Goal: Task Accomplishment & Management: Manage account settings

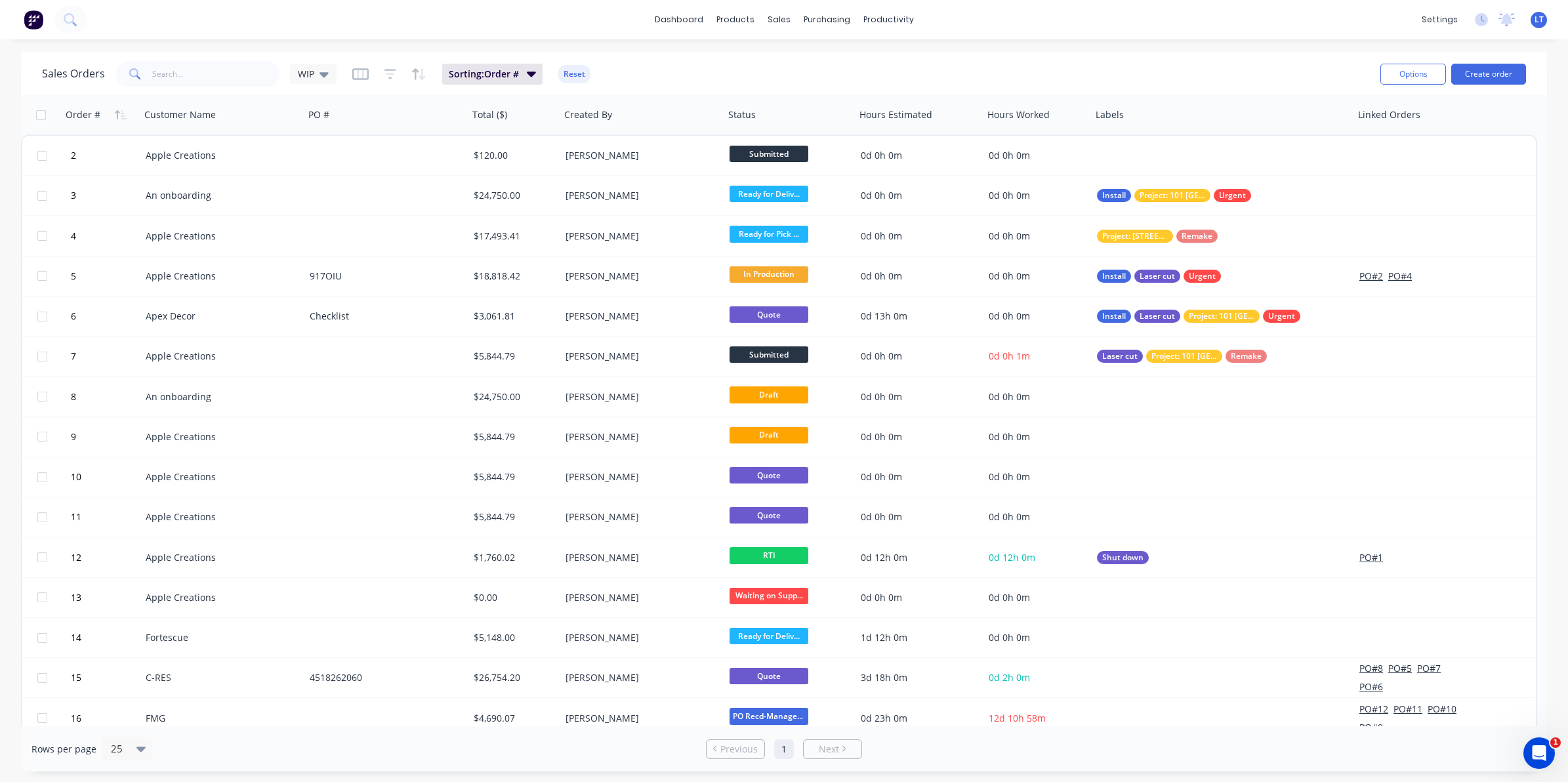
click at [37, 21] on img at bounding box center [33, 20] width 20 height 20
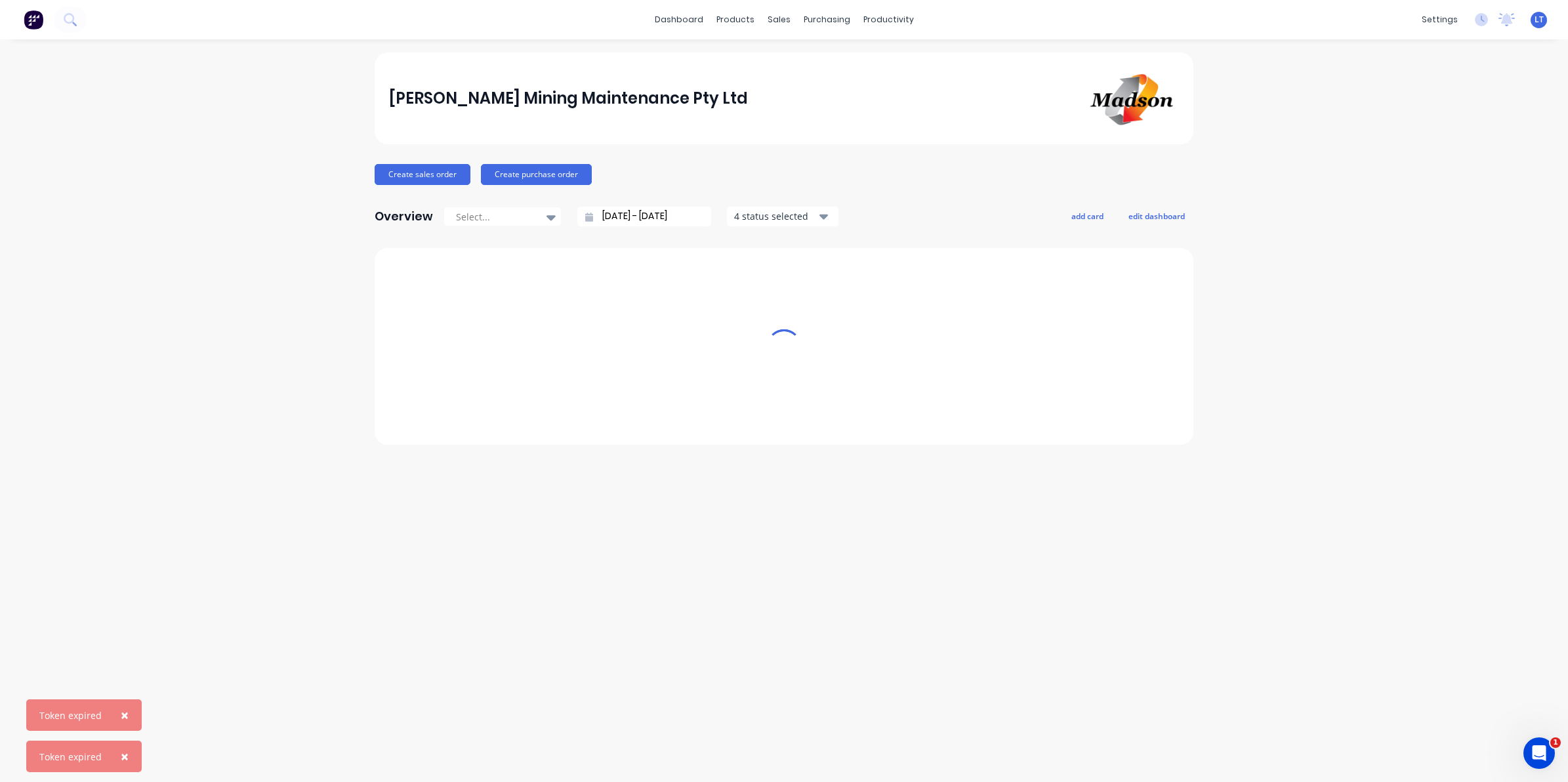
click at [120, 714] on span "×" at bounding box center [124, 715] width 7 height 18
click at [125, 751] on span "×" at bounding box center [124, 756] width 7 height 18
click at [1155, 219] on button "edit dashboard" at bounding box center [1157, 215] width 73 height 17
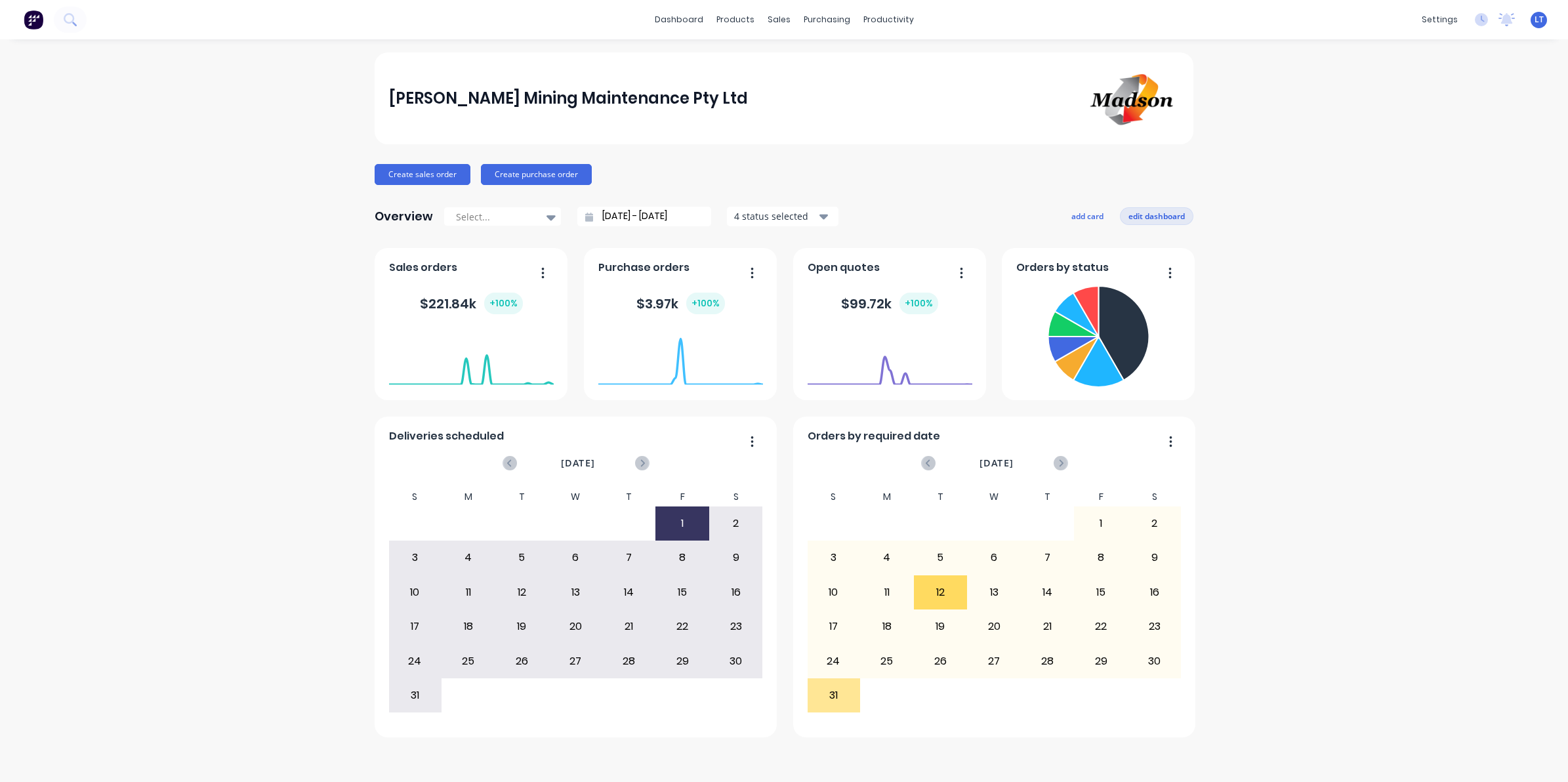
click at [1136, 214] on button "edit dashboard" at bounding box center [1157, 215] width 73 height 17
click at [960, 274] on icon "button" at bounding box center [961, 273] width 3 height 13
click at [819, 220] on icon "button" at bounding box center [823, 216] width 9 height 14
click at [801, 276] on div "Include archived" at bounding box center [814, 276] width 95 height 14
click at [797, 254] on div "Include draft" at bounding box center [814, 249] width 95 height 14
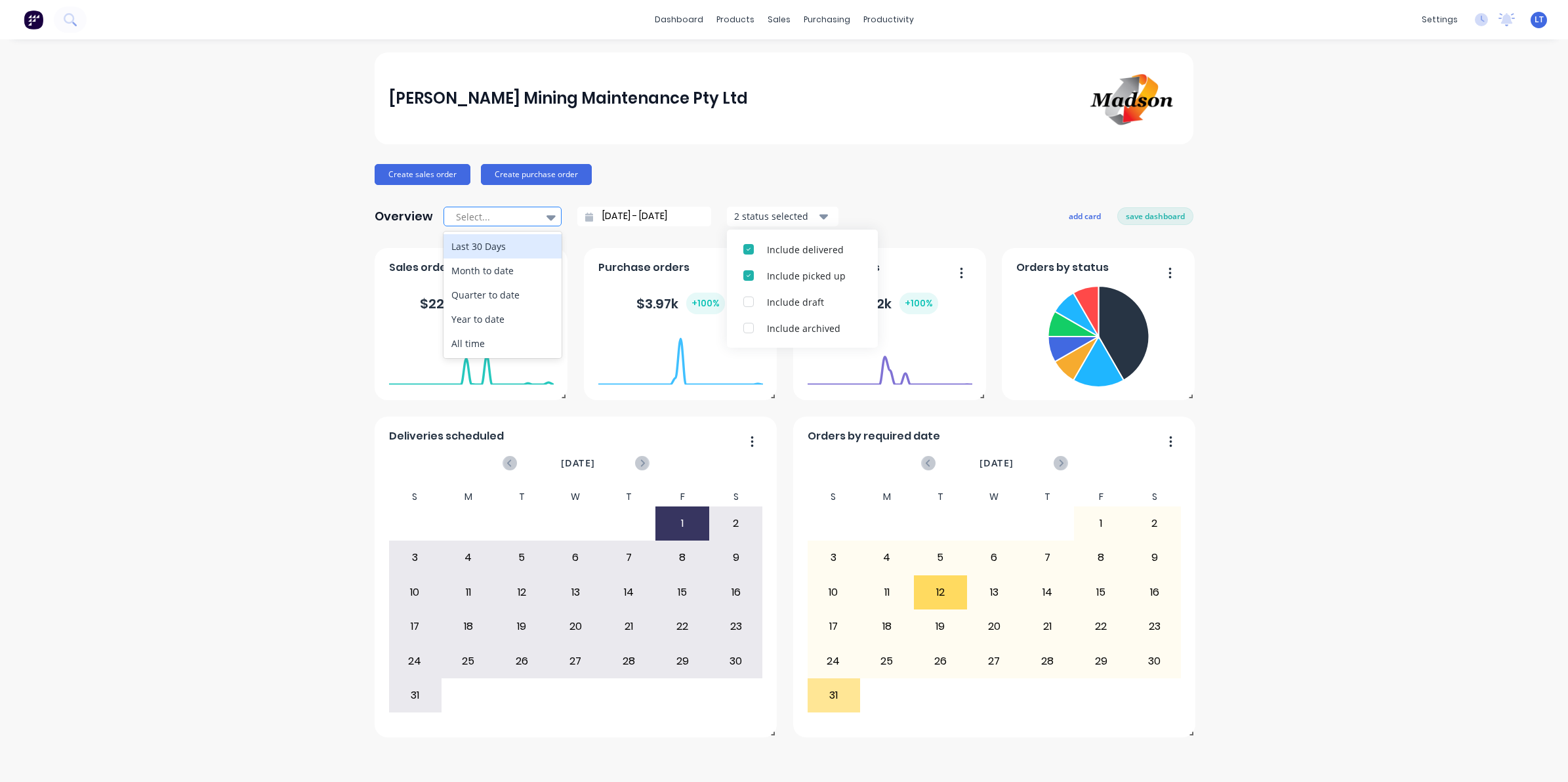
click at [532, 217] on div at bounding box center [495, 217] width 82 height 17
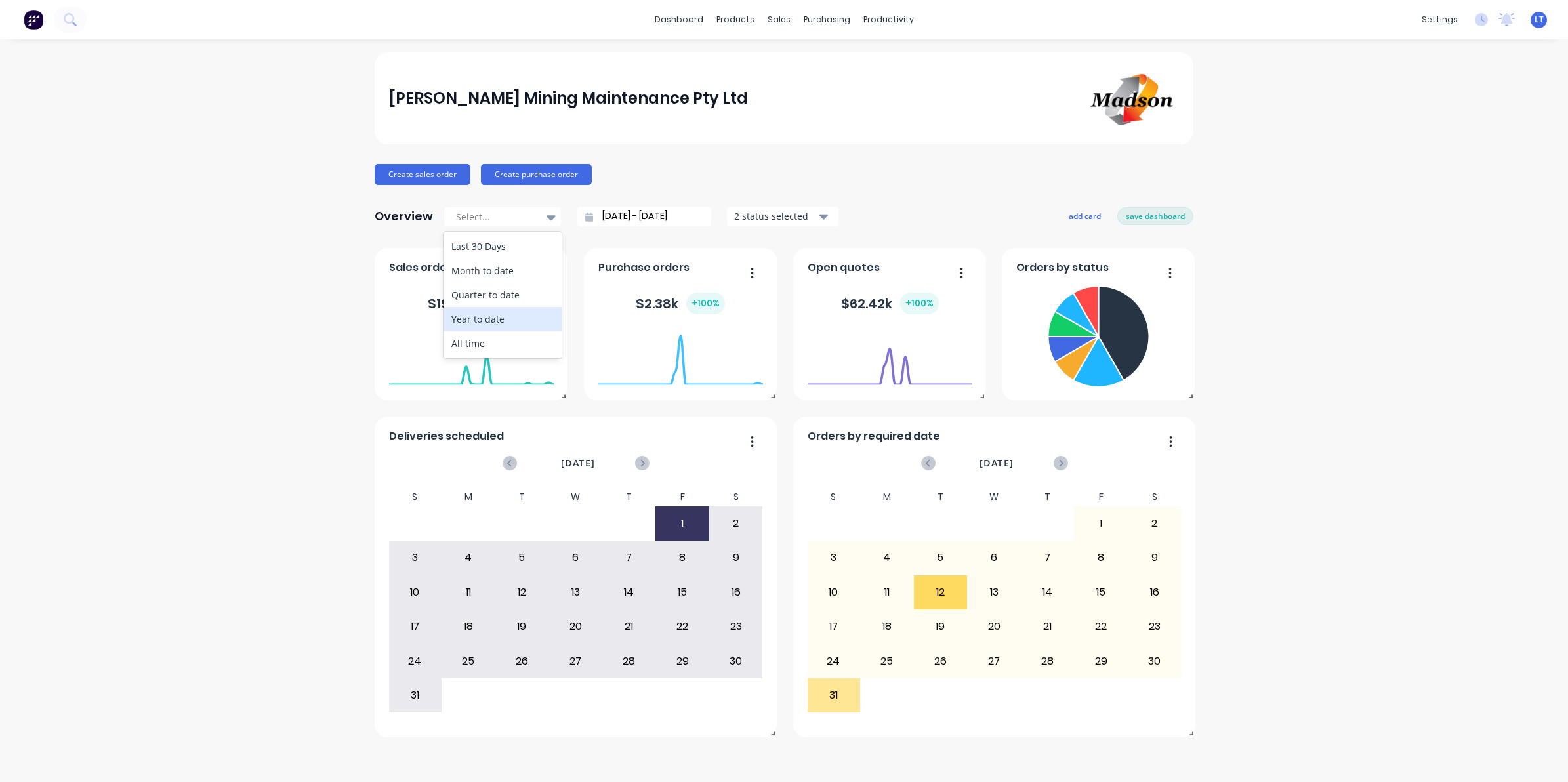
click at [526, 322] on div "Year to date" at bounding box center [503, 318] width 118 height 24
type input "[DATE] - [DATE]"
click at [676, 217] on input "[DATE] - [DATE]" at bounding box center [650, 217] width 113 height 20
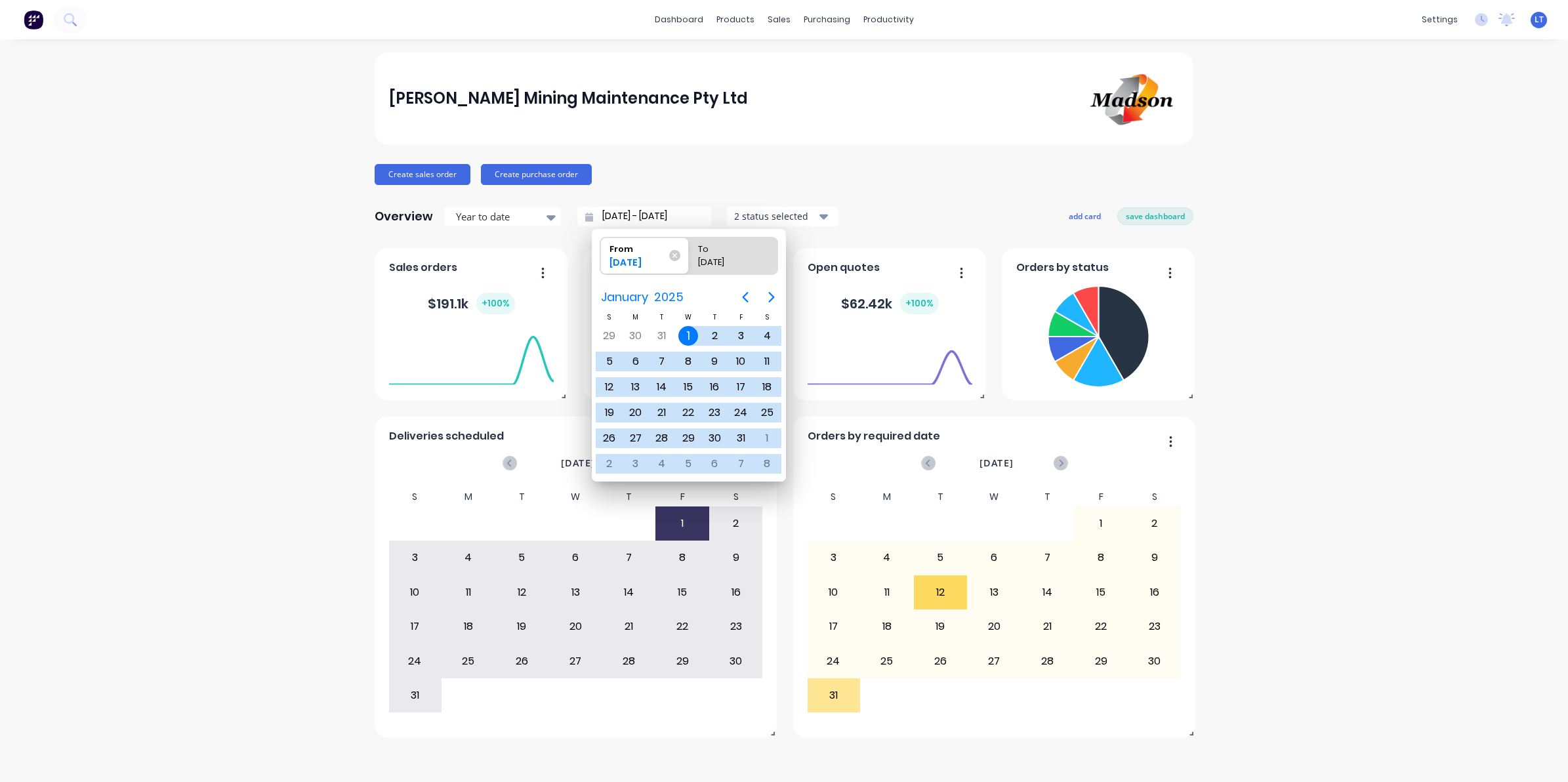
click at [887, 217] on div "Overview Year to date [DATE] - [DATE] 2 status selected add card save dashboard" at bounding box center [784, 217] width 818 height 27
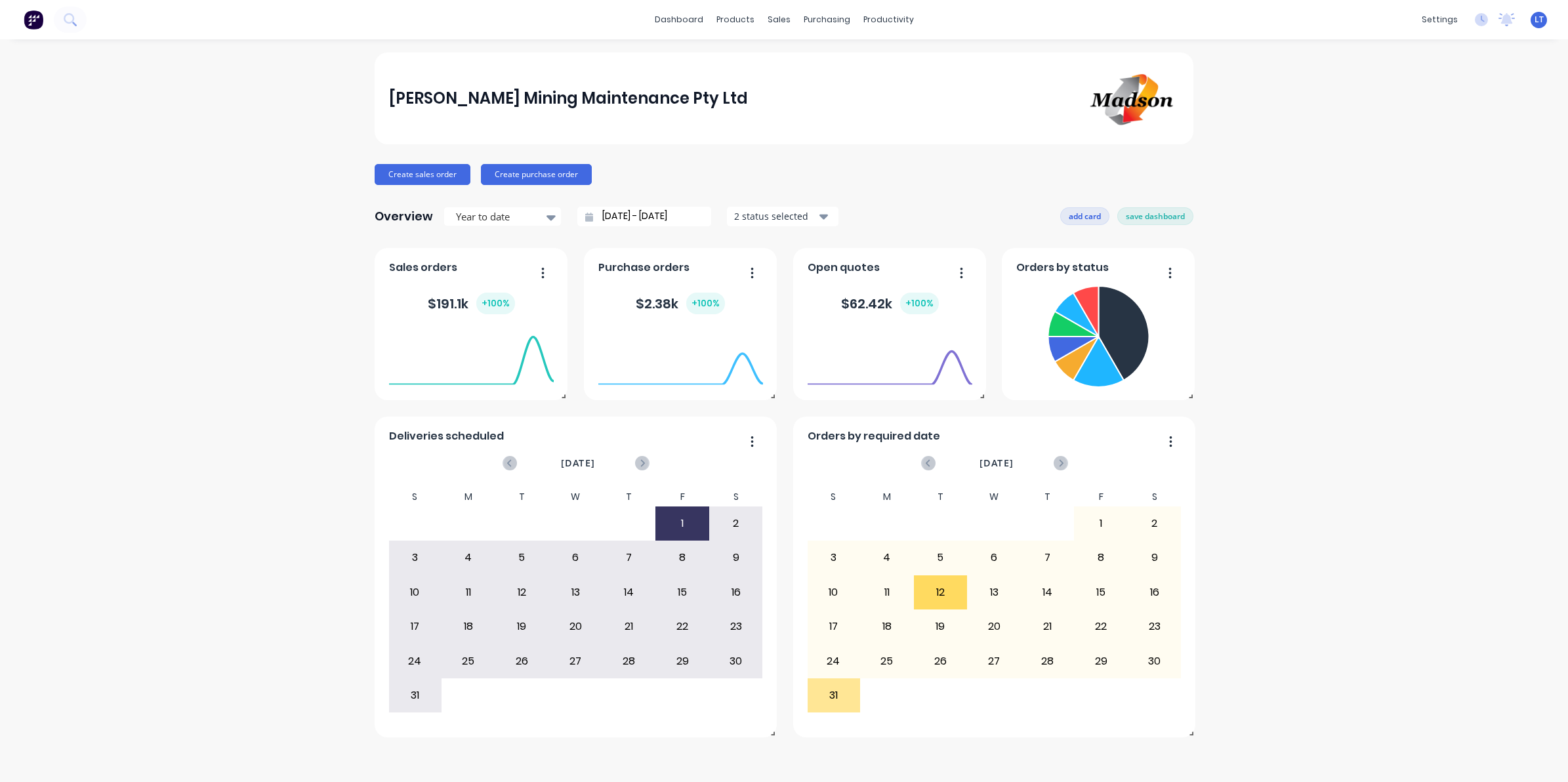
click at [1086, 215] on button "add card" at bounding box center [1084, 215] width 49 height 17
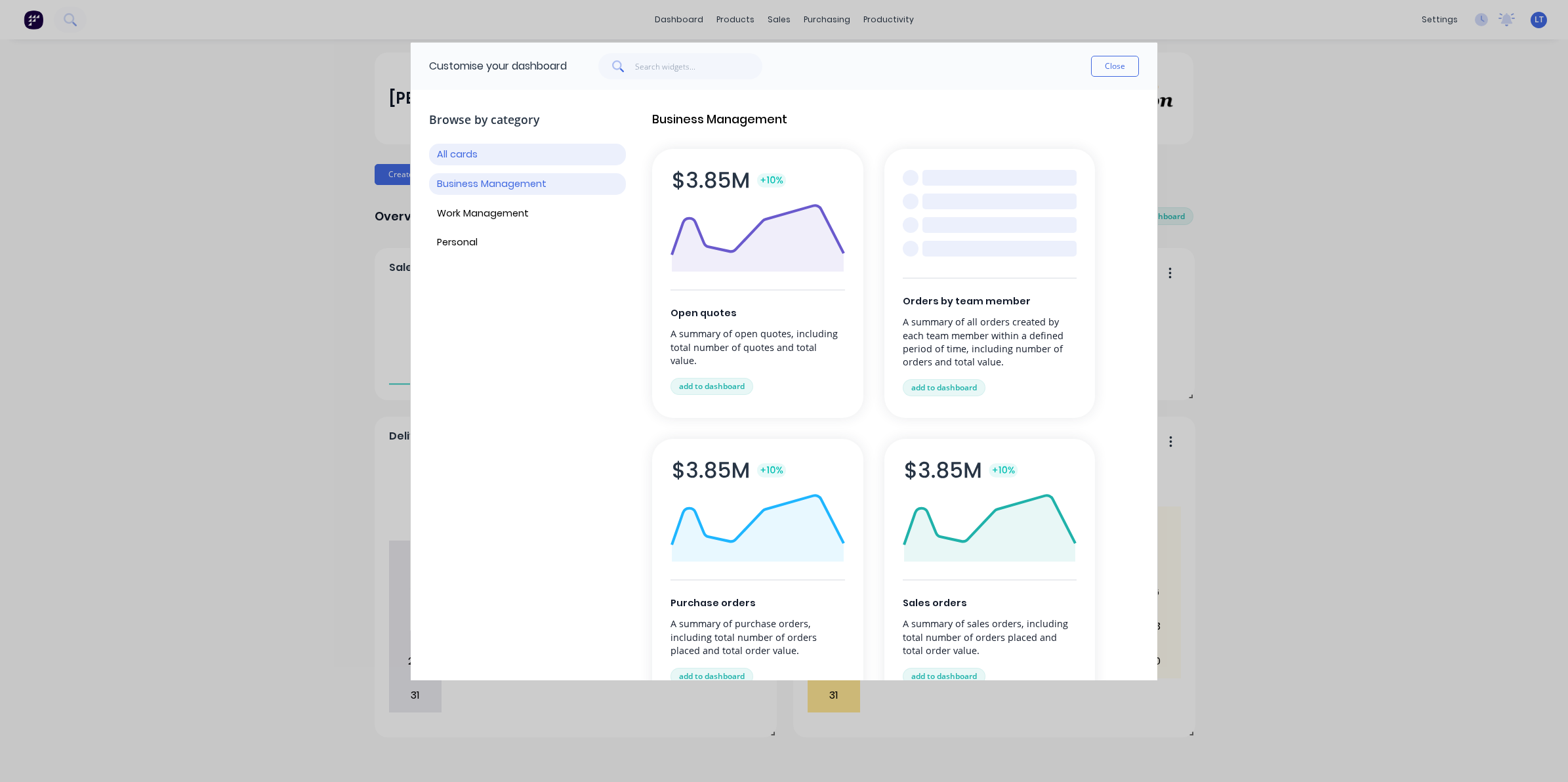
click at [552, 184] on button "Business Management" at bounding box center [527, 184] width 197 height 22
click at [519, 210] on button "Work Management" at bounding box center [527, 214] width 197 height 22
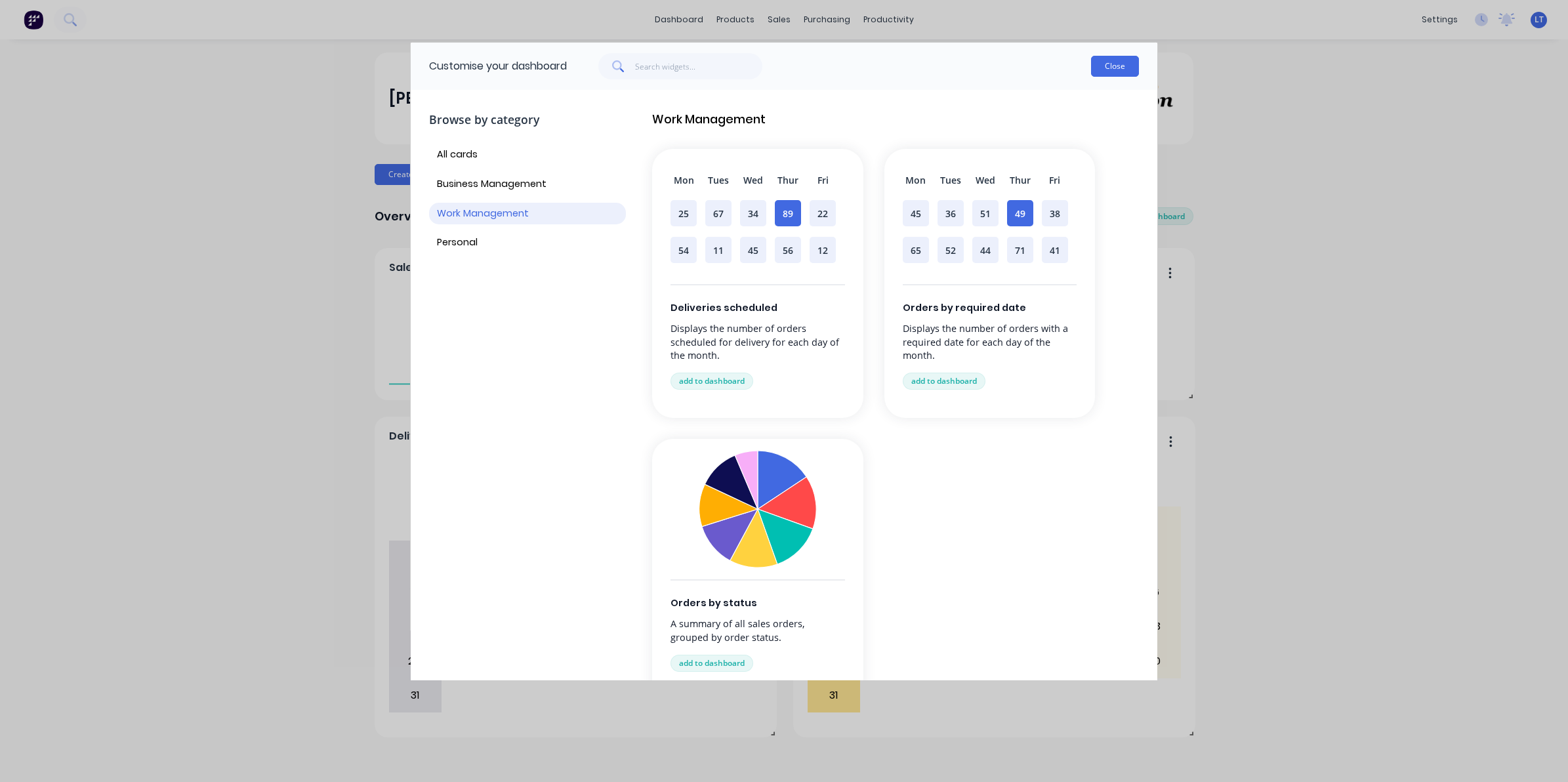
click at [1108, 62] on button "Close" at bounding box center [1115, 66] width 48 height 21
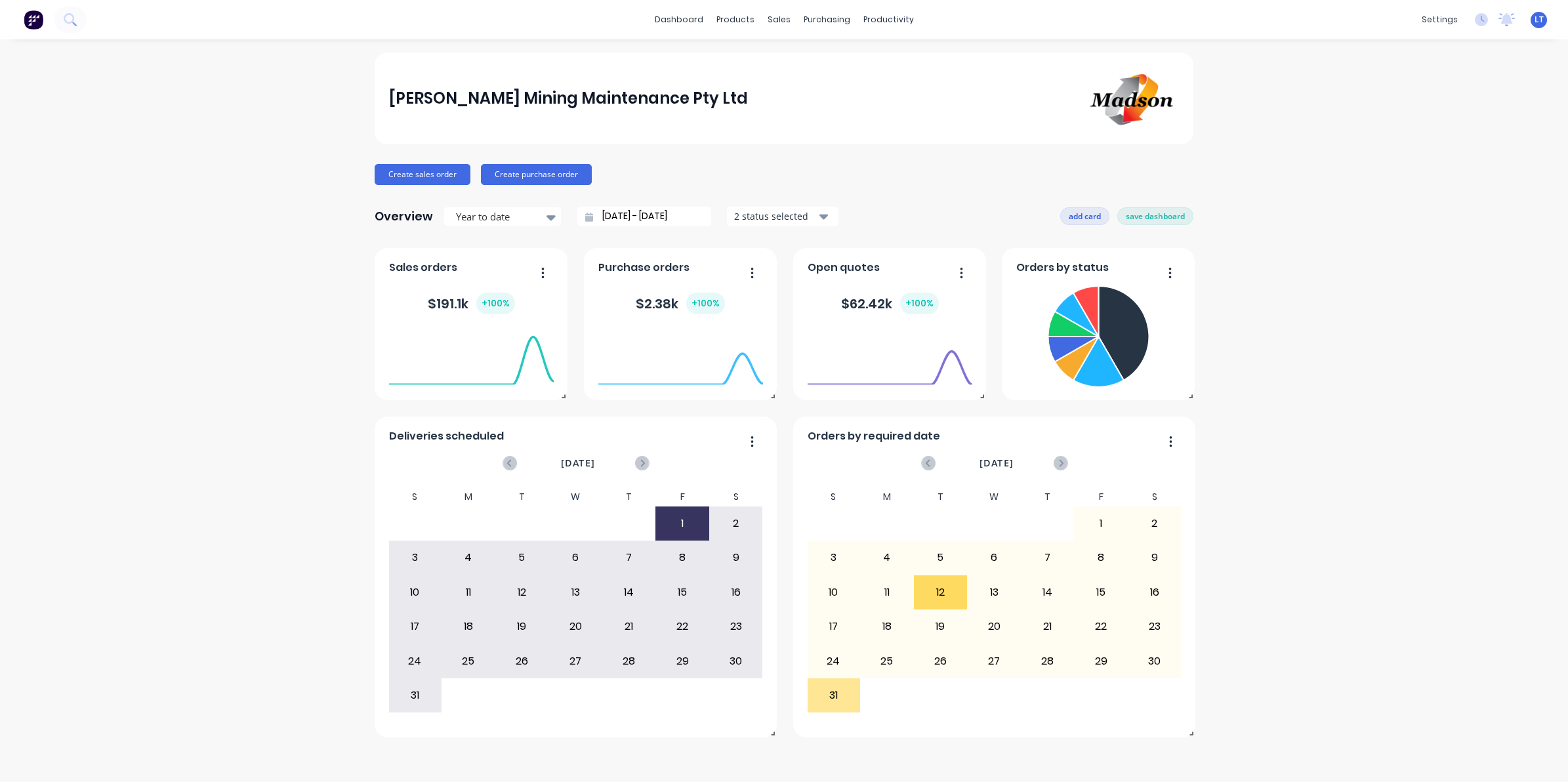
click at [1084, 208] on button "add card" at bounding box center [1084, 215] width 49 height 17
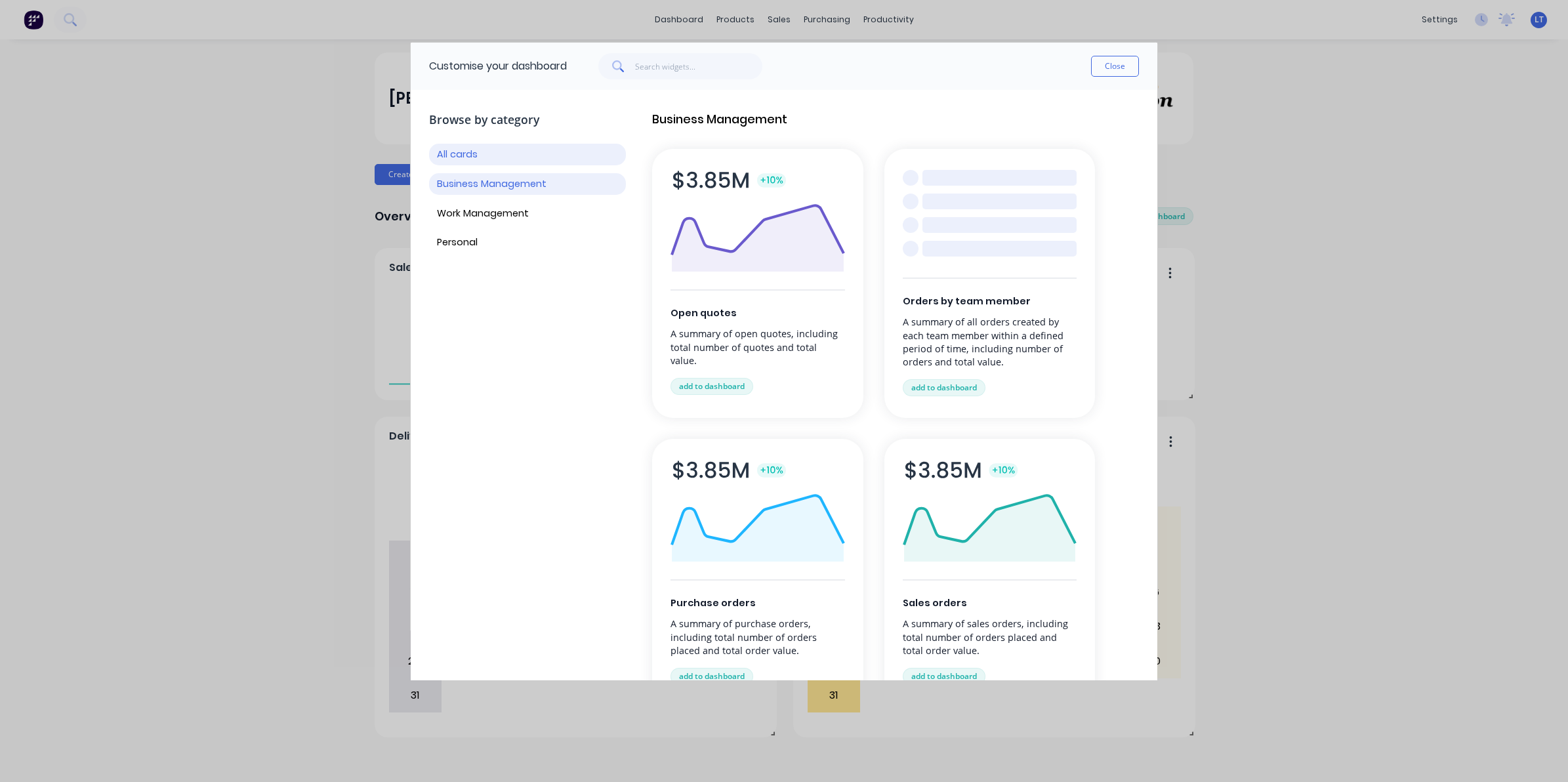
click at [556, 180] on button "Business Management" at bounding box center [527, 184] width 197 height 22
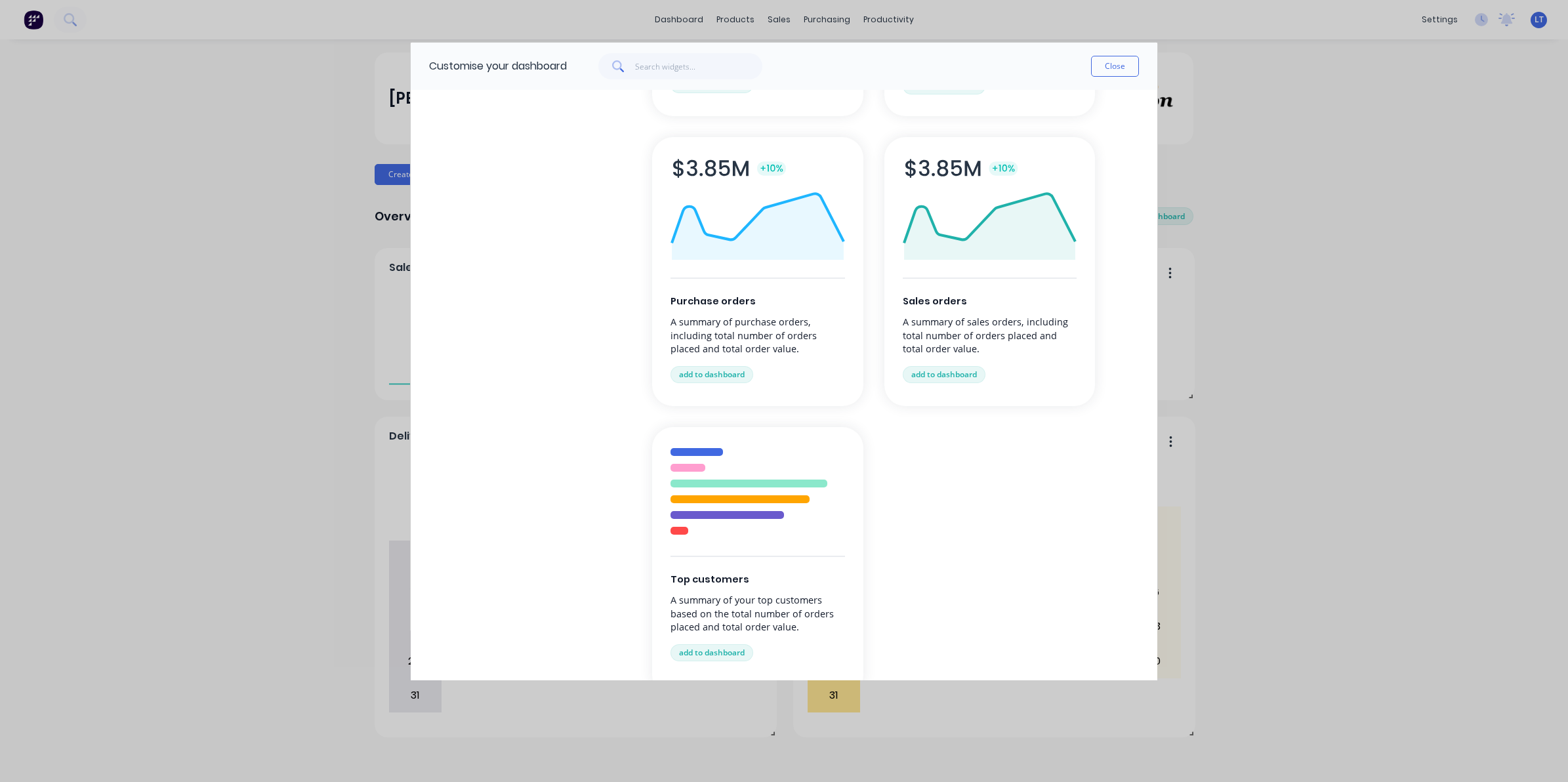
scroll to position [273, 0]
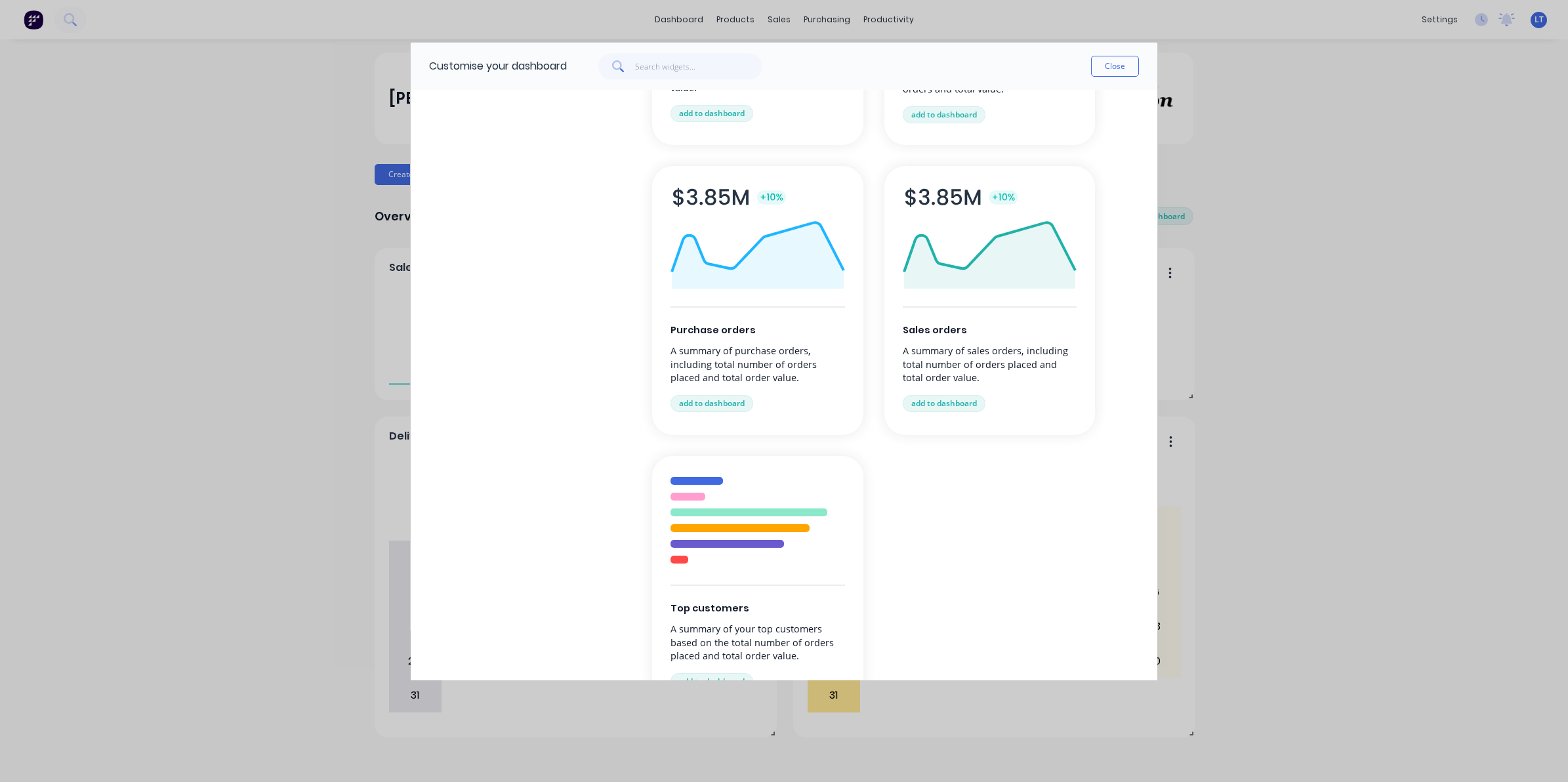
click at [361, 257] on div "Customise your dashboard Close Browse by category All cards Business Management…" at bounding box center [784, 391] width 1568 height 782
click at [1122, 69] on button "Close" at bounding box center [1115, 66] width 48 height 21
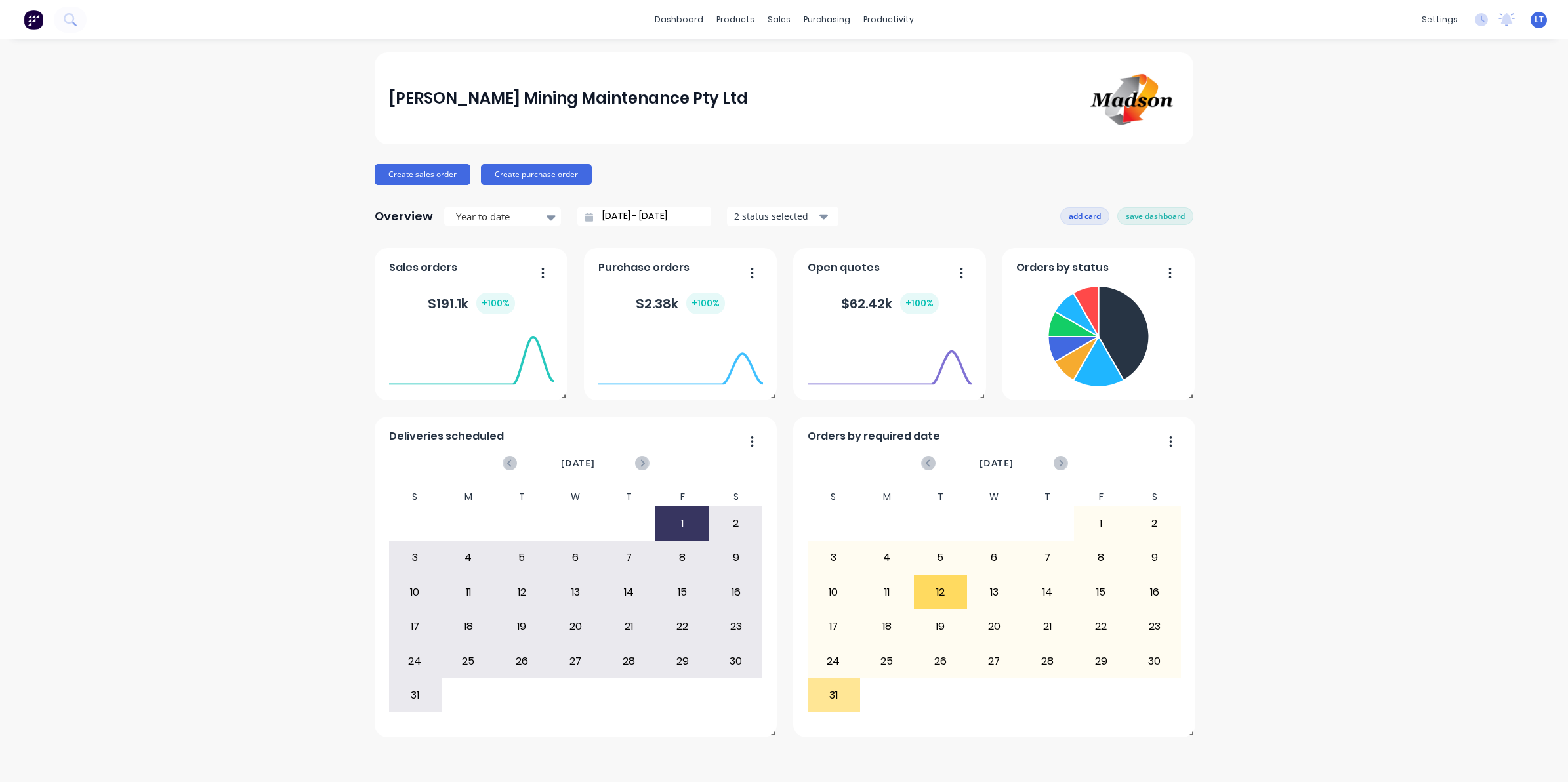
click at [1097, 208] on button "add card" at bounding box center [1084, 215] width 49 height 17
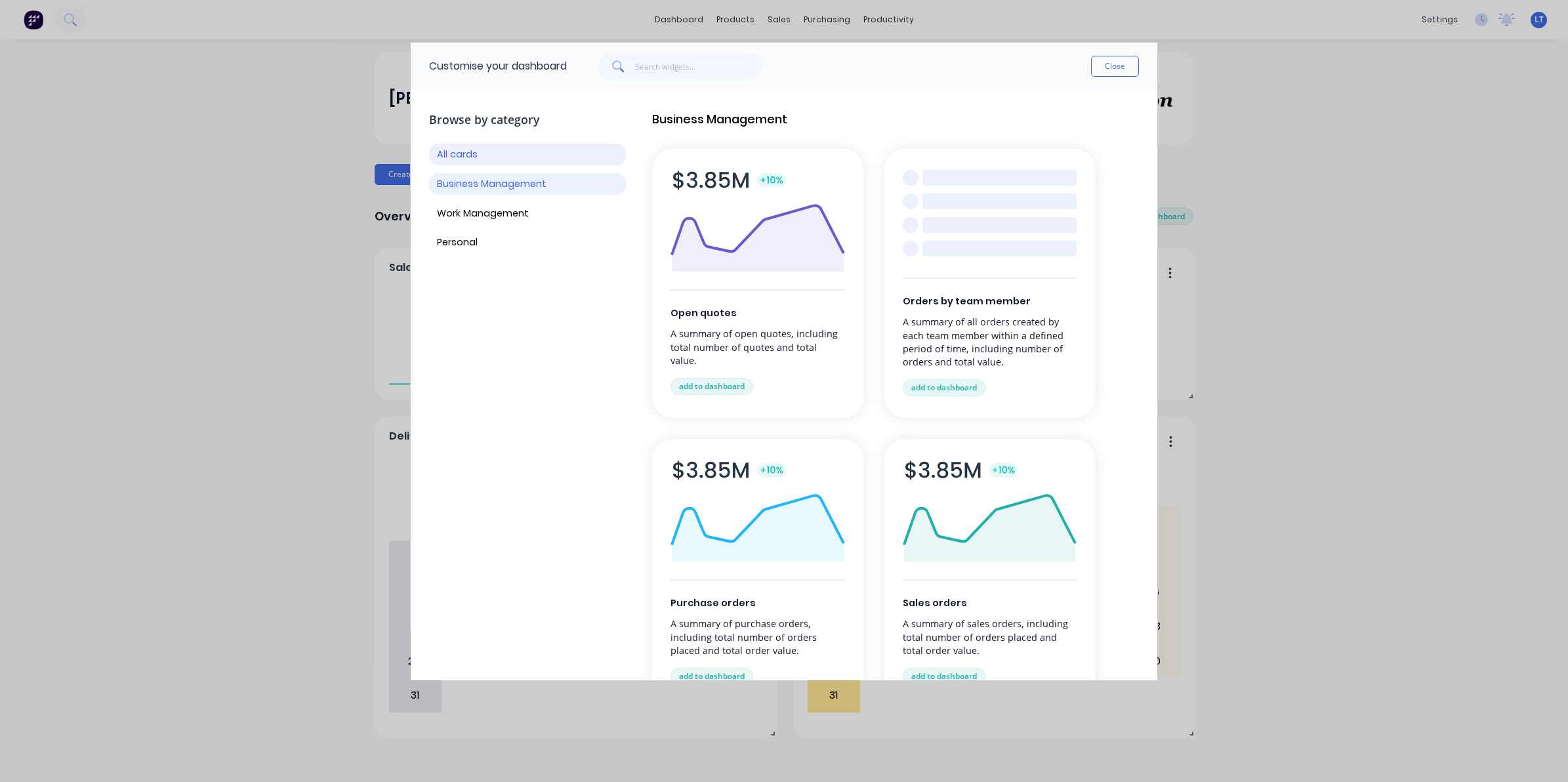
click at [499, 192] on button "Business Management" at bounding box center [527, 184] width 197 height 22
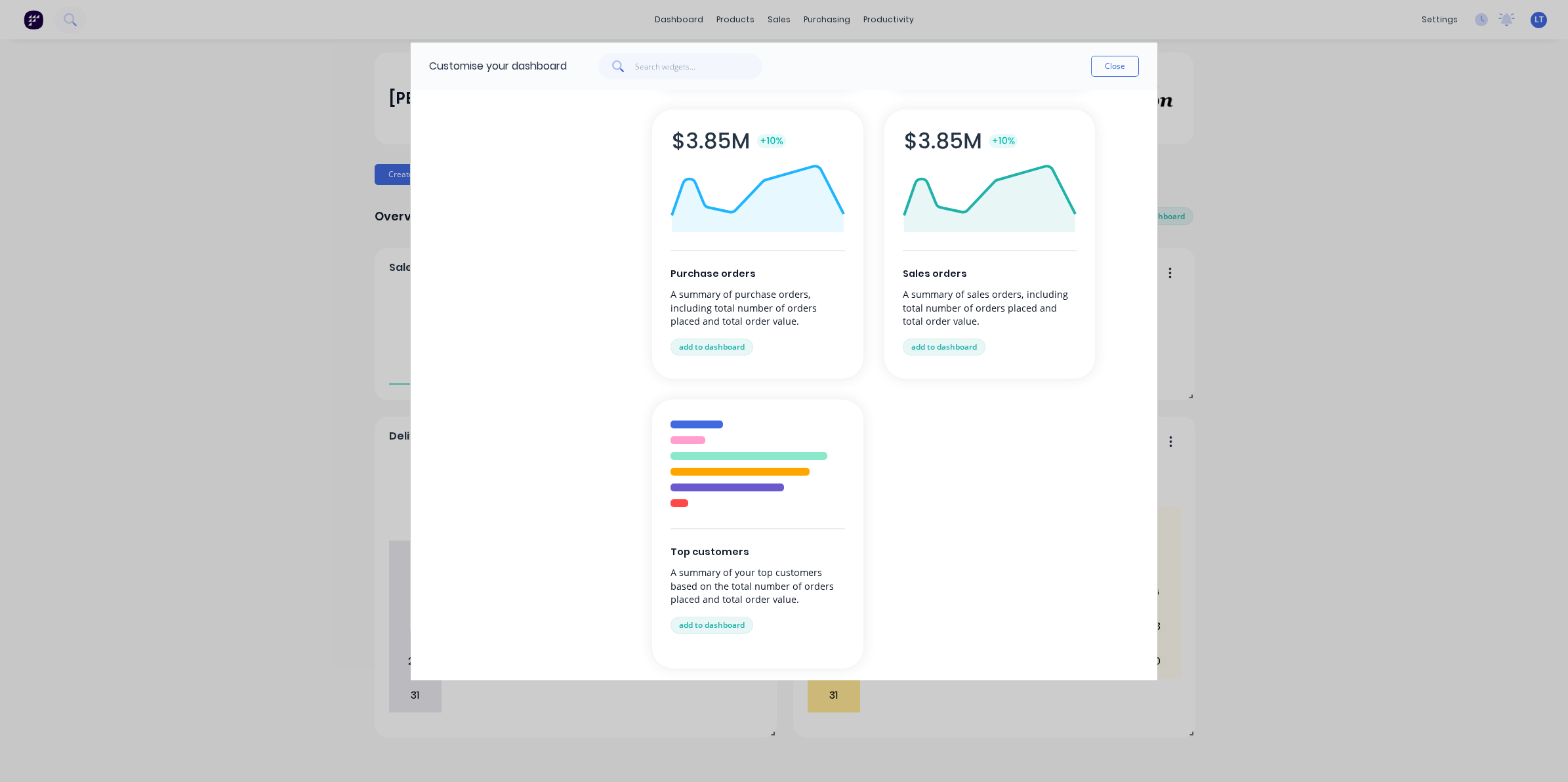
scroll to position [354, 0]
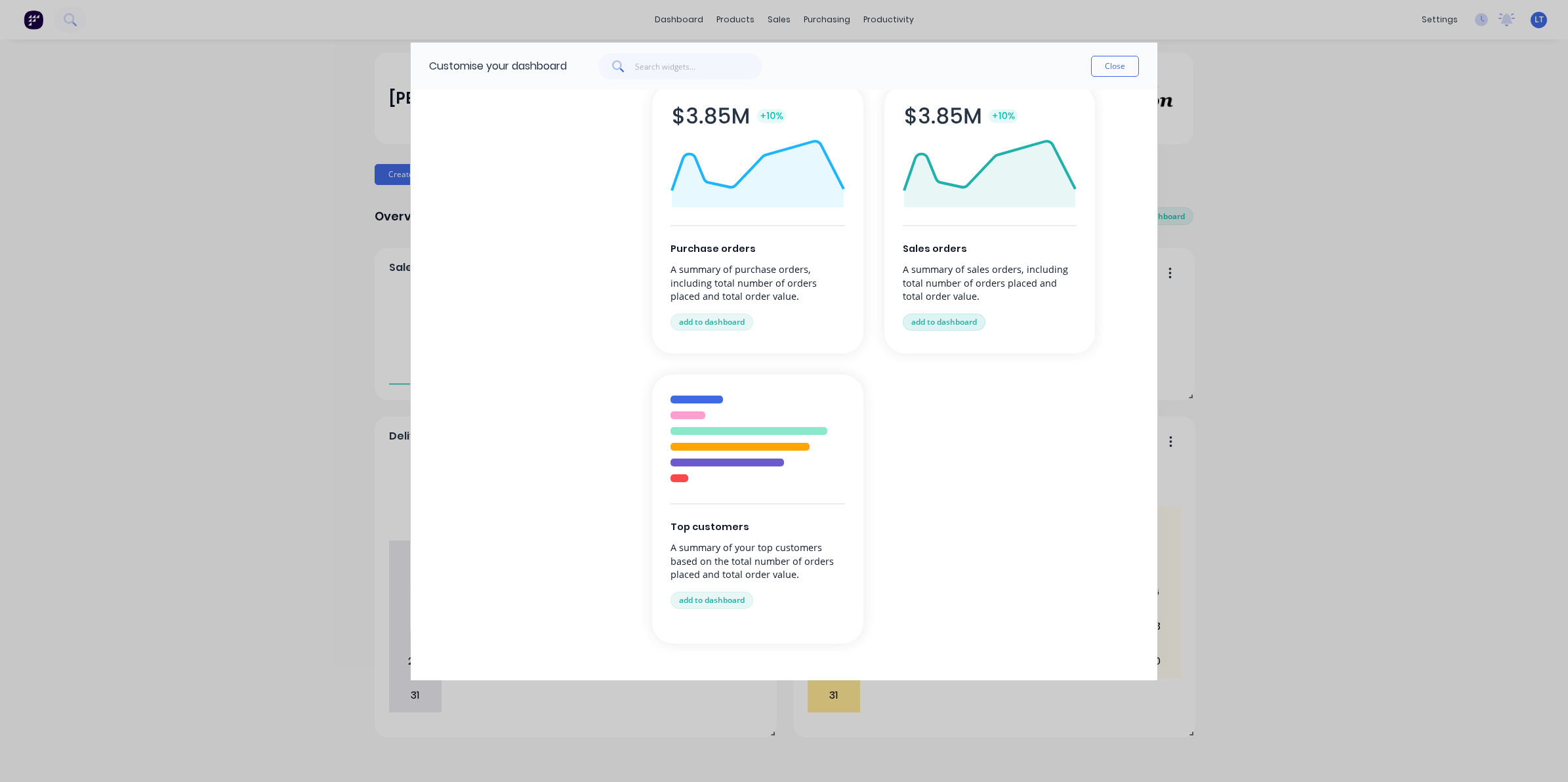
click at [948, 322] on button "add to dashboard" at bounding box center [943, 322] width 82 height 17
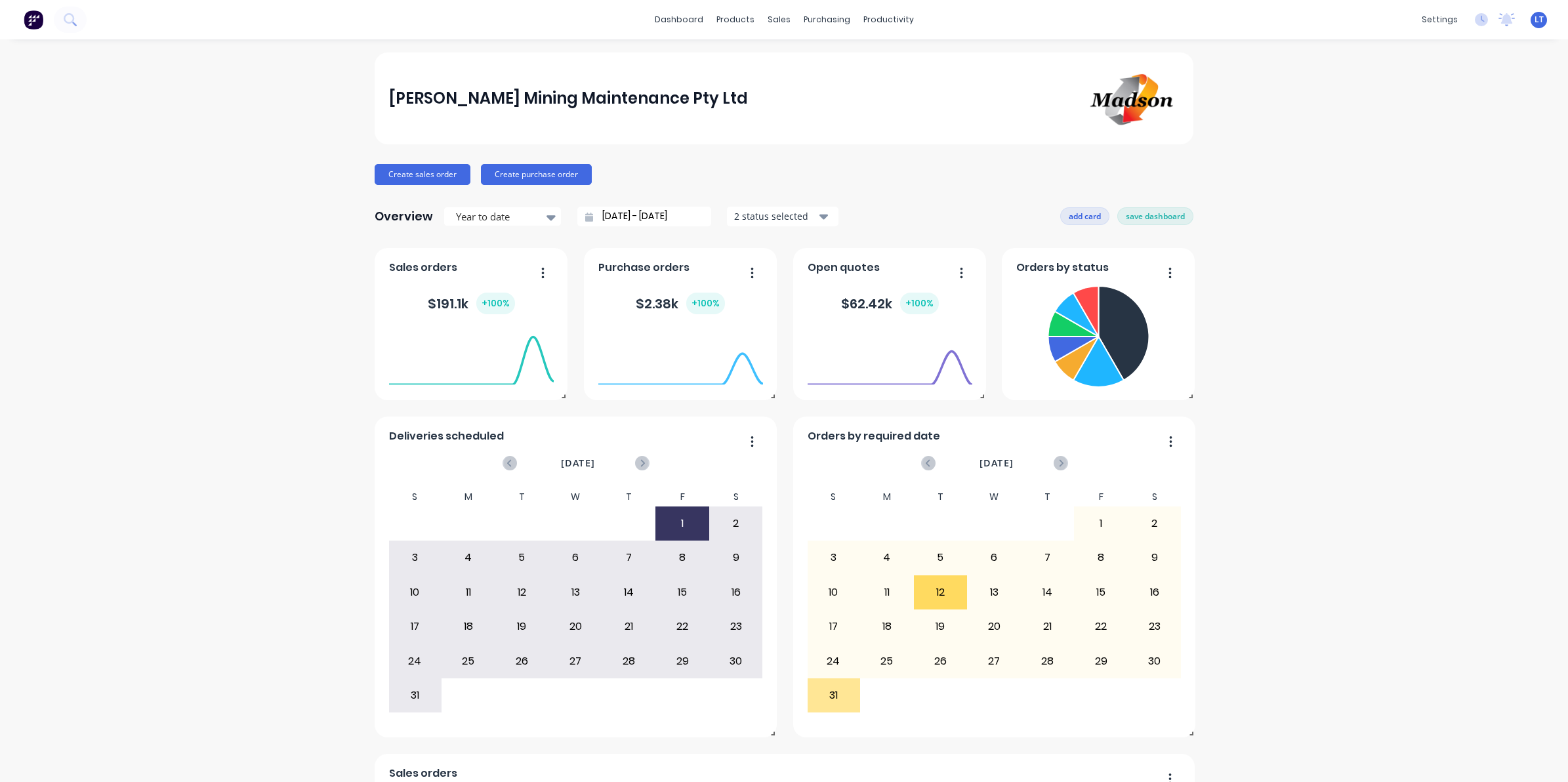
click at [1089, 219] on button "add card" at bounding box center [1084, 215] width 49 height 17
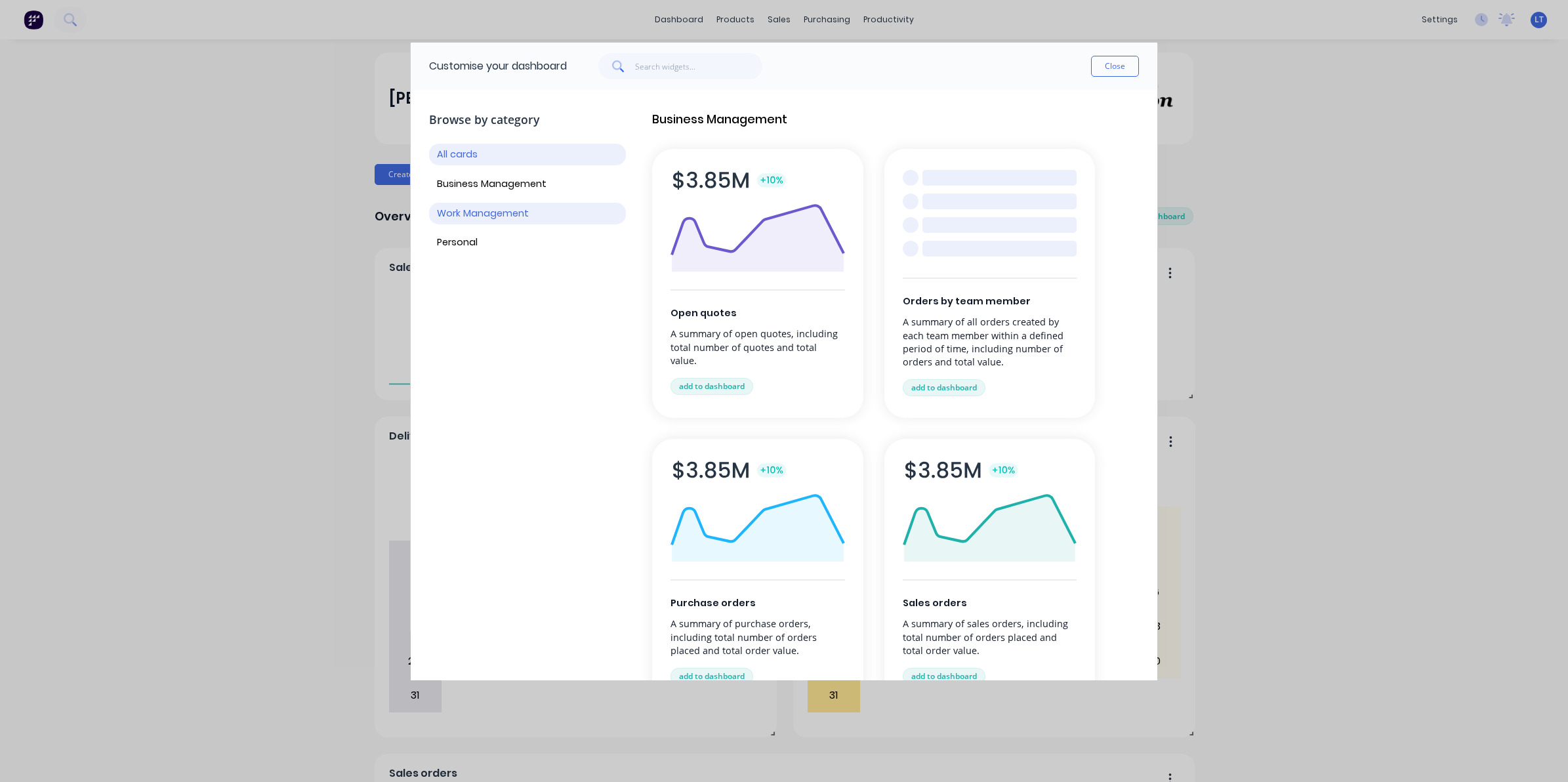
click at [491, 218] on button "Work Management" at bounding box center [527, 214] width 197 height 22
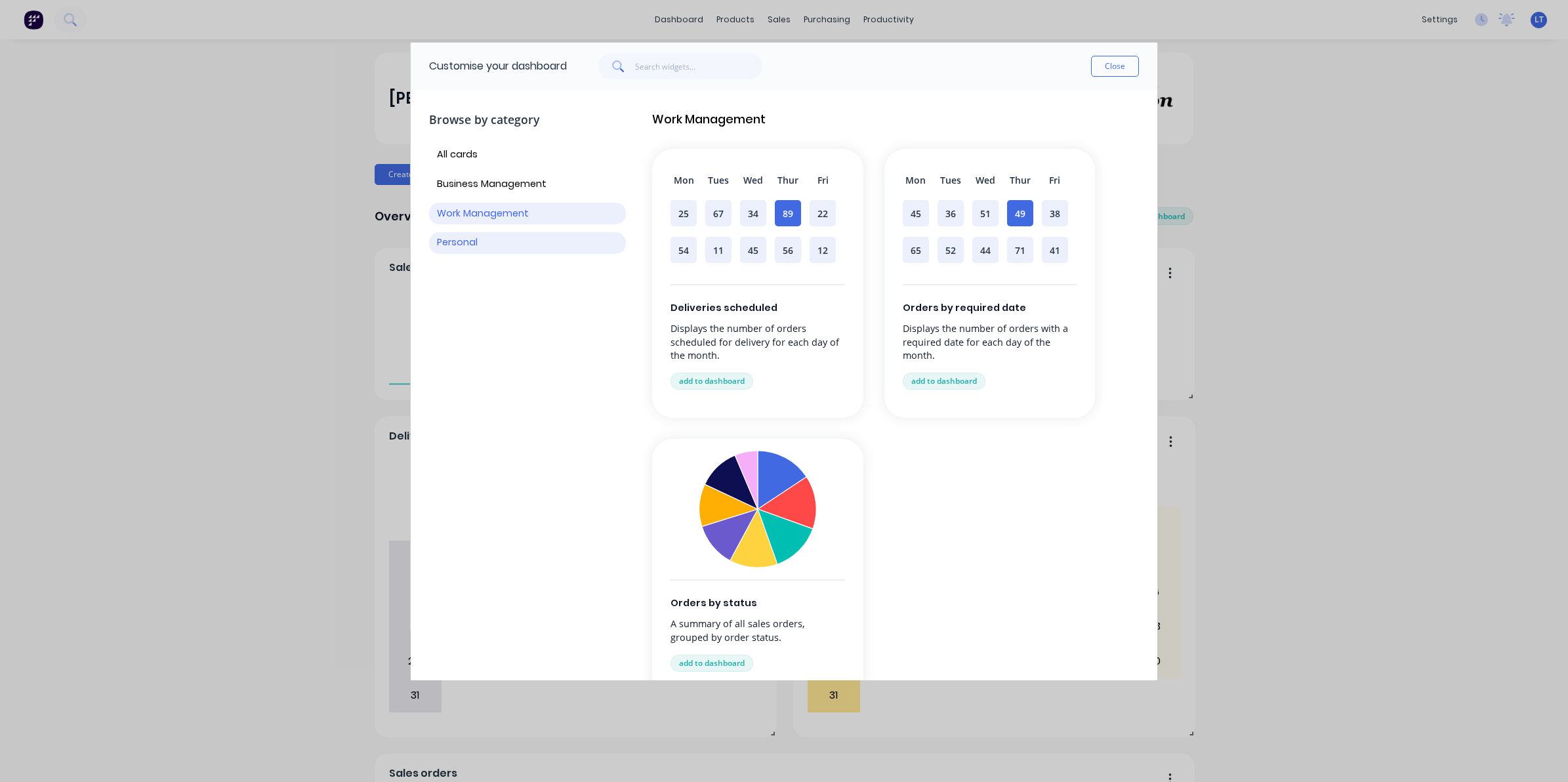
click at [466, 239] on button "Personal" at bounding box center [527, 243] width 197 height 22
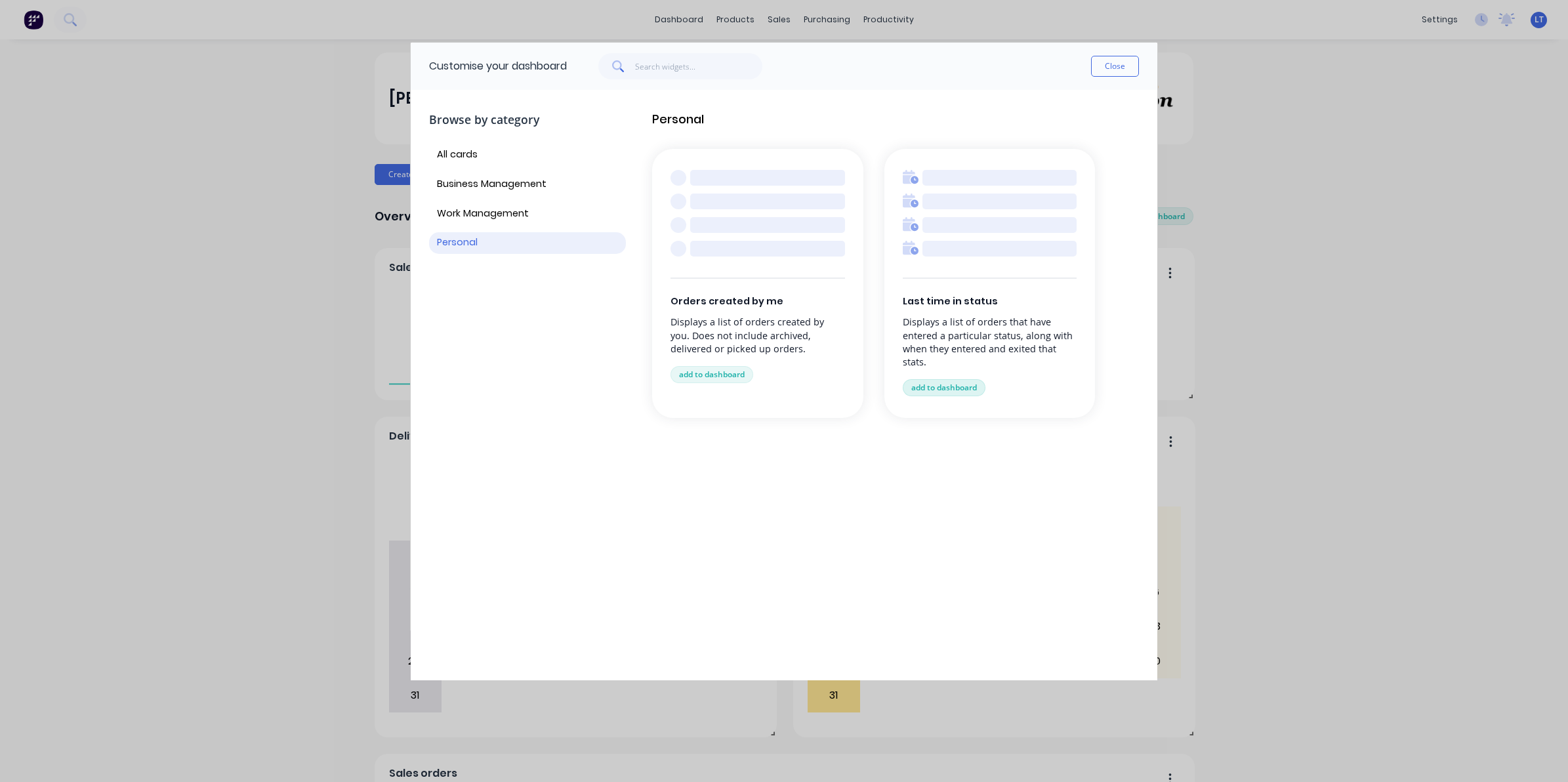
click at [961, 385] on button "add to dashboard" at bounding box center [943, 387] width 82 height 17
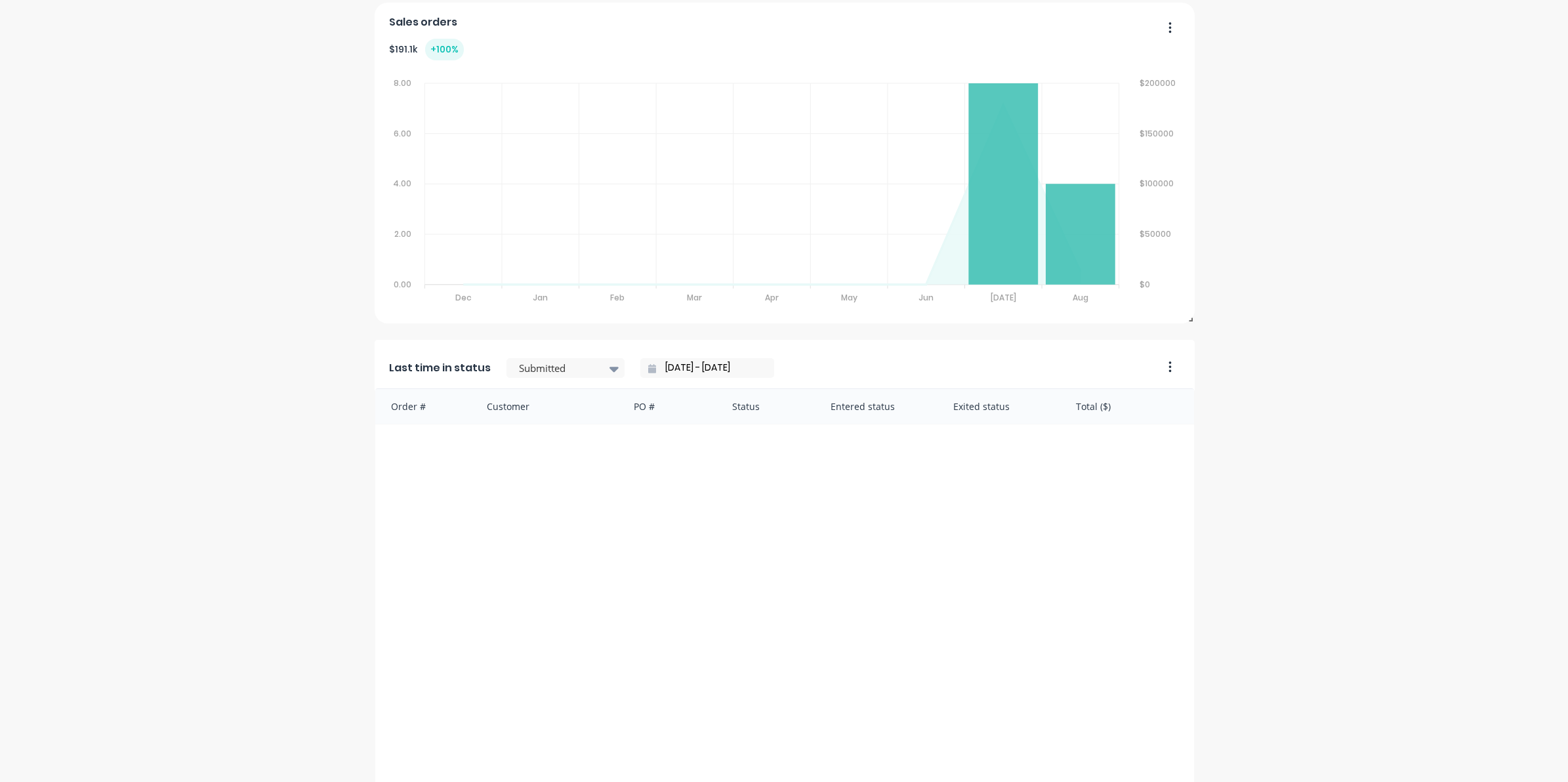
scroll to position [811, 0]
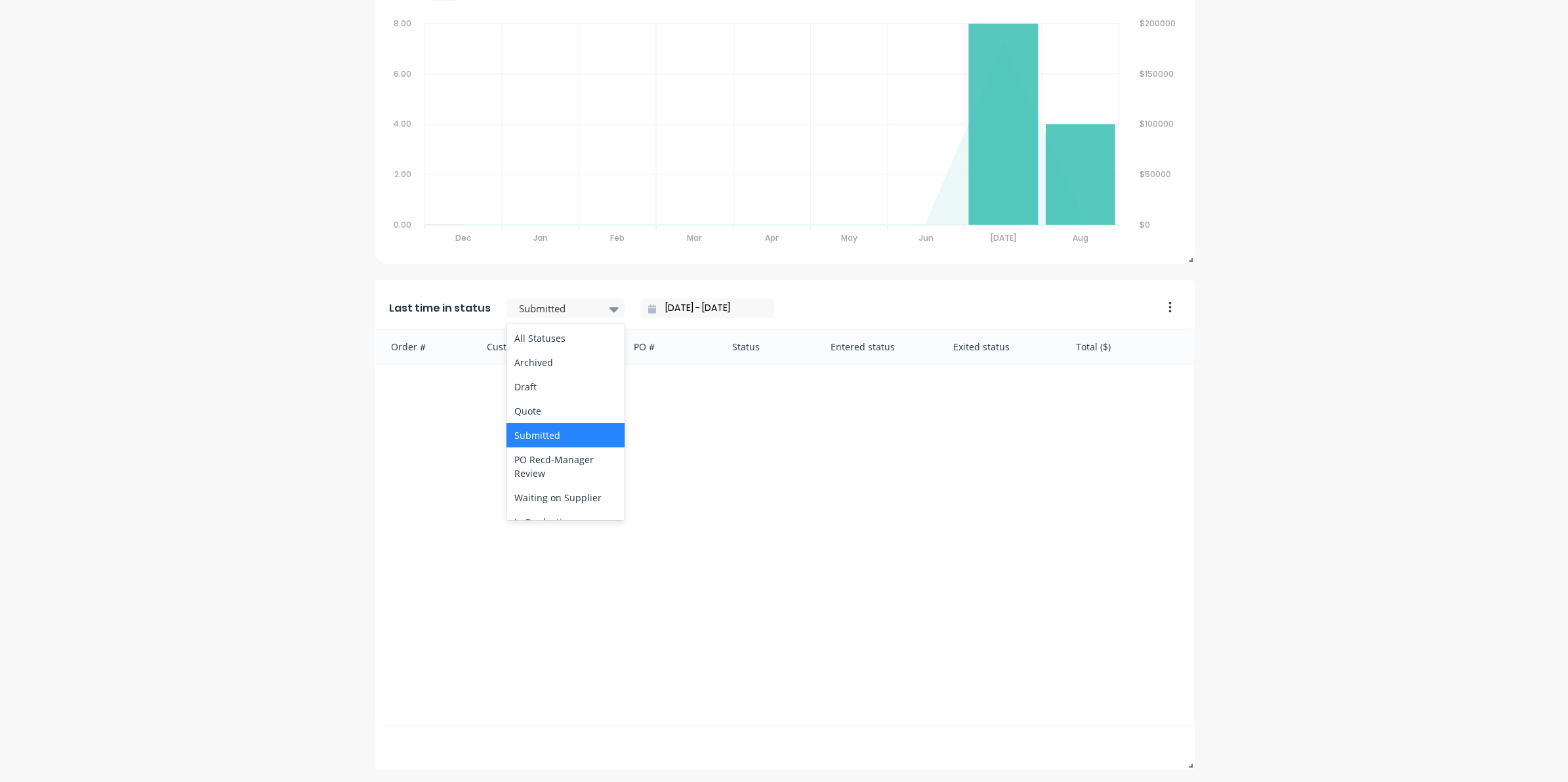
click at [572, 431] on div "Submitted" at bounding box center [565, 435] width 118 height 24
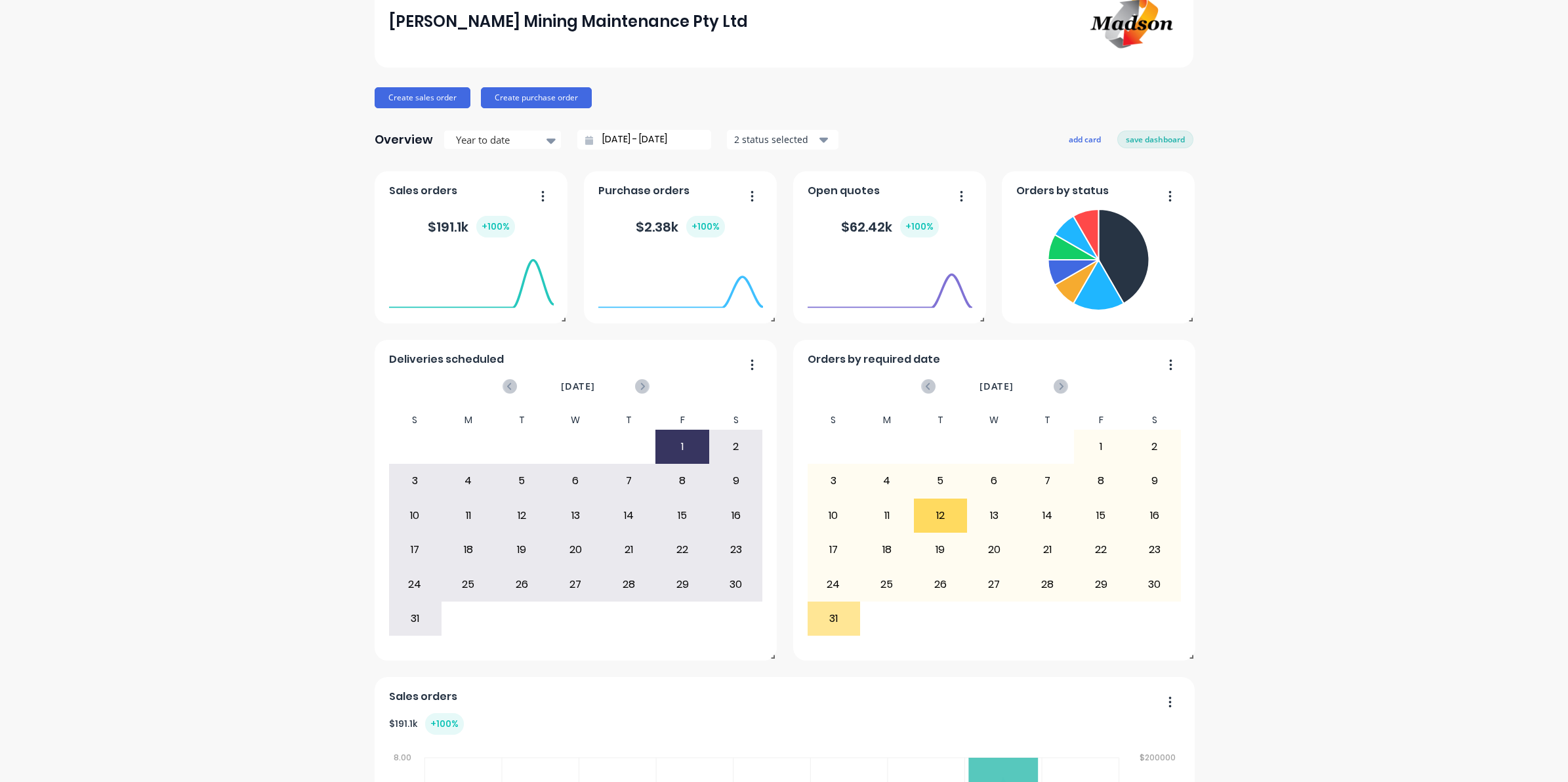
scroll to position [0, 0]
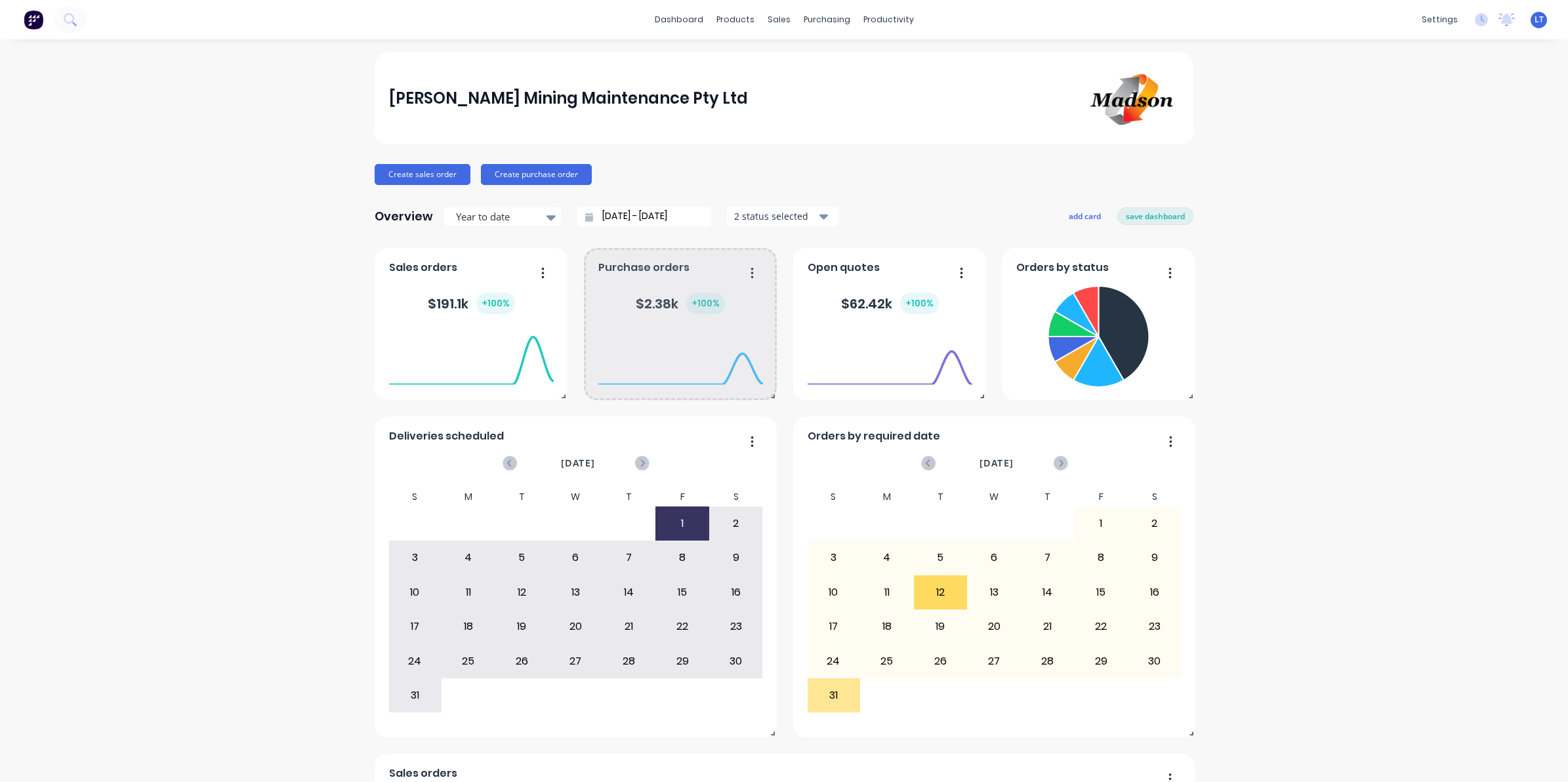
click at [746, 443] on div at bounding box center [681, 385] width 165 height 124
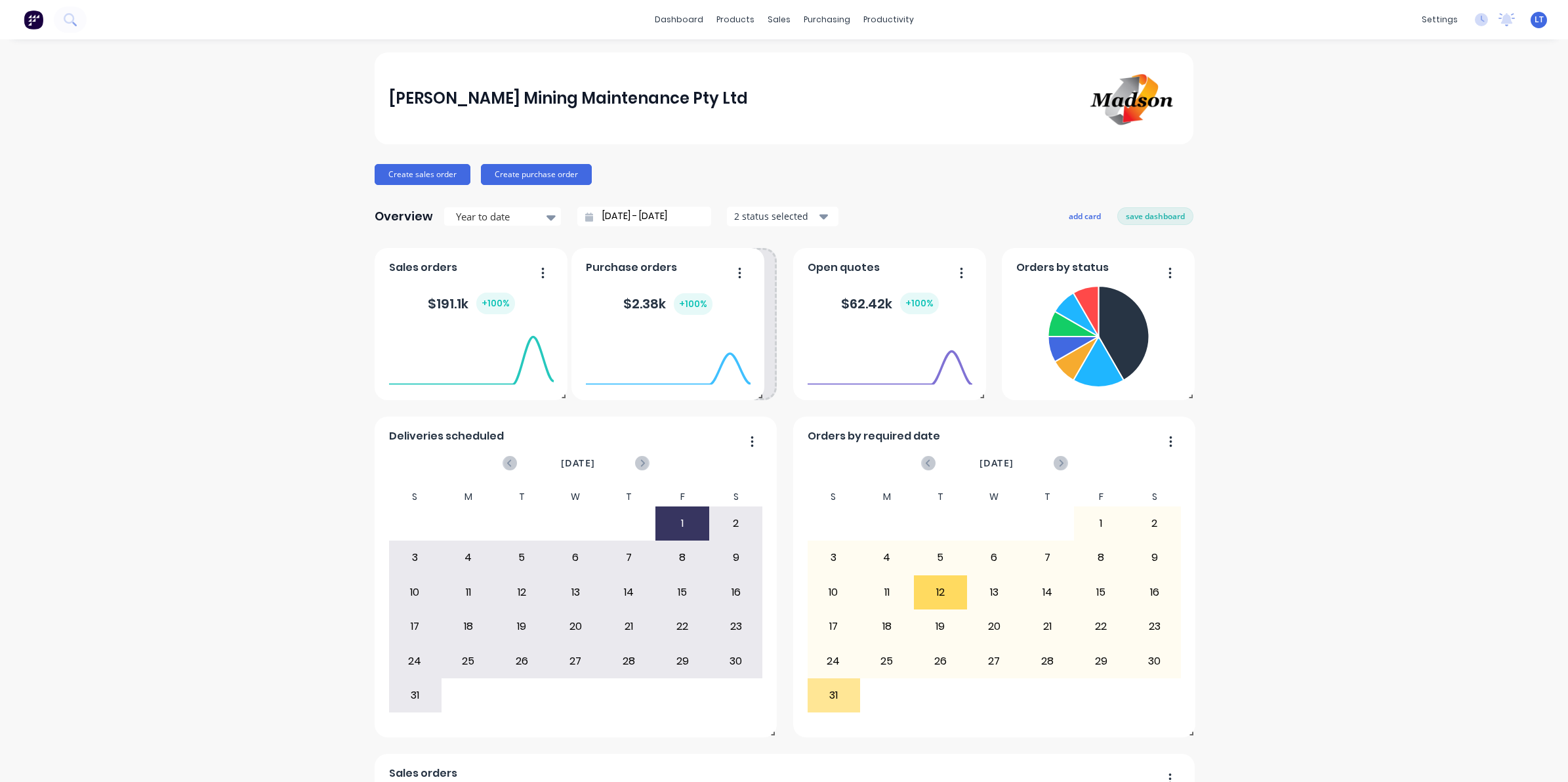
drag, startPoint x: 745, startPoint y: 441, endPoint x: 737, endPoint y: 437, distance: 8.9
click at [737, 437] on div at bounding box center [668, 385] width 165 height 124
drag, startPoint x: 740, startPoint y: 441, endPoint x: 755, endPoint y: 440, distance: 15.0
click at [755, 440] on div at bounding box center [690, 385] width 165 height 124
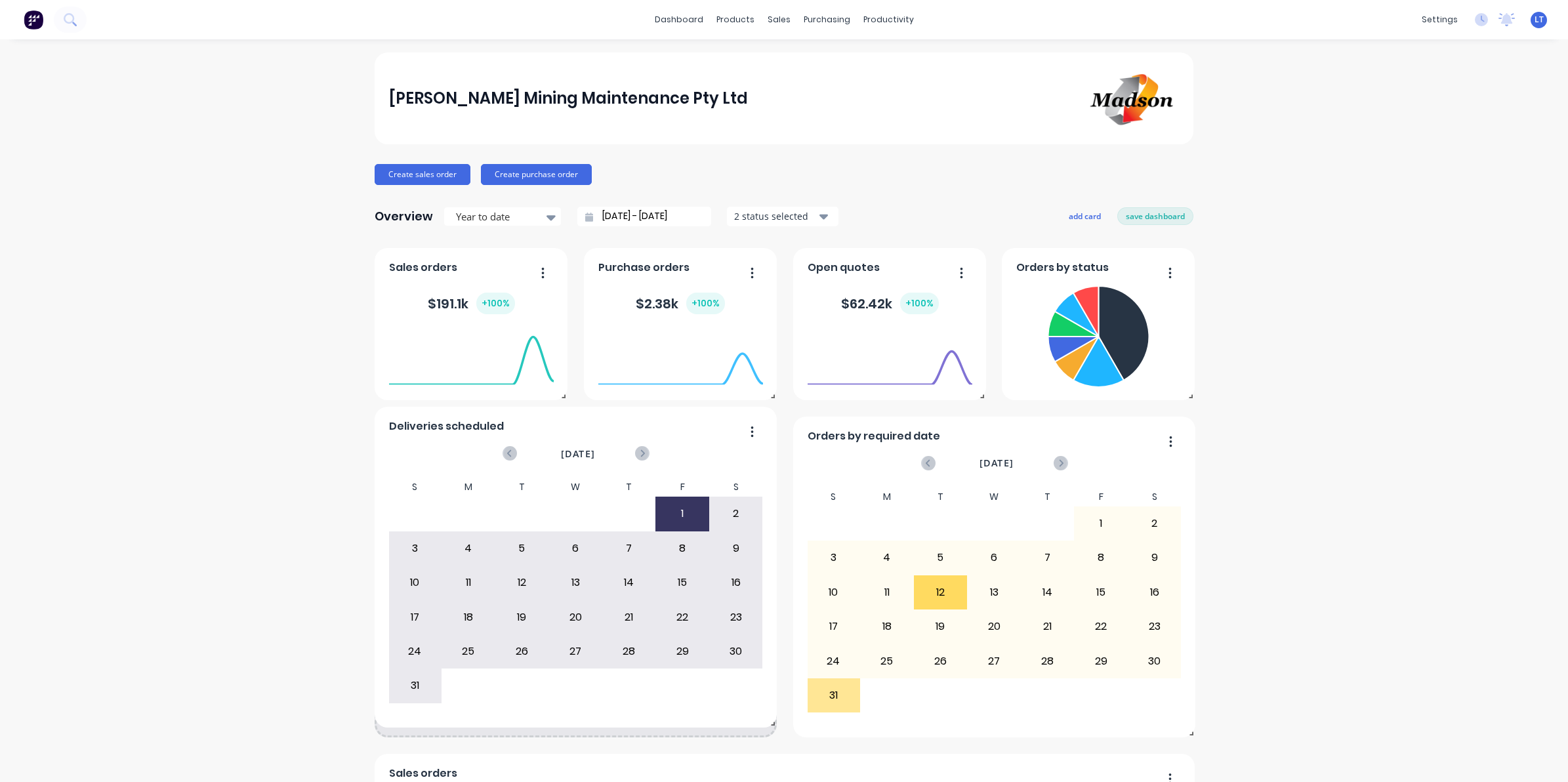
drag, startPoint x: 759, startPoint y: 489, endPoint x: 750, endPoint y: 482, distance: 11.4
click at [750, 482] on div "Deliveries scheduled [DATE] S M T W T F S 29 30 1 2 3 4 5 6 7 8 9 10 11 12 13 1…" at bounding box center [576, 567] width 402 height 321
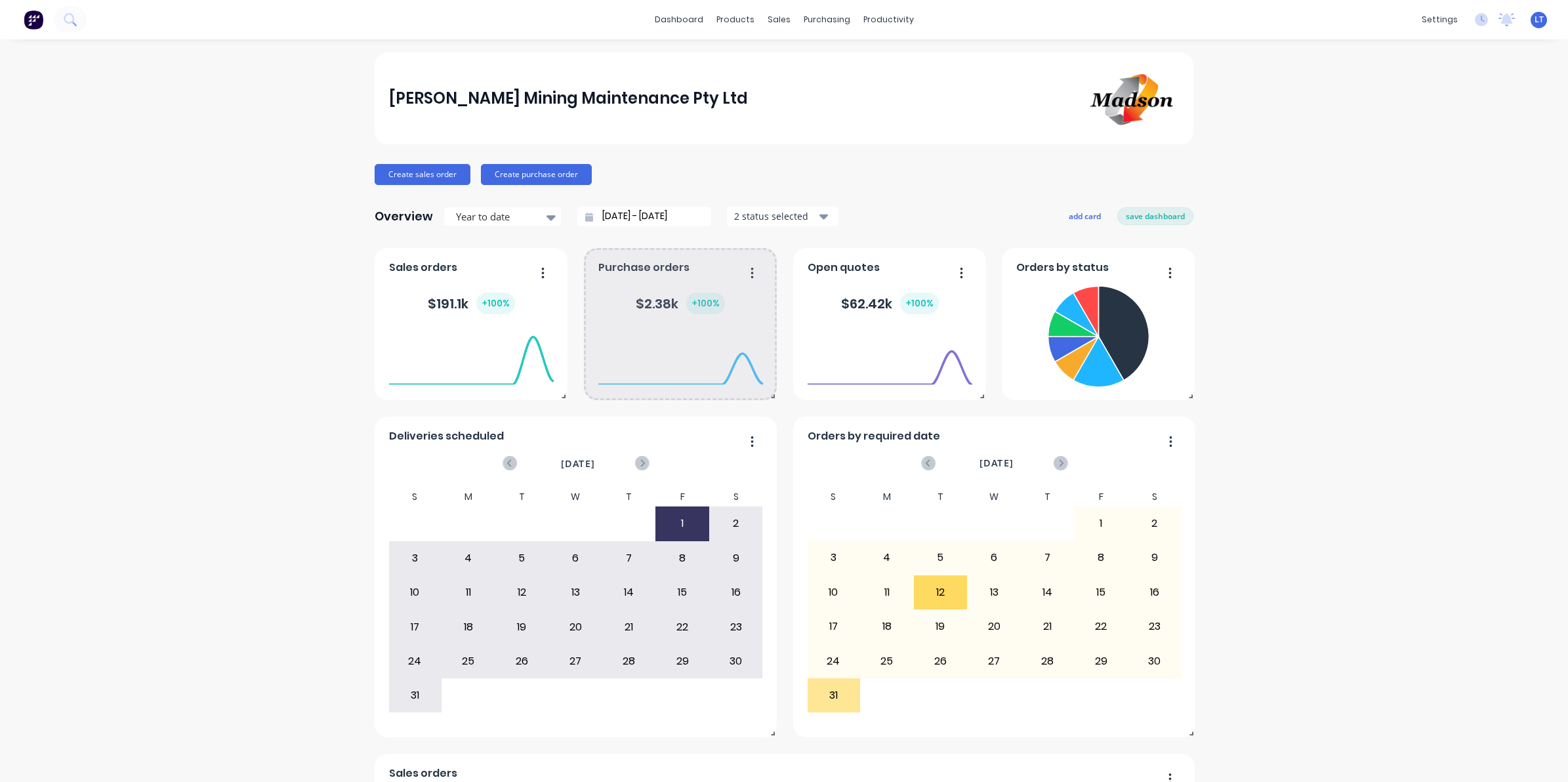
click at [749, 444] on div at bounding box center [681, 385] width 165 height 124
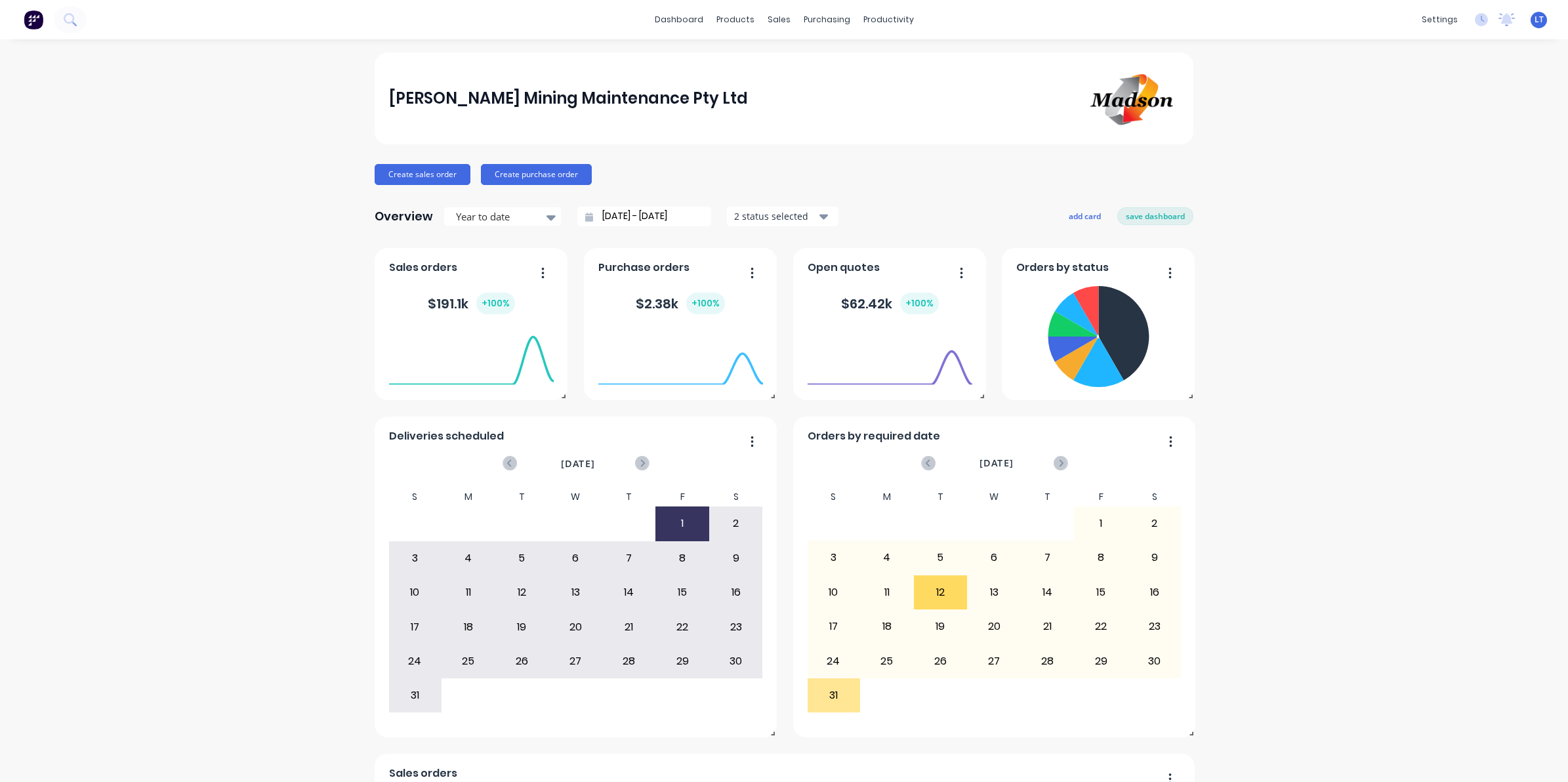
click at [743, 445] on div at bounding box center [681, 385] width 165 height 124
click at [1074, 212] on button "add card" at bounding box center [1084, 215] width 49 height 17
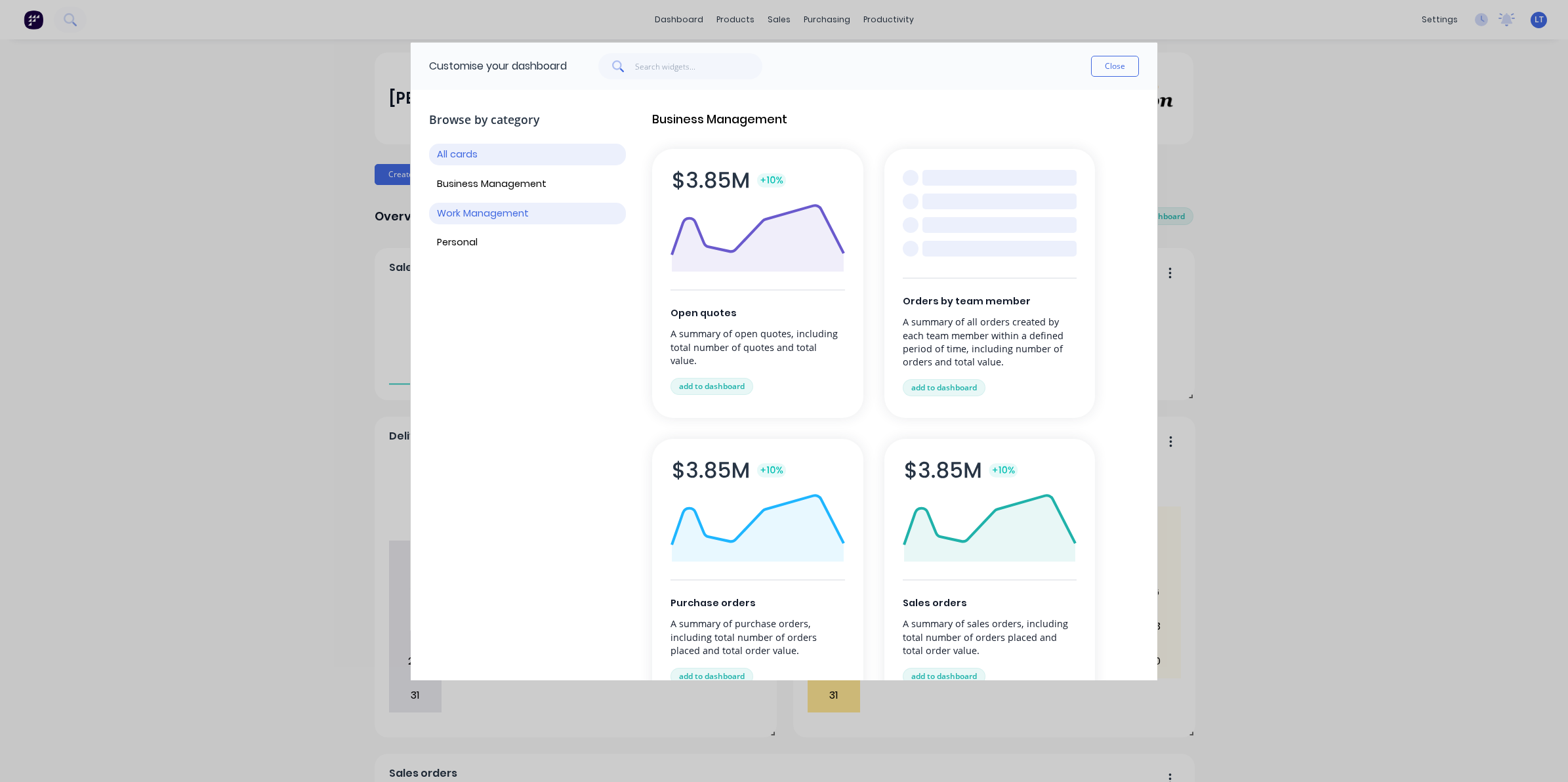
click at [535, 208] on button "Work Management" at bounding box center [527, 214] width 197 height 22
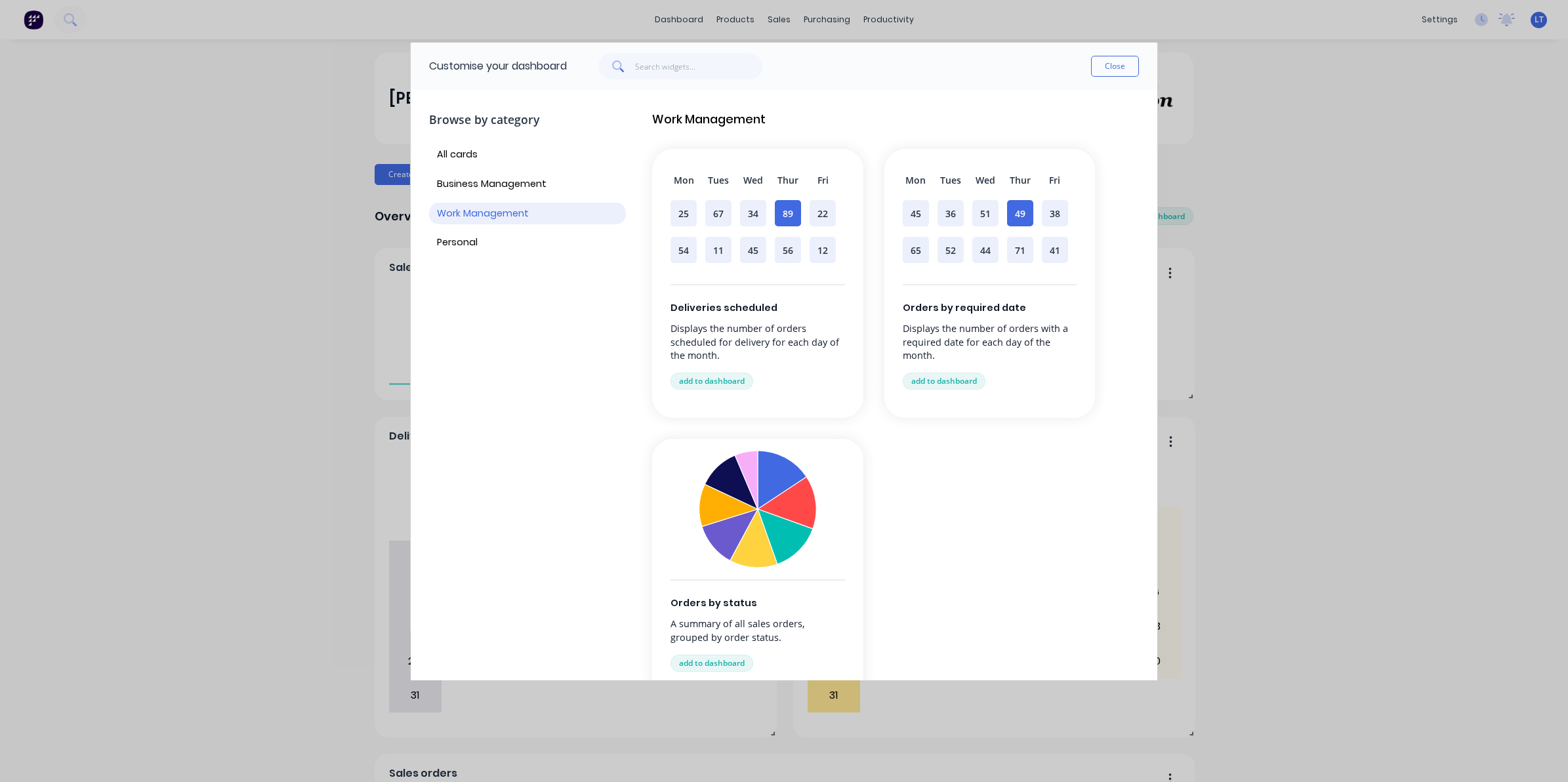
click at [774, 340] on p "Displays the number of orders scheduled for delivery for each day of the month." at bounding box center [758, 342] width 174 height 39
click at [1135, 67] on button "Close" at bounding box center [1115, 66] width 48 height 21
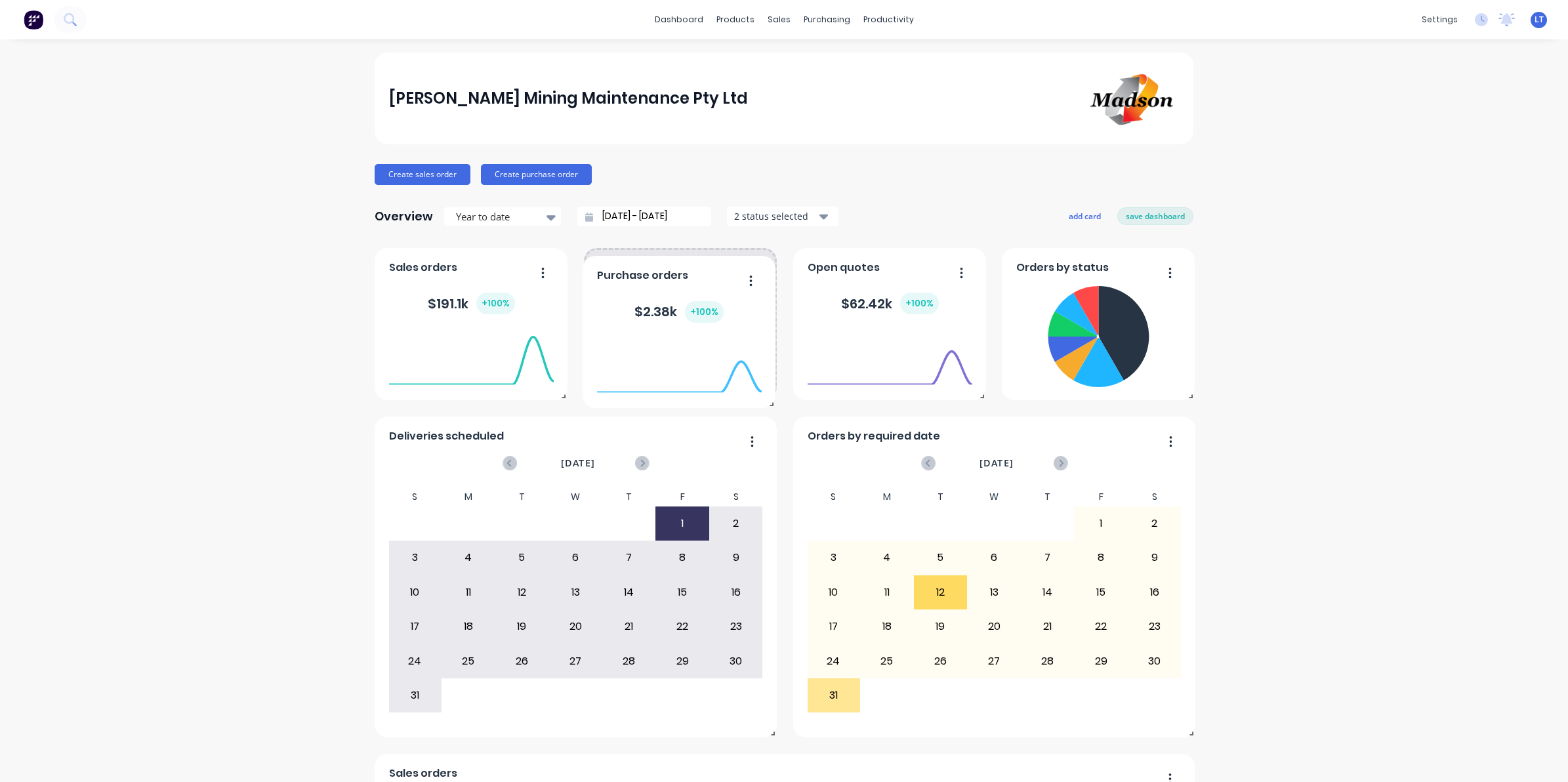
drag, startPoint x: 748, startPoint y: 445, endPoint x: 746, endPoint y: 453, distance: 8.2
click at [746, 453] on div at bounding box center [679, 393] width 165 height 124
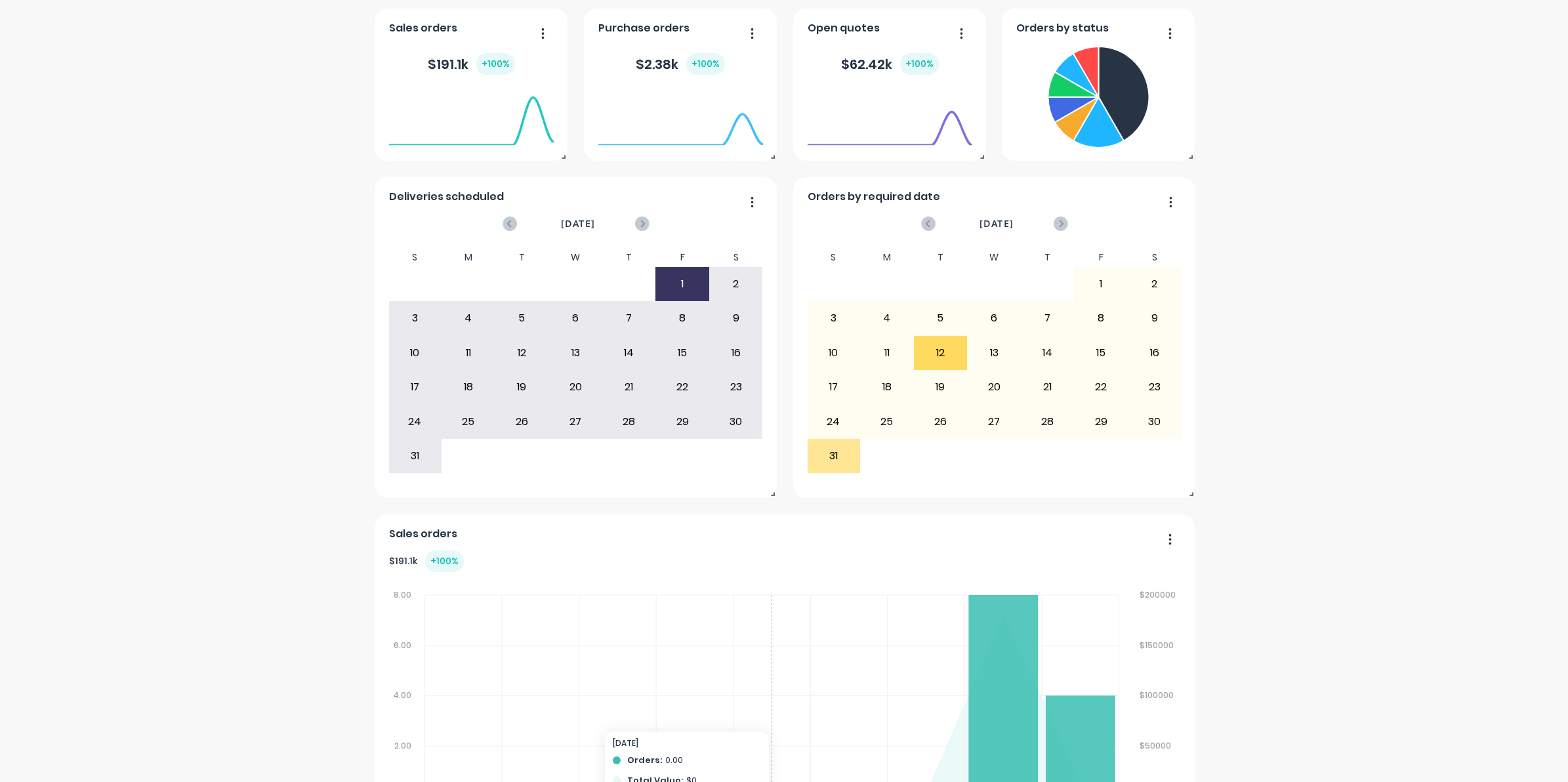
scroll to position [237, 0]
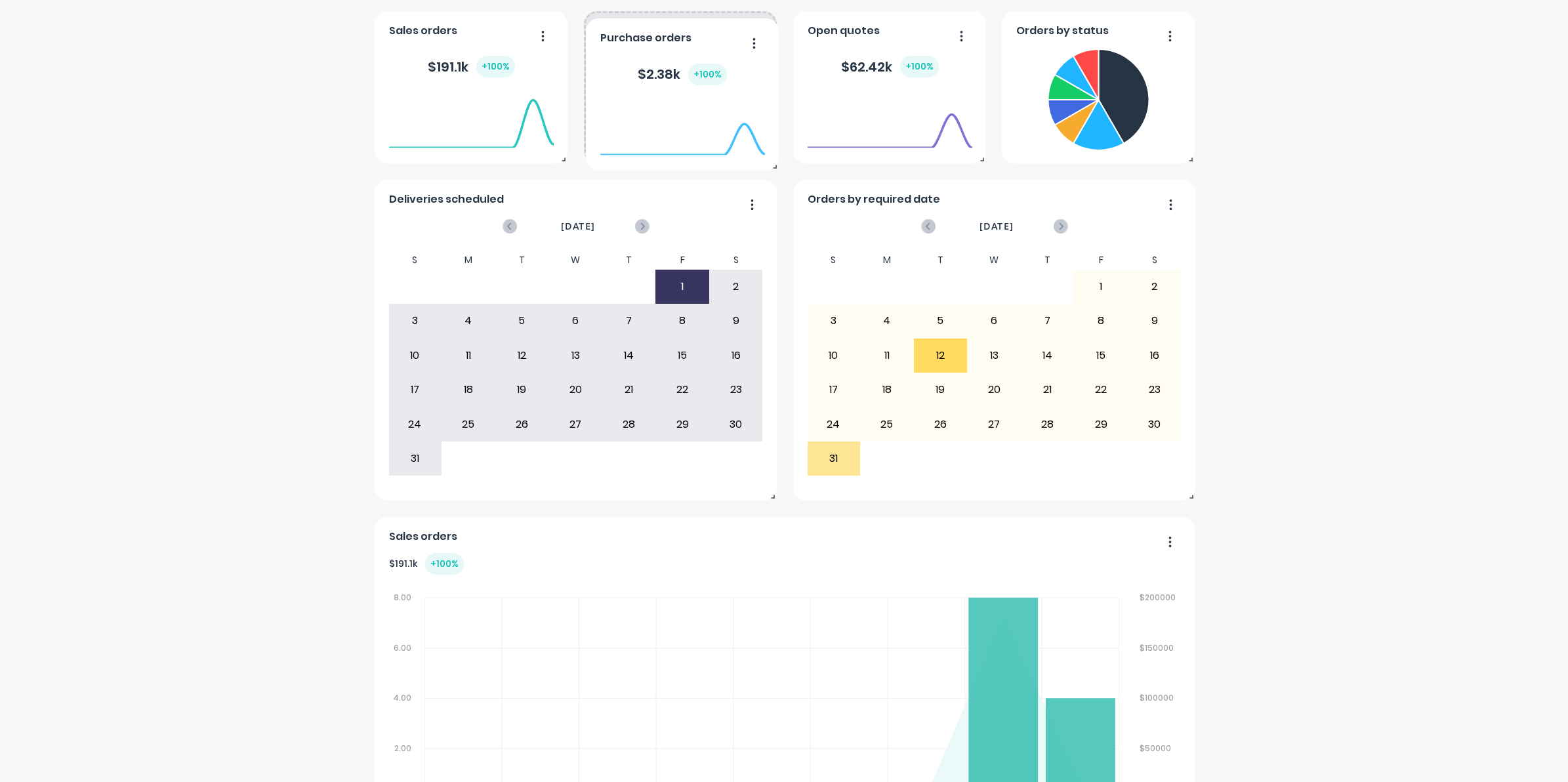
drag, startPoint x: 746, startPoint y: 201, endPoint x: 750, endPoint y: 212, distance: 11.7
click at [750, 212] on div at bounding box center [682, 155] width 165 height 124
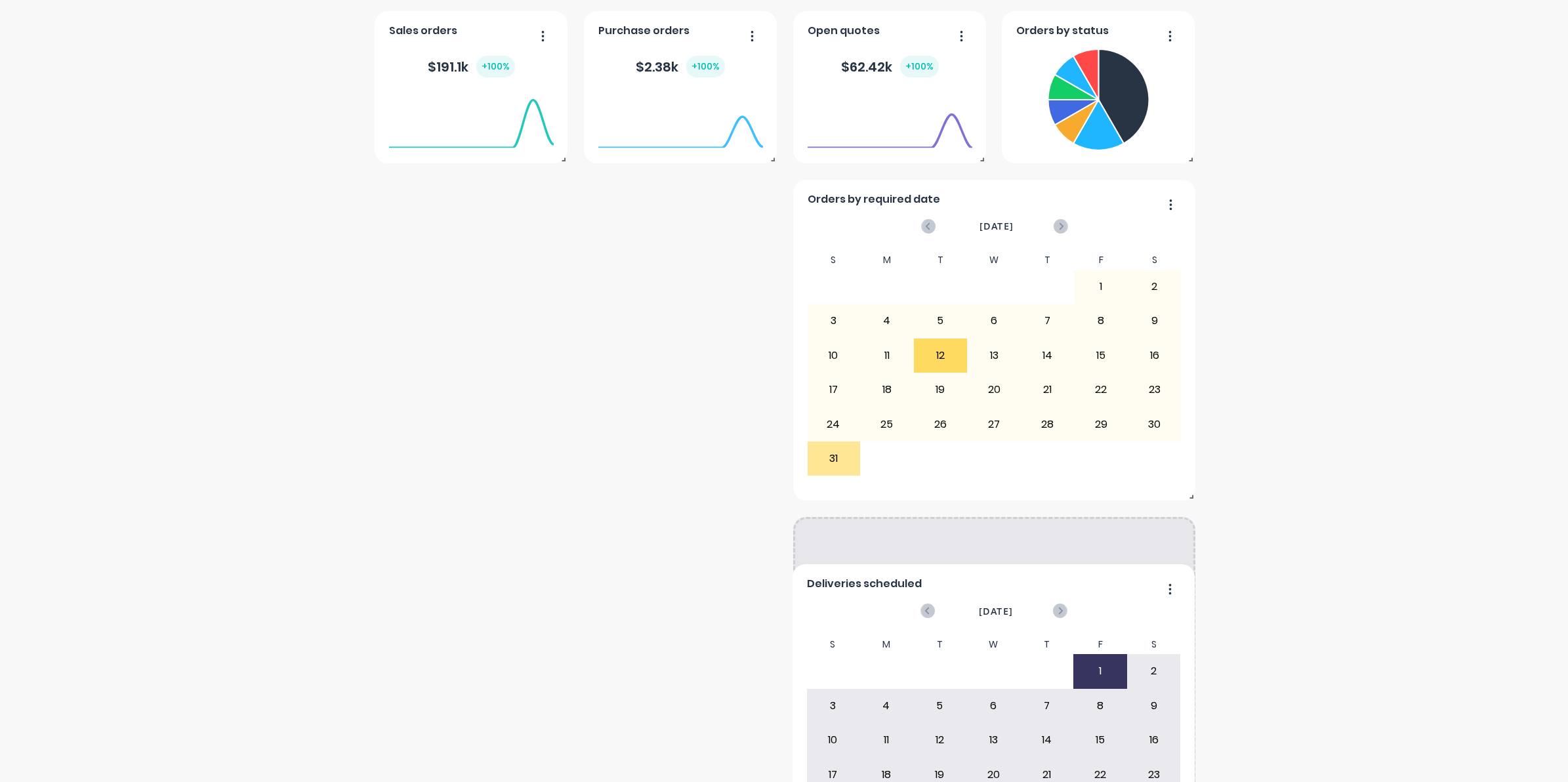
drag, startPoint x: 746, startPoint y: 217, endPoint x: 1177, endPoint y: 601, distance: 577.2
click at [1177, 601] on div "Deliveries scheduled [DATE] S M T W T F S 29 30 1 2 3 4 5 6 7 8 9 10 11 12 13 1…" at bounding box center [994, 725] width 402 height 321
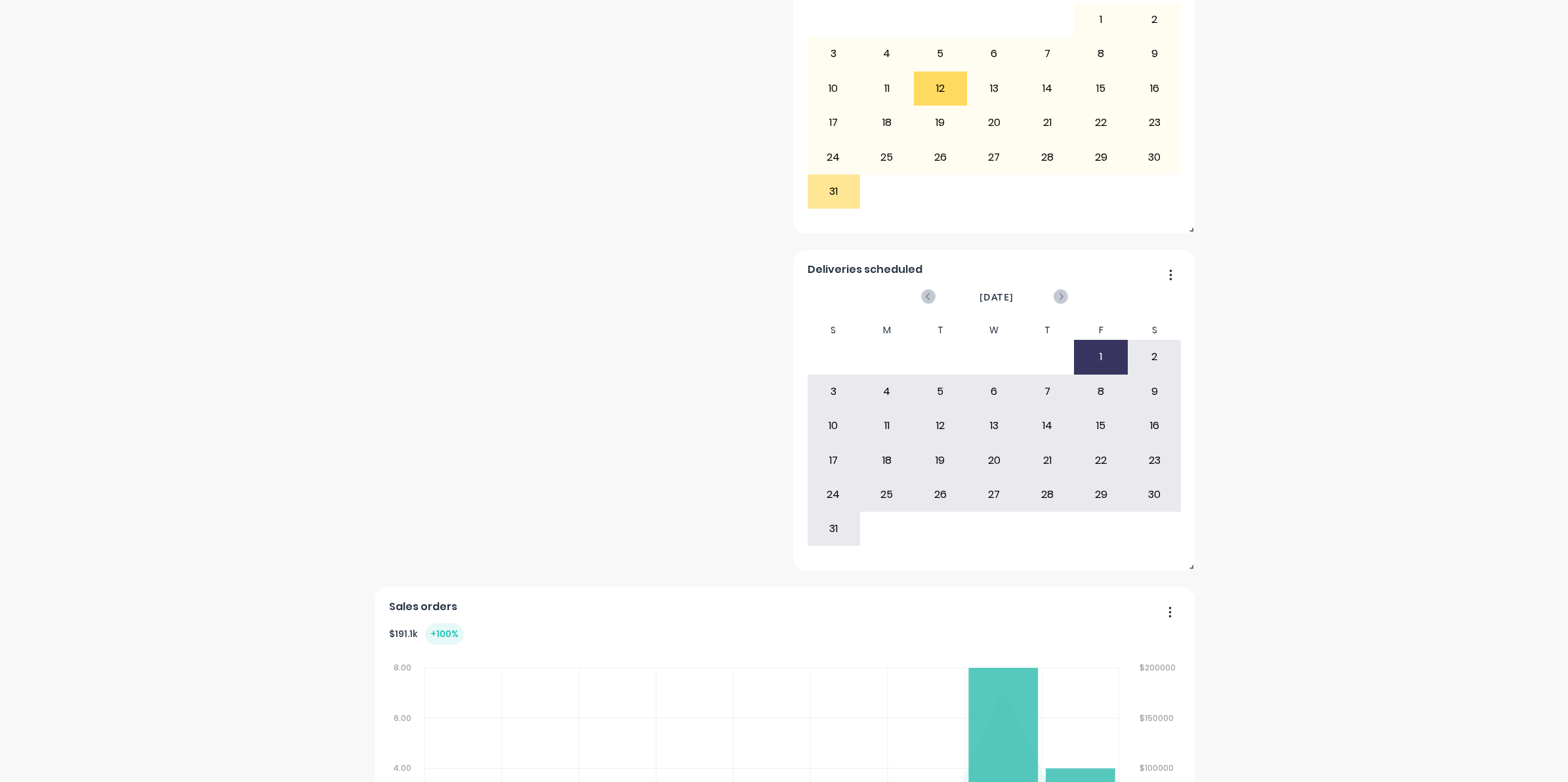
scroll to position [509, 0]
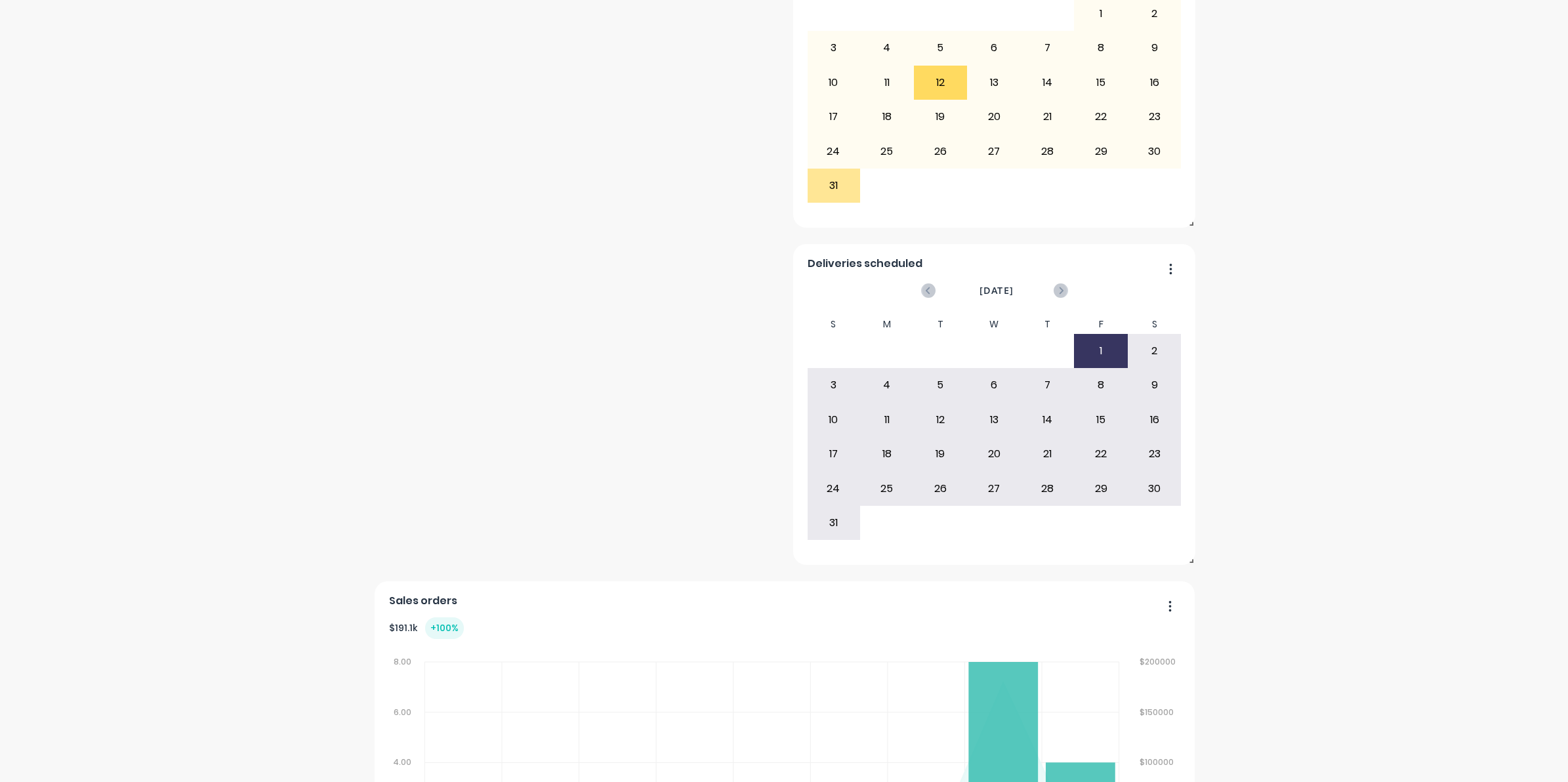
click at [1170, 273] on icon "button" at bounding box center [1171, 268] width 2 height 11
click at [1244, 329] on div "[PERSON_NAME] Mining Maintenance Pty Ltd Create sales order Create purchase ord…" at bounding box center [784, 475] width 1568 height 1866
click at [1168, 267] on icon "button" at bounding box center [1170, 269] width 3 height 13
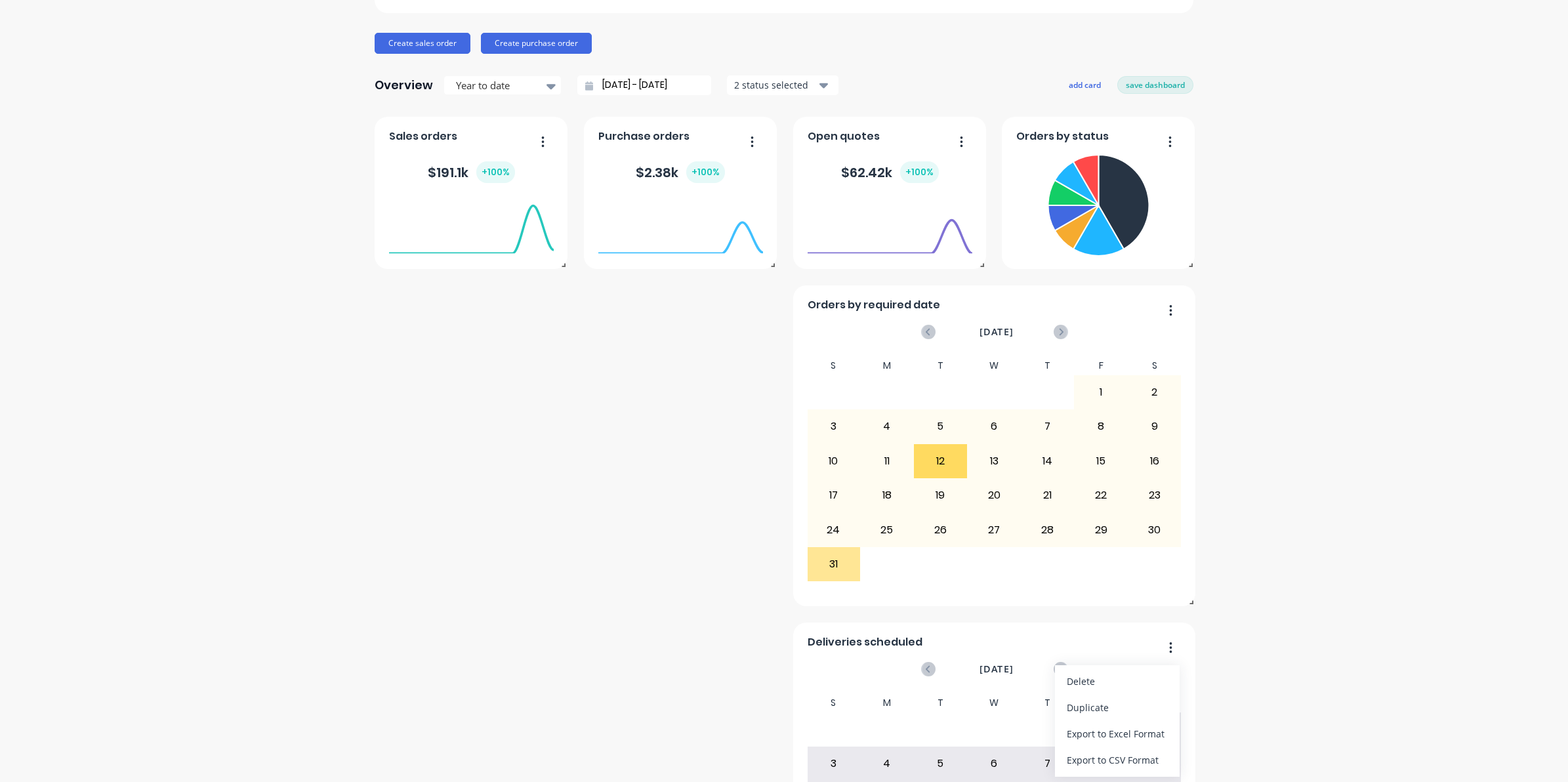
scroll to position [128, 0]
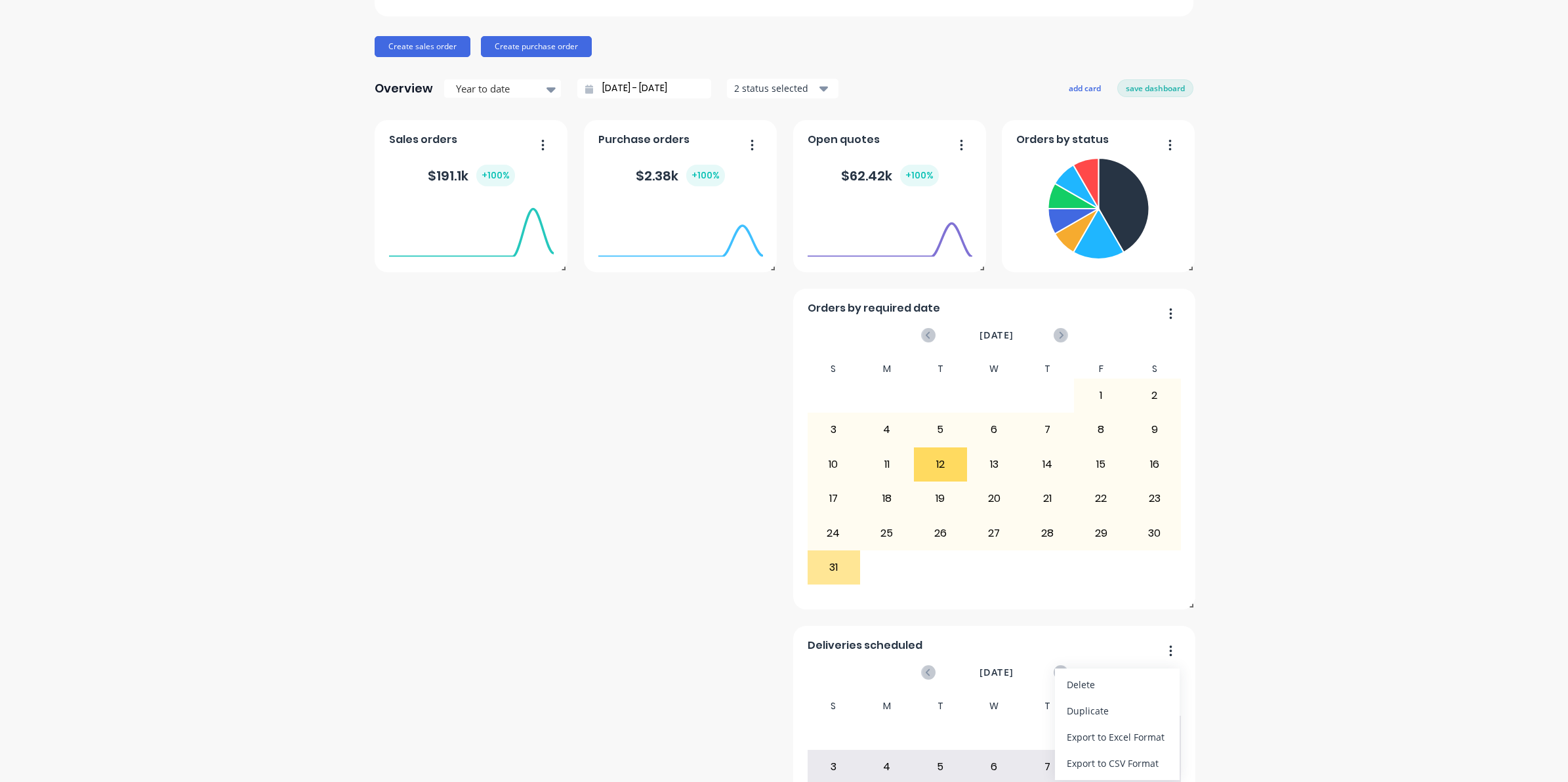
click at [1169, 313] on icon "button" at bounding box center [1171, 313] width 3 height 13
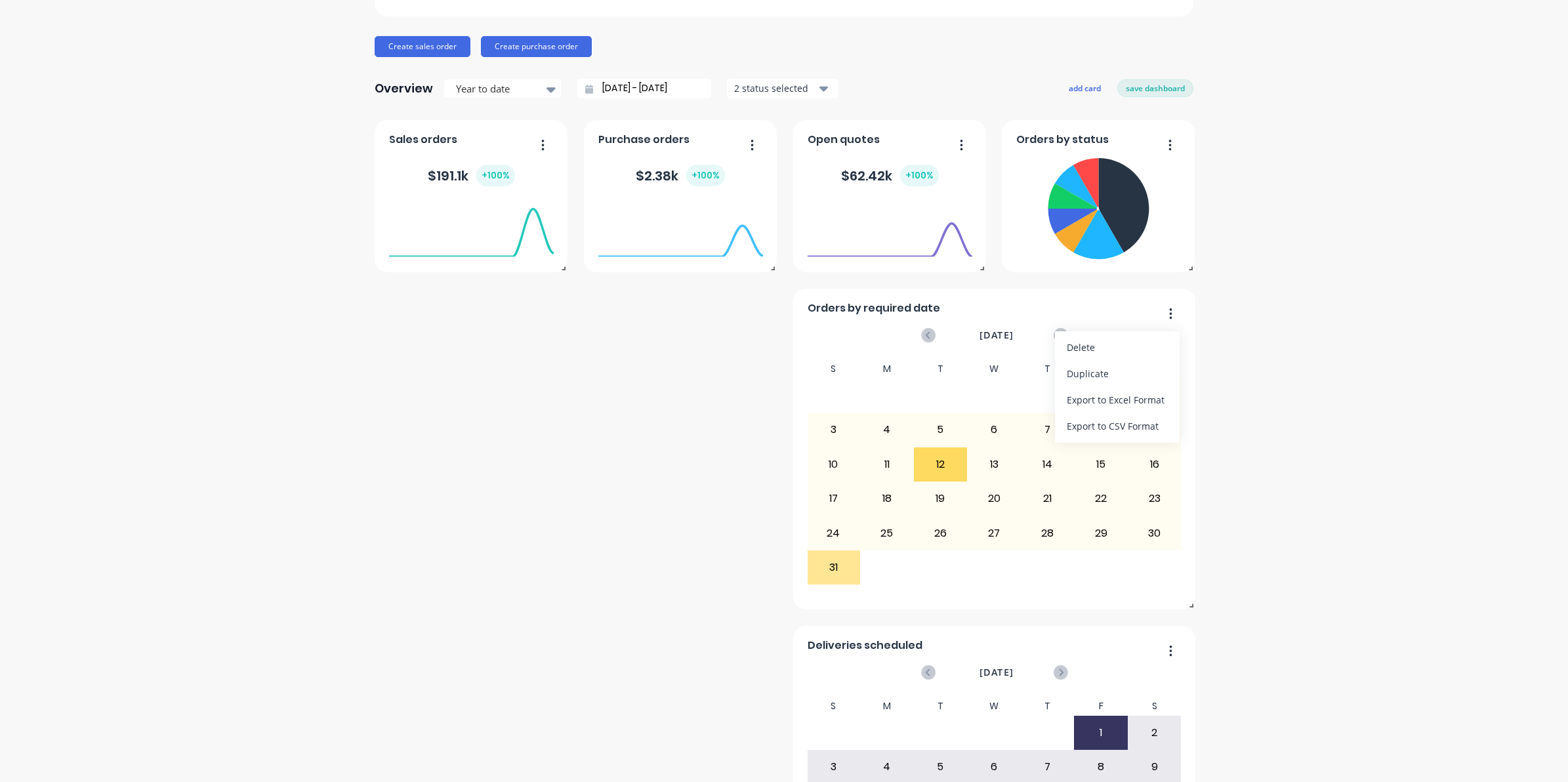
click at [1133, 91] on button "save dashboard" at bounding box center [1156, 88] width 76 height 17
click at [1143, 79] on div "Overview Year to date [DATE] - [DATE] 2 status selected add card edit dashboard" at bounding box center [784, 89] width 818 height 27
click at [1153, 89] on button "edit dashboard" at bounding box center [1157, 88] width 73 height 17
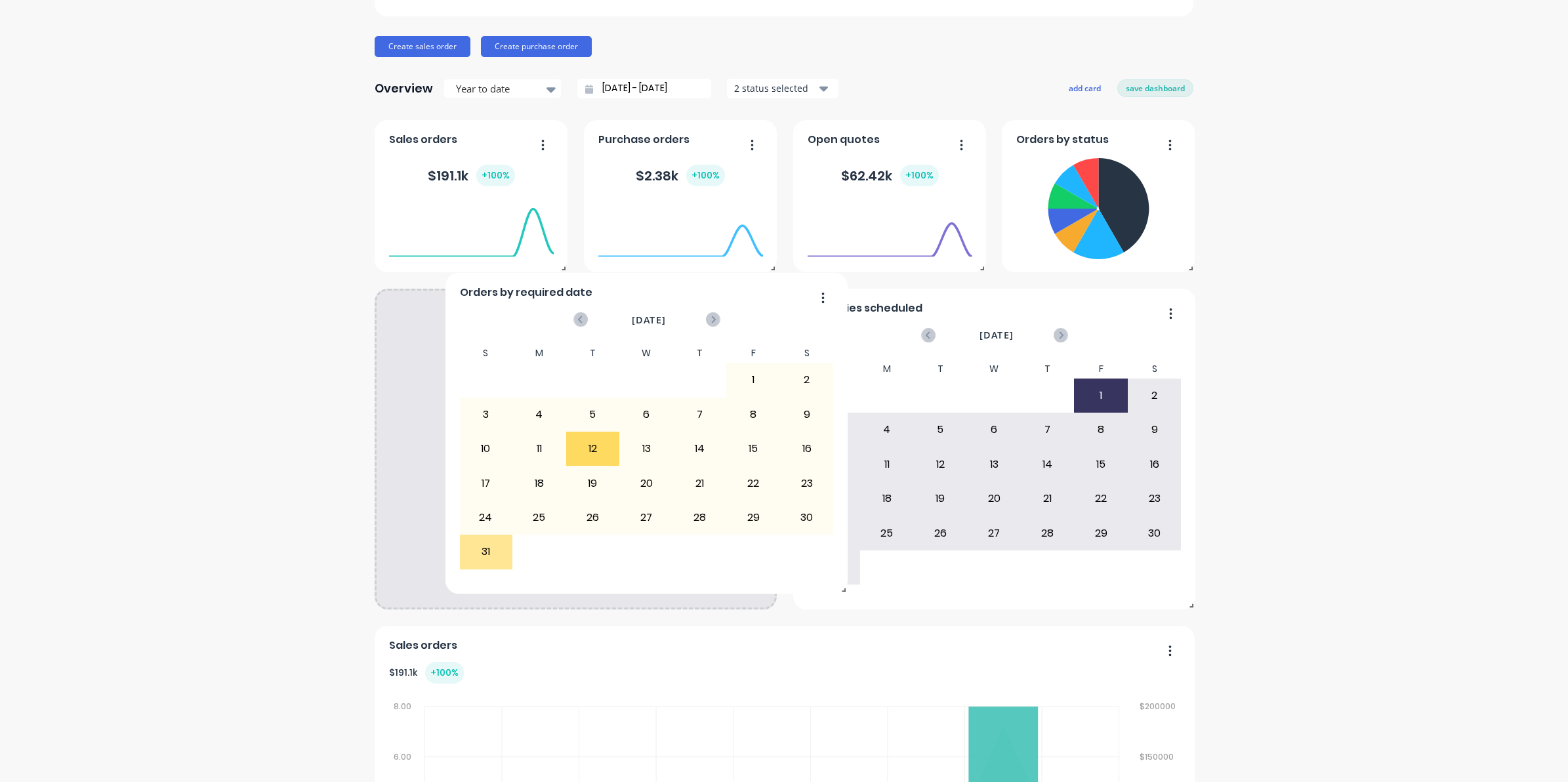
drag, startPoint x: 1158, startPoint y: 317, endPoint x: 676, endPoint y: 305, distance: 482.1
click at [676, 305] on div "Orders by required date [DATE] S M T W T F S 29 30 1 2 3 4 5 6 7 8 9 10 11 12 1…" at bounding box center [646, 433] width 402 height 321
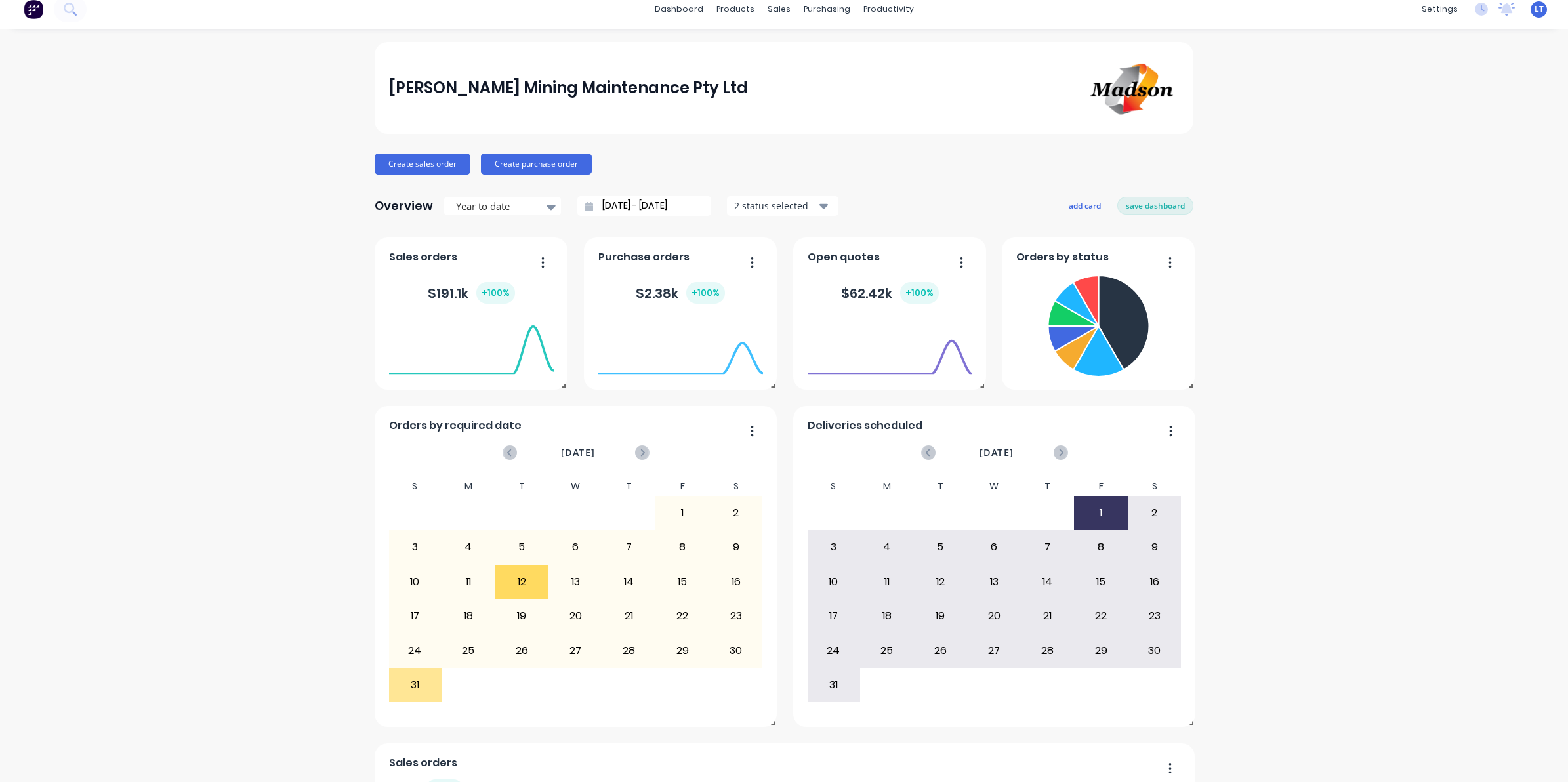
scroll to position [0, 0]
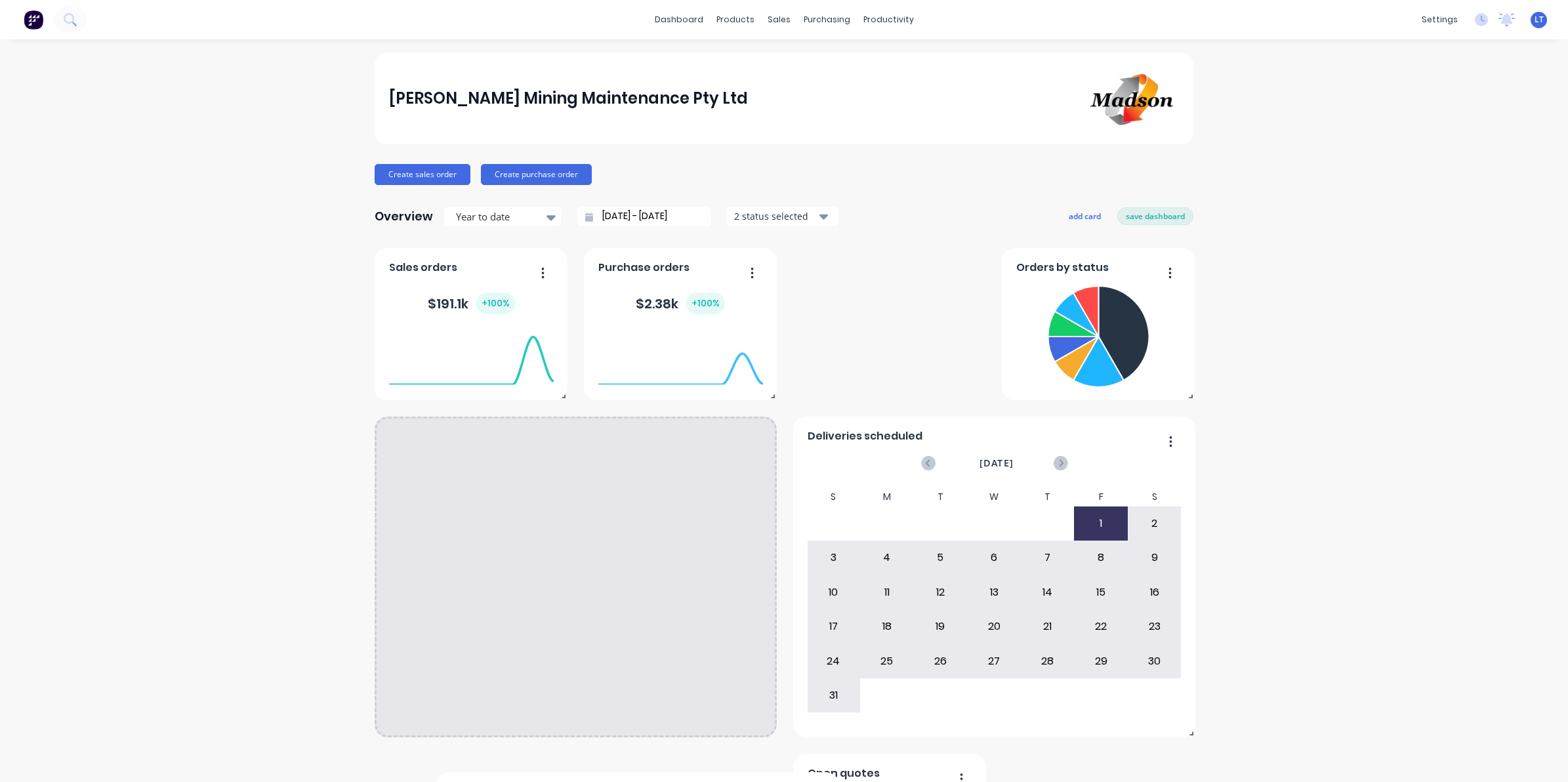
drag, startPoint x: 745, startPoint y: 443, endPoint x: 470, endPoint y: 548, distance: 294.4
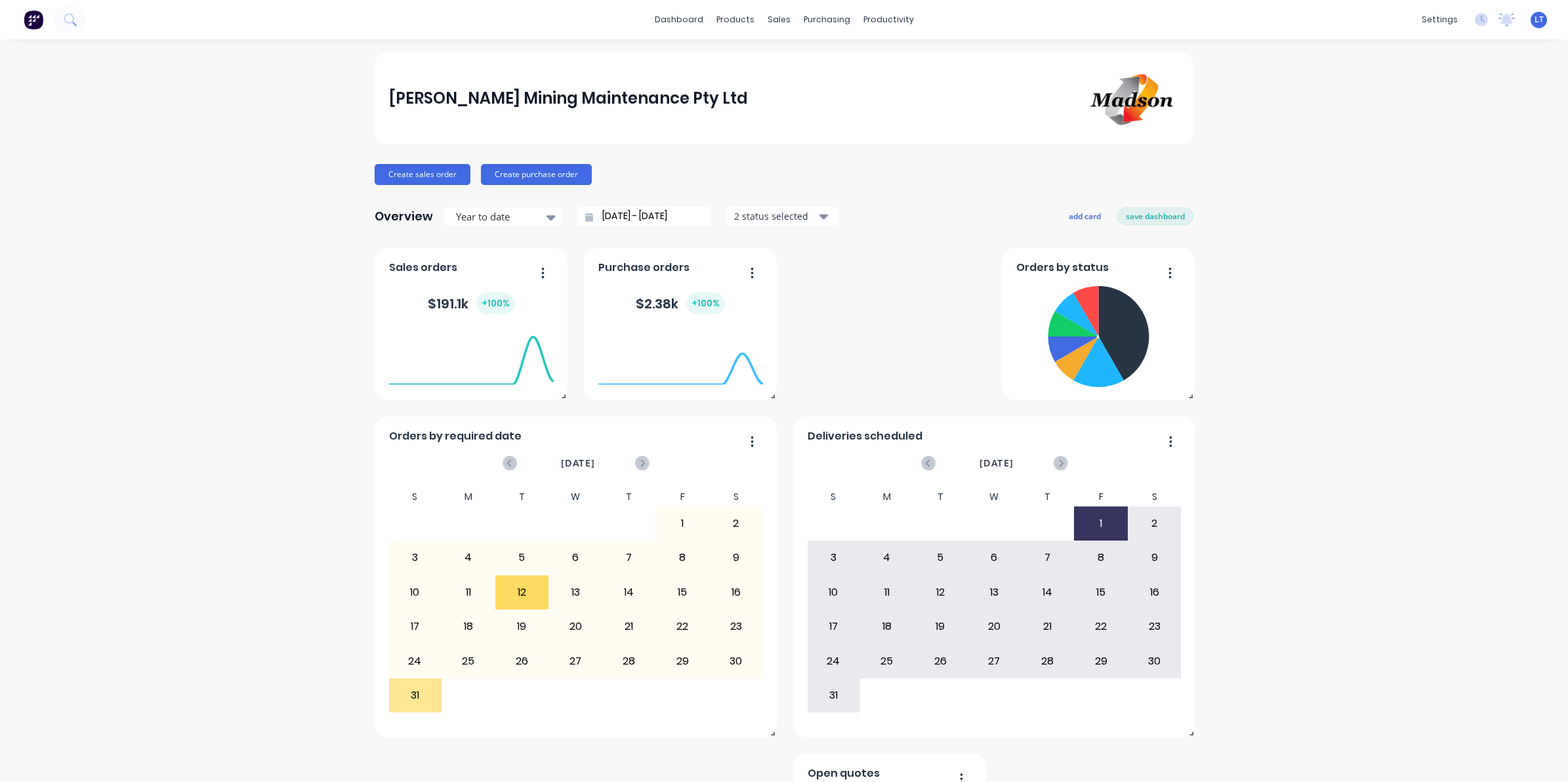
click at [743, 443] on button "button" at bounding box center [747, 442] width 27 height 20
drag, startPoint x: 1173, startPoint y: 446, endPoint x: 1165, endPoint y: 443, distance: 8.5
click at [1168, 444] on div "Deliveries scheduled [DATE] S M T W T F S 29 30 1 2 3 4 5 6 7 8 9 10 11 12 13 1…" at bounding box center [994, 577] width 402 height 321
click at [1170, 441] on icon "button" at bounding box center [1171, 440] width 2 height 11
click at [1097, 480] on div "Delete" at bounding box center [1118, 475] width 101 height 19
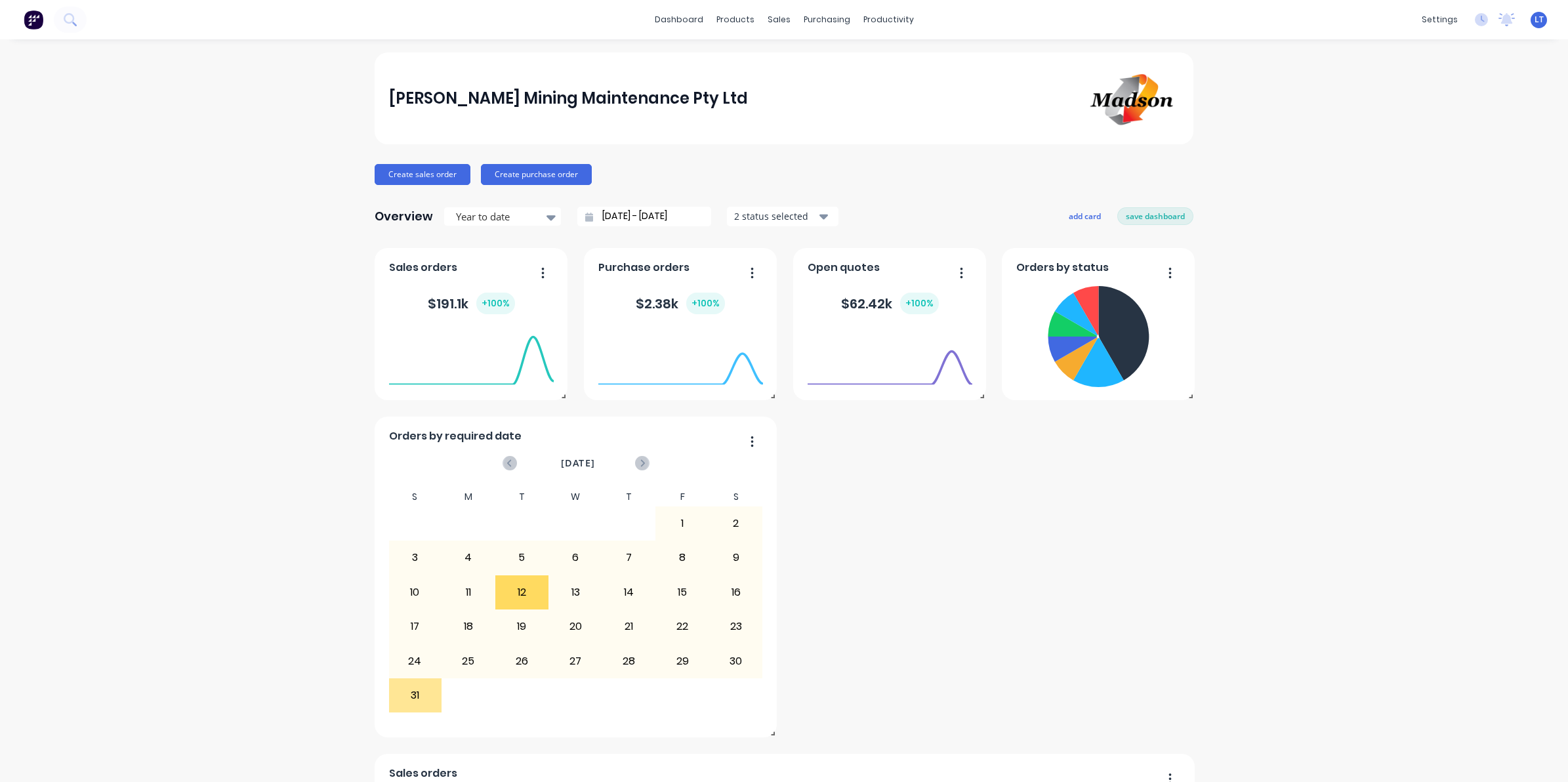
click at [750, 440] on icon "button" at bounding box center [752, 441] width 3 height 13
click at [674, 479] on div "Delete" at bounding box center [699, 475] width 101 height 19
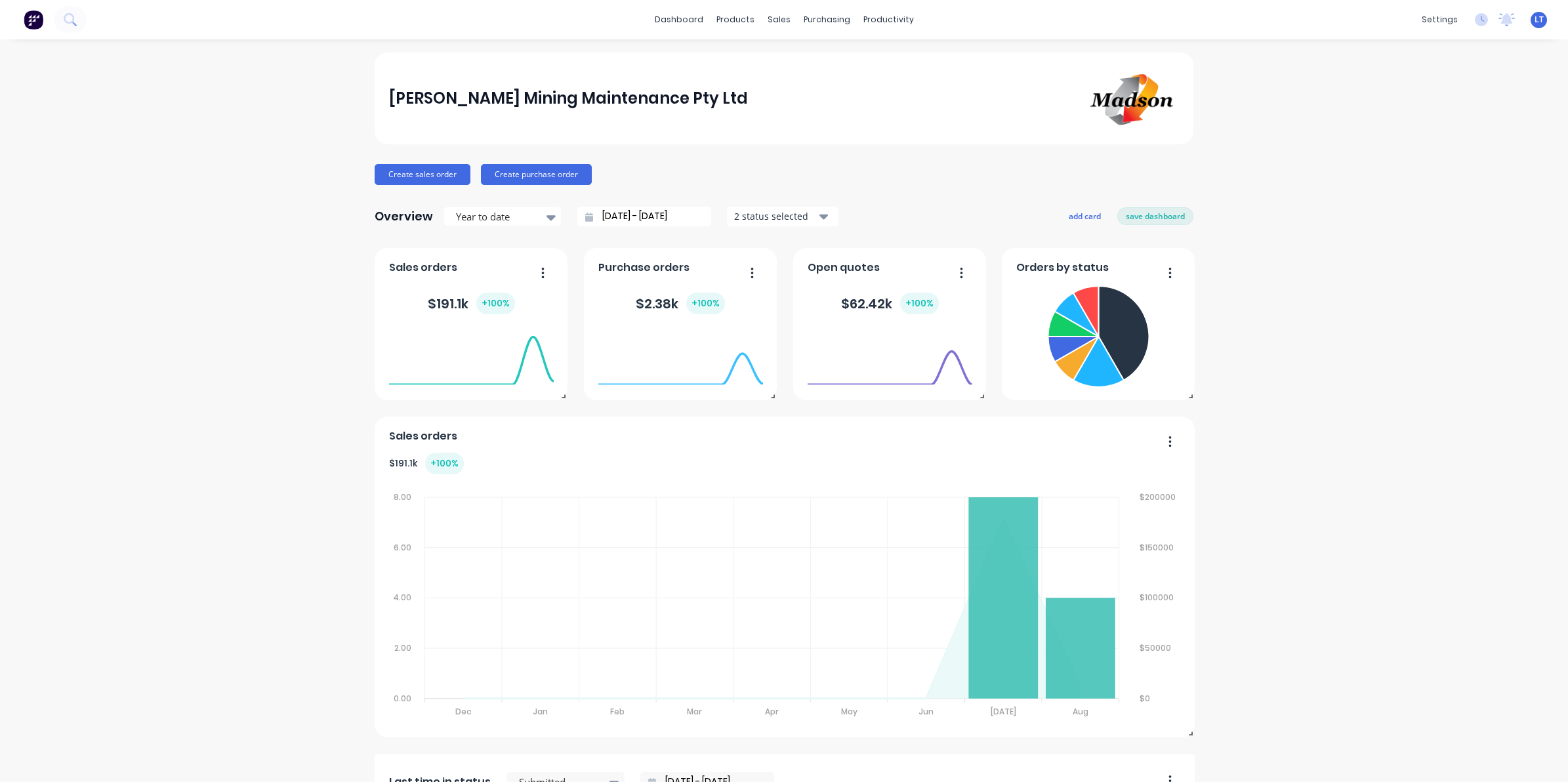
click at [1285, 327] on div "[PERSON_NAME] Mining Maintenance Pty Ltd Create sales order Create purchase ord…" at bounding box center [784, 647] width 1568 height 1191
click at [1054, 155] on div "[PERSON_NAME] Mining Maintenance Pty Ltd Create sales order Create purchase ord…" at bounding box center [784, 647] width 818 height 1191
drag, startPoint x: 1054, startPoint y: 155, endPoint x: 960, endPoint y: 162, distance: 94.3
drag, startPoint x: 960, startPoint y: 162, endPoint x: 811, endPoint y: 168, distance: 149.1
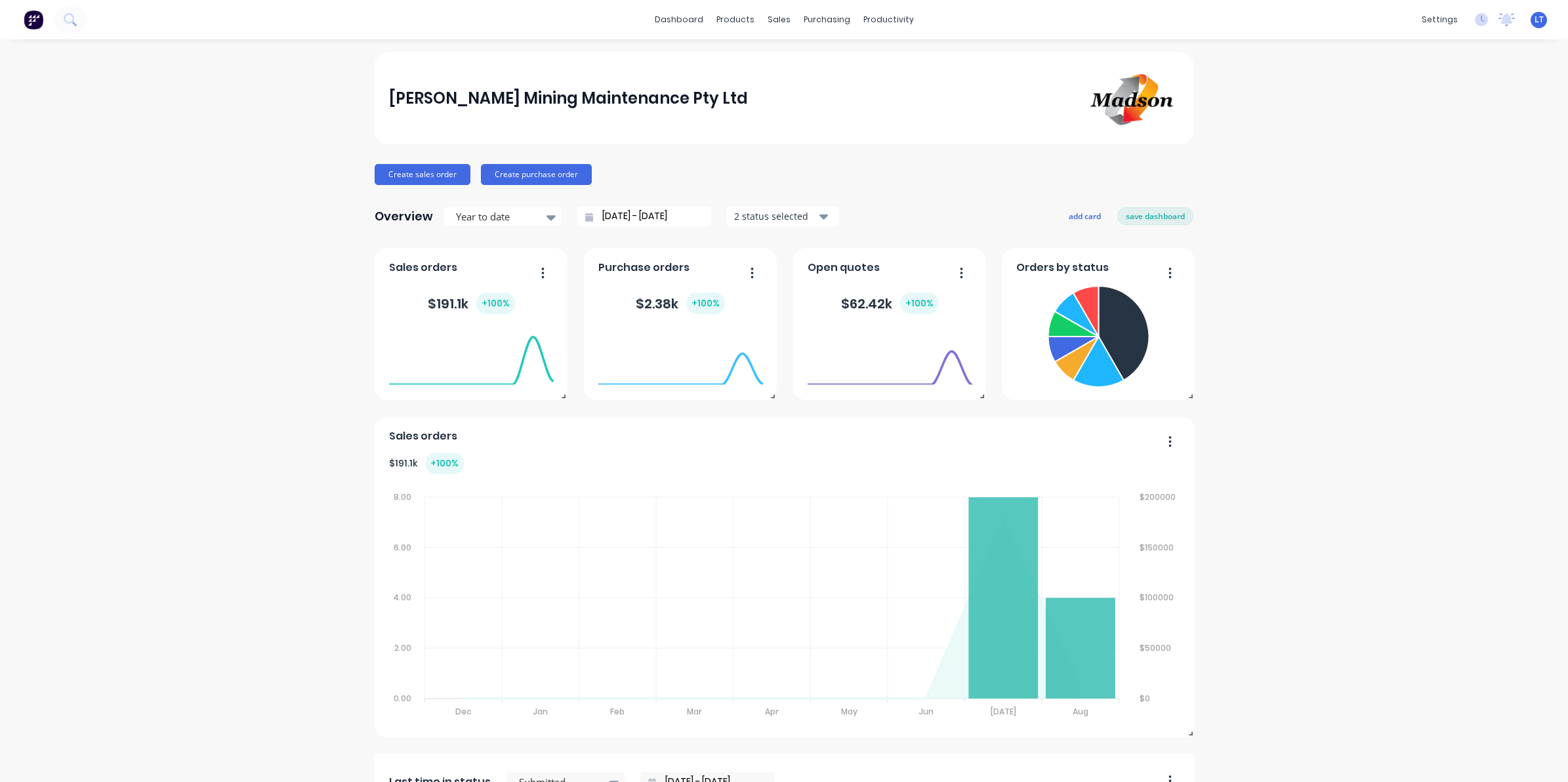
click at [811, 168] on div "Create sales order Create purchase order" at bounding box center [784, 174] width 818 height 21
click at [771, 20] on div "sales" at bounding box center [779, 20] width 36 height 20
click at [809, 63] on div "Sales Orders" at bounding box center [821, 63] width 54 height 12
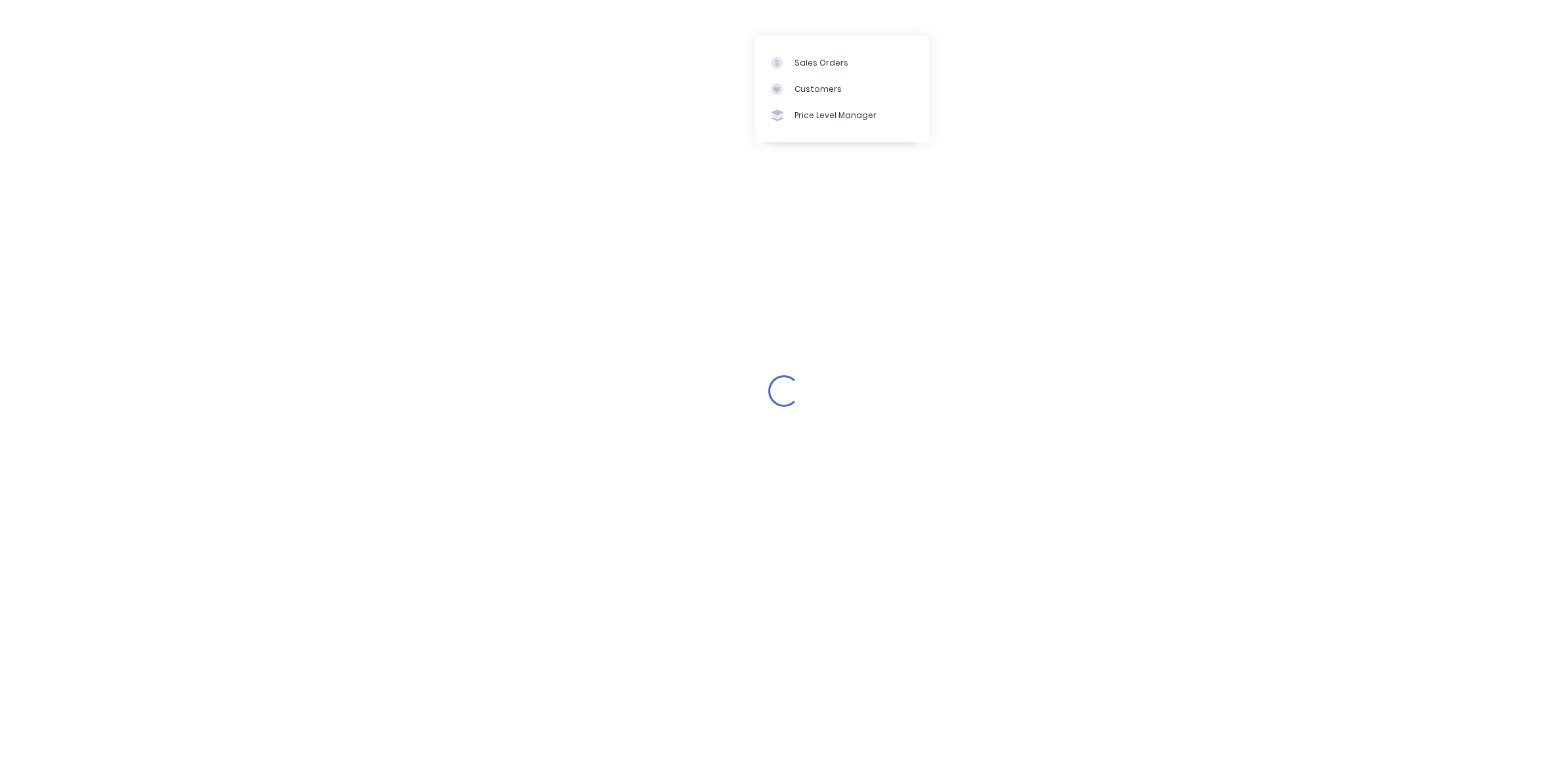
click at [1240, 674] on div "Loading..." at bounding box center [784, 391] width 1568 height 782
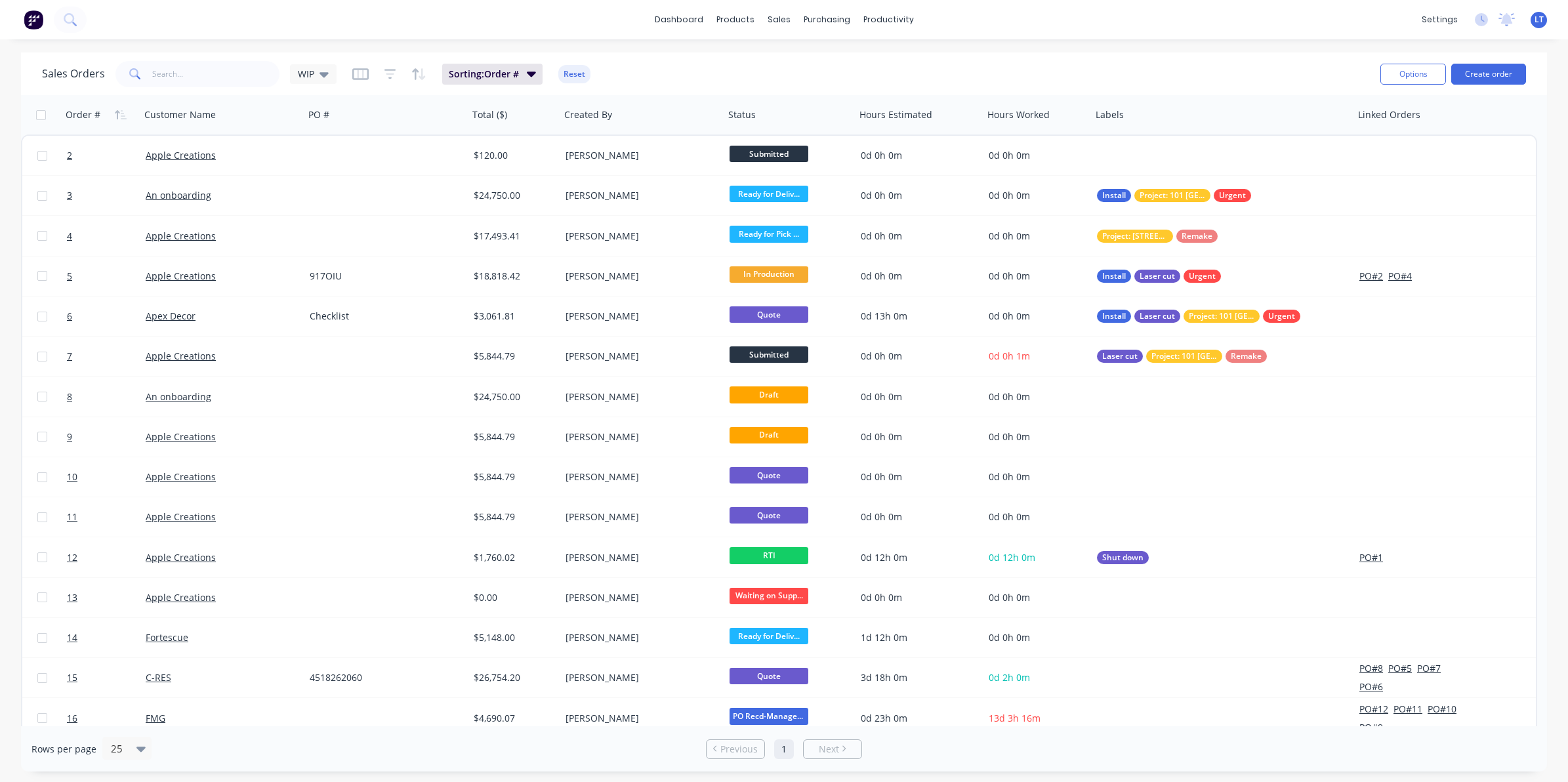
click at [1402, 87] on div "Options Create order" at bounding box center [1451, 73] width 151 height 32
click at [1404, 81] on button "Options" at bounding box center [1413, 74] width 66 height 21
click at [1255, 66] on div "Sales Orders WIP Sorting: Order # Reset" at bounding box center [706, 73] width 1328 height 32
click at [312, 74] on span "WIP" at bounding box center [306, 74] width 17 height 14
click at [712, 80] on div "Sales Orders WIP Sorting: Order # Reset" at bounding box center [706, 73] width 1328 height 32
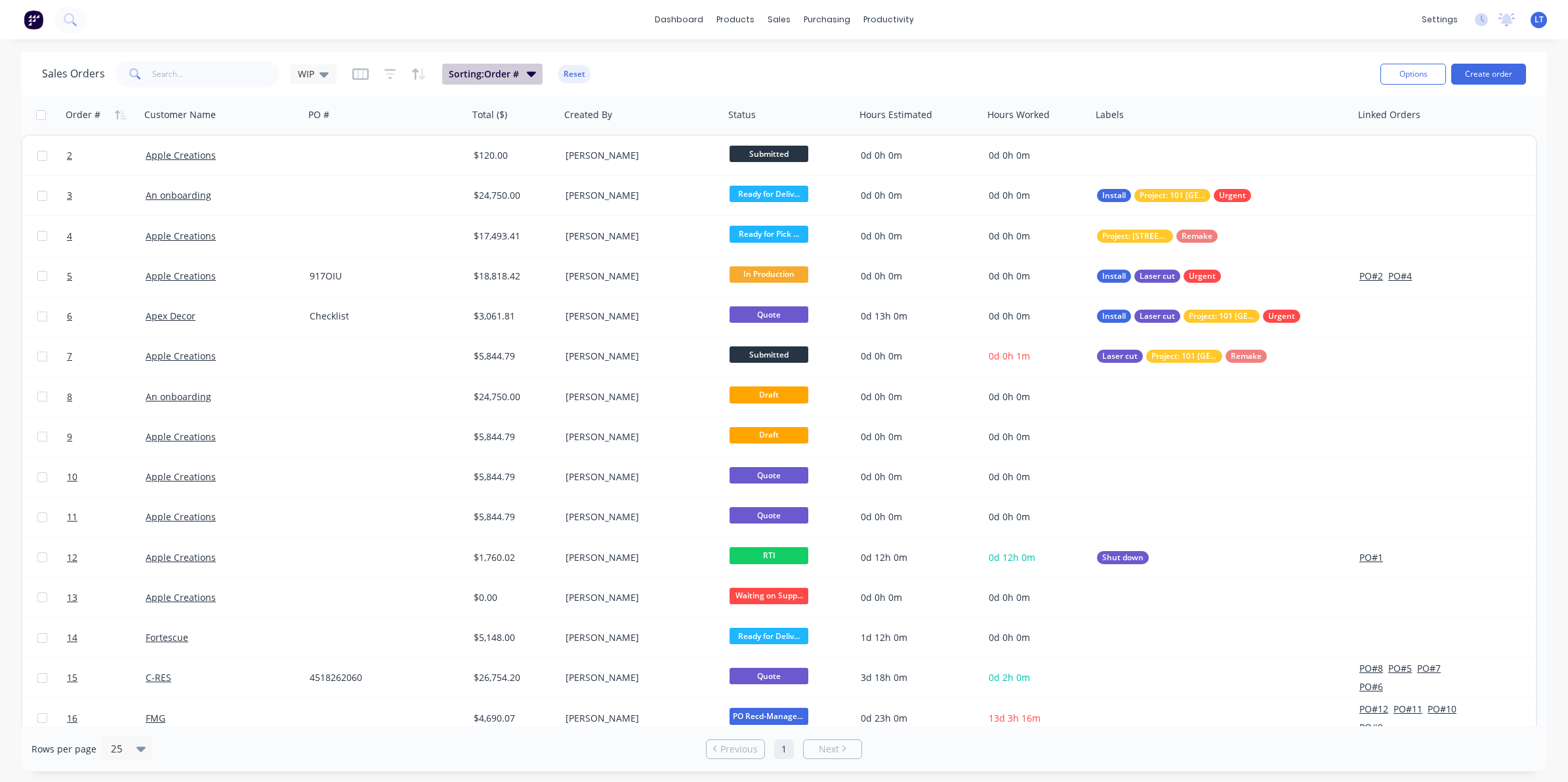
click at [513, 67] on span "Sorting: Order #" at bounding box center [484, 74] width 70 height 13
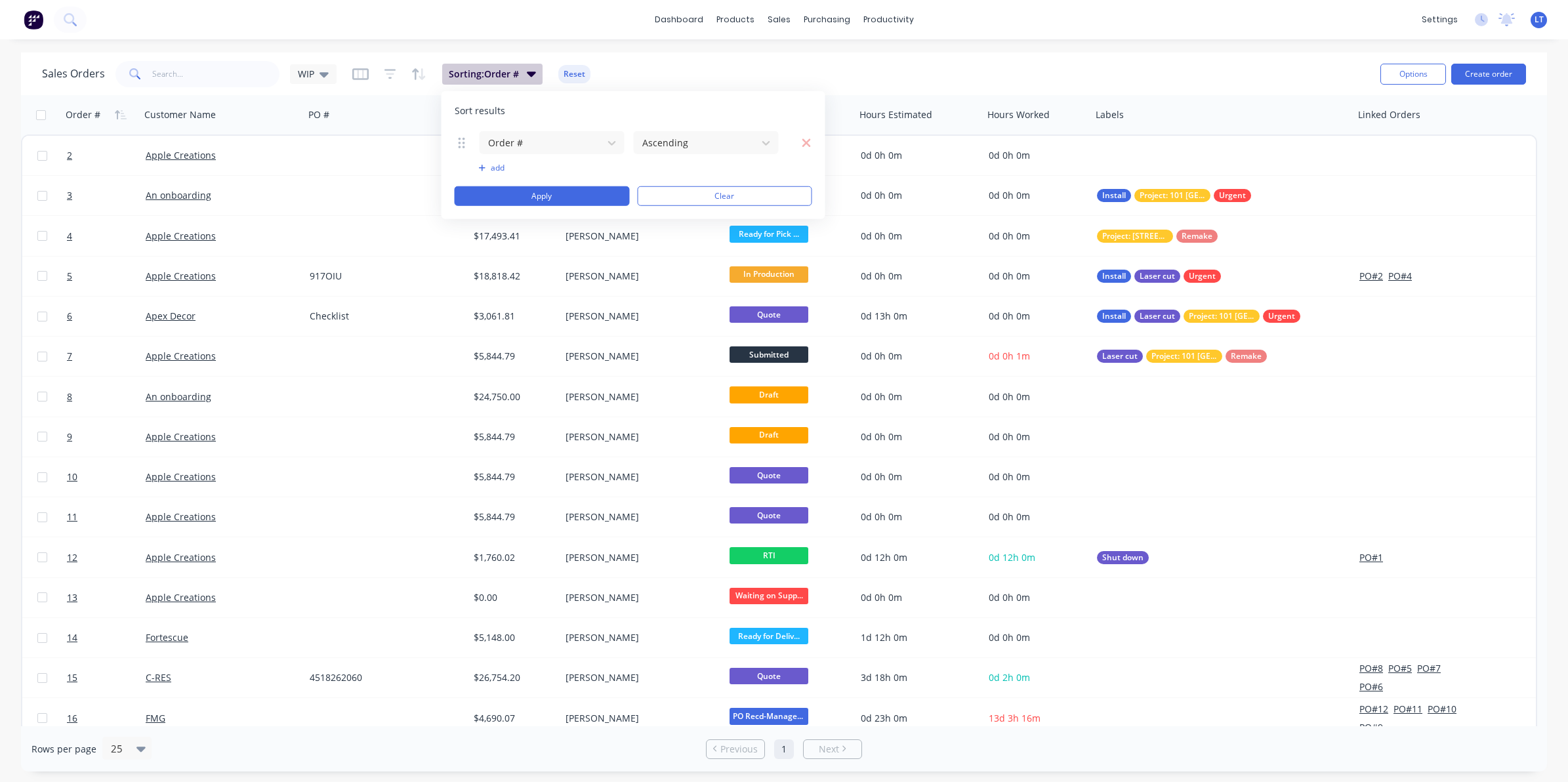
click at [517, 73] on span "Sorting: Order #" at bounding box center [484, 74] width 70 height 13
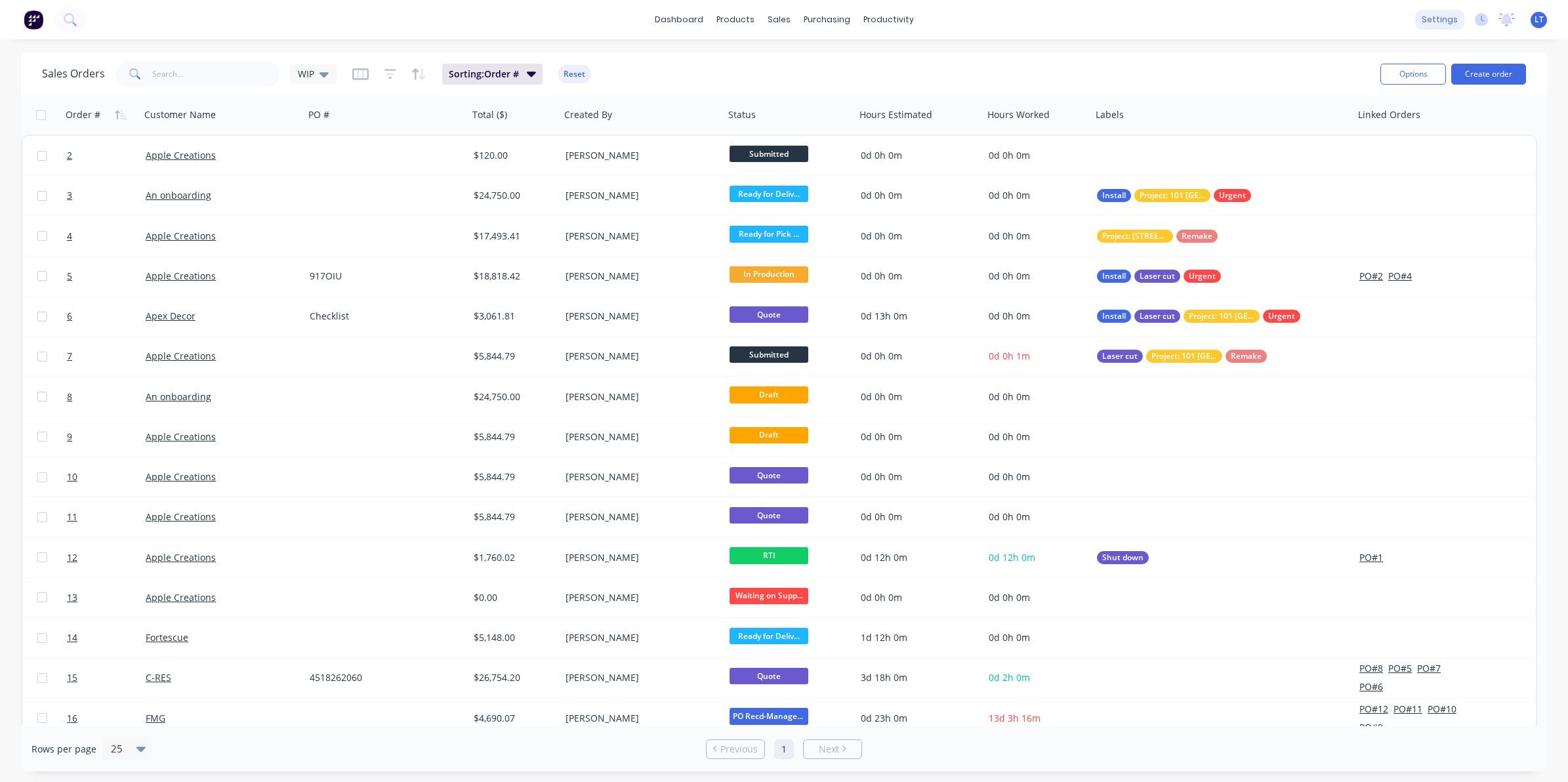
click at [1448, 28] on div "settings" at bounding box center [1439, 20] width 49 height 20
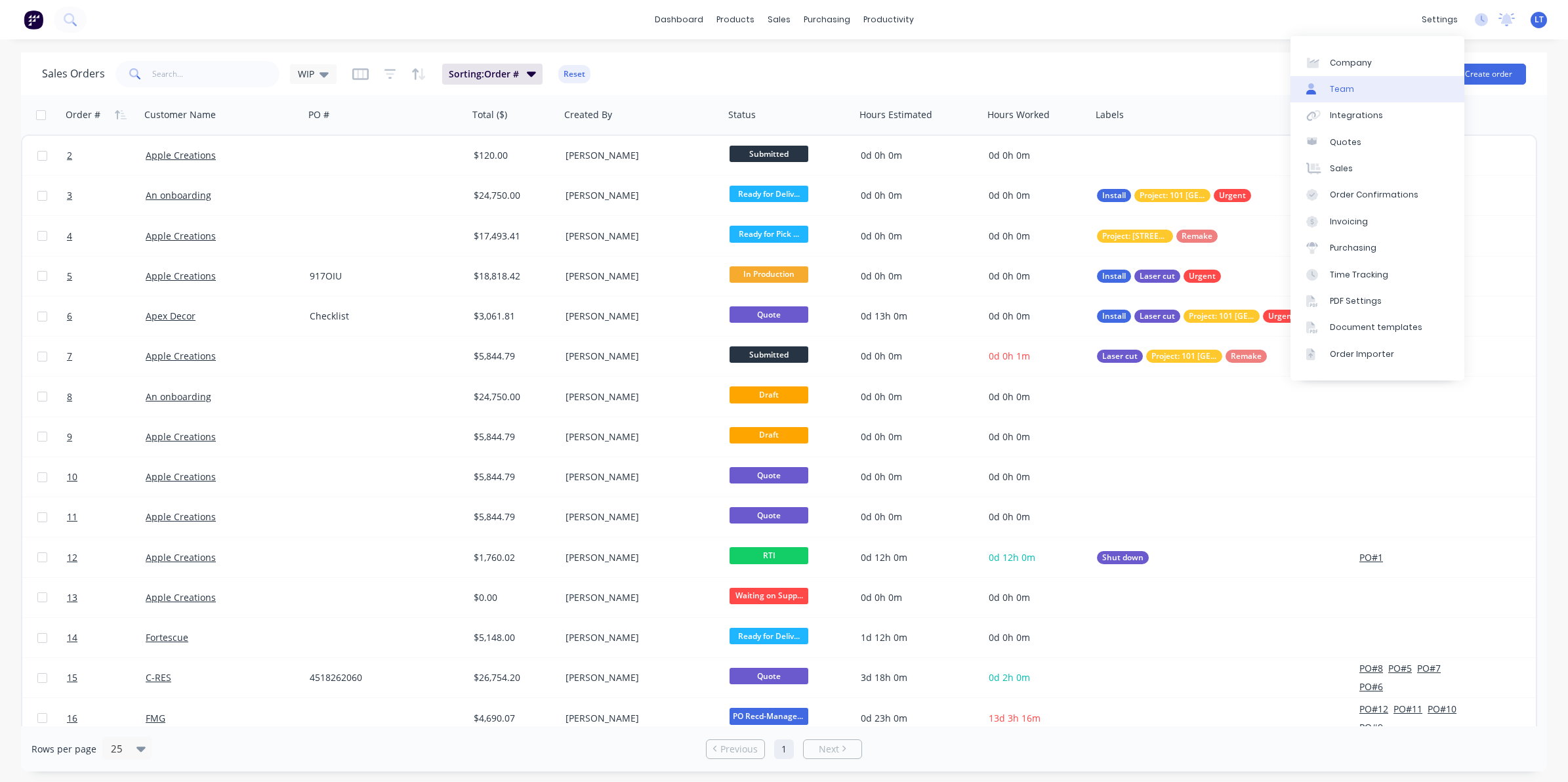
click at [1344, 84] on div "Team" at bounding box center [1341, 89] width 24 height 12
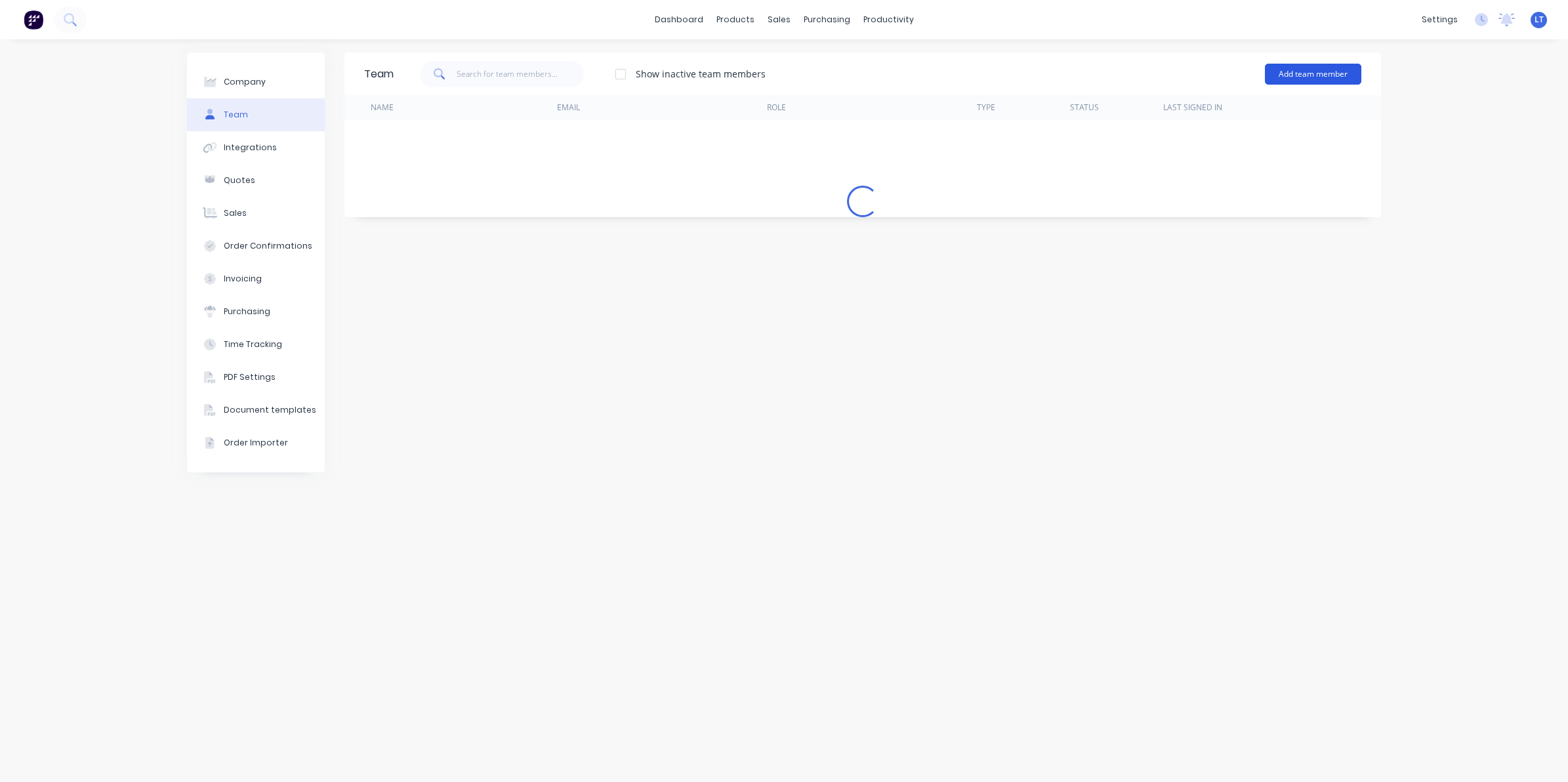
click at [1289, 72] on button "Add team member" at bounding box center [1313, 74] width 96 height 21
click at [1167, 70] on div "Show inactive team members Add team member" at bounding box center [877, 74] width 968 height 39
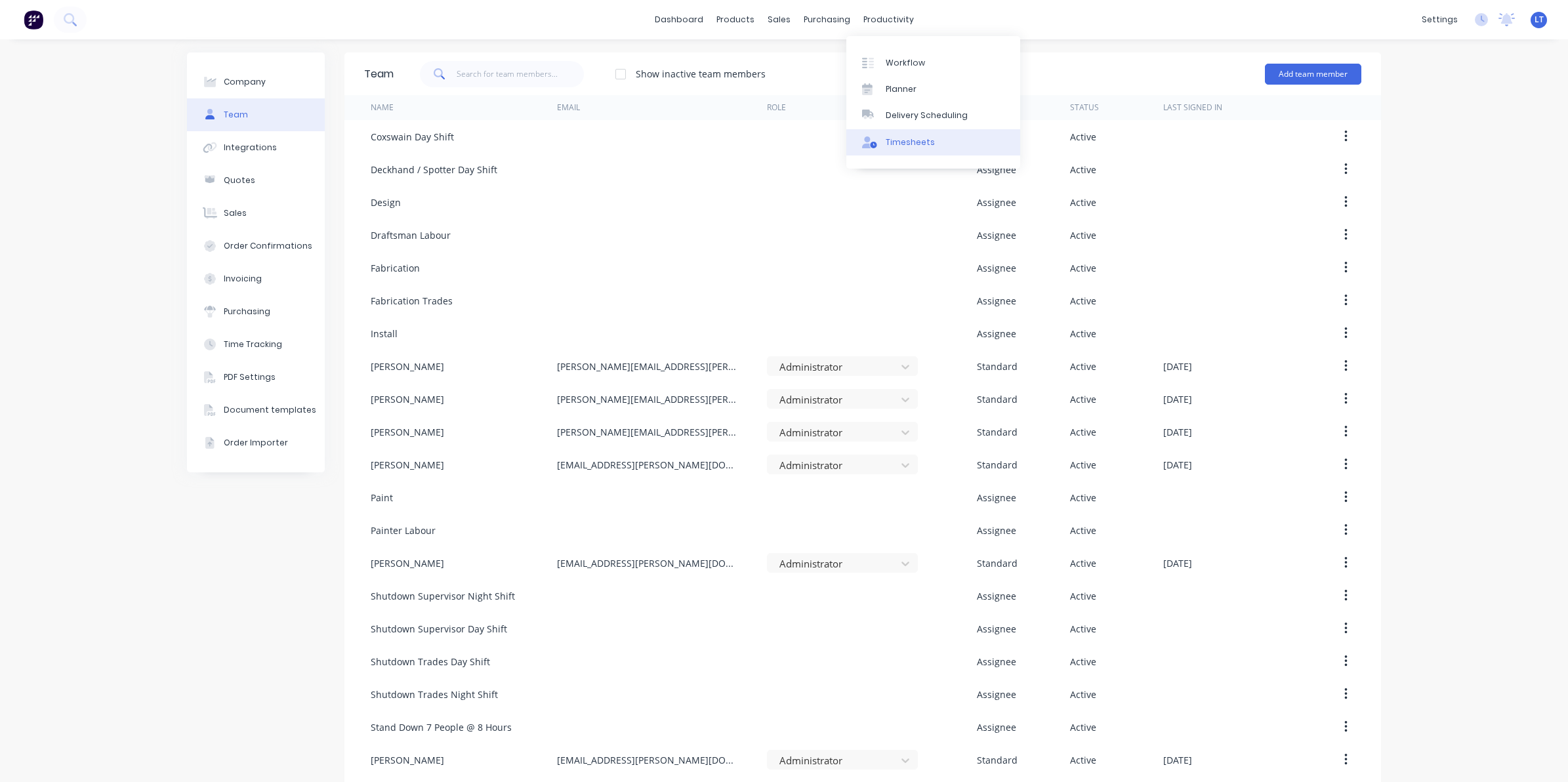
click at [912, 139] on div "Timesheets" at bounding box center [910, 142] width 49 height 12
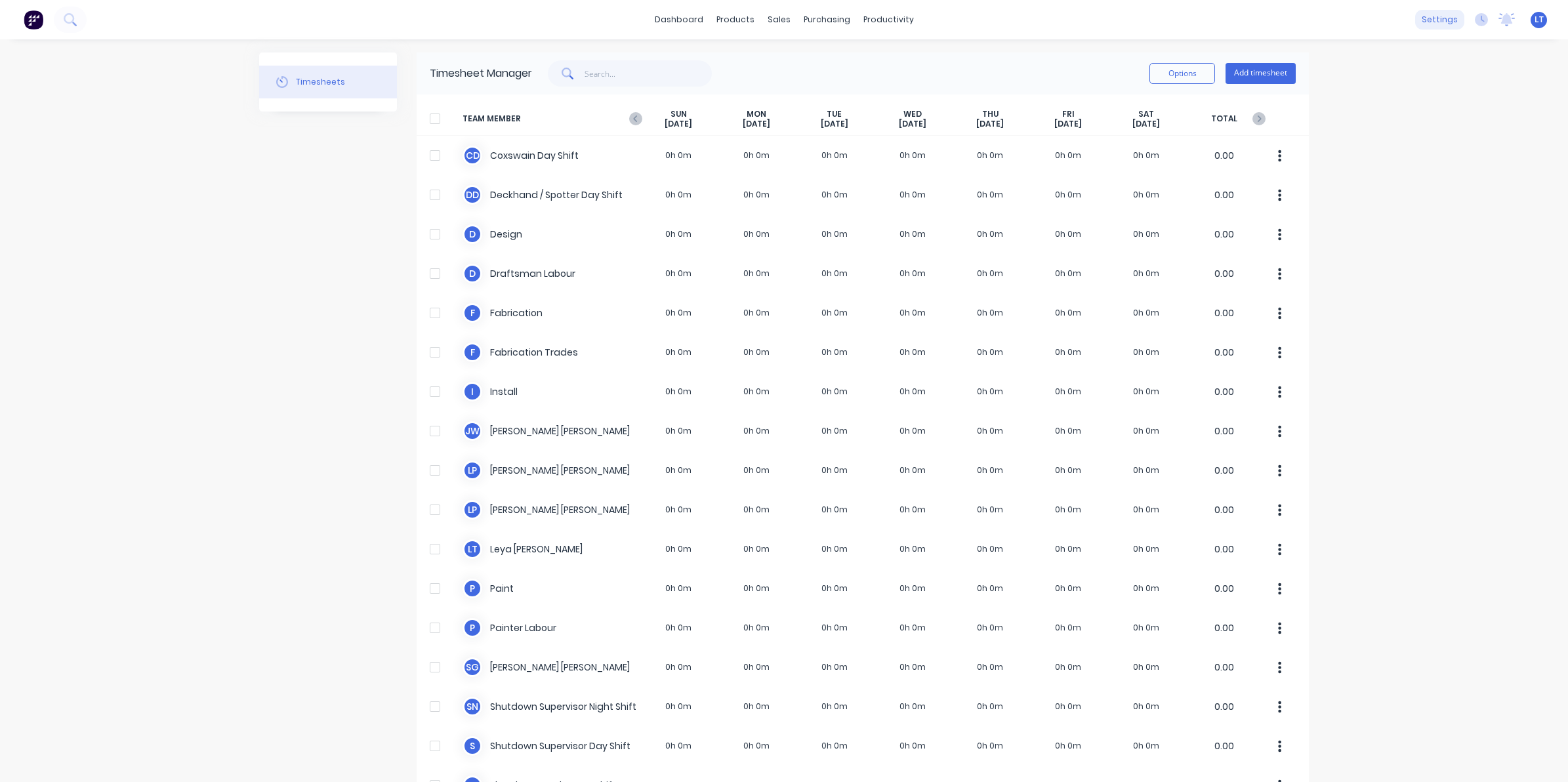
click at [1426, 21] on div "settings" at bounding box center [1439, 20] width 49 height 20
click at [1336, 142] on div "Quotes" at bounding box center [1333, 142] width 32 height 12
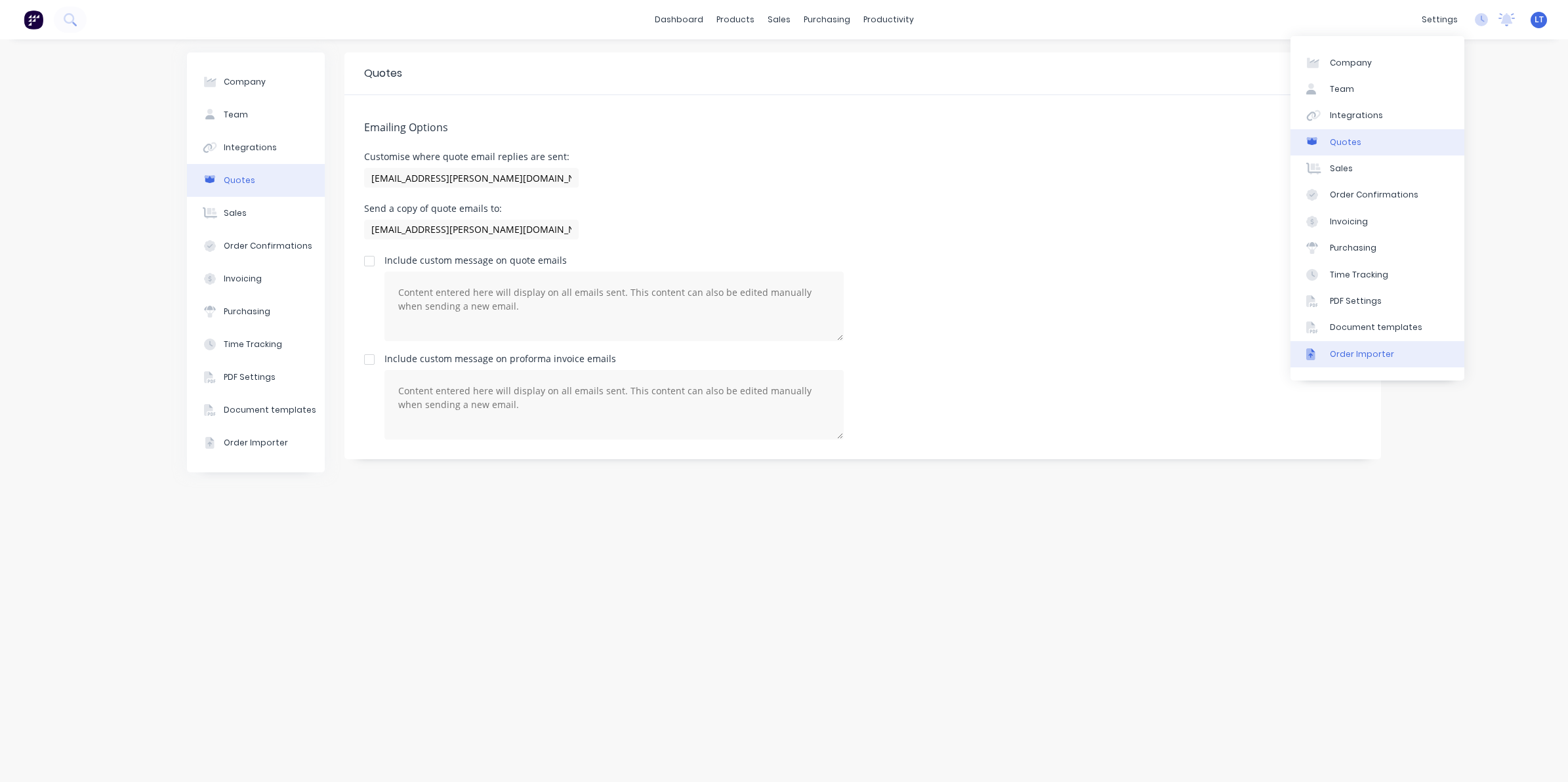
click at [1381, 352] on div "Order Importer" at bounding box center [1361, 354] width 64 height 12
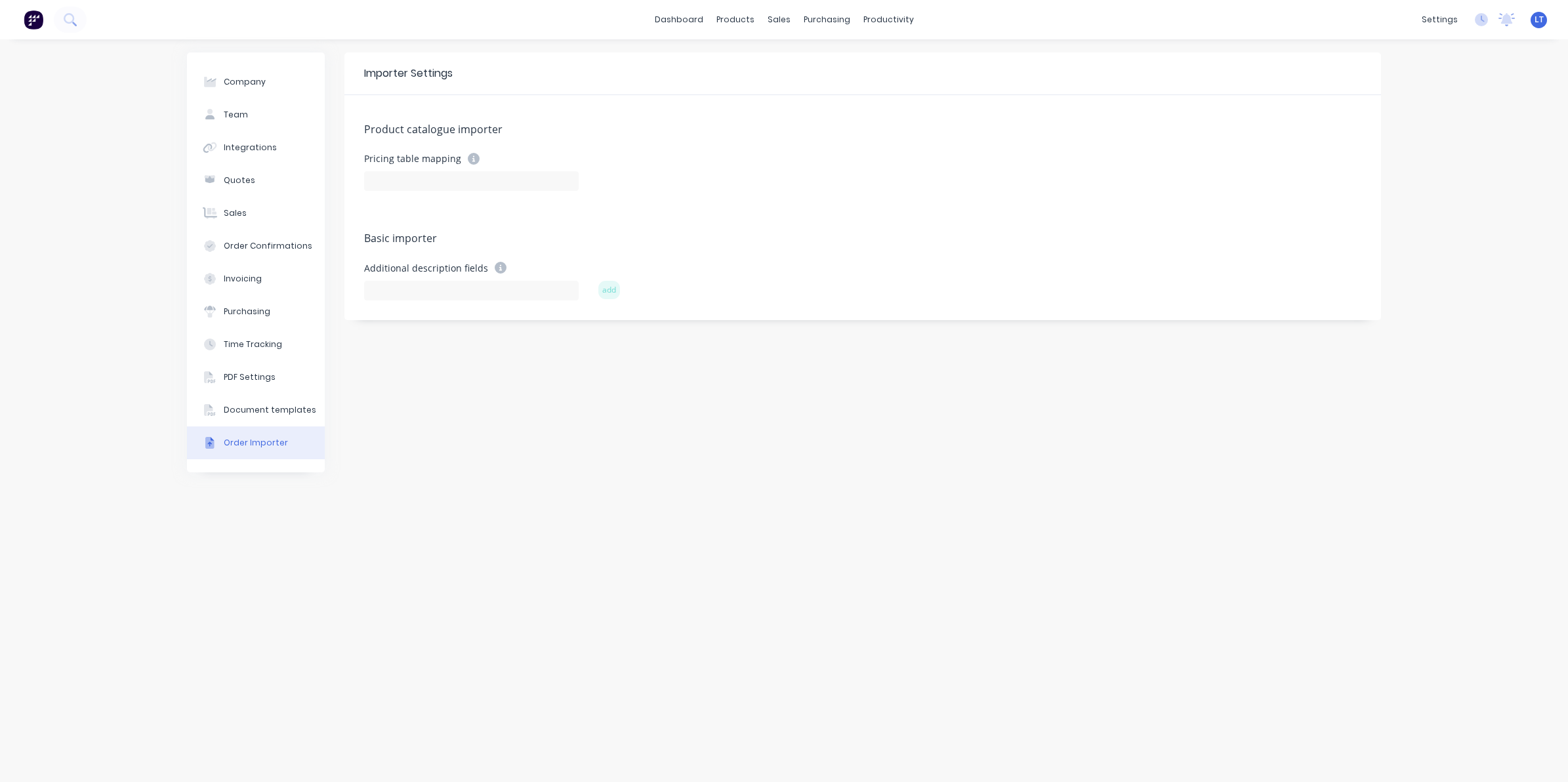
click at [857, 381] on div "Importer Settings Product catalogue importer Pricing table mapping Basic import…" at bounding box center [862, 411] width 1036 height 716
drag, startPoint x: 852, startPoint y: 381, endPoint x: 721, endPoint y: 377, distance: 131.1
click at [721, 377] on div "Importer Settings Product catalogue importer Pricing table mapping Basic import…" at bounding box center [862, 411] width 1036 height 716
click at [682, 389] on div "Importer Settings Product catalogue importer Pricing table mapping Basic import…" at bounding box center [862, 411] width 1036 height 716
click at [598, 372] on div "Importer Settings Product catalogue importer Pricing table mapping Basic import…" at bounding box center [862, 411] width 1036 height 716
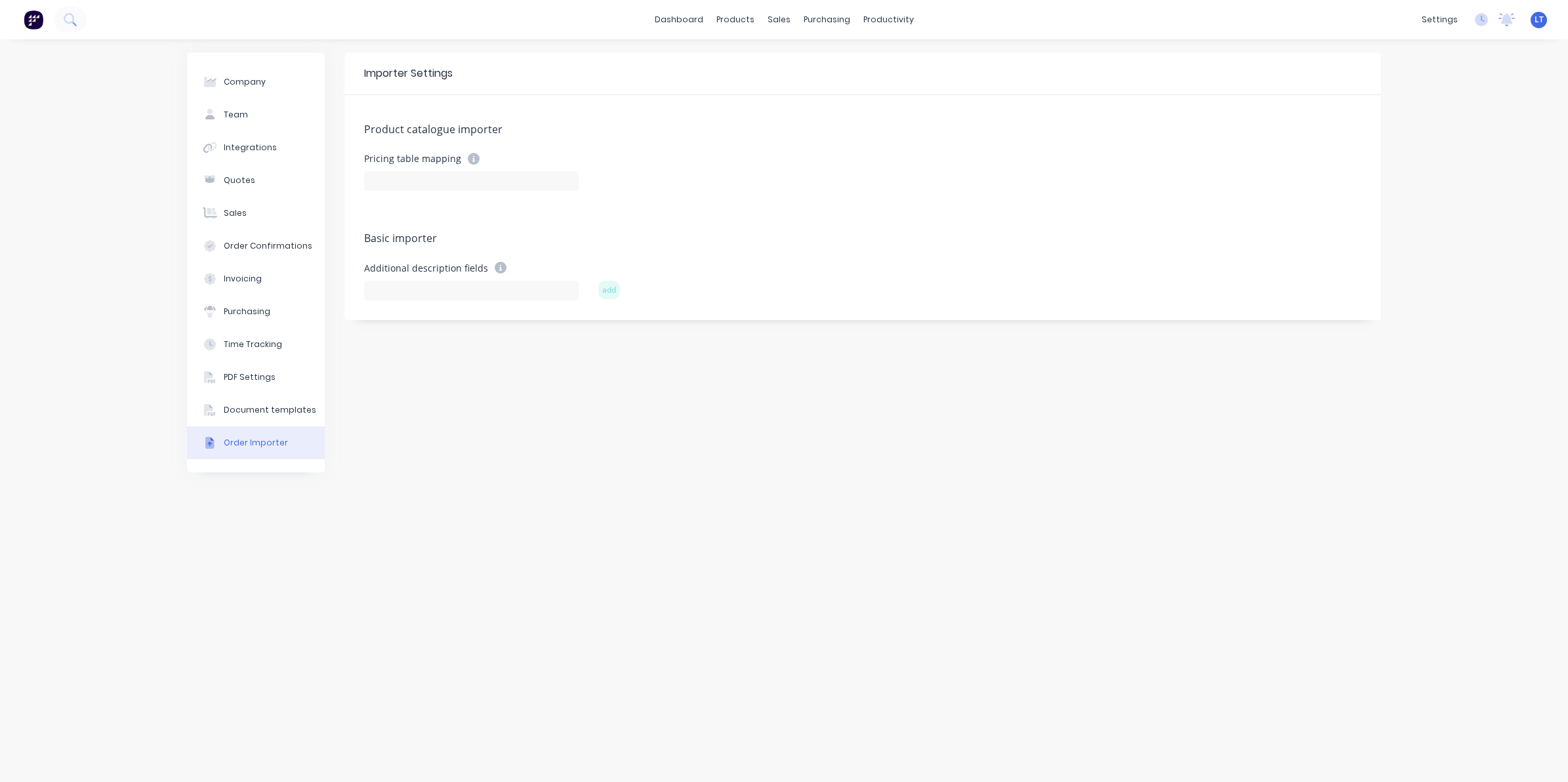
drag, startPoint x: 591, startPoint y: 371, endPoint x: 512, endPoint y: 353, distance: 81.0
click at [512, 353] on div "Importer Settings Product catalogue importer Pricing table mapping Basic import…" at bounding box center [862, 411] width 1036 height 716
click at [517, 310] on div "Product catalogue importer Pricing table mapping Basic importer Additional desc…" at bounding box center [862, 207] width 1036 height 225
click at [494, 312] on div "Product catalogue importer Pricing table mapping Basic importer Additional desc…" at bounding box center [862, 207] width 1036 height 225
drag, startPoint x: 491, startPoint y: 313, endPoint x: 410, endPoint y: 312, distance: 81.0
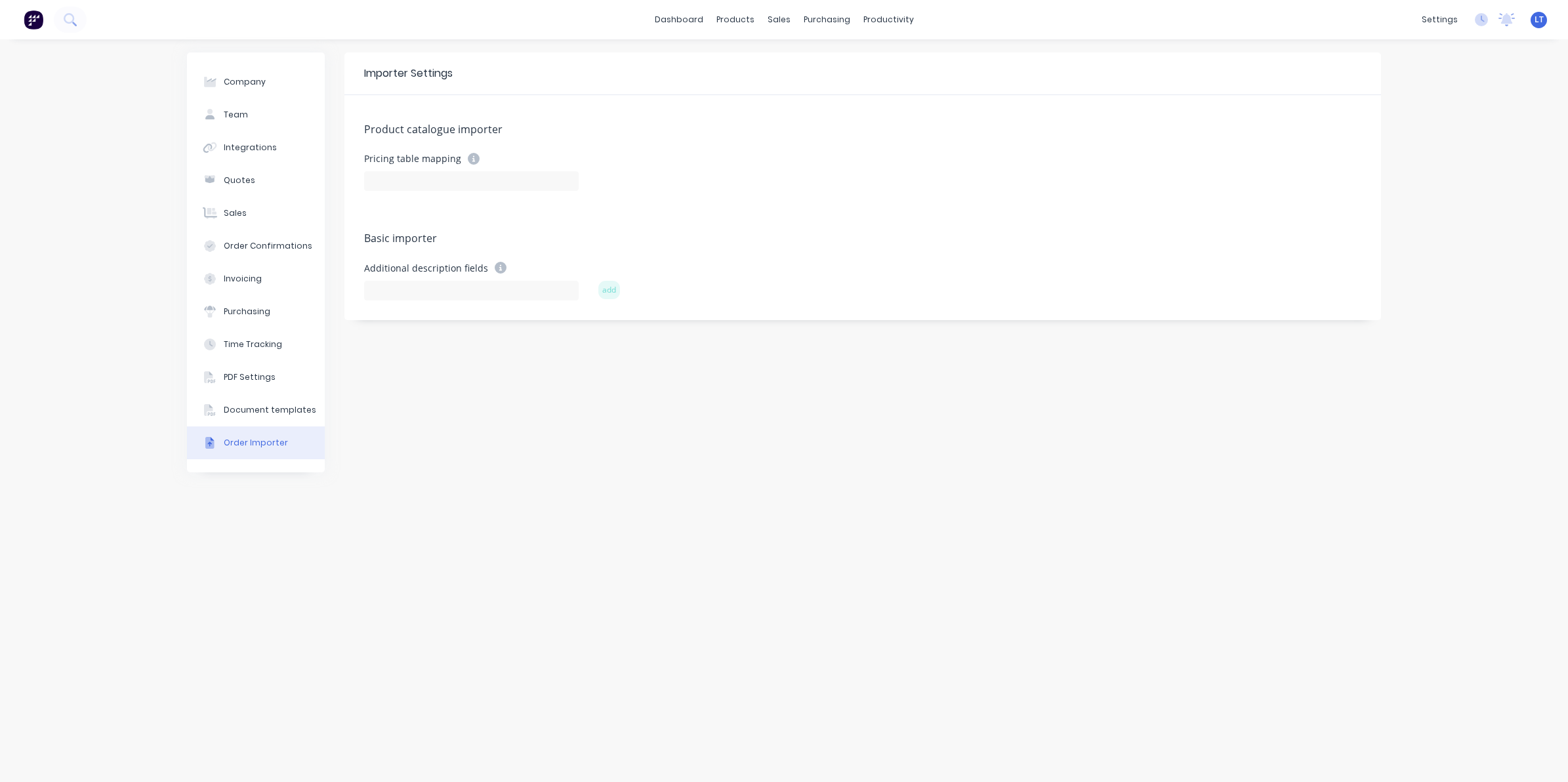
click at [410, 312] on div "Product catalogue importer Pricing table mapping Basic importer Additional desc…" at bounding box center [862, 207] width 1036 height 225
drag, startPoint x: 833, startPoint y: 297, endPoint x: 828, endPoint y: 293, distance: 6.4
click at [833, 296] on div "Additional description fields add" at bounding box center [863, 281] width 997 height 38
drag, startPoint x: 828, startPoint y: 293, endPoint x: 763, endPoint y: 251, distance: 77.4
drag, startPoint x: 763, startPoint y: 251, endPoint x: 713, endPoint y: 242, distance: 50.8
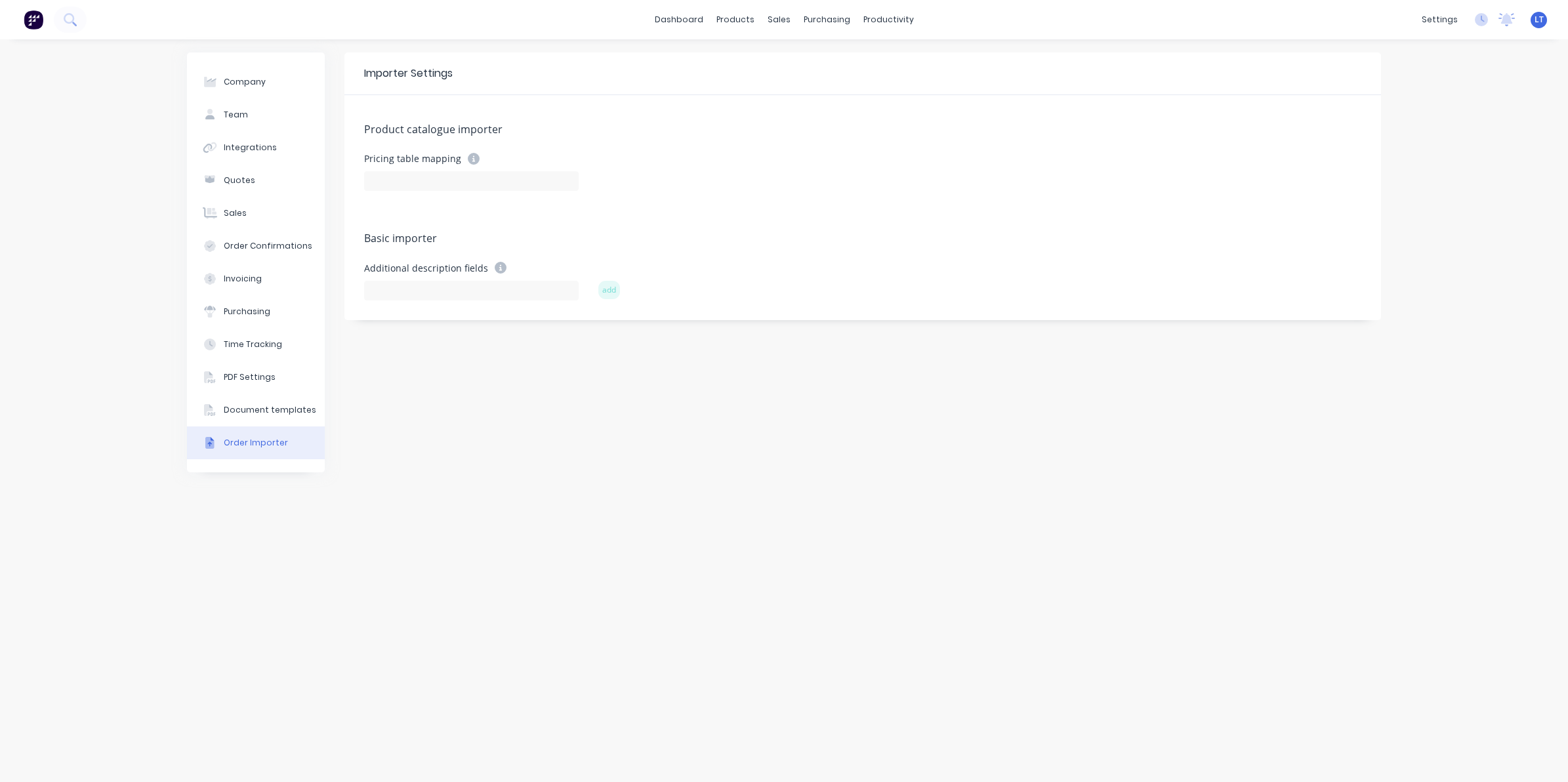
click at [713, 242] on div "Basic importer" at bounding box center [863, 239] width 997 height 18
click at [864, 596] on div "Importer Settings Product catalogue importer Pricing table mapping Basic import…" at bounding box center [862, 411] width 1036 height 716
drag, startPoint x: 864, startPoint y: 596, endPoint x: 643, endPoint y: 514, distance: 235.7
drag, startPoint x: 643, startPoint y: 514, endPoint x: 551, endPoint y: 499, distance: 93.2
click at [551, 499] on div "Importer Settings Product catalogue importer Pricing table mapping Basic import…" at bounding box center [862, 411] width 1036 height 716
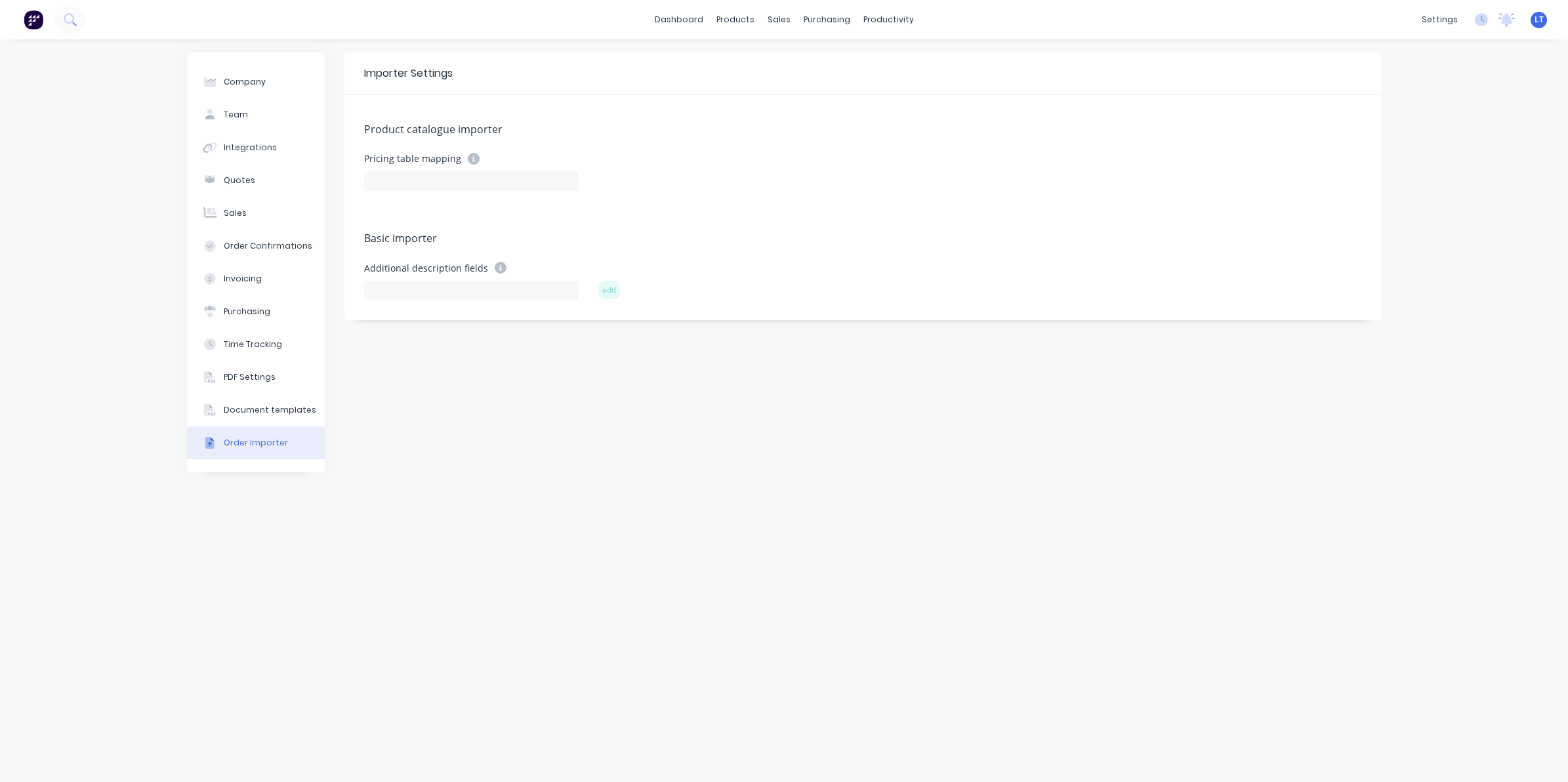
click at [783, 490] on div "Importer Settings Product catalogue importer Pricing table mapping Basic import…" at bounding box center [862, 411] width 1036 height 716
drag, startPoint x: 783, startPoint y: 490, endPoint x: 771, endPoint y: 489, distance: 12.0
click at [771, 489] on div "Importer Settings Product catalogue importer Pricing table mapping Basic import…" at bounding box center [862, 411] width 1036 height 716
click at [768, 487] on div "Importer Settings Product catalogue importer Pricing table mapping Basic import…" at bounding box center [862, 411] width 1036 height 716
drag, startPoint x: 759, startPoint y: 487, endPoint x: 684, endPoint y: 480, distance: 75.3
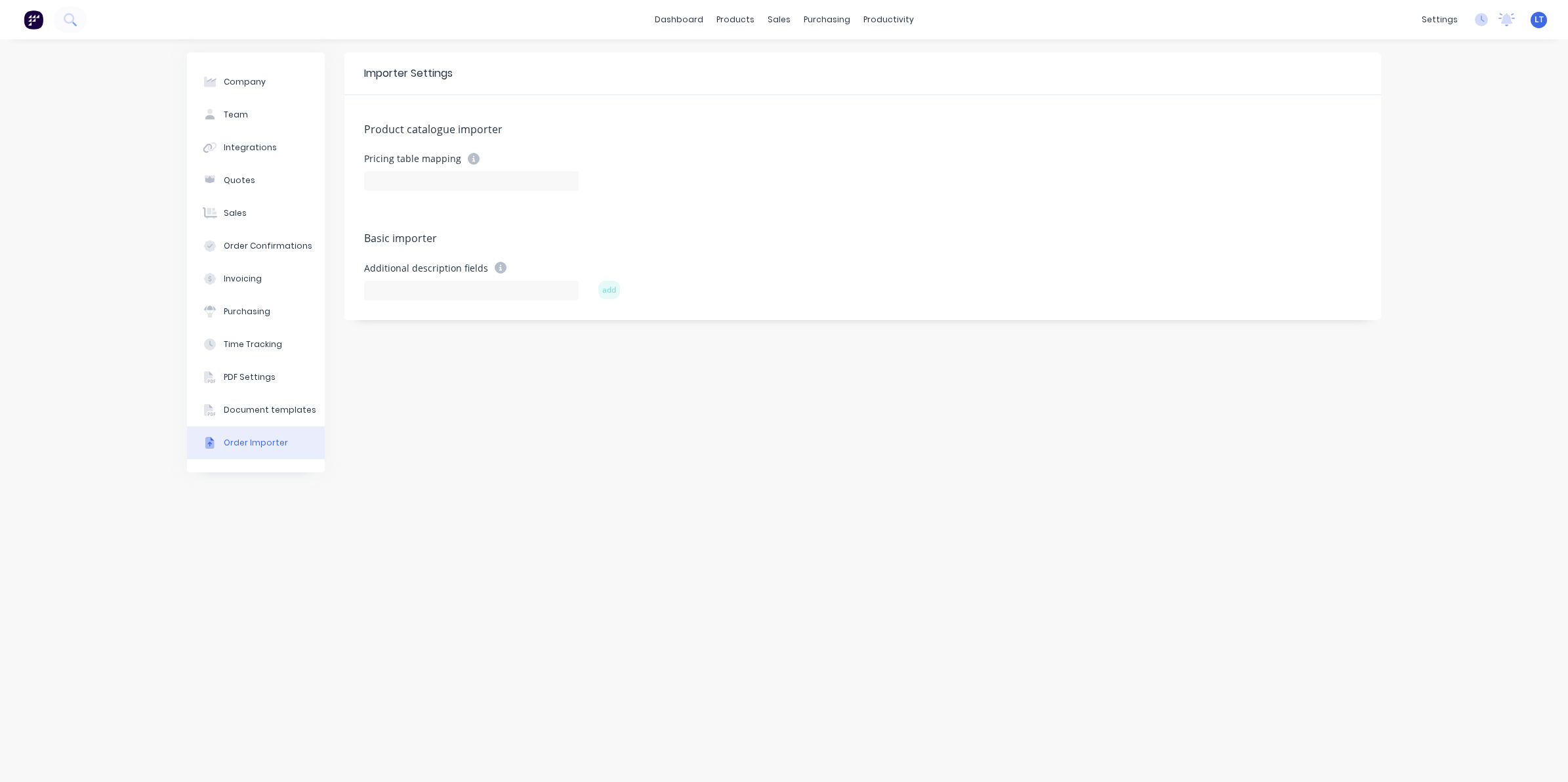
drag, startPoint x: 684, startPoint y: 480, endPoint x: 612, endPoint y: 474, distance: 72.2
click at [612, 474] on div "Importer Settings Product catalogue importer Pricing table mapping Basic import…" at bounding box center [862, 411] width 1036 height 716
click at [716, 310] on div "Product catalogue importer Pricing table mapping Basic importer Additional desc…" at bounding box center [862, 207] width 1036 height 225
drag, startPoint x: 715, startPoint y: 310, endPoint x: 743, endPoint y: 483, distance: 175.3
click at [676, 310] on div "Product catalogue importer Pricing table mapping Basic importer Additional desc…" at bounding box center [862, 207] width 1036 height 225
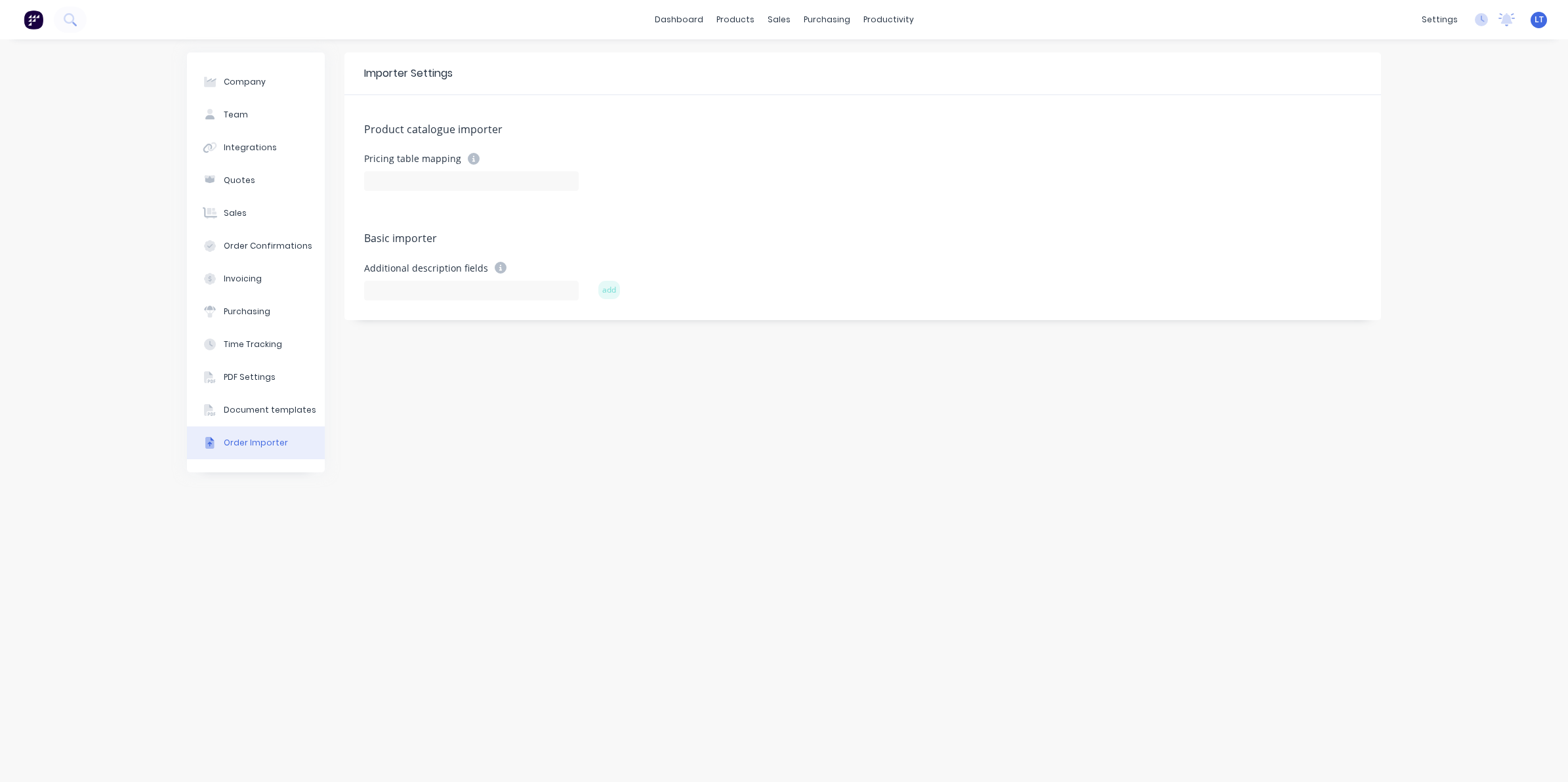
click at [774, 524] on div "Importer Settings Product catalogue importer Pricing table mapping Basic import…" at bounding box center [862, 411] width 1036 height 716
drag, startPoint x: 725, startPoint y: 523, endPoint x: 575, endPoint y: 519, distance: 150.1
drag, startPoint x: 575, startPoint y: 519, endPoint x: 443, endPoint y: 513, distance: 132.1
click at [443, 513] on div "Importer Settings Product catalogue importer Pricing table mapping Basic import…" at bounding box center [862, 411] width 1036 height 716
click at [581, 468] on div "Importer Settings Product catalogue importer Pricing table mapping Basic import…" at bounding box center [862, 411] width 1036 height 716
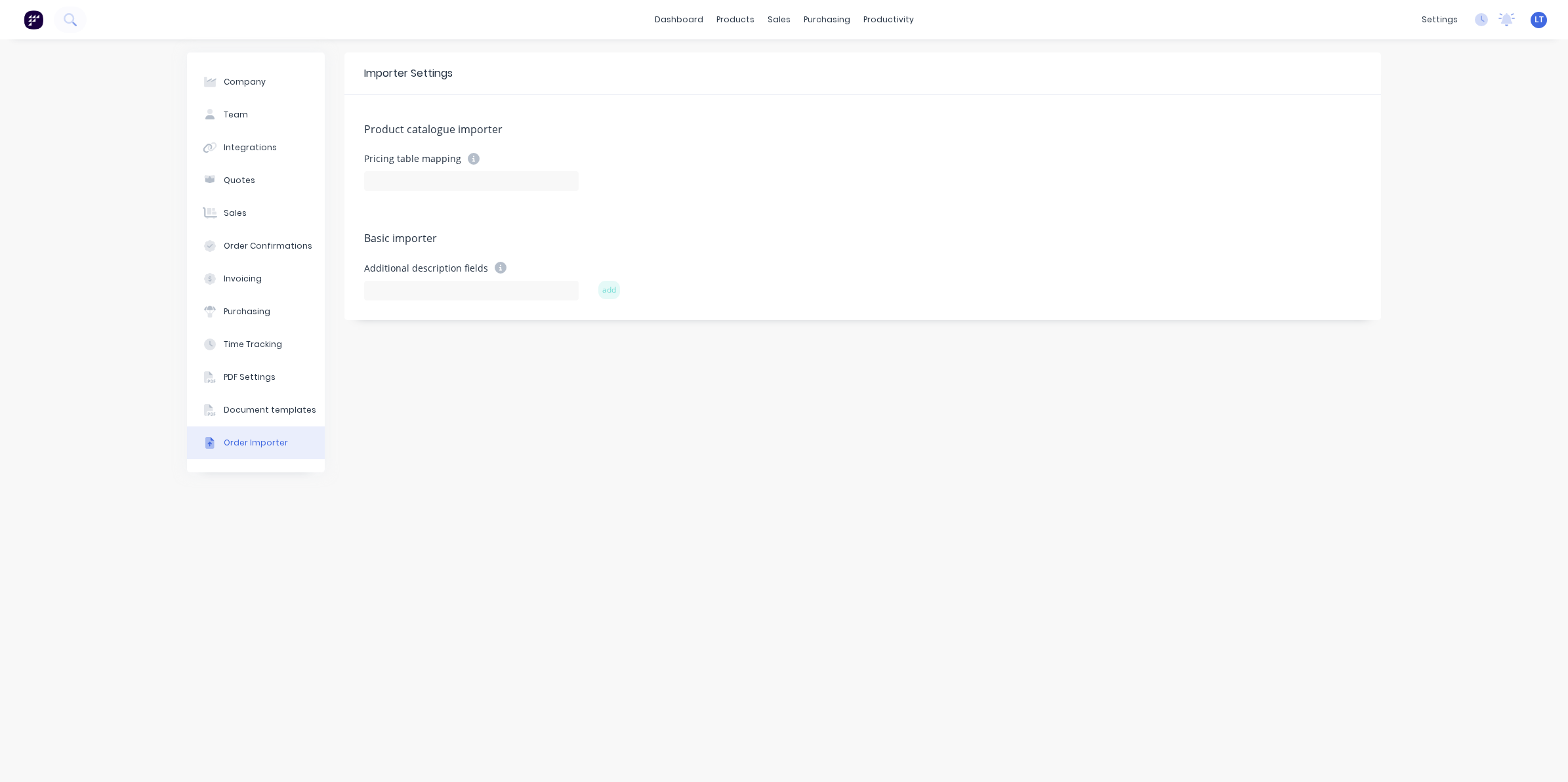
drag, startPoint x: 572, startPoint y: 464, endPoint x: 507, endPoint y: 444, distance: 68.0
drag, startPoint x: 507, startPoint y: 444, endPoint x: 325, endPoint y: 391, distance: 189.6
click at [451, 431] on div "Importer Settings Product catalogue importer Pricing table mapping Basic import…" at bounding box center [862, 411] width 1036 height 716
click at [276, 376] on button "PDF Settings" at bounding box center [256, 376] width 138 height 32
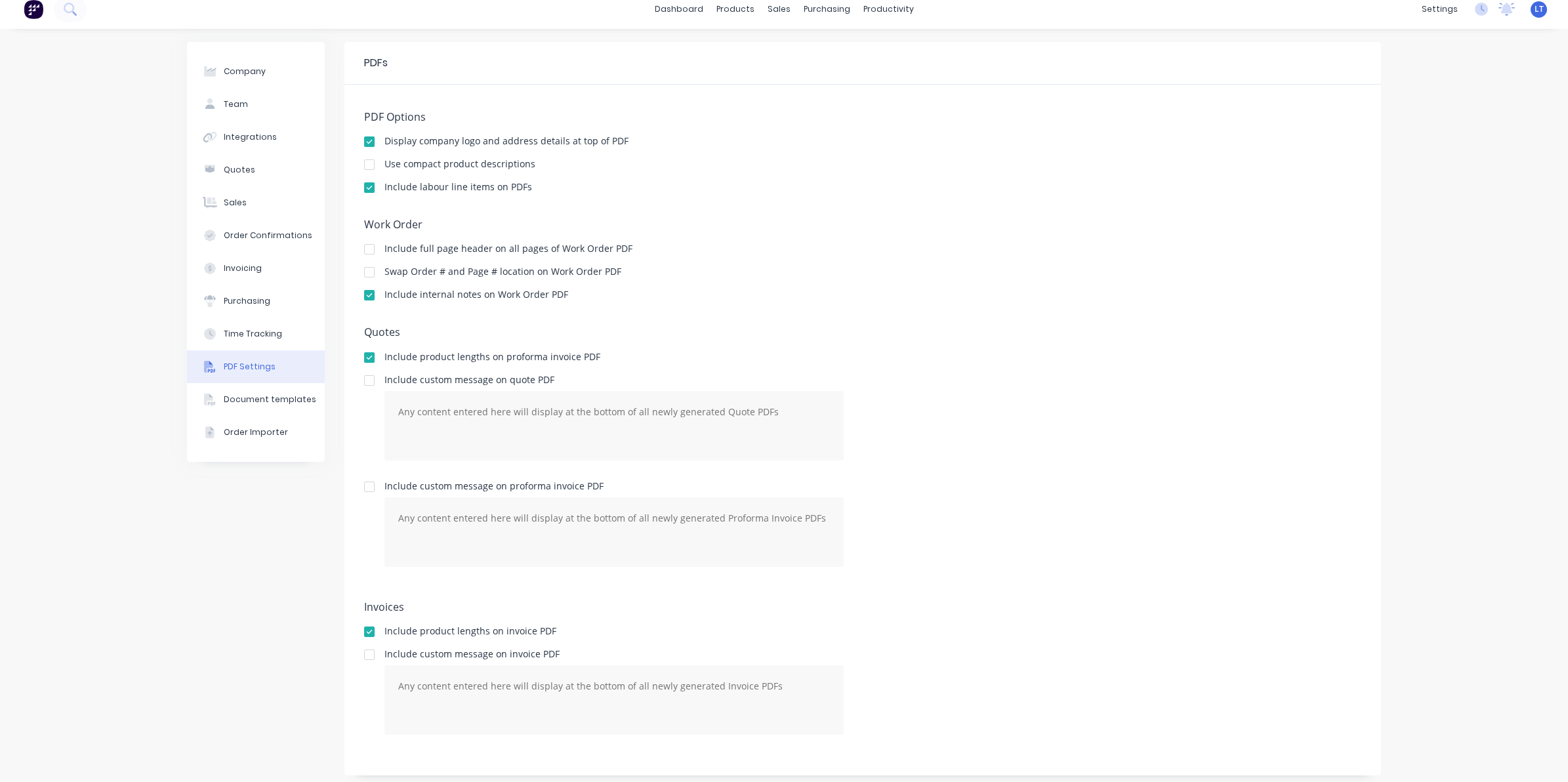
scroll to position [17, 0]
click at [863, 288] on div "Include internal notes on Work Order PDF" at bounding box center [863, 290] width 997 height 12
click at [805, 281] on div "Work Order Include full page header on all pages of Work Order PDF Swap Order #…" at bounding box center [863, 260] width 997 height 95
drag, startPoint x: 805, startPoint y: 281, endPoint x: 771, endPoint y: 277, distance: 34.2
click at [771, 277] on div "Work Order Include full page header on all pages of Work Order PDF Swap Order #…" at bounding box center [863, 260] width 997 height 95
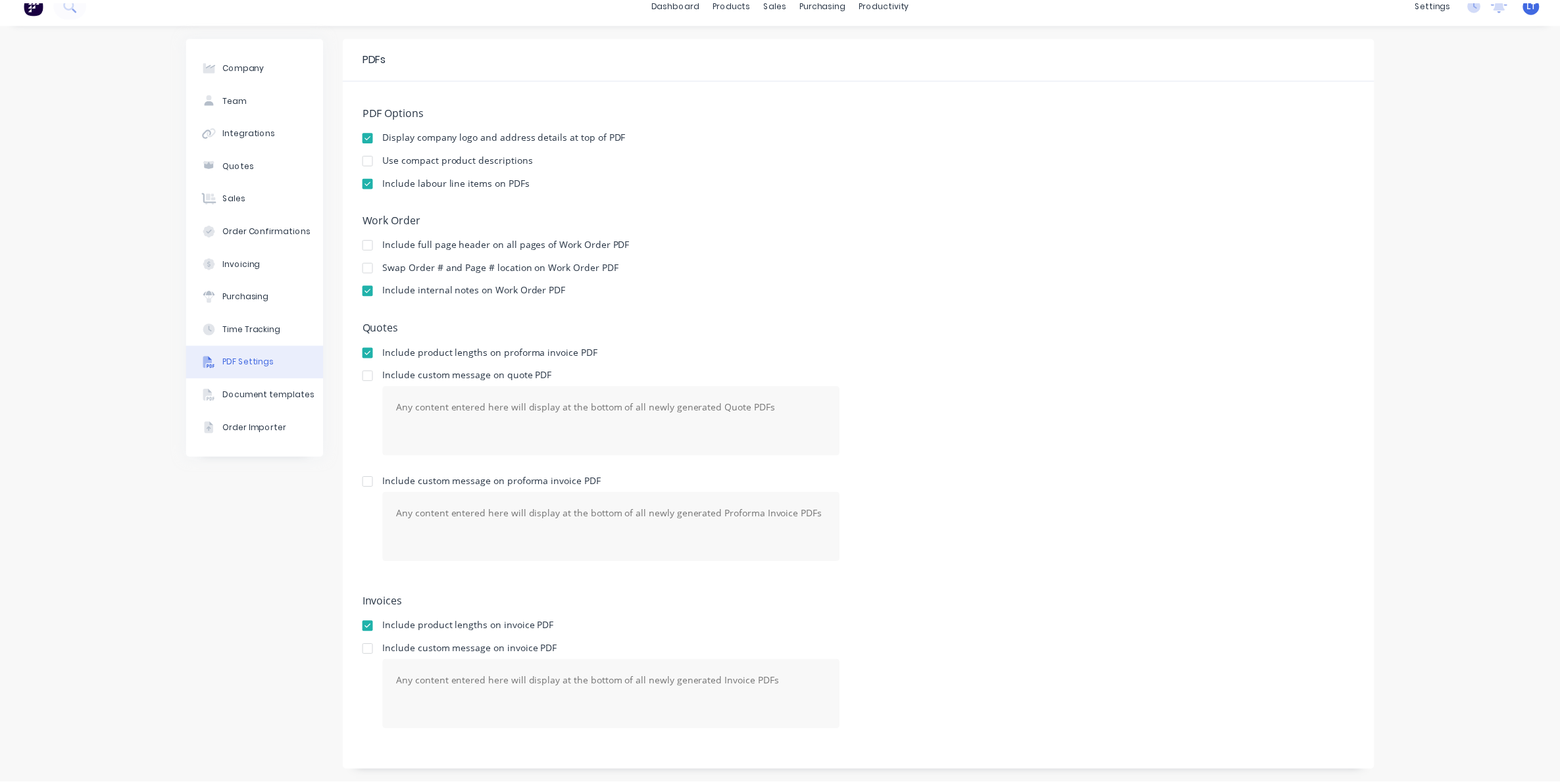
scroll to position [0, 0]
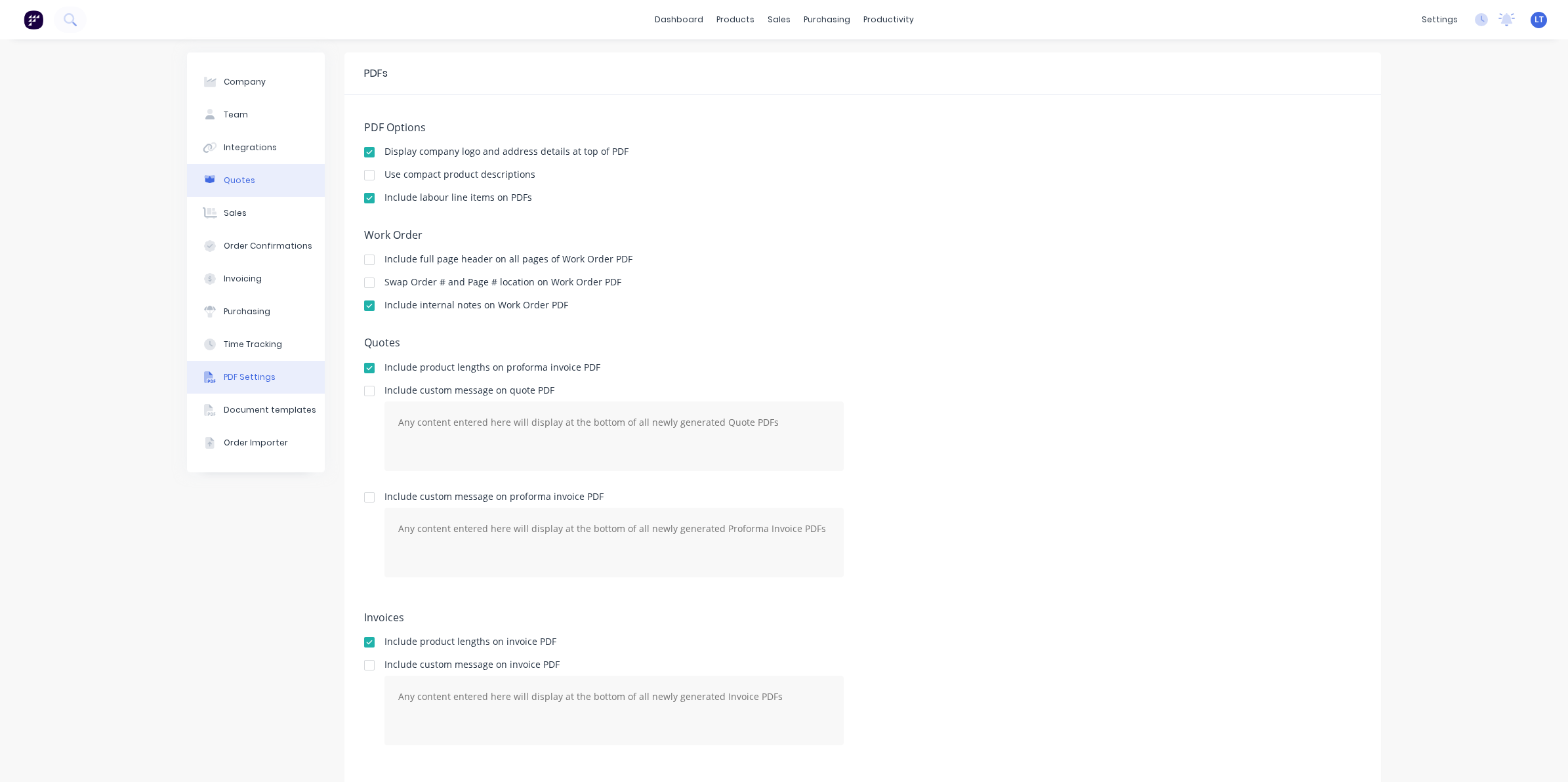
click at [271, 178] on button "Quotes" at bounding box center [256, 180] width 138 height 32
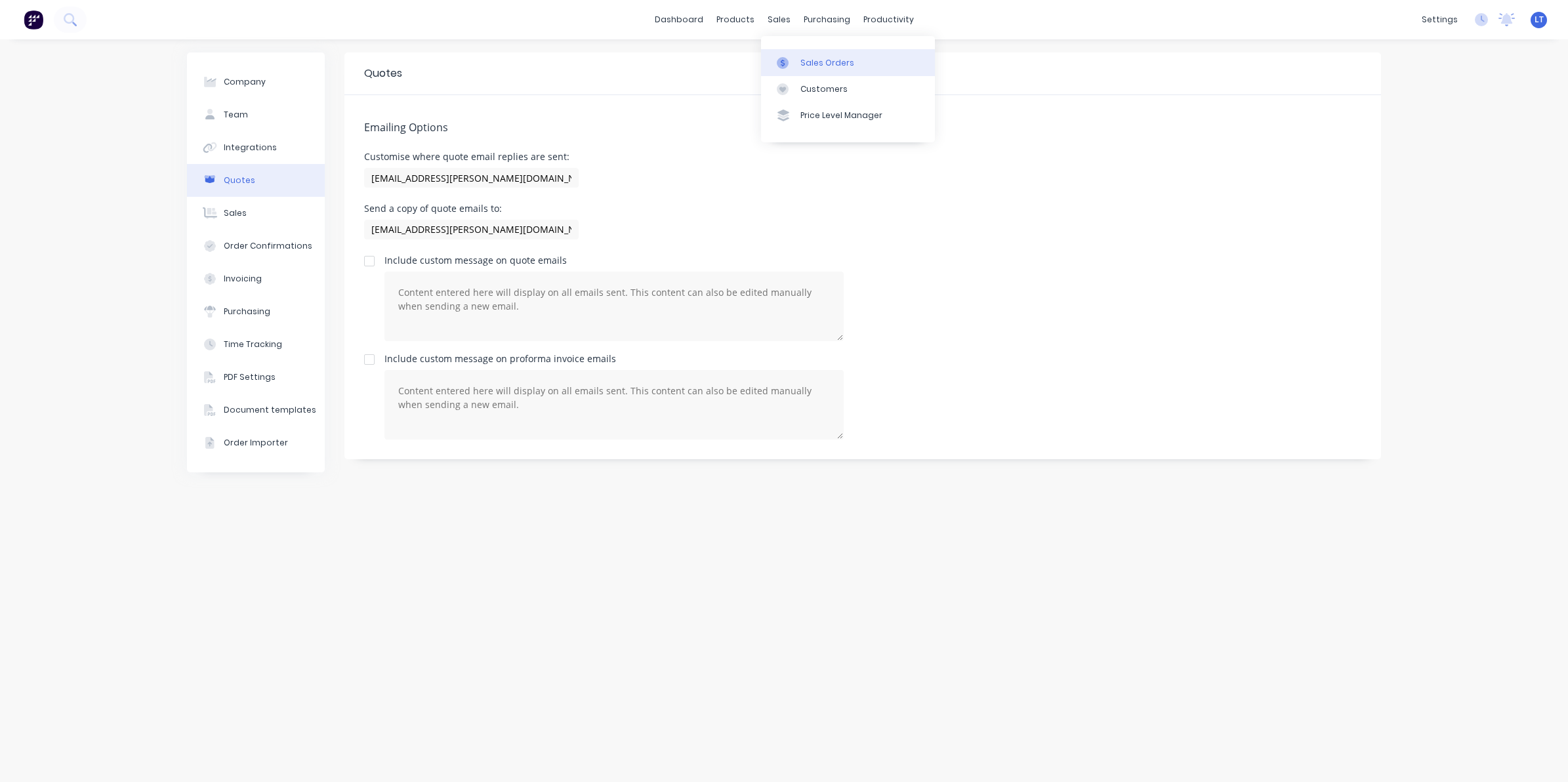
click at [813, 67] on div "Sales Orders" at bounding box center [827, 63] width 54 height 12
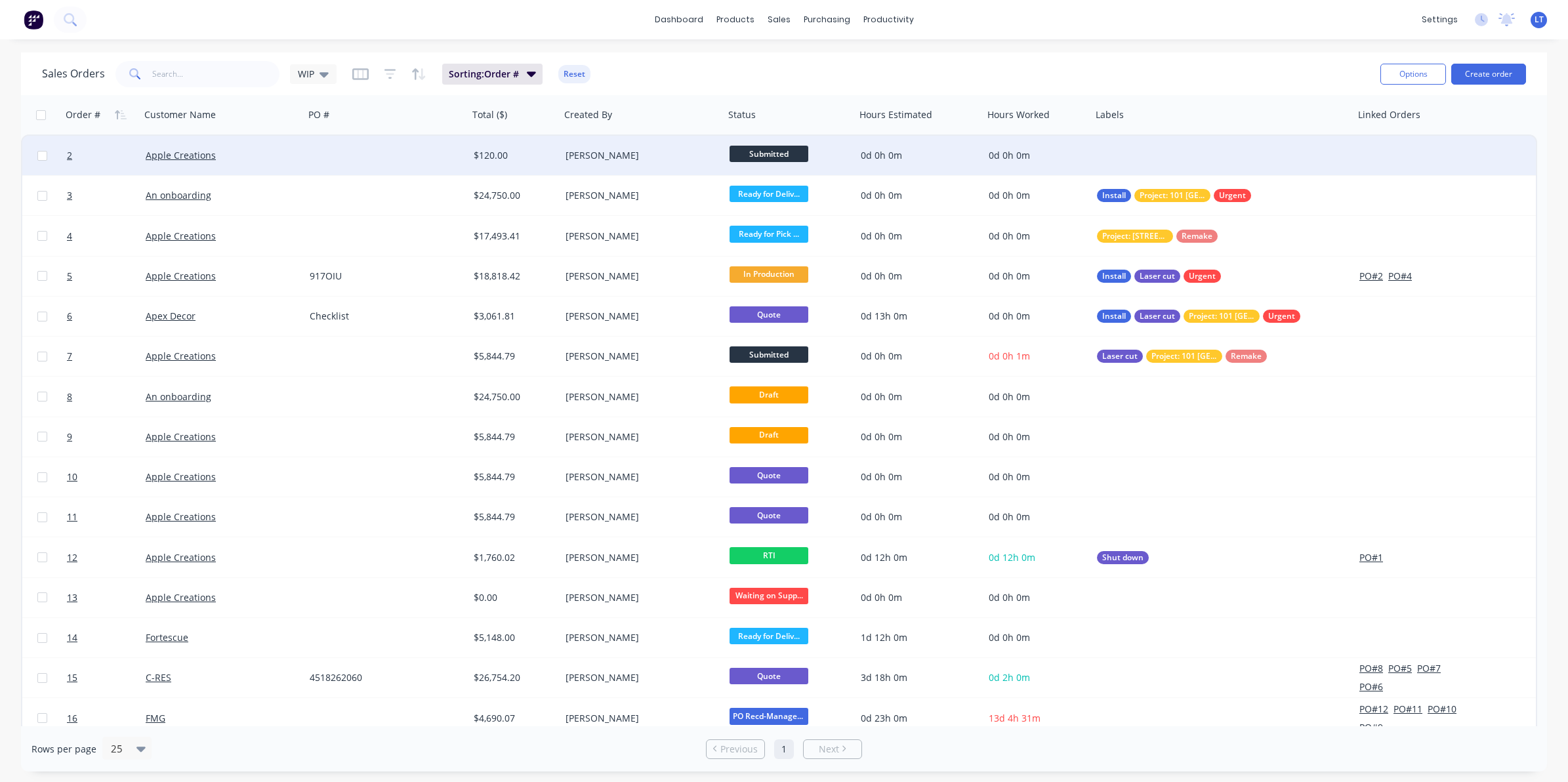
click at [837, 151] on div "Submitted" at bounding box center [787, 155] width 115 height 20
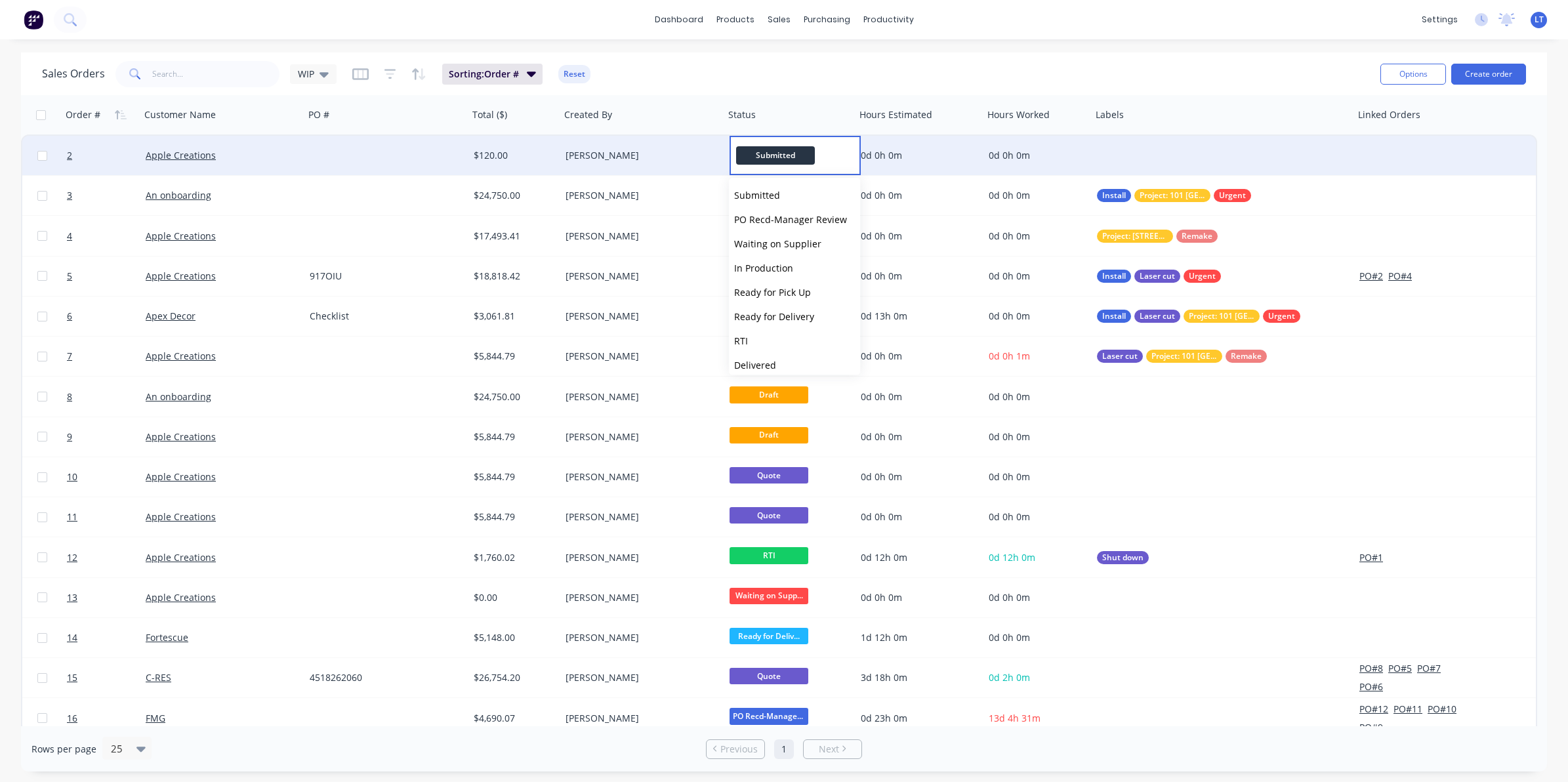
click at [599, 153] on div "[PERSON_NAME]" at bounding box center [638, 155] width 145 height 13
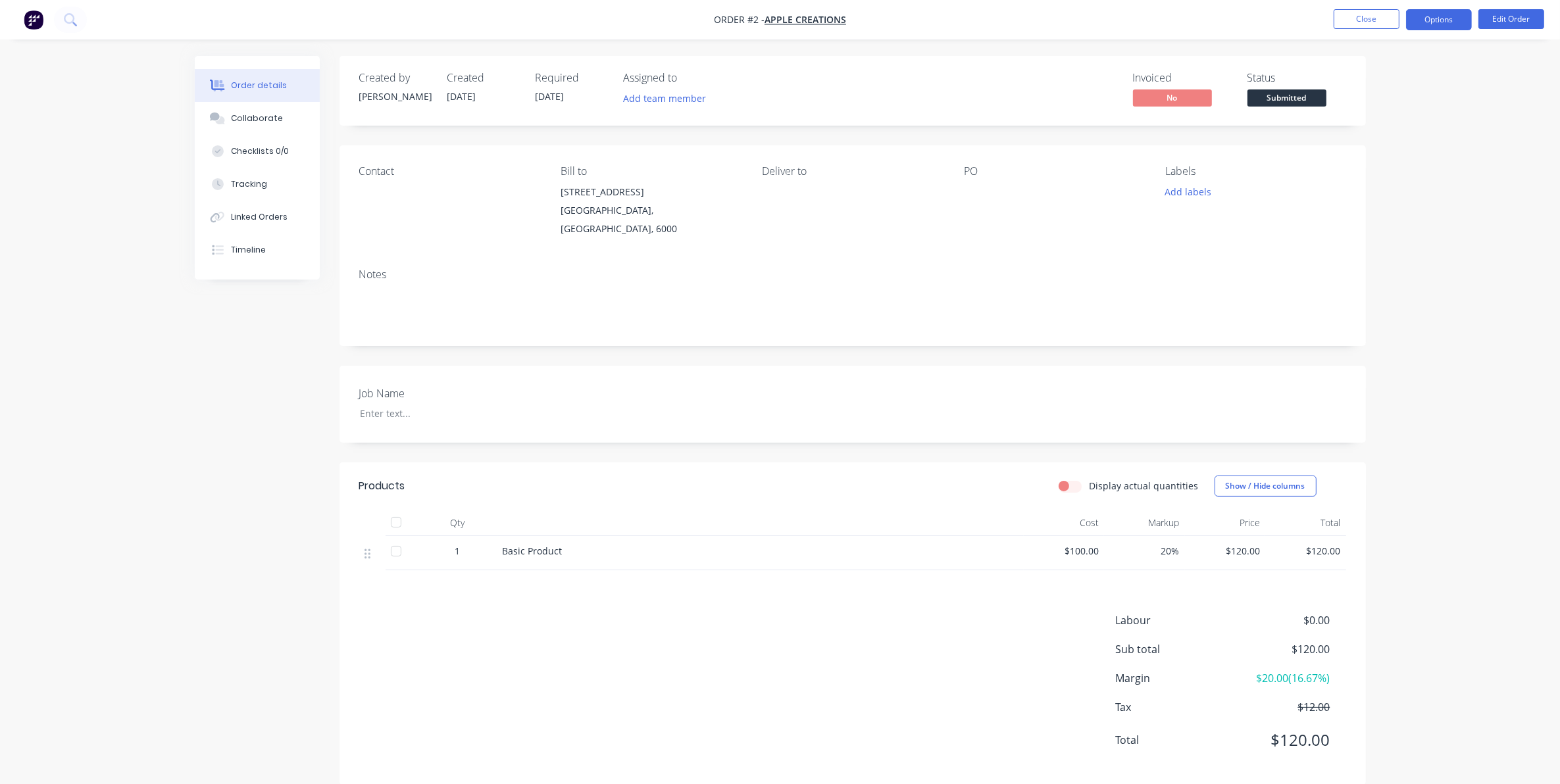
click at [1439, 21] on button "Options" at bounding box center [1438, 19] width 66 height 21
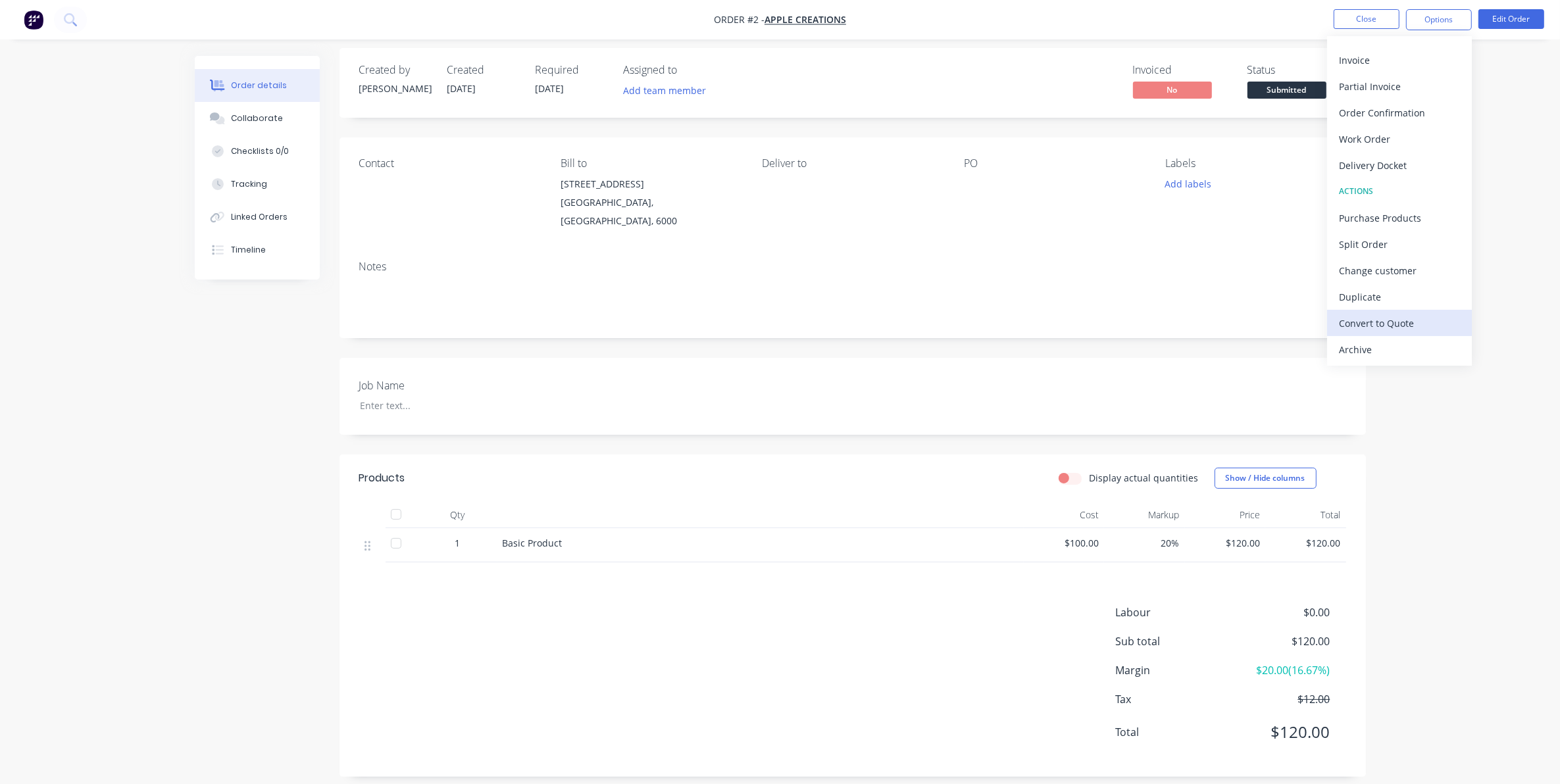
click at [1408, 323] on div "Convert to Quote" at bounding box center [1399, 323] width 121 height 19
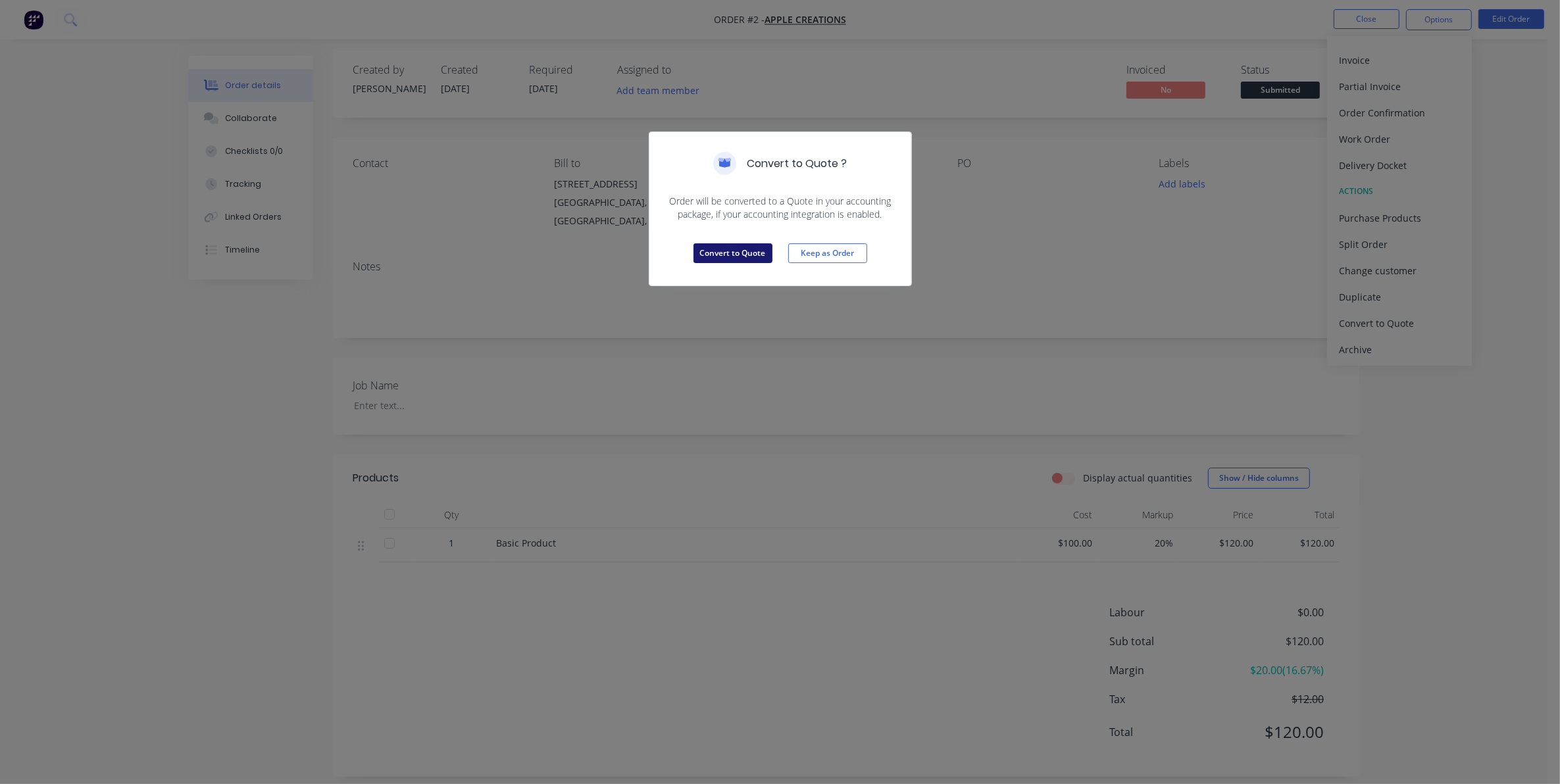
click at [744, 254] on button "Convert to Quote" at bounding box center [732, 253] width 79 height 20
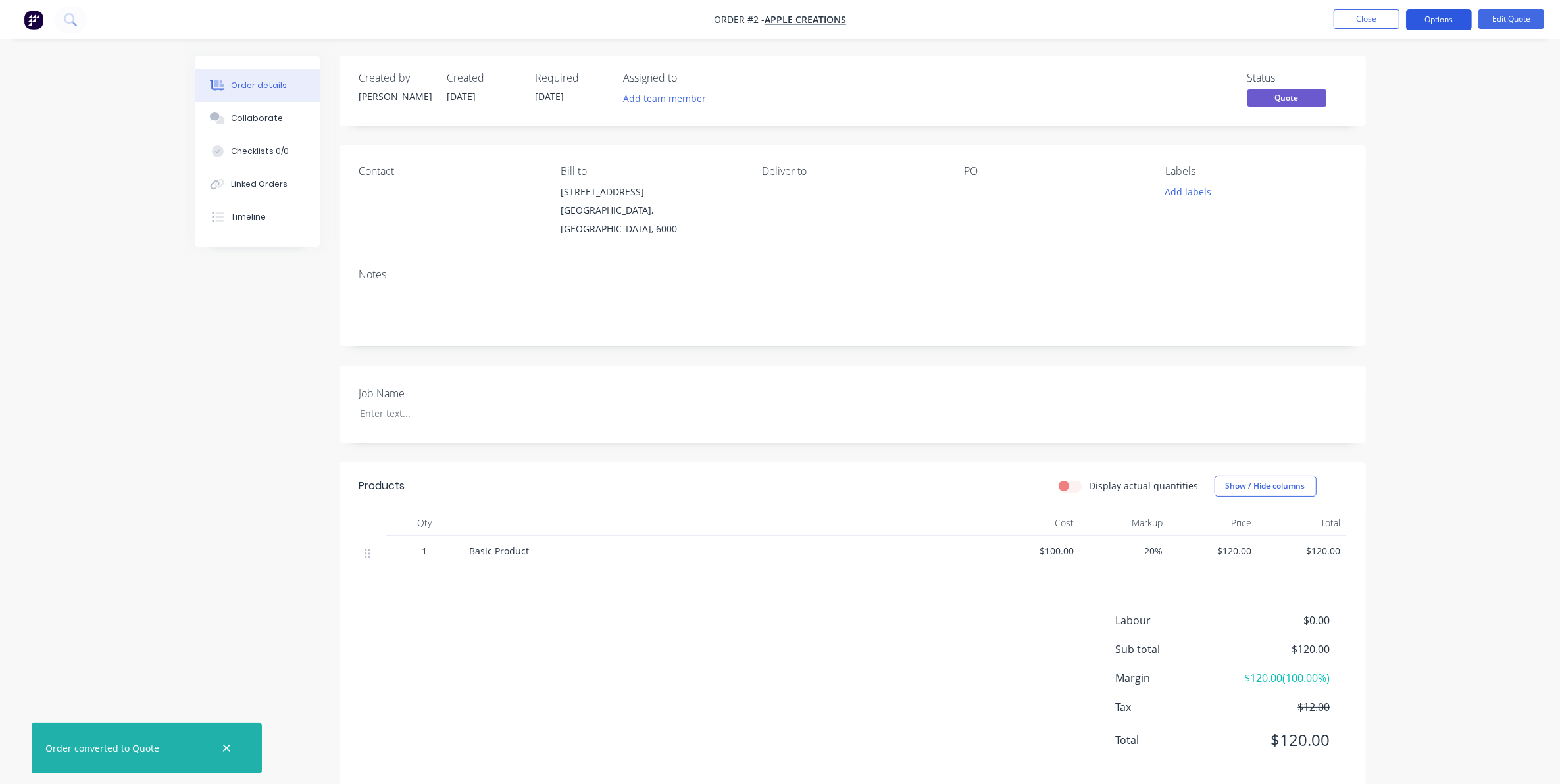
click at [1422, 17] on button "Options" at bounding box center [1438, 19] width 66 height 21
click at [1387, 82] on div "Quote" at bounding box center [1399, 79] width 121 height 19
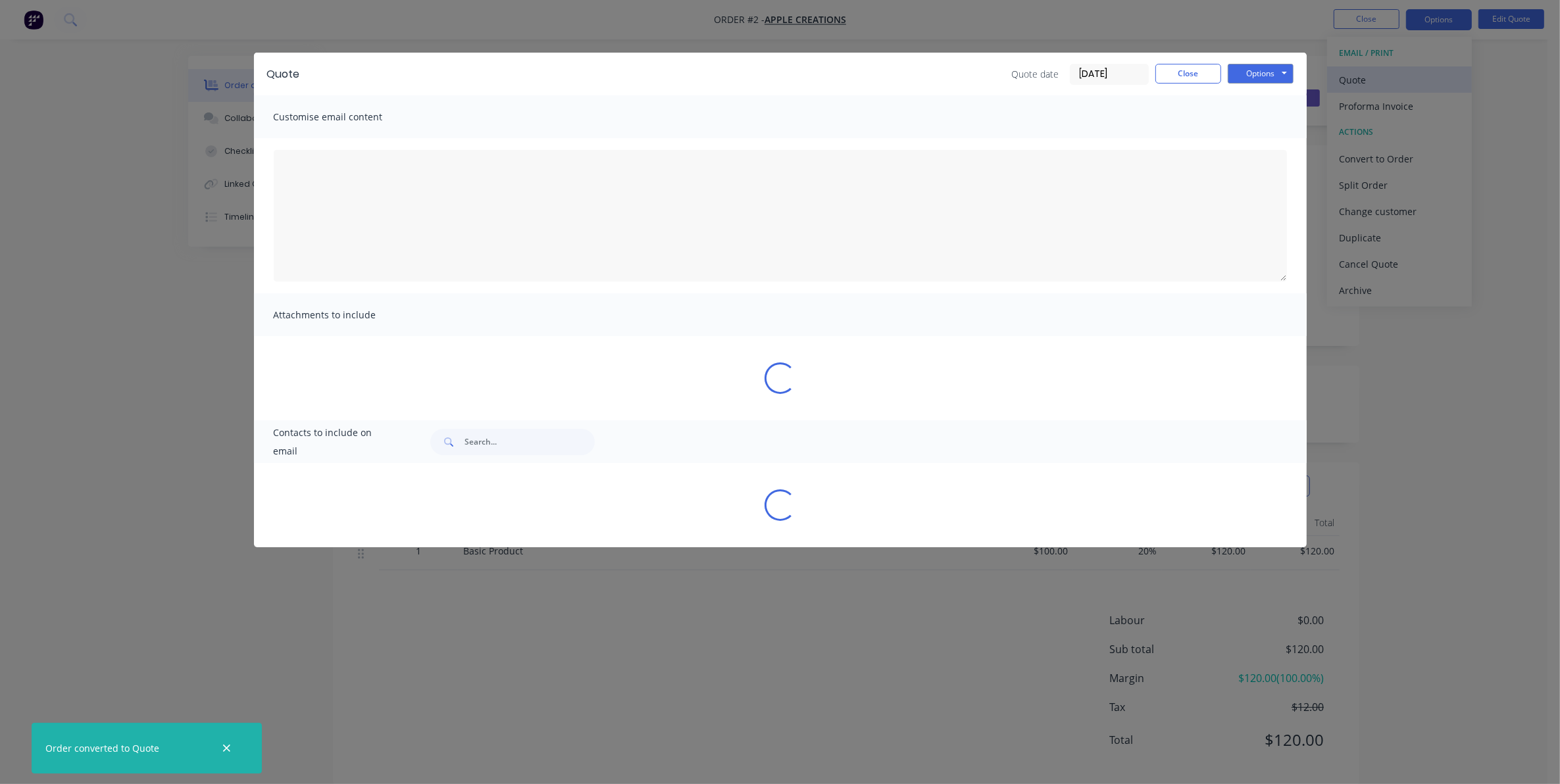
type textarea "A PDF copy of the quote has been attached to this email. To view your quote onl…"
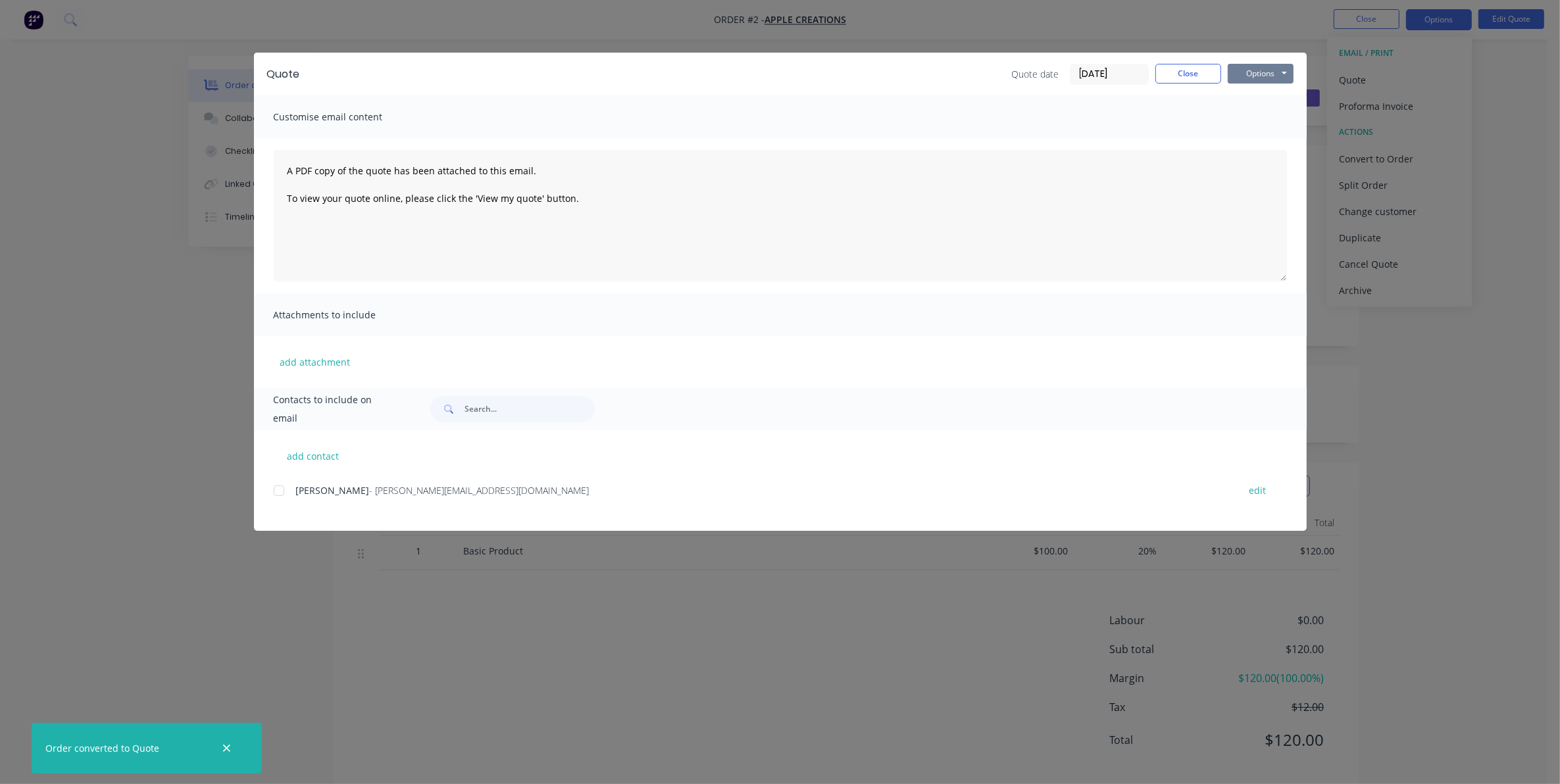
drag, startPoint x: 1255, startPoint y: 77, endPoint x: 1258, endPoint y: 70, distance: 7.6
click at [1255, 76] on button "Options" at bounding box center [1260, 74] width 66 height 20
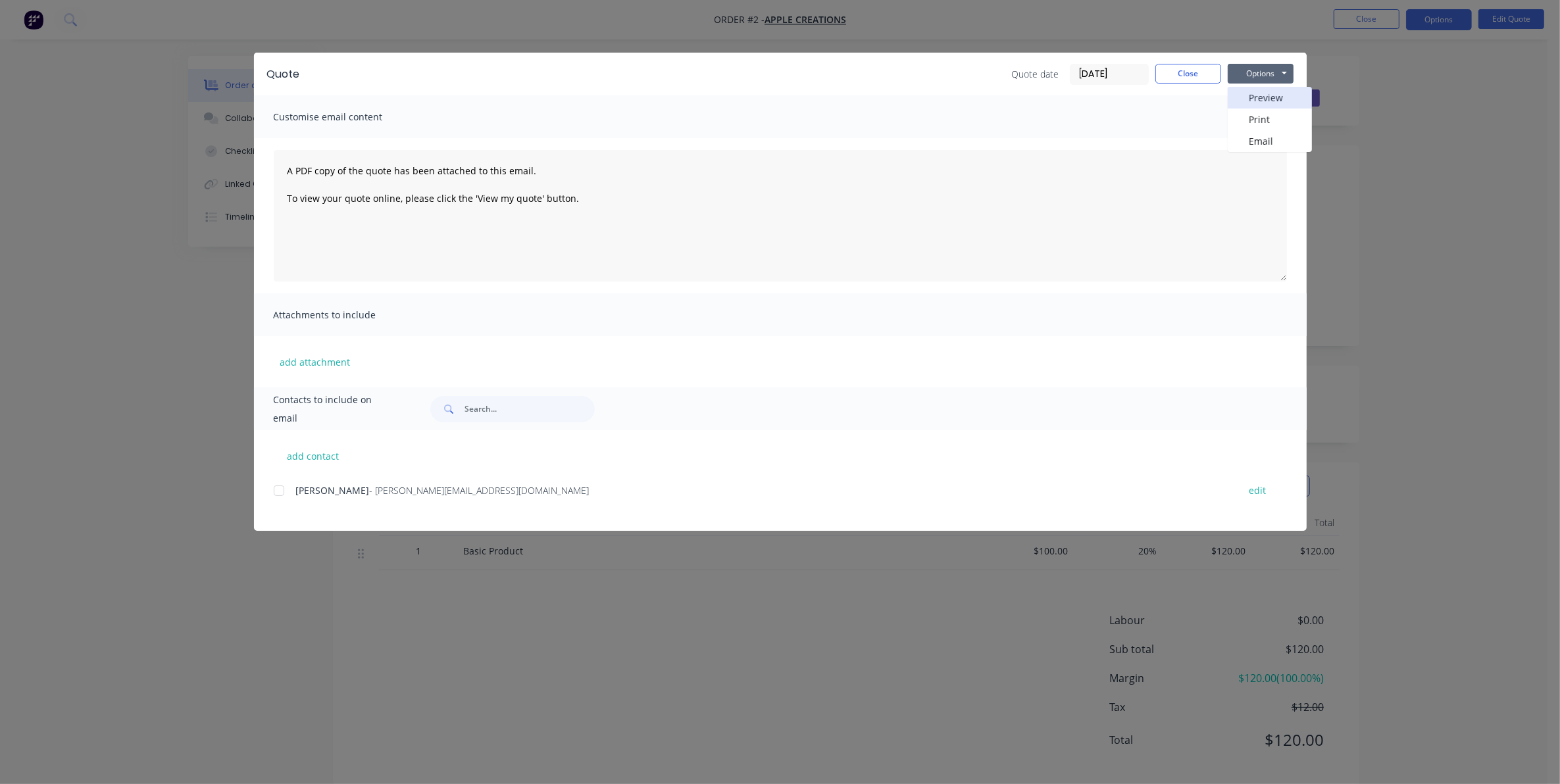
click at [1261, 96] on button "Preview" at bounding box center [1269, 97] width 84 height 22
click at [1201, 70] on button "Close" at bounding box center [1188, 74] width 66 height 20
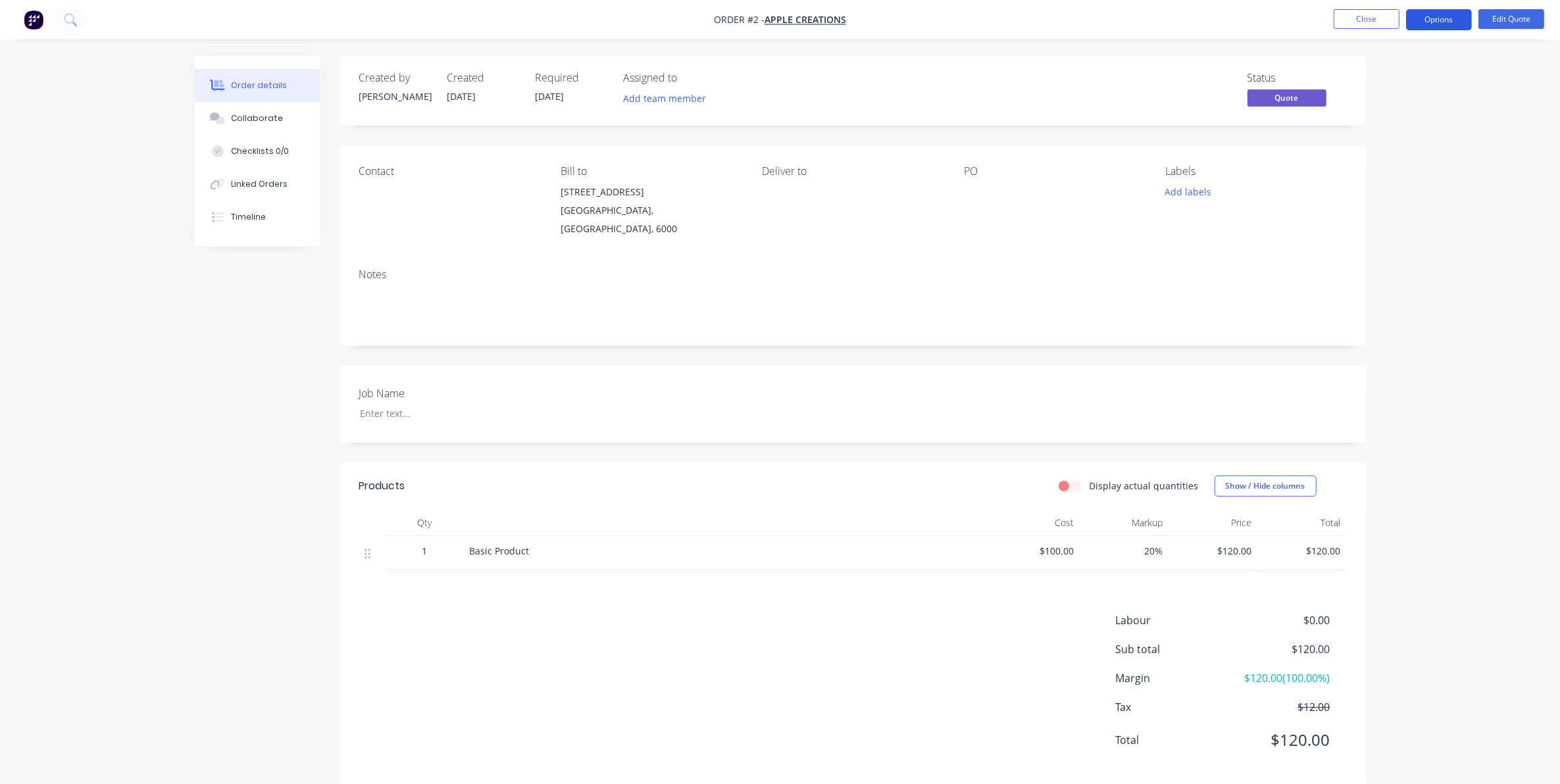
click at [1458, 21] on button "Options" at bounding box center [1438, 19] width 66 height 21
click at [1386, 156] on div "Convert to Order" at bounding box center [1399, 158] width 121 height 19
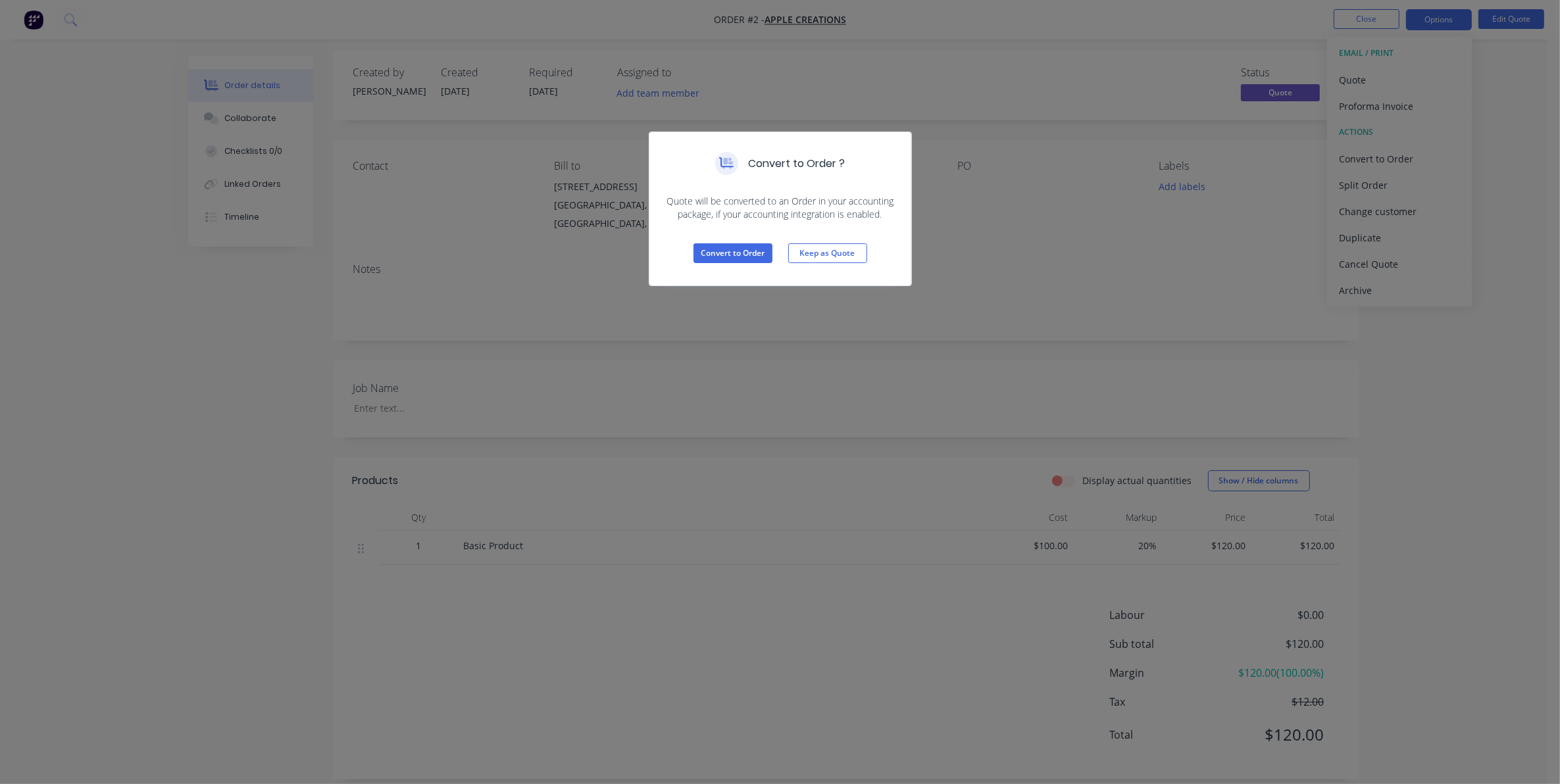
scroll to position [7, 0]
click at [727, 254] on button "Convert to Order" at bounding box center [732, 253] width 79 height 20
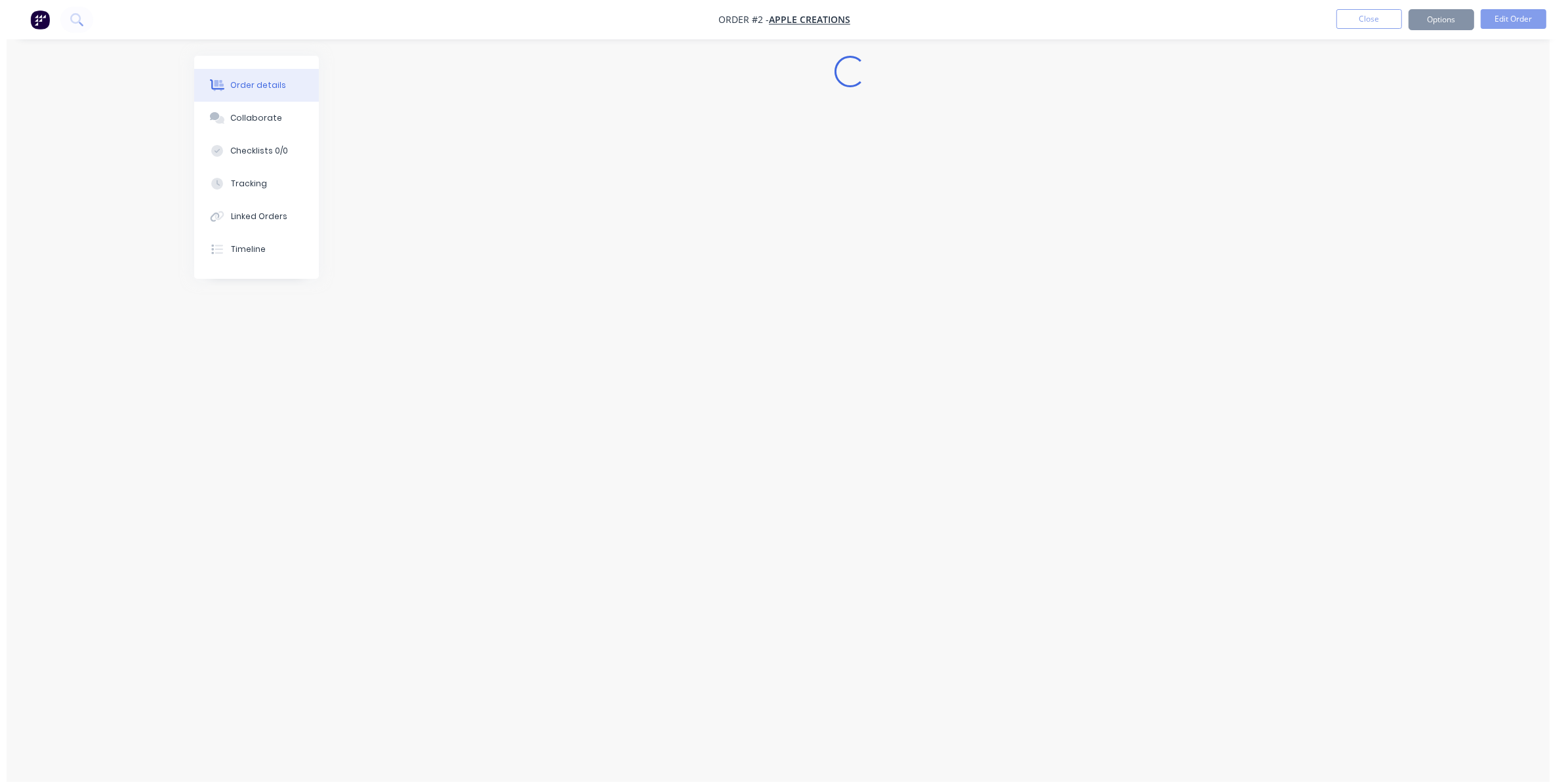
scroll to position [0, 0]
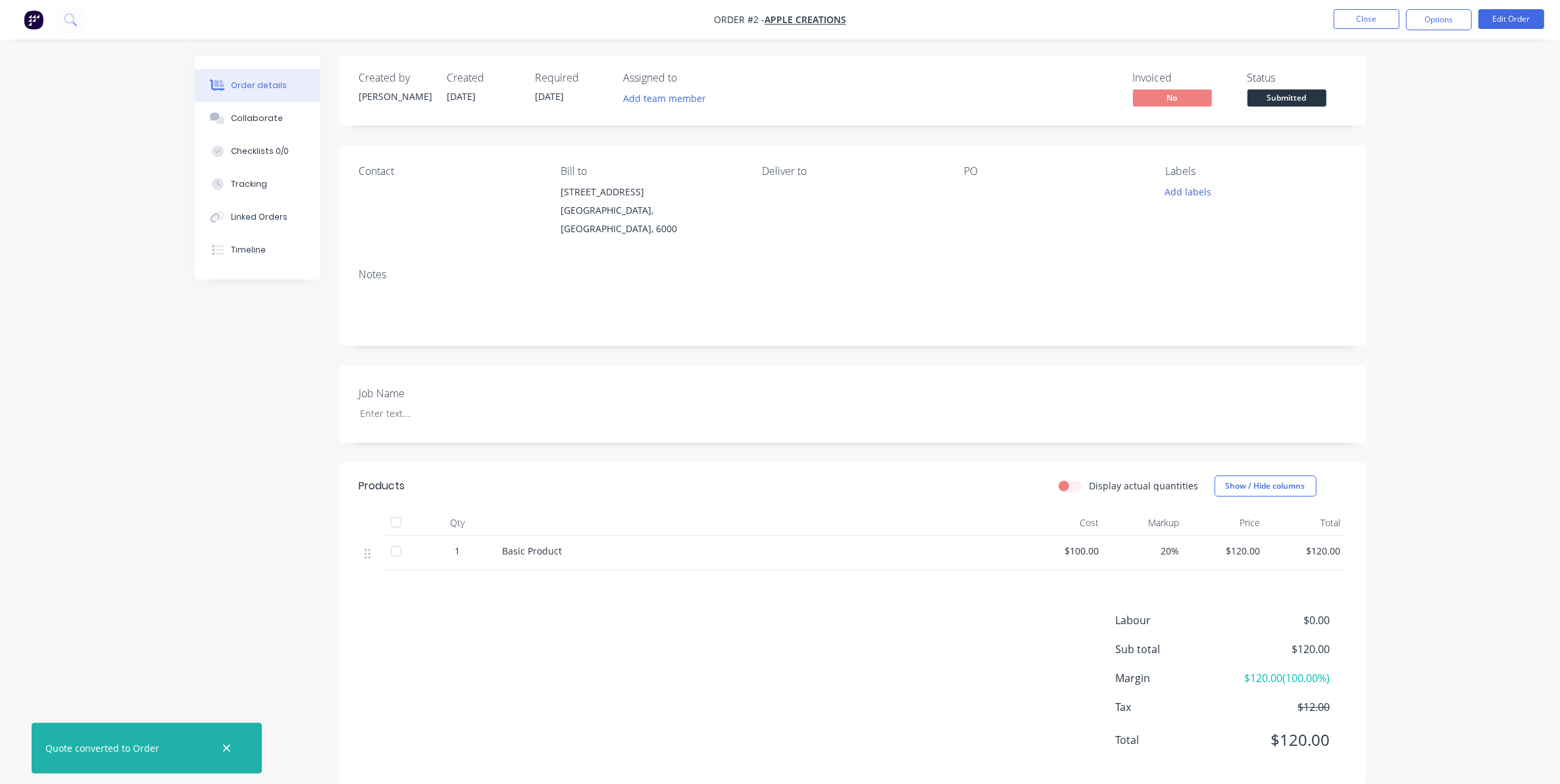
click at [920, 127] on div "Created by [PERSON_NAME] Created [DATE] Required [DATE] Assigned to Add team me…" at bounding box center [852, 420] width 1027 height 729
click at [883, 130] on div "Created by [PERSON_NAME] Created [DATE] Required [DATE] Assigned to Add team me…" at bounding box center [852, 420] width 1027 height 729
drag, startPoint x: 883, startPoint y: 130, endPoint x: 824, endPoint y: 118, distance: 60.2
click at [824, 118] on div "Created by [PERSON_NAME] Created [DATE] Required [DATE] Assigned to Add team me…" at bounding box center [852, 91] width 1027 height 70
click at [1357, 23] on button "Close" at bounding box center [1366, 19] width 66 height 20
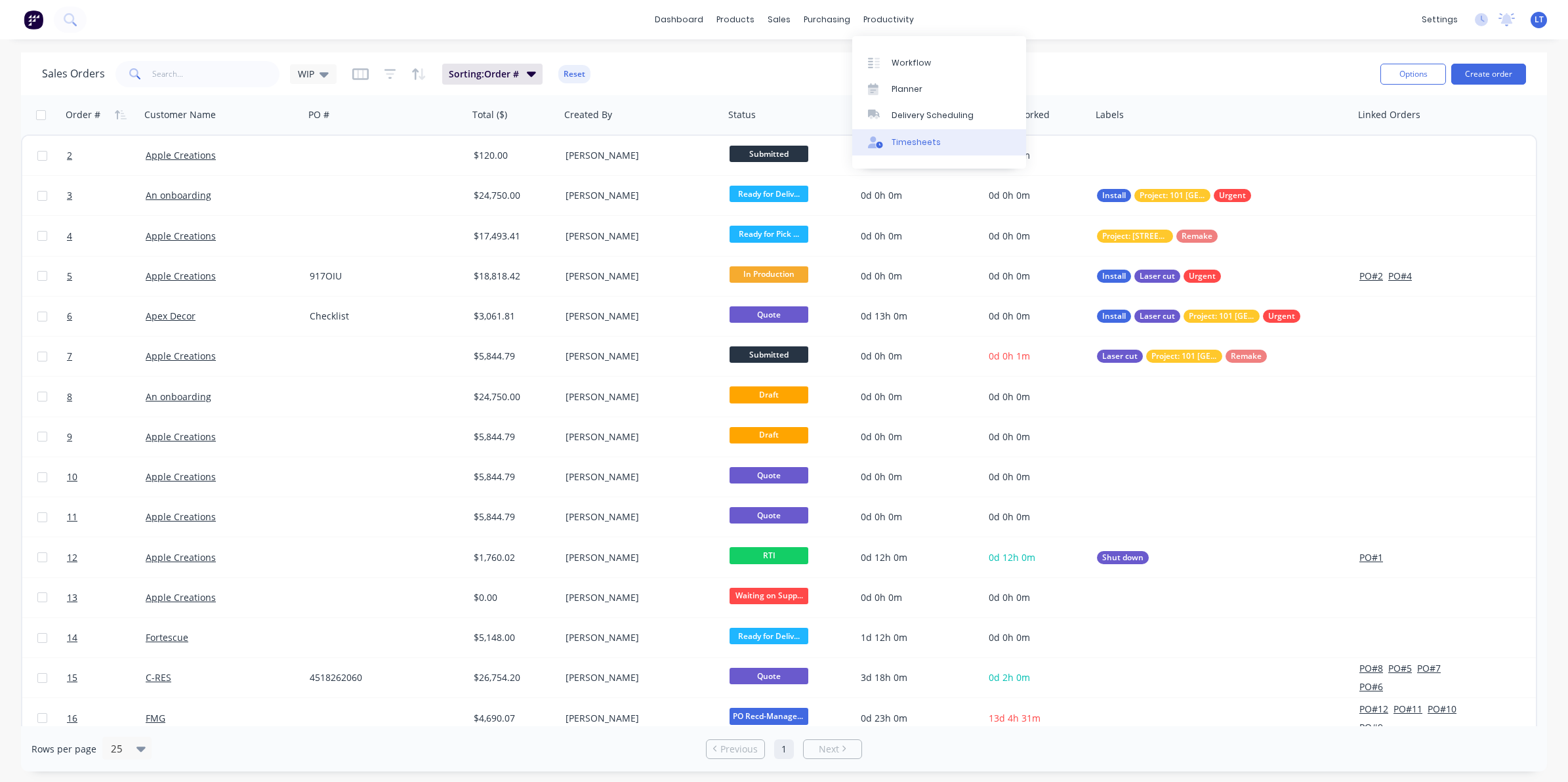
click at [903, 148] on link "Timesheets" at bounding box center [939, 143] width 174 height 27
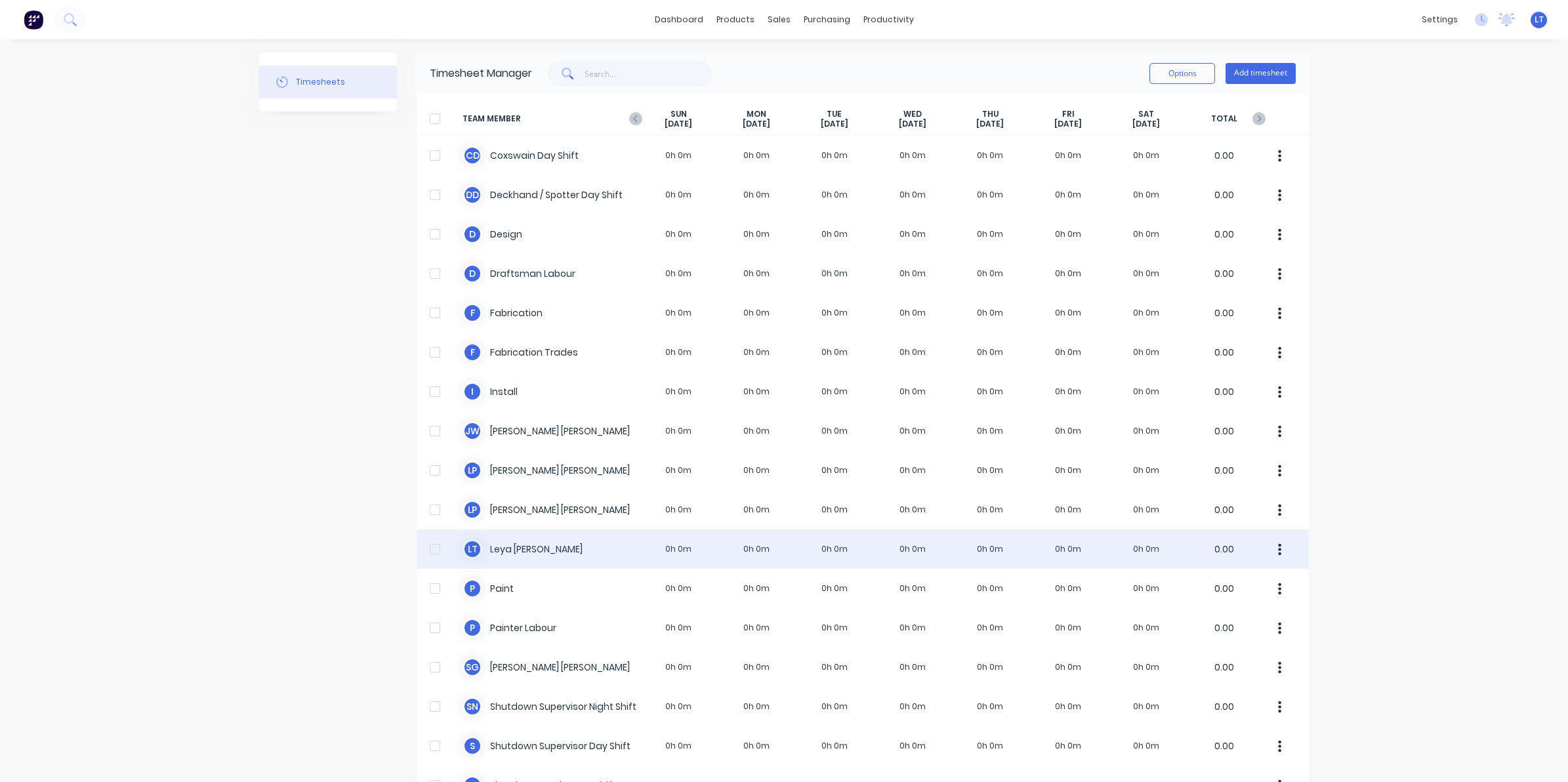
click at [823, 553] on div "[PERSON_NAME] 0h 0m 0h 0m 0h 0m 0h 0m 0h 0m 0h 0m 0h 0m 0.00" at bounding box center [863, 548] width 892 height 39
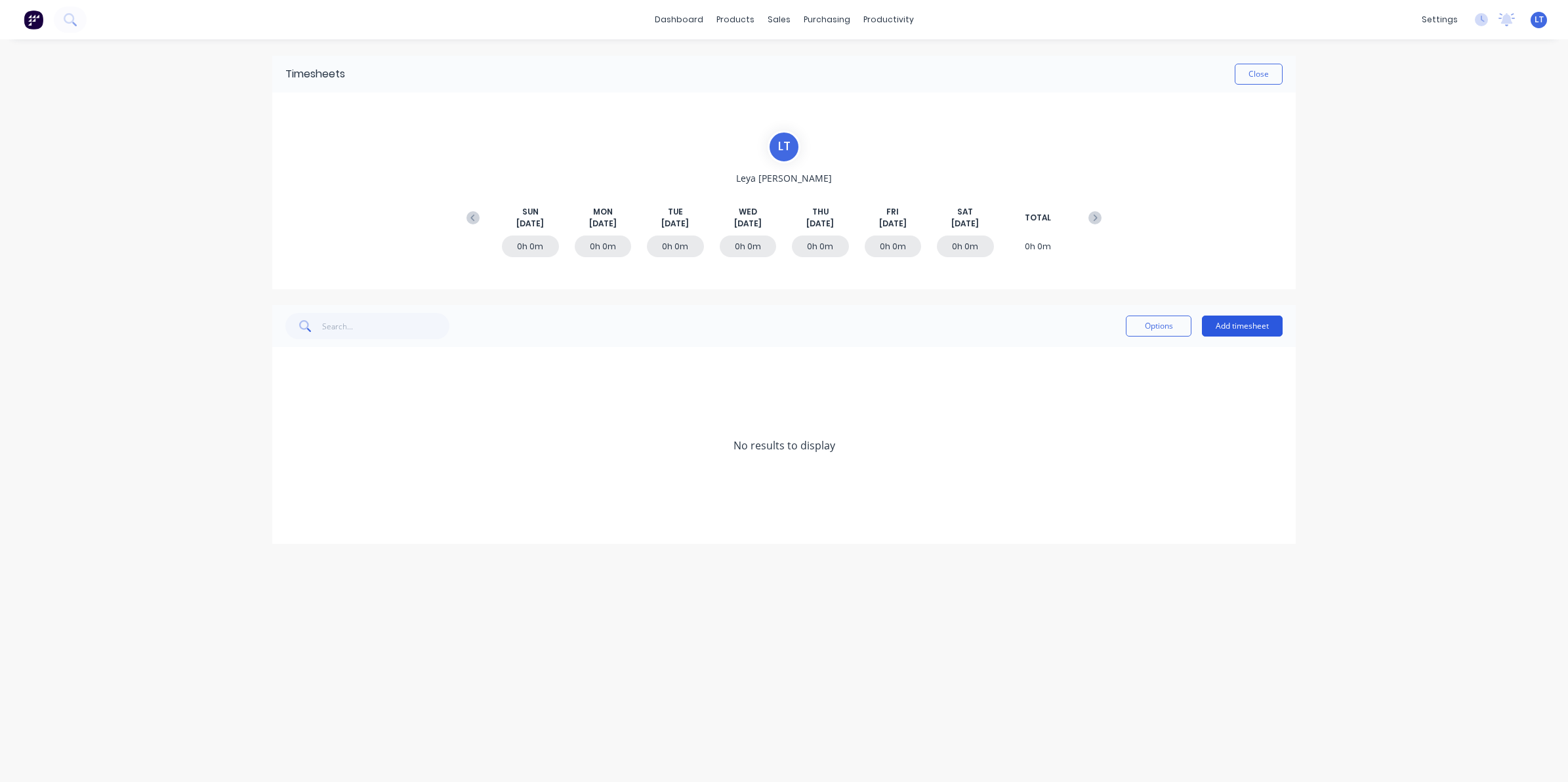
click at [1258, 320] on button "Add timesheet" at bounding box center [1241, 326] width 81 height 21
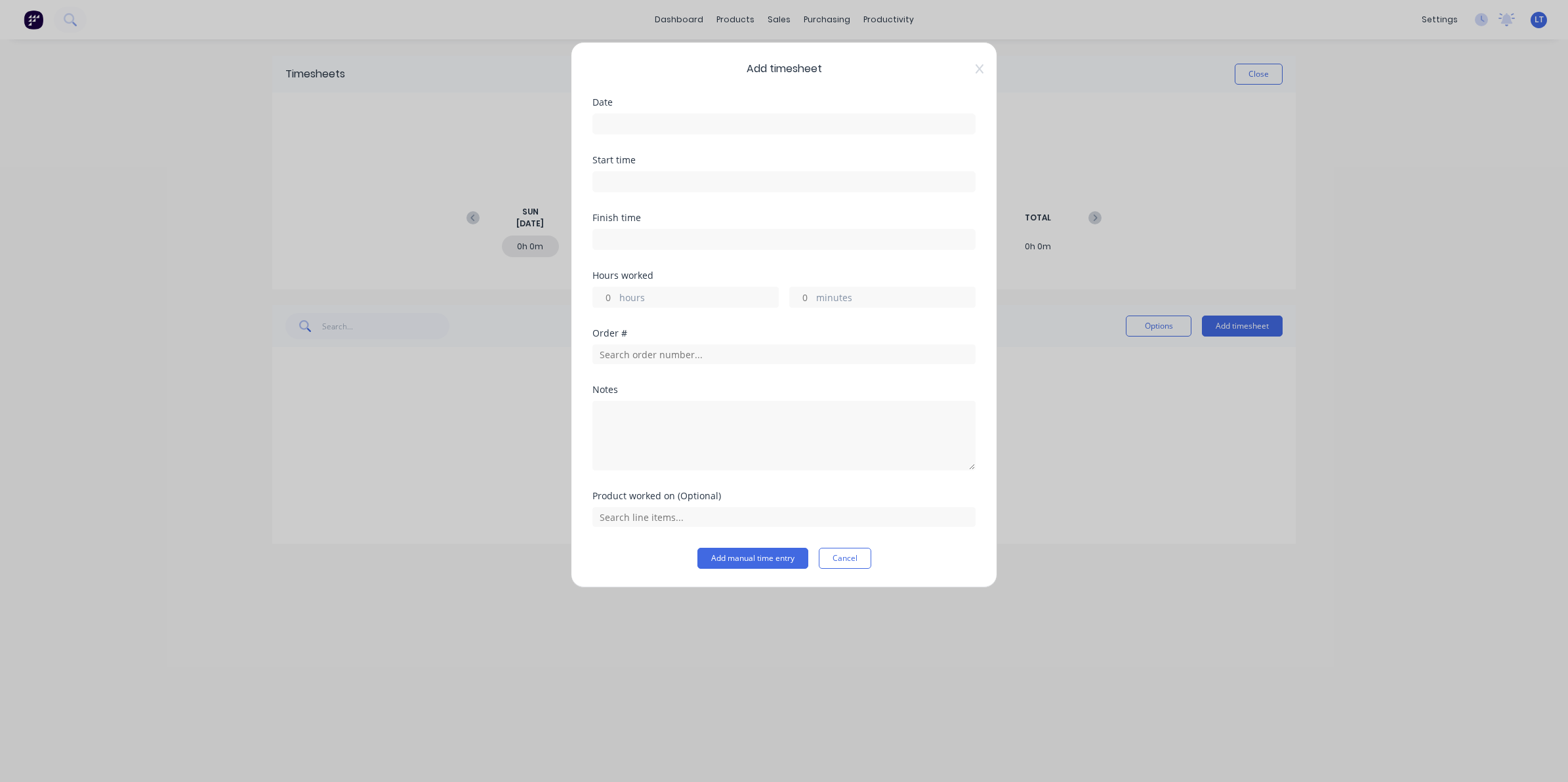
click at [686, 115] on label at bounding box center [784, 124] width 383 height 21
click at [686, 115] on input at bounding box center [784, 124] width 381 height 20
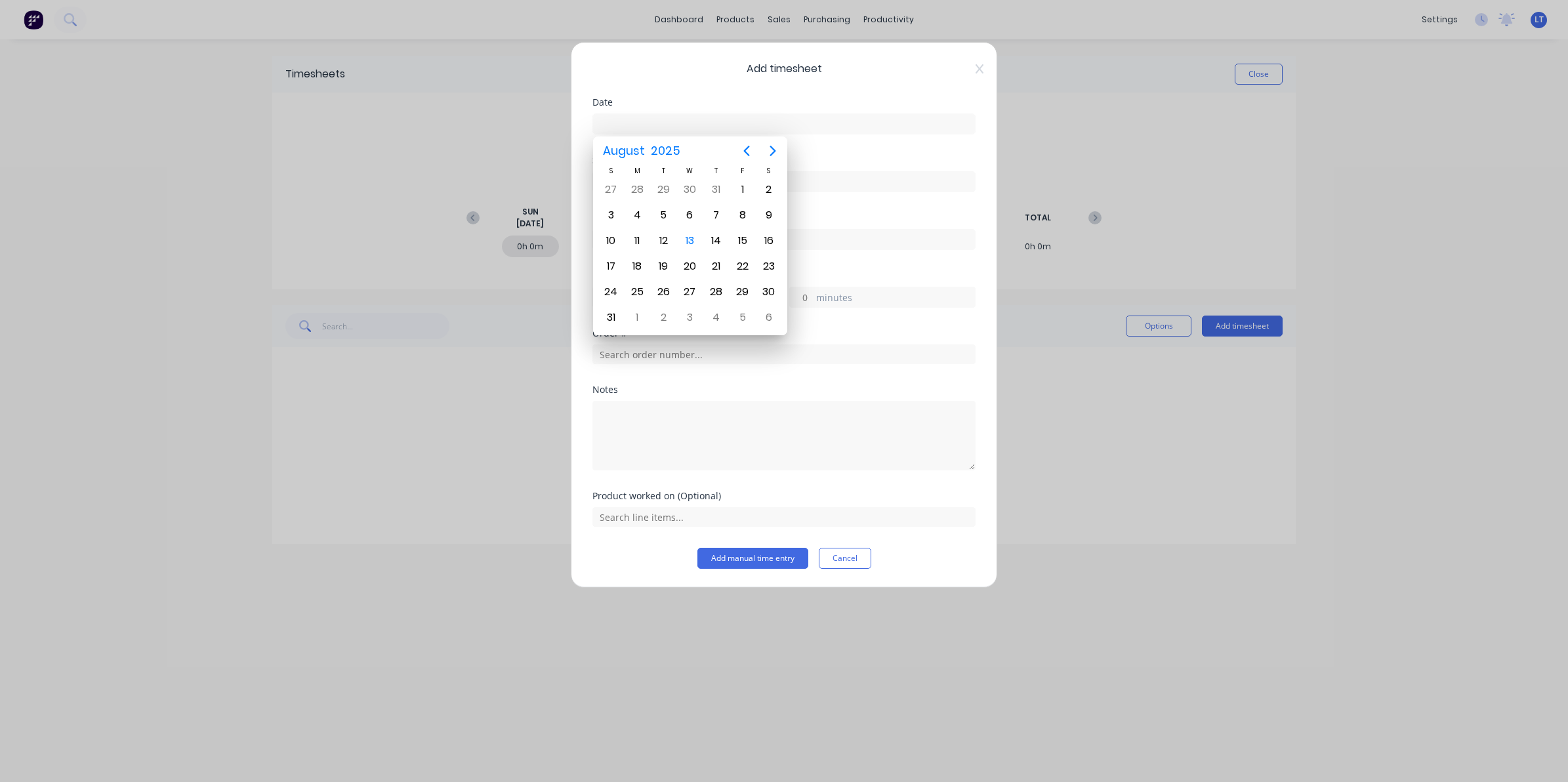
click at [689, 125] on input at bounding box center [784, 124] width 381 height 20
click at [671, 244] on div "12" at bounding box center [664, 241] width 20 height 20
type input "[DATE]"
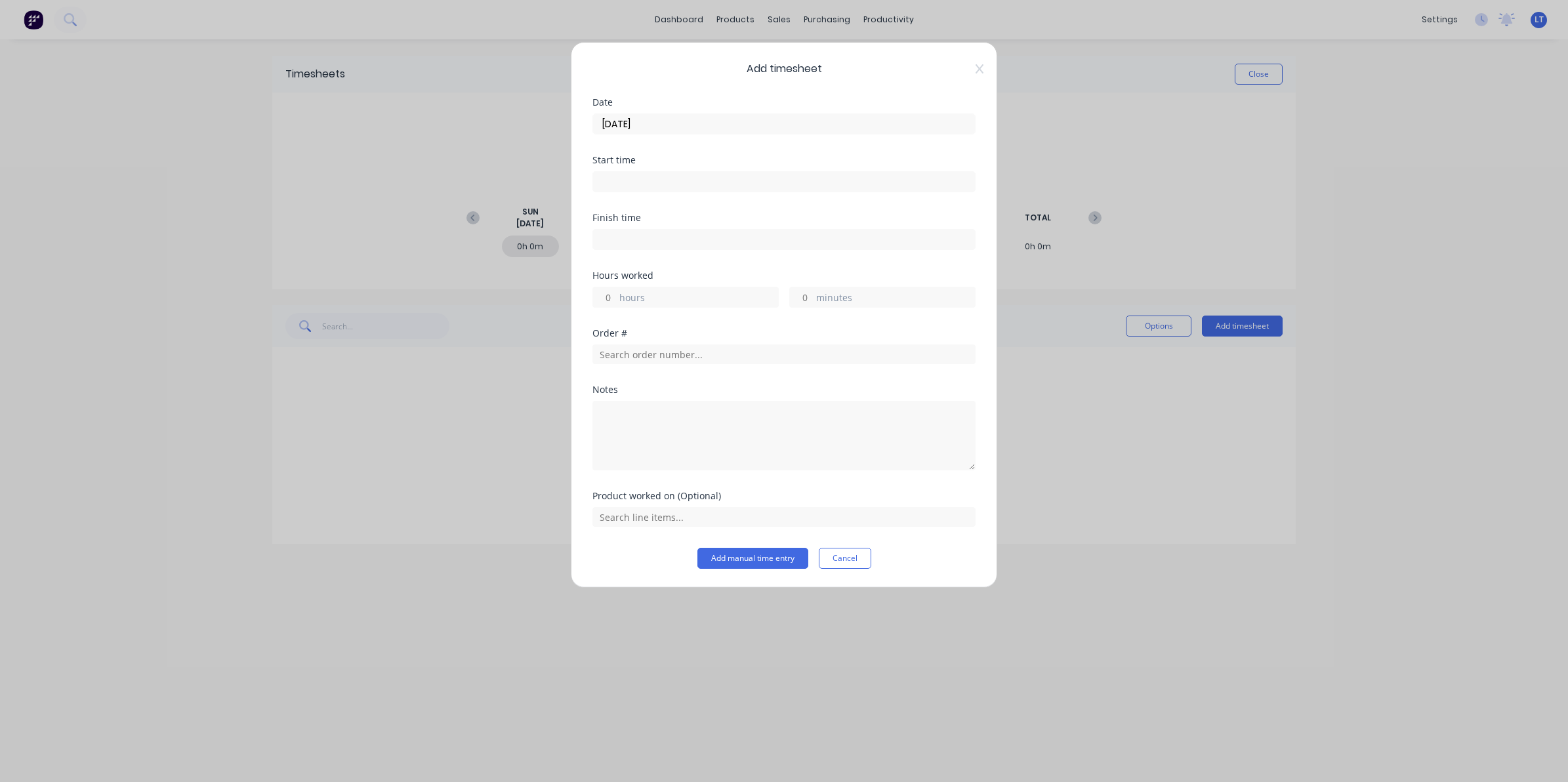
click at [661, 187] on input at bounding box center [784, 182] width 381 height 20
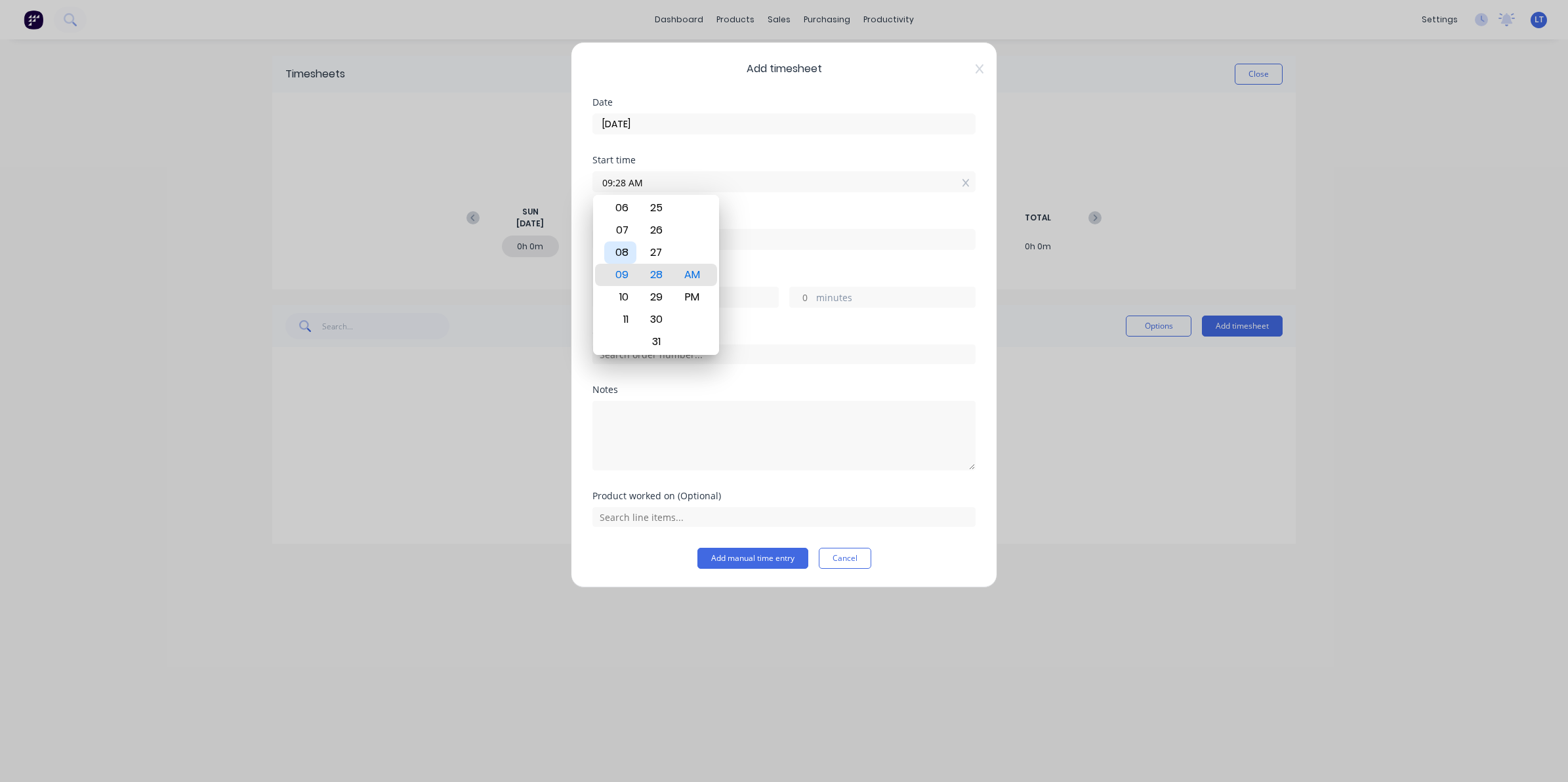
click at [623, 256] on div "08" at bounding box center [620, 253] width 32 height 22
click at [676, 189] on input "08:28 AM" at bounding box center [784, 182] width 381 height 20
drag, startPoint x: 679, startPoint y: 182, endPoint x: 448, endPoint y: 176, distance: 231.1
click at [457, 175] on div "Add timesheet Date [DATE] Start time 08:28 AM Finish time Hours worked hours mi…" at bounding box center [784, 391] width 1568 height 782
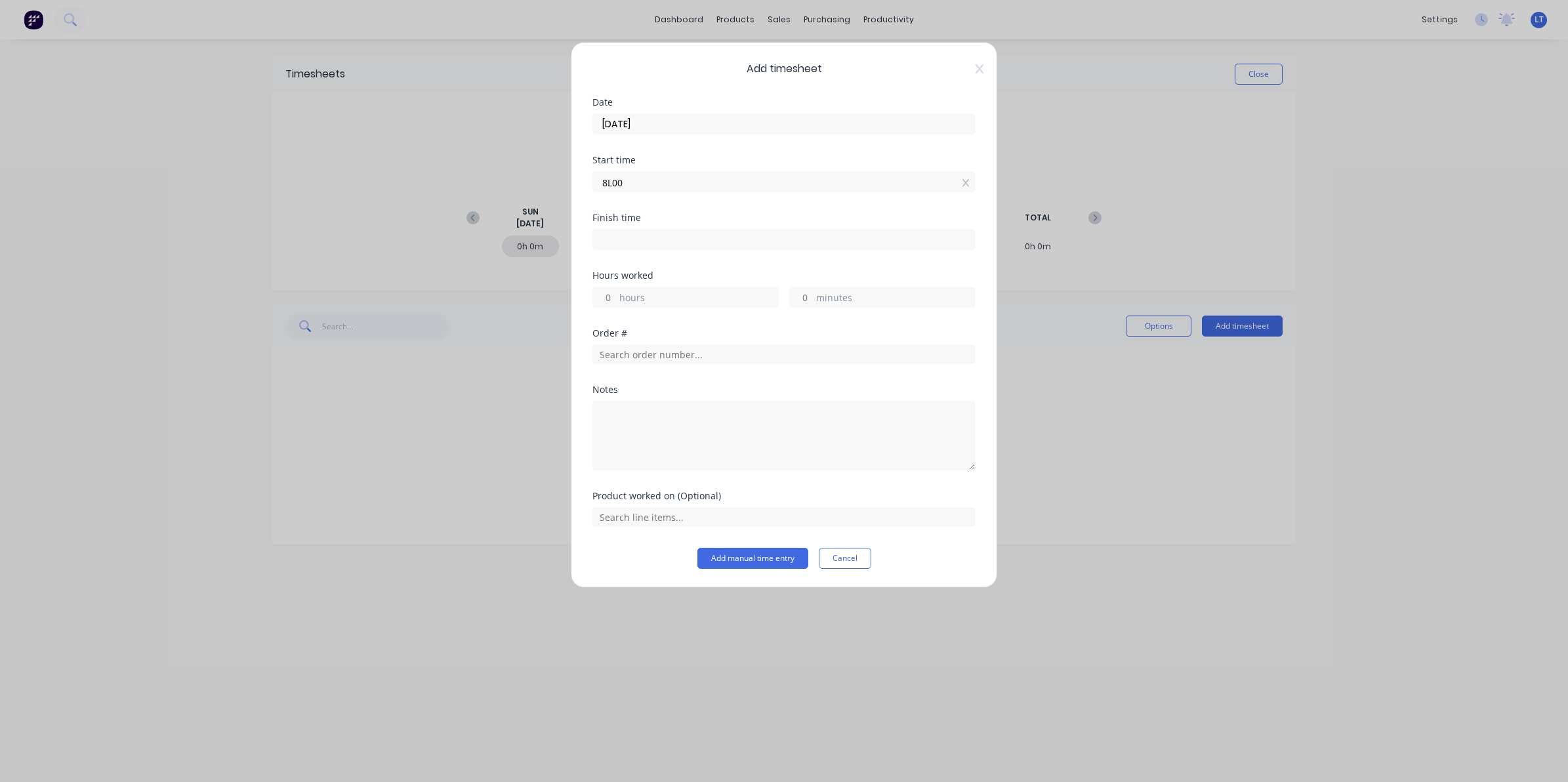
type input "08:00 AM"
type input "04:00 PM"
type input "8"
type input "0"
click at [742, 522] on input "text" at bounding box center [784, 517] width 383 height 20
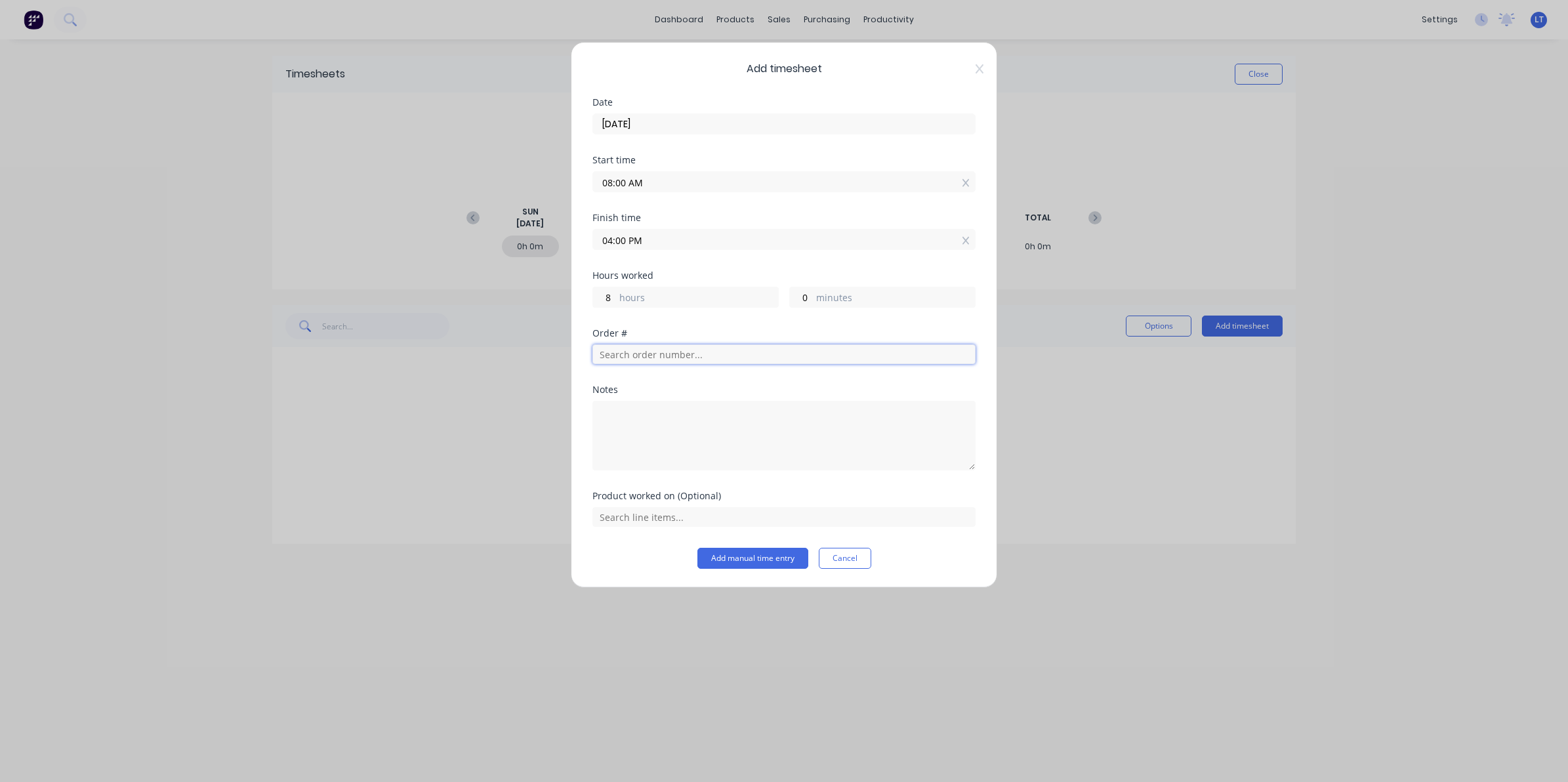
click at [718, 357] on input "text" at bounding box center [784, 354] width 383 height 20
click at [751, 566] on button "Add manual time entry" at bounding box center [752, 558] width 111 height 21
click at [679, 352] on input "text" at bounding box center [784, 354] width 383 height 20
type input "0"
type input "16"
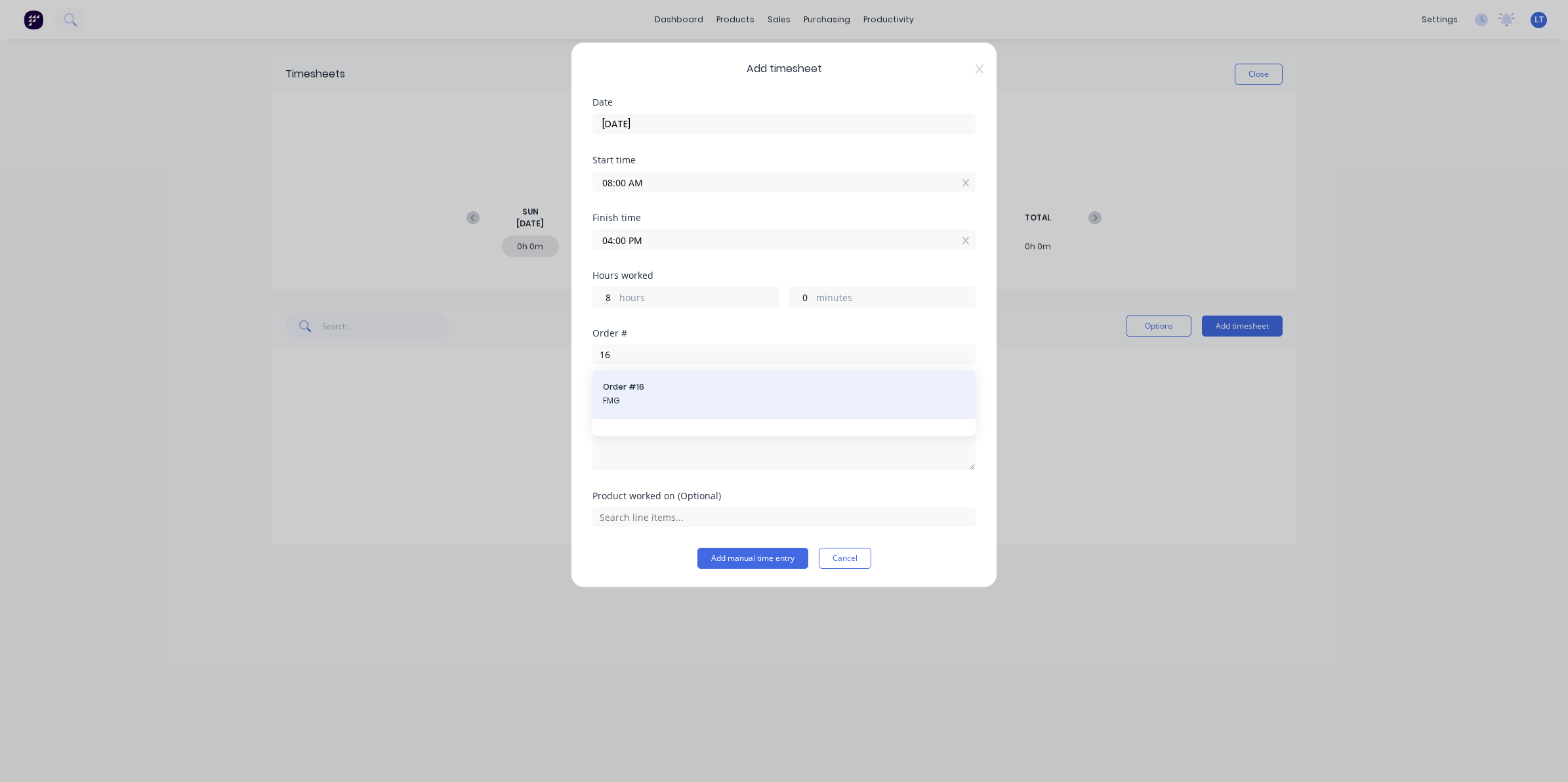
click at [676, 386] on span "Order # 16" at bounding box center [784, 387] width 362 height 12
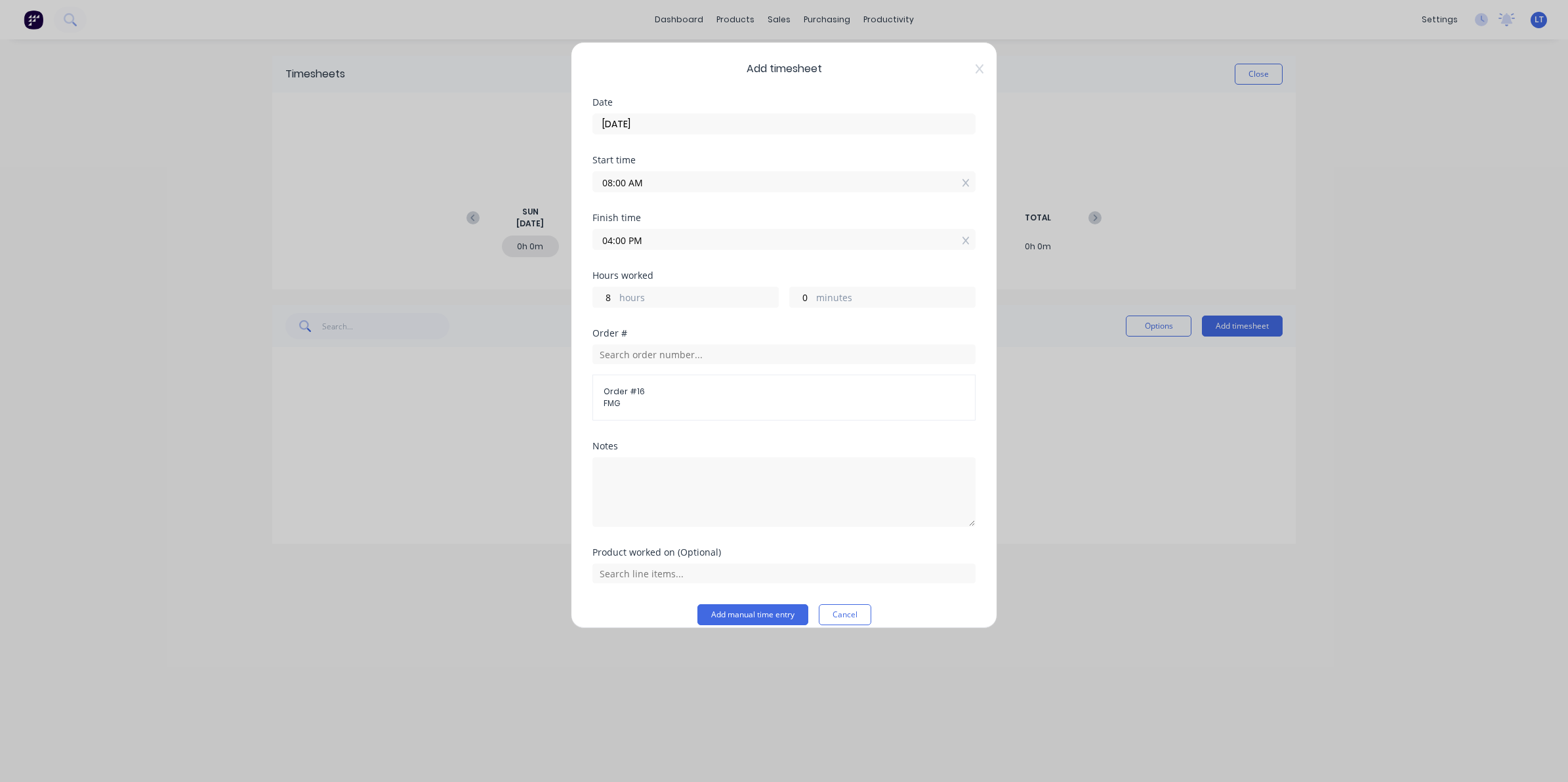
scroll to position [17, 0]
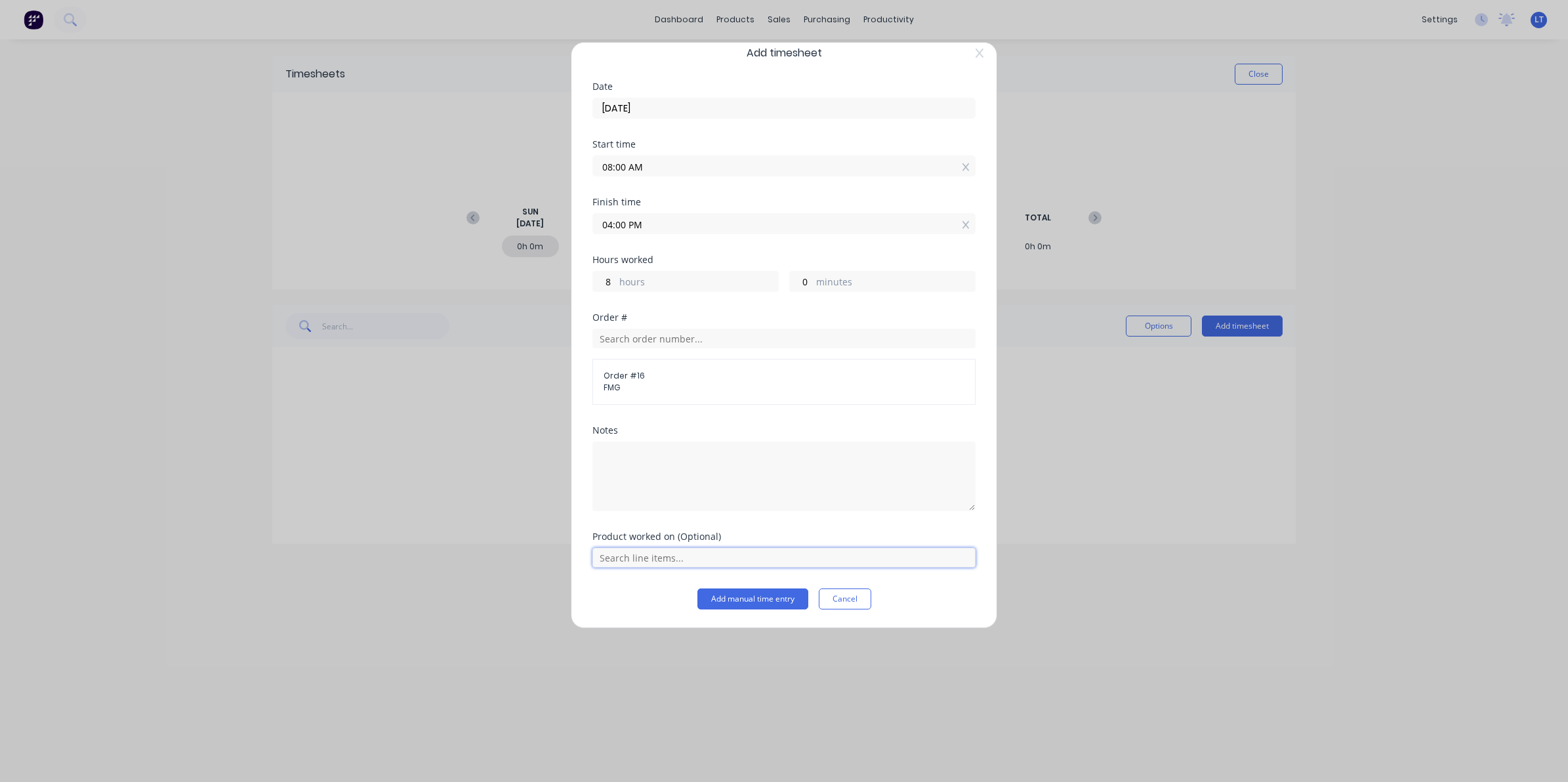
click at [771, 563] on input "text" at bounding box center [784, 558] width 383 height 20
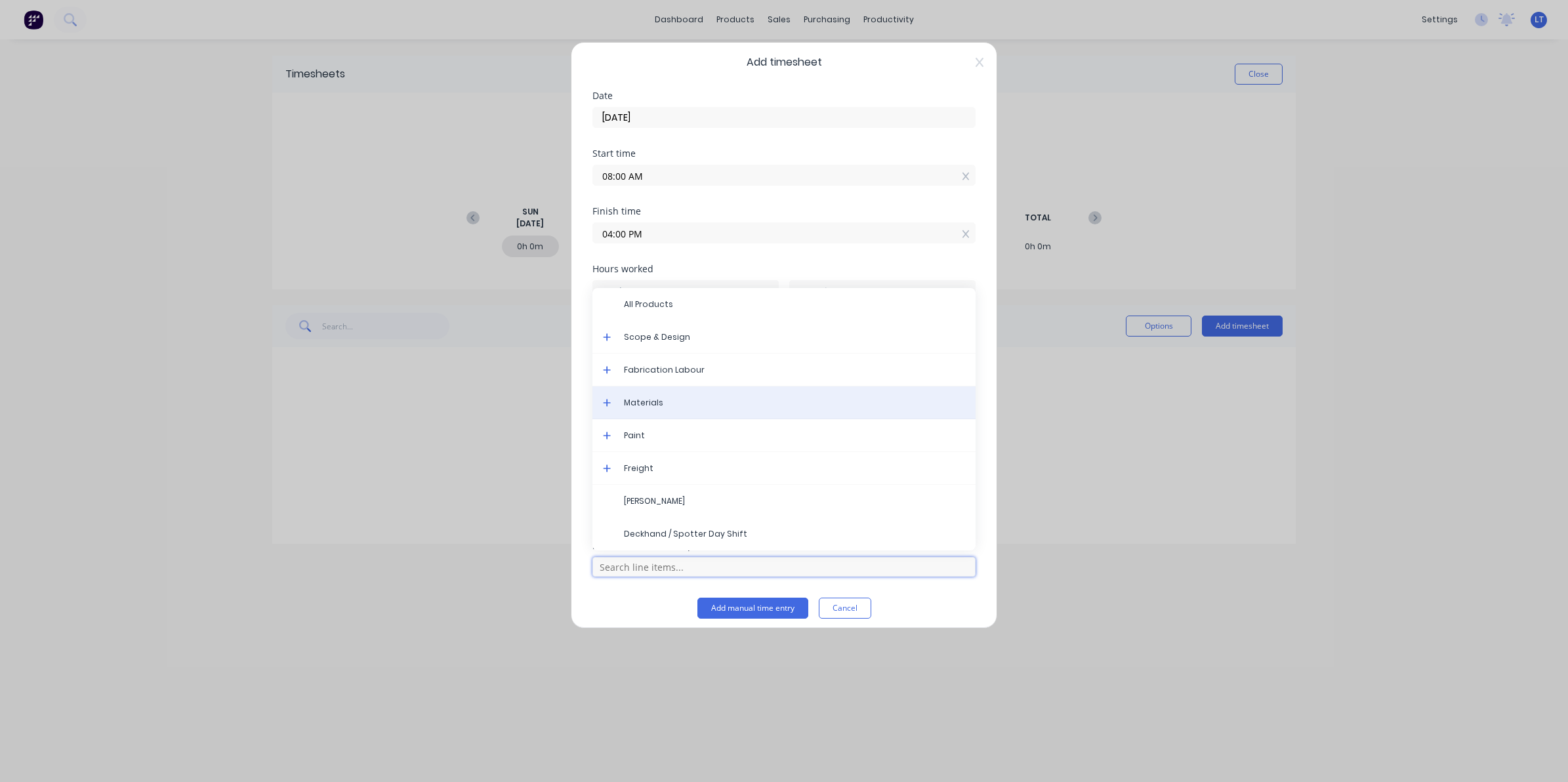
scroll to position [0, 0]
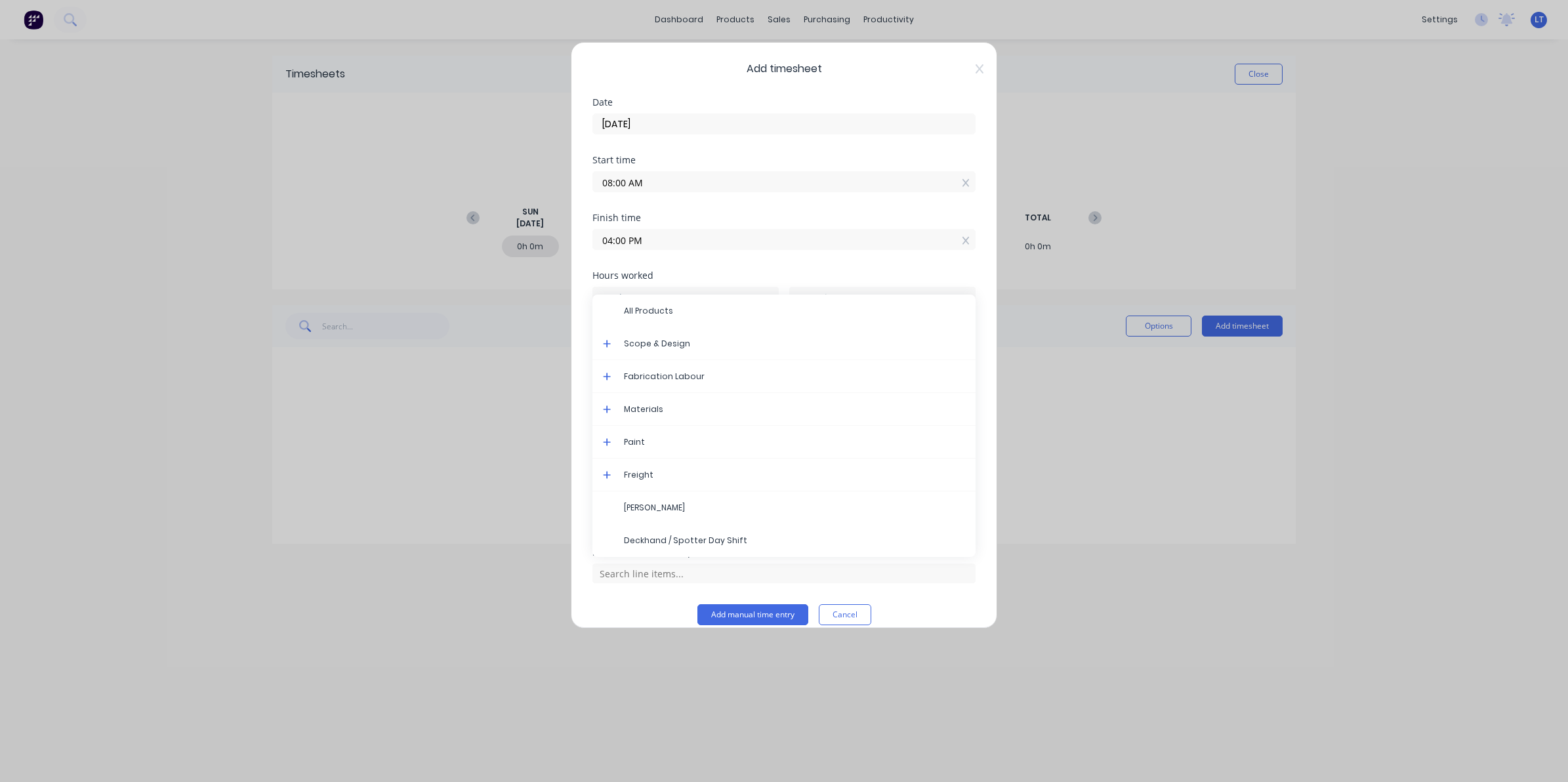
click at [607, 375] on icon at bounding box center [607, 376] width 7 height 7
click at [684, 379] on span "Fabrication Trades" at bounding box center [794, 376] width 342 height 12
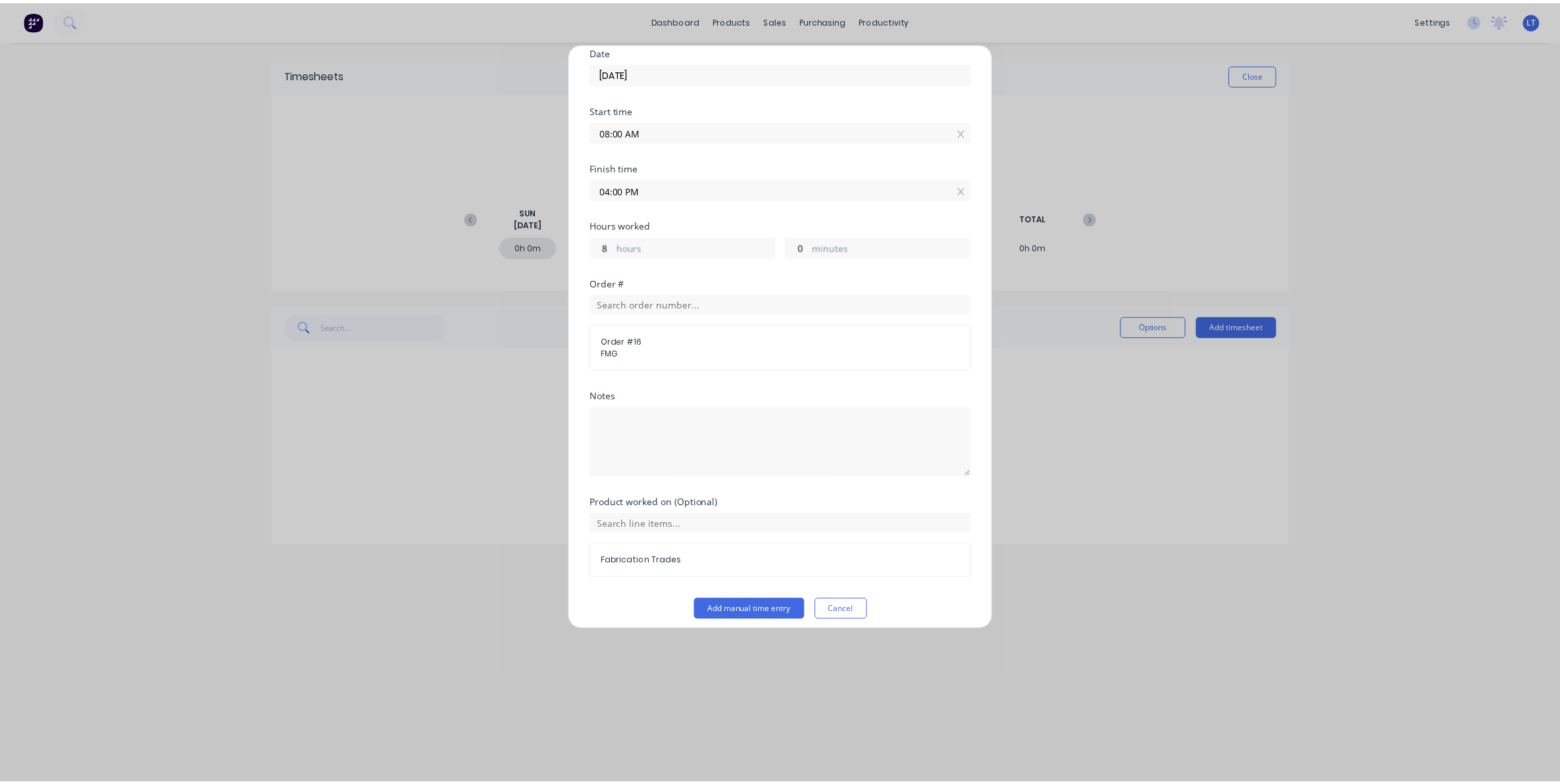
scroll to position [62, 0]
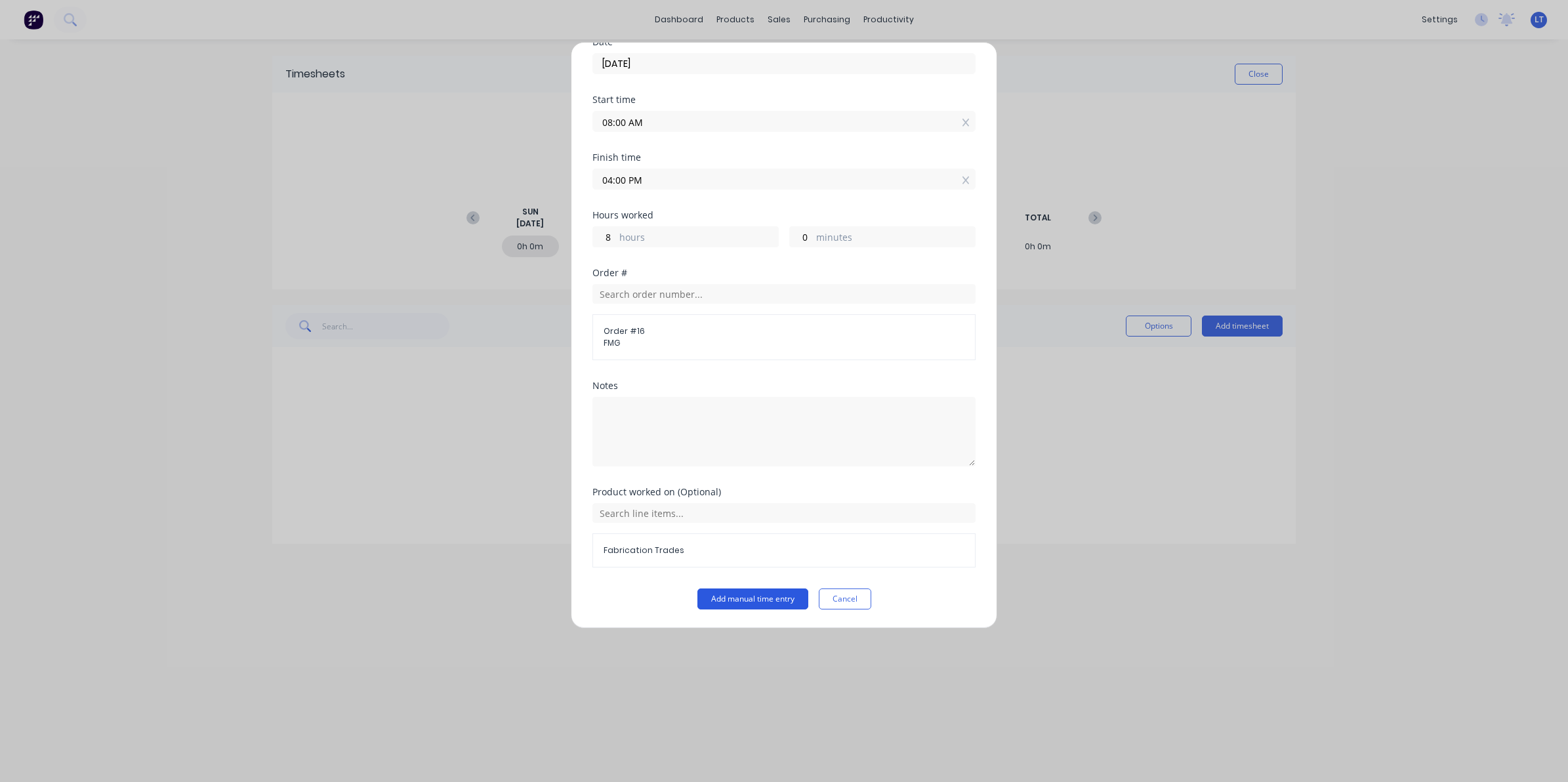
click at [764, 596] on button "Add manual time entry" at bounding box center [752, 598] width 111 height 21
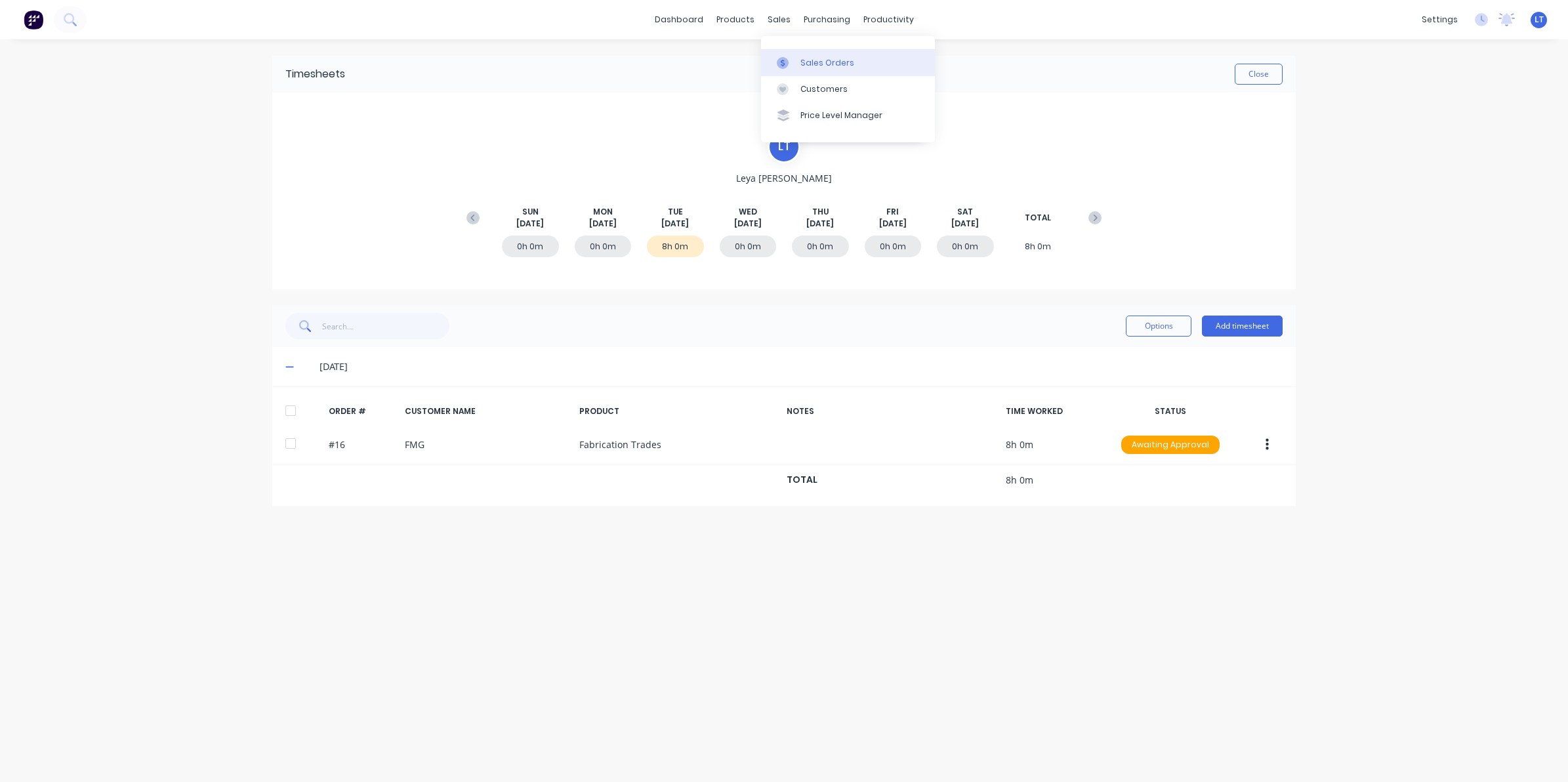
click at [795, 49] on link "Sales Orders" at bounding box center [848, 62] width 174 height 27
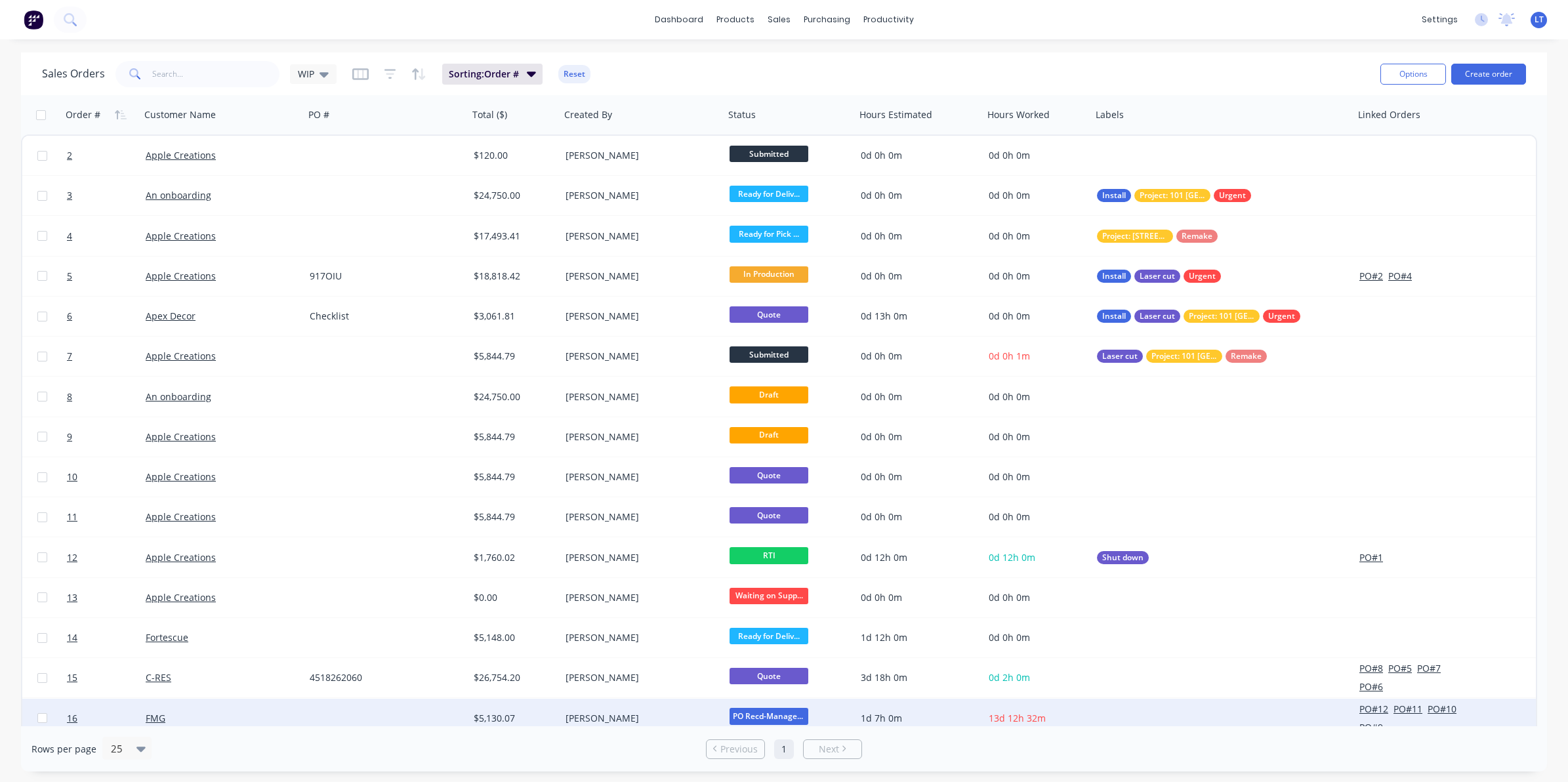
click at [330, 718] on div at bounding box center [386, 718] width 164 height 39
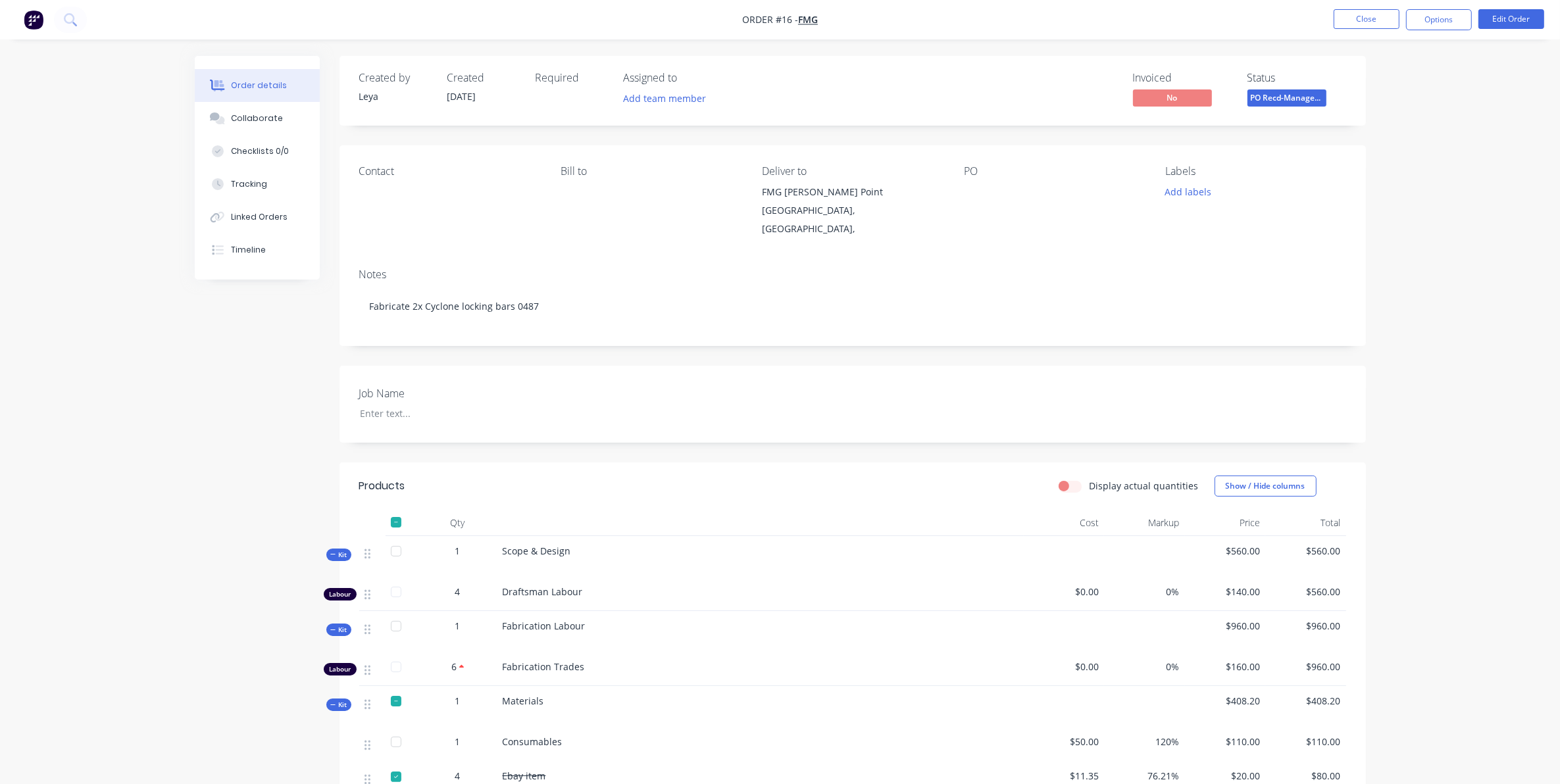
click at [569, 410] on div "Job Name" at bounding box center [852, 404] width 1027 height 77
click at [495, 404] on div at bounding box center [431, 413] width 164 height 19
drag, startPoint x: 493, startPoint y: 400, endPoint x: 410, endPoint y: 334, distance: 106.0
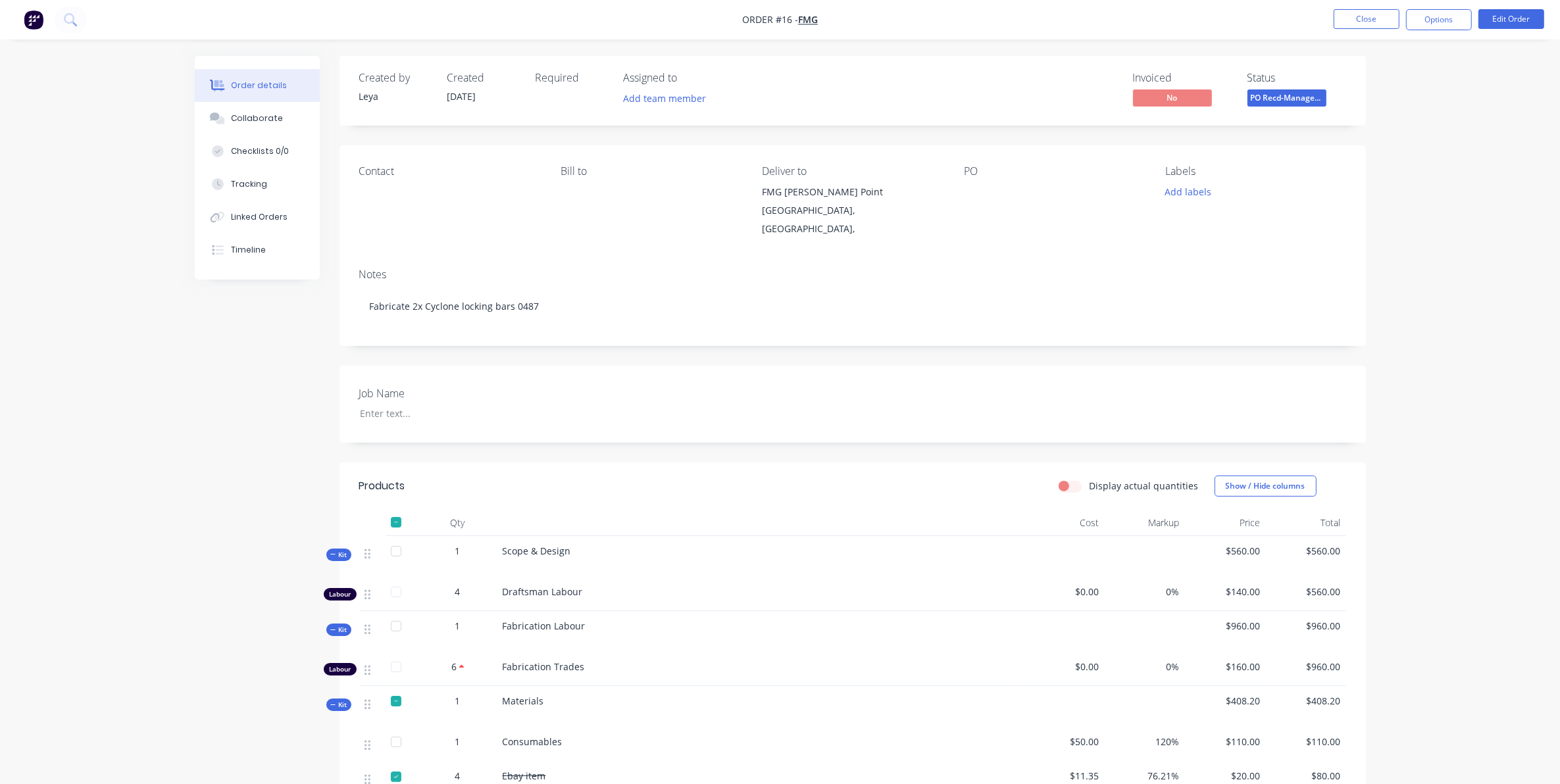
drag, startPoint x: 458, startPoint y: 340, endPoint x: 436, endPoint y: 339, distance: 22.0
drag, startPoint x: 532, startPoint y: 337, endPoint x: 482, endPoint y: 333, distance: 50.2
drag, startPoint x: 482, startPoint y: 333, endPoint x: 455, endPoint y: 334, distance: 27.0
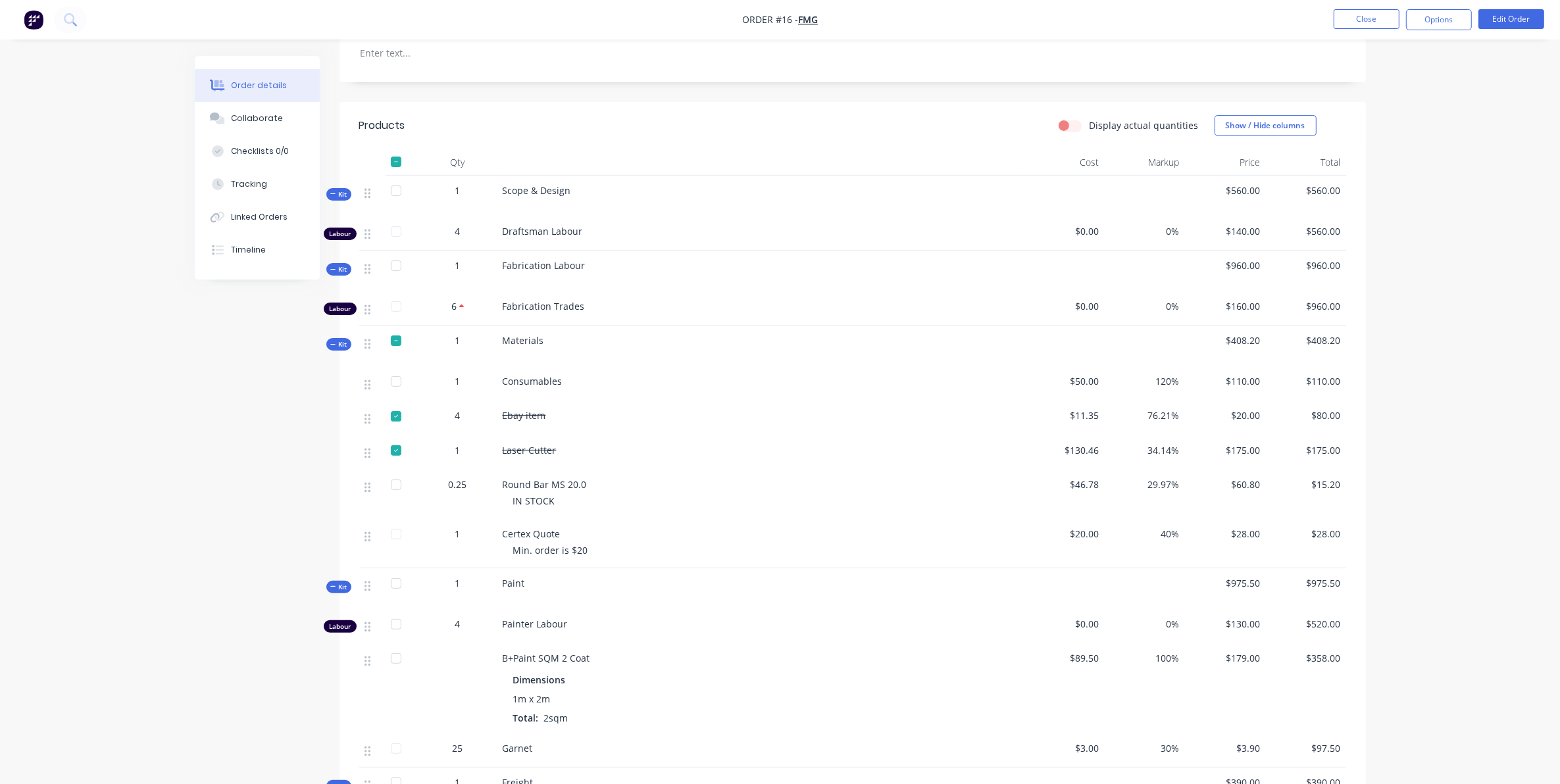
scroll to position [383, 0]
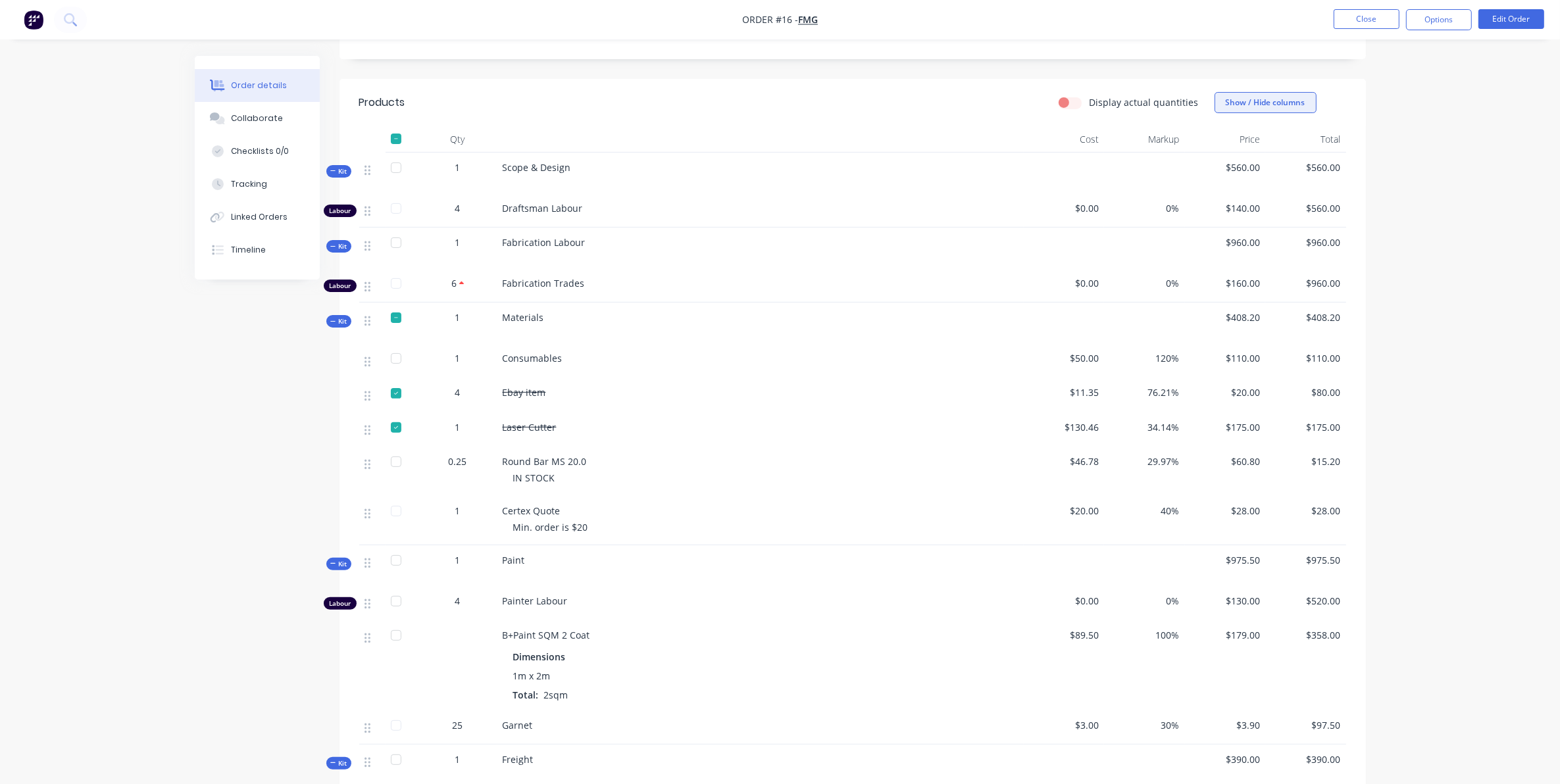
click at [1258, 92] on button "Show / Hide columns" at bounding box center [1265, 102] width 102 height 21
click at [1385, 164] on div "Order details Collaborate Checklists 0/0 Tracking Linked Orders Timeline Order …" at bounding box center [780, 405] width 1560 height 1576
click at [948, 179] on div "Scope & Design" at bounding box center [761, 172] width 527 height 41
drag, startPoint x: 948, startPoint y: 179, endPoint x: 908, endPoint y: 175, distance: 40.2
drag, startPoint x: 908, startPoint y: 175, endPoint x: 842, endPoint y: 168, distance: 66.4
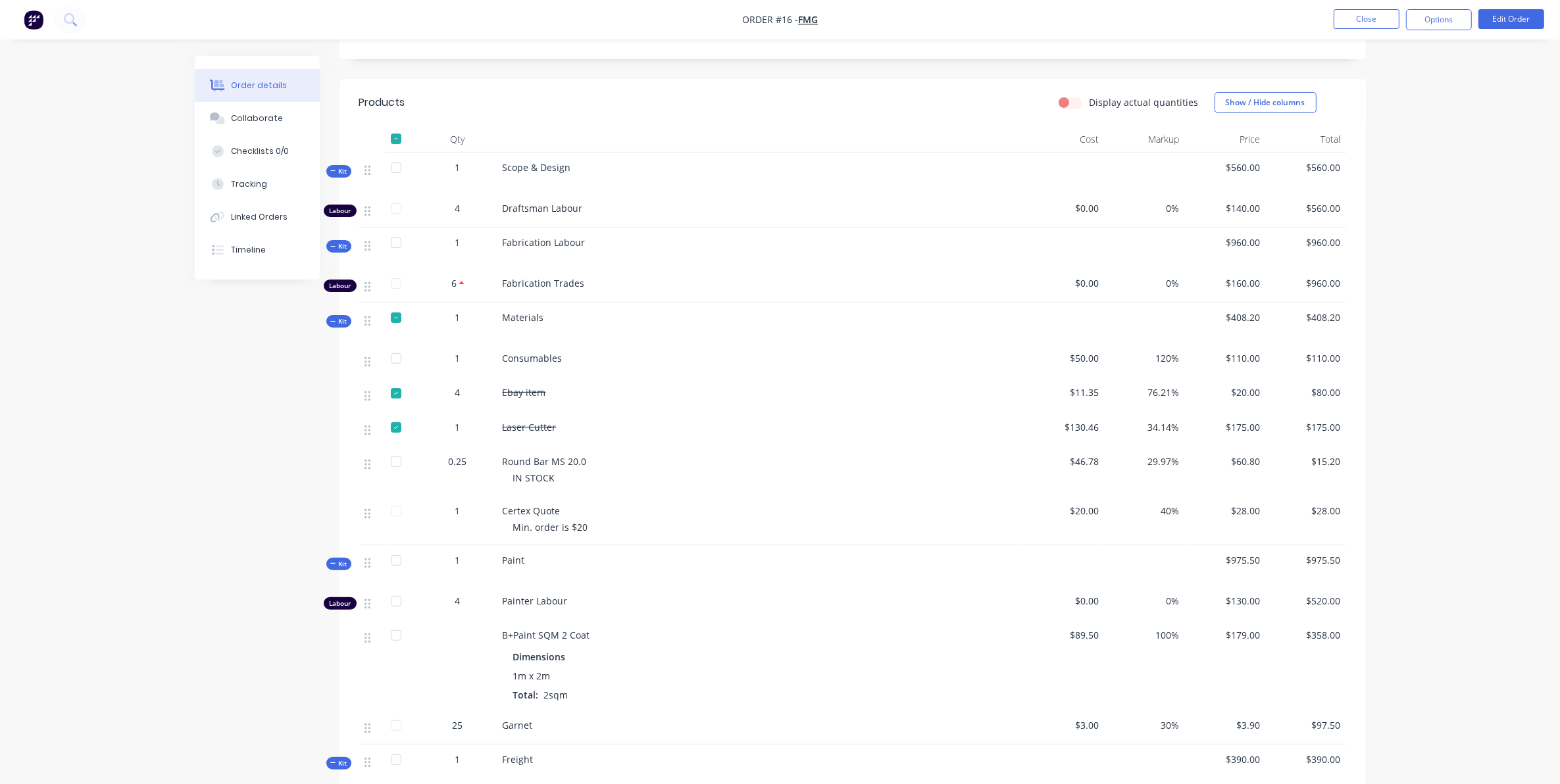
click at [842, 174] on div at bounding box center [760, 179] width 516 height 11
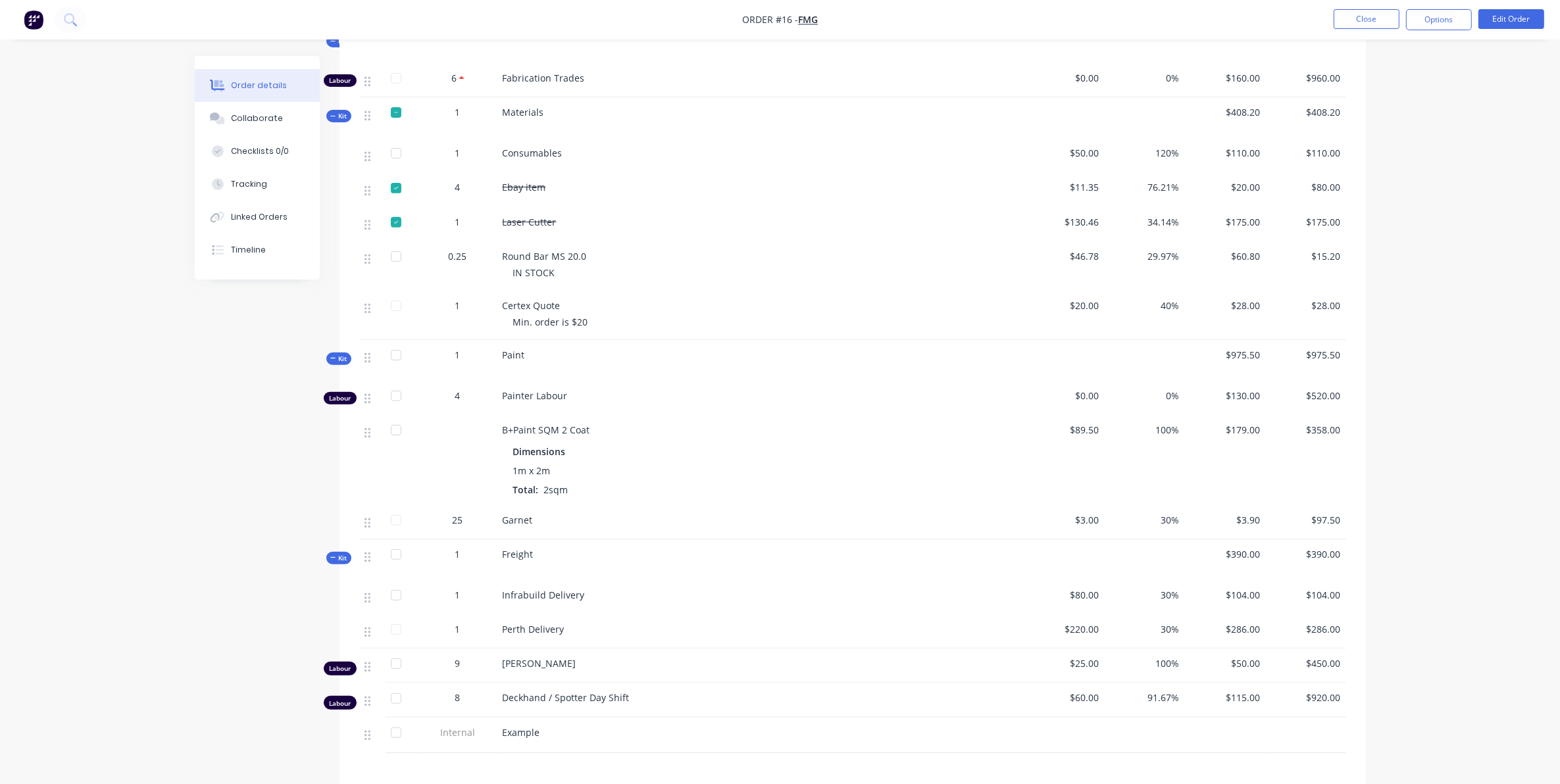
scroll to position [597, 0]
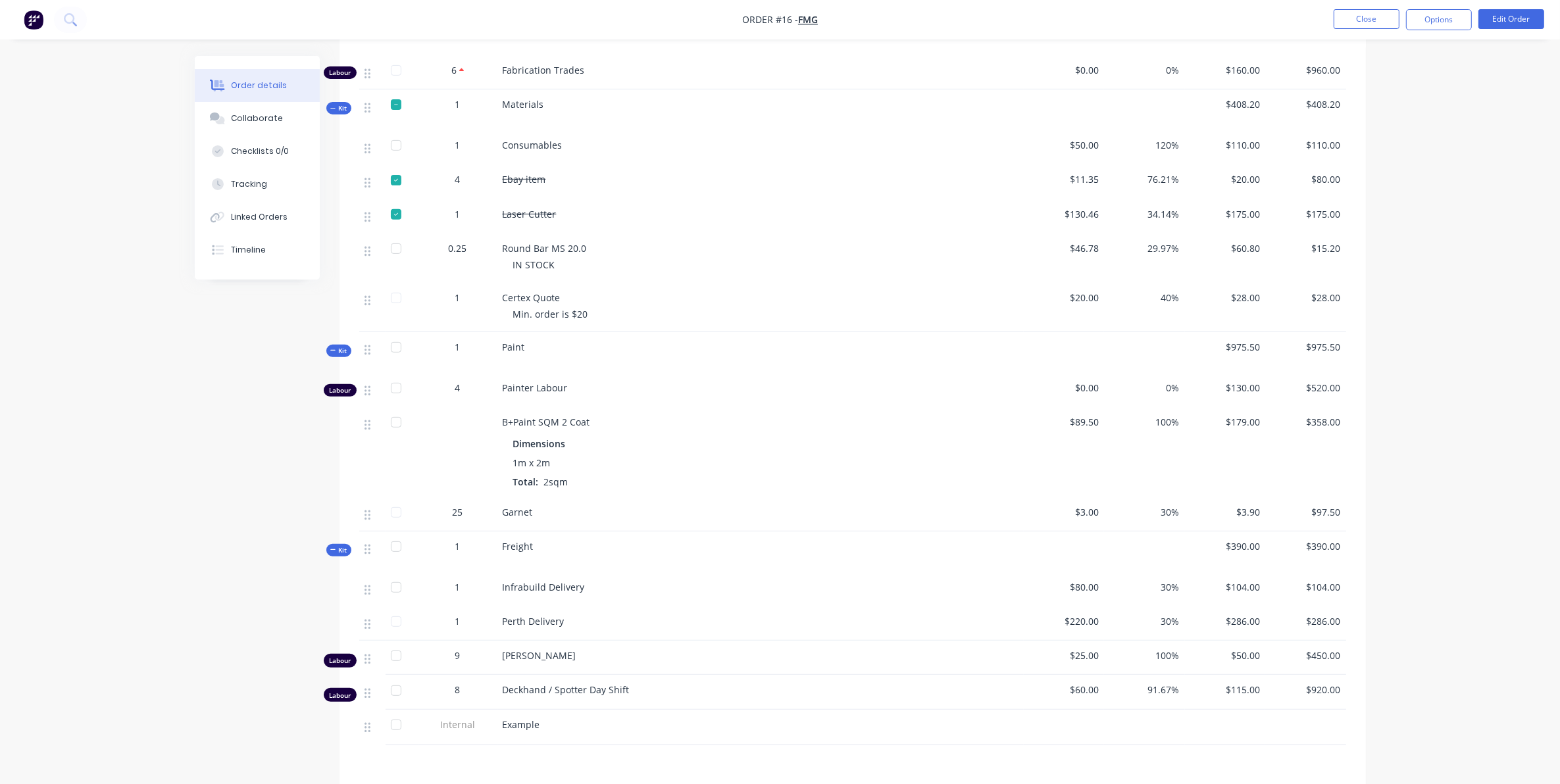
click at [362, 652] on div at bounding box center [372, 657] width 27 height 34
click at [367, 653] on icon at bounding box center [367, 659] width 6 height 12
click at [395, 653] on div at bounding box center [396, 656] width 27 height 27
click at [395, 652] on div at bounding box center [396, 656] width 27 height 27
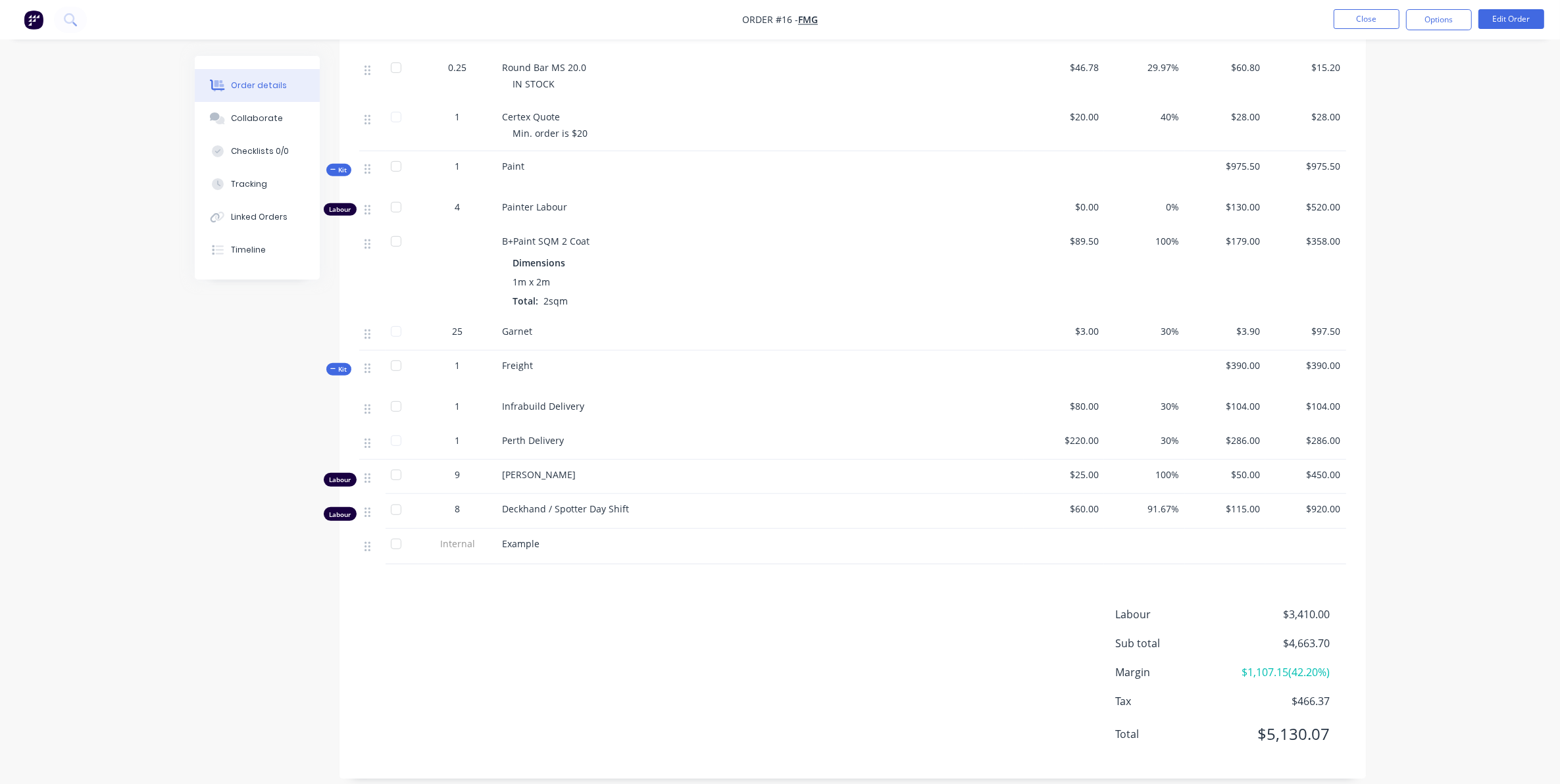
scroll to position [788, 0]
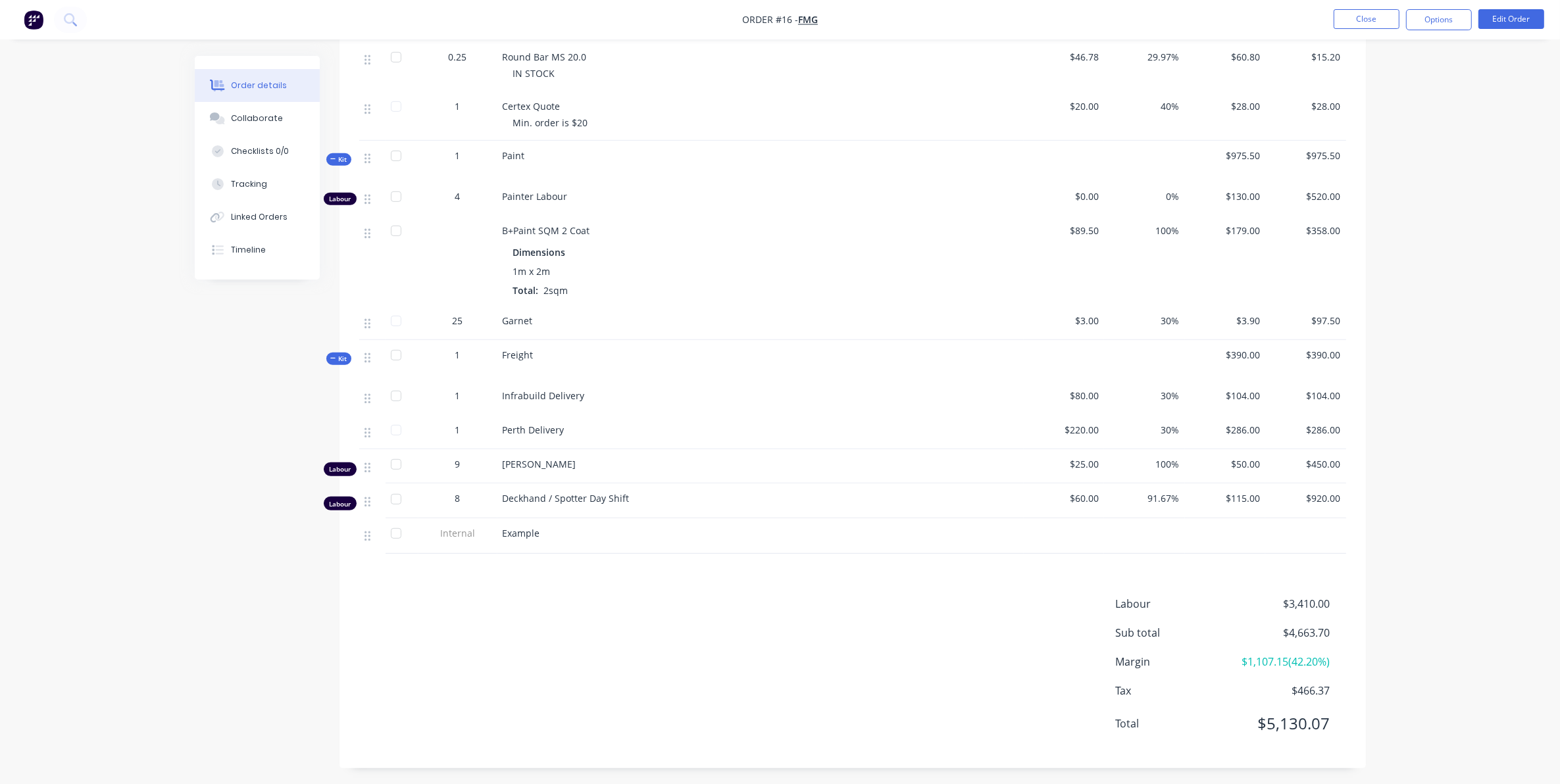
click at [402, 459] on div at bounding box center [396, 465] width 27 height 27
click at [395, 462] on div at bounding box center [396, 465] width 27 height 27
click at [398, 464] on div at bounding box center [396, 465] width 27 height 27
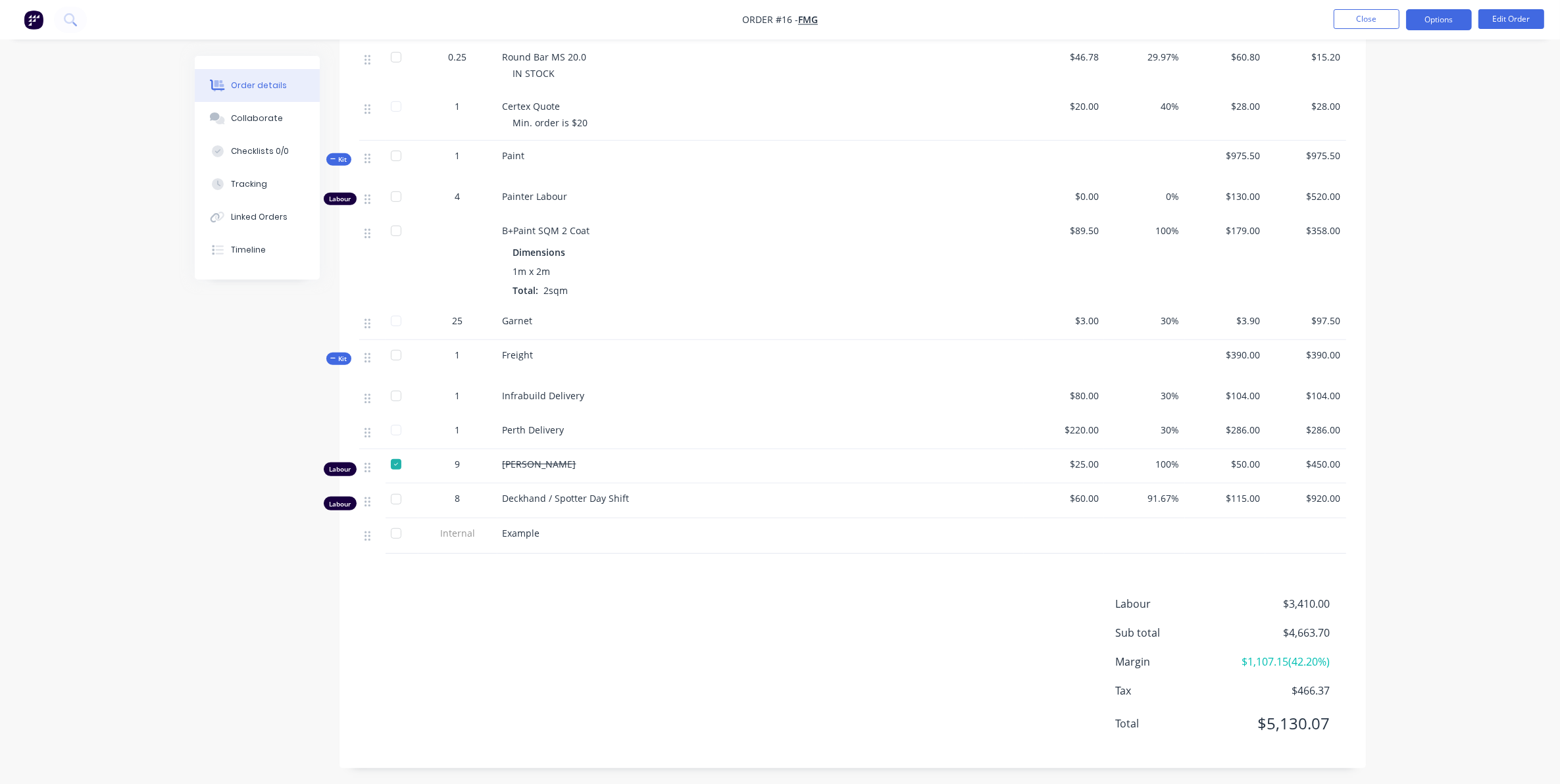
click at [1422, 20] on button "Options" at bounding box center [1438, 19] width 66 height 21
click at [1505, 142] on div "Order details Collaborate Checklists 0/0 Tracking Linked Orders Timeline Order …" at bounding box center [780, 0] width 1560 height 1576
click at [392, 459] on div at bounding box center [396, 465] width 27 height 27
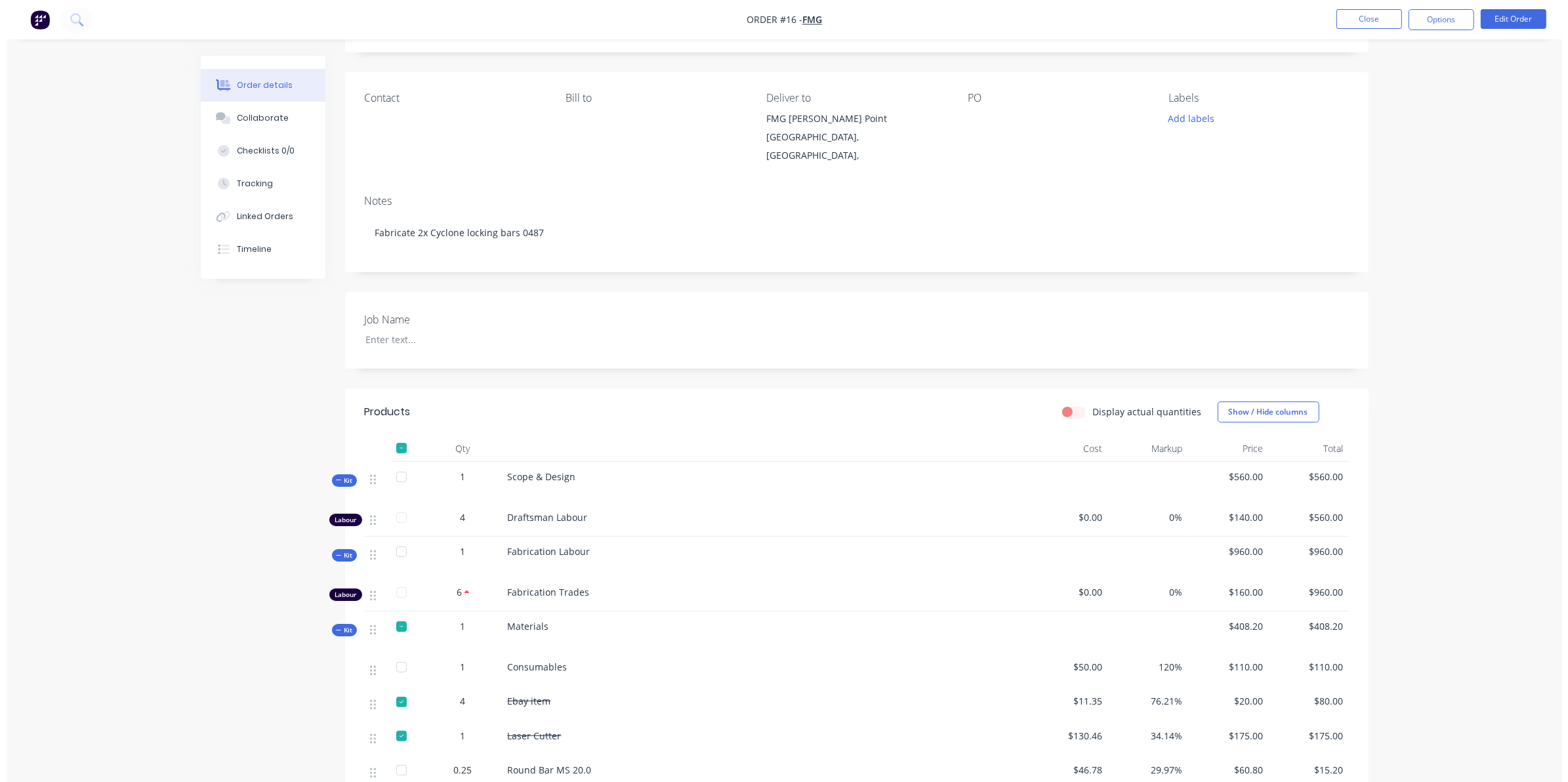
scroll to position [0, 0]
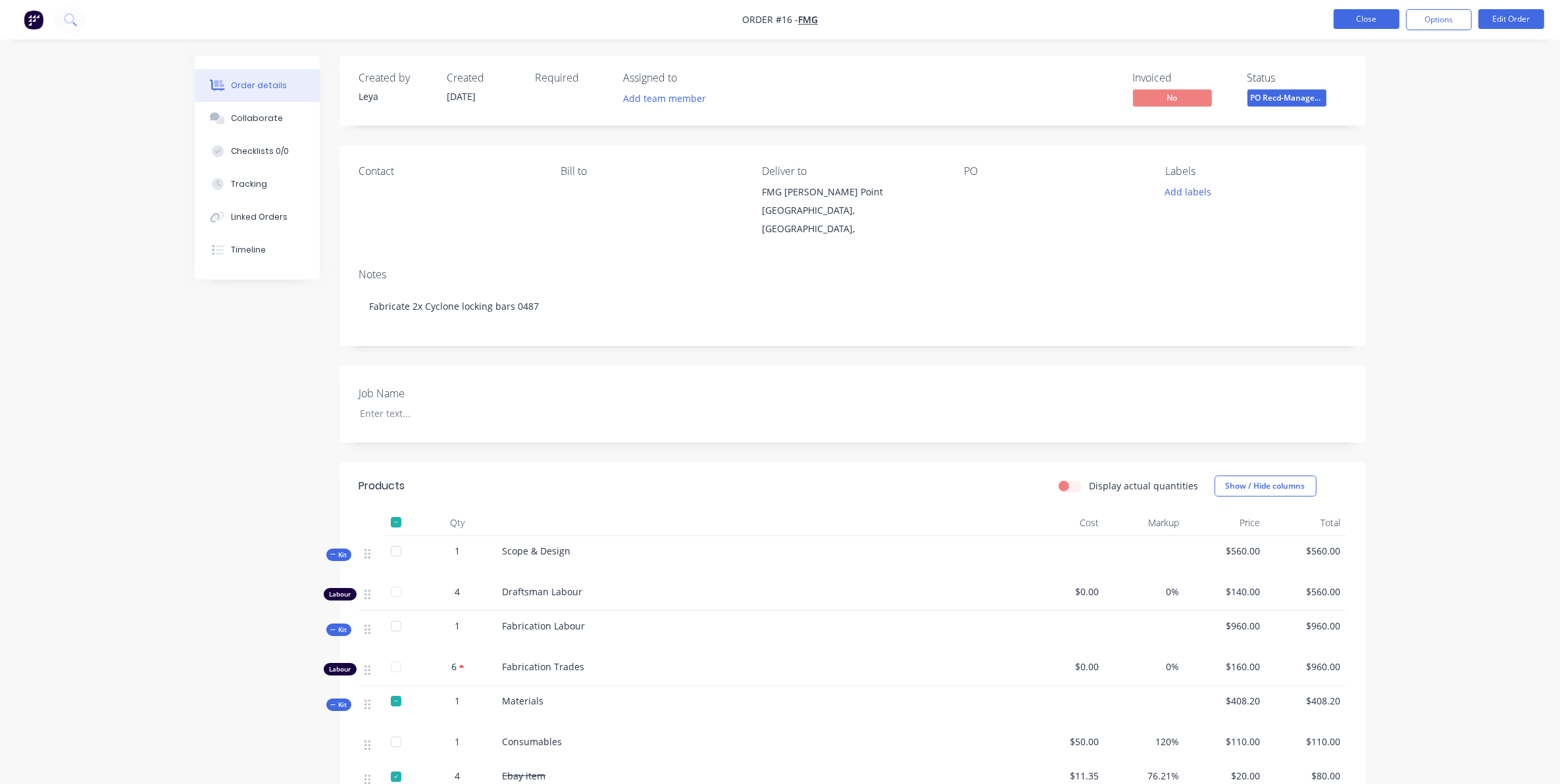
click at [1365, 20] on button "Close" at bounding box center [1366, 19] width 66 height 20
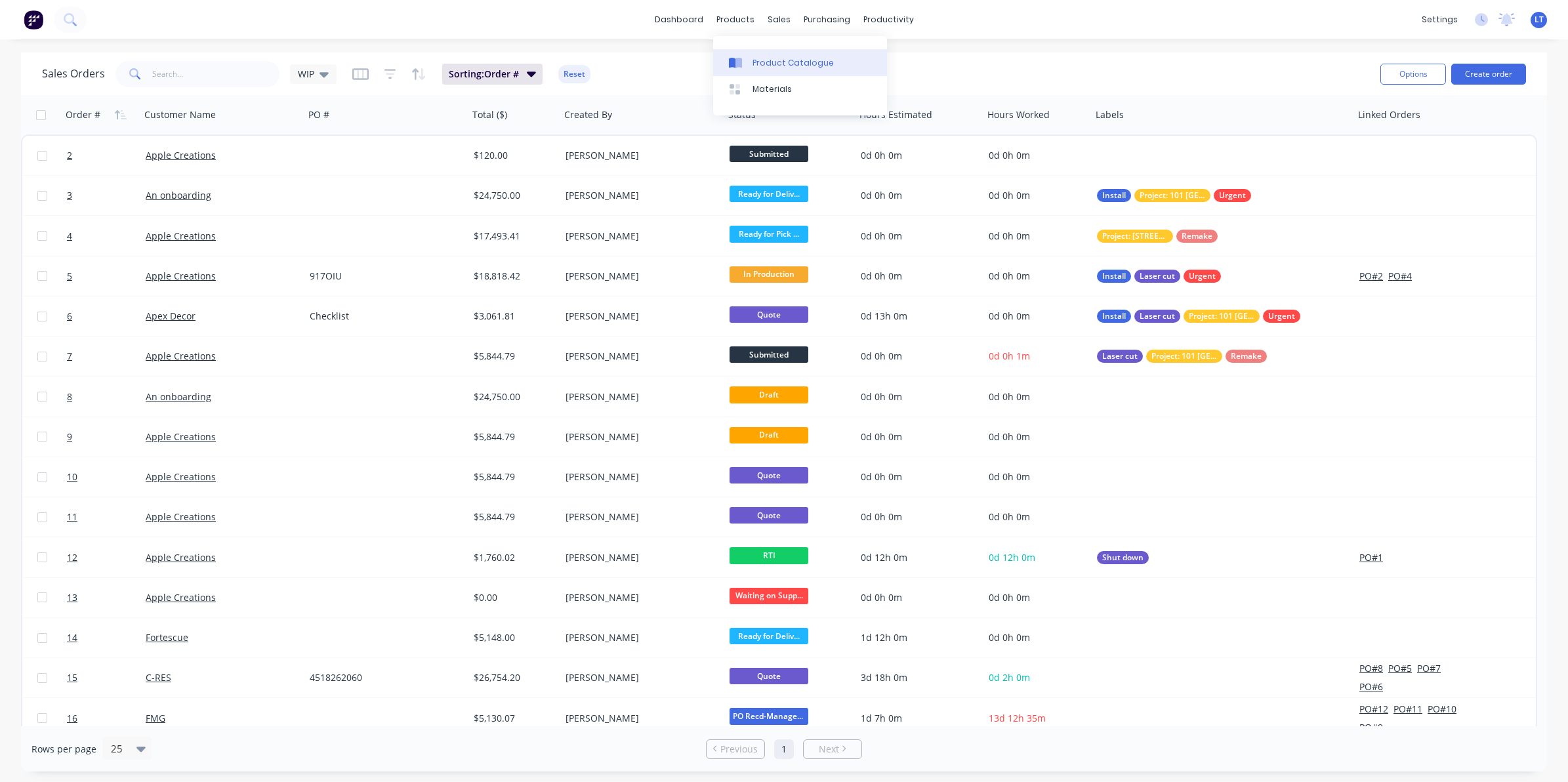
click at [765, 66] on div "Product Catalogue" at bounding box center [794, 63] width 81 height 12
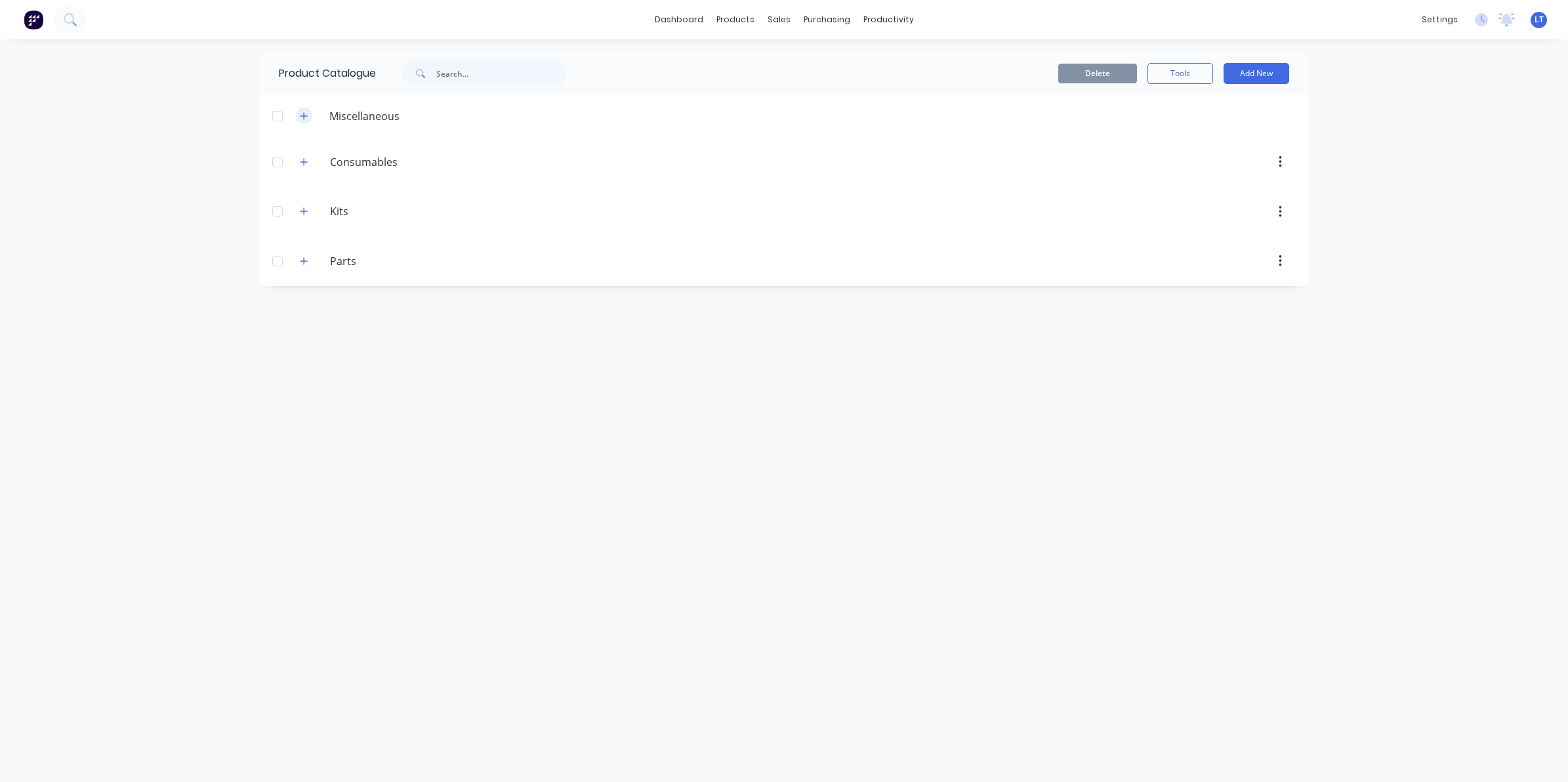
click at [308, 115] on button "button" at bounding box center [304, 116] width 17 height 17
click at [300, 117] on icon "button" at bounding box center [303, 116] width 7 height 9
click at [304, 160] on icon "button" at bounding box center [304, 161] width 7 height 7
click at [305, 253] on icon "button" at bounding box center [303, 258] width 7 height 9
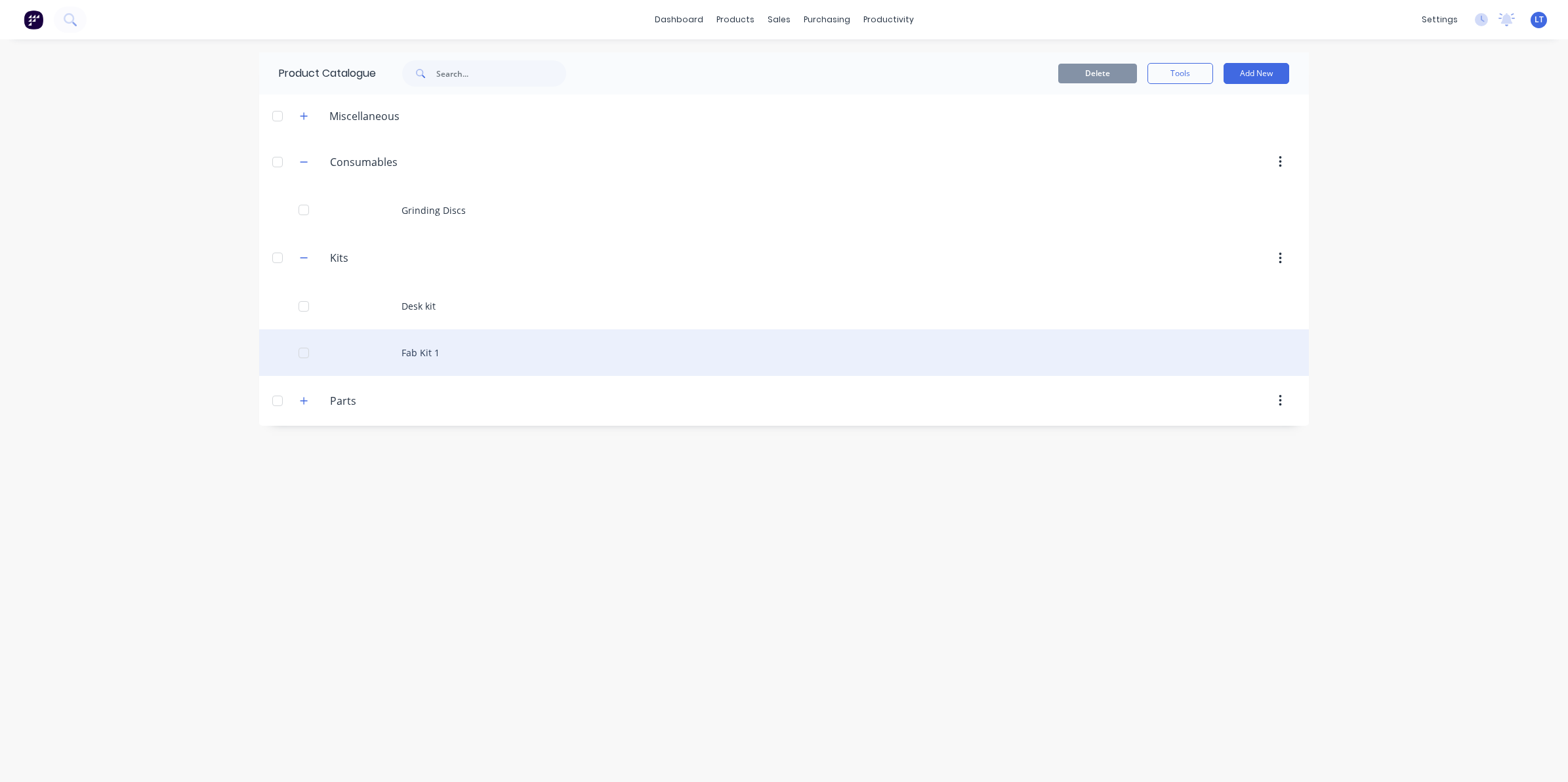
click at [470, 342] on div "Fab Kit 1" at bounding box center [784, 352] width 1049 height 47
click at [450, 351] on div "Fab Kit 1" at bounding box center [784, 352] width 1049 height 47
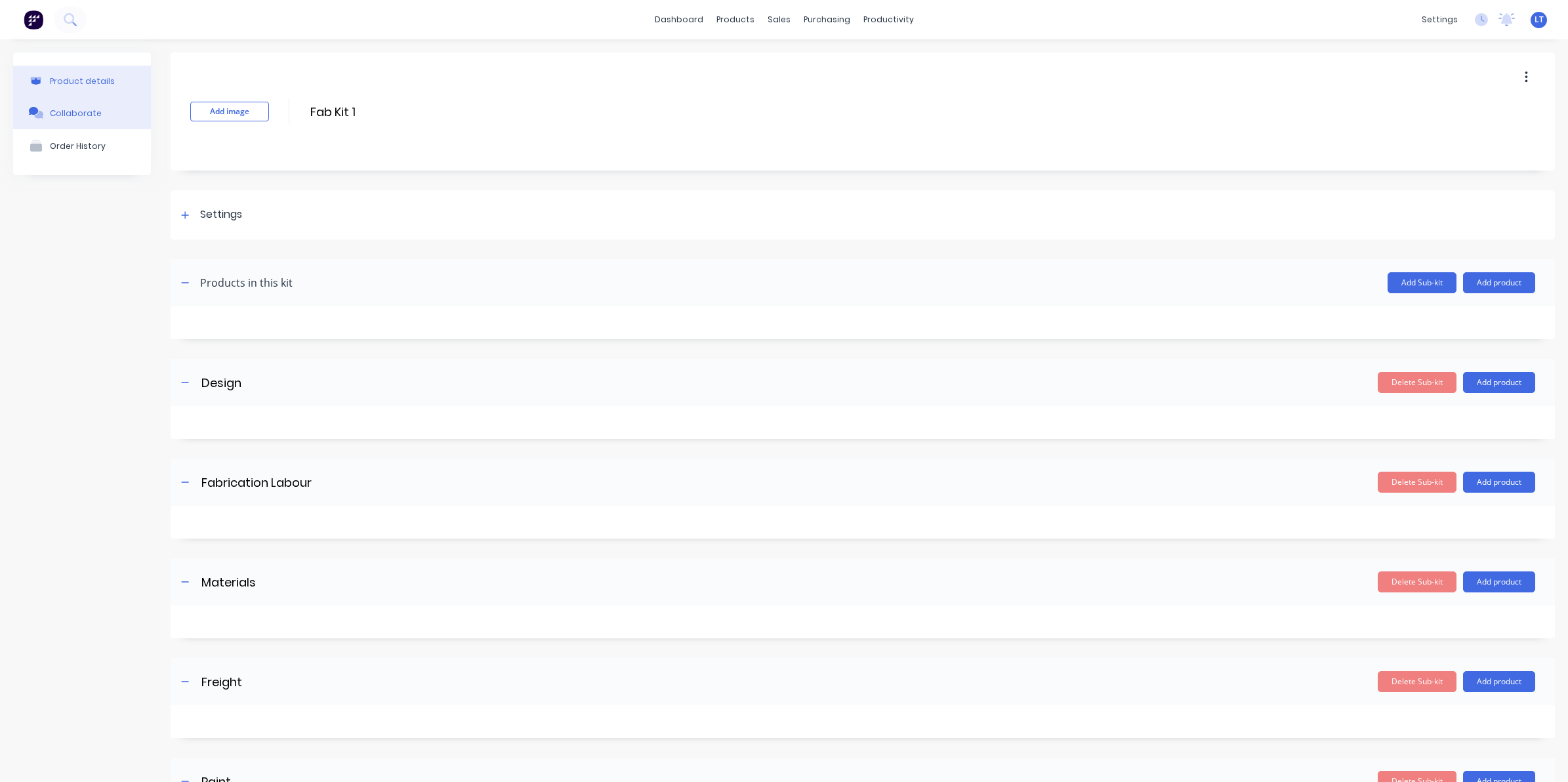
click at [64, 108] on div "Collaborate" at bounding box center [76, 113] width 52 height 10
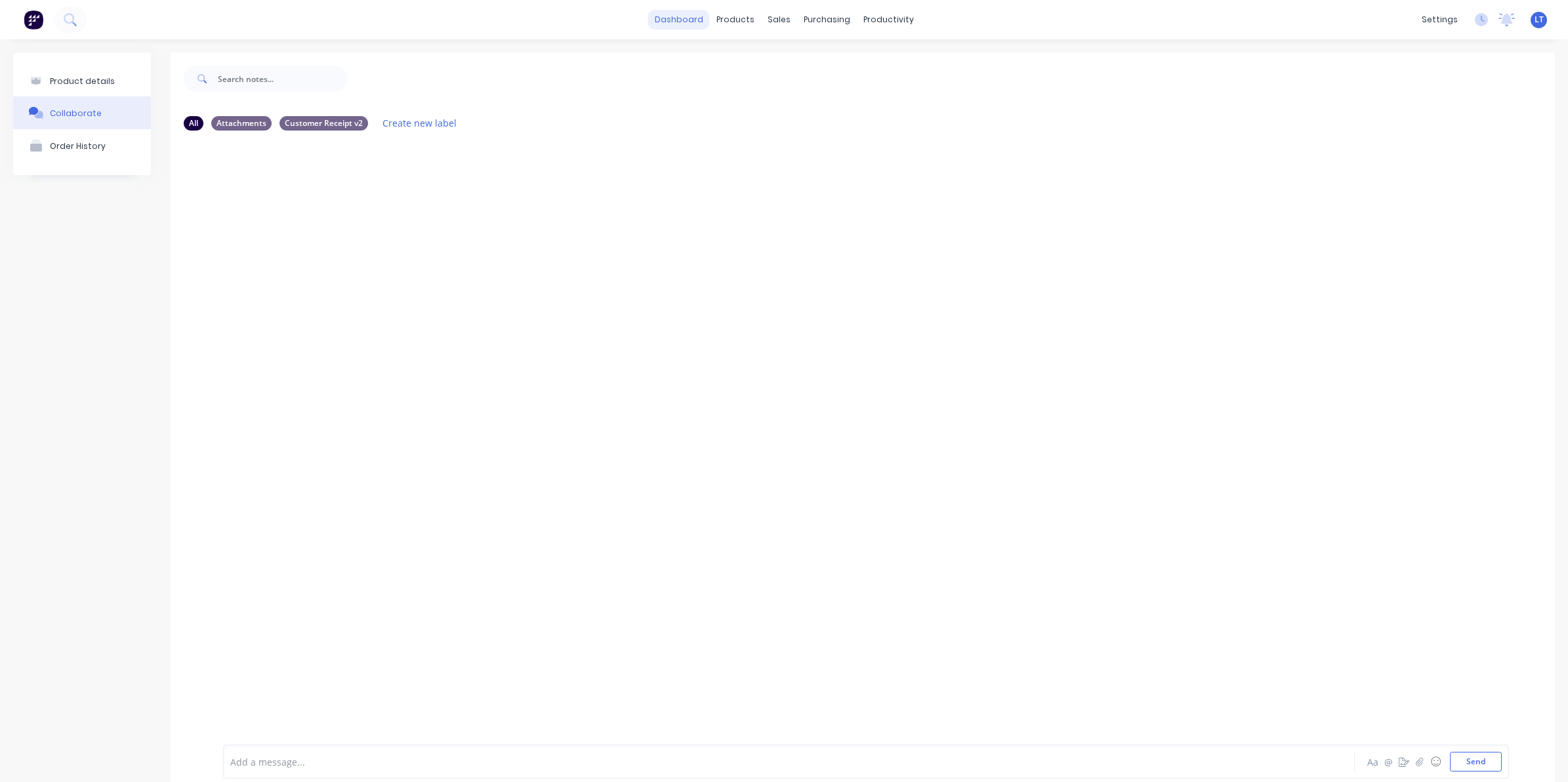
click at [690, 22] on link "dashboard" at bounding box center [679, 20] width 61 height 20
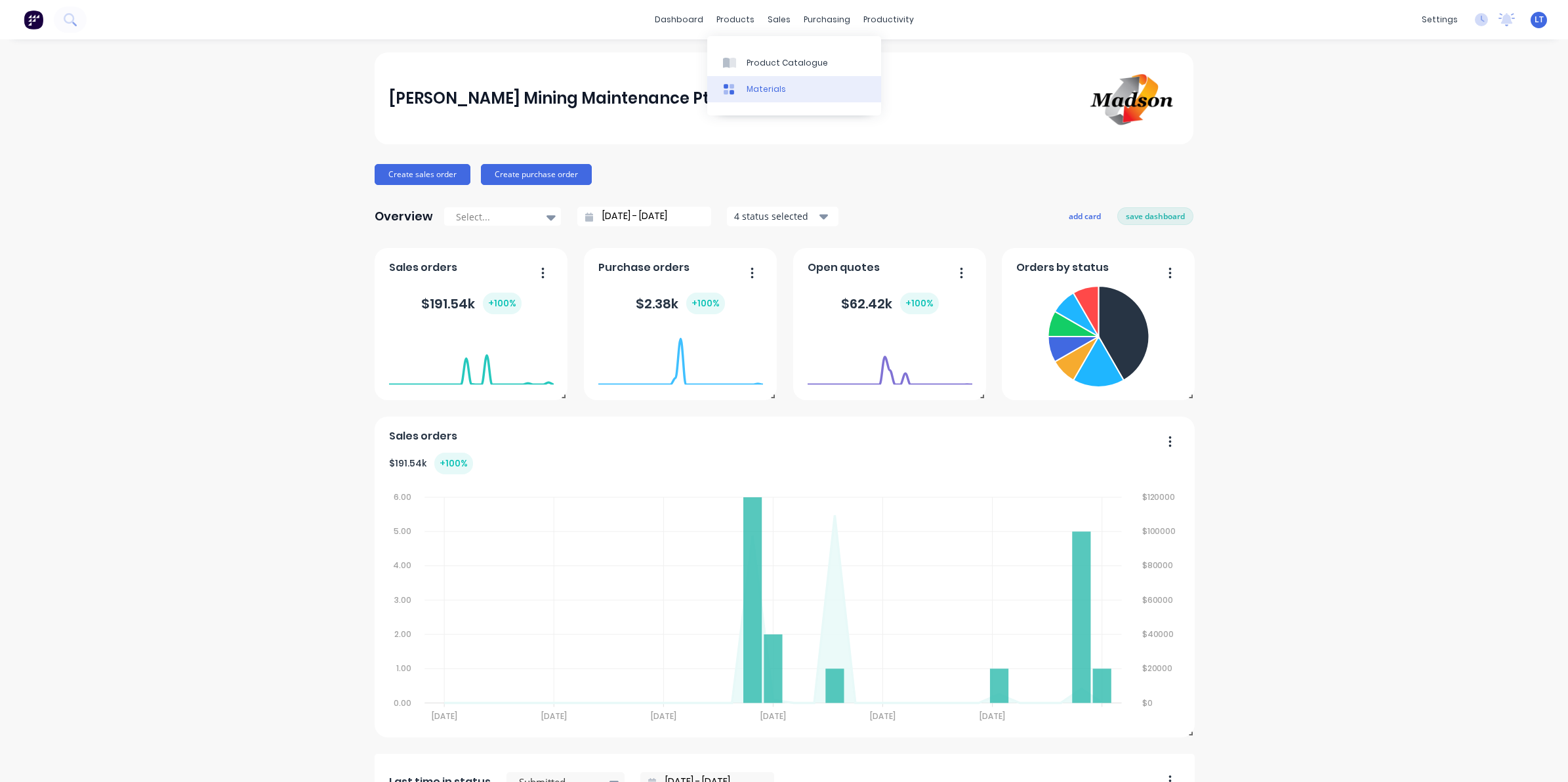
click at [746, 92] on div "Materials" at bounding box center [765, 89] width 39 height 12
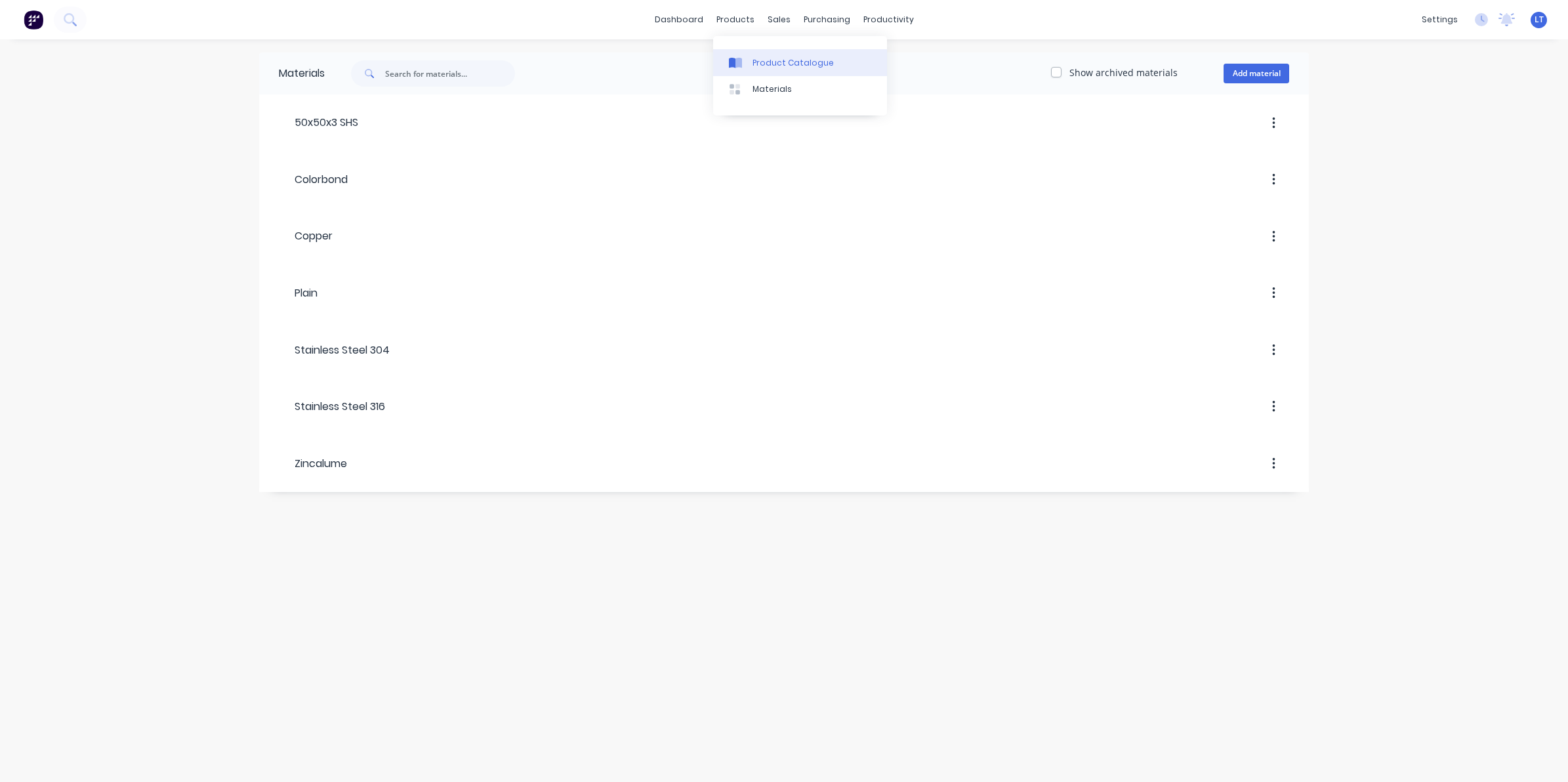
click at [763, 67] on div "Product Catalogue" at bounding box center [794, 63] width 81 height 12
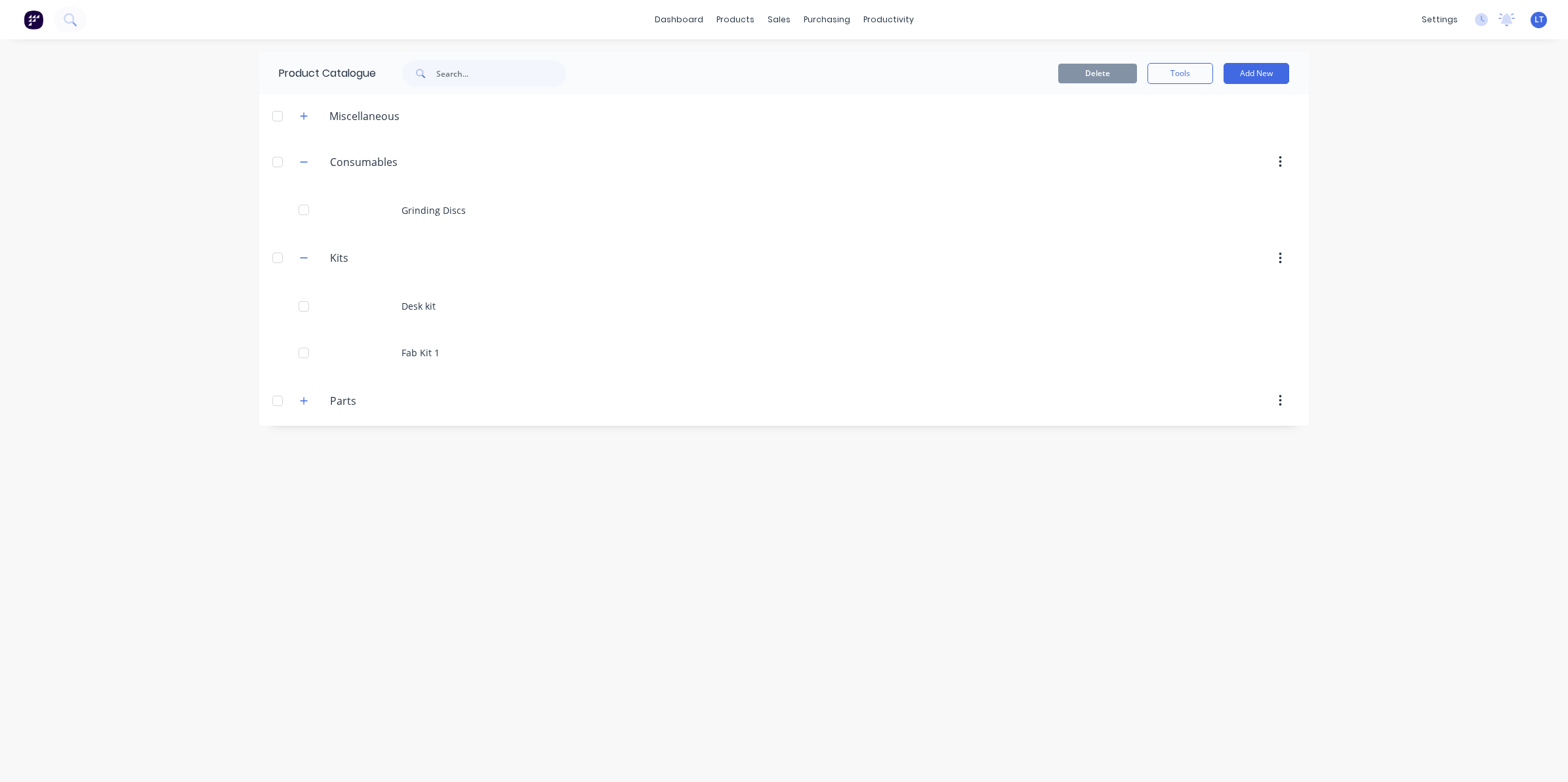
click at [647, 516] on div "Product Catalogue Delete Tools Add New Miscellaneous 20T Franna Consumables as …" at bounding box center [784, 411] width 1049 height 716
drag, startPoint x: 646, startPoint y: 516, endPoint x: 540, endPoint y: 502, distance: 106.9
drag, startPoint x: 540, startPoint y: 502, endPoint x: 447, endPoint y: 490, distance: 93.8
click at [447, 490] on div "Product Catalogue Delete Tools Add New Miscellaneous 20T Franna Consumables as …" at bounding box center [784, 411] width 1049 height 716
click at [735, 485] on div "Product Catalogue Delete Tools Add New Miscellaneous 20T Franna Consumables as …" at bounding box center [784, 411] width 1049 height 716
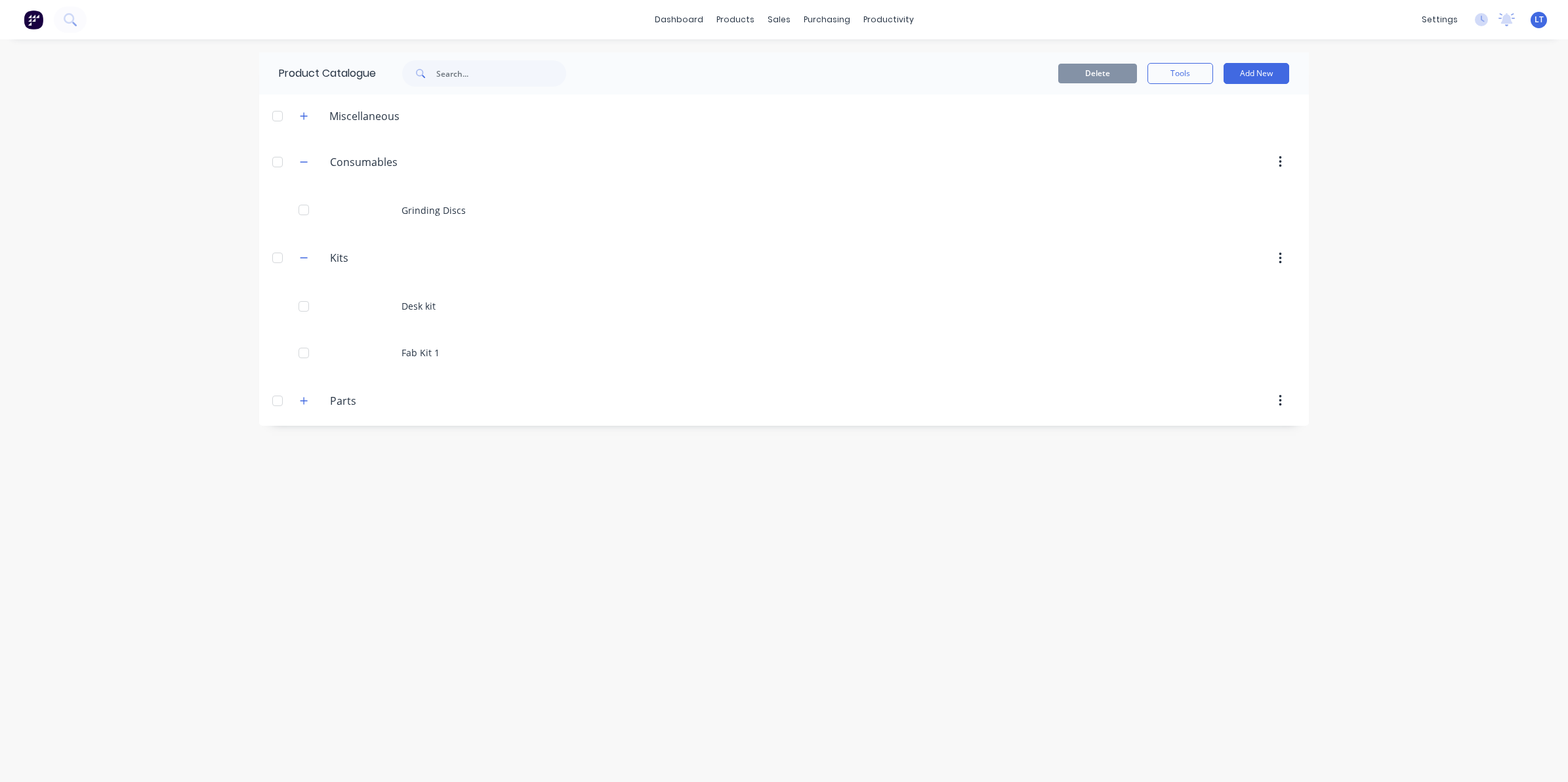
drag, startPoint x: 735, startPoint y: 485, endPoint x: 749, endPoint y: 480, distance: 14.9
click at [684, 484] on div "Product Catalogue Delete Tools Add New Miscellaneous 20T Franna Consumables as …" at bounding box center [784, 411] width 1049 height 716
click at [749, 480] on div "Product Catalogue Delete Tools Add New Miscellaneous 20T Franna Consumables as …" at bounding box center [784, 411] width 1049 height 716
drag, startPoint x: 740, startPoint y: 480, endPoint x: 670, endPoint y: 476, distance: 70.1
click at [669, 477] on div "Product Catalogue Delete Tools Add New Miscellaneous 20T Franna Consumables as …" at bounding box center [784, 411] width 1049 height 716
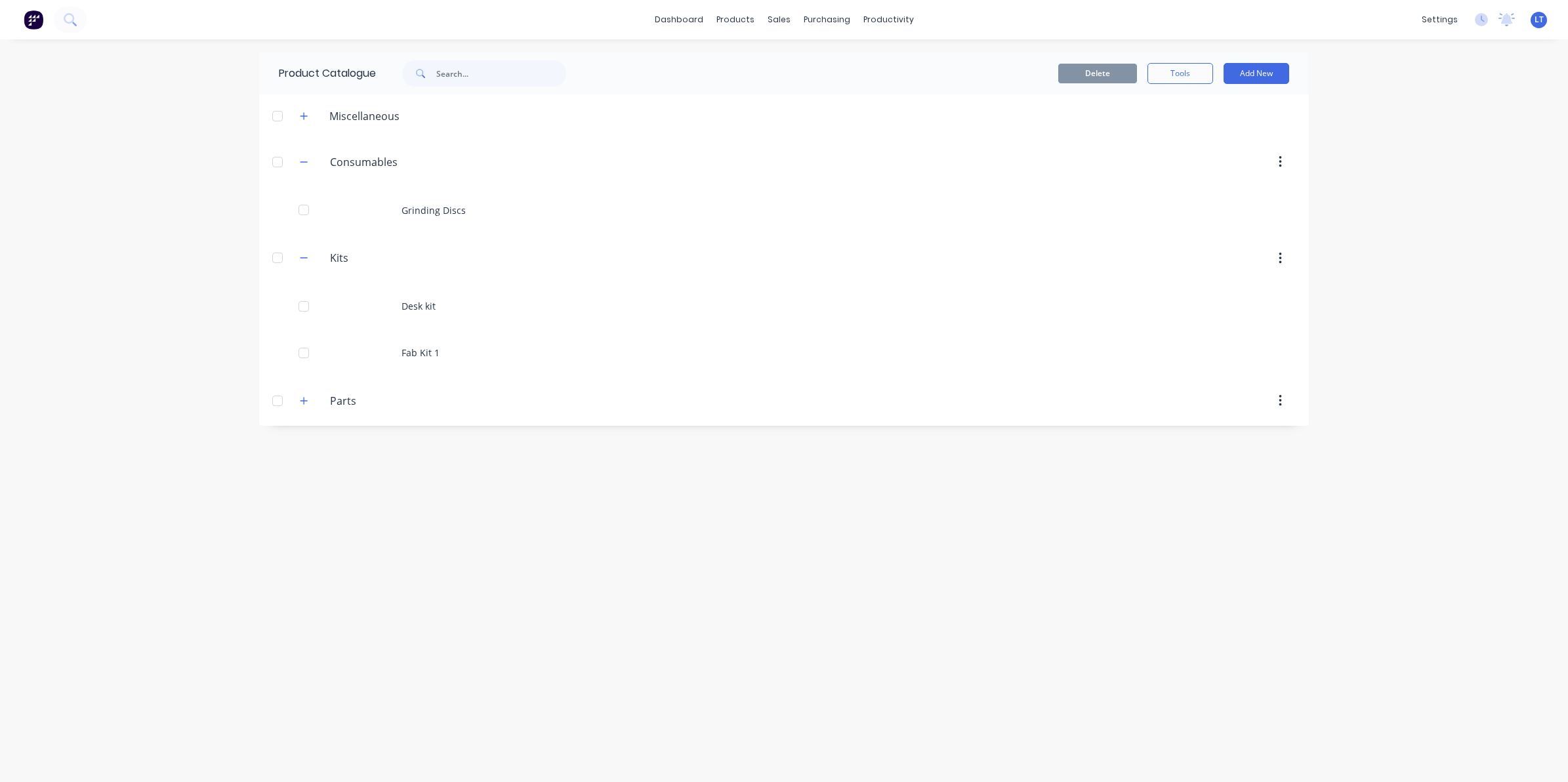
click at [765, 478] on div "Product Catalogue Delete Tools Add New Miscellaneous 20T Franna Consumables as …" at bounding box center [784, 411] width 1049 height 716
drag, startPoint x: 762, startPoint y: 478, endPoint x: 699, endPoint y: 476, distance: 63.0
click at [696, 477] on div "Product Catalogue Delete Tools Add New Miscellaneous 20T Franna Consumables as …" at bounding box center [784, 411] width 1049 height 716
click at [769, 480] on div "Product Catalogue Delete Tools Add New Miscellaneous 20T Franna Consumables as …" at bounding box center [784, 411] width 1049 height 716
drag, startPoint x: 766, startPoint y: 480, endPoint x: 691, endPoint y: 476, distance: 75.1
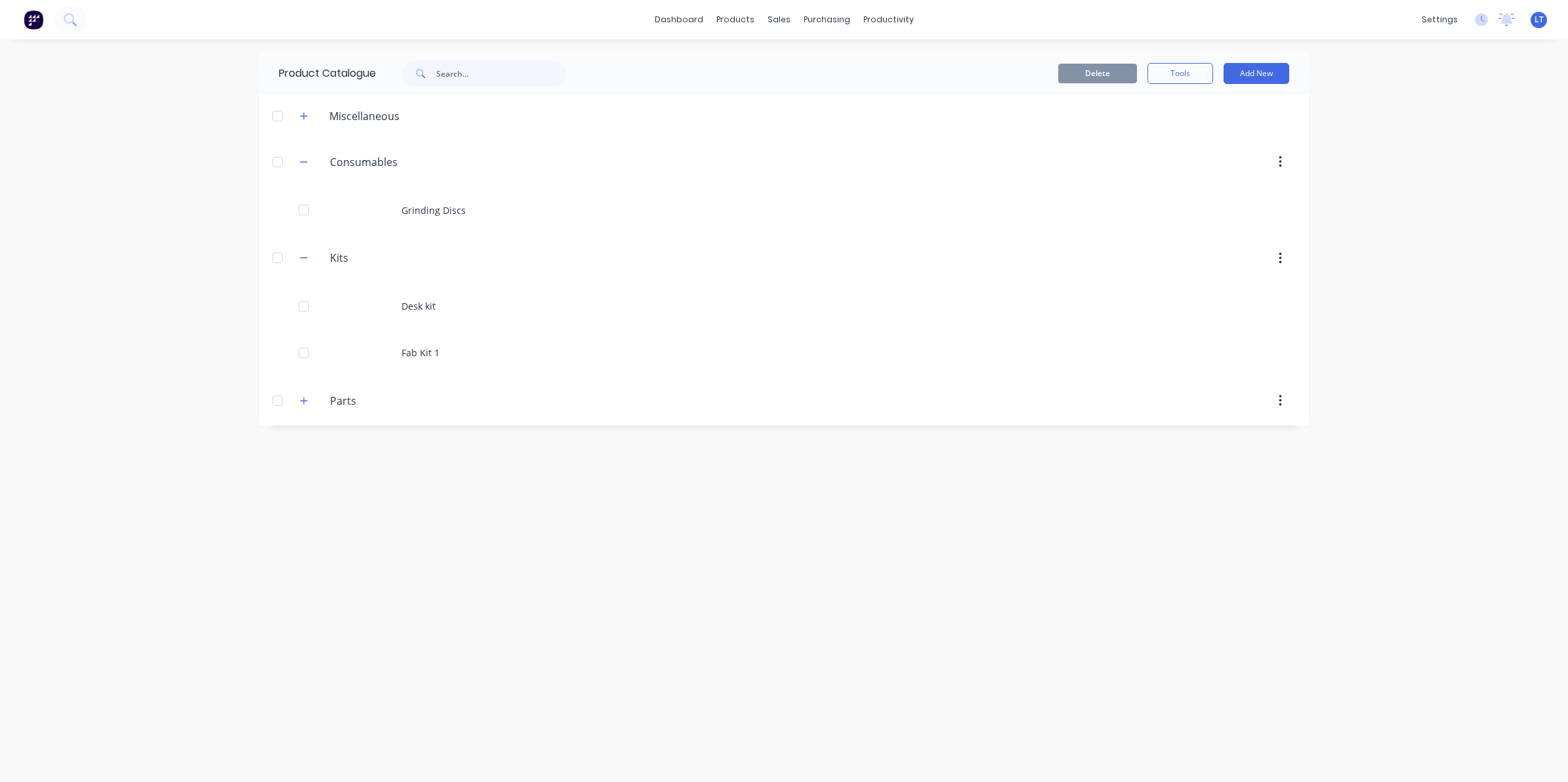
drag, startPoint x: 691, startPoint y: 476, endPoint x: 635, endPoint y: 478, distance: 56.0
click at [628, 479] on div "Product Catalogue Delete Tools Add New Miscellaneous 20T Franna Consumables as …" at bounding box center [784, 411] width 1049 height 716
drag, startPoint x: 798, startPoint y: 47, endPoint x: 671, endPoint y: 48, distance: 127.0
click at [752, 50] on div "dashboard products sales purchasing productivity dashboard products Product Cat…" at bounding box center [784, 391] width 1568 height 782
click at [47, 27] on button at bounding box center [33, 20] width 27 height 27
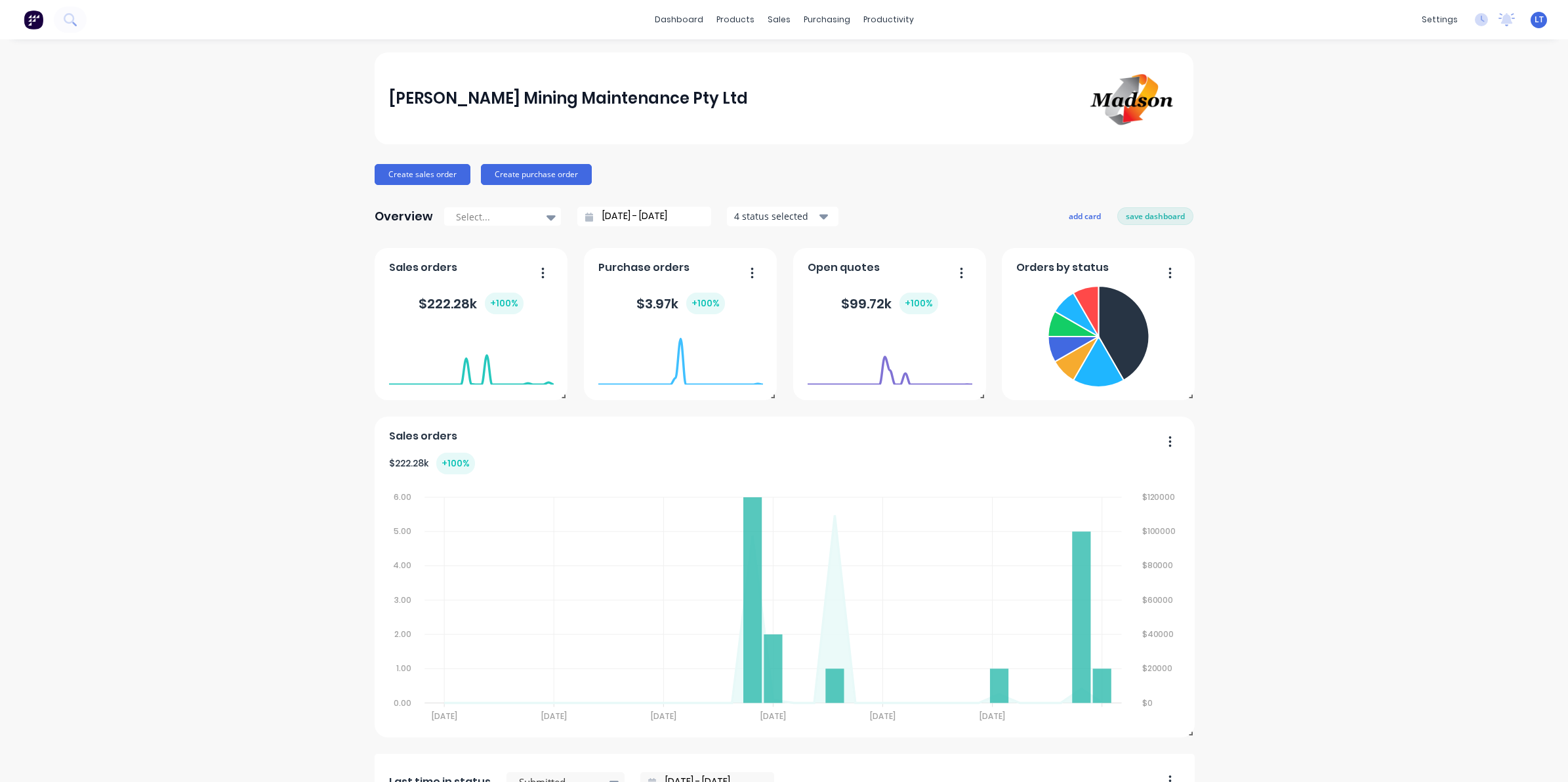
drag, startPoint x: 862, startPoint y: 743, endPoint x: 851, endPoint y: 743, distance: 11.0
drag, startPoint x: 851, startPoint y: 743, endPoint x: 316, endPoint y: 725, distance: 535.3
drag, startPoint x: 316, startPoint y: 725, endPoint x: 202, endPoint y: 709, distance: 115.1
click at [202, 709] on div "[PERSON_NAME] Mining Maintenance Pty Ltd Create sales order Create purchase ord…" at bounding box center [784, 647] width 1568 height 1191
click at [740, 150] on div "[PERSON_NAME] Mining Maintenance Pty Ltd Create sales order Create purchase ord…" at bounding box center [784, 647] width 818 height 1191
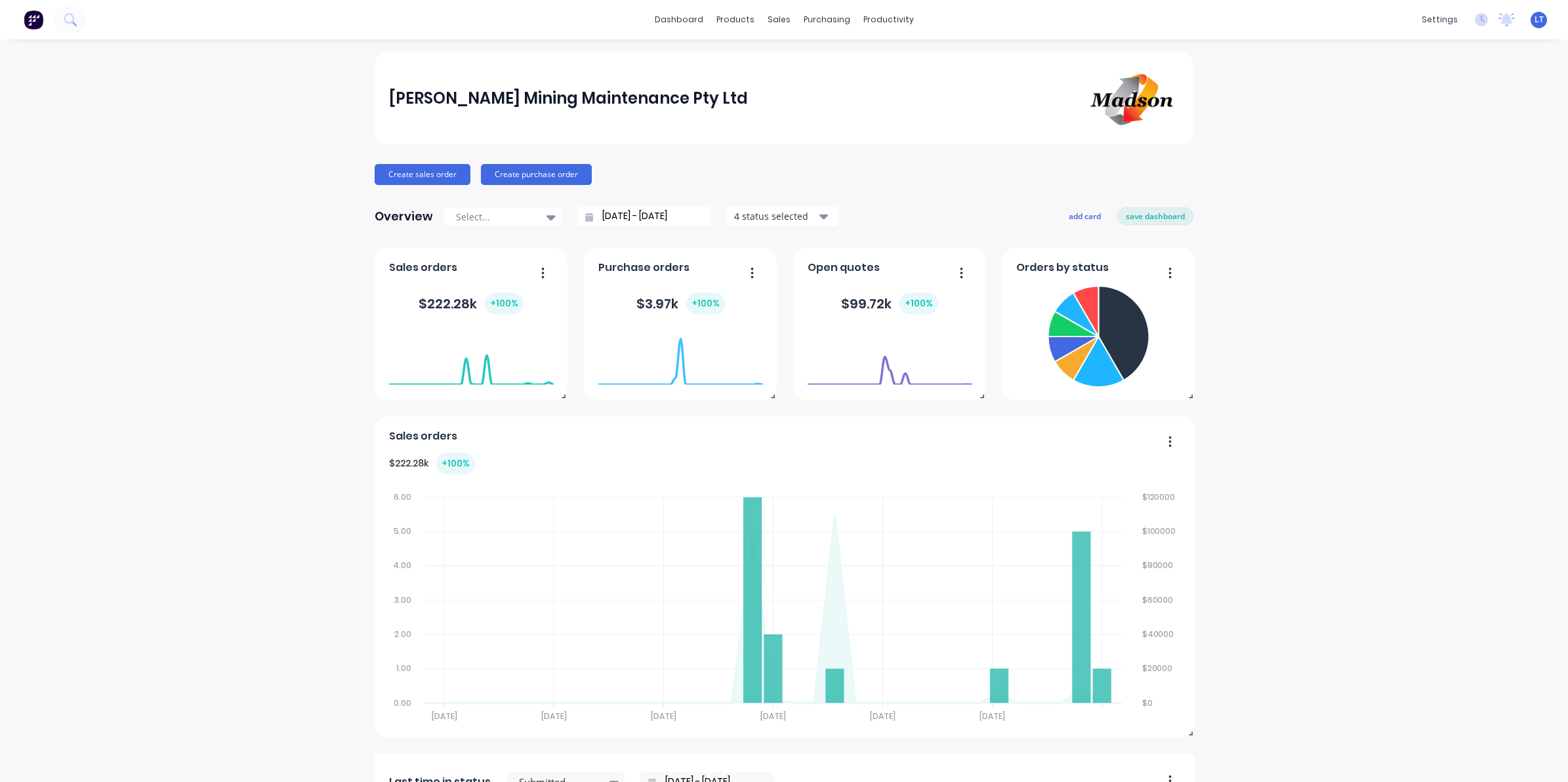
drag, startPoint x: 740, startPoint y: 150, endPoint x: 709, endPoint y: 148, distance: 31.1
drag, startPoint x: 709, startPoint y: 148, endPoint x: 682, endPoint y: 149, distance: 27.0
click at [682, 149] on div "[PERSON_NAME] Mining Maintenance Pty Ltd Create sales order Create purchase ord…" at bounding box center [784, 647] width 818 height 1191
click at [801, 60] on div "Sales Orders" at bounding box center [821, 63] width 54 height 12
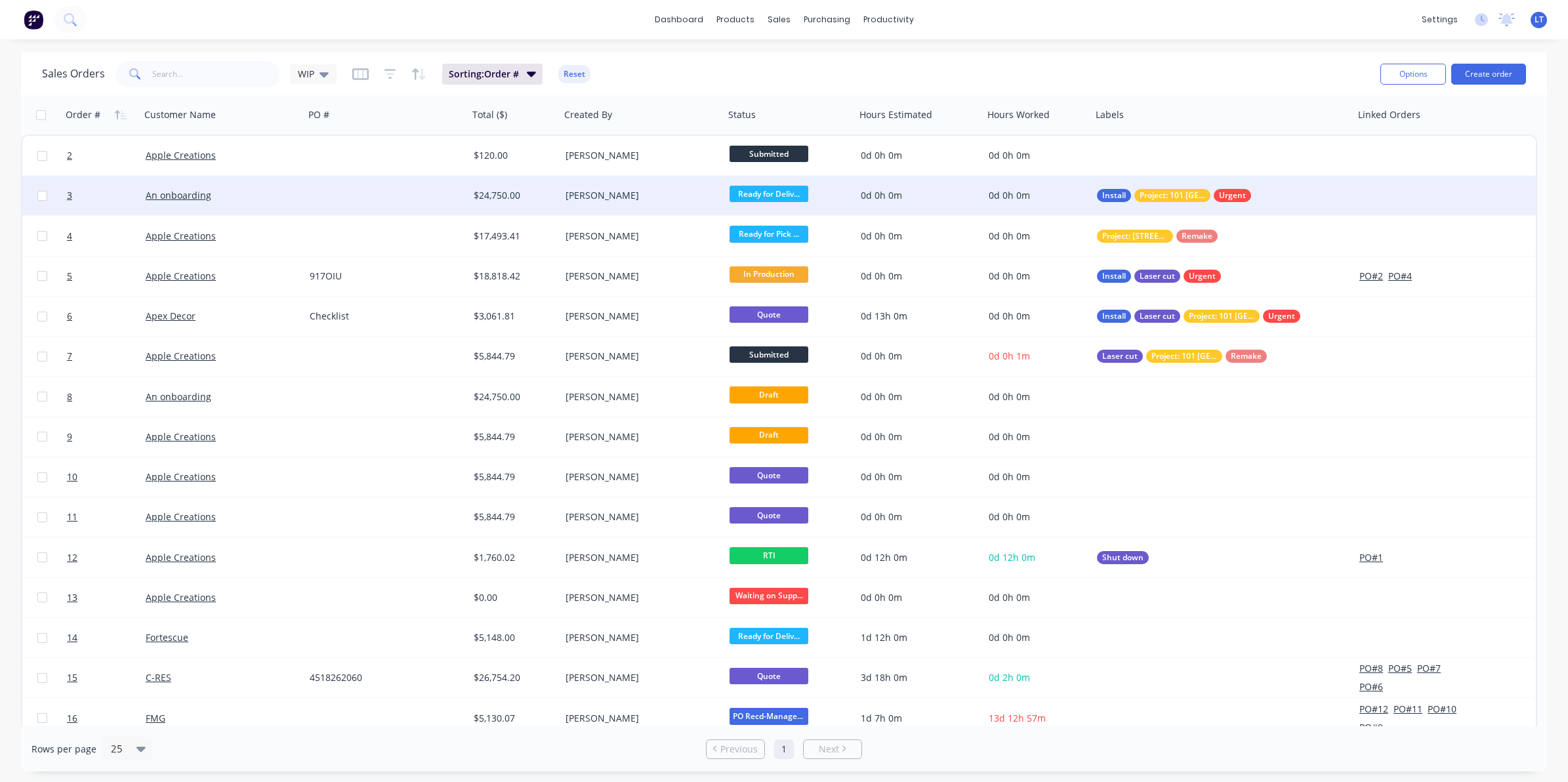
click at [681, 194] on div "[PERSON_NAME]" at bounding box center [638, 195] width 145 height 13
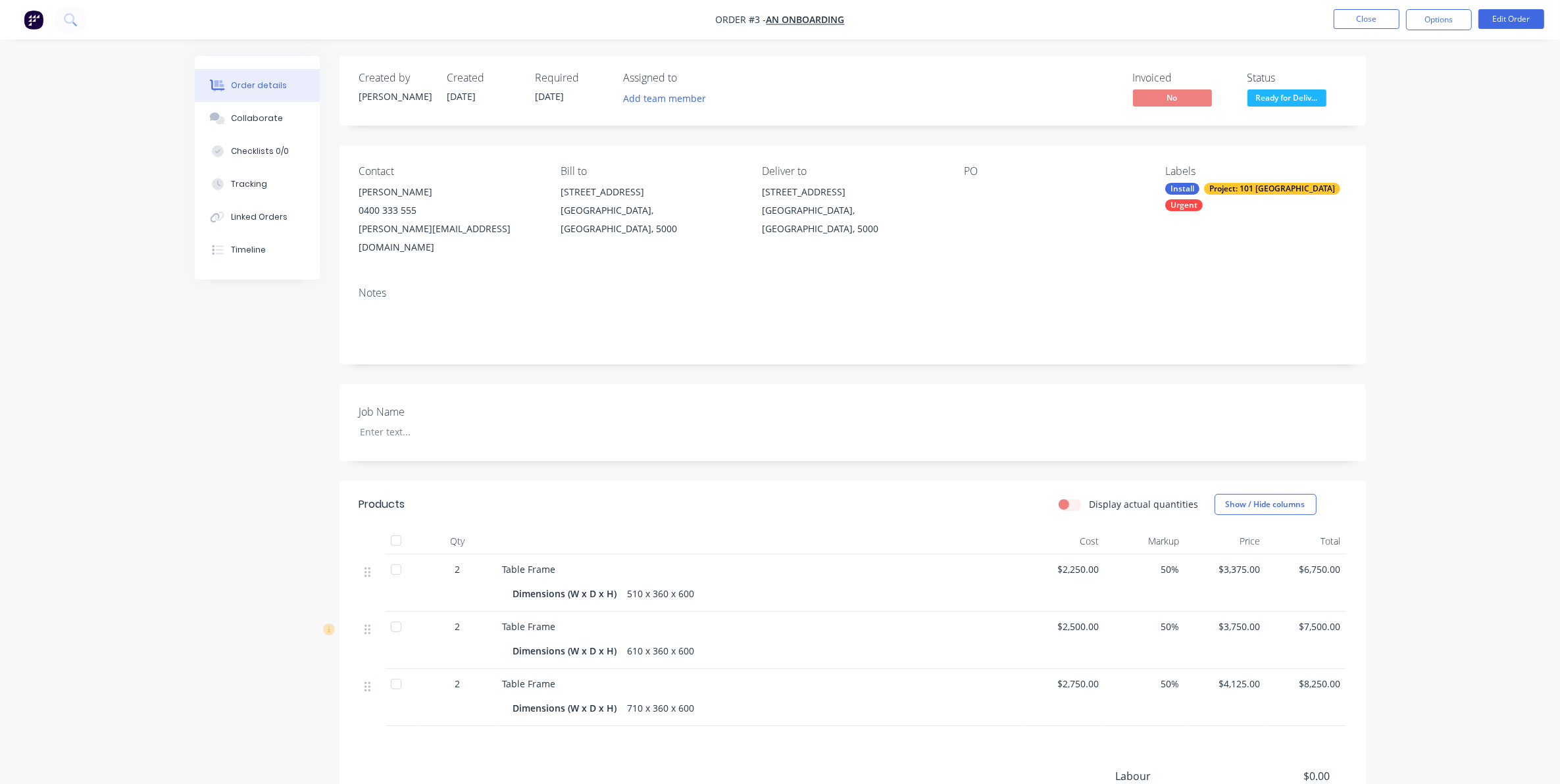
click at [1444, 32] on nav "Order #3 - An onboarding Close Options Edit Order" at bounding box center [780, 19] width 1560 height 39
click at [1446, 23] on button "Options" at bounding box center [1438, 19] width 66 height 21
click at [1405, 186] on div "Delivery Docket" at bounding box center [1399, 185] width 121 height 19
click at [1375, 132] on div "Without pricing" at bounding box center [1399, 132] width 121 height 19
click at [1288, 27] on nav "Order #3 - An onboarding Close Options Edit Order" at bounding box center [780, 19] width 1560 height 39
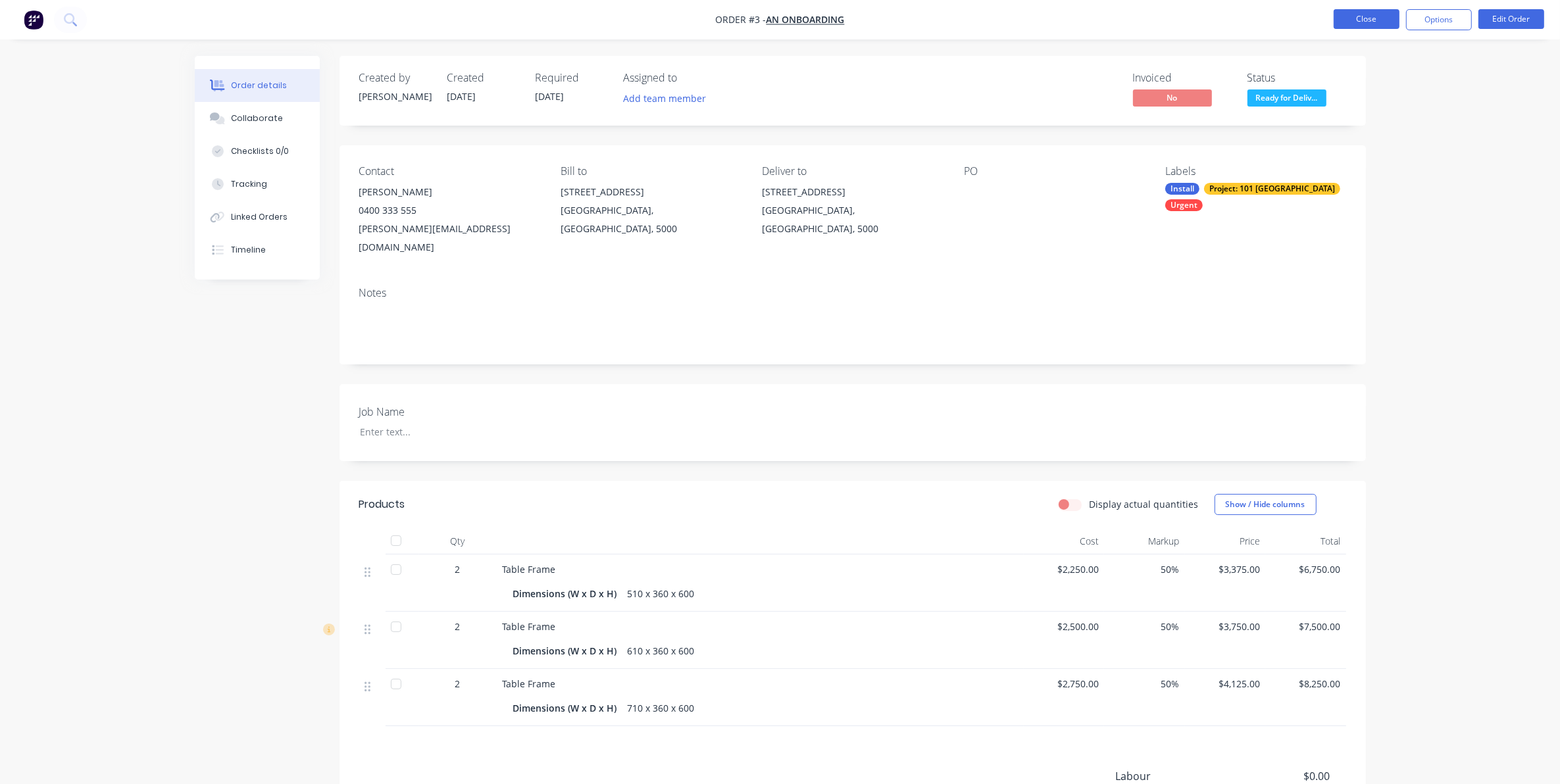
click at [1347, 20] on button "Close" at bounding box center [1366, 19] width 66 height 20
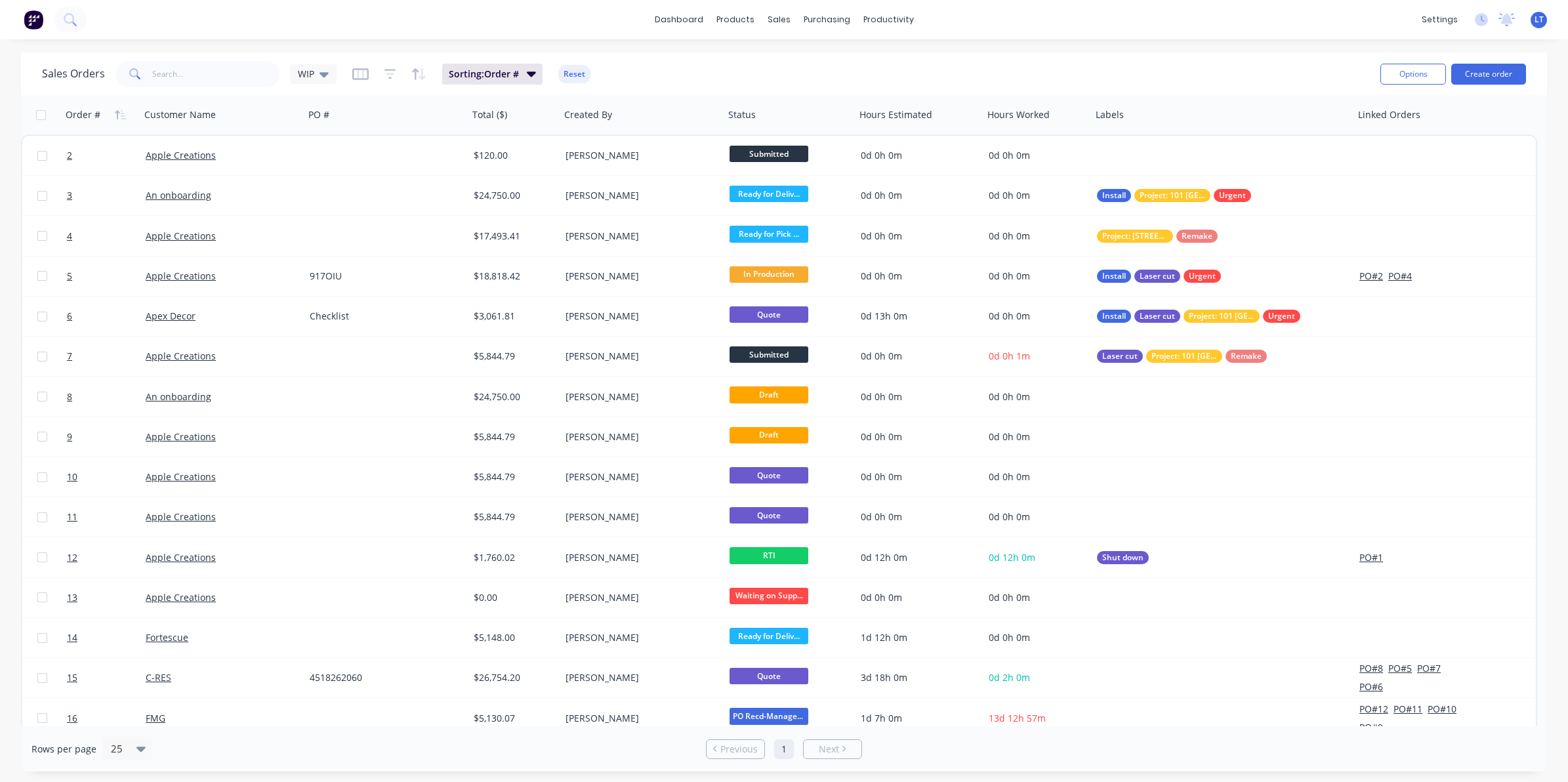
drag, startPoint x: 995, startPoint y: 66, endPoint x: 933, endPoint y: 61, distance: 62.2
drag, startPoint x: 933, startPoint y: 61, endPoint x: 846, endPoint y: 57, distance: 87.1
click at [846, 57] on div "Sales Orders WIP Sorting: Order # Reset" at bounding box center [706, 73] width 1328 height 32
click at [907, 60] on div "Sales Orders WIP Sorting: Order # Reset" at bounding box center [706, 73] width 1328 height 32
drag, startPoint x: 907, startPoint y: 60, endPoint x: 889, endPoint y: 63, distance: 18.2
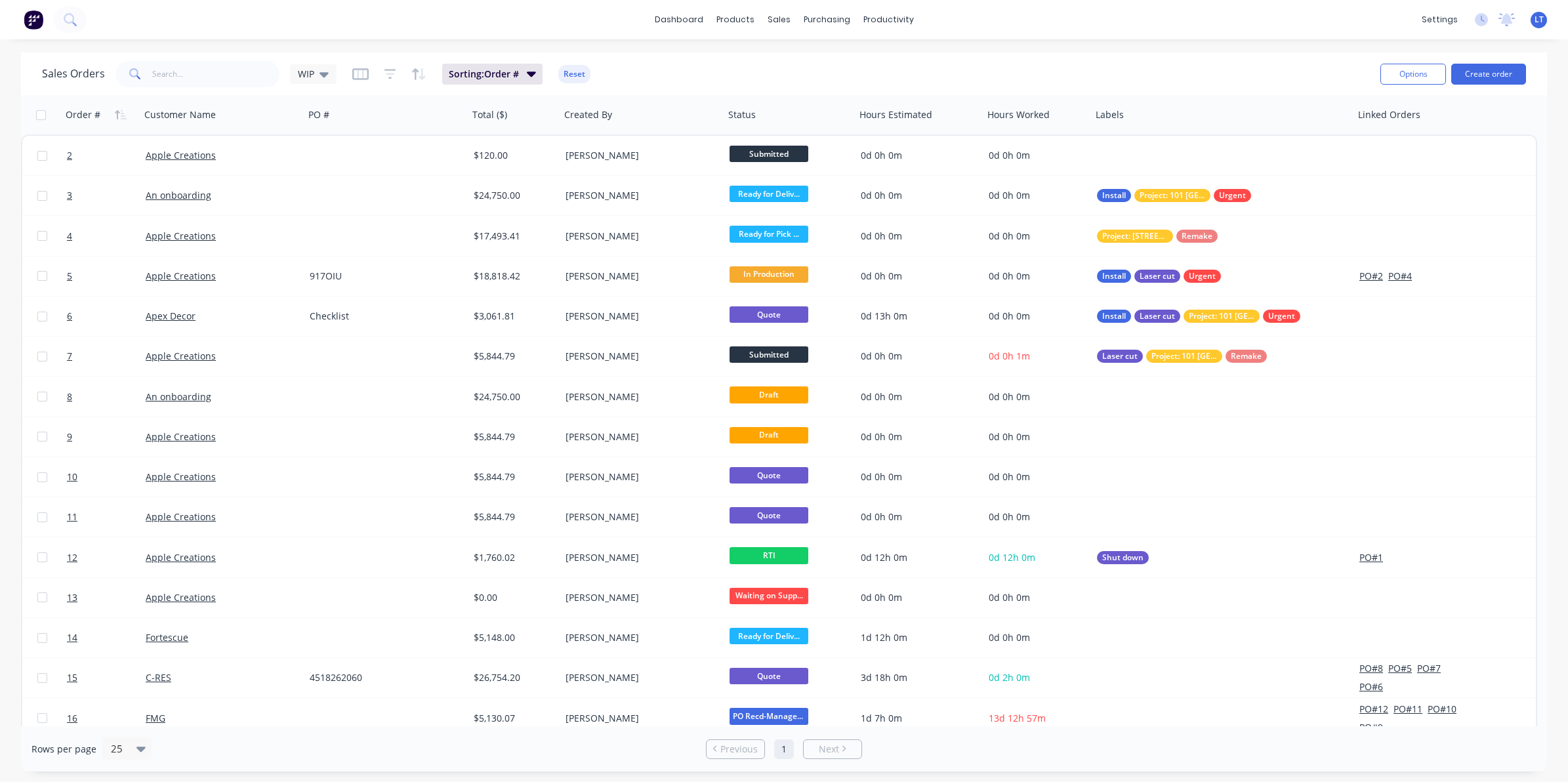
click at [889, 63] on div "Sales Orders WIP Sorting: Order # Reset" at bounding box center [706, 73] width 1328 height 32
click at [956, 66] on div "Sales Orders WIP Sorting: Order # Reset" at bounding box center [706, 73] width 1328 height 32
drag, startPoint x: 956, startPoint y: 66, endPoint x: 918, endPoint y: 66, distance: 38.0
click at [918, 66] on div "Sales Orders WIP Sorting: Order # Reset" at bounding box center [706, 73] width 1328 height 32
click at [862, 64] on div "Sales Orders WIP Sorting: Order # Reset" at bounding box center [706, 73] width 1328 height 32
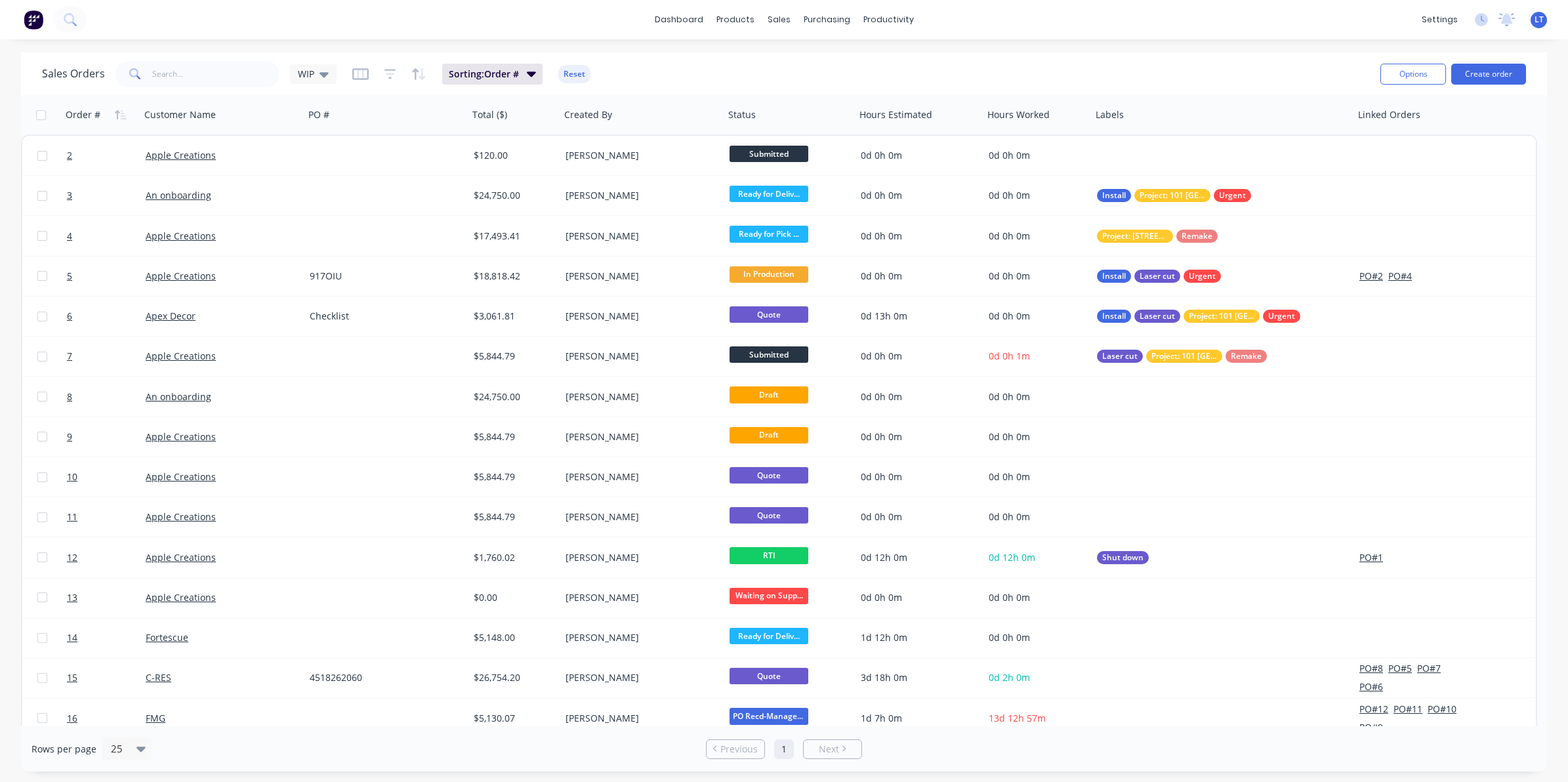
drag, startPoint x: 846, startPoint y: 64, endPoint x: 795, endPoint y: 64, distance: 51.0
drag, startPoint x: 795, startPoint y: 64, endPoint x: 746, endPoint y: 66, distance: 49.0
click at [746, 66] on div "Sales Orders WIP Sorting: Order # Reset" at bounding box center [706, 73] width 1328 height 32
click at [1481, 72] on button "Create order" at bounding box center [1488, 74] width 75 height 21
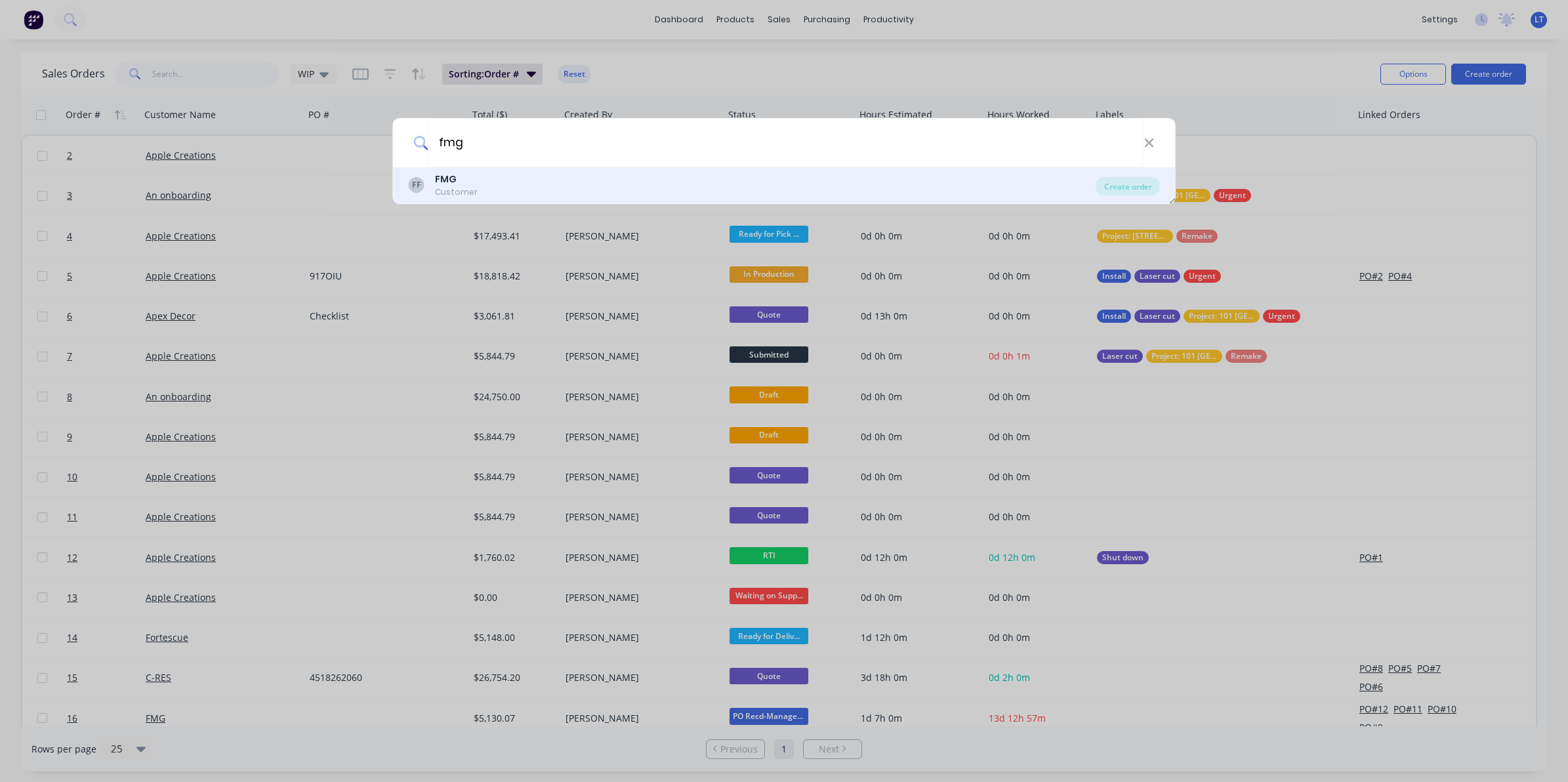
type input "fmg"
click at [556, 185] on div "FF FMG Customer" at bounding box center [752, 185] width 687 height 26
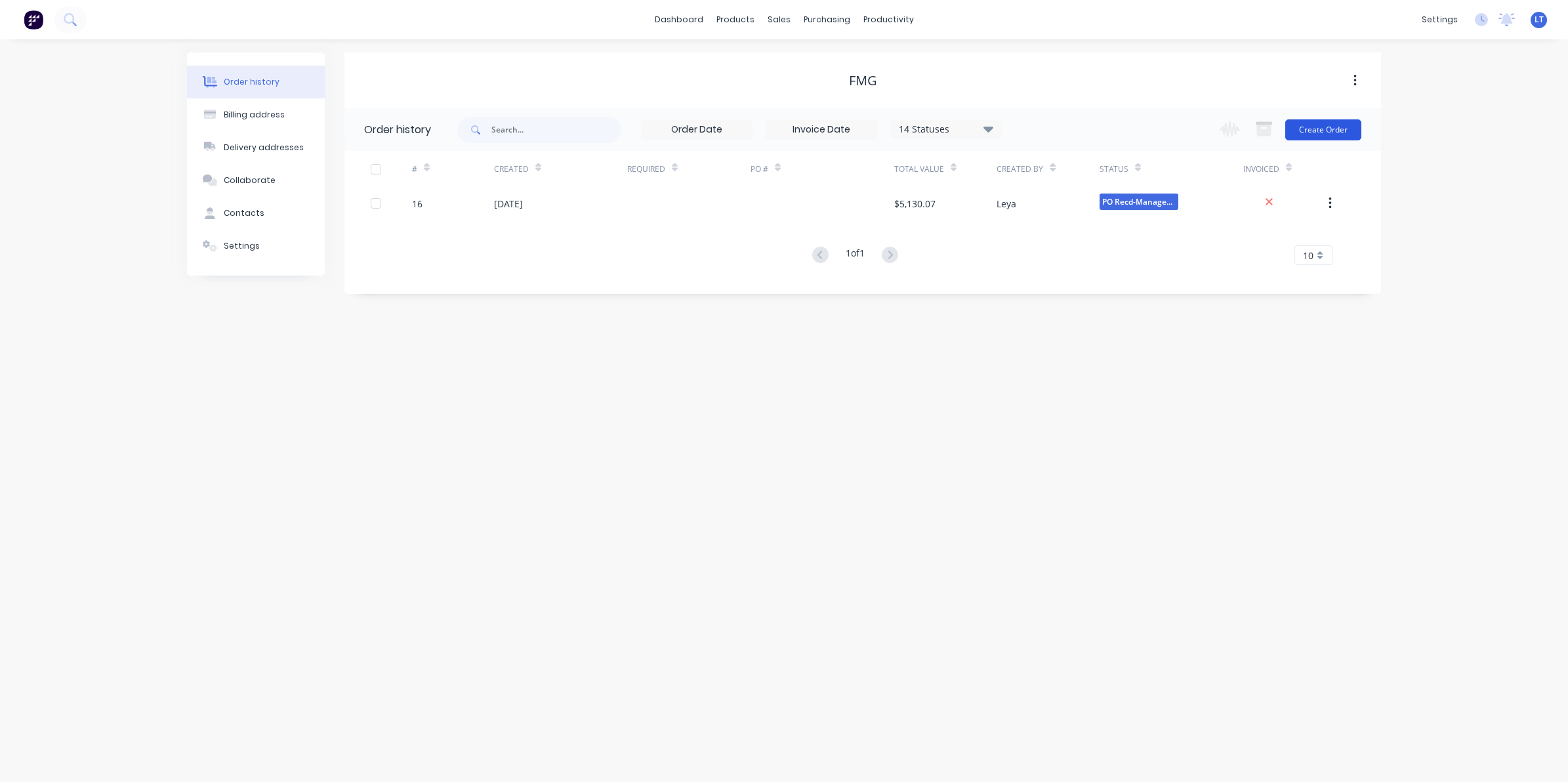
click at [1330, 129] on button "Create Order" at bounding box center [1324, 130] width 76 height 21
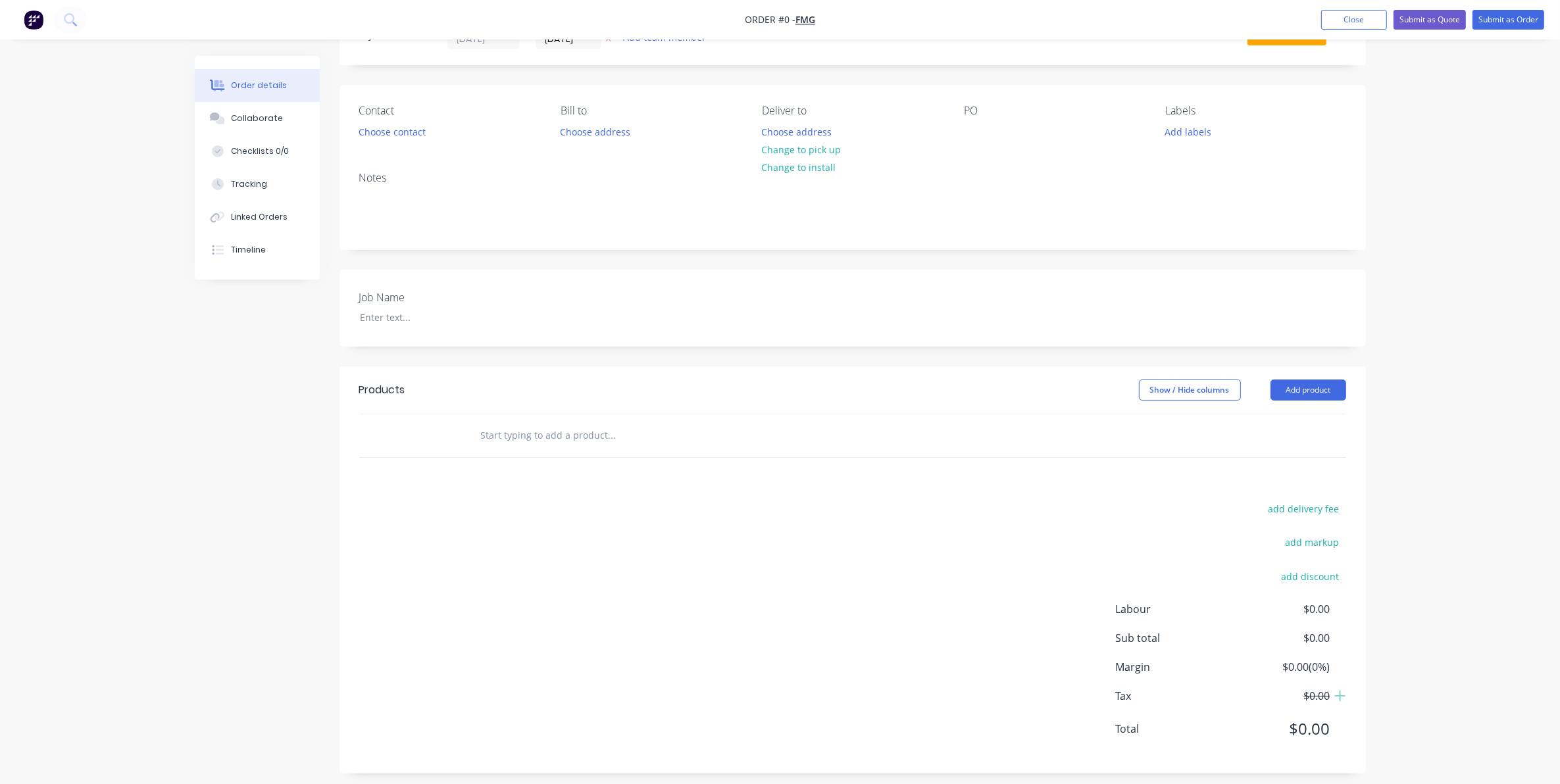
scroll to position [70, 0]
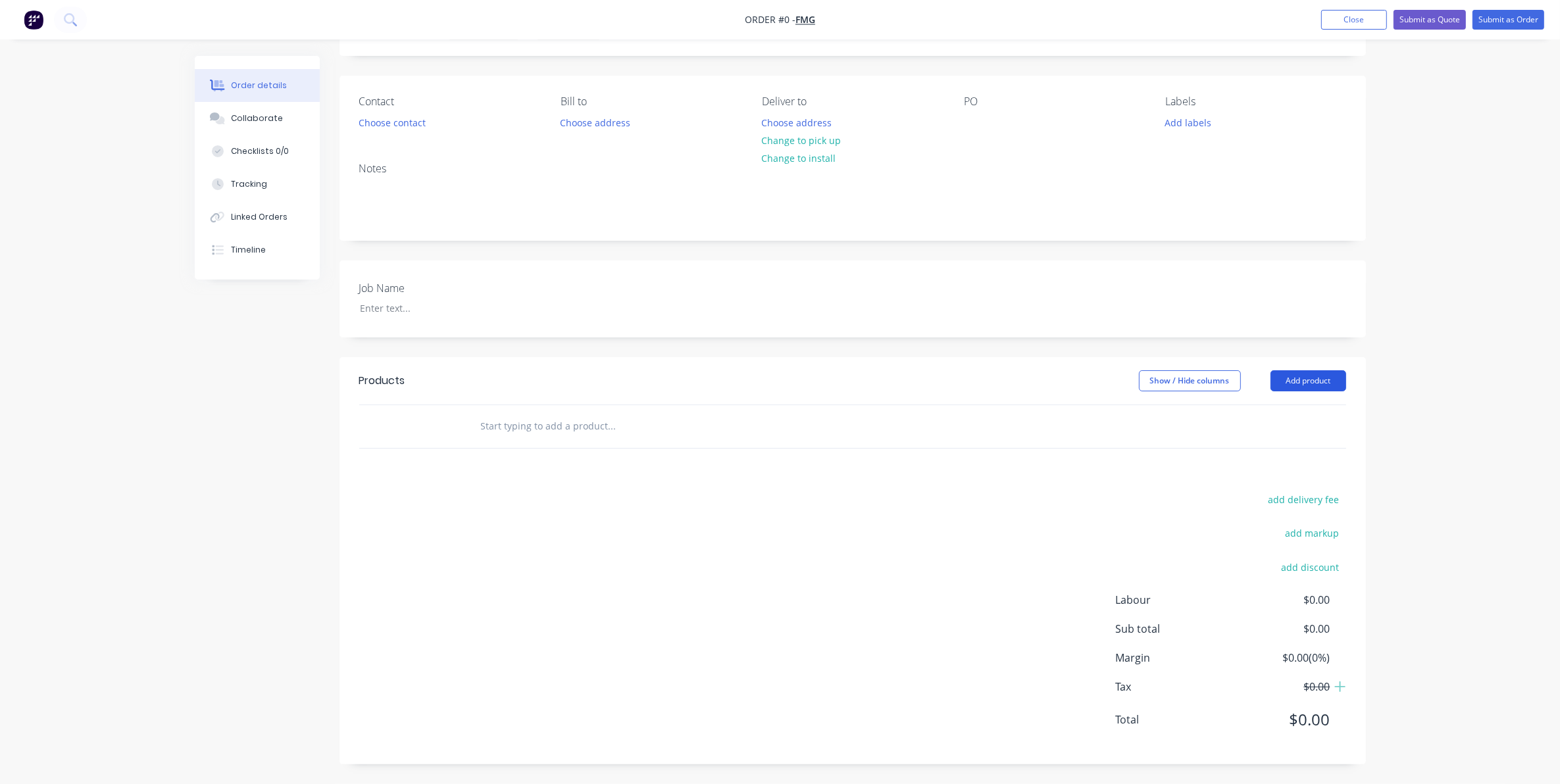
click at [1288, 382] on button "Add product" at bounding box center [1308, 380] width 76 height 21
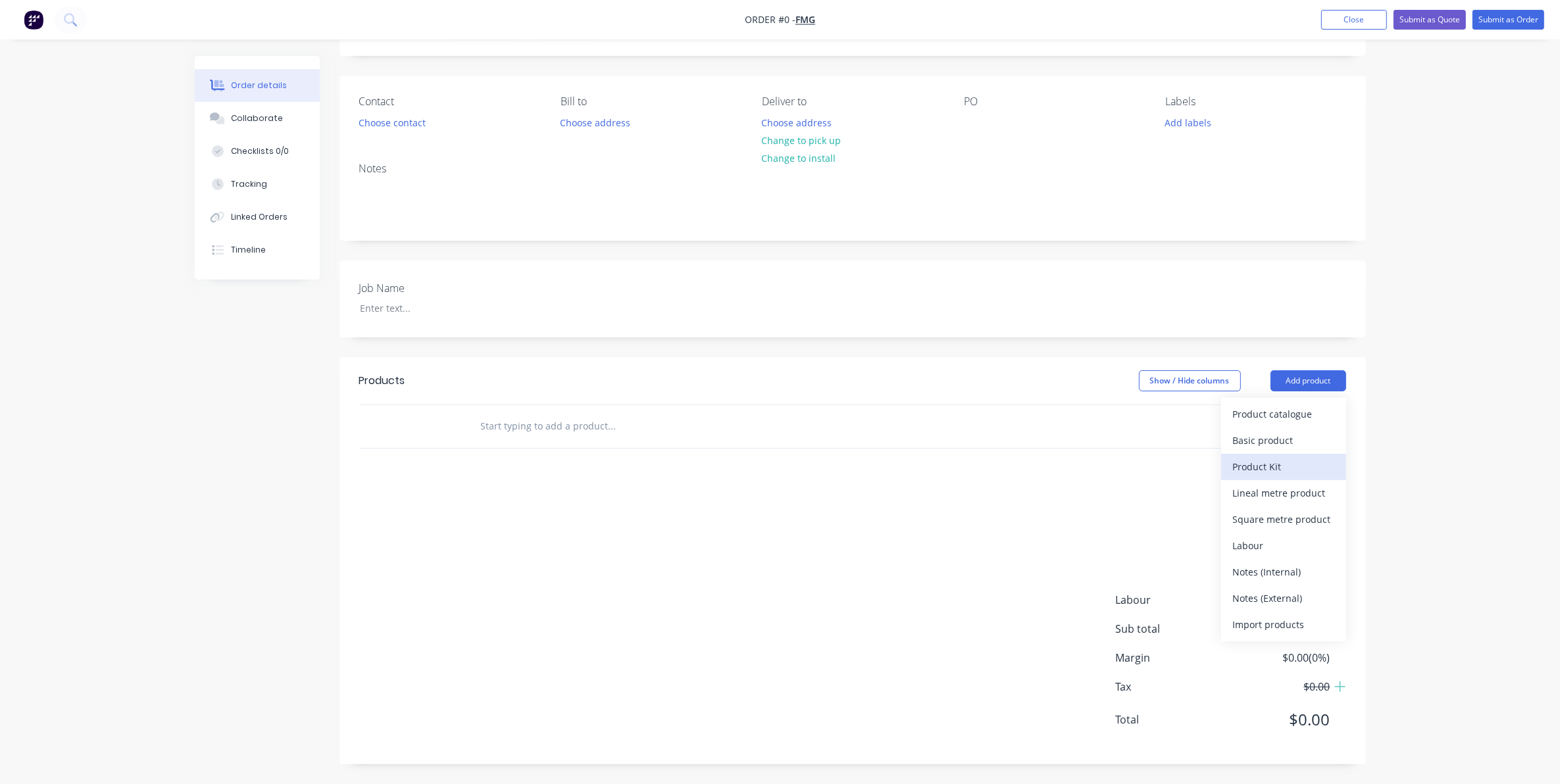
click at [1275, 469] on div "Product Kit" at bounding box center [1284, 467] width 102 height 19
click at [1282, 464] on div "Custom pricing" at bounding box center [1284, 467] width 102 height 19
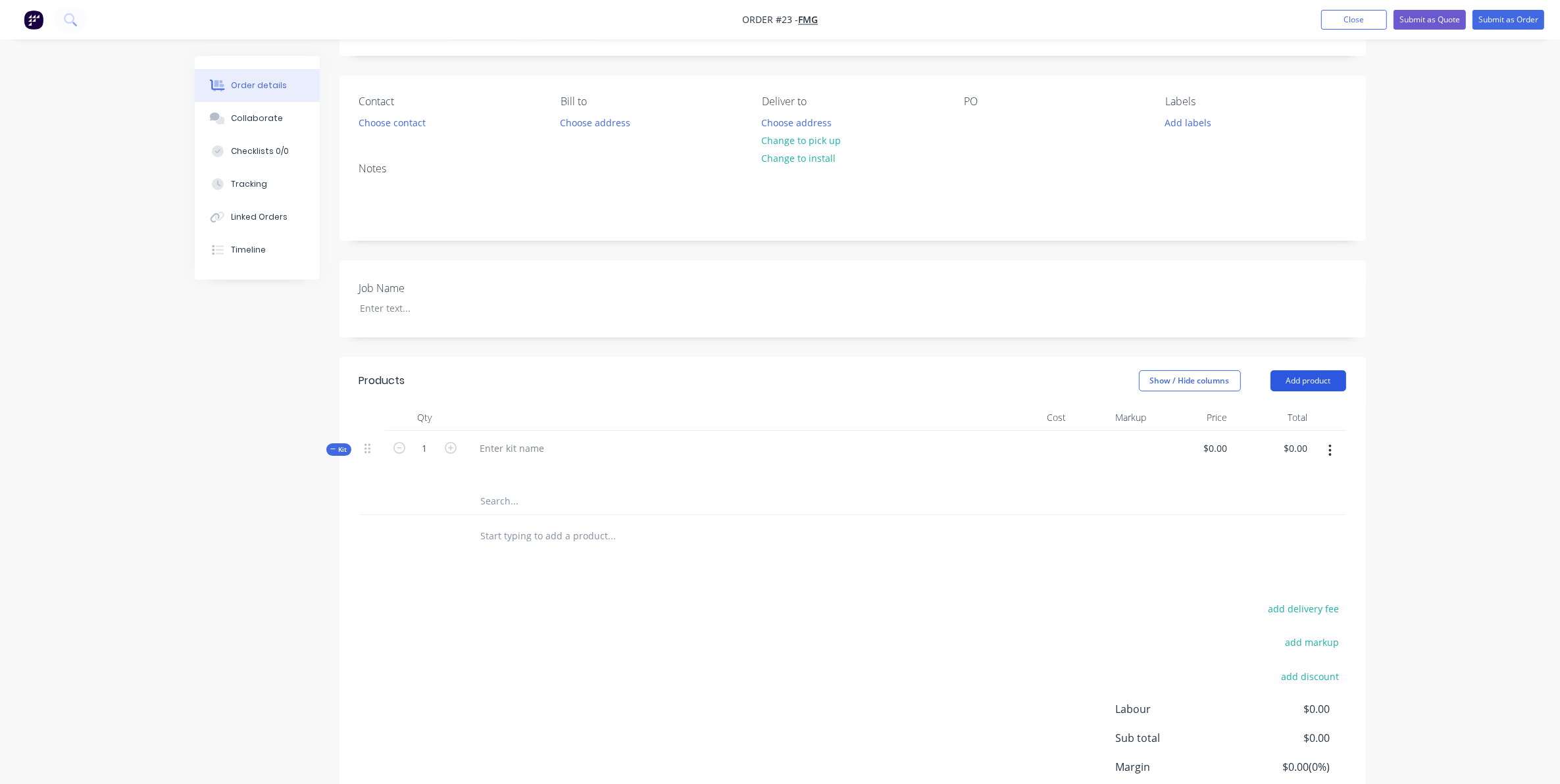
click at [1317, 378] on button "Add product" at bounding box center [1308, 380] width 76 height 21
click at [1280, 409] on div "Product catalogue" at bounding box center [1284, 414] width 102 height 19
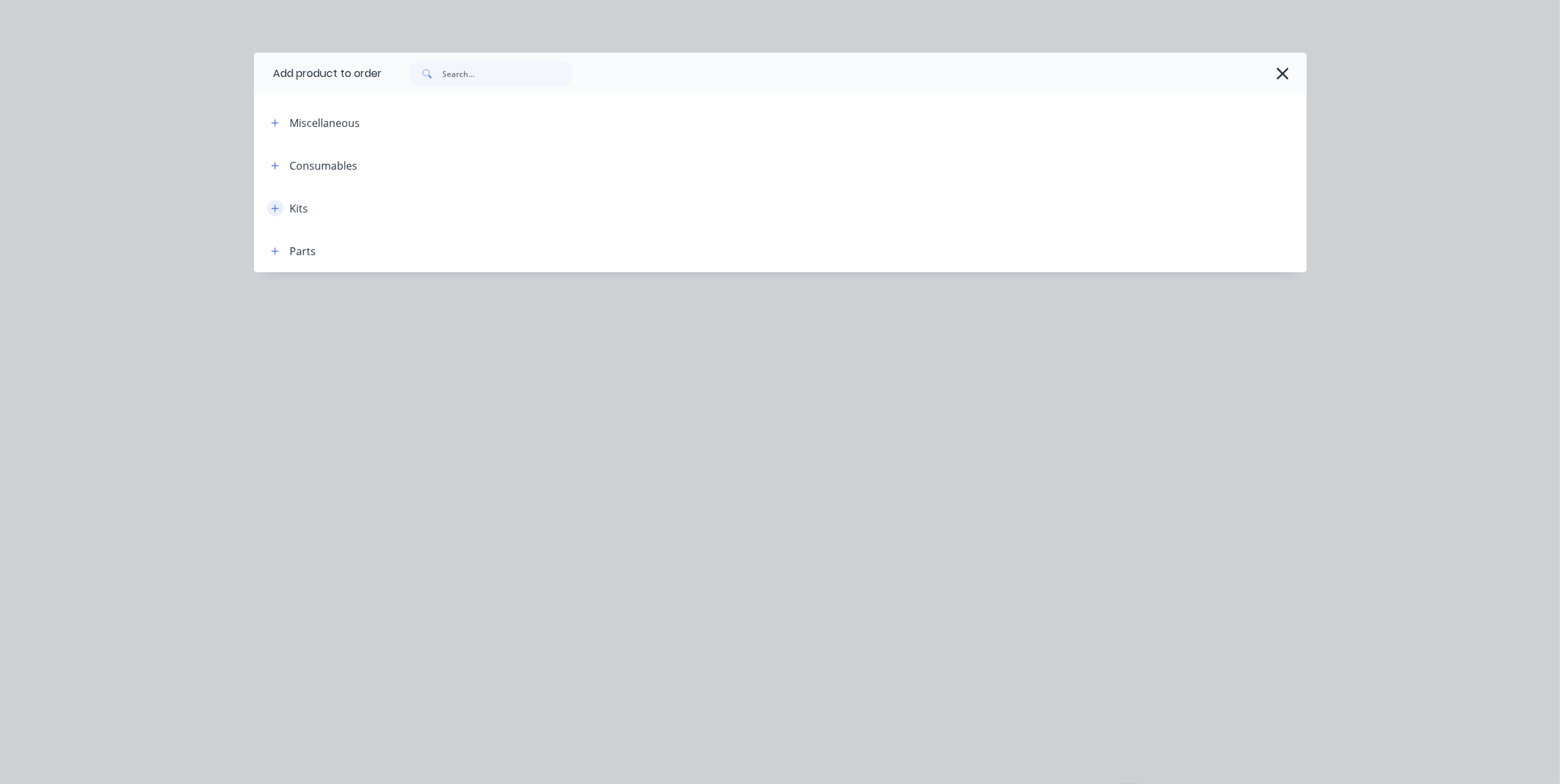
click at [271, 205] on icon "button" at bounding box center [274, 208] width 8 height 9
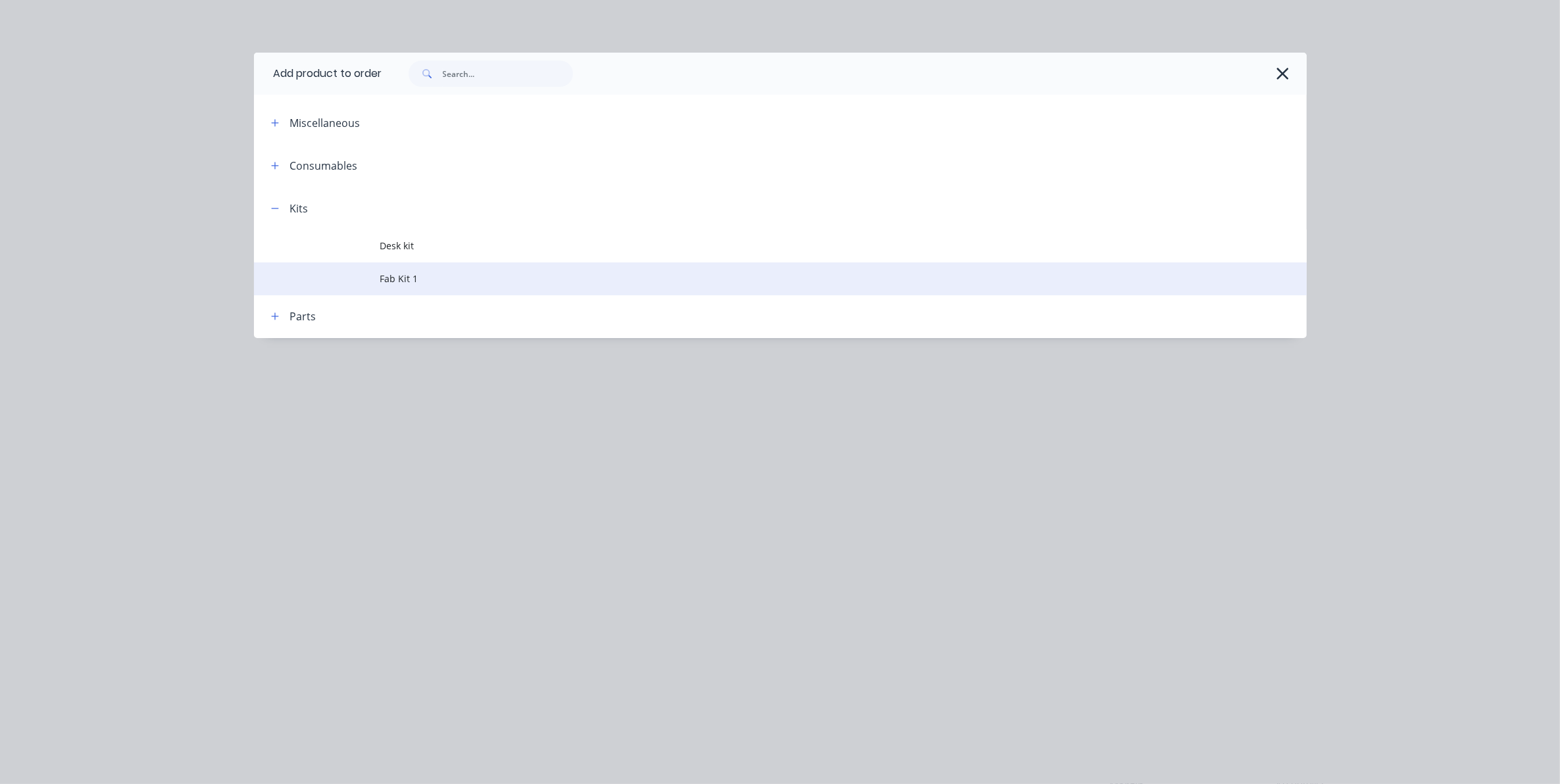
click at [418, 280] on span "Fab Kit 1" at bounding box center [750, 278] width 741 height 14
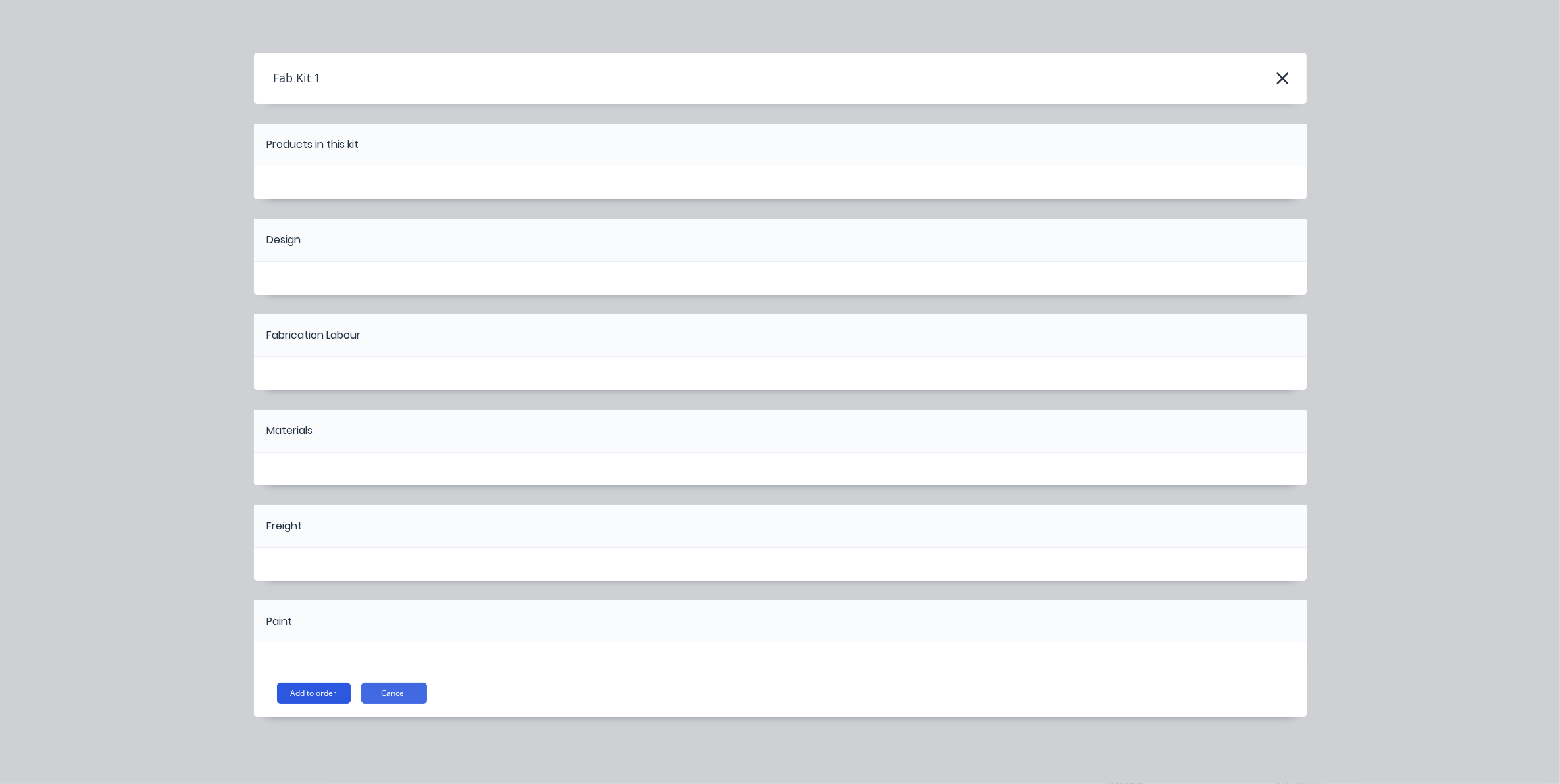
click at [311, 694] on button "Add to order" at bounding box center [313, 692] width 73 height 21
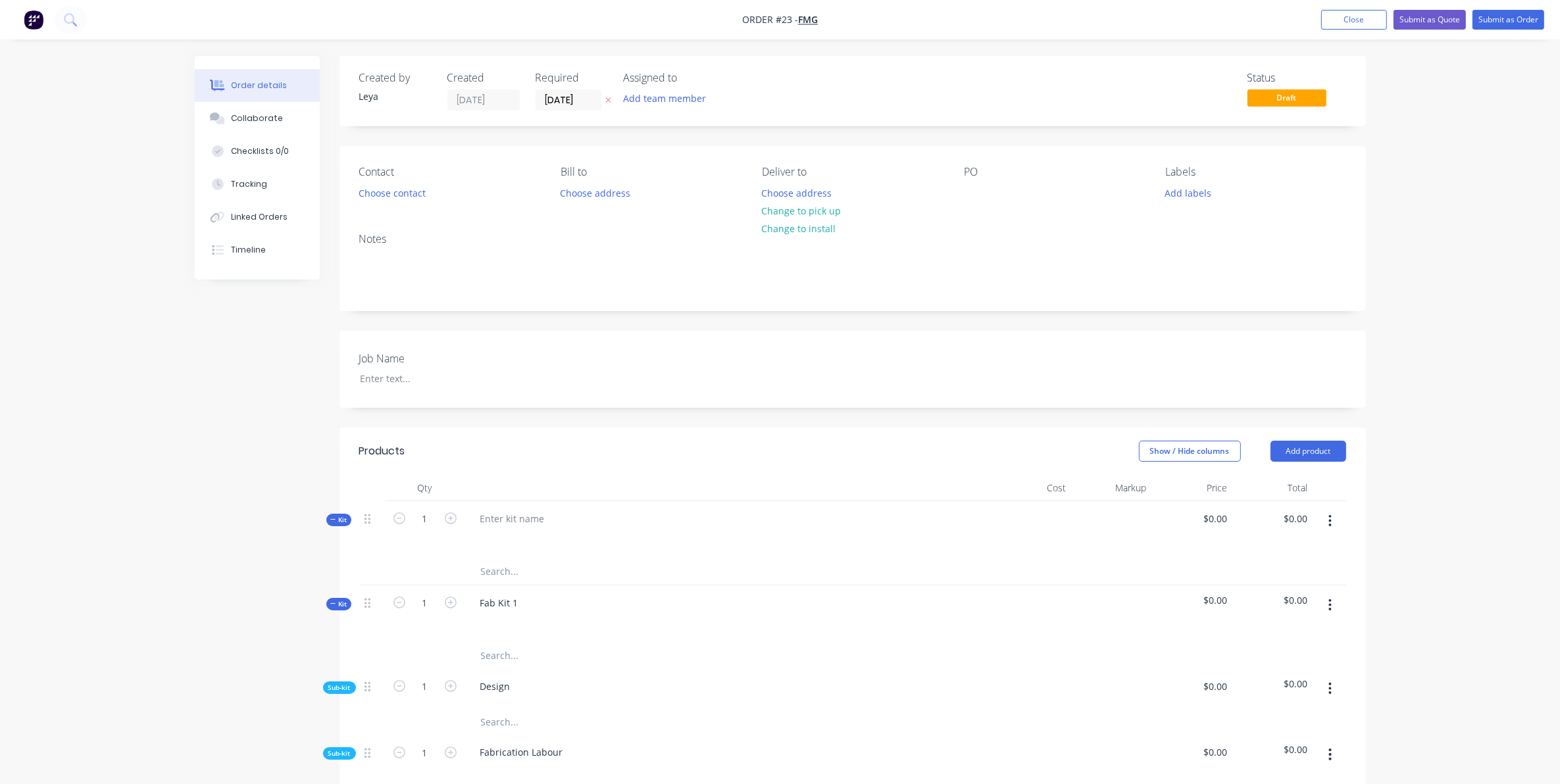
click at [296, 368] on div "Created by [PERSON_NAME] Created [DATE] Required [DATE] Assigned to Add team me…" at bounding box center [780, 717] width 1171 height 1323
drag, startPoint x: 295, startPoint y: 368, endPoint x: 233, endPoint y: 350, distance: 64.6
click at [214, 357] on div "Created by [PERSON_NAME] Created [DATE] Required [DATE] Assigned to Add team me…" at bounding box center [780, 717] width 1171 height 1323
click at [255, 348] on div "Created by [PERSON_NAME] Created [DATE] Required [DATE] Assigned to Add team me…" at bounding box center [780, 717] width 1171 height 1323
drag, startPoint x: 255, startPoint y: 348, endPoint x: 225, endPoint y: 342, distance: 30.6
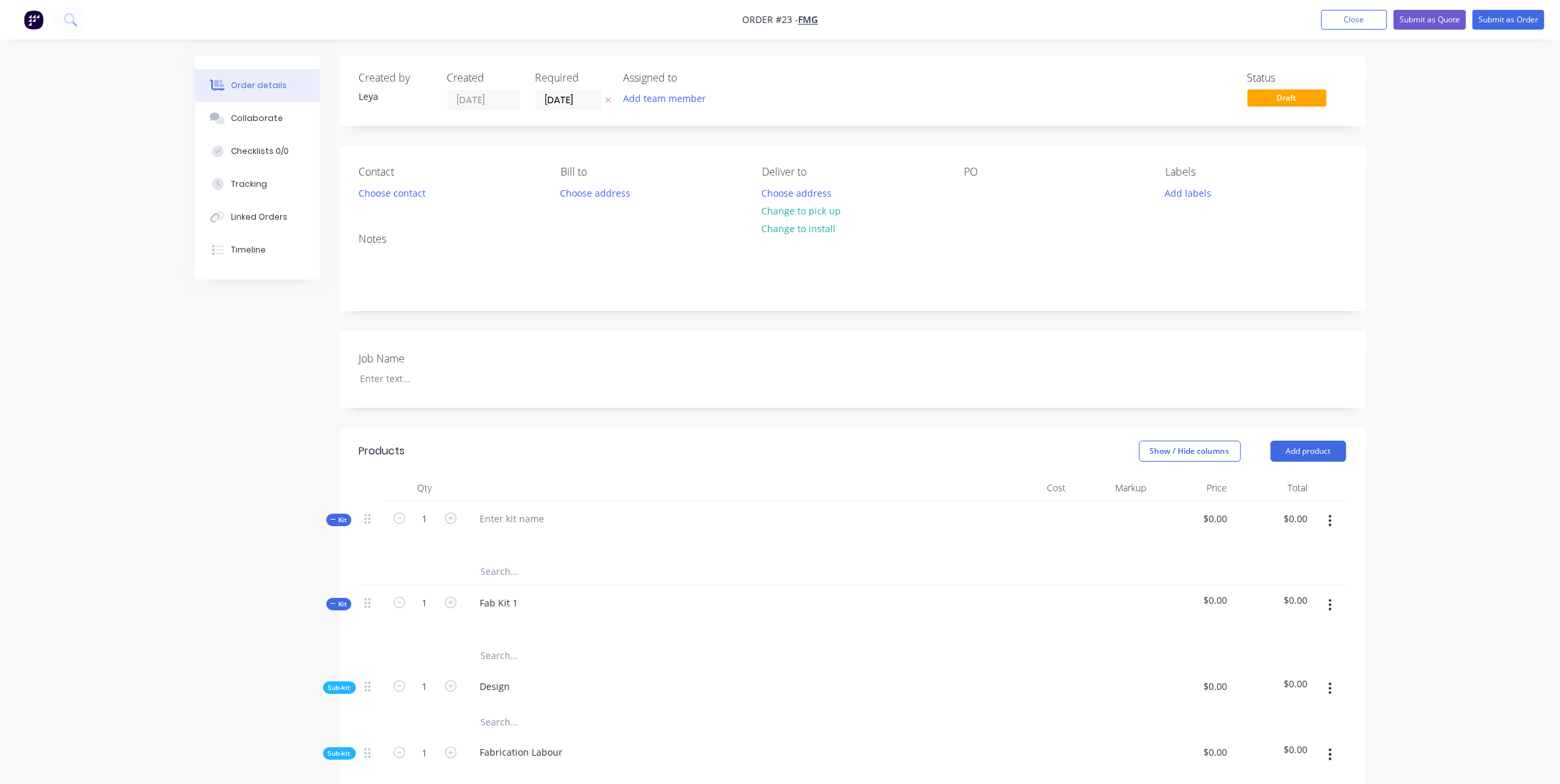
drag, startPoint x: 225, startPoint y: 342, endPoint x: 185, endPoint y: 339, distance: 40.1
click at [185, 339] on div "Order details Collaborate Checklists 0/0 Tracking Linked Orders Timeline Order …" at bounding box center [780, 717] width 1198 height 1323
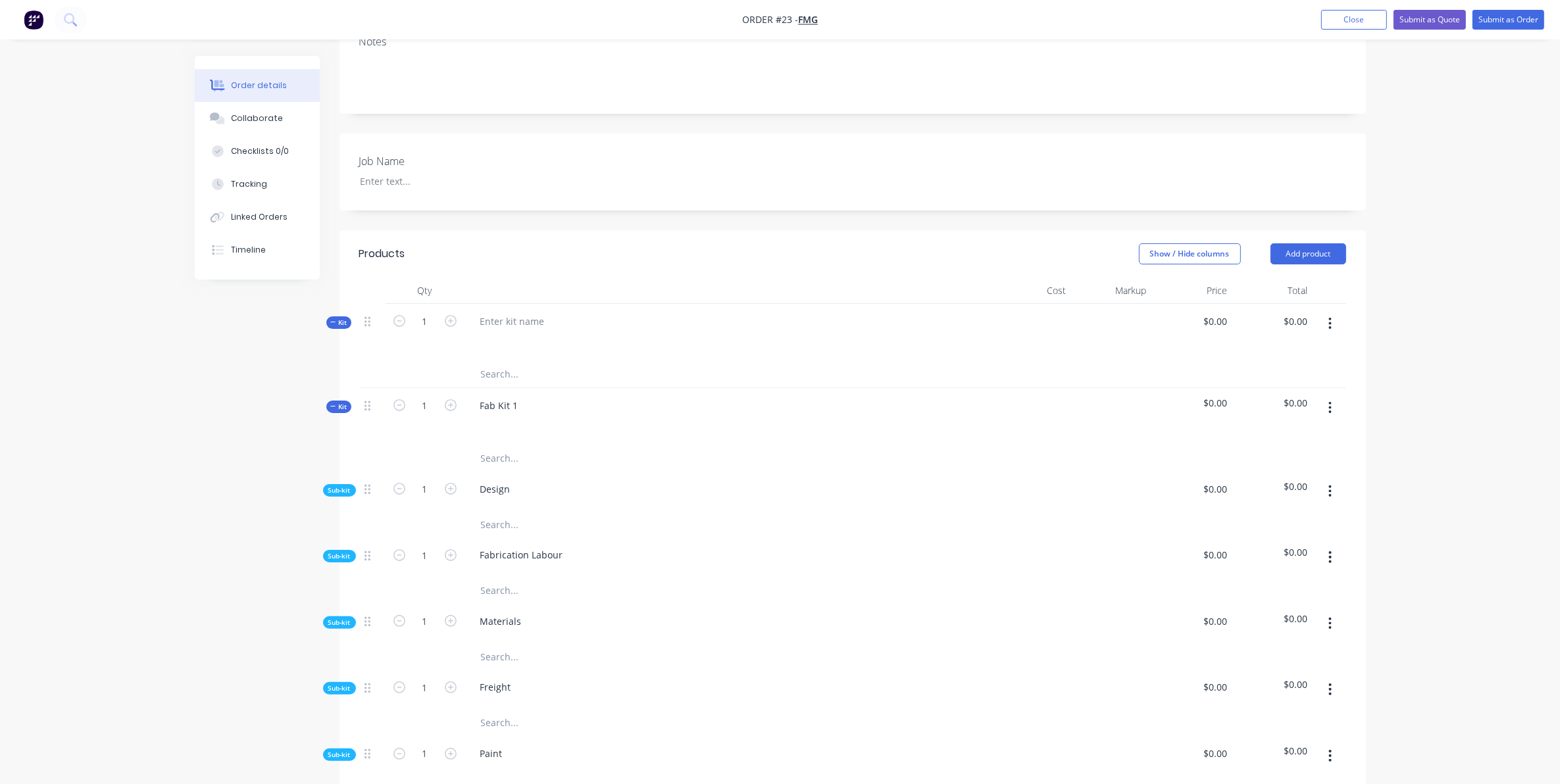
scroll to position [219, 0]
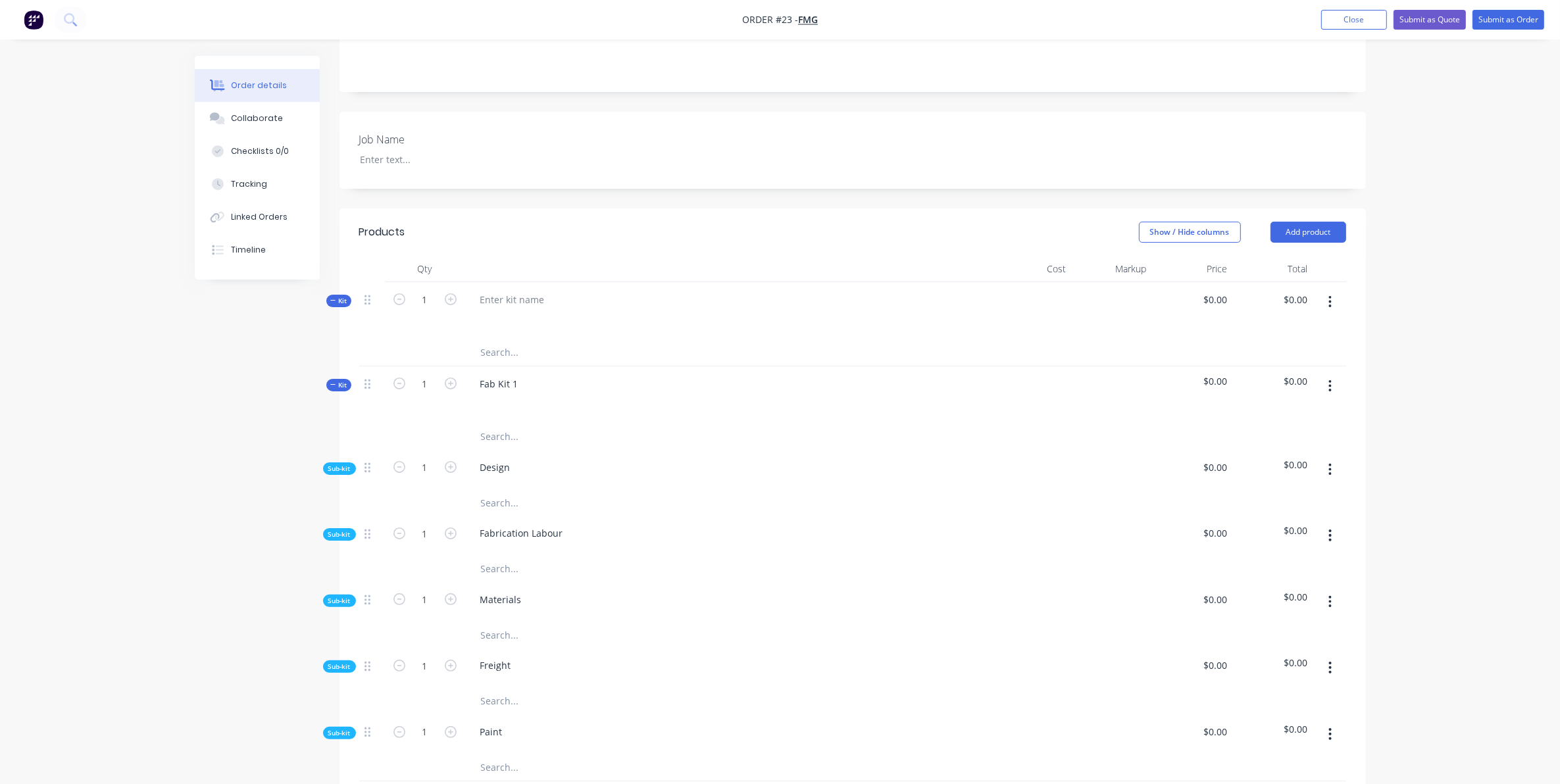
click at [1332, 300] on button "button" at bounding box center [1329, 302] width 31 height 23
click at [1261, 466] on div "Delete" at bounding box center [1284, 467] width 102 height 19
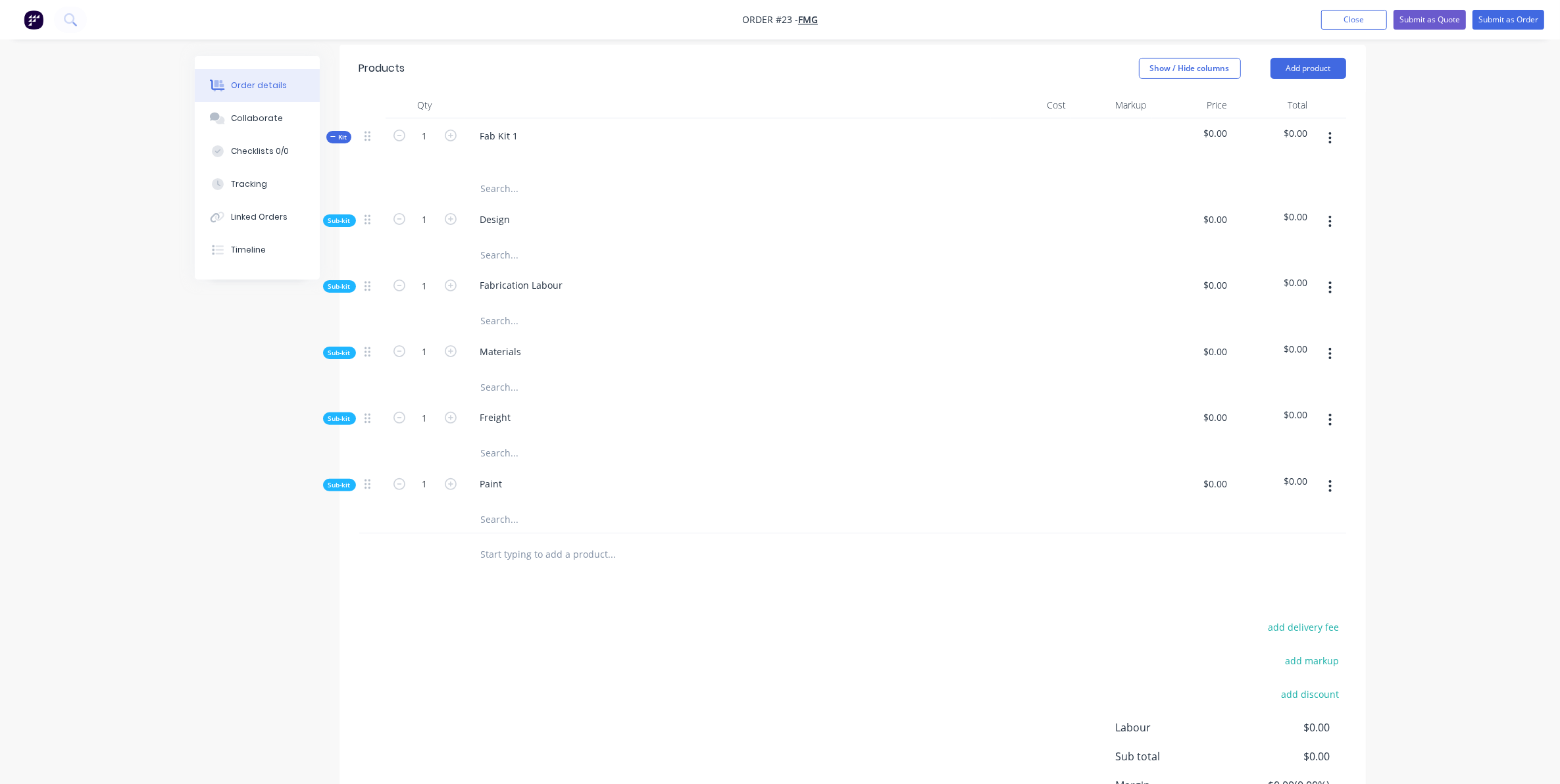
scroll to position [383, 0]
click at [294, 579] on div "Created by [PERSON_NAME] Created [DATE] Required [DATE] Assigned to Add team me…" at bounding box center [780, 292] width 1171 height 1239
drag, startPoint x: 292, startPoint y: 579, endPoint x: 218, endPoint y: 562, distance: 75.9
drag, startPoint x: 218, startPoint y: 562, endPoint x: 152, endPoint y: 557, distance: 66.2
click at [152, 557] on div "Order details Collaborate Checklists 0/0 Tracking Linked Orders Timeline Order …" at bounding box center [780, 264] width 1560 height 1295
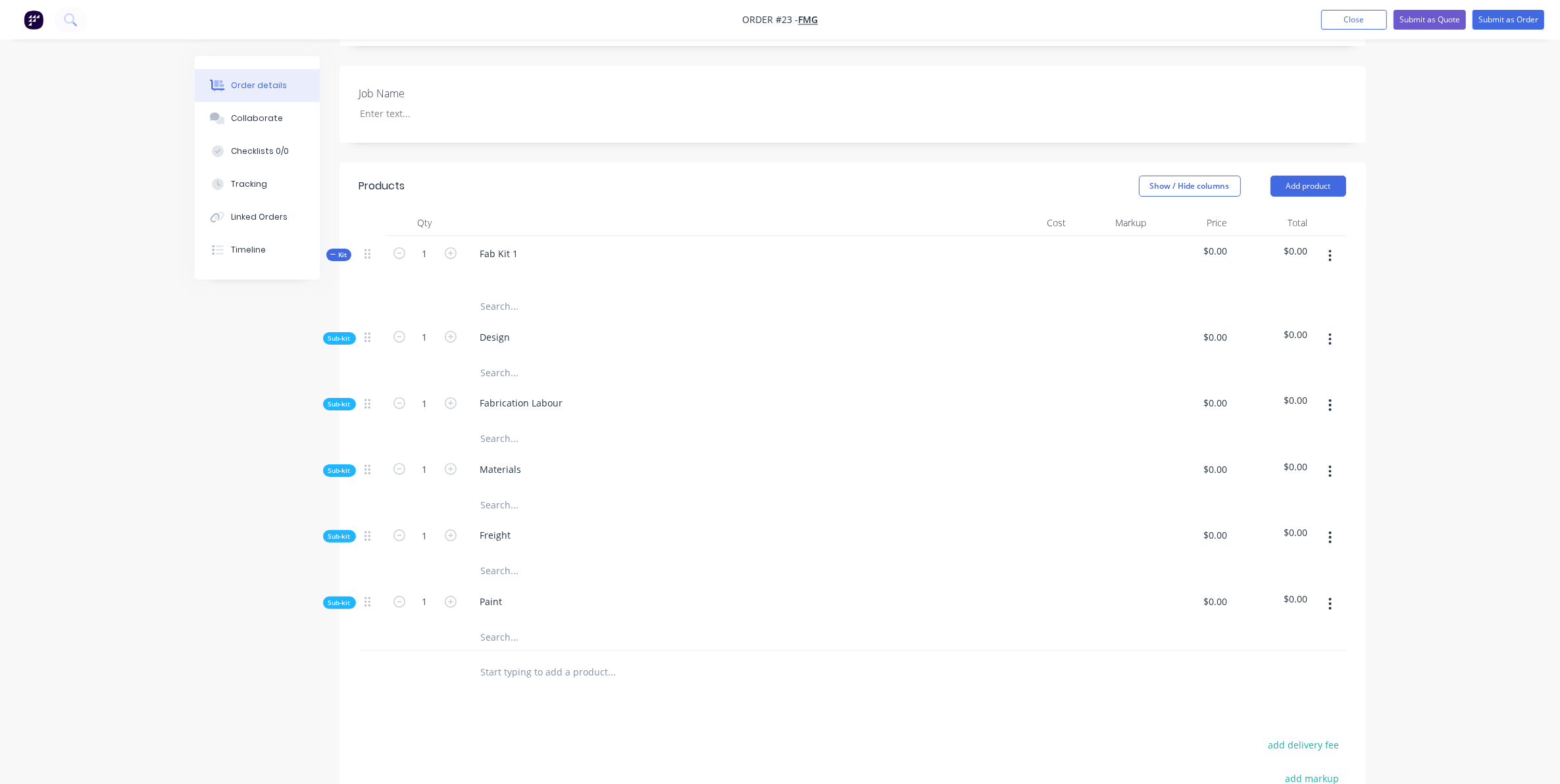
scroll to position [239, 0]
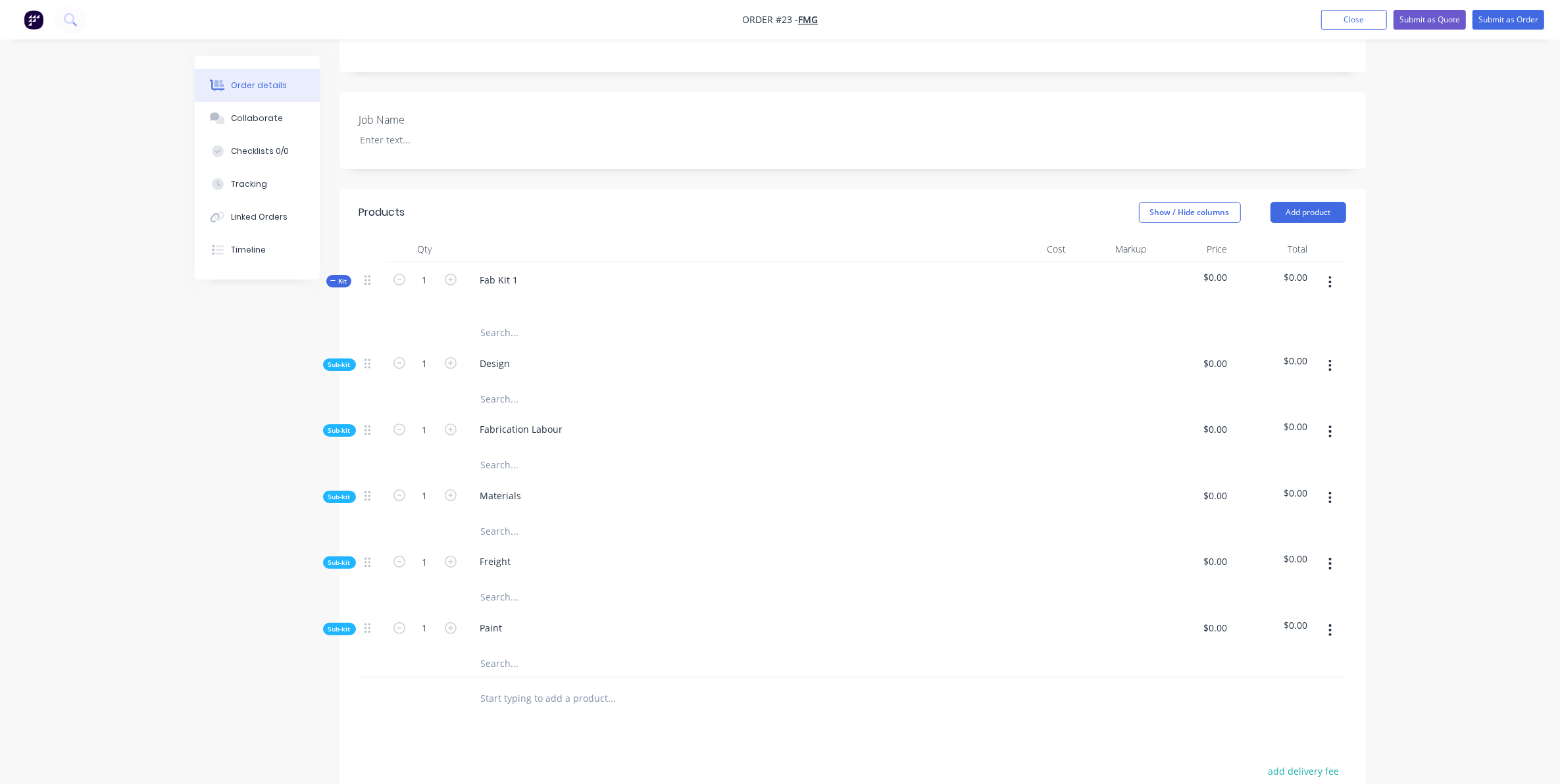
click at [568, 197] on header "Products Show / Hide columns Add product" at bounding box center [852, 212] width 1027 height 47
click at [523, 198] on header "Products Show / Hide columns Add product" at bounding box center [852, 212] width 1027 height 47
drag, startPoint x: 521, startPoint y: 198, endPoint x: 478, endPoint y: 198, distance: 43.0
click at [478, 198] on header "Products Show / Hide columns Add product" at bounding box center [852, 212] width 1027 height 47
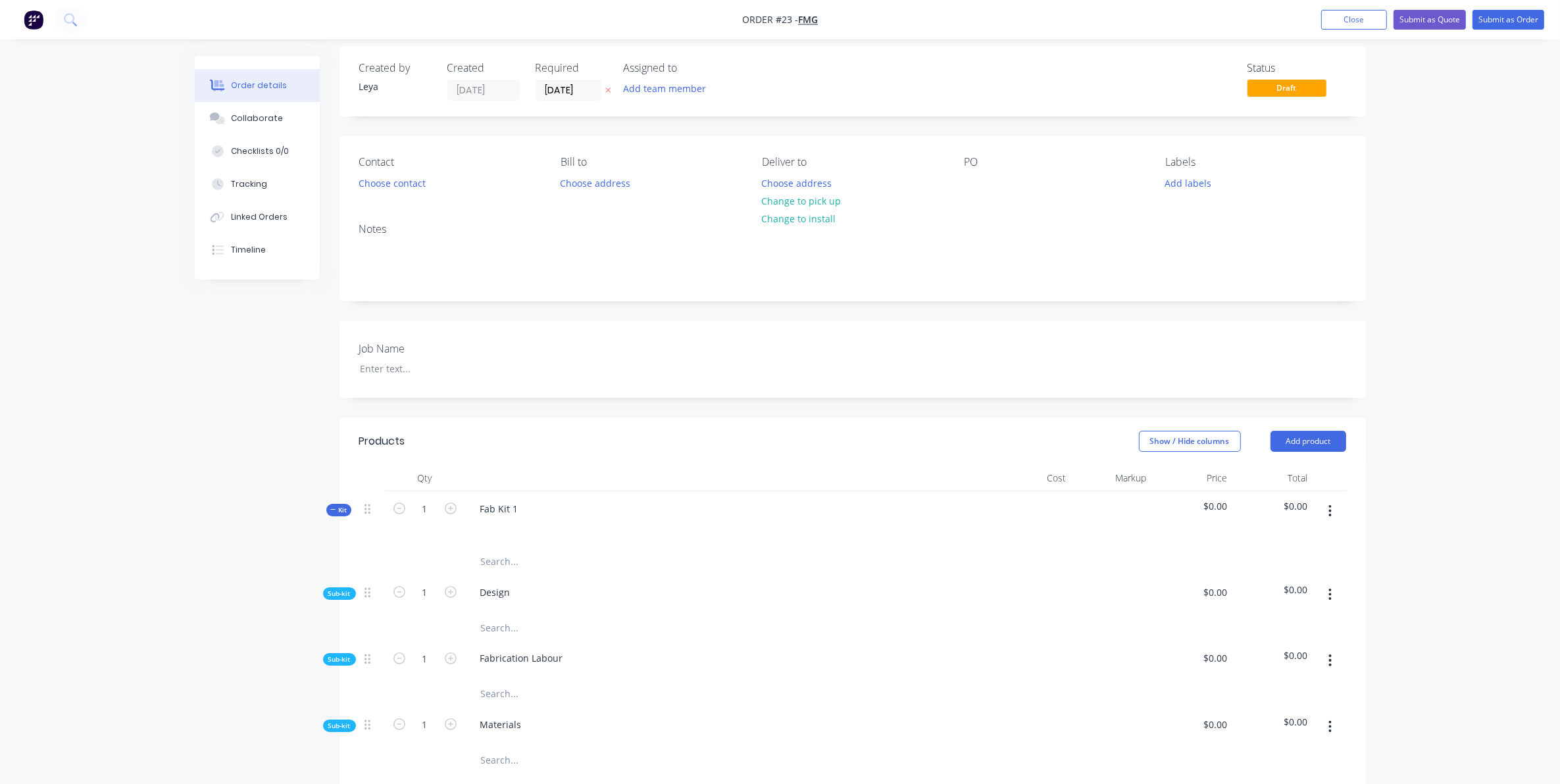
scroll to position [0, 0]
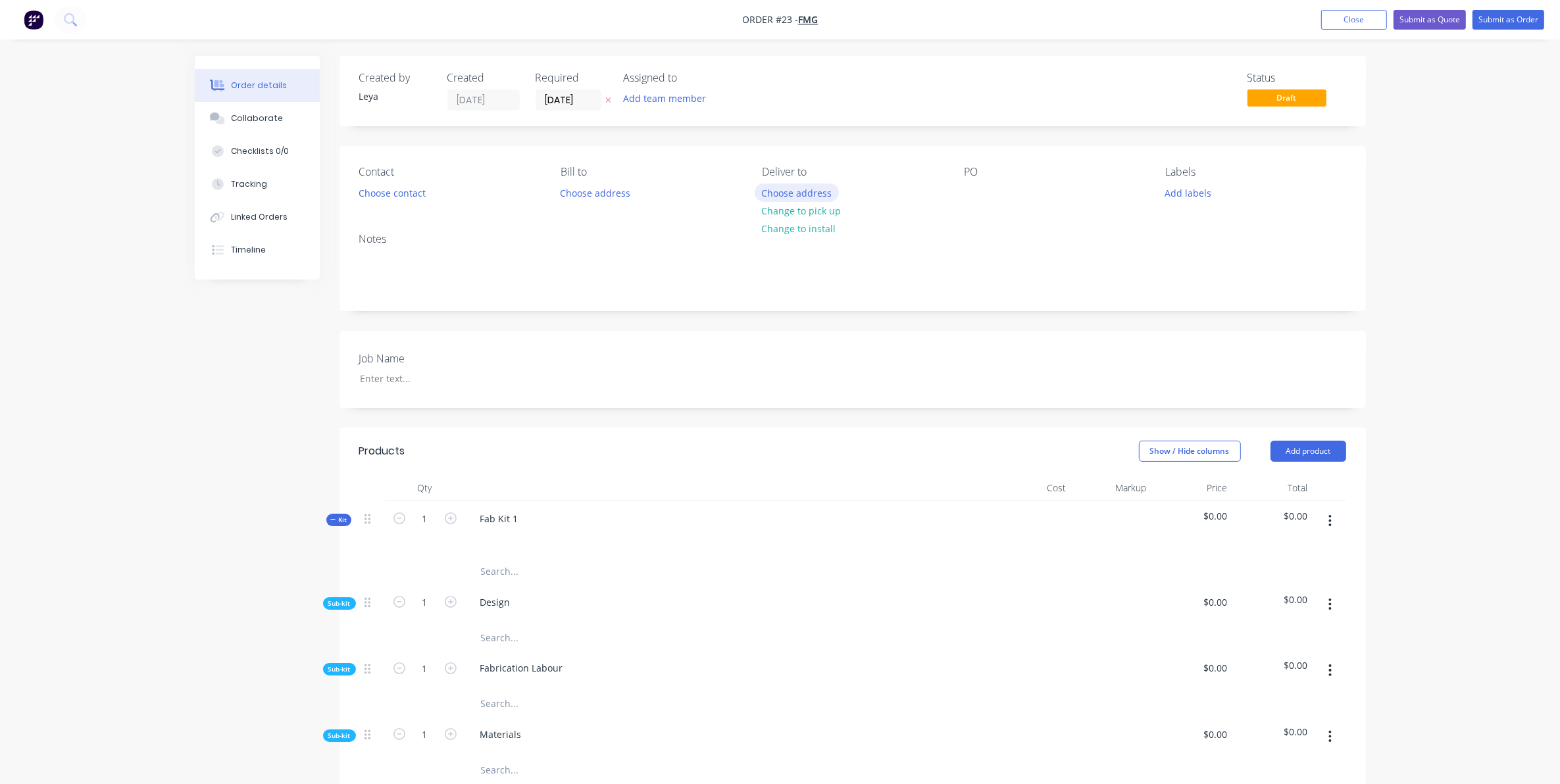
click at [798, 195] on button "Choose address" at bounding box center [797, 192] width 84 height 17
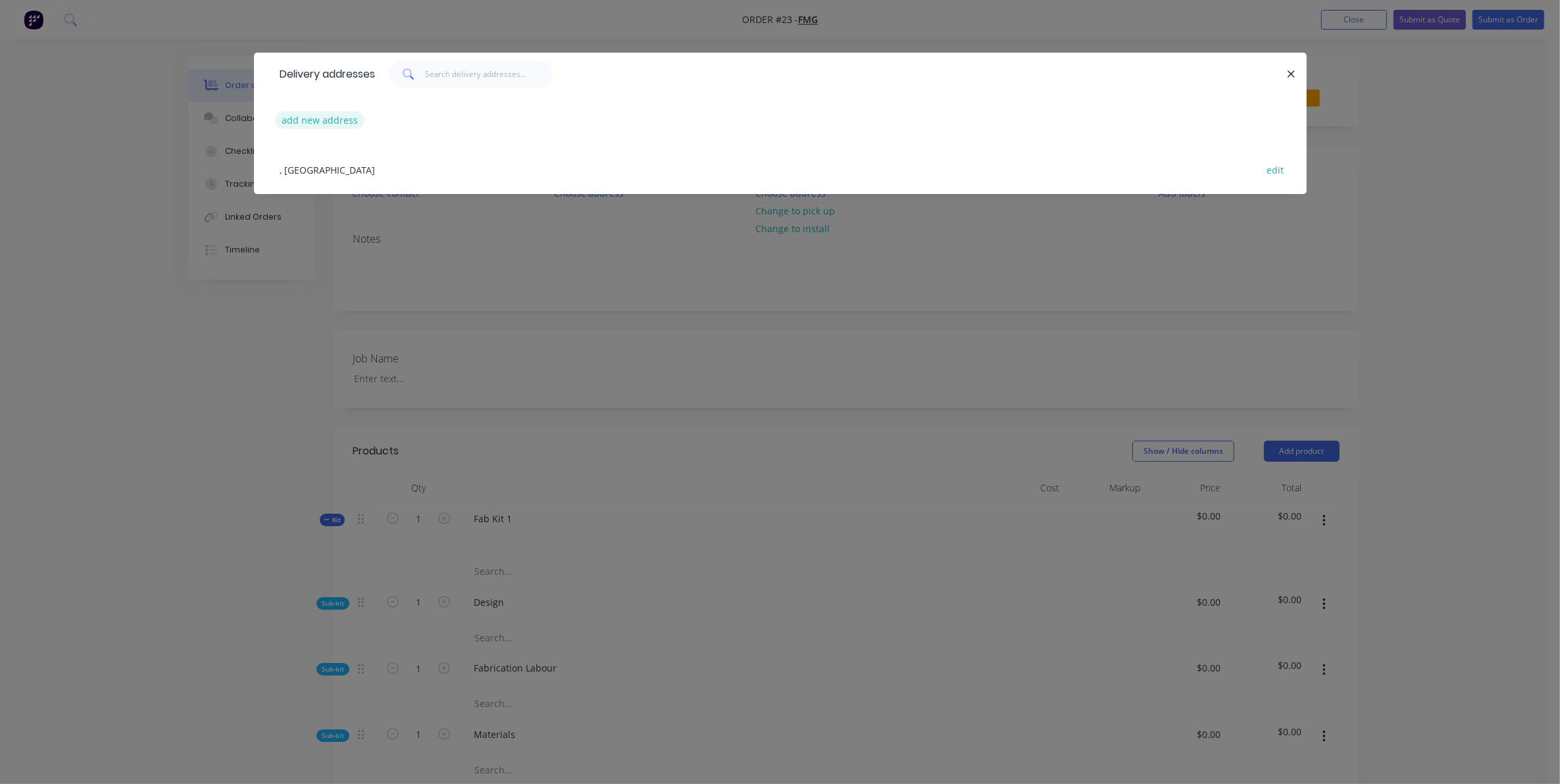
click at [344, 122] on button "add new address" at bounding box center [320, 119] width 90 height 17
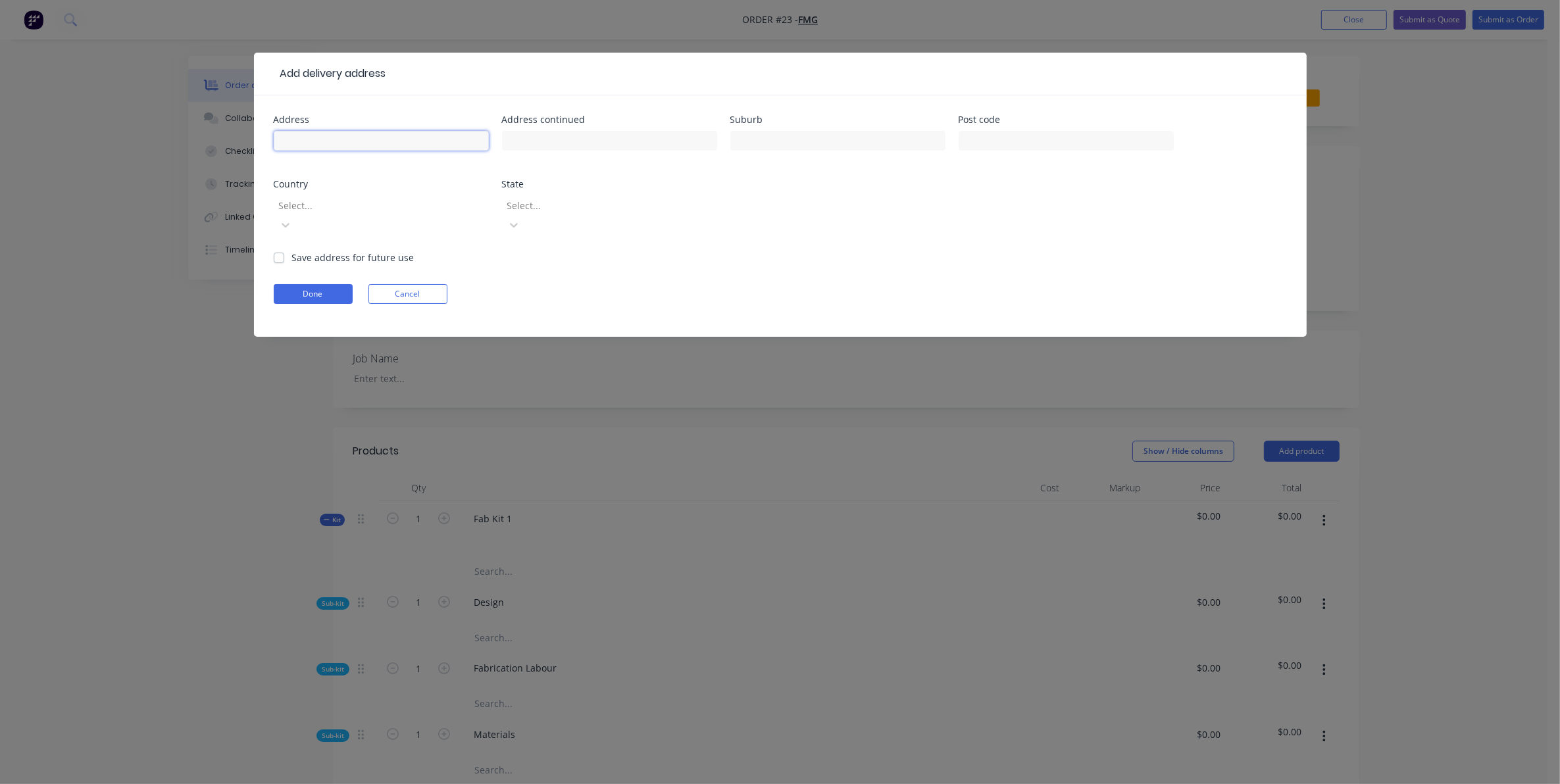
click at [422, 145] on input "text" at bounding box center [381, 141] width 215 height 20
type input "PPA [US_STATE][GEOGRAPHIC_DATA]"
type input "[GEOGRAPHIC_DATA]"
type input "6721"
type input "Austra"
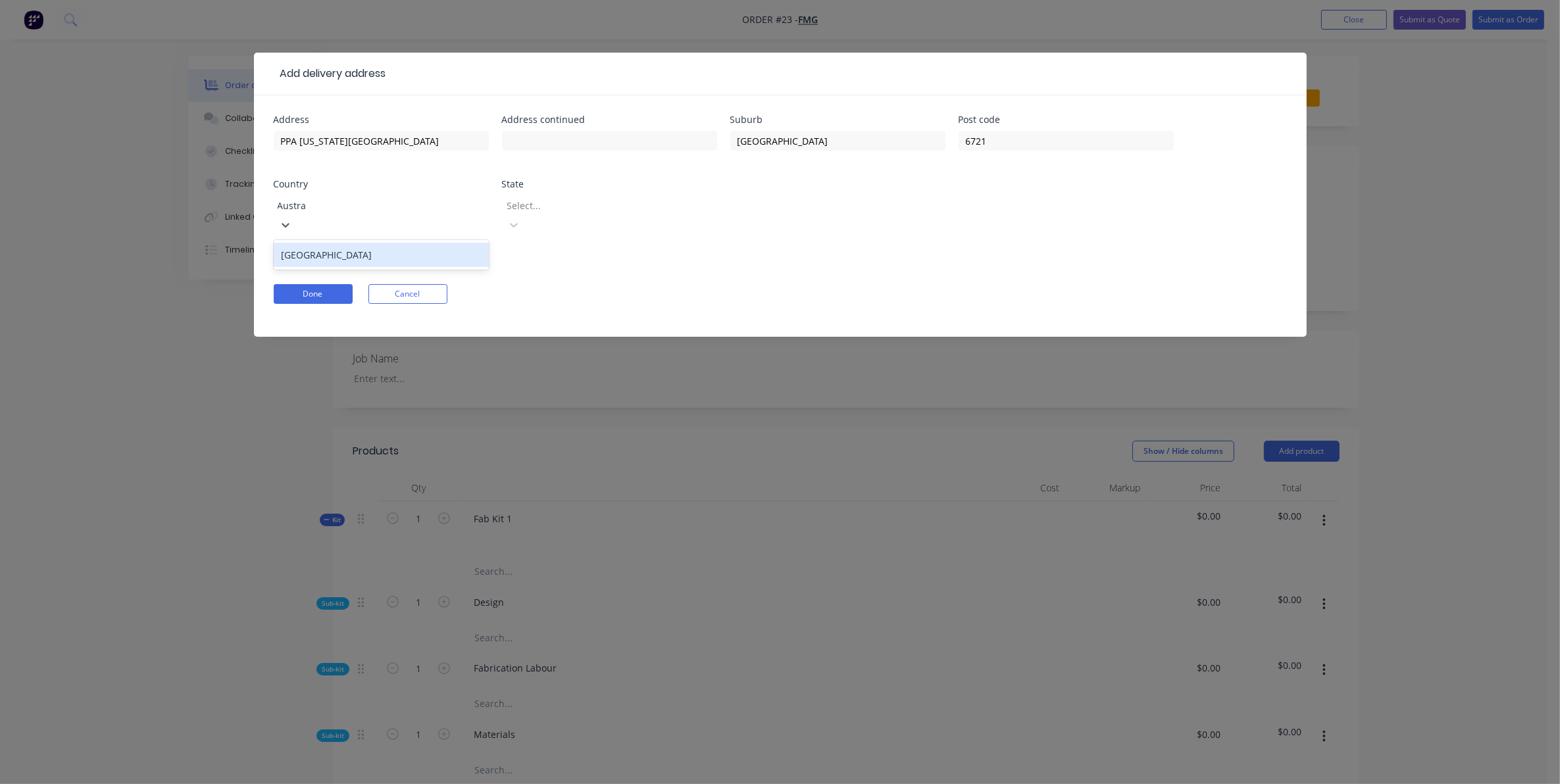
click at [418, 242] on div "[GEOGRAPHIC_DATA]" at bounding box center [381, 254] width 215 height 24
click at [559, 211] on div at bounding box center [600, 206] width 189 height 17
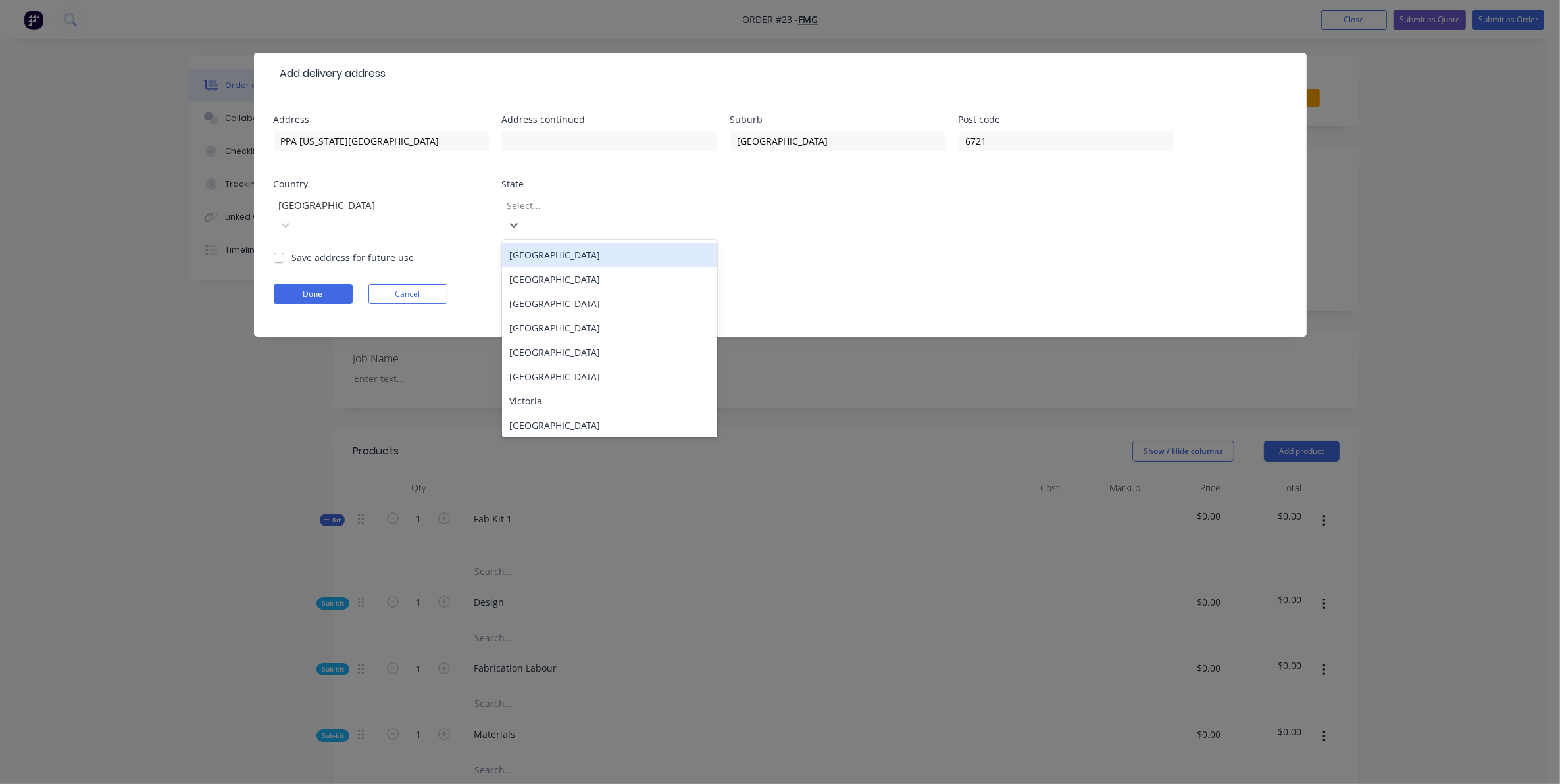
type input "w"
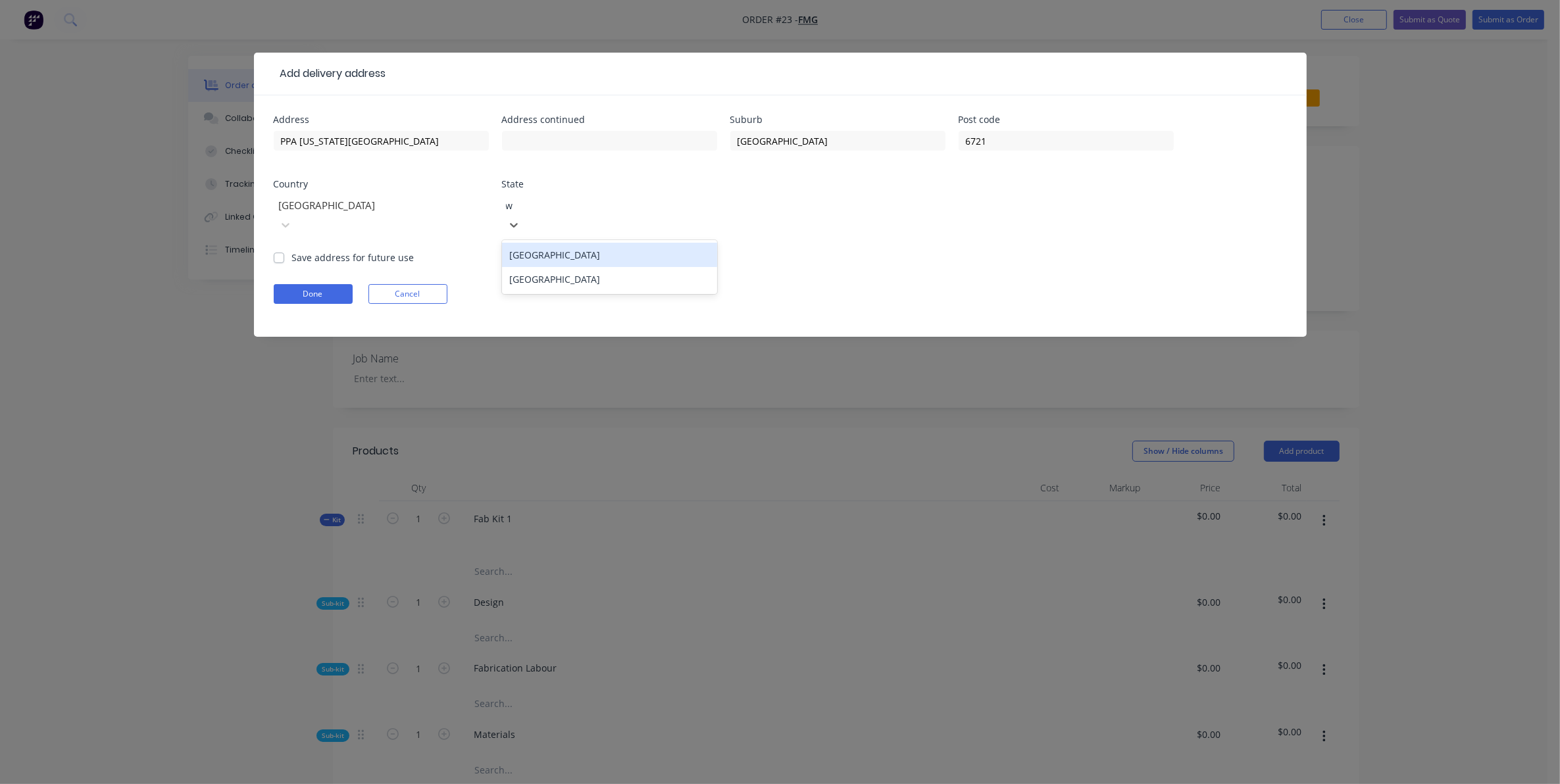
click at [564, 242] on div "[GEOGRAPHIC_DATA]" at bounding box center [609, 254] width 215 height 24
click at [573, 208] on div at bounding box center [600, 206] width 189 height 17
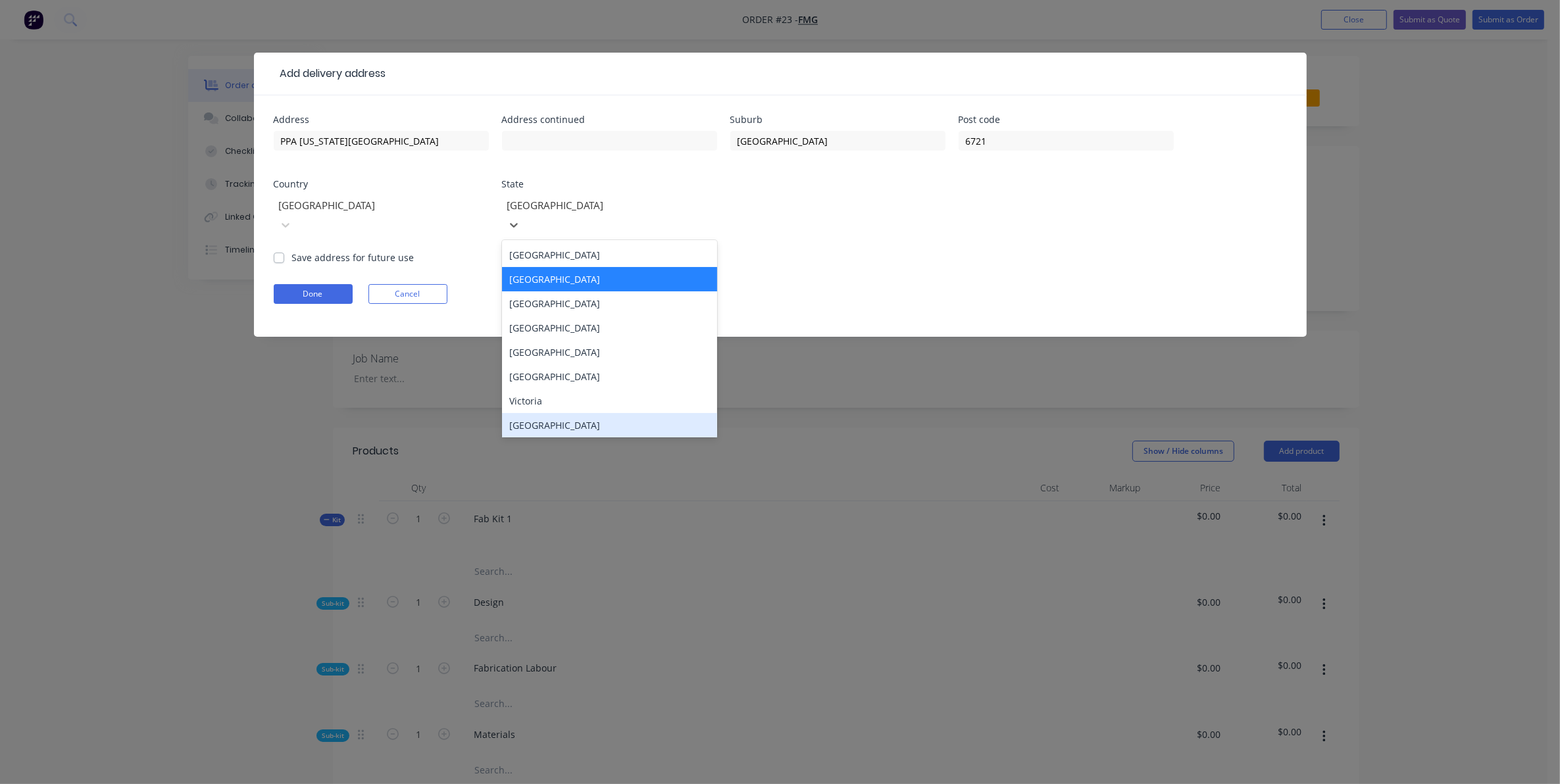
click at [596, 413] on div "[GEOGRAPHIC_DATA]" at bounding box center [609, 425] width 215 height 24
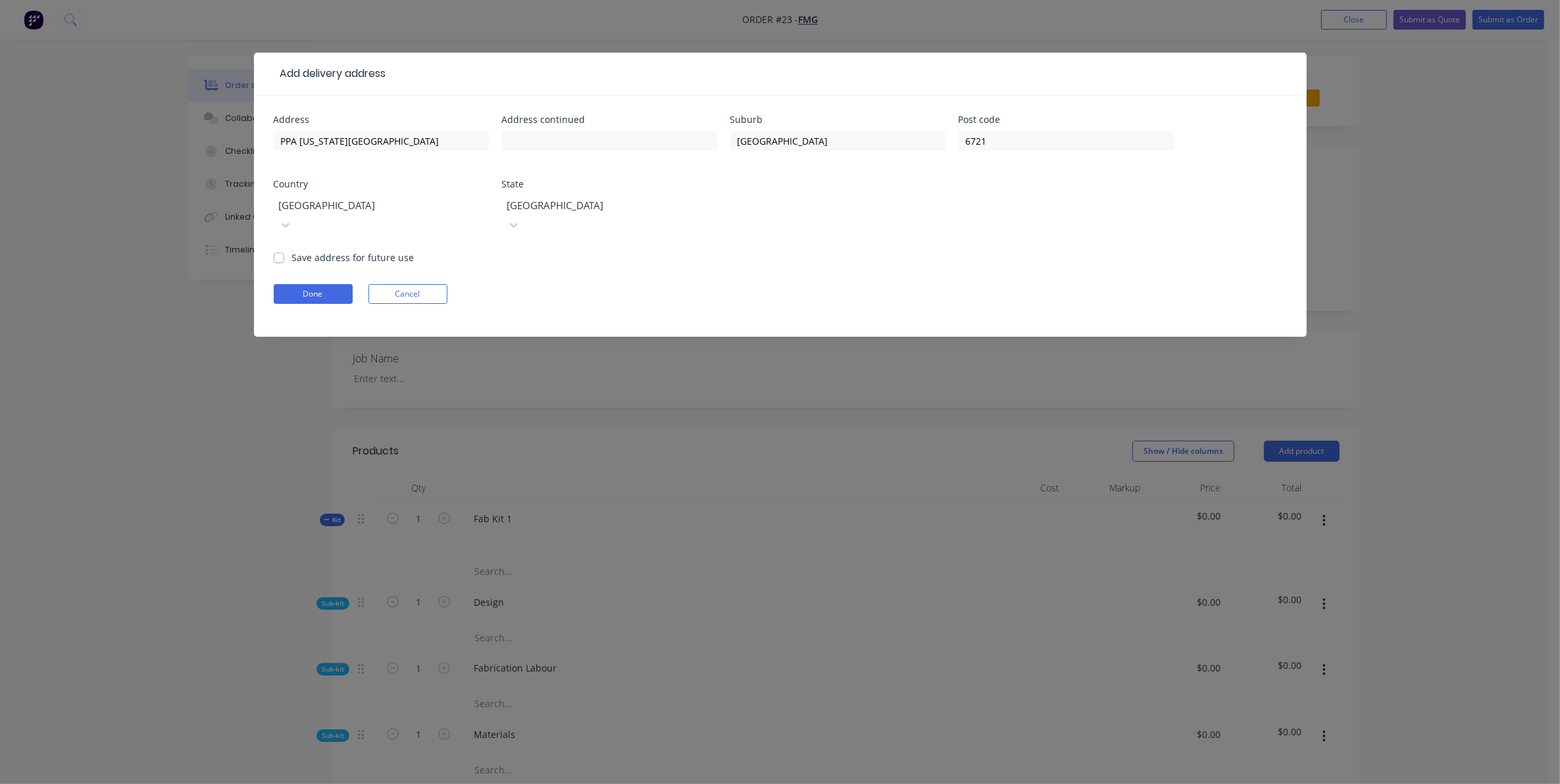
click at [322, 251] on label "Save address for future use" at bounding box center [353, 257] width 122 height 14
click at [284, 251] on input "Save address for future use" at bounding box center [278, 257] width 11 height 12
checkbox input "true"
click at [327, 284] on button "Done" at bounding box center [312, 294] width 79 height 20
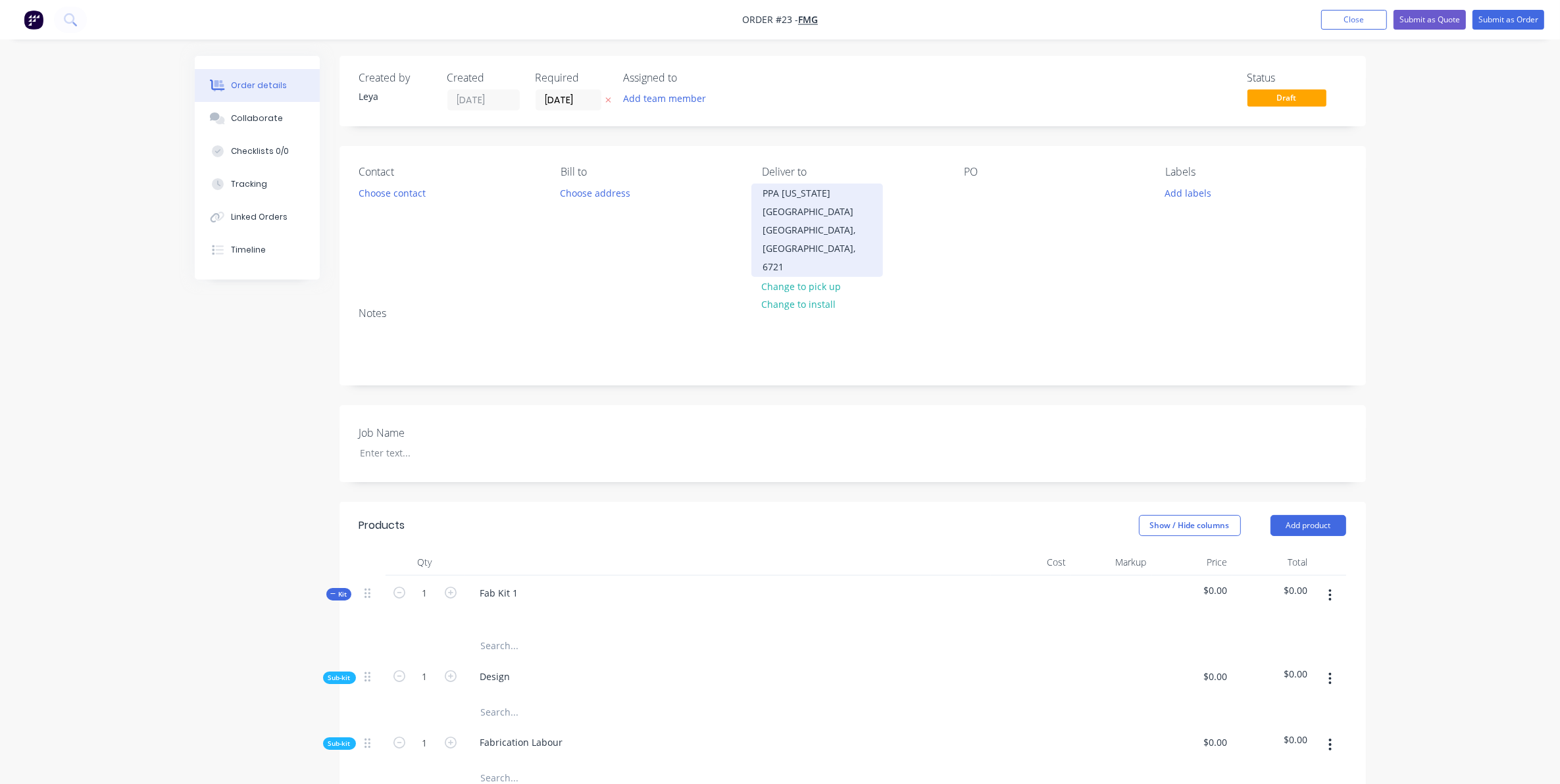
click at [803, 197] on div "PPA [US_STATE][GEOGRAPHIC_DATA]" at bounding box center [817, 202] width 109 height 37
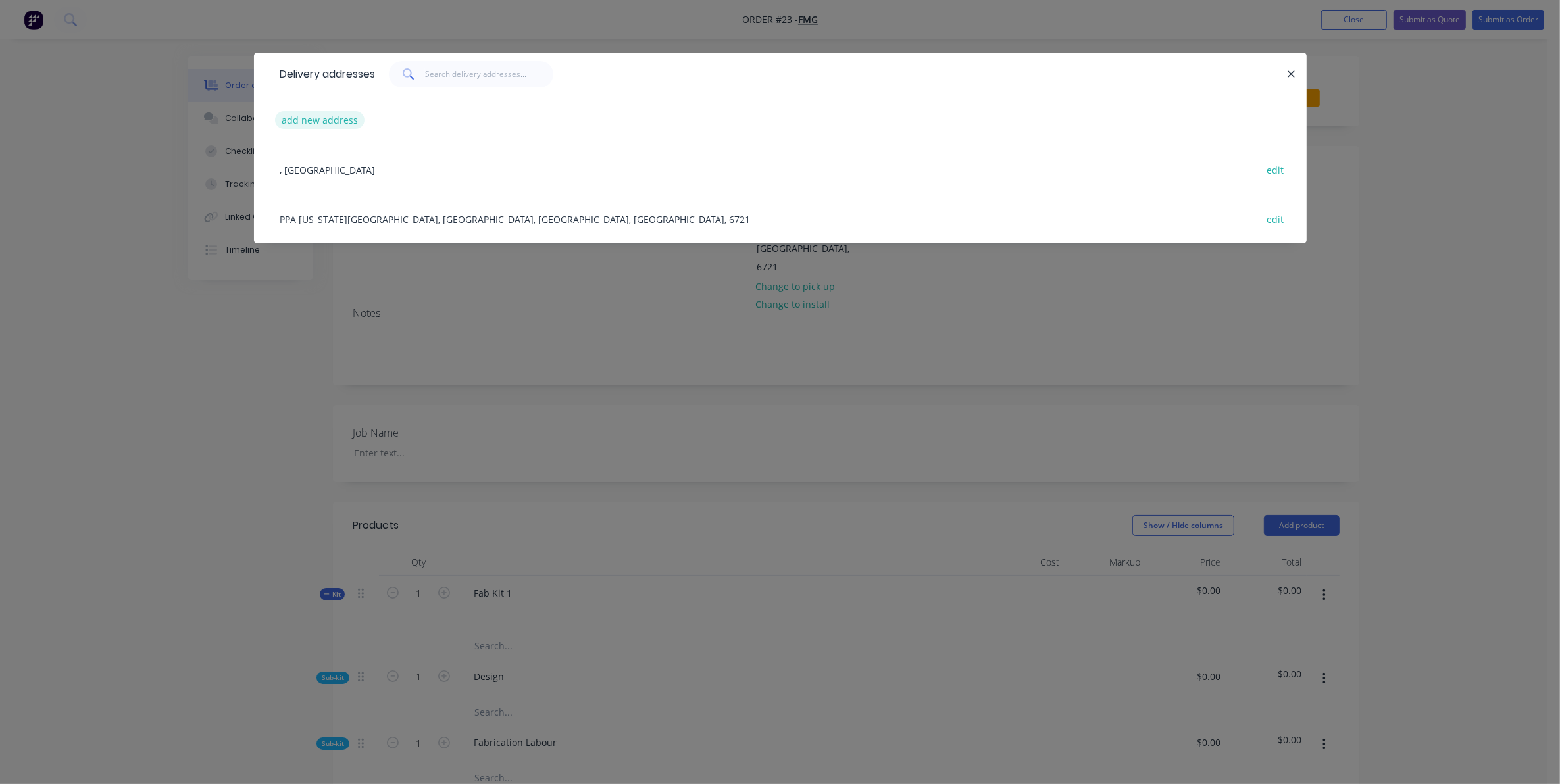
click at [339, 120] on button "add new address" at bounding box center [320, 119] width 90 height 17
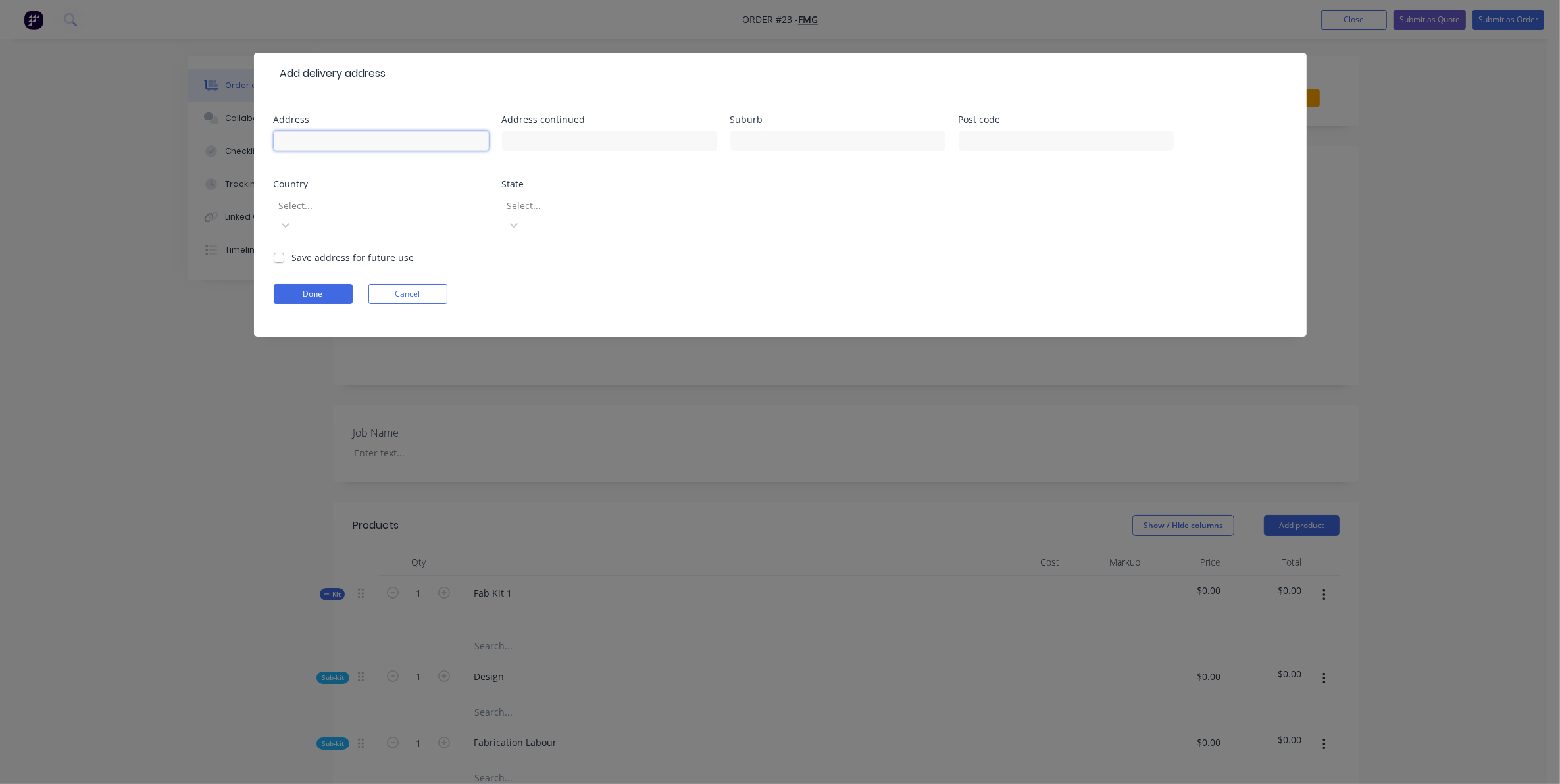
click at [386, 142] on input "text" at bounding box center [381, 141] width 215 height 20
type input "FMG [PERSON_NAME] Point"
type input "[GEOGRAPHIC_DATA]"
type input "6721"
click at [395, 201] on div at bounding box center [372, 206] width 189 height 17
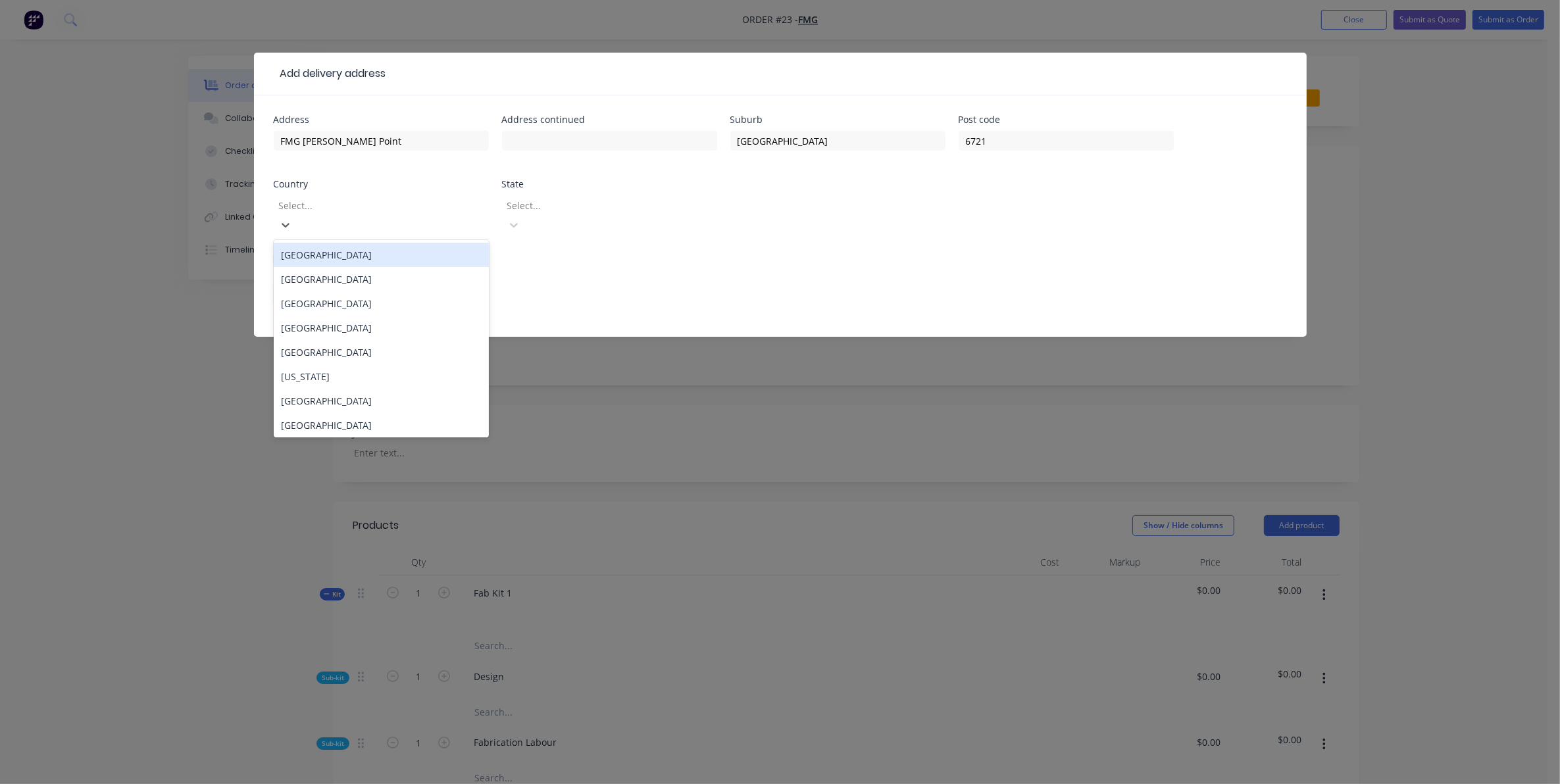
click at [397, 242] on div "[GEOGRAPHIC_DATA]" at bounding box center [381, 254] width 215 height 24
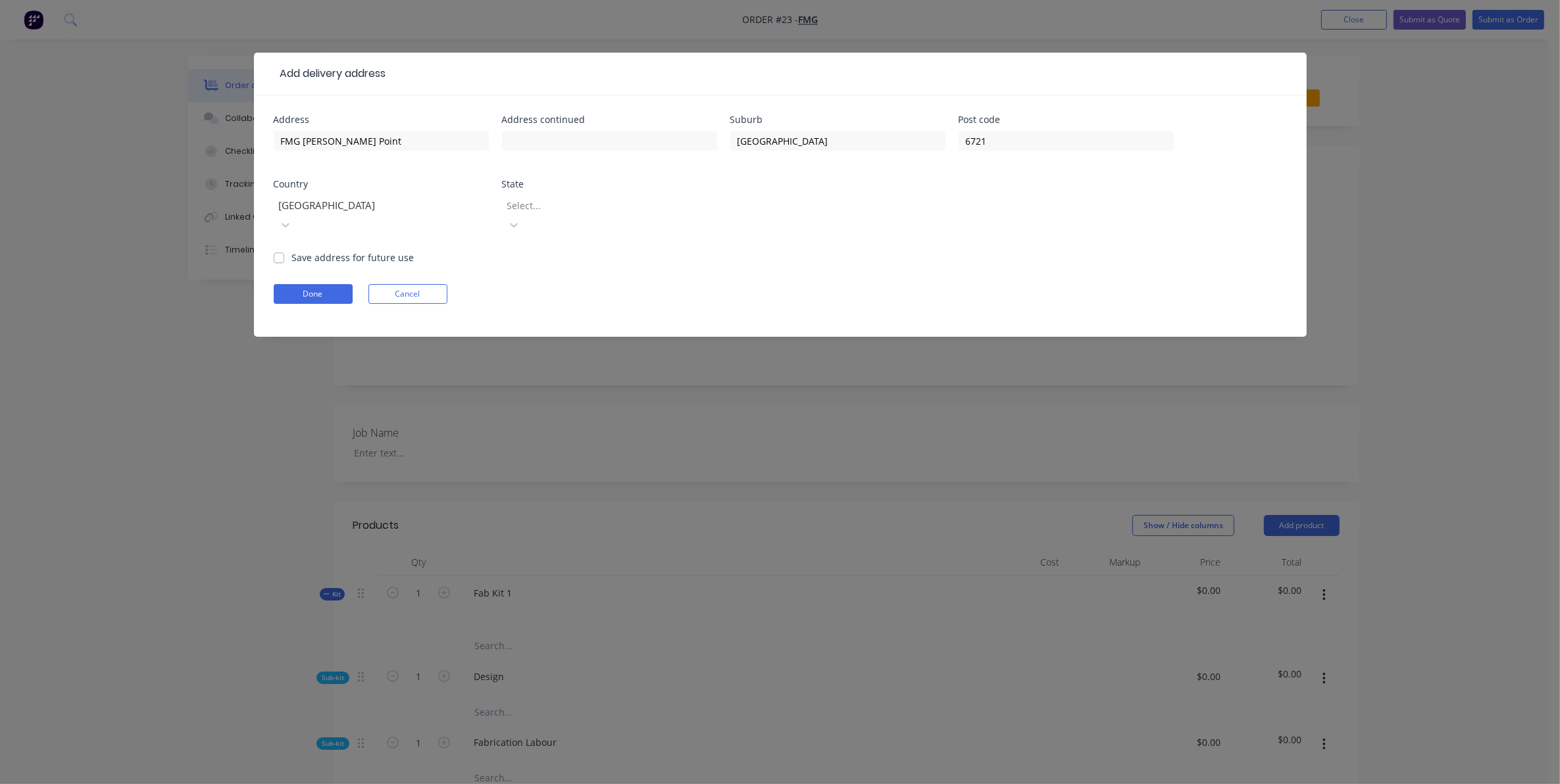
click at [571, 211] on div at bounding box center [600, 206] width 189 height 17
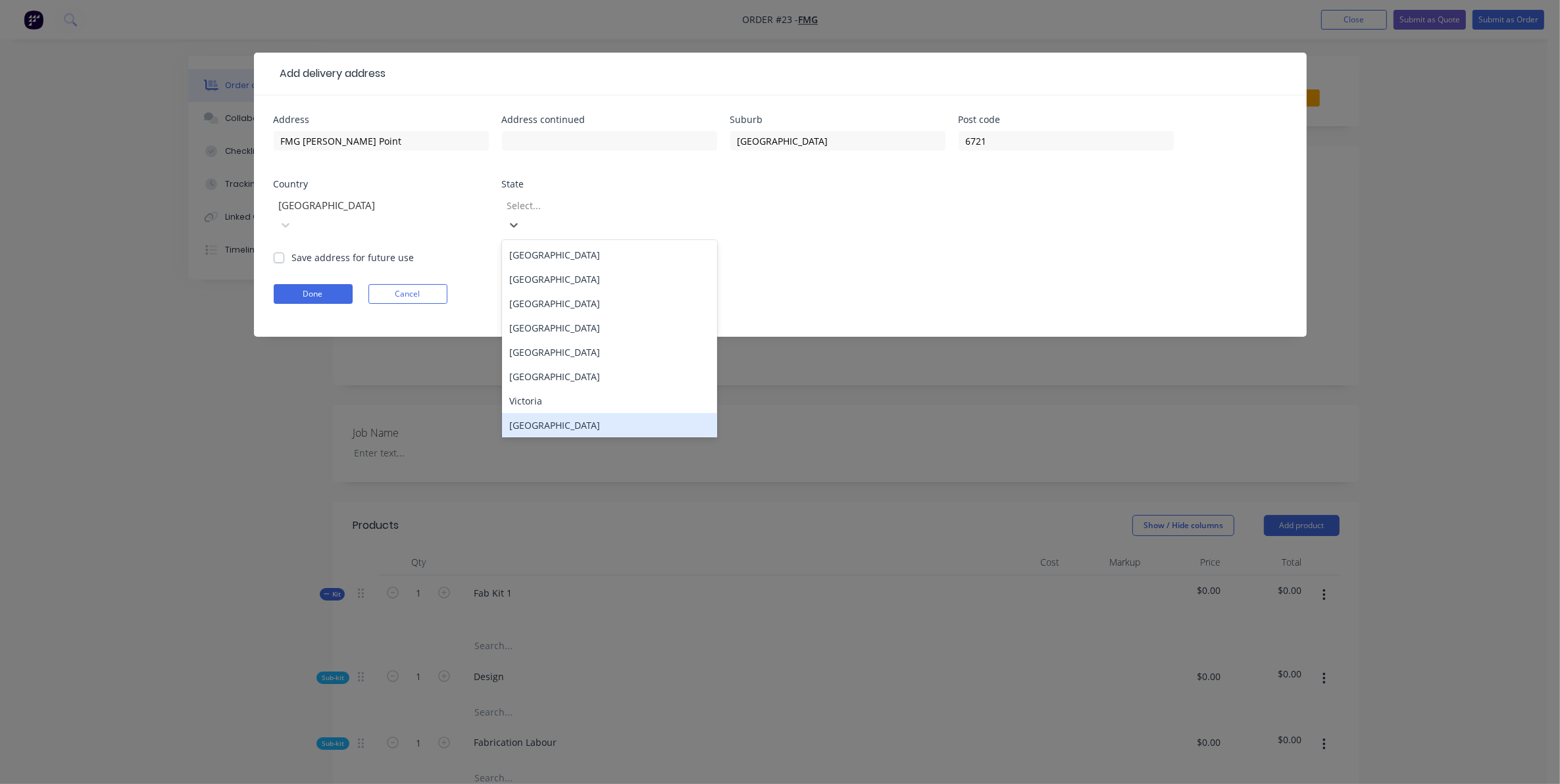
click at [606, 413] on div "[GEOGRAPHIC_DATA]" at bounding box center [609, 425] width 215 height 24
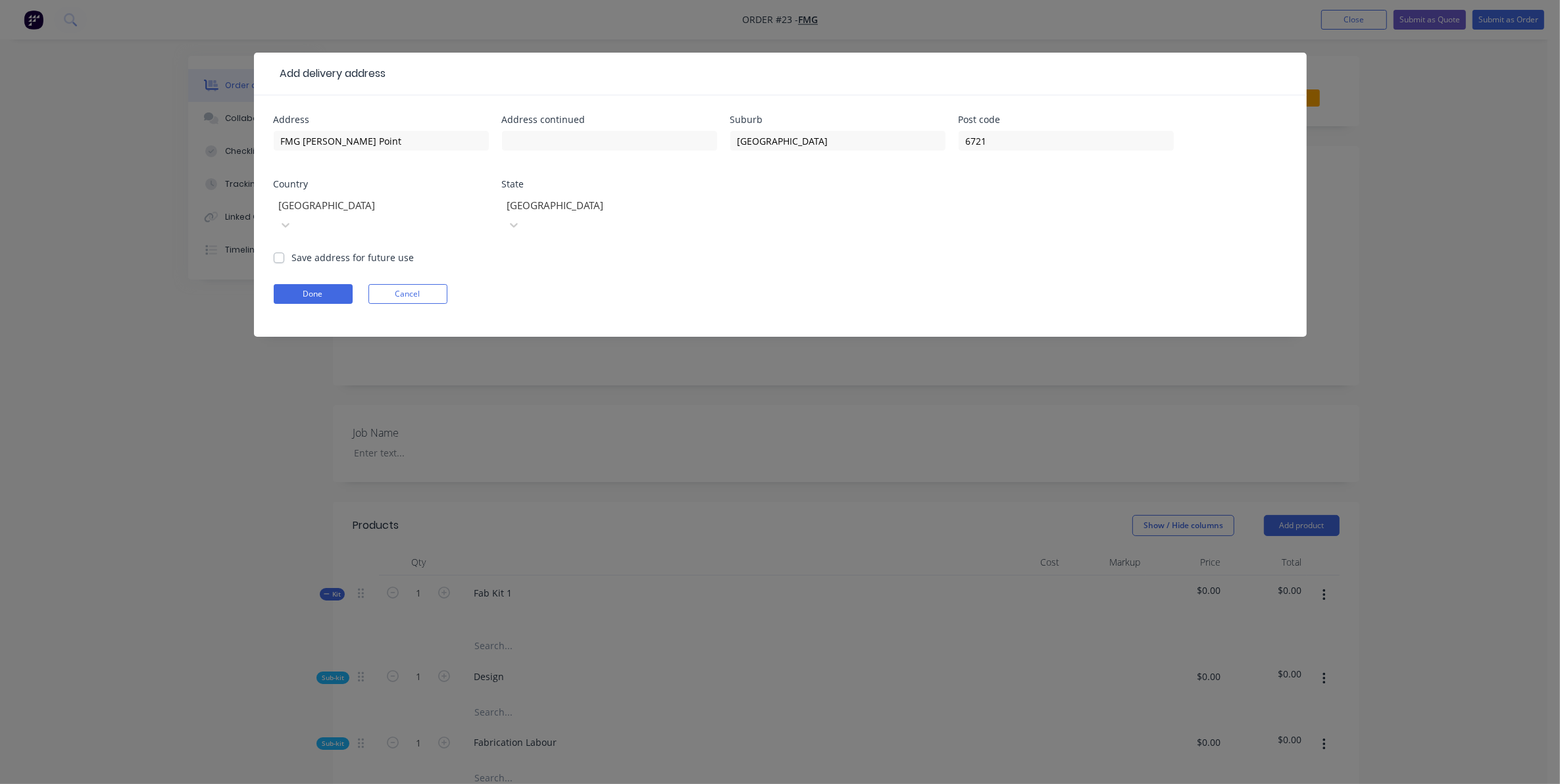
click at [320, 251] on label "Save address for future use" at bounding box center [353, 257] width 122 height 14
click at [284, 251] on input "Save address for future use" at bounding box center [278, 257] width 11 height 12
checkbox input "true"
click at [323, 284] on button "Done" at bounding box center [312, 294] width 79 height 20
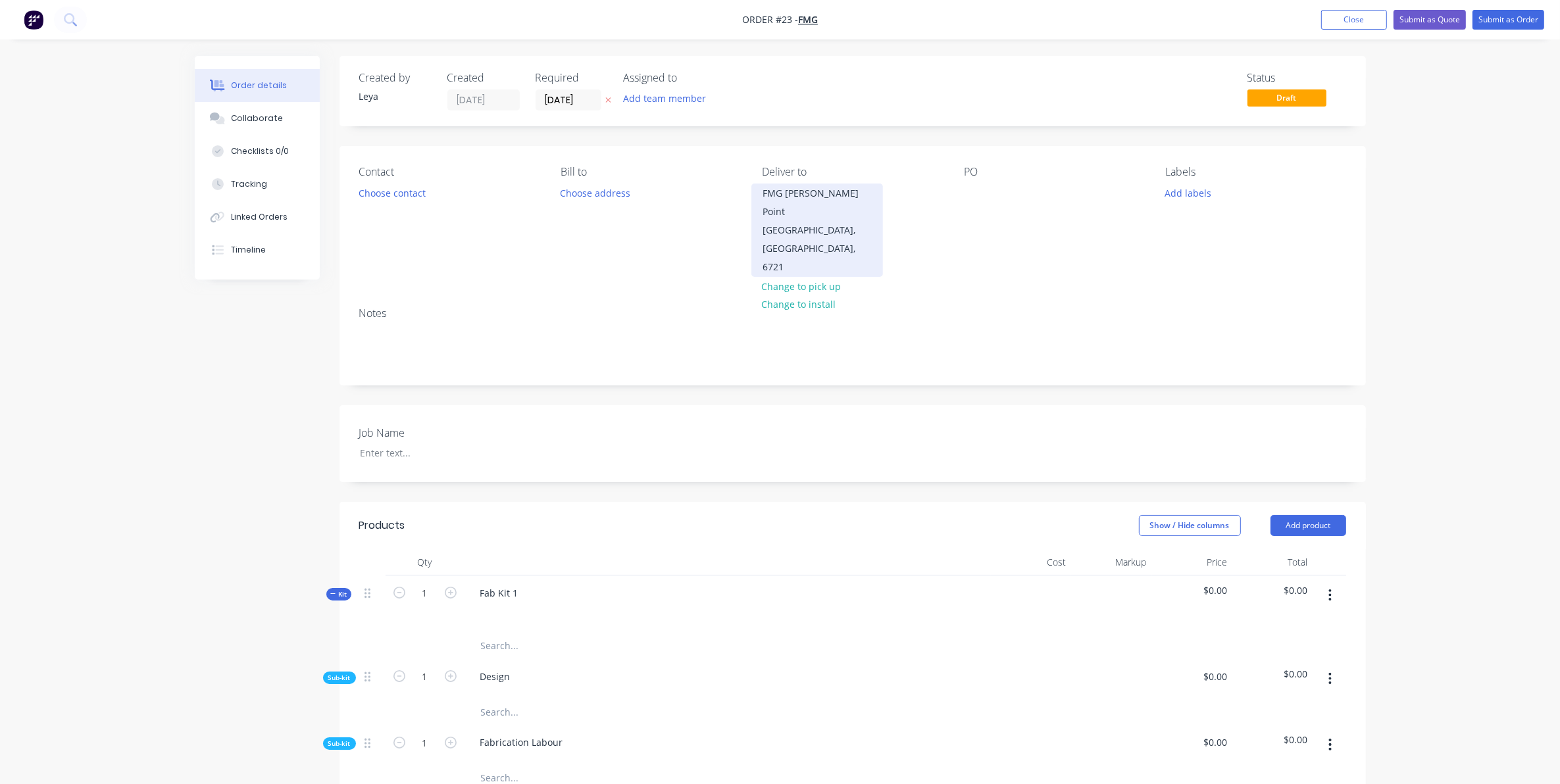
click at [782, 221] on div "[GEOGRAPHIC_DATA], [GEOGRAPHIC_DATA], 6721" at bounding box center [817, 248] width 109 height 55
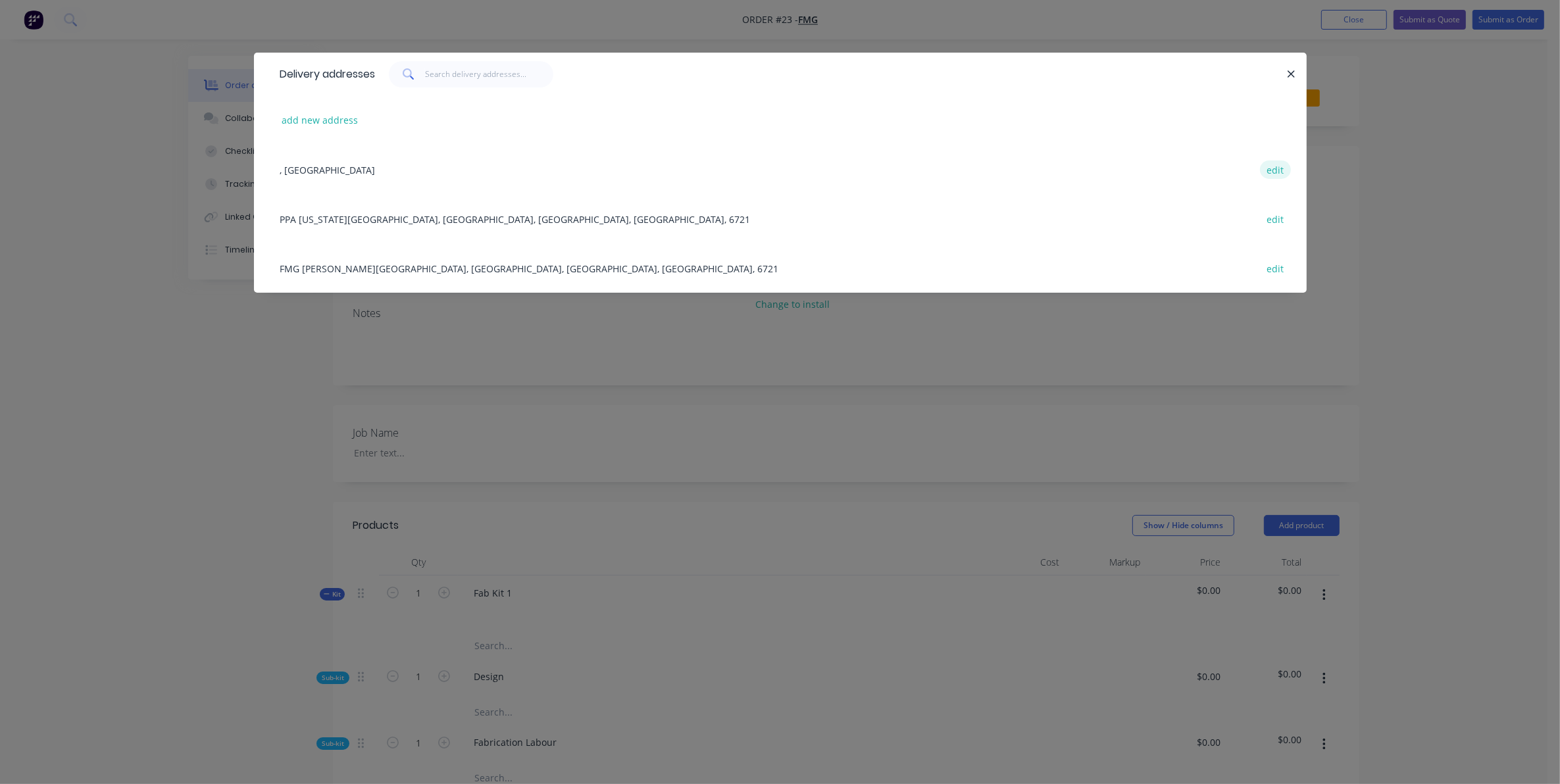
click at [1288, 163] on button "edit" at bounding box center [1275, 169] width 31 height 17
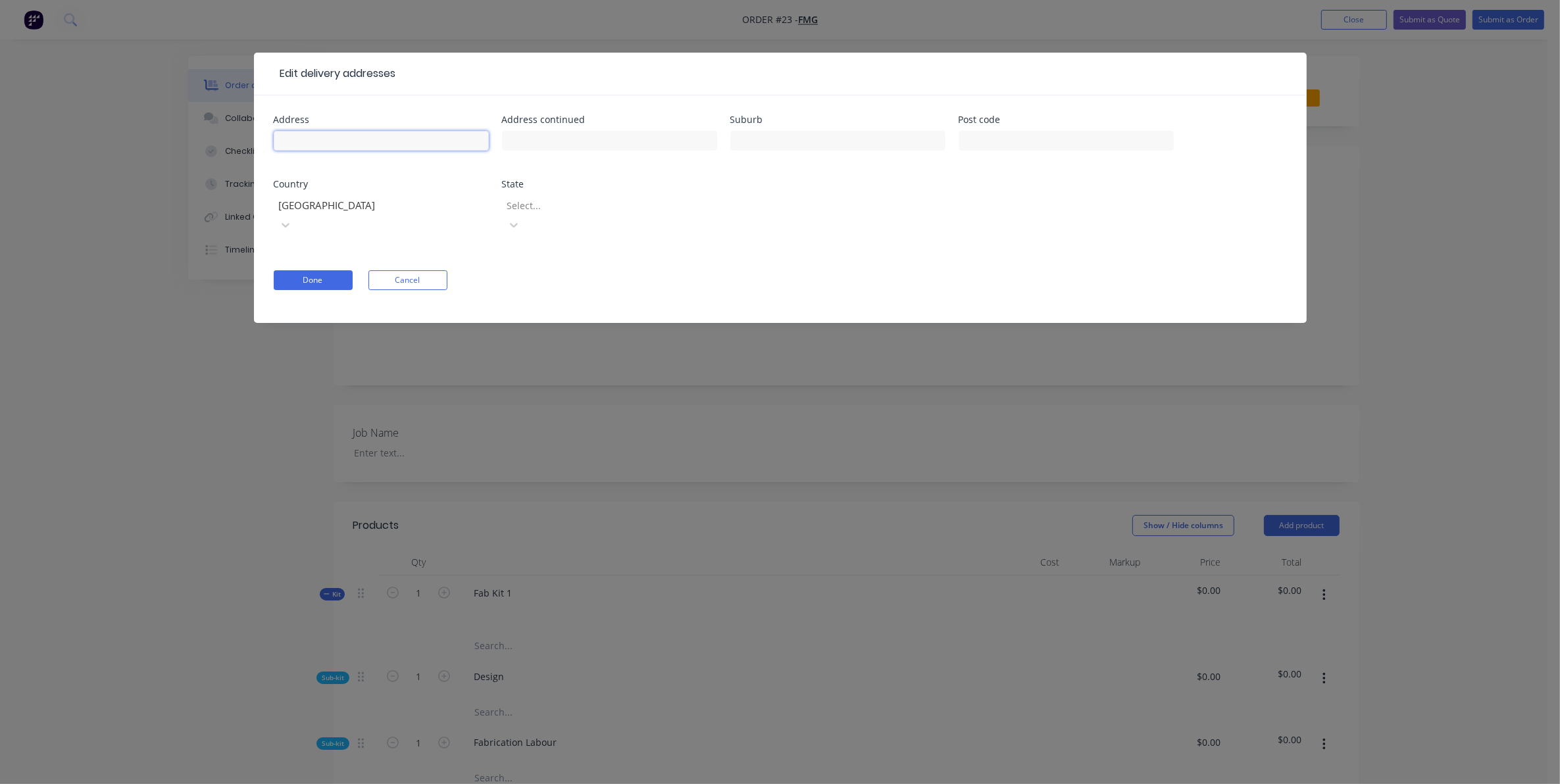
click at [408, 135] on input "text" at bounding box center [381, 141] width 215 height 20
click at [387, 139] on input "text" at bounding box center [381, 141] width 215 height 20
type input "FMG - Rail"
type input "[GEOGRAPHIC_DATA]"
drag, startPoint x: 799, startPoint y: 138, endPoint x: 698, endPoint y: 126, distance: 101.7
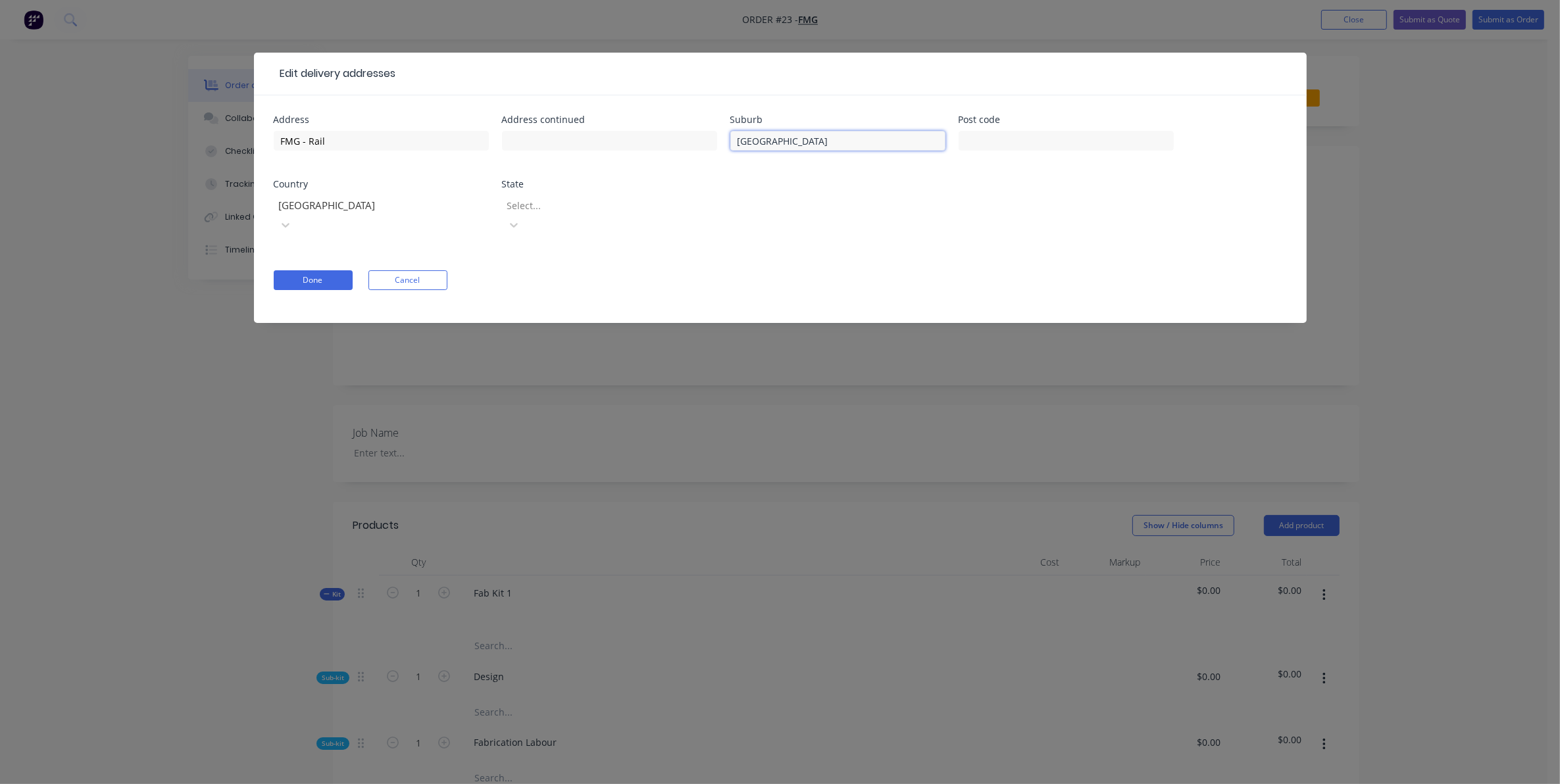
click at [698, 126] on div "Address FMG - Rail Address continued Suburb [GEOGRAPHIC_DATA] Post code Country…" at bounding box center [780, 182] width 1013 height 136
click at [318, 270] on button "Done" at bounding box center [312, 280] width 79 height 20
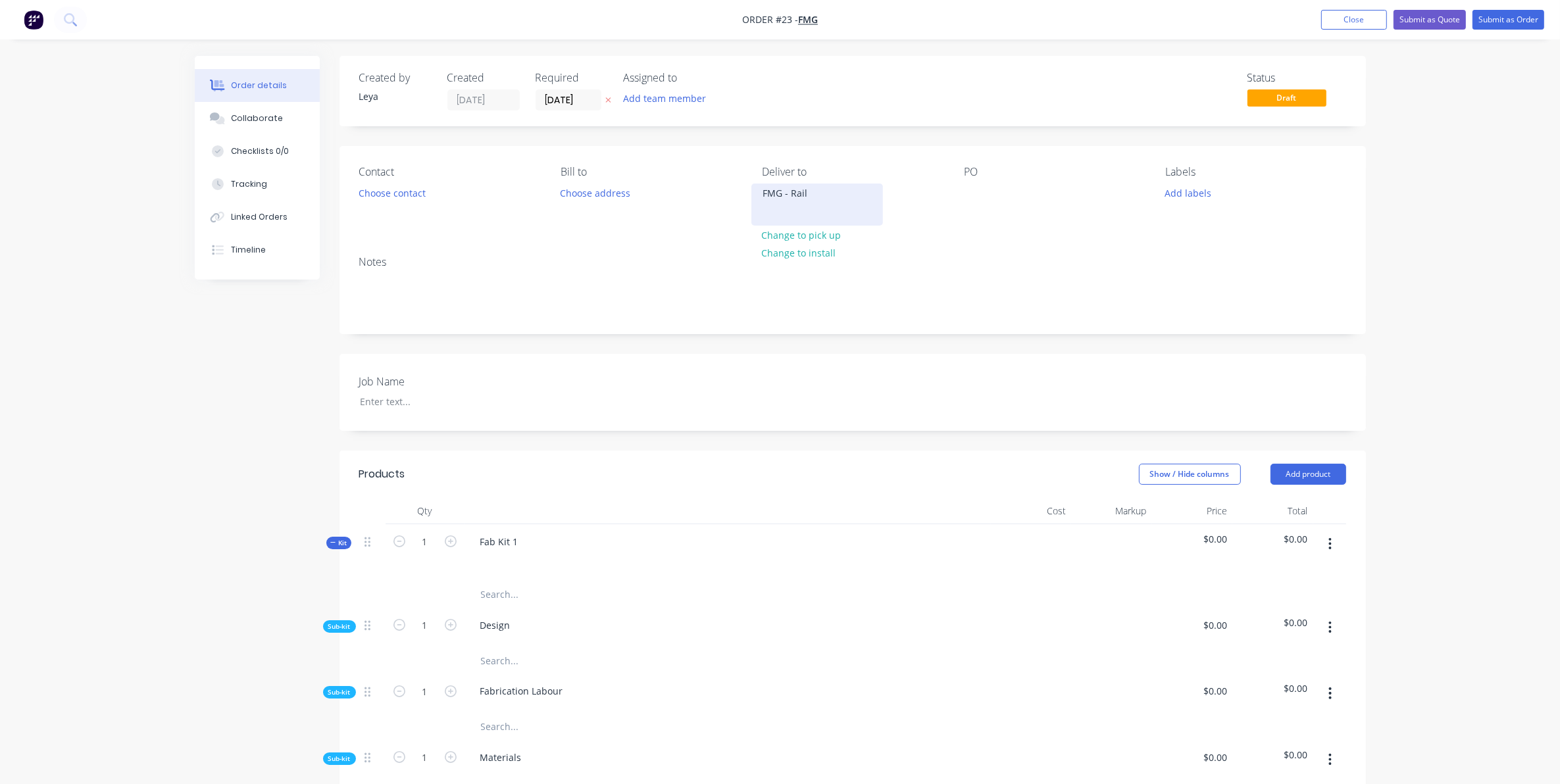
click at [788, 195] on div "FMG - Rail" at bounding box center [817, 193] width 109 height 18
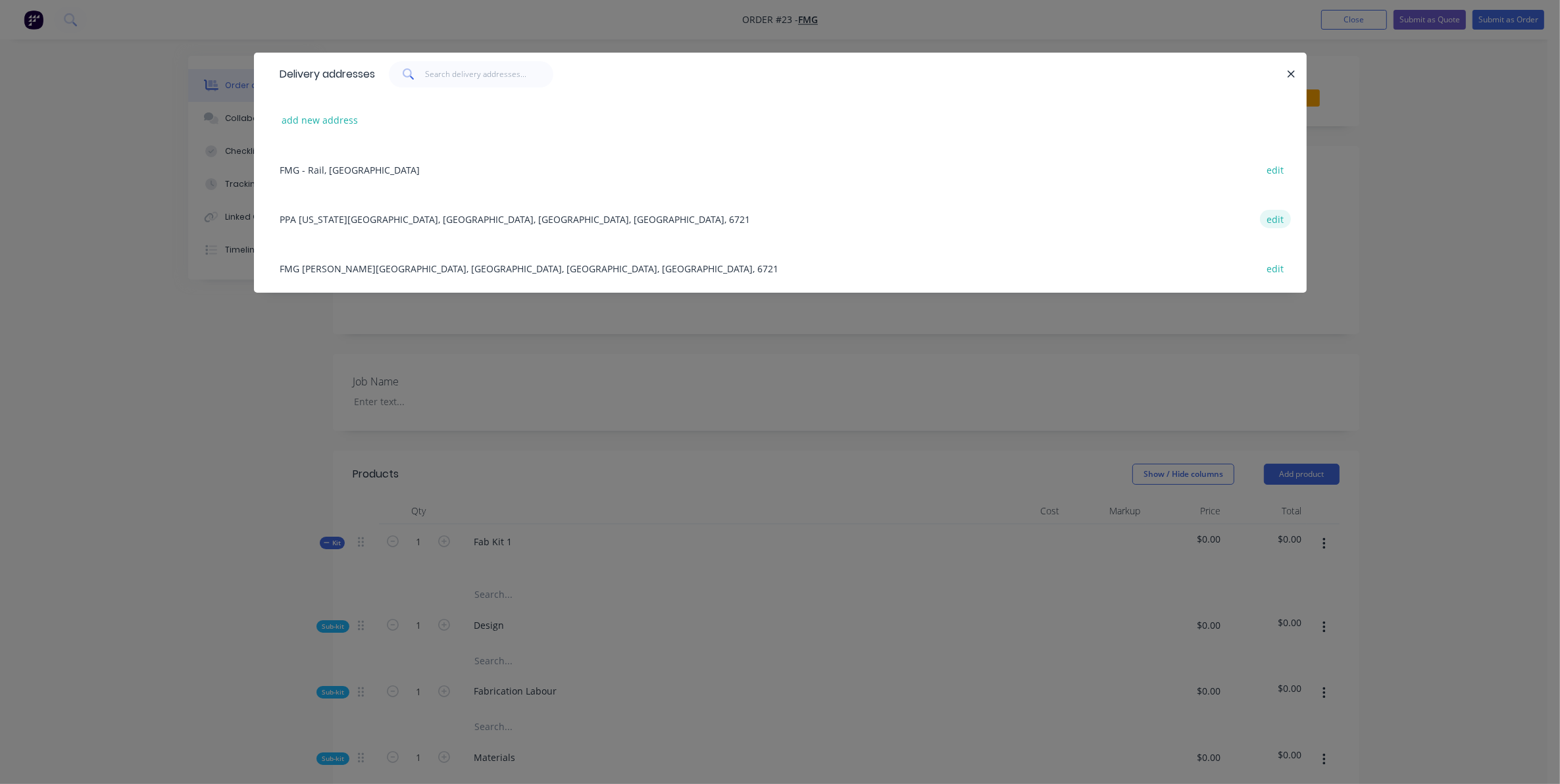
click at [1280, 217] on button "edit" at bounding box center [1275, 218] width 31 height 17
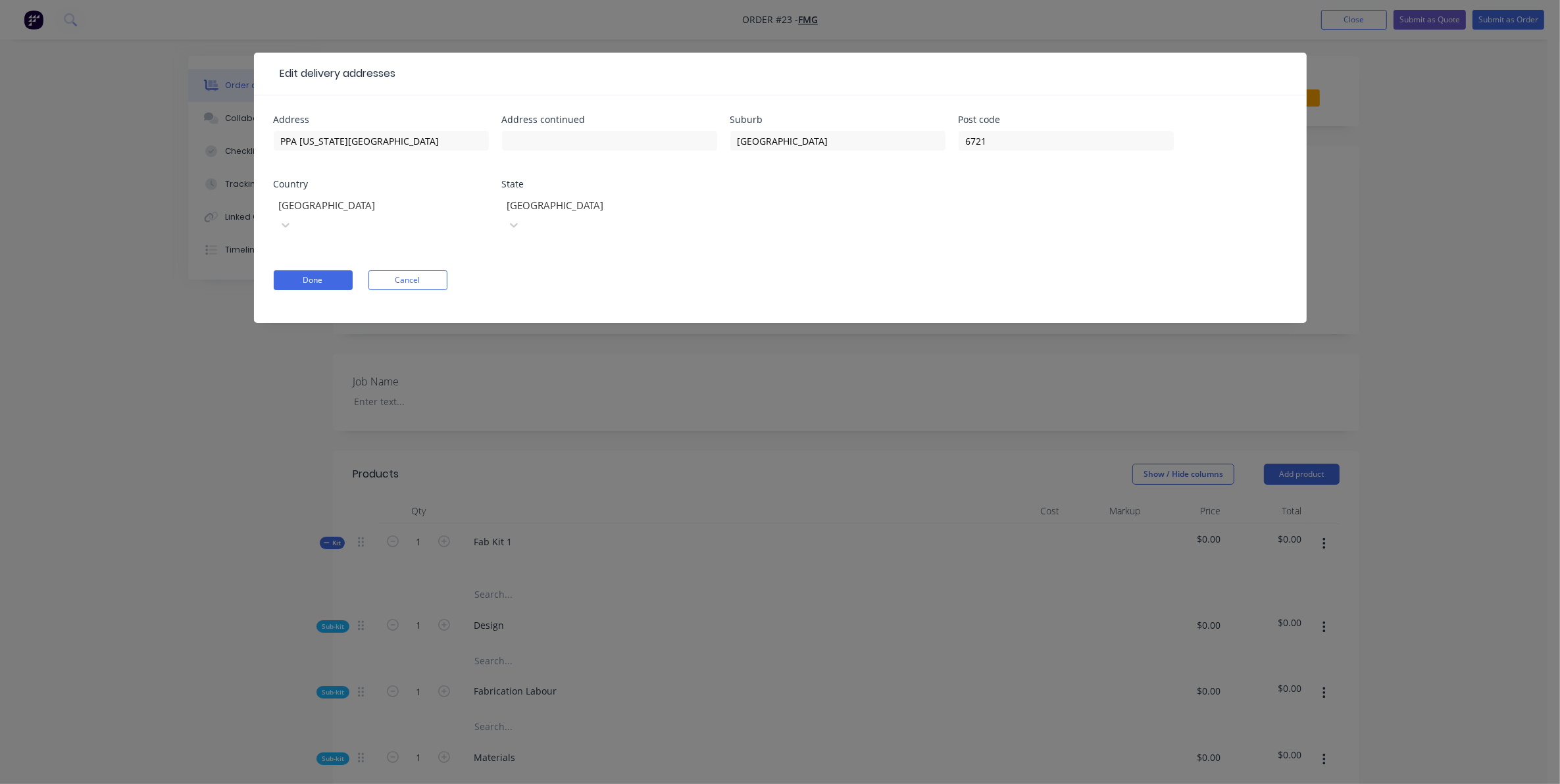
click at [445, 202] on div at bounding box center [372, 206] width 189 height 17
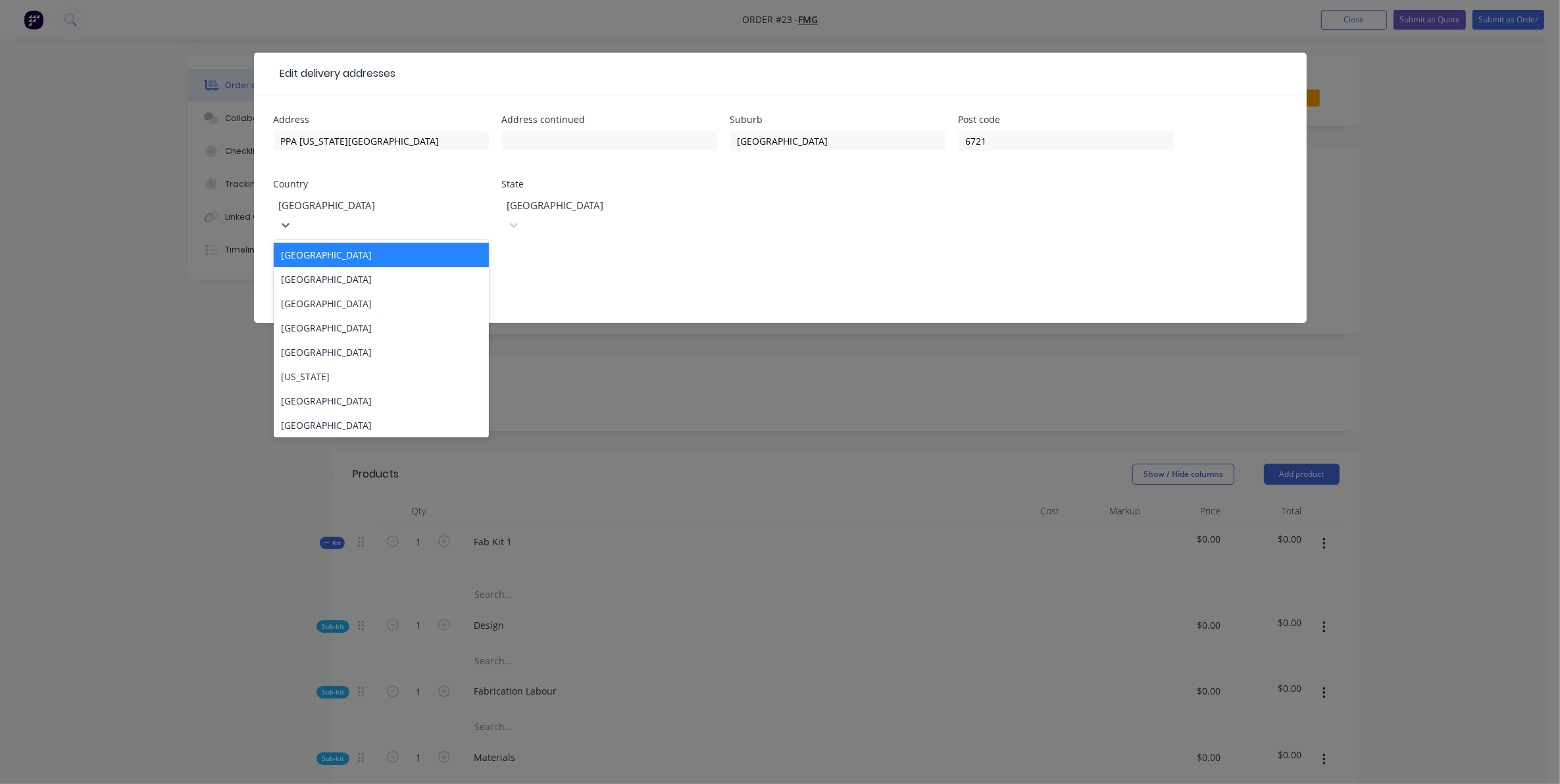
drag, startPoint x: 432, startPoint y: 202, endPoint x: 392, endPoint y: 202, distance: 40.0
click at [418, 202] on div at bounding box center [372, 206] width 189 height 17
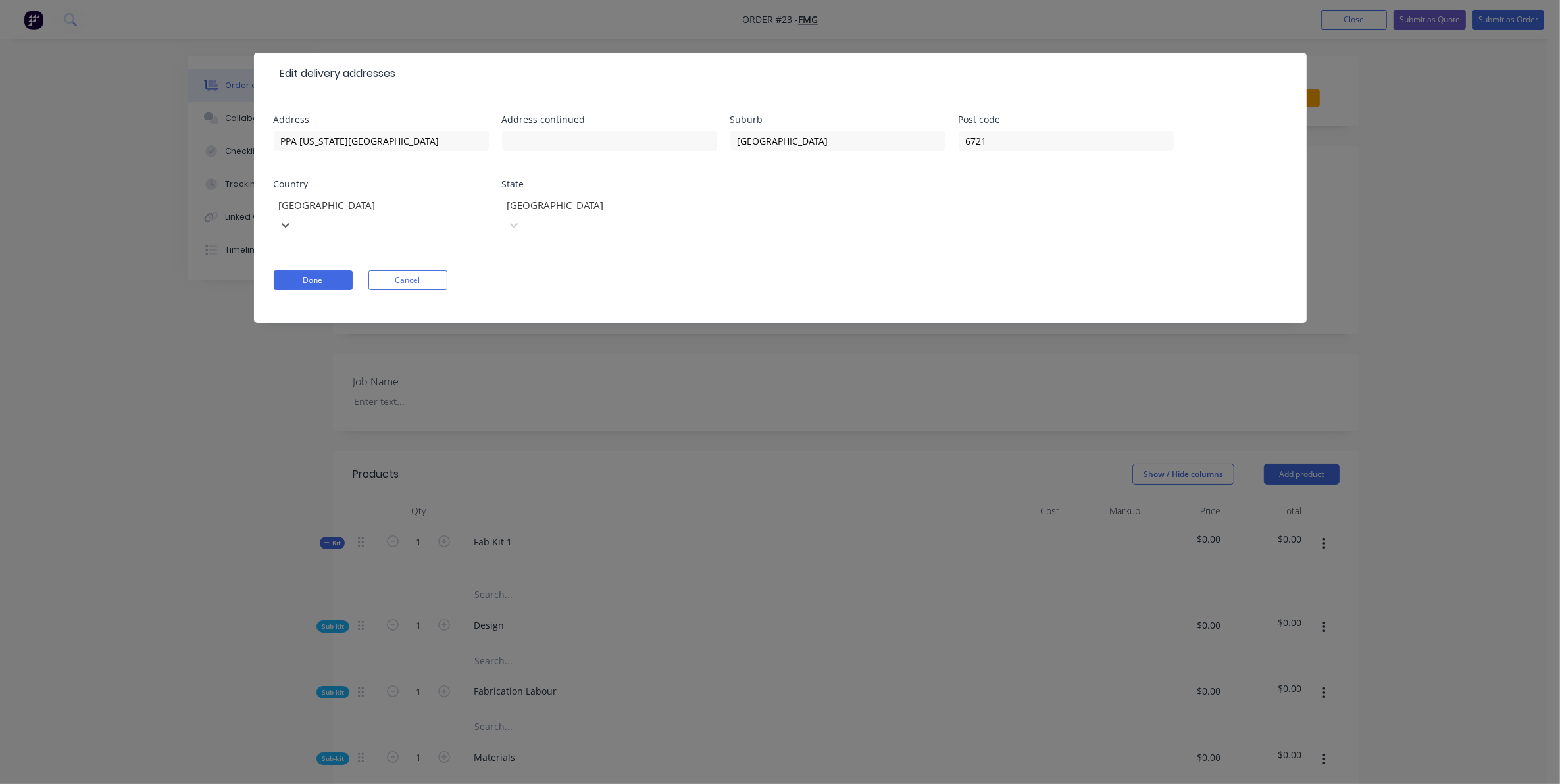
click at [369, 199] on div at bounding box center [372, 206] width 189 height 17
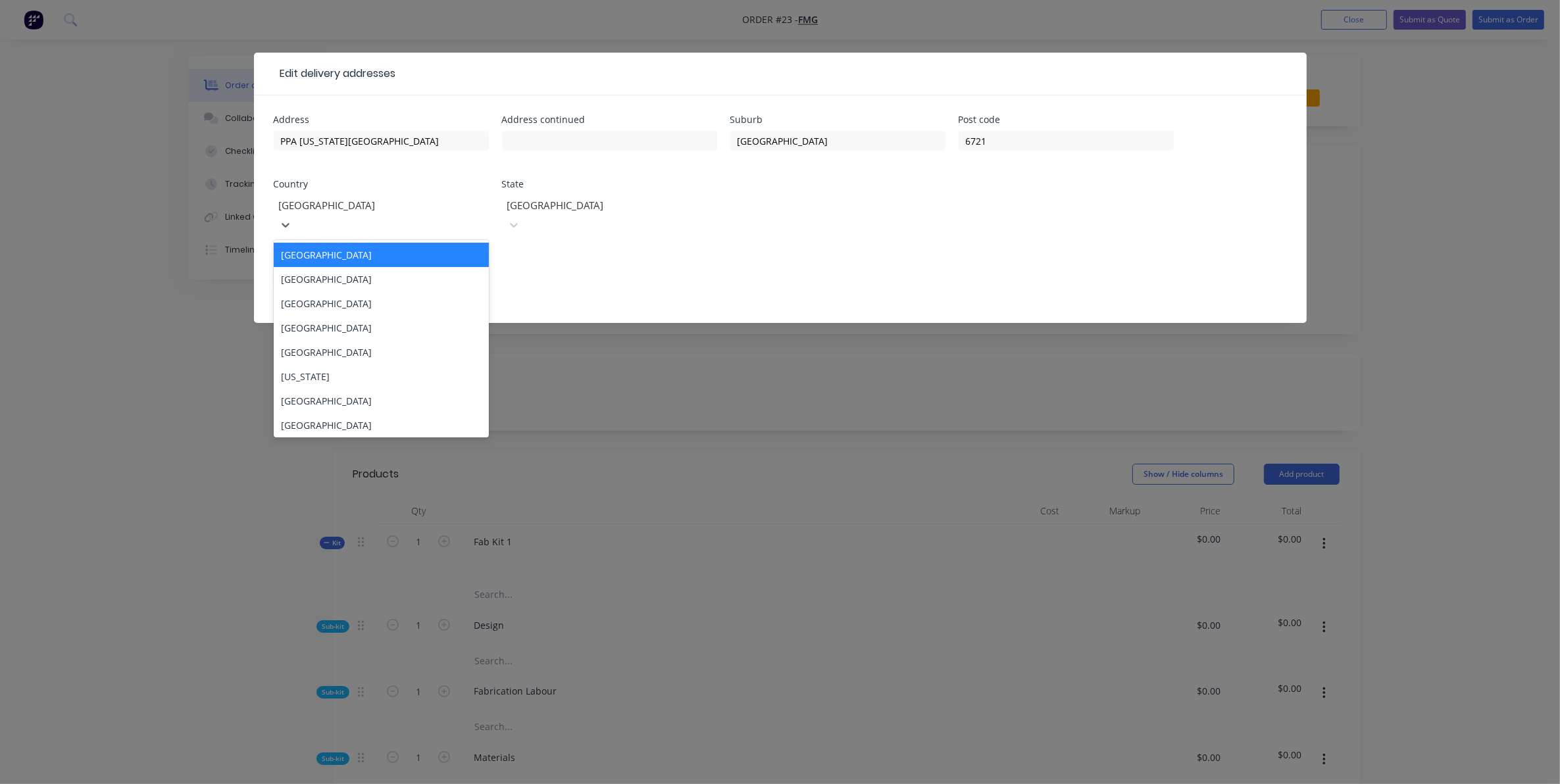
click at [411, 217] on div "250 results available. Use Up and Down to choose options, press Enter to select…" at bounding box center [381, 222] width 215 height 58
click at [372, 209] on div at bounding box center [372, 206] width 189 height 17
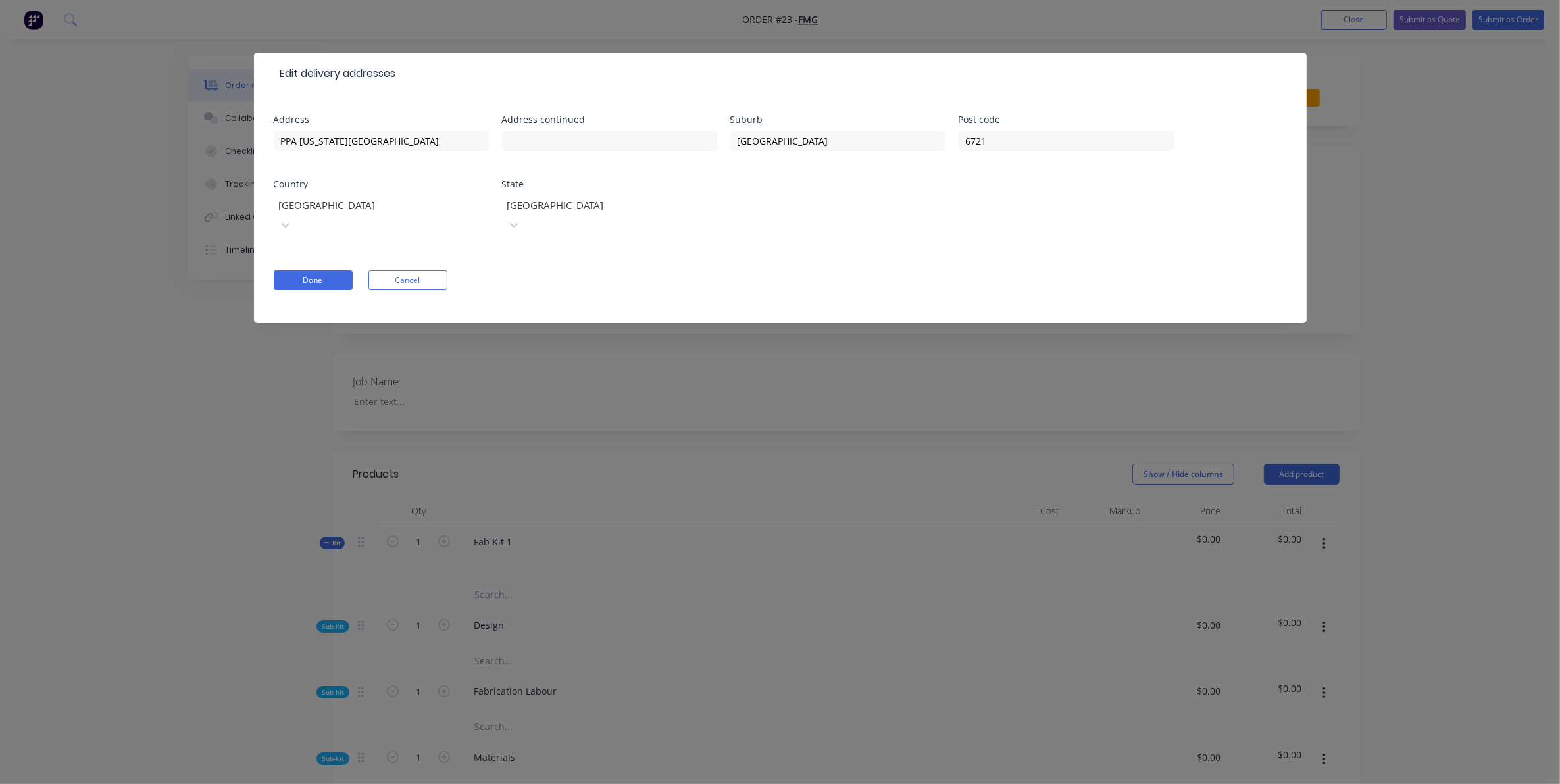
click at [348, 188] on div "Country" at bounding box center [381, 184] width 215 height 9
click at [339, 209] on div at bounding box center [372, 206] width 189 height 17
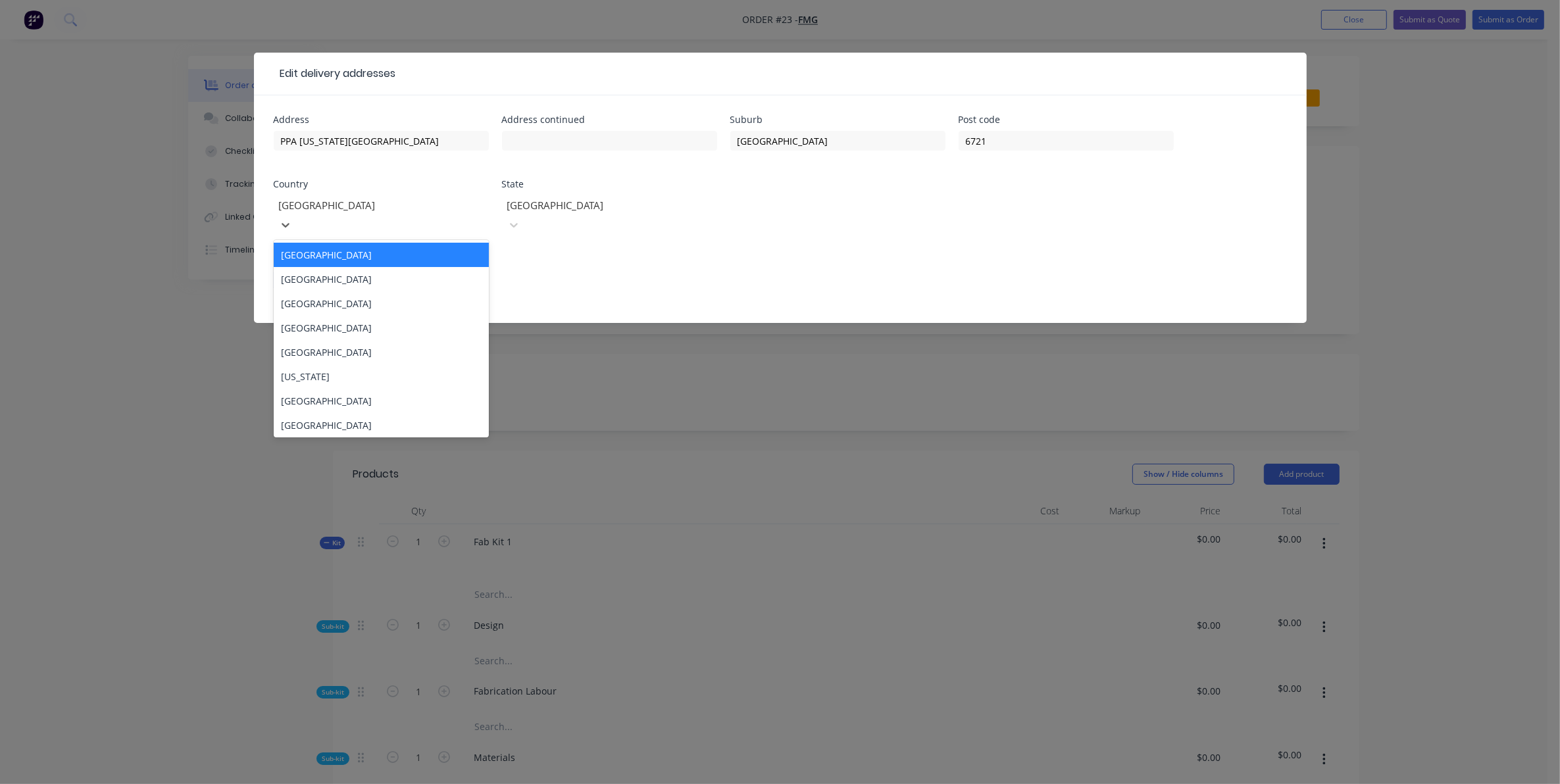
click at [352, 187] on div "Country" at bounding box center [381, 184] width 215 height 9
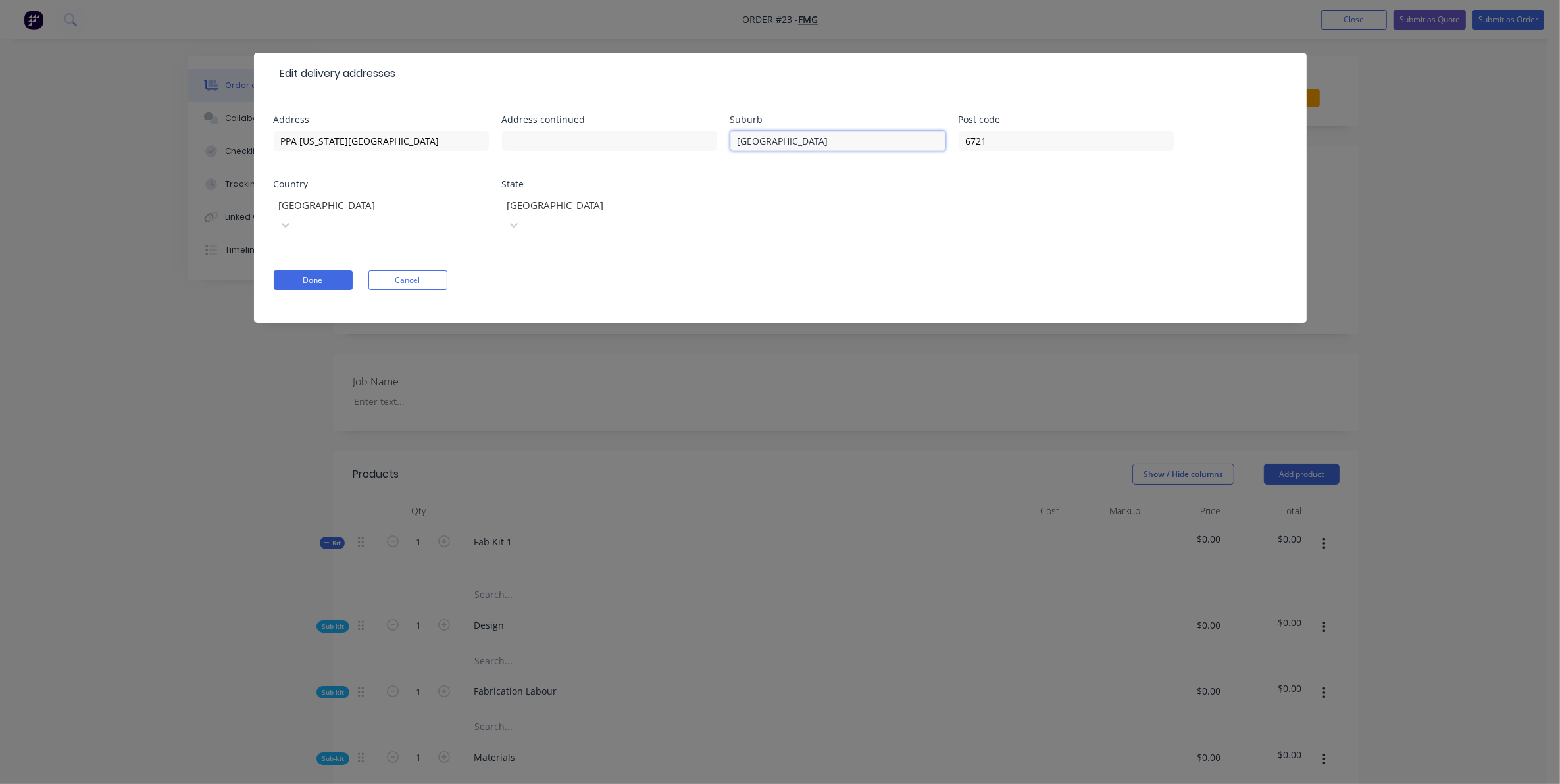
drag, startPoint x: 866, startPoint y: 140, endPoint x: 771, endPoint y: 140, distance: 95.0
click at [692, 143] on div "Address PPA [US_STATE][GEOGRAPHIC_DATA] Address continued Suburb [GEOGRAPHIC_DA…" at bounding box center [780, 182] width 1013 height 136
drag, startPoint x: 1123, startPoint y: 142, endPoint x: 809, endPoint y: 155, distance: 314.3
click at [820, 150] on div "Address PPA [US_STATE][GEOGRAPHIC_DATA] Address continued Suburb Post code 6721…" at bounding box center [780, 182] width 1013 height 136
click at [339, 270] on button "Done" at bounding box center [312, 280] width 79 height 20
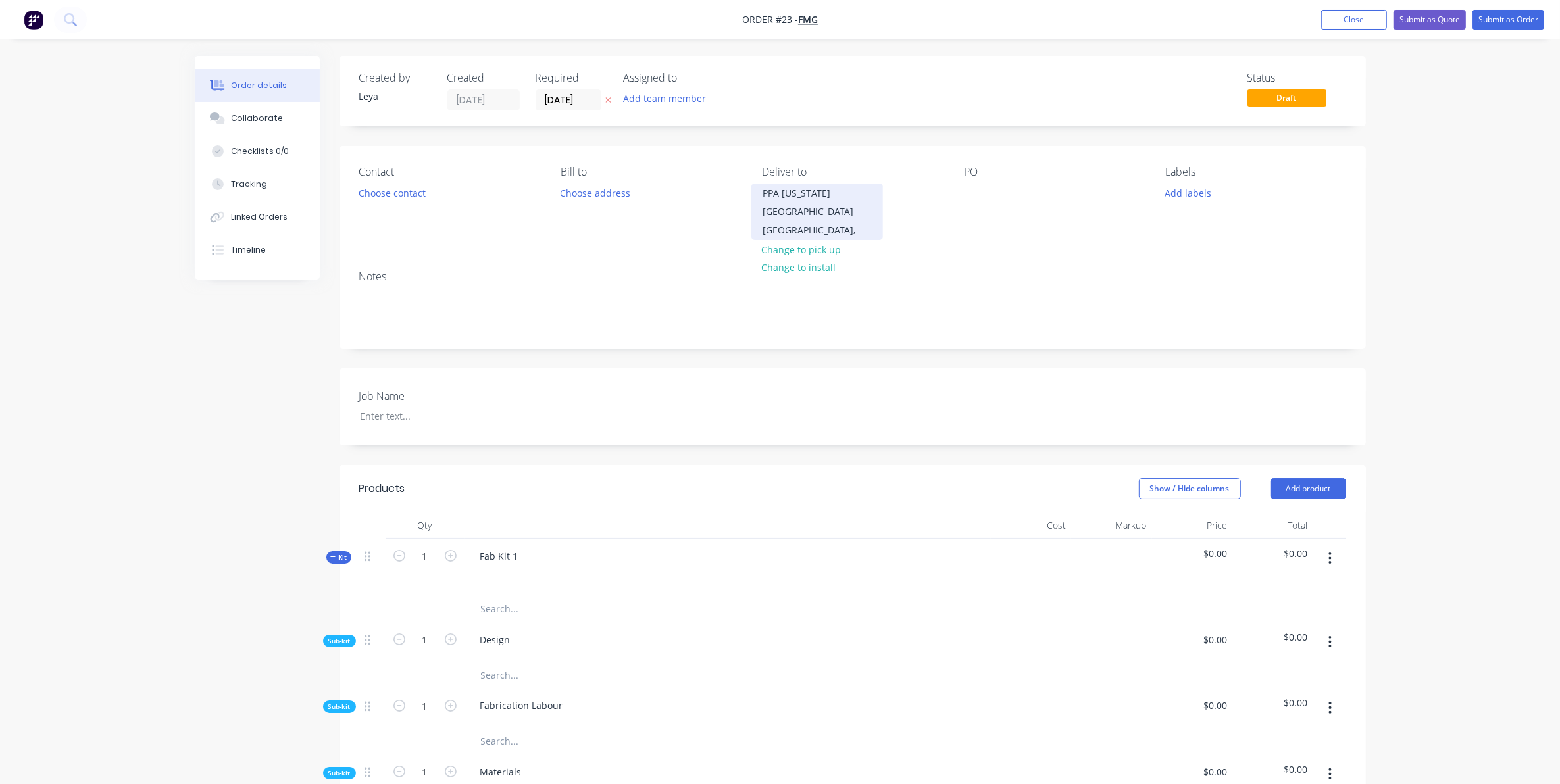
click at [819, 202] on div "PPA [US_STATE][GEOGRAPHIC_DATA]" at bounding box center [817, 202] width 109 height 37
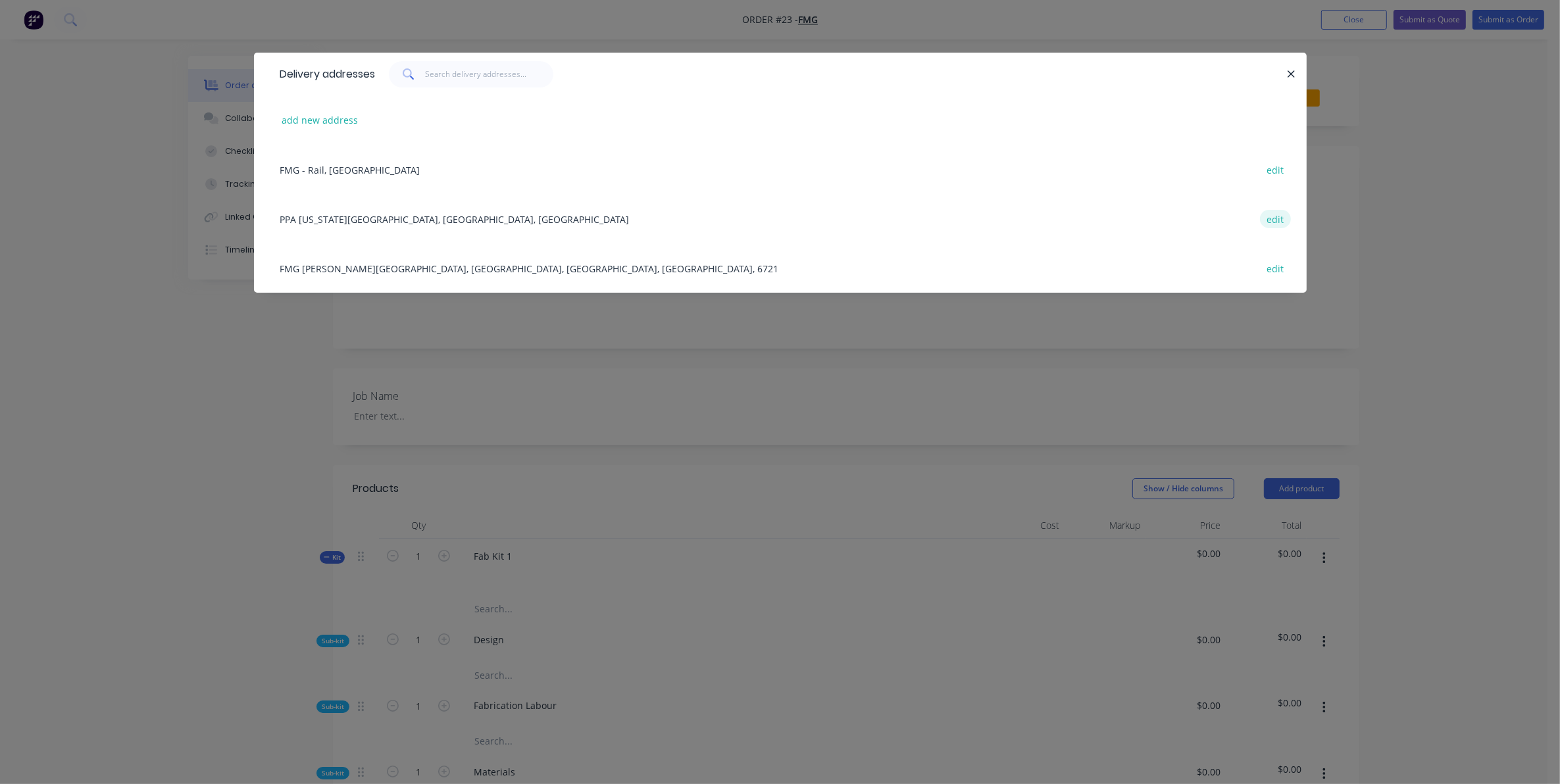
click at [1274, 212] on button "edit" at bounding box center [1275, 218] width 31 height 17
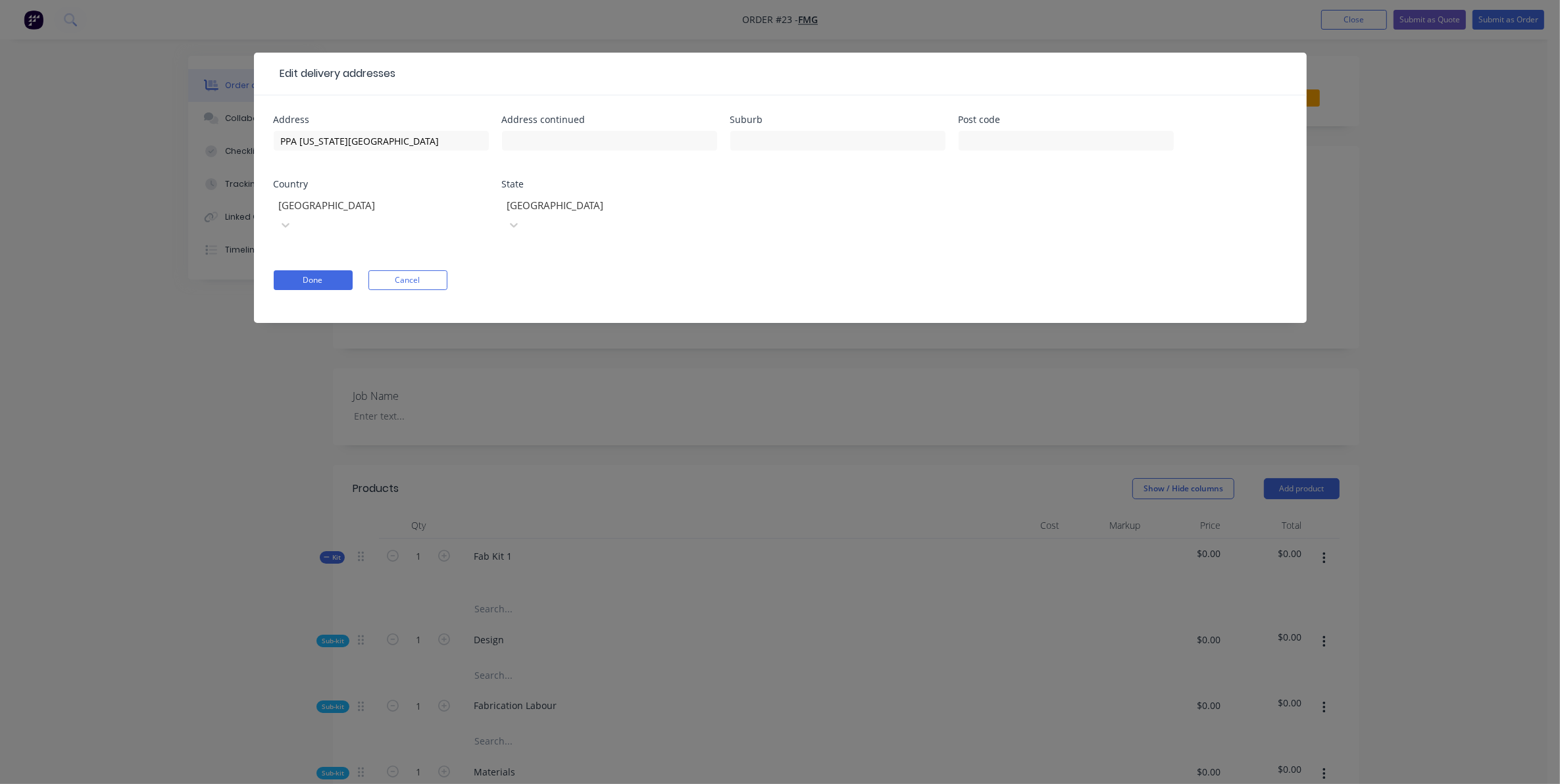
click at [412, 205] on div at bounding box center [372, 206] width 189 height 17
drag, startPoint x: 321, startPoint y: 207, endPoint x: 313, endPoint y: 206, distance: 8.1
click at [313, 206] on div at bounding box center [372, 206] width 189 height 17
click at [298, 206] on div at bounding box center [372, 206] width 189 height 17
click at [289, 206] on div at bounding box center [372, 206] width 189 height 17
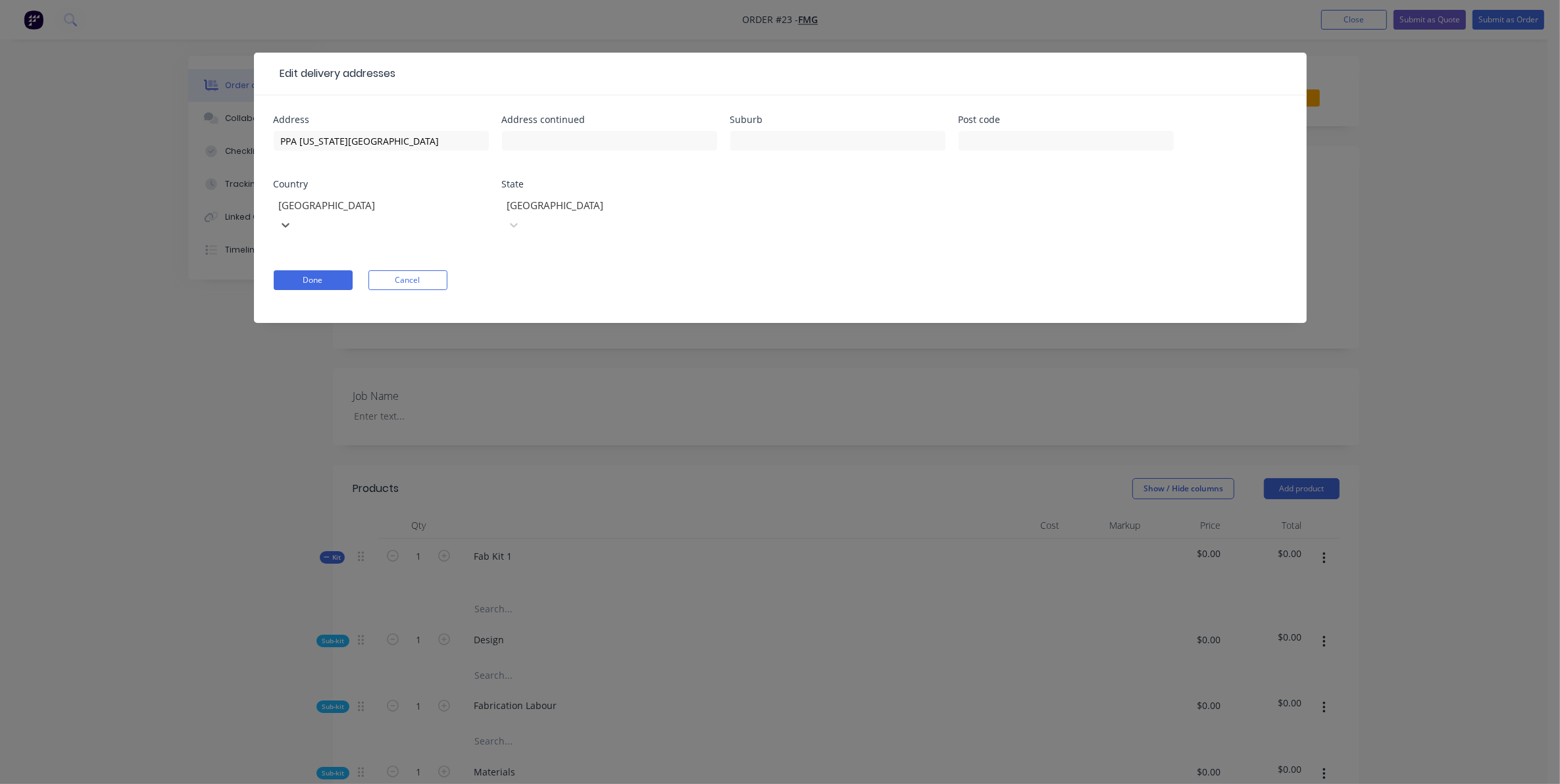
click at [289, 206] on div at bounding box center [372, 206] width 189 height 17
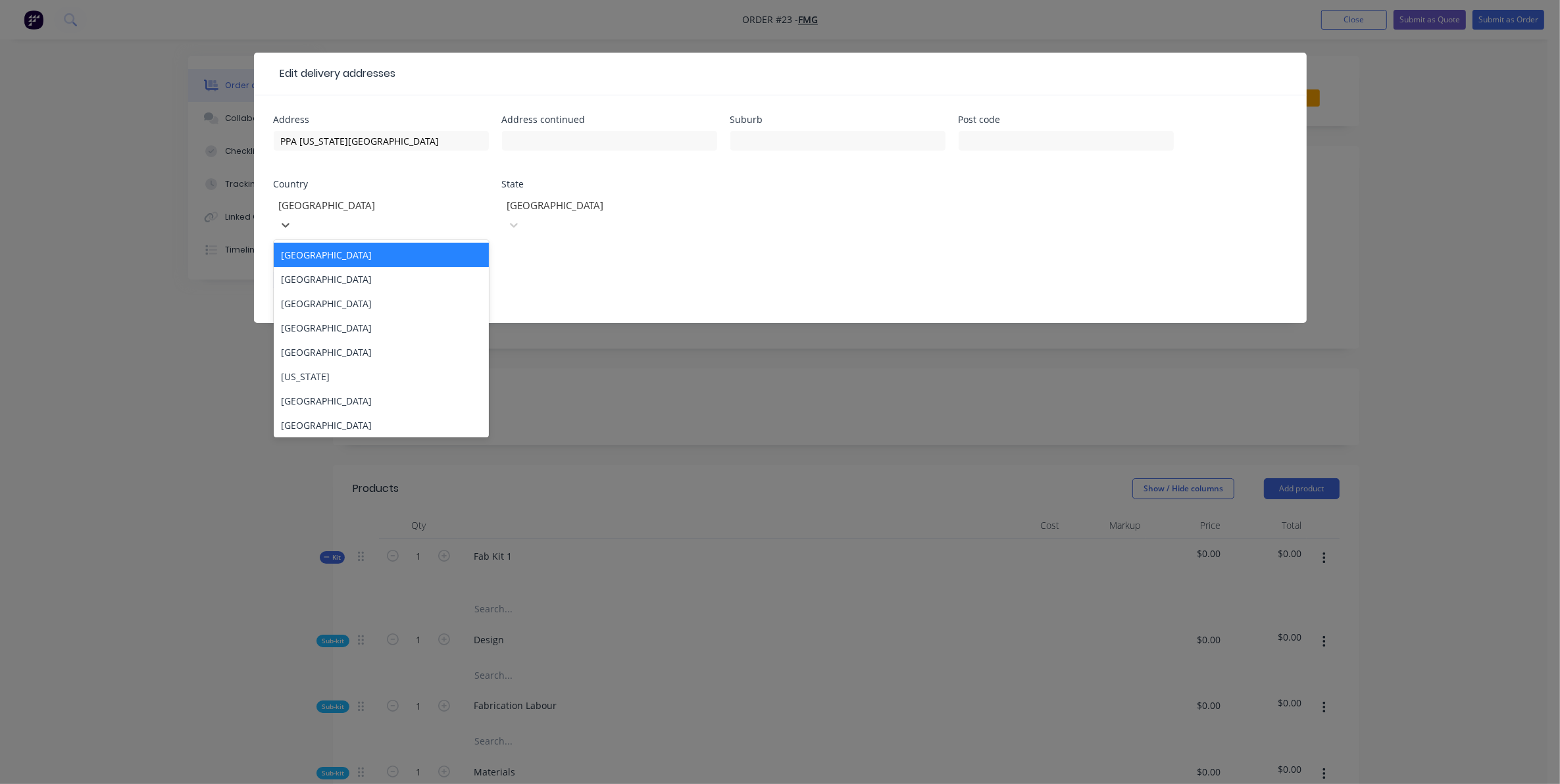
click at [318, 202] on div at bounding box center [372, 206] width 189 height 17
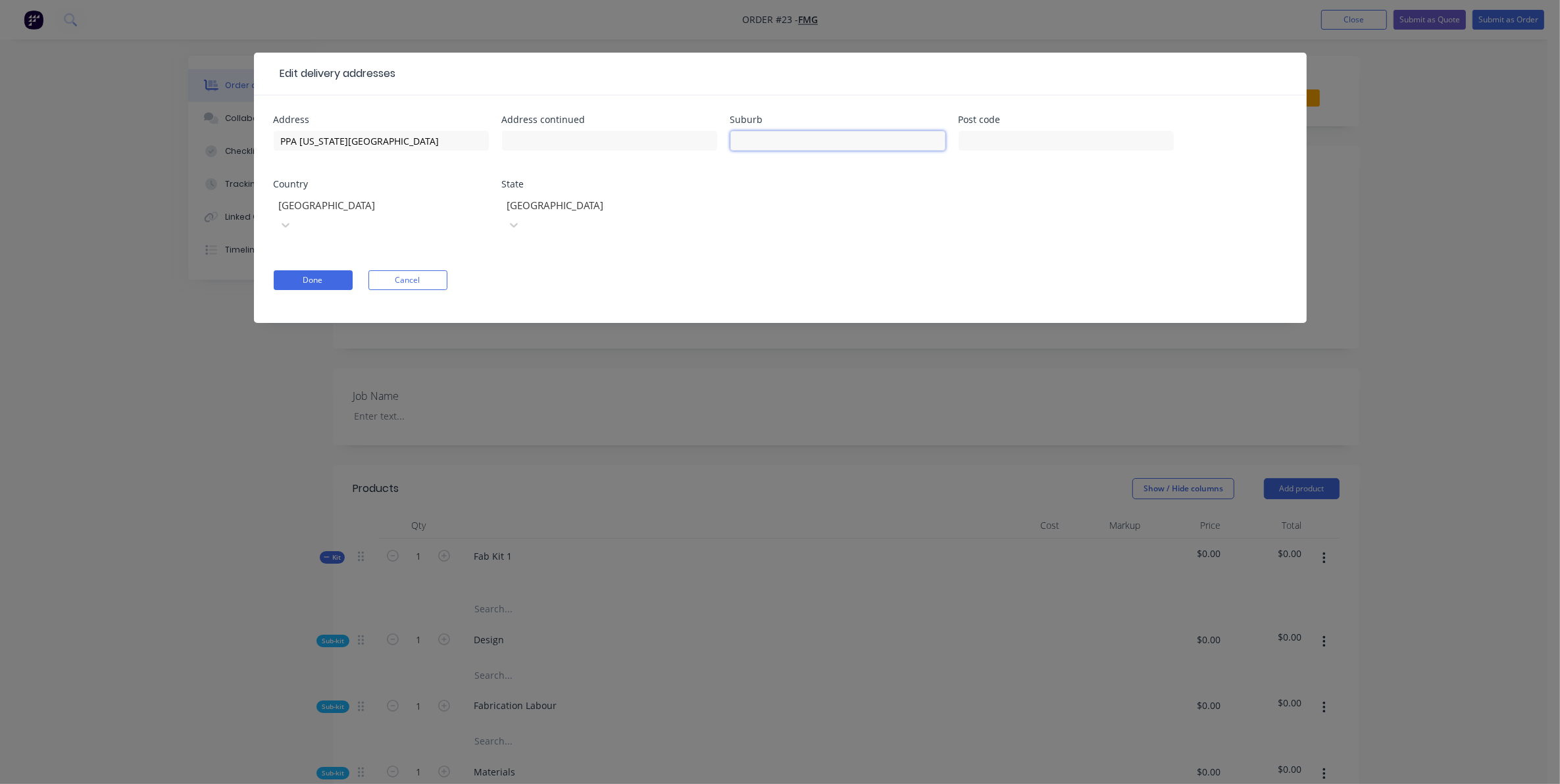
drag, startPoint x: 760, startPoint y: 150, endPoint x: 782, endPoint y: 137, distance: 25.6
click at [760, 150] on input "text" at bounding box center [838, 141] width 215 height 20
type input "[GEOGRAPHIC_DATA]"
type input "6721"
click at [308, 270] on button "Done" at bounding box center [312, 280] width 79 height 20
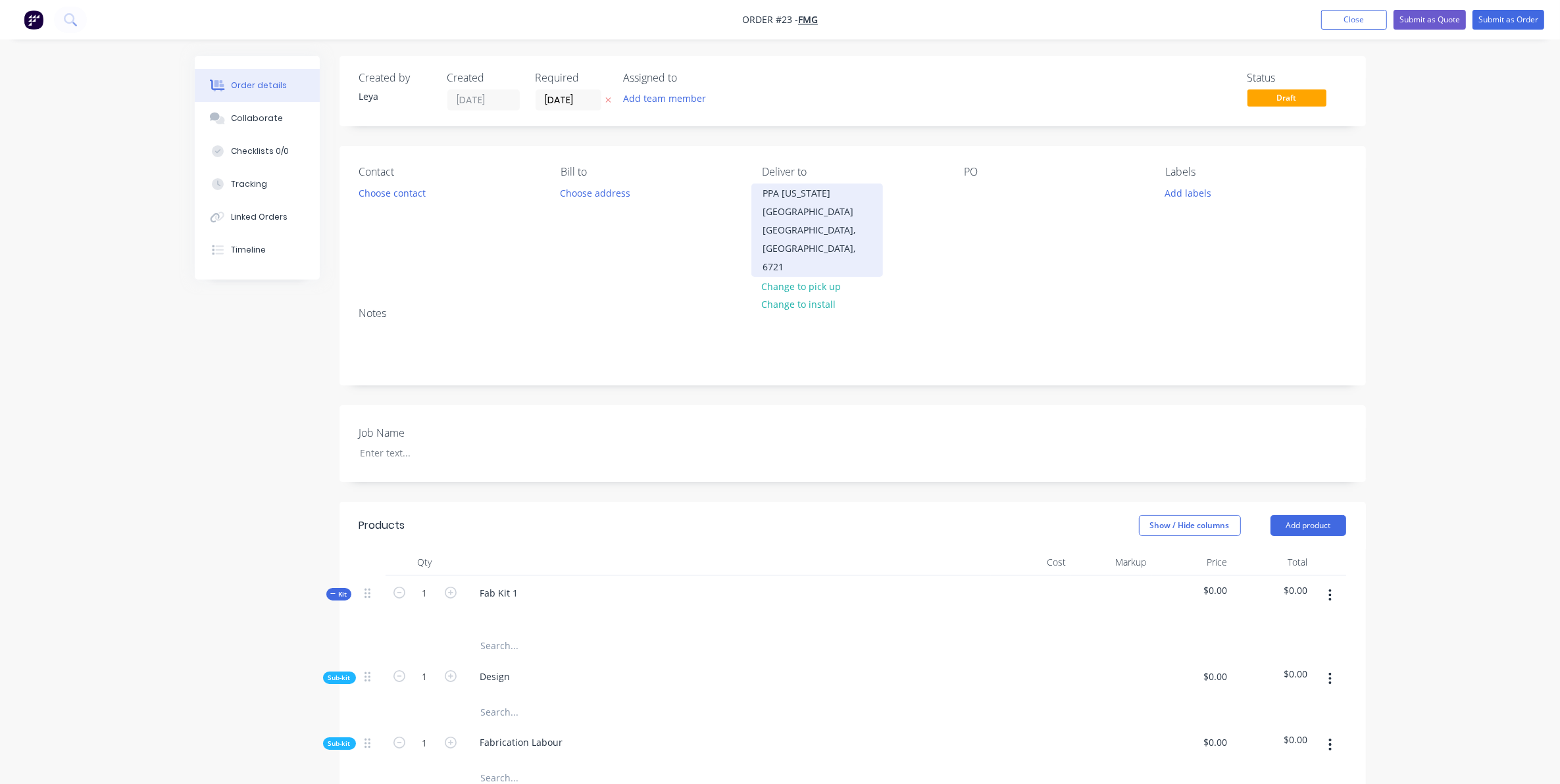
click at [810, 221] on div "[GEOGRAPHIC_DATA], [GEOGRAPHIC_DATA], 6721" at bounding box center [817, 248] width 109 height 55
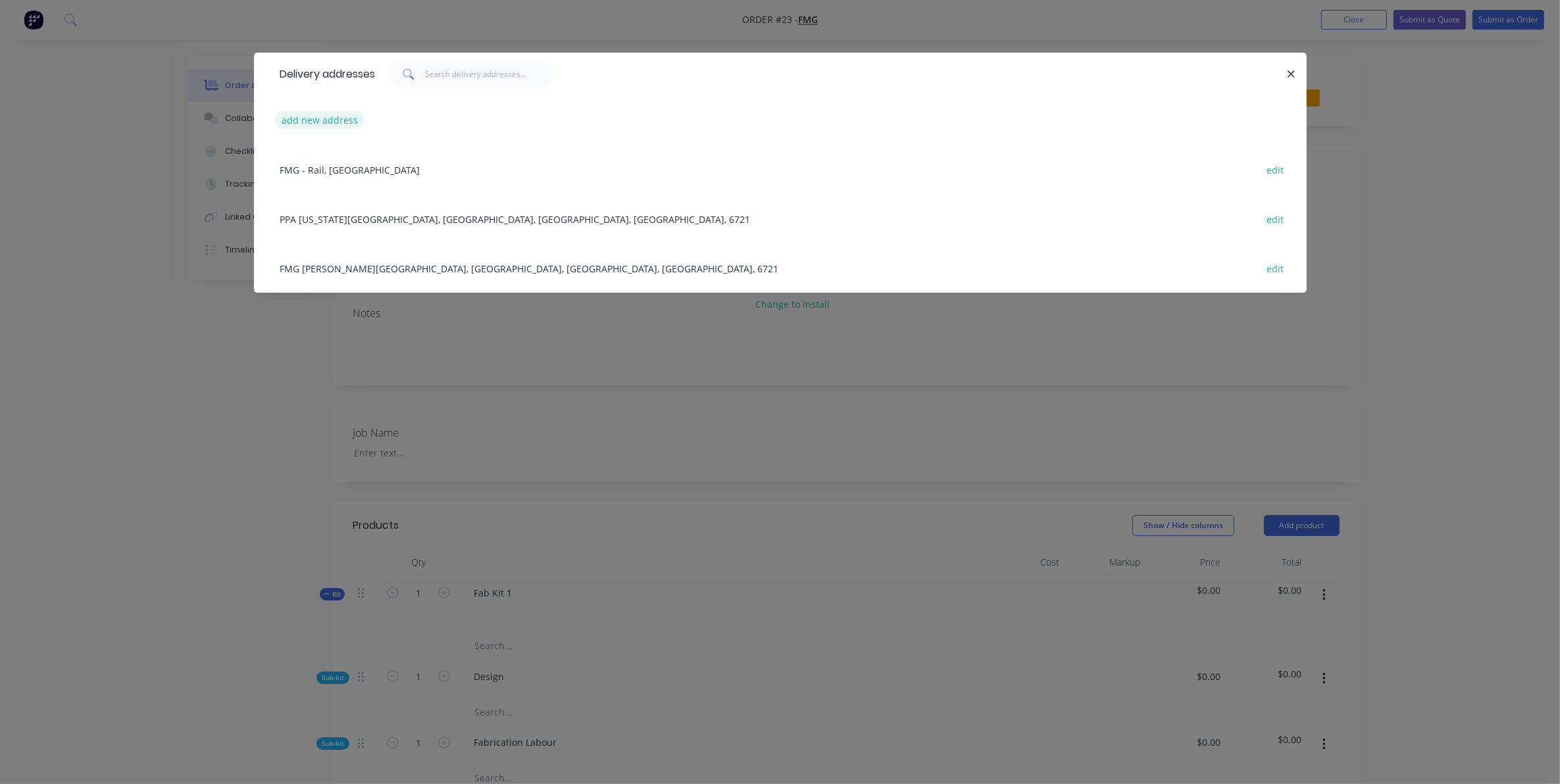
click at [340, 122] on button "add new address" at bounding box center [320, 119] width 90 height 17
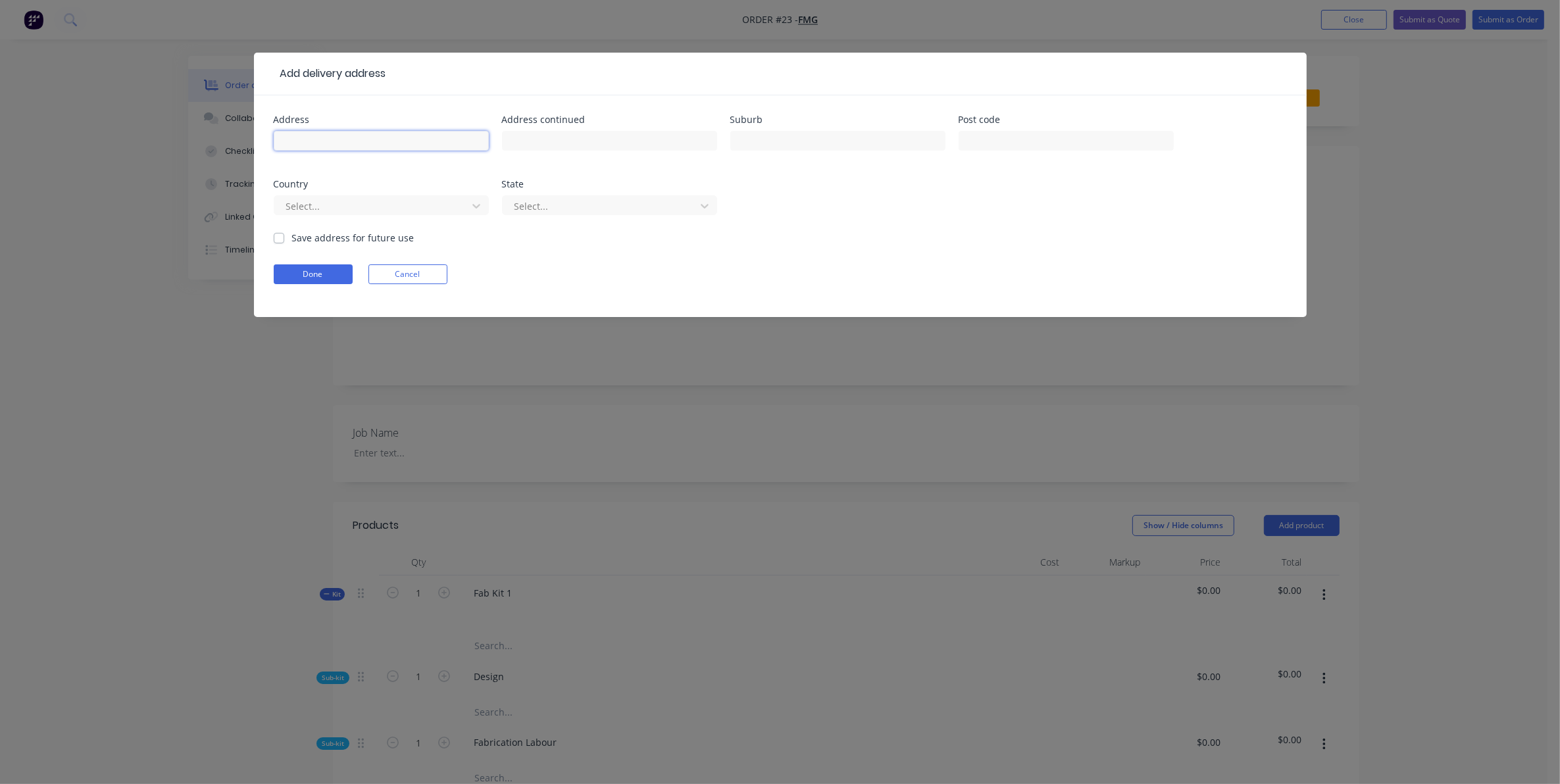
click at [436, 145] on input "text" at bounding box center [381, 141] width 215 height 20
click at [413, 139] on input "text" at bounding box center [381, 141] width 215 height 20
type input "[GEOGRAPHIC_DATA]"
click at [339, 242] on label "Save address for future use" at bounding box center [353, 237] width 122 height 14
click at [284, 242] on input "Save address for future use" at bounding box center [278, 237] width 11 height 12
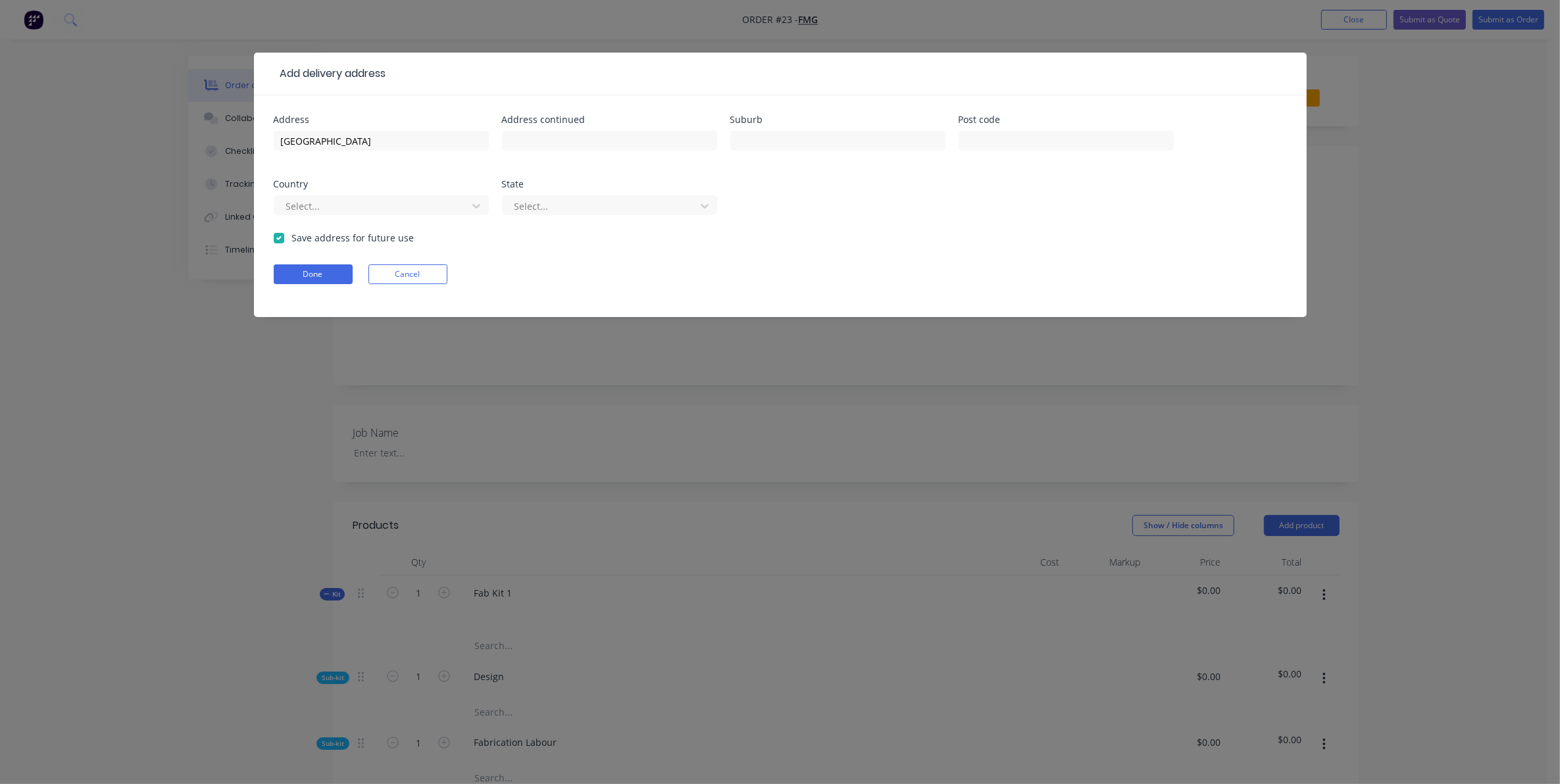
checkbox input "true"
click at [323, 273] on button "Done" at bounding box center [312, 274] width 79 height 20
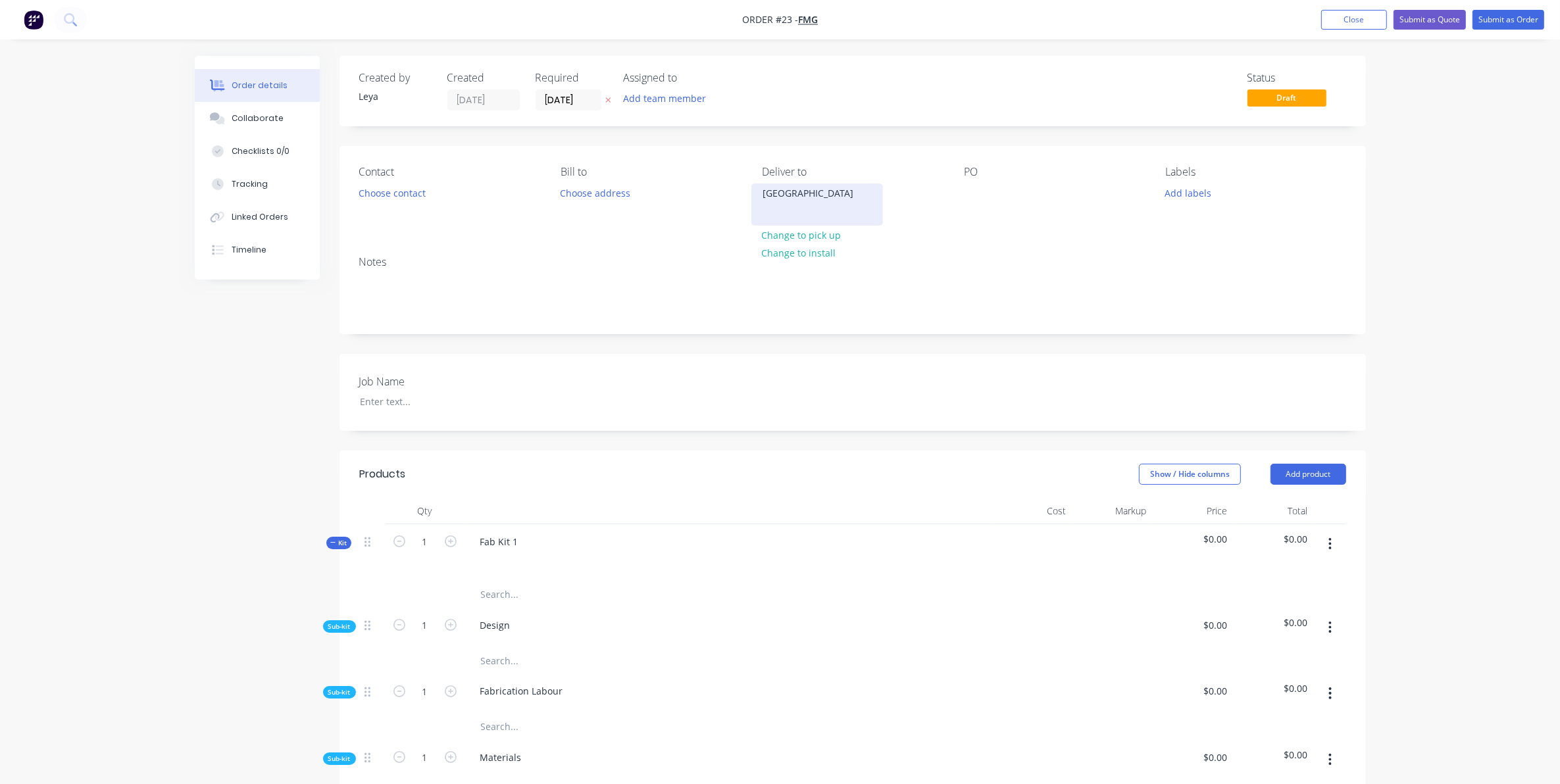
click at [778, 198] on div "[GEOGRAPHIC_DATA]" at bounding box center [817, 193] width 109 height 18
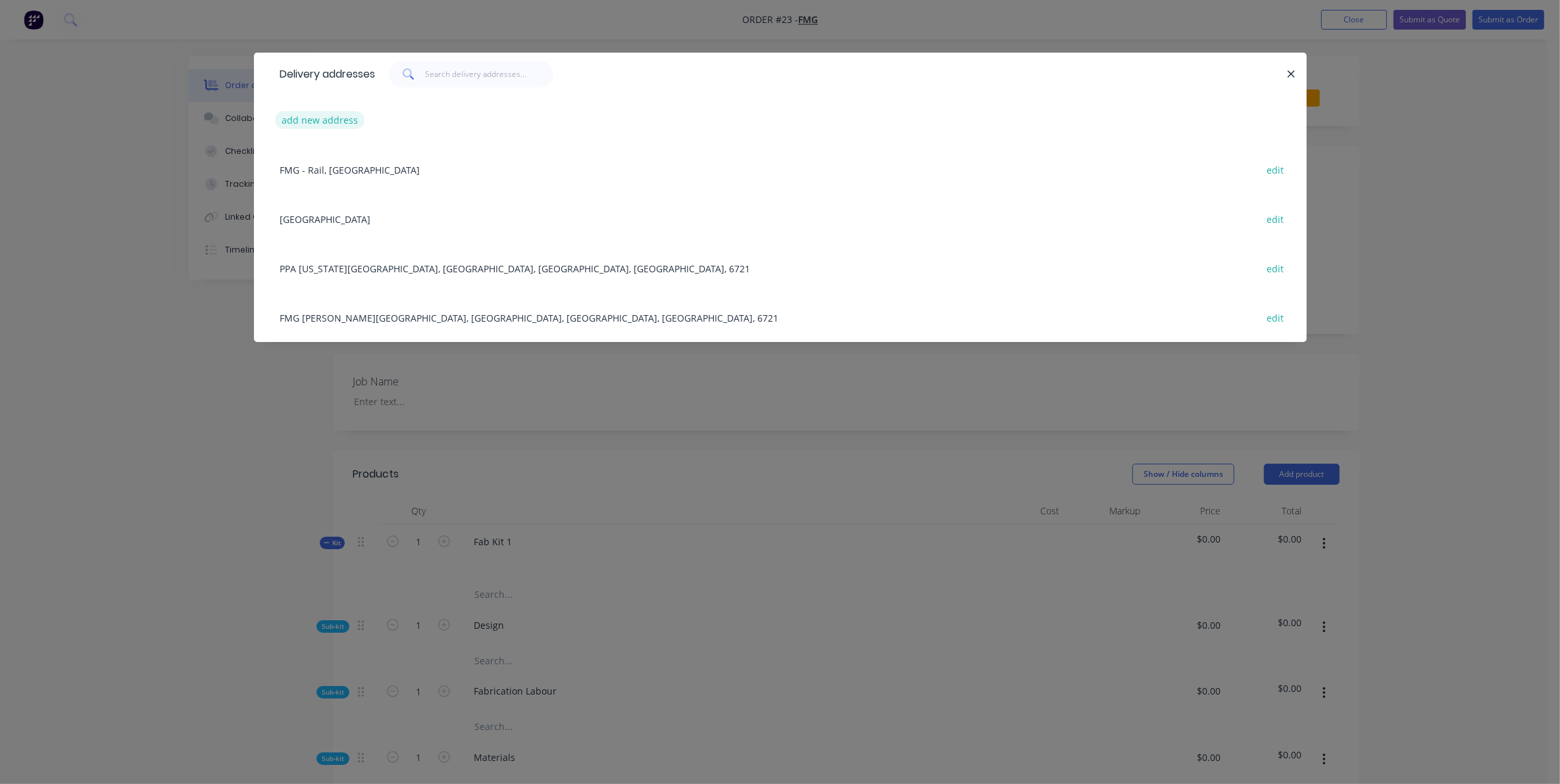
click at [346, 114] on button "add new address" at bounding box center [320, 119] width 90 height 17
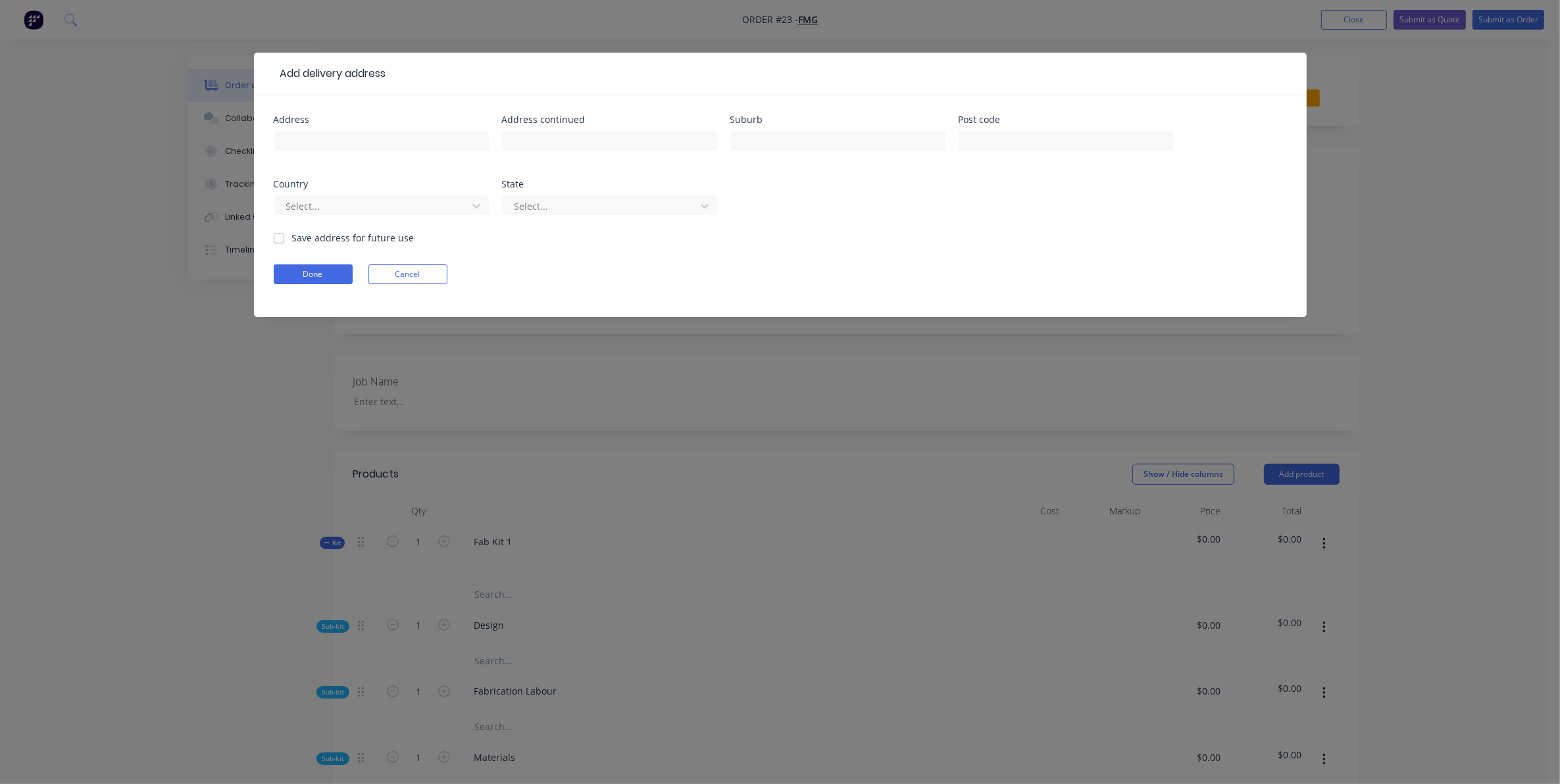
click at [375, 128] on div at bounding box center [381, 147] width 215 height 39
click at [478, 133] on input "text" at bounding box center [381, 141] width 215 height 20
type input "BHP"
click at [345, 242] on label "Save address for future use" at bounding box center [353, 237] width 122 height 14
click at [284, 242] on input "Save address for future use" at bounding box center [278, 237] width 11 height 12
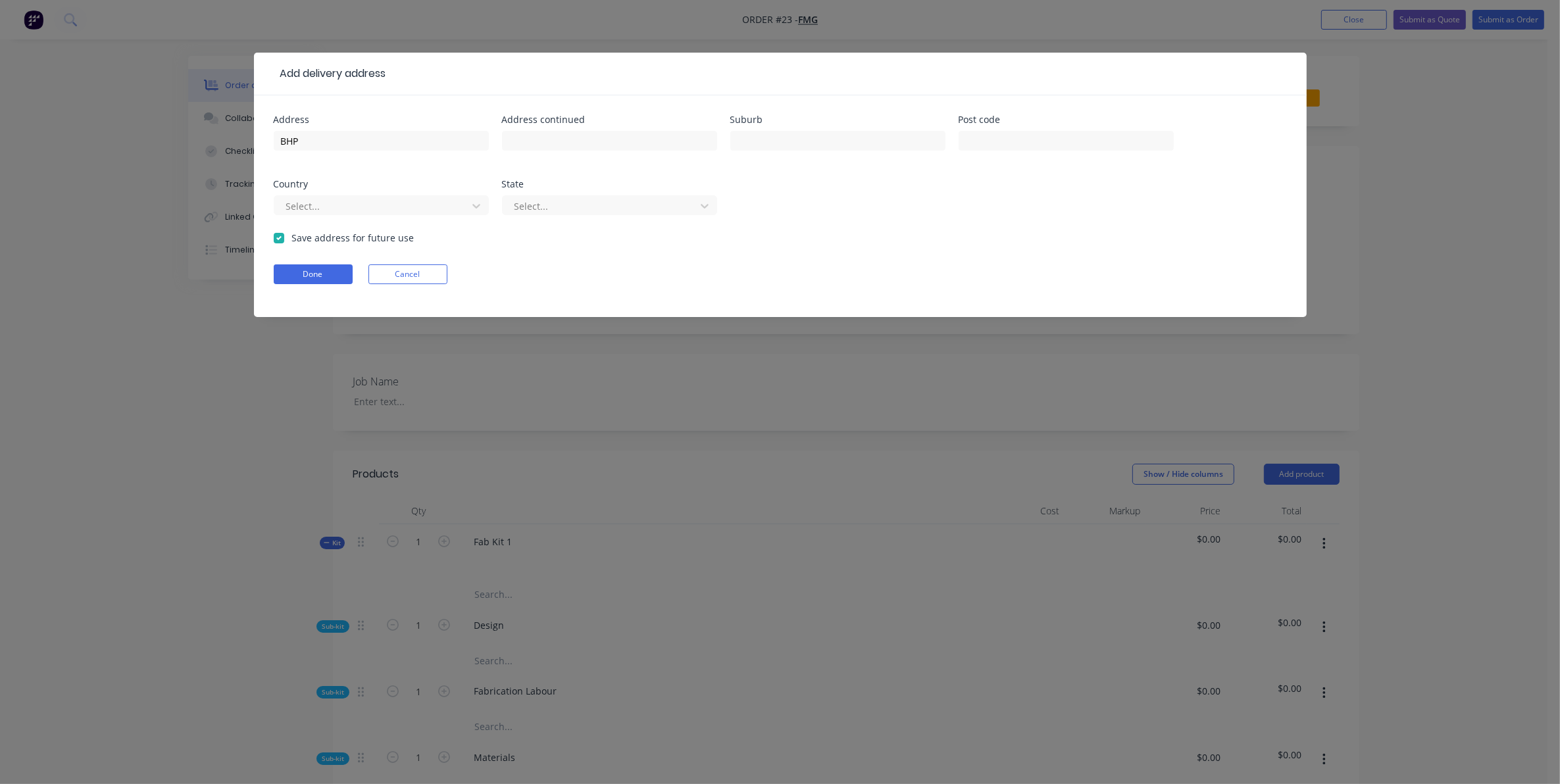
checkbox input "true"
click at [330, 277] on button "Done" at bounding box center [312, 274] width 79 height 20
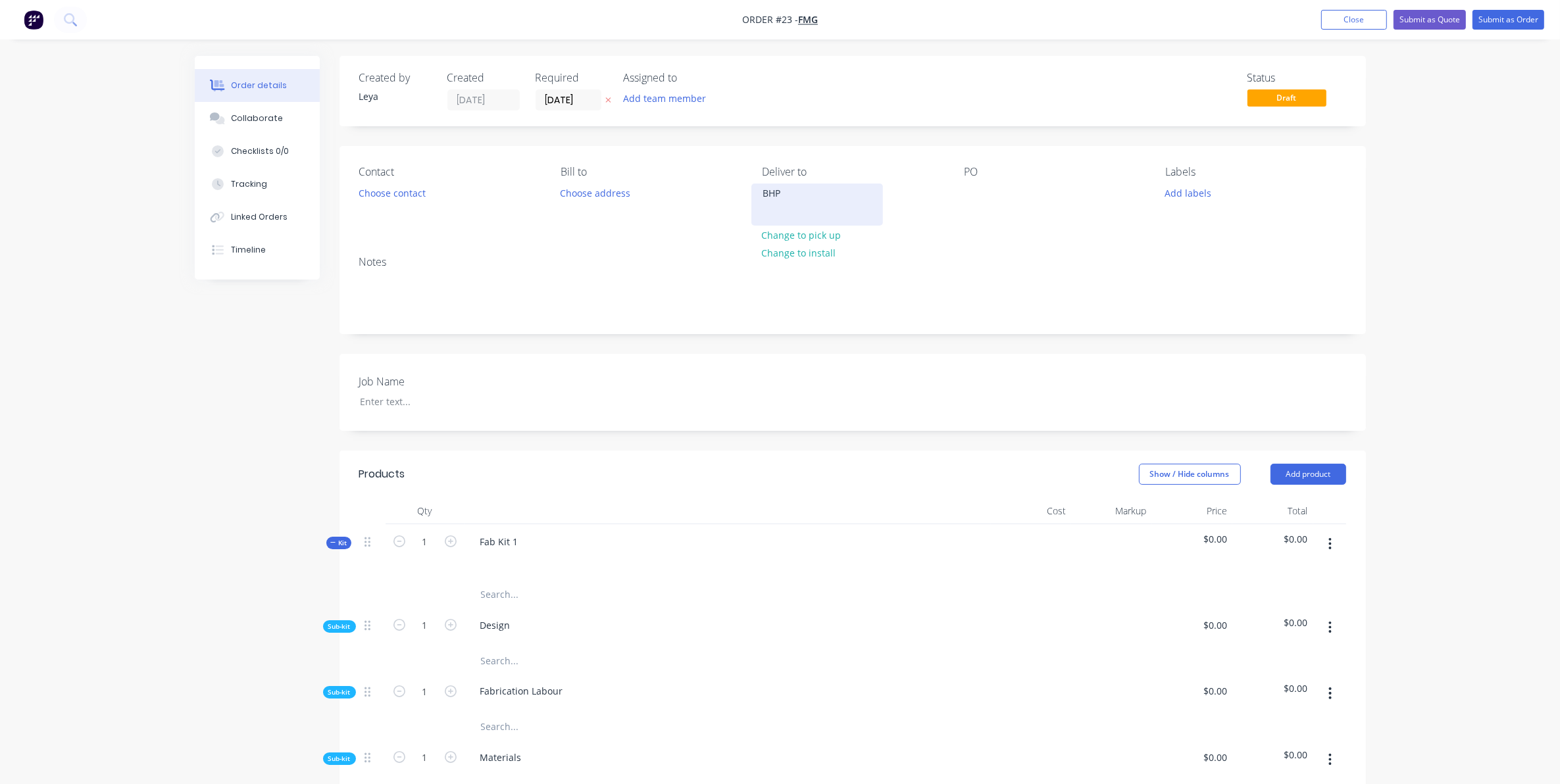
click at [778, 199] on div "BHP" at bounding box center [817, 193] width 109 height 18
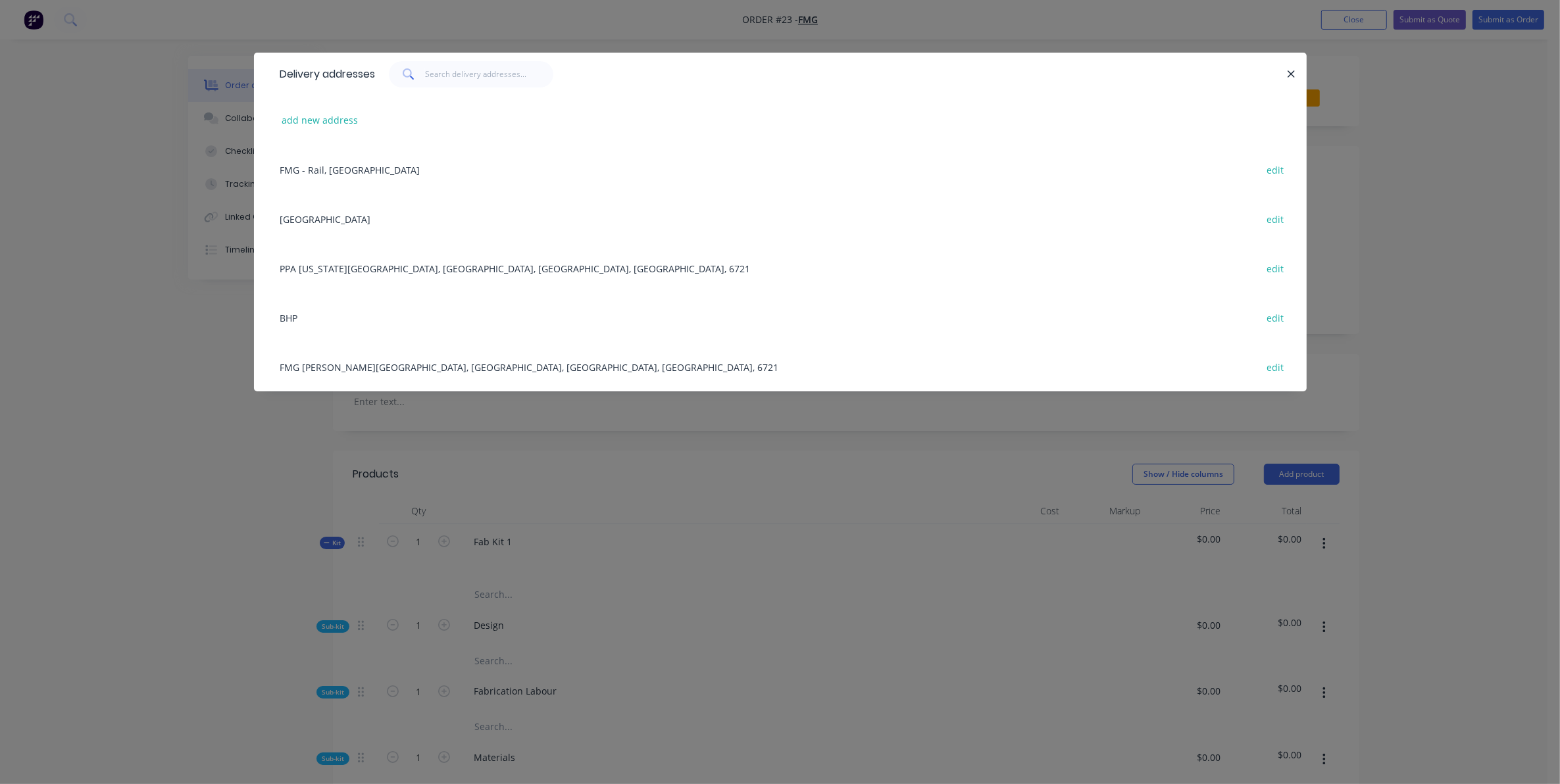
click at [223, 263] on div "Delivery addresses add new address FMG - Rail, Australia edit Port Hedland edit…" at bounding box center [780, 392] width 1560 height 784
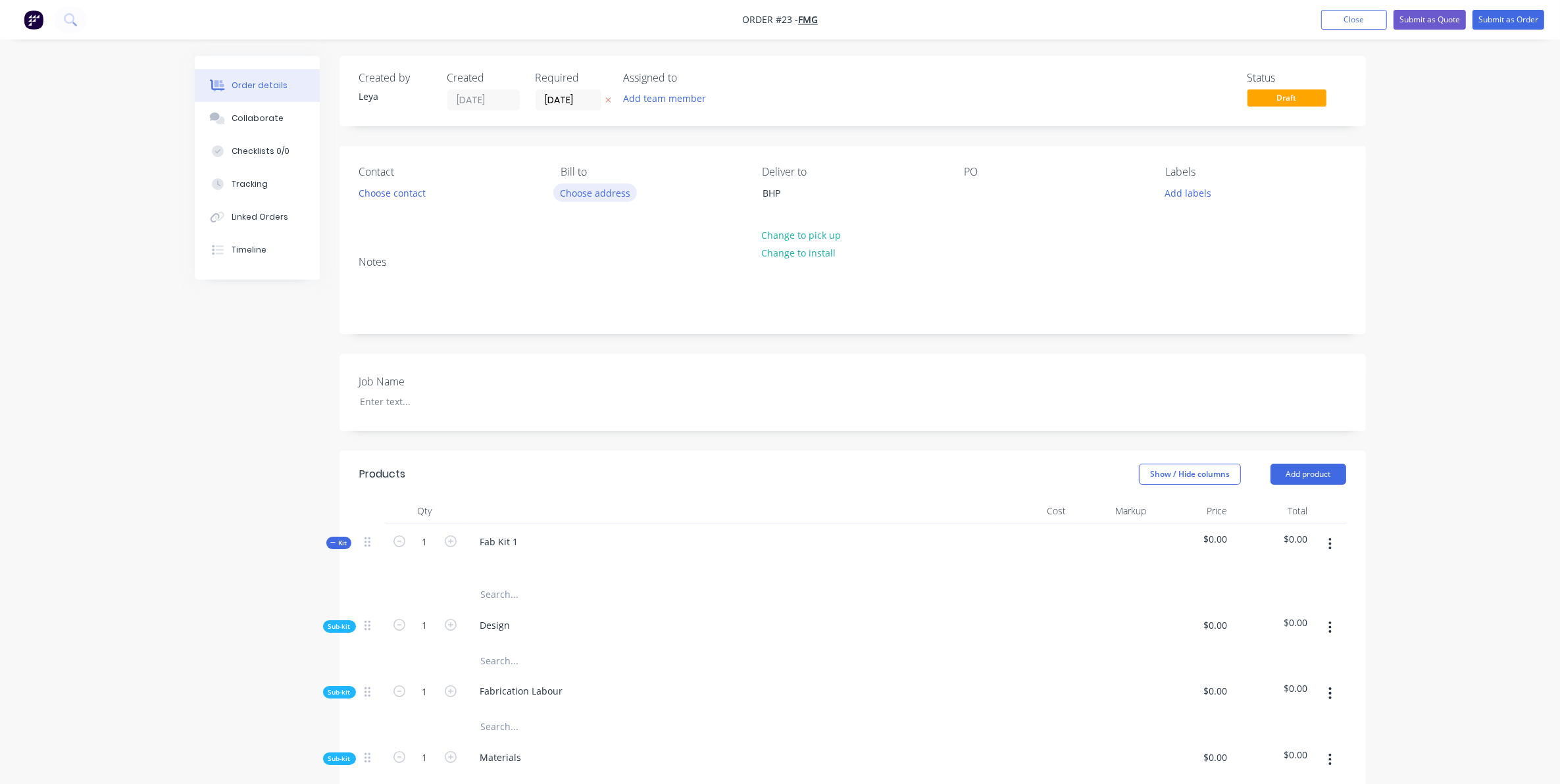
click at [616, 199] on button "Choose address" at bounding box center [595, 192] width 84 height 17
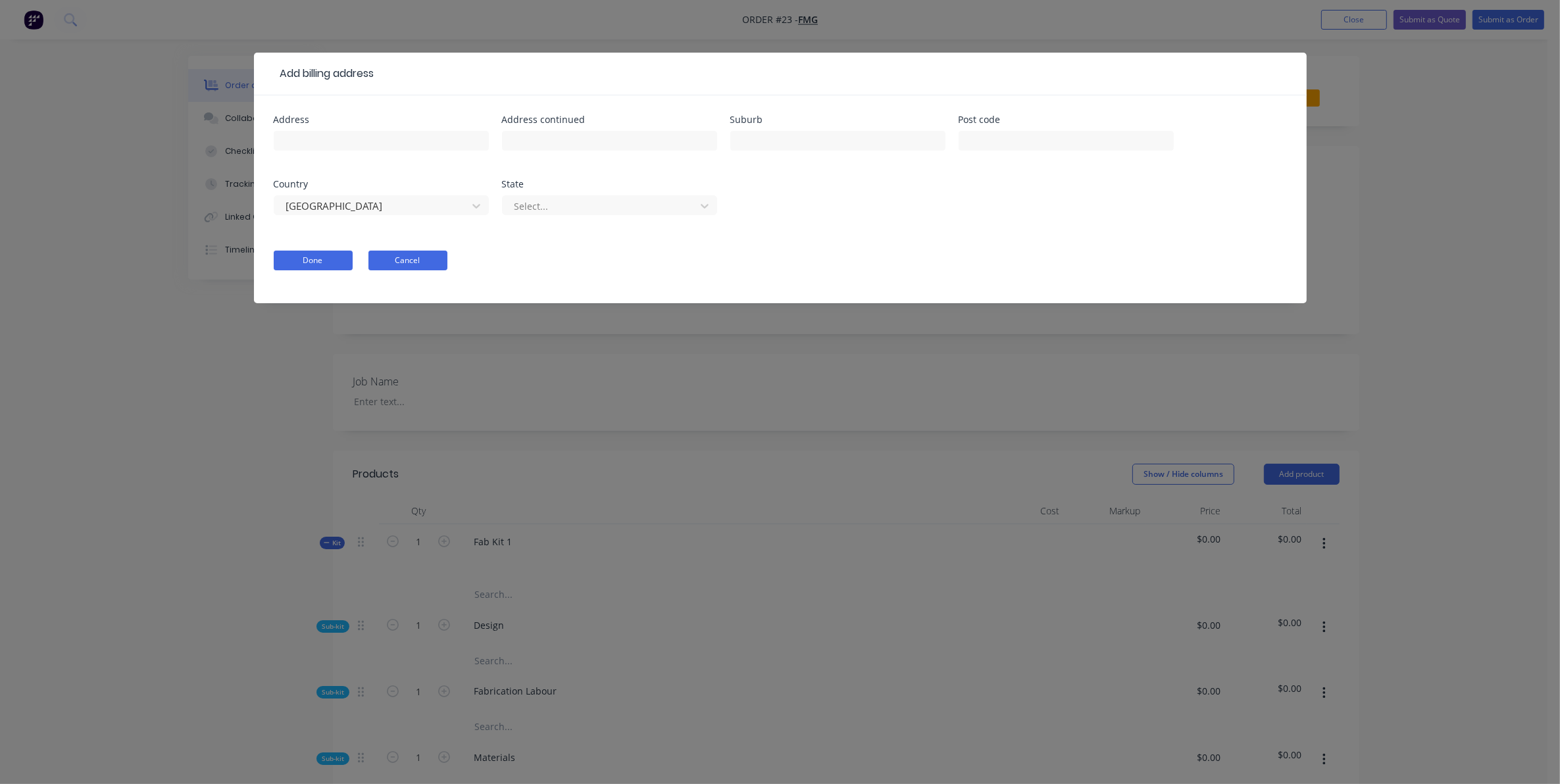
click at [405, 264] on button "Cancel" at bounding box center [408, 261] width 79 height 20
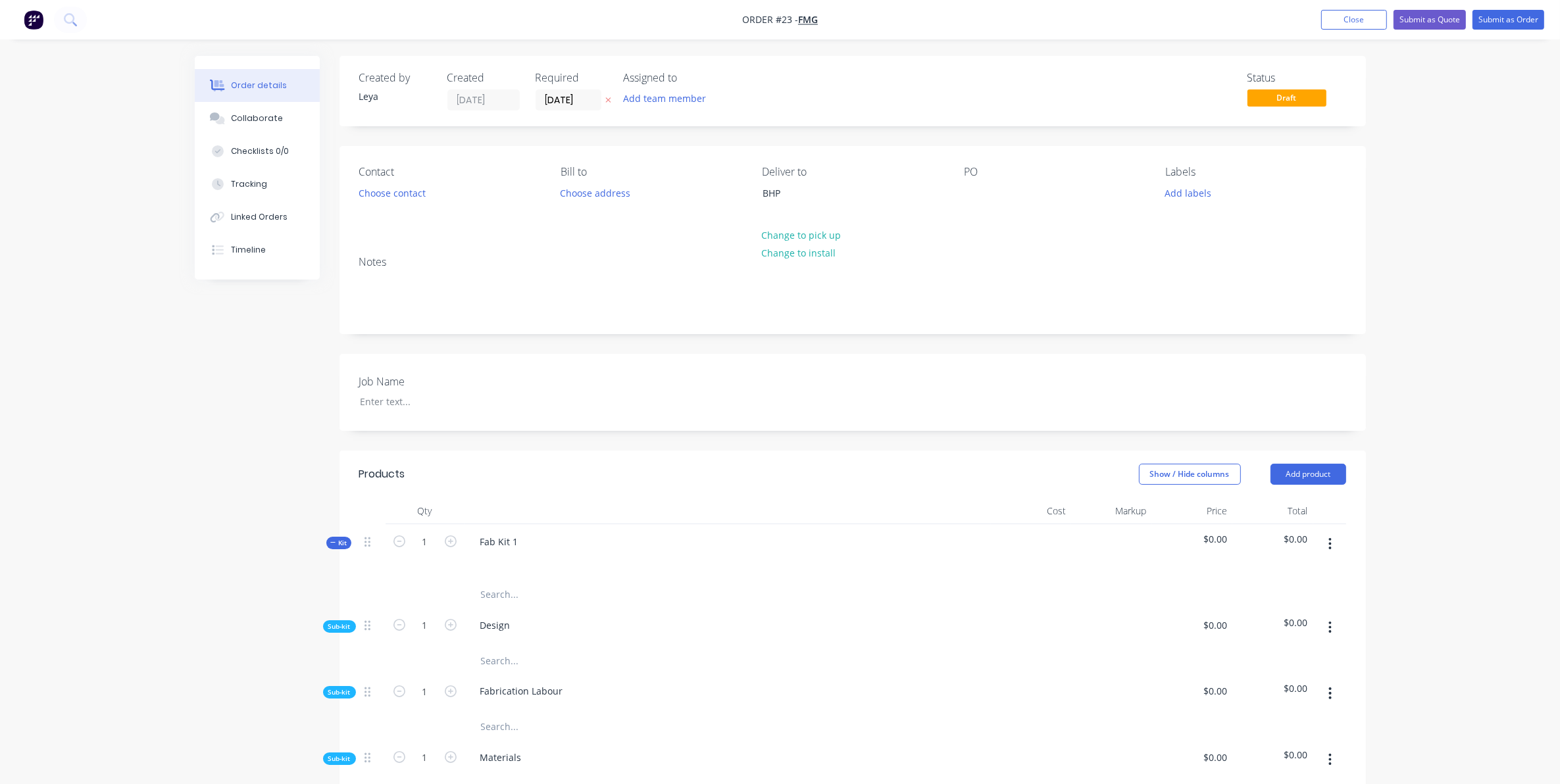
click at [539, 332] on div "Notes" at bounding box center [852, 289] width 1027 height 88
drag, startPoint x: 538, startPoint y: 332, endPoint x: 486, endPoint y: 336, distance: 52.2
drag, startPoint x: 486, startPoint y: 336, endPoint x: 432, endPoint y: 337, distance: 54.0
click at [432, 337] on div "Created by Leya Created 13/08/25 Required 13/08/25 Assigned to Add team member …" at bounding box center [852, 677] width 1027 height 1242
click at [811, 18] on span "FMG" at bounding box center [808, 20] width 20 height 12
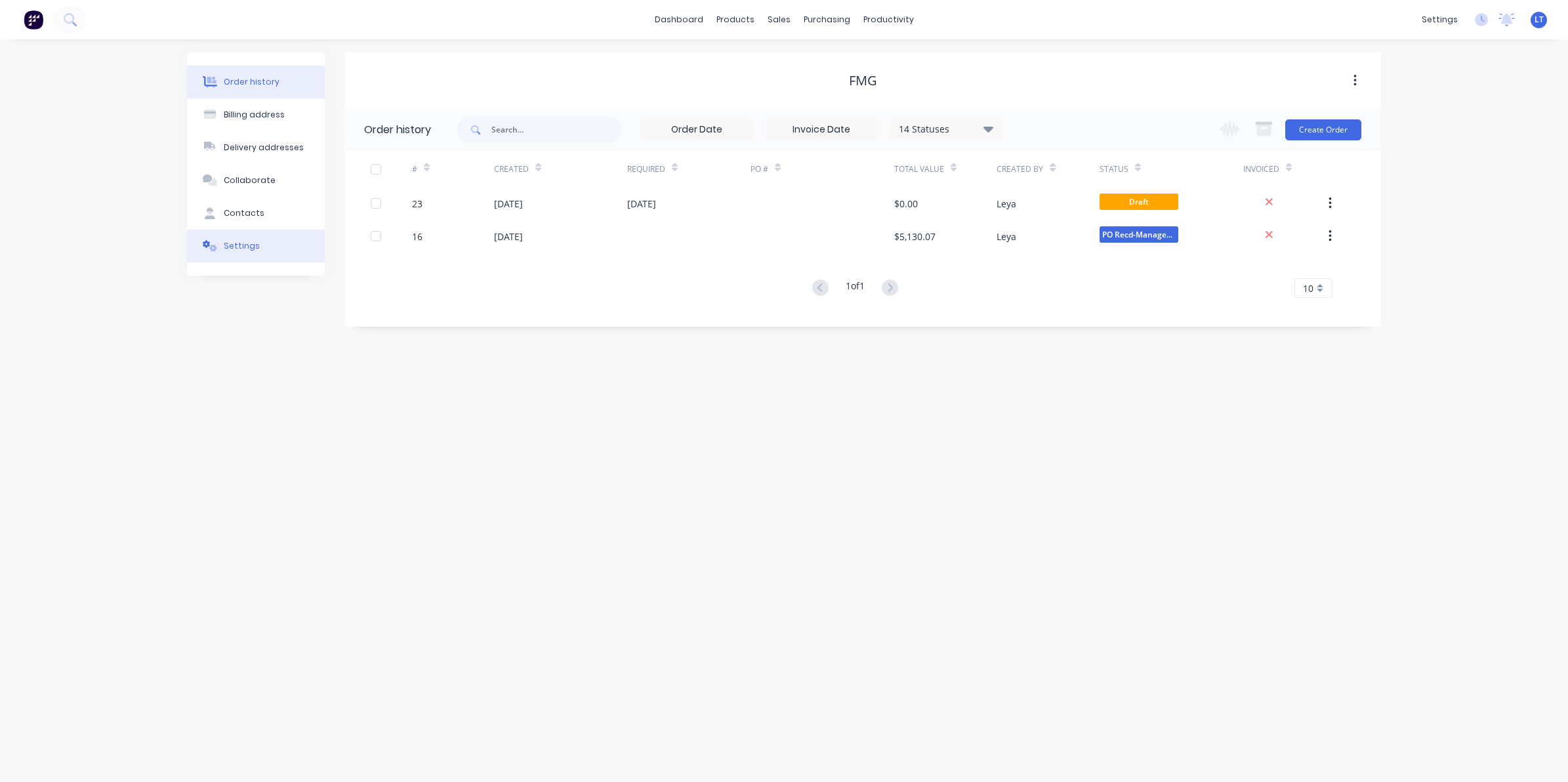
click at [238, 248] on div "Settings" at bounding box center [241, 246] width 36 height 12
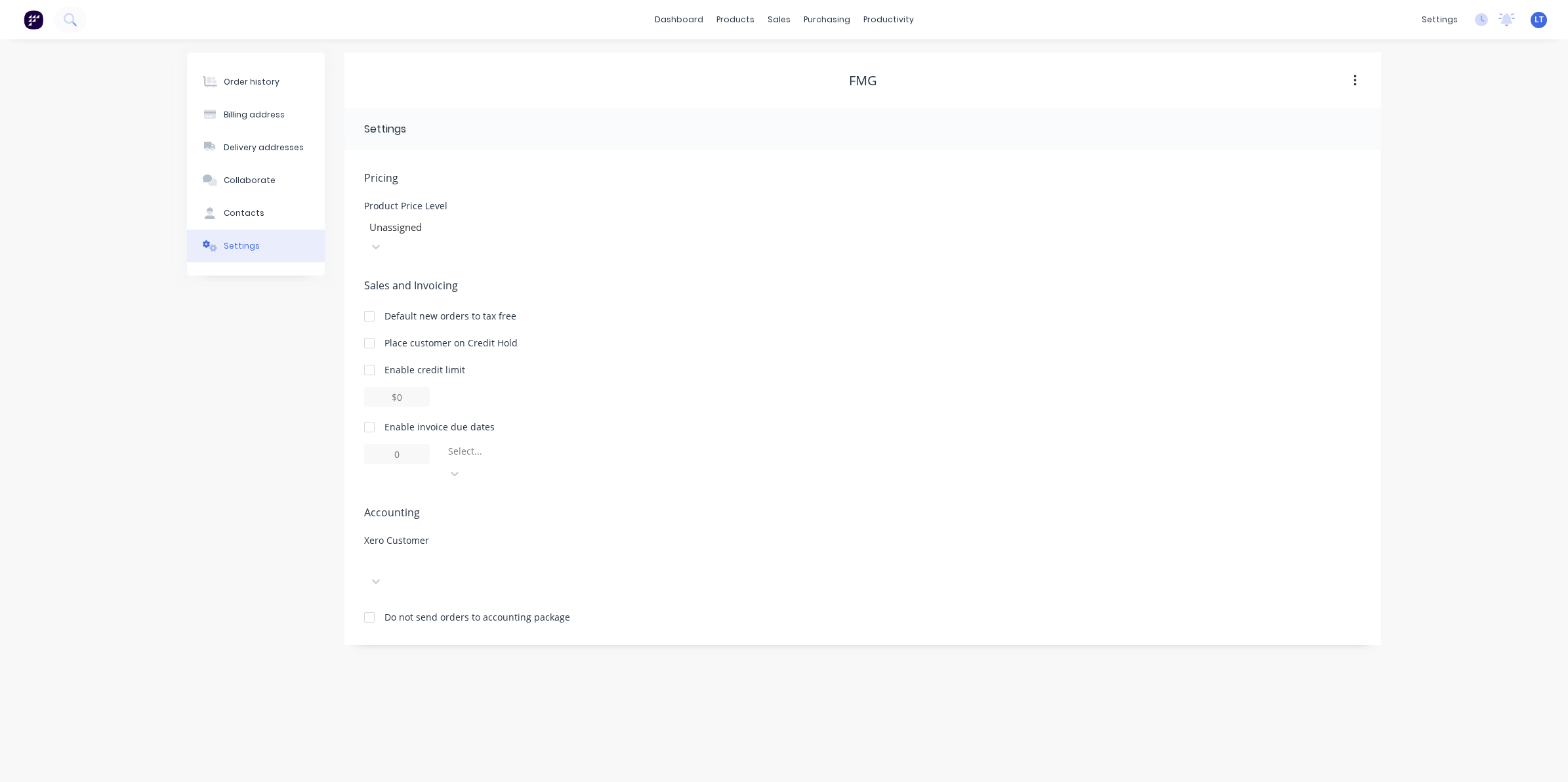
click at [557, 228] on div at bounding box center [462, 228] width 189 height 17
click at [371, 414] on div at bounding box center [370, 427] width 27 height 27
click at [479, 446] on div at bounding box center [541, 455] width 189 height 17
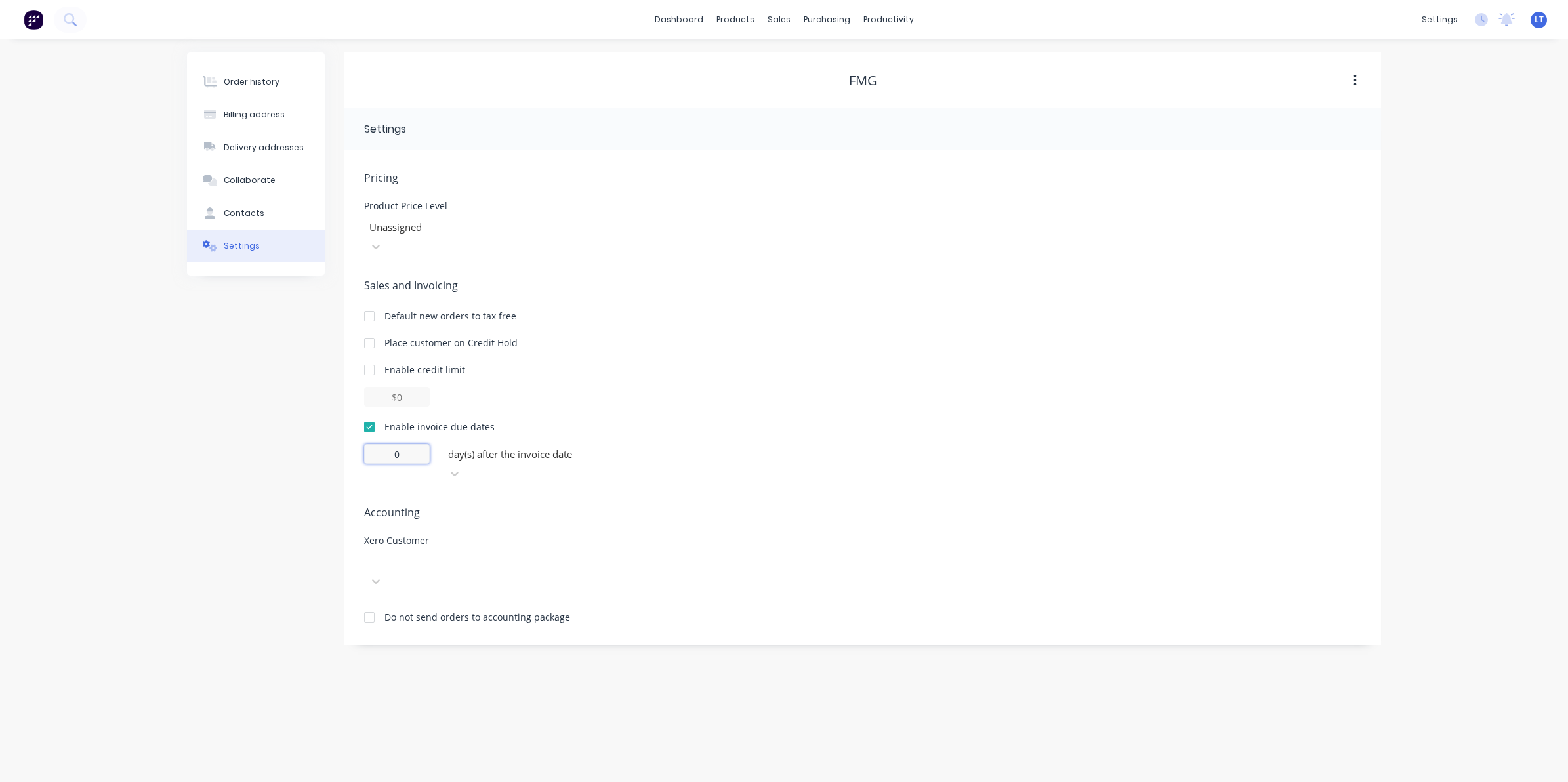
drag, startPoint x: 410, startPoint y: 438, endPoint x: 296, endPoint y: 435, distance: 114.0
click at [312, 437] on div "Order history Billing address Delivery addresses Collaborate Contacts Settings …" at bounding box center [784, 348] width 1194 height 593
type input "14"
click at [759, 536] on div "Xero Customer" at bounding box center [863, 563] width 997 height 55
click at [382, 575] on icon at bounding box center [376, 582] width 13 height 13
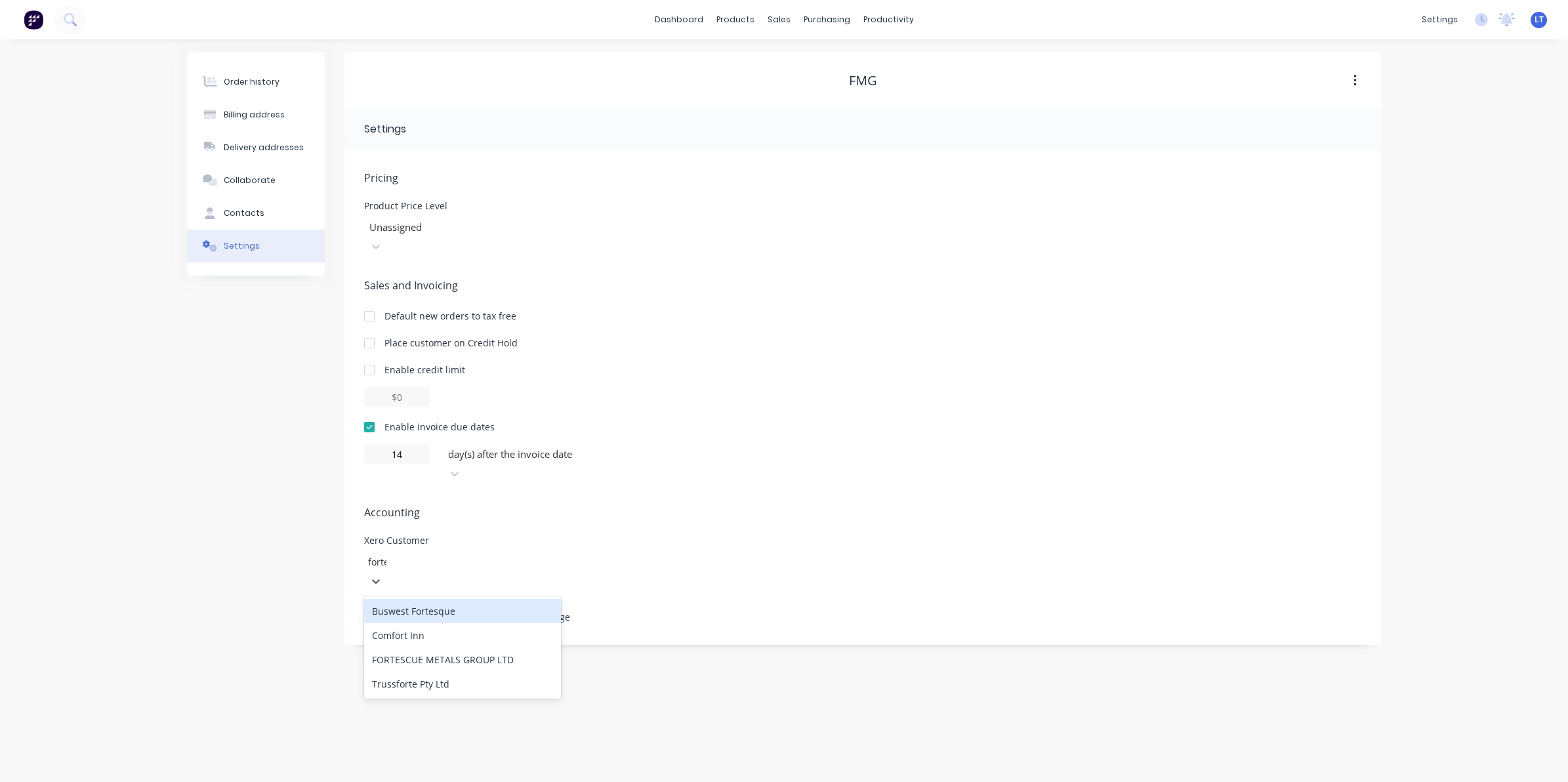
type input "fortes"
click at [485, 647] on div "FORTESCUE METALS GROUP LTD" at bounding box center [462, 659] width 197 height 24
click at [634, 576] on div "Pricing Product Price Level Unassigned Sales and Invoicing Default new orders t…" at bounding box center [863, 407] width 997 height 475
drag, startPoint x: 634, startPoint y: 576, endPoint x: 604, endPoint y: 576, distance: 30.0
drag, startPoint x: 604, startPoint y: 576, endPoint x: 559, endPoint y: 578, distance: 45.0
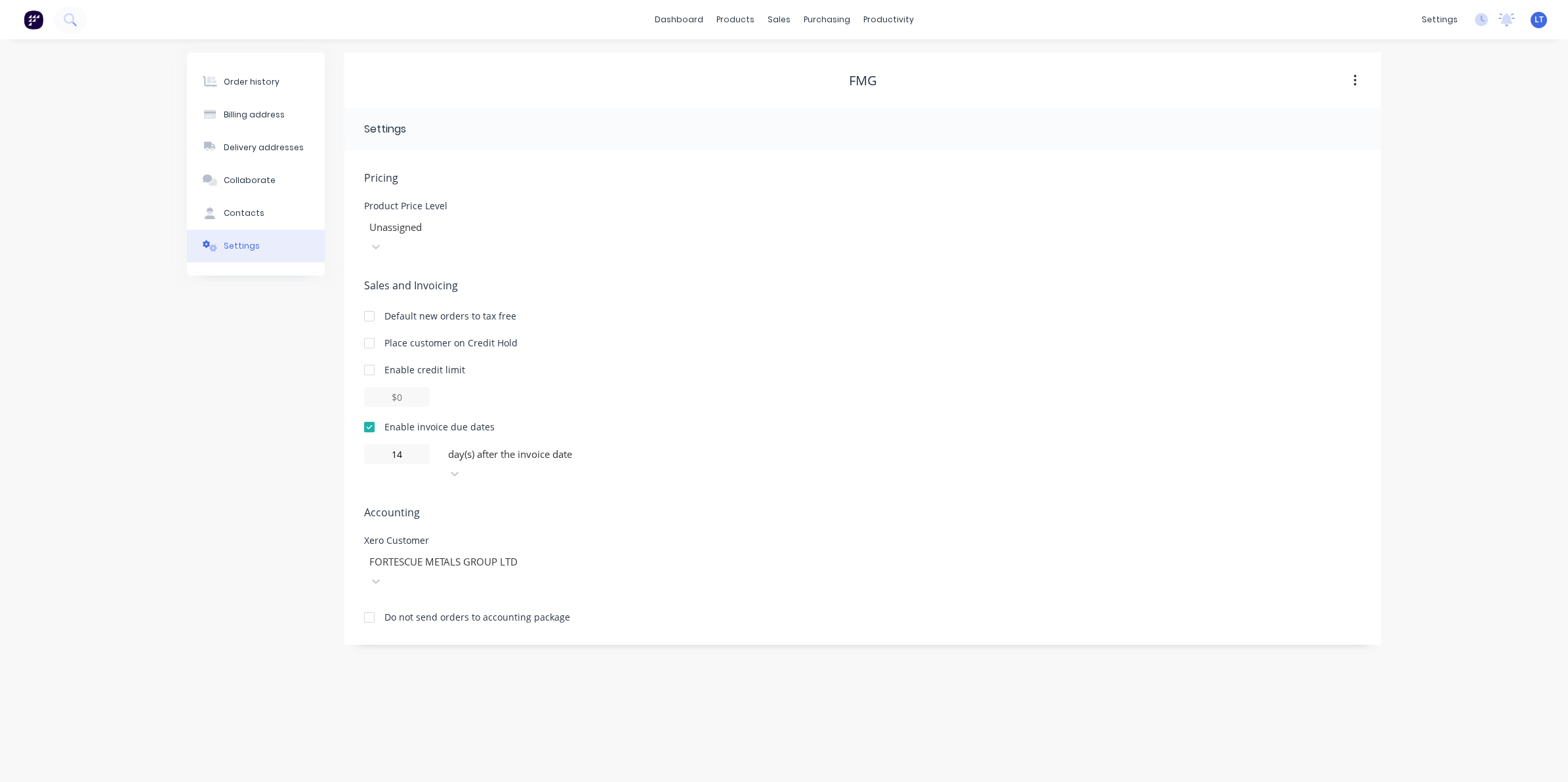
click at [559, 578] on div "Pricing Product Price Level Unassigned Sales and Invoicing Default new orders t…" at bounding box center [863, 407] width 997 height 475
click at [525, 610] on div "Do not send orders to accounting package" at bounding box center [477, 617] width 185 height 14
click at [254, 210] on div "Contacts" at bounding box center [243, 213] width 41 height 12
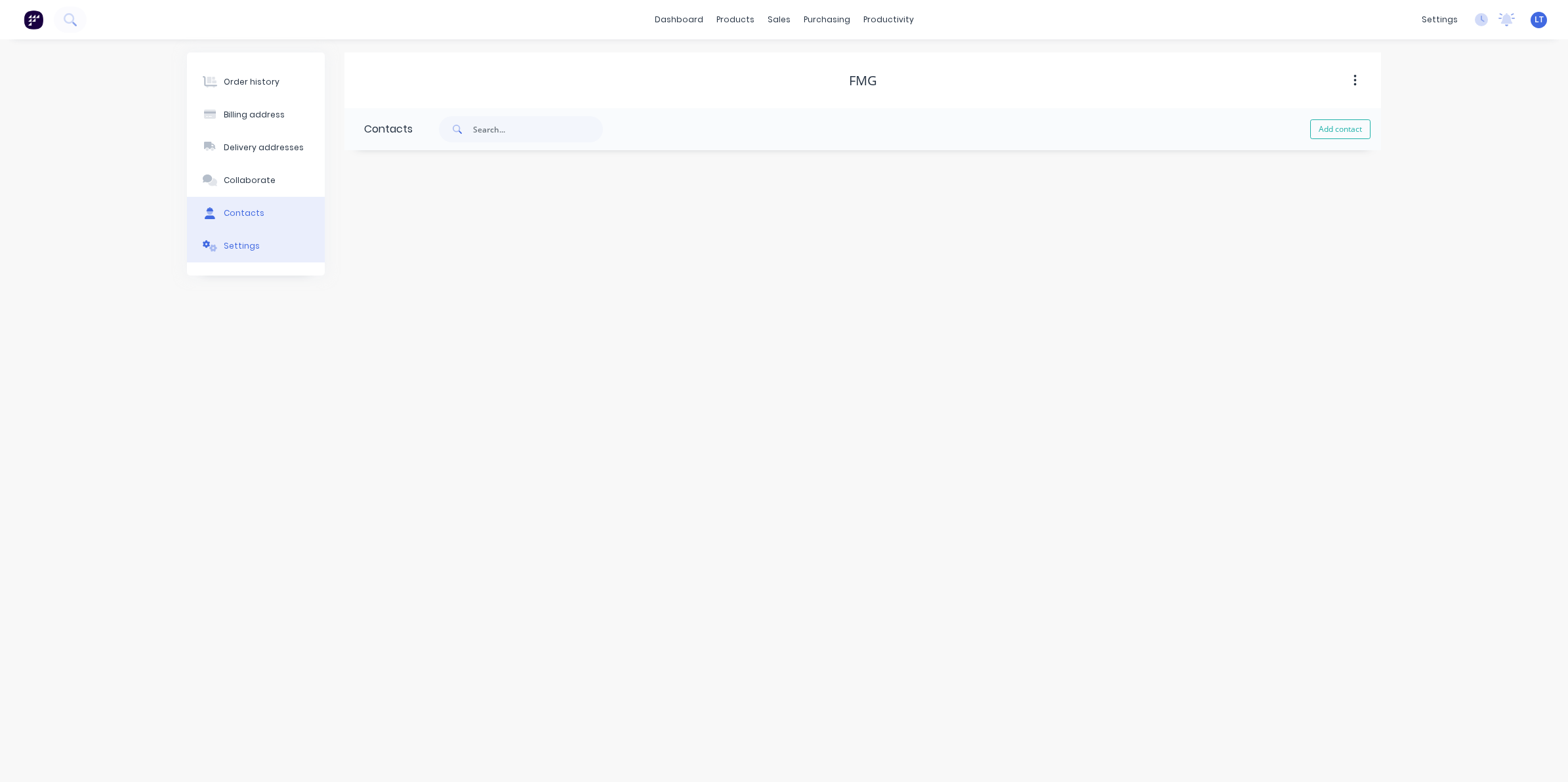
click at [249, 247] on div "Settings" at bounding box center [241, 246] width 36 height 12
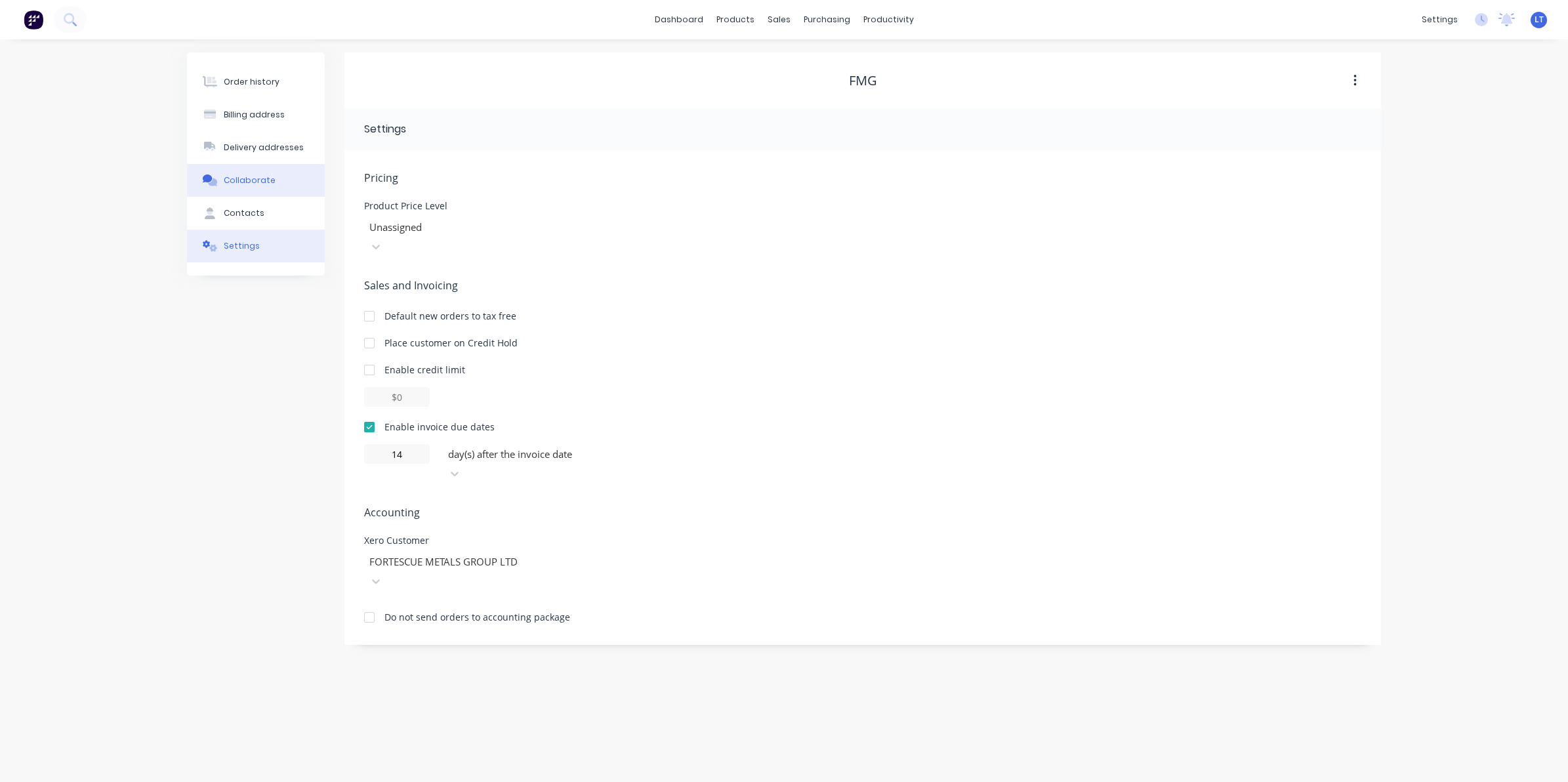
click at [259, 170] on button "Collaborate" at bounding box center [256, 180] width 138 height 32
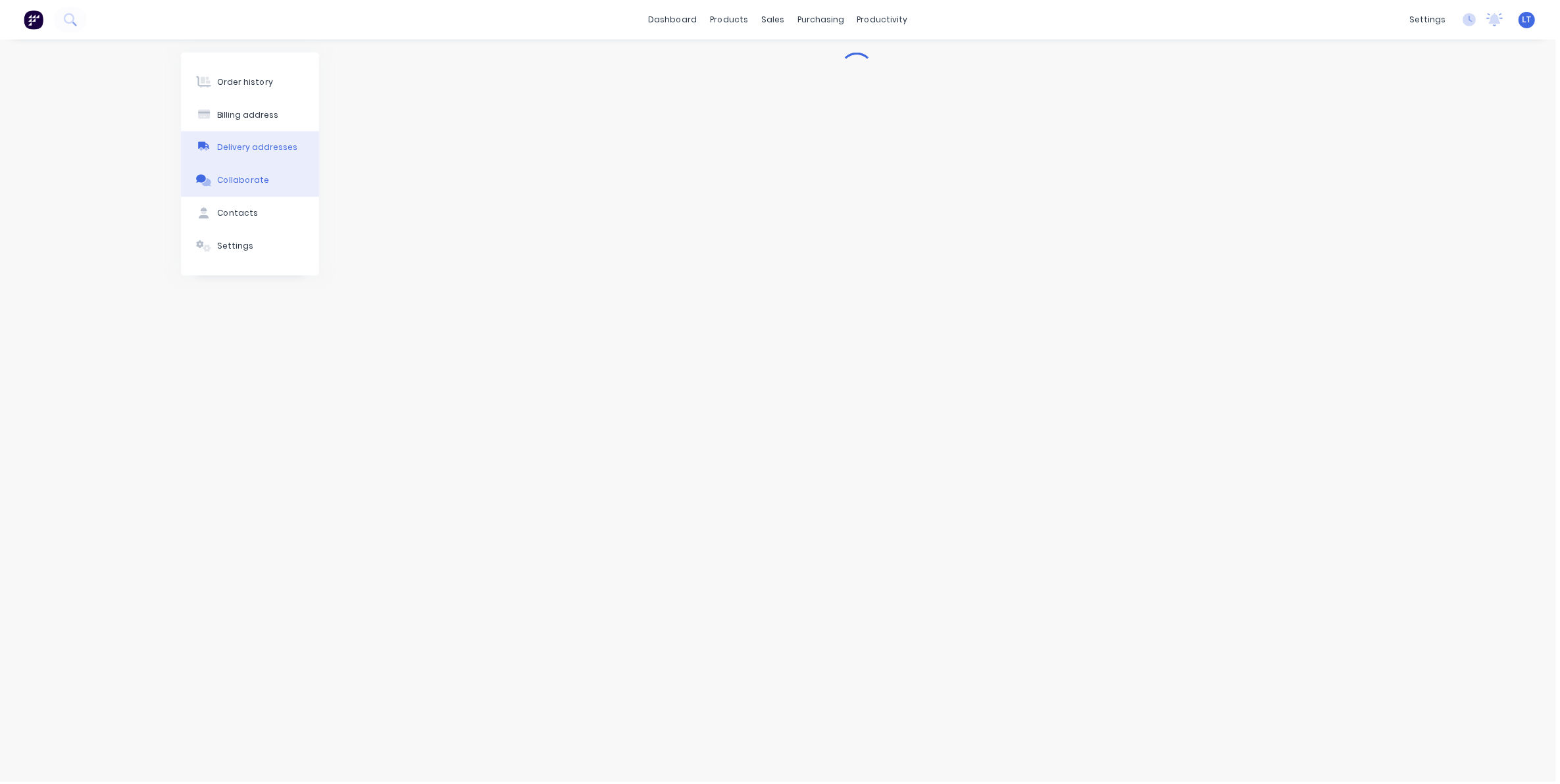
click at [254, 148] on div "Delivery addresses" at bounding box center [258, 148] width 80 height 12
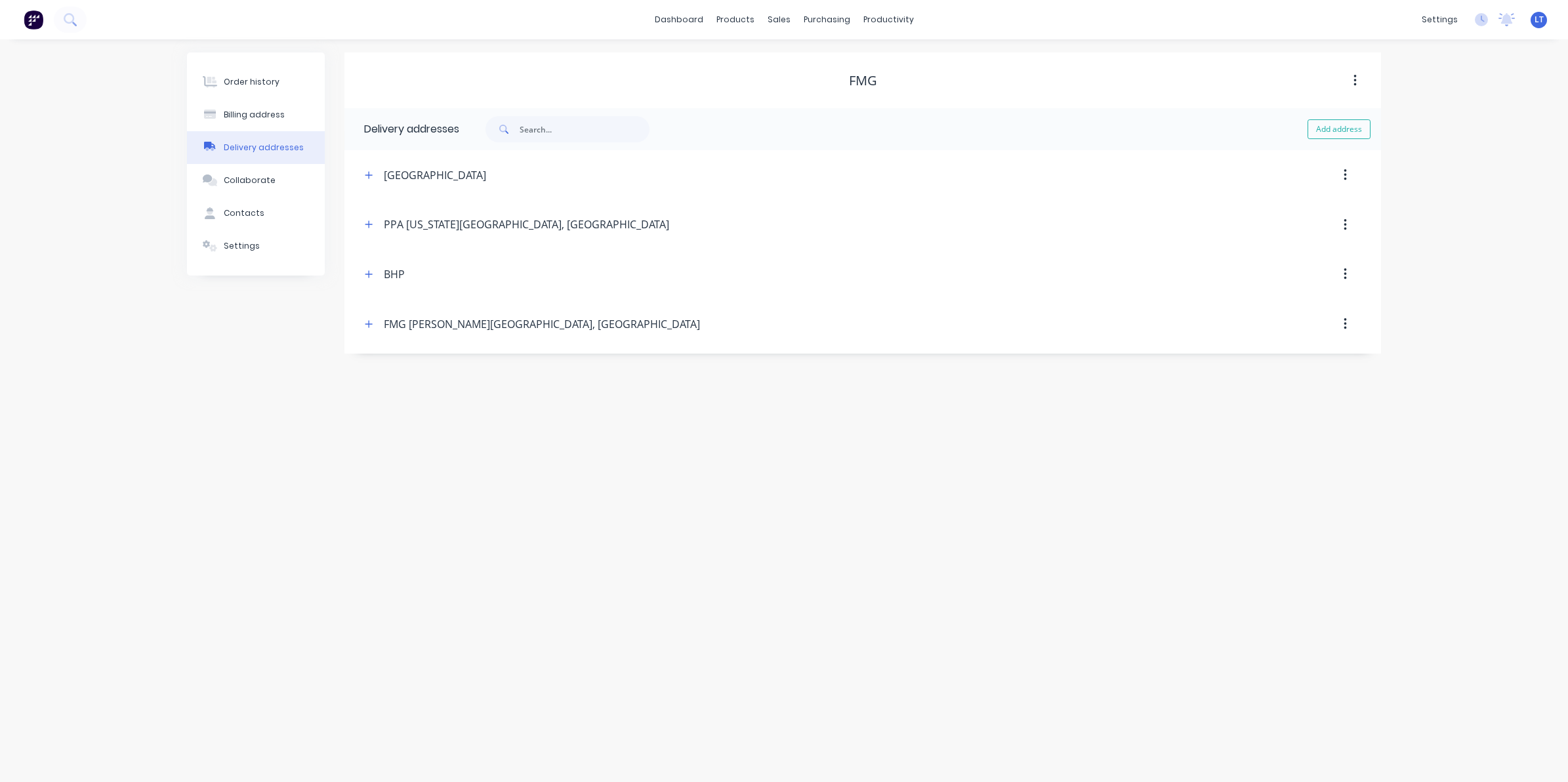
click at [1345, 273] on icon "button" at bounding box center [1345, 273] width 3 height 14
click at [1320, 306] on div "Delete" at bounding box center [1299, 308] width 101 height 19
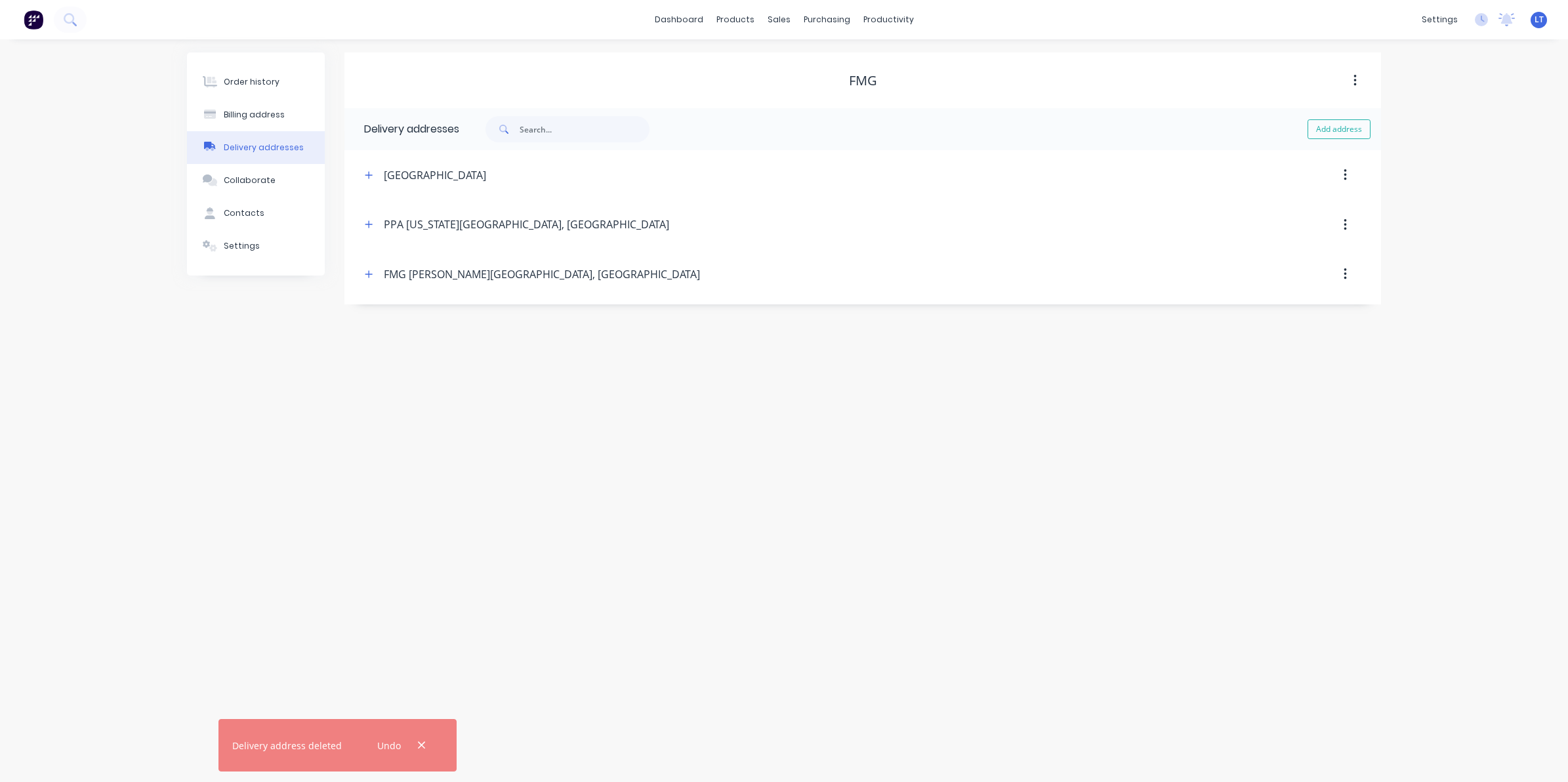
click at [1345, 233] on button "button" at bounding box center [1344, 225] width 31 height 23
click at [1325, 260] on div "Delete" at bounding box center [1299, 259] width 101 height 19
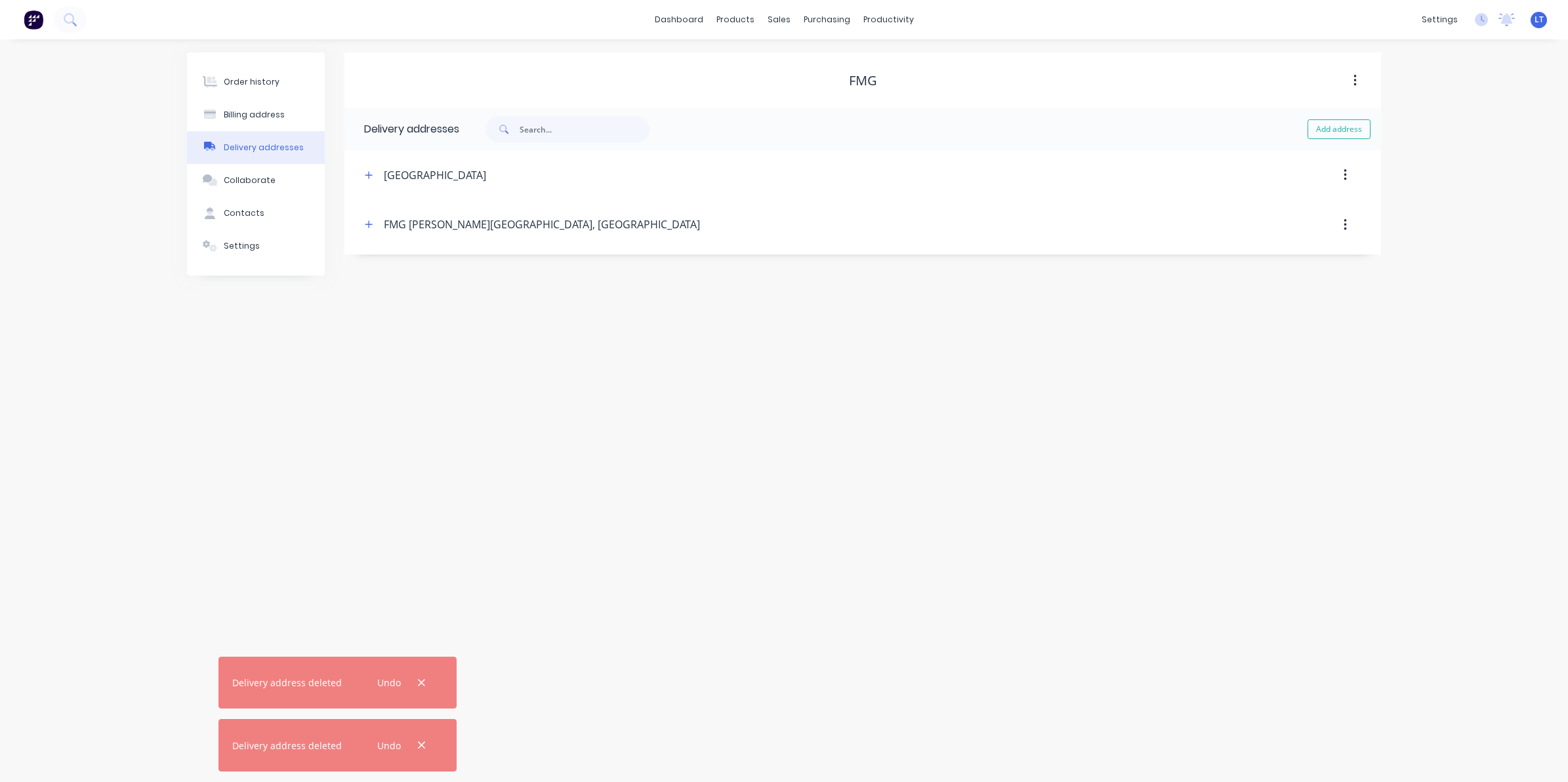
click at [1349, 176] on button "button" at bounding box center [1344, 175] width 31 height 23
click at [1296, 201] on div "Delete" at bounding box center [1299, 209] width 101 height 19
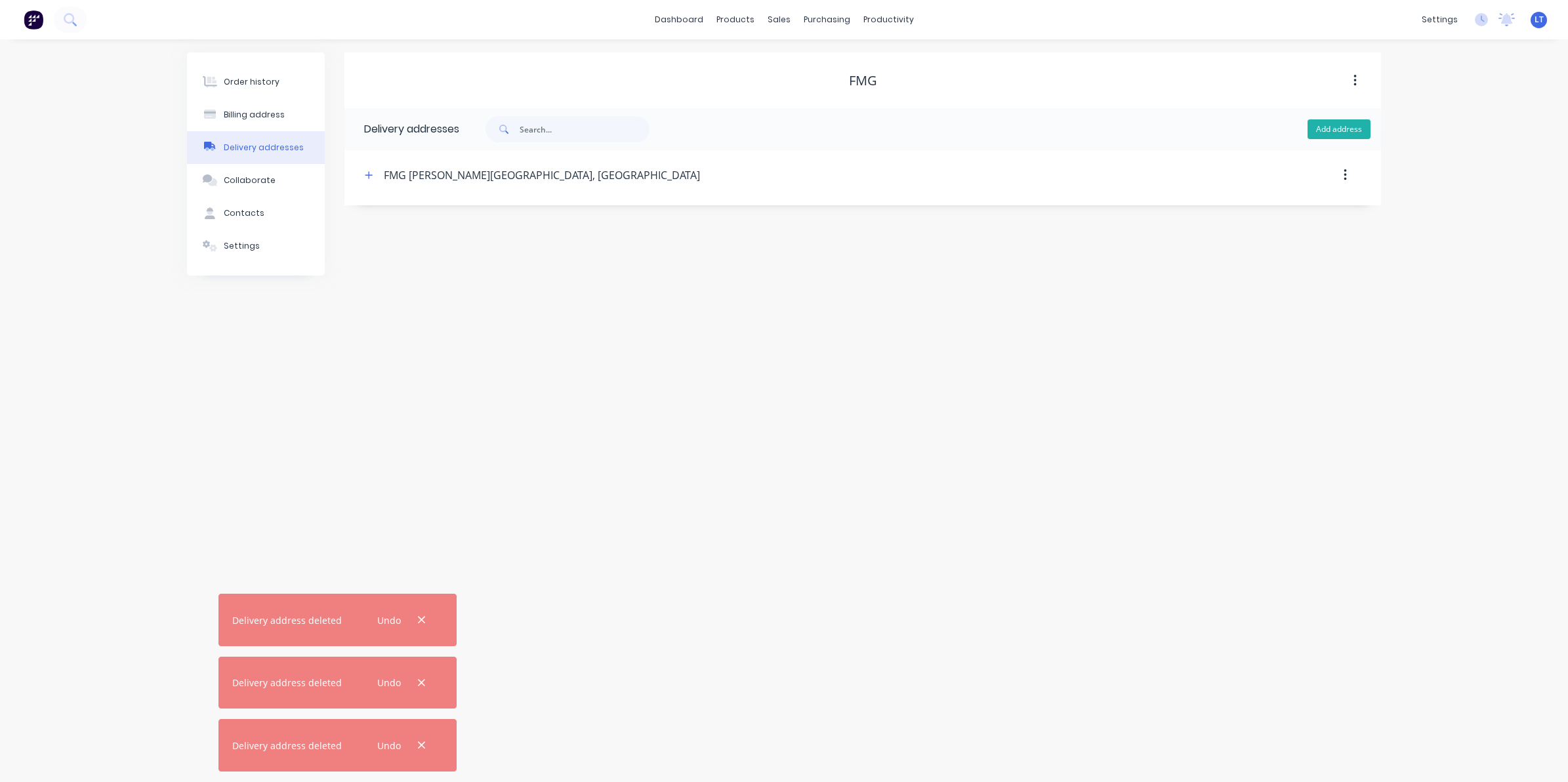
click at [1336, 135] on button "Add address" at bounding box center [1339, 130] width 63 height 20
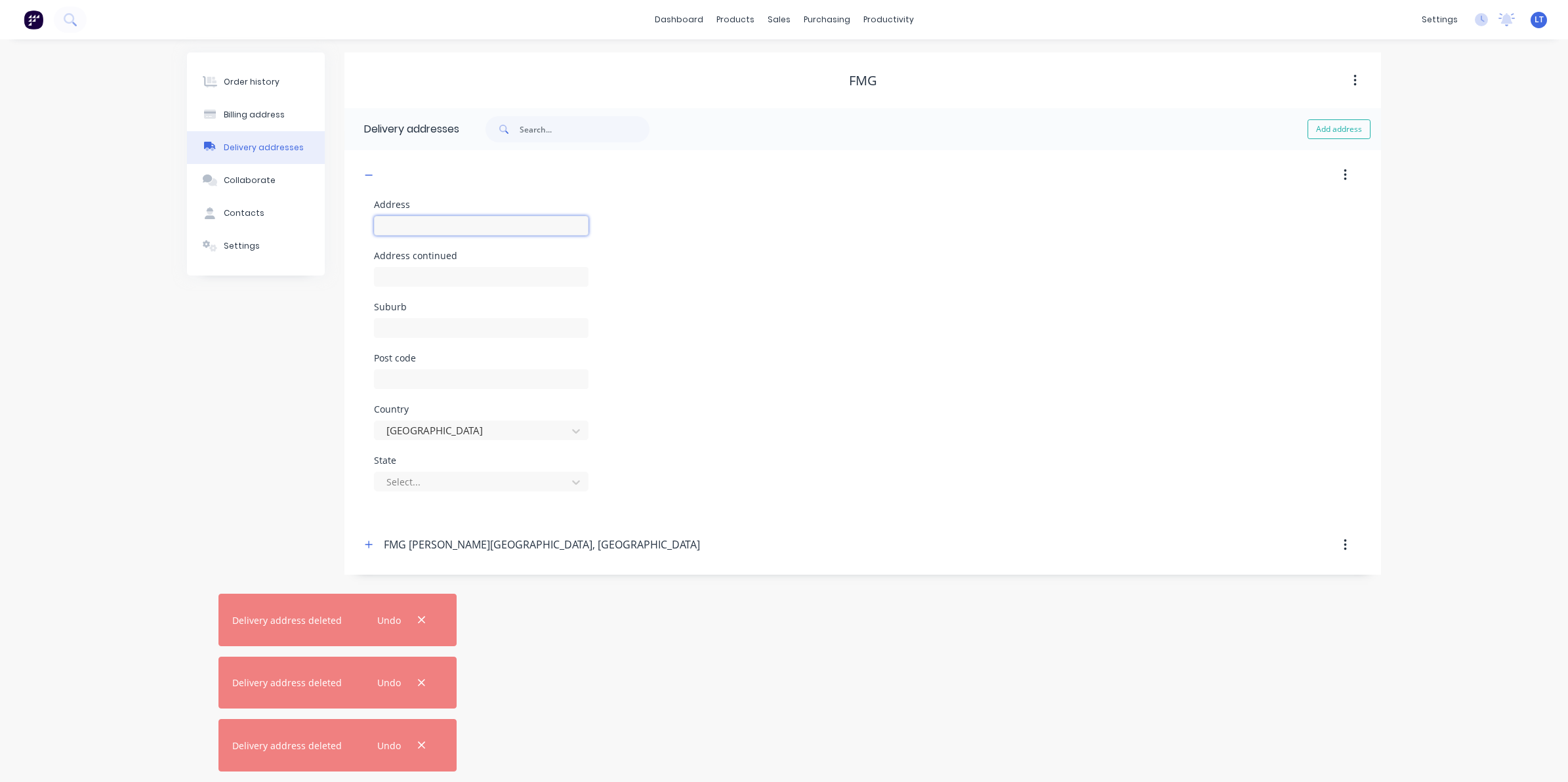
click at [447, 220] on input "text" at bounding box center [481, 226] width 214 height 20
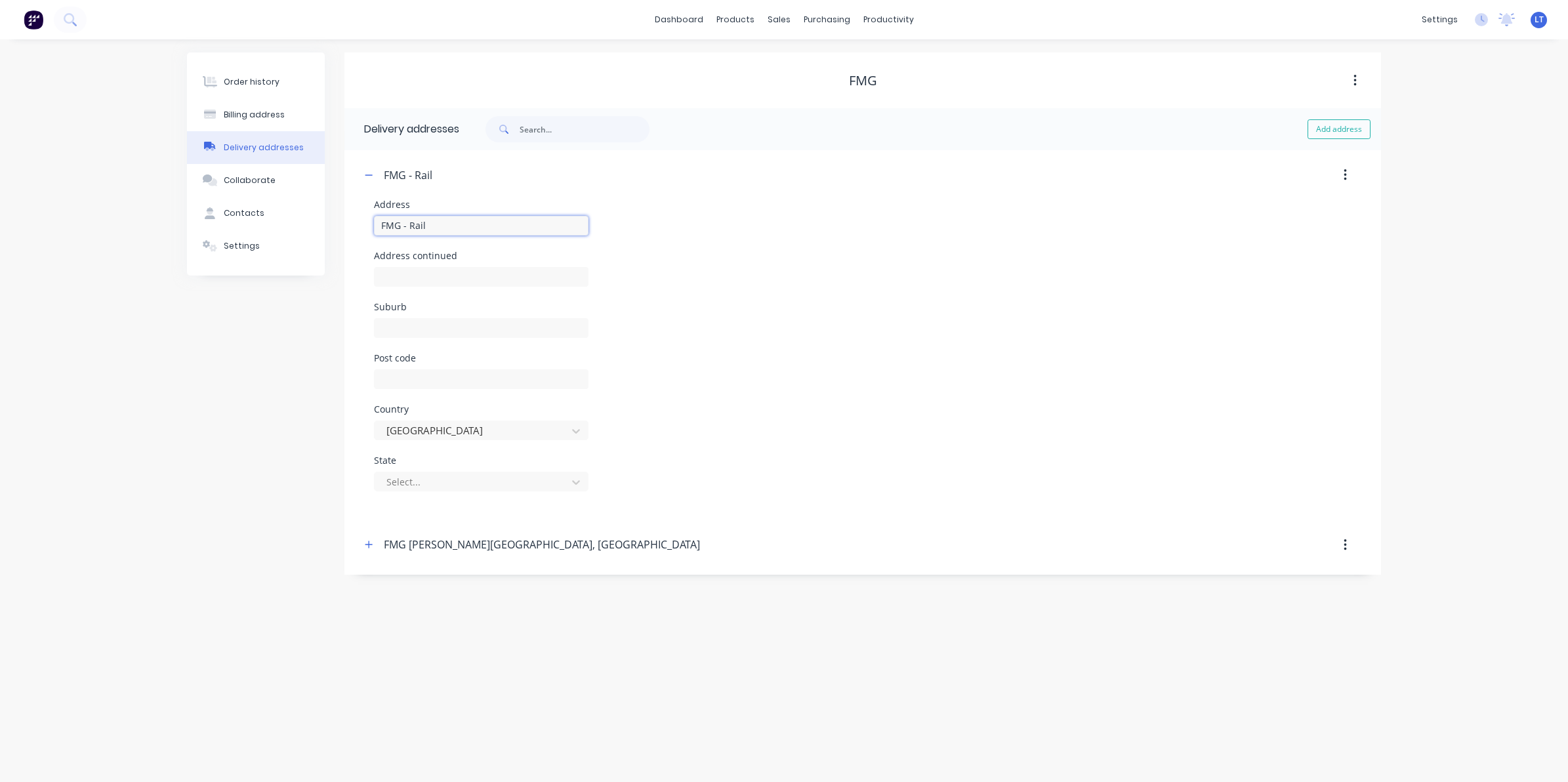
type input "FMG - Rail"
click at [1344, 173] on icon "button" at bounding box center [1345, 175] width 3 height 14
click at [1276, 164] on div "Delete" at bounding box center [1245, 175] width 253 height 23
click at [1319, 129] on button "Add address" at bounding box center [1339, 130] width 63 height 20
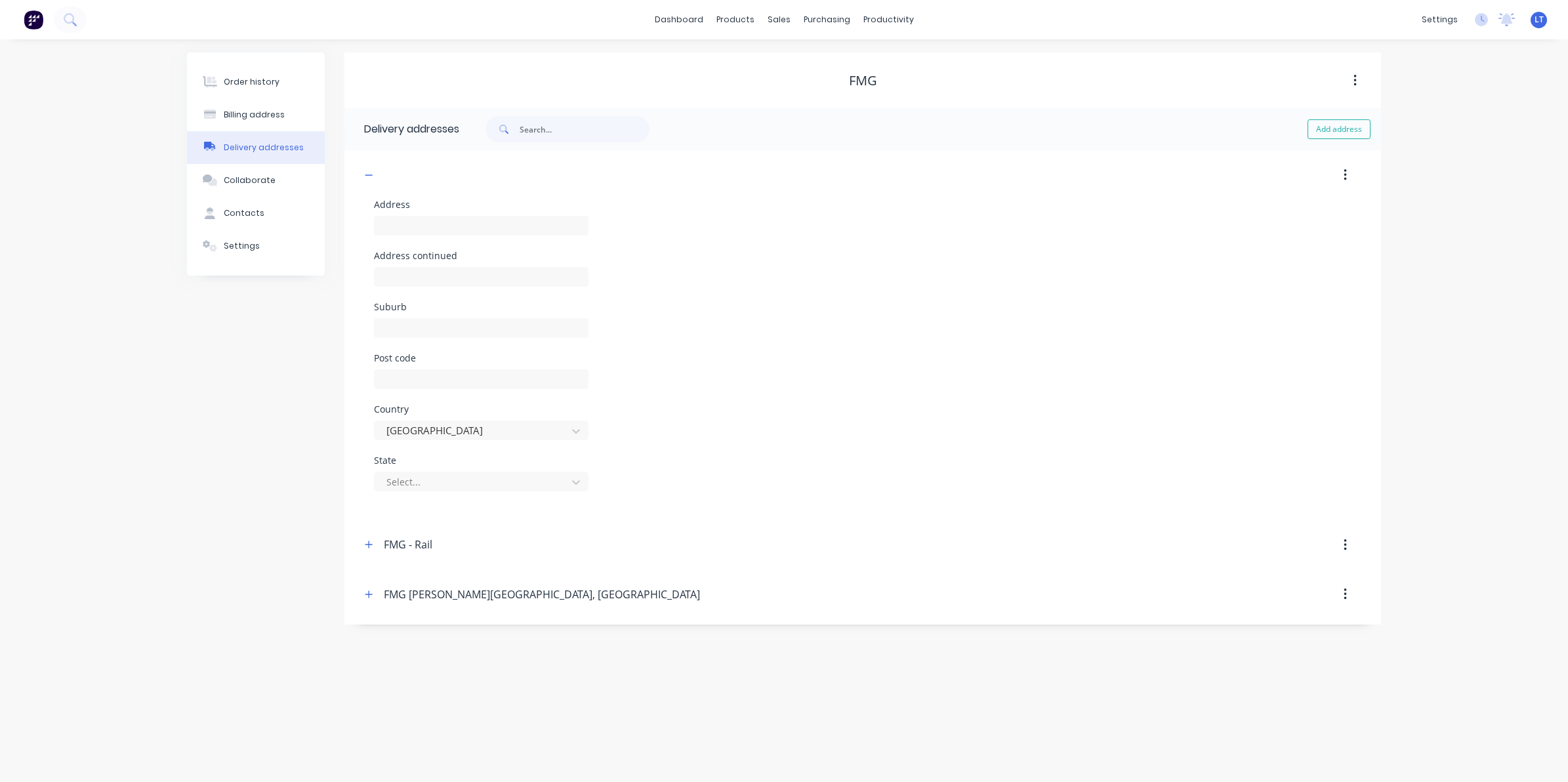
click at [1472, 199] on div "Order history Billing address Delivery addresses Collaborate Contacts Settings …" at bounding box center [784, 411] width 1568 height 743
click at [256, 131] on button "Delivery addresses" at bounding box center [256, 147] width 138 height 32
click at [260, 122] on button "Billing address" at bounding box center [256, 114] width 138 height 32
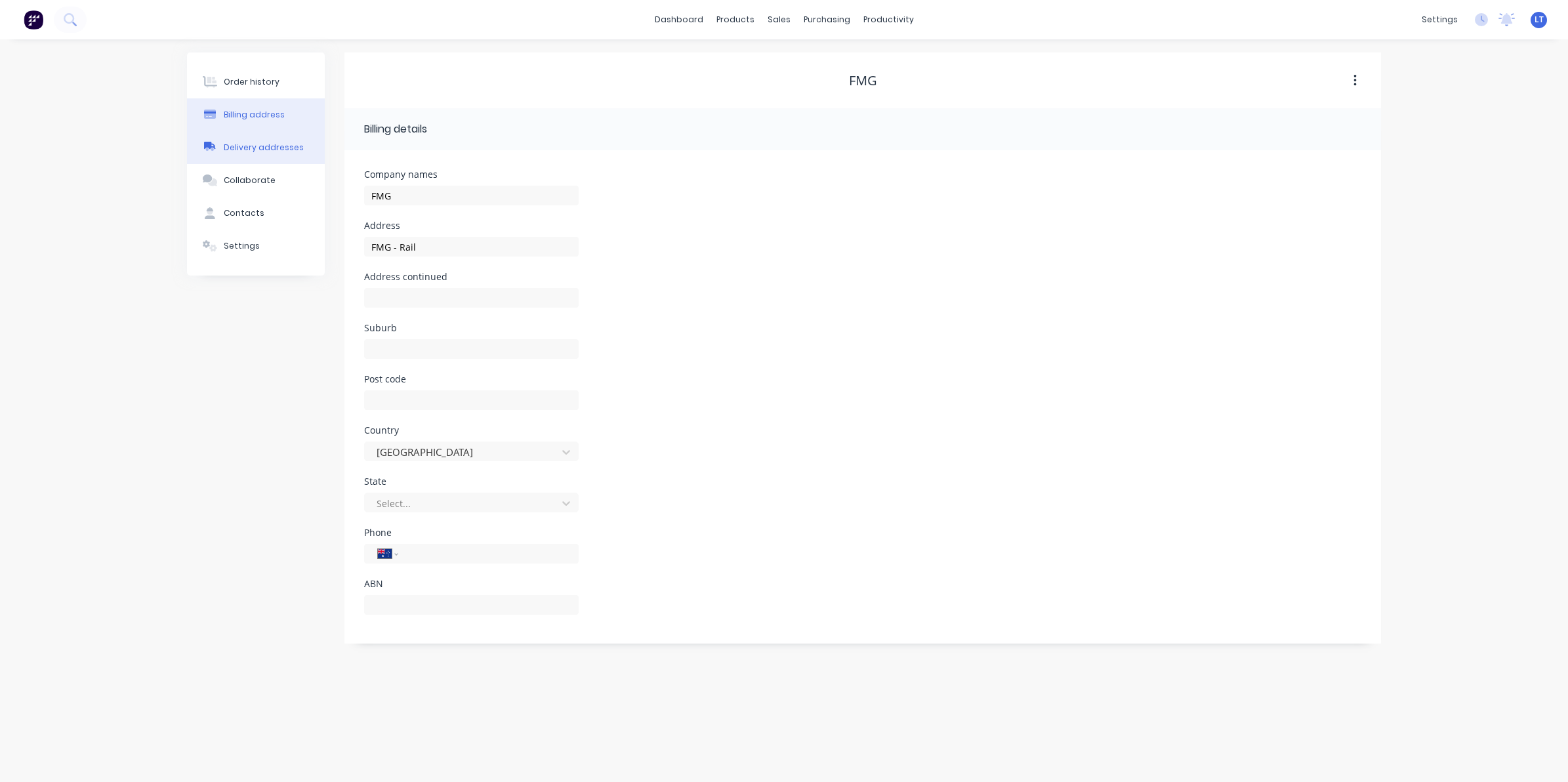
click at [257, 146] on div "Delivery addresses" at bounding box center [263, 148] width 80 height 12
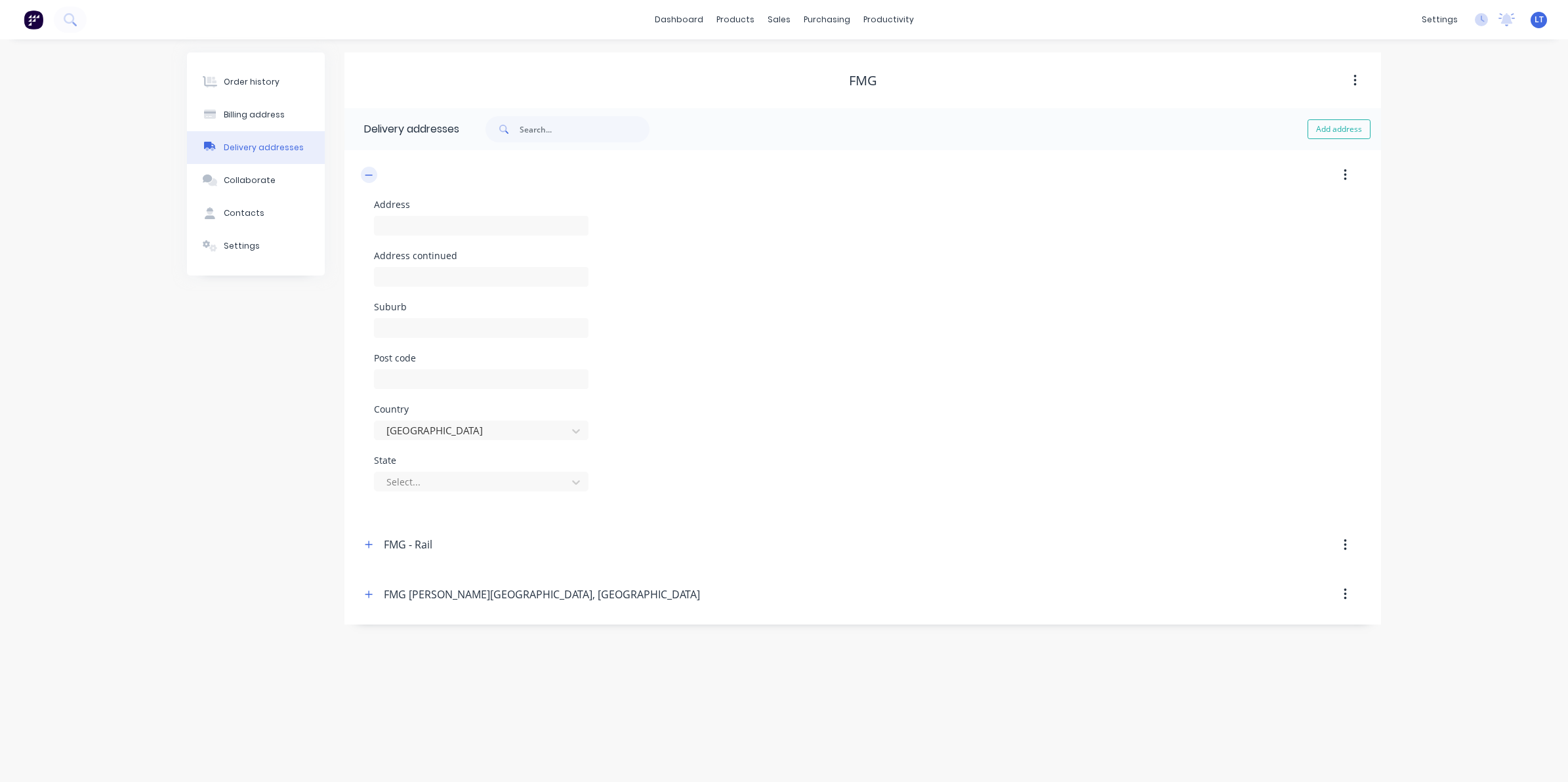
click at [371, 175] on icon "button" at bounding box center [369, 175] width 7 height 1
click at [1344, 172] on icon "button" at bounding box center [1345, 175] width 3 height 14
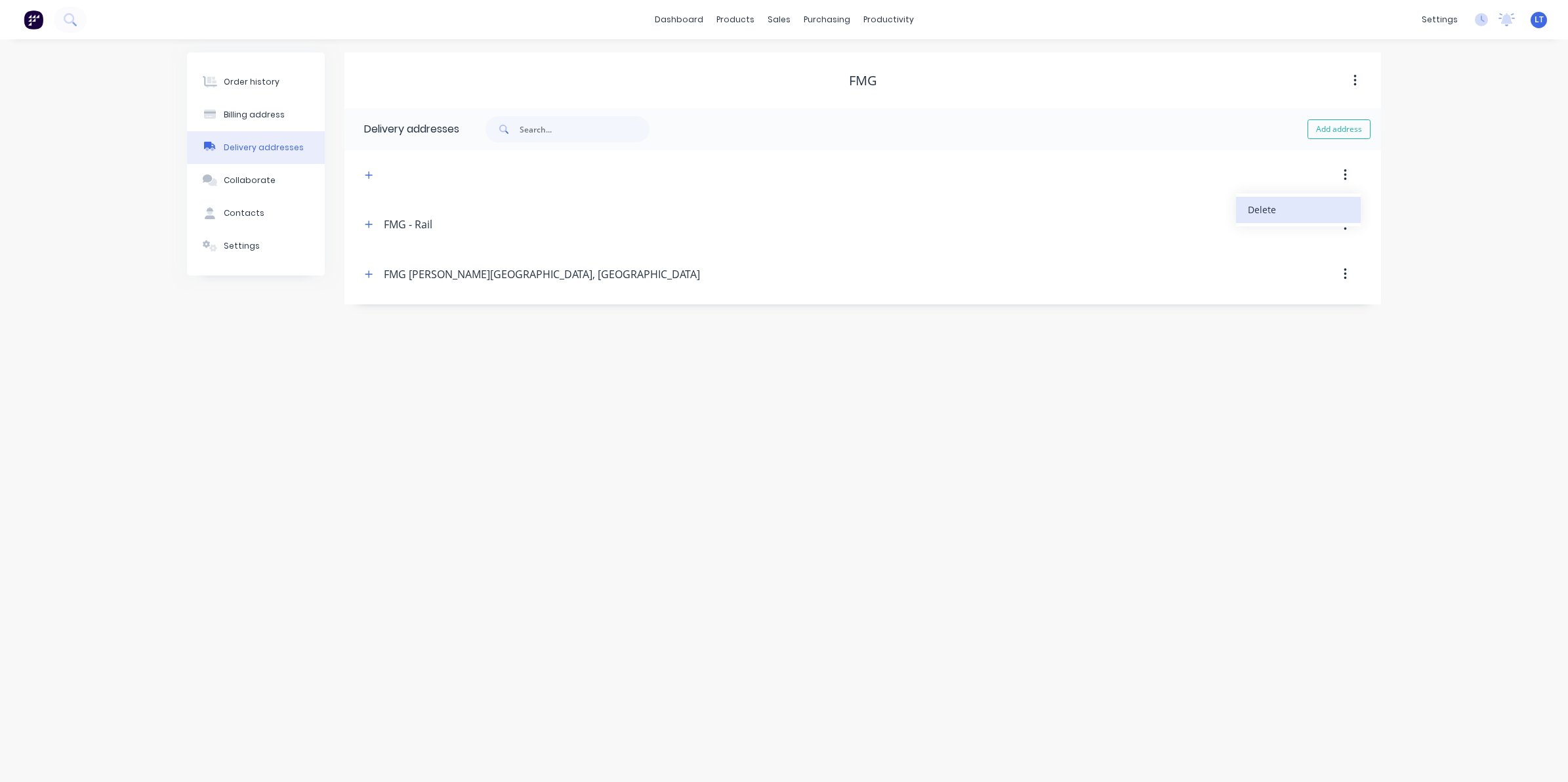
click at [1286, 217] on div "Delete" at bounding box center [1299, 209] width 101 height 19
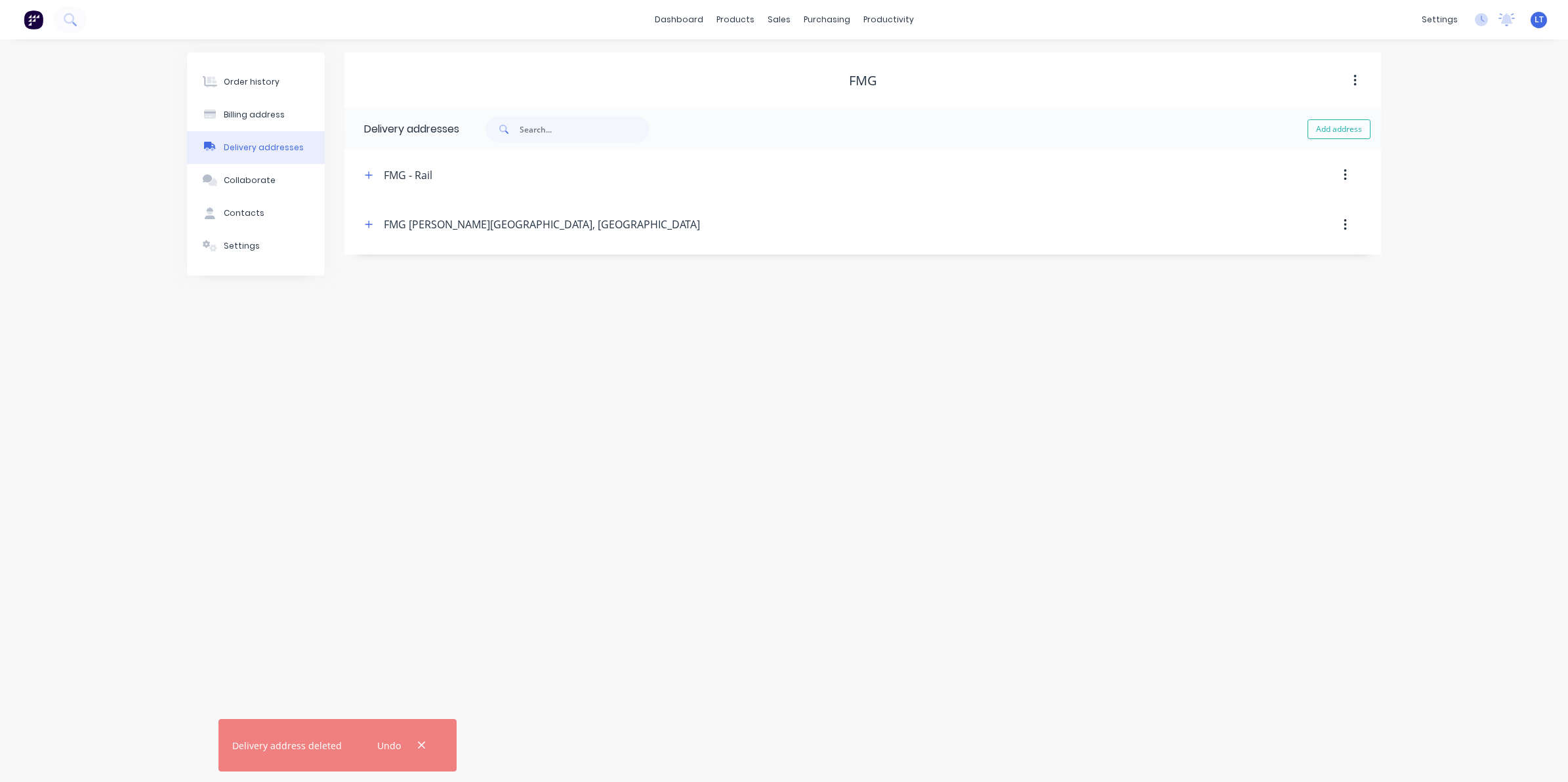
click at [1347, 177] on button "button" at bounding box center [1344, 175] width 31 height 23
click at [843, 401] on div "Order history Billing address Delivery addresses Collaborate Contacts Settings …" at bounding box center [784, 411] width 1568 height 743
click at [732, 338] on div "Order history Billing address Delivery addresses Collaborate Contacts Settings …" at bounding box center [784, 411] width 1568 height 743
drag, startPoint x: 718, startPoint y: 338, endPoint x: 602, endPoint y: 326, distance: 116.6
drag, startPoint x: 602, startPoint y: 326, endPoint x: 540, endPoint y: 325, distance: 62.0
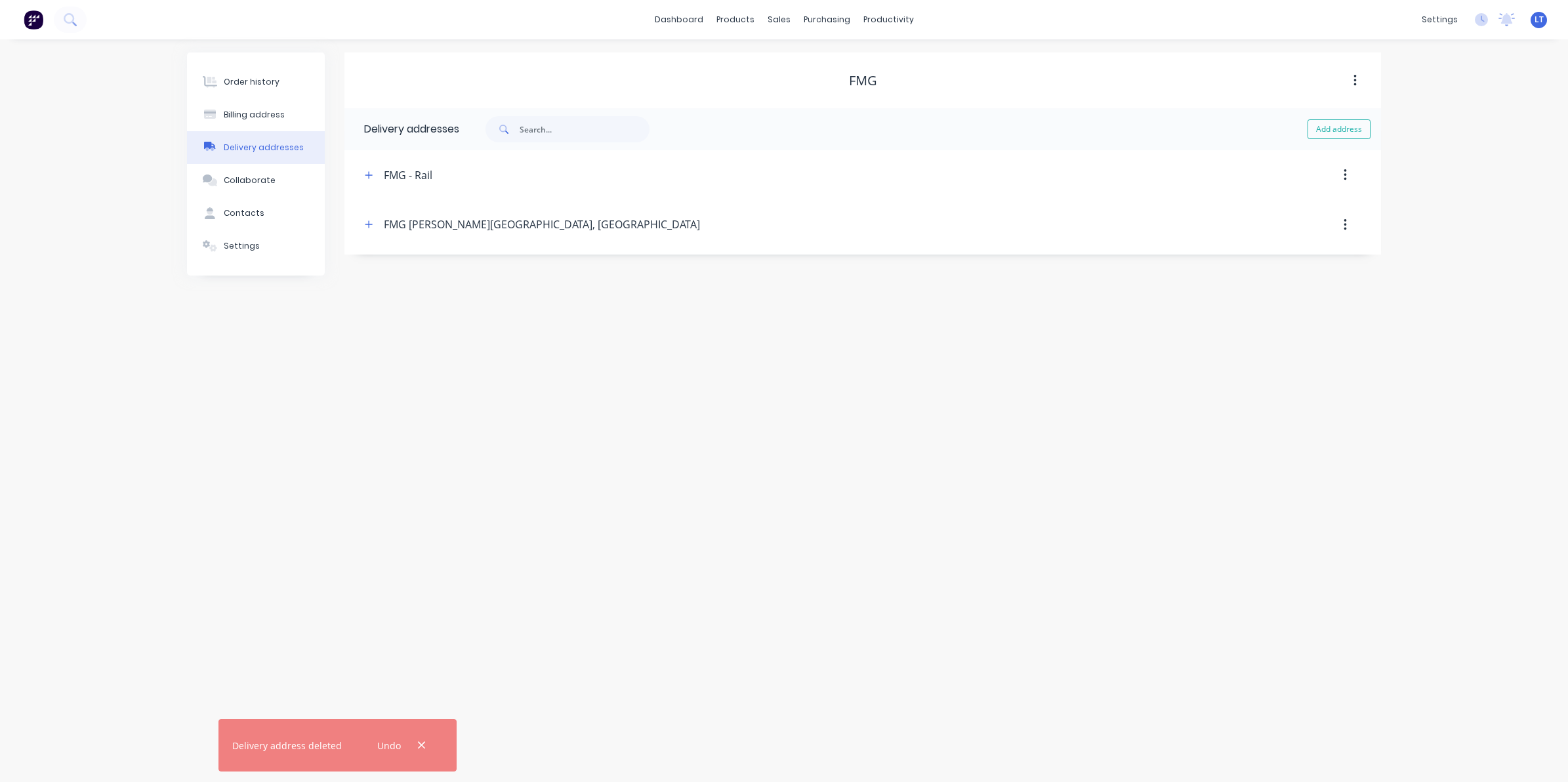
click at [540, 325] on div "Order history Billing address Delivery addresses Collaborate Contacts Settings …" at bounding box center [784, 411] width 1568 height 743
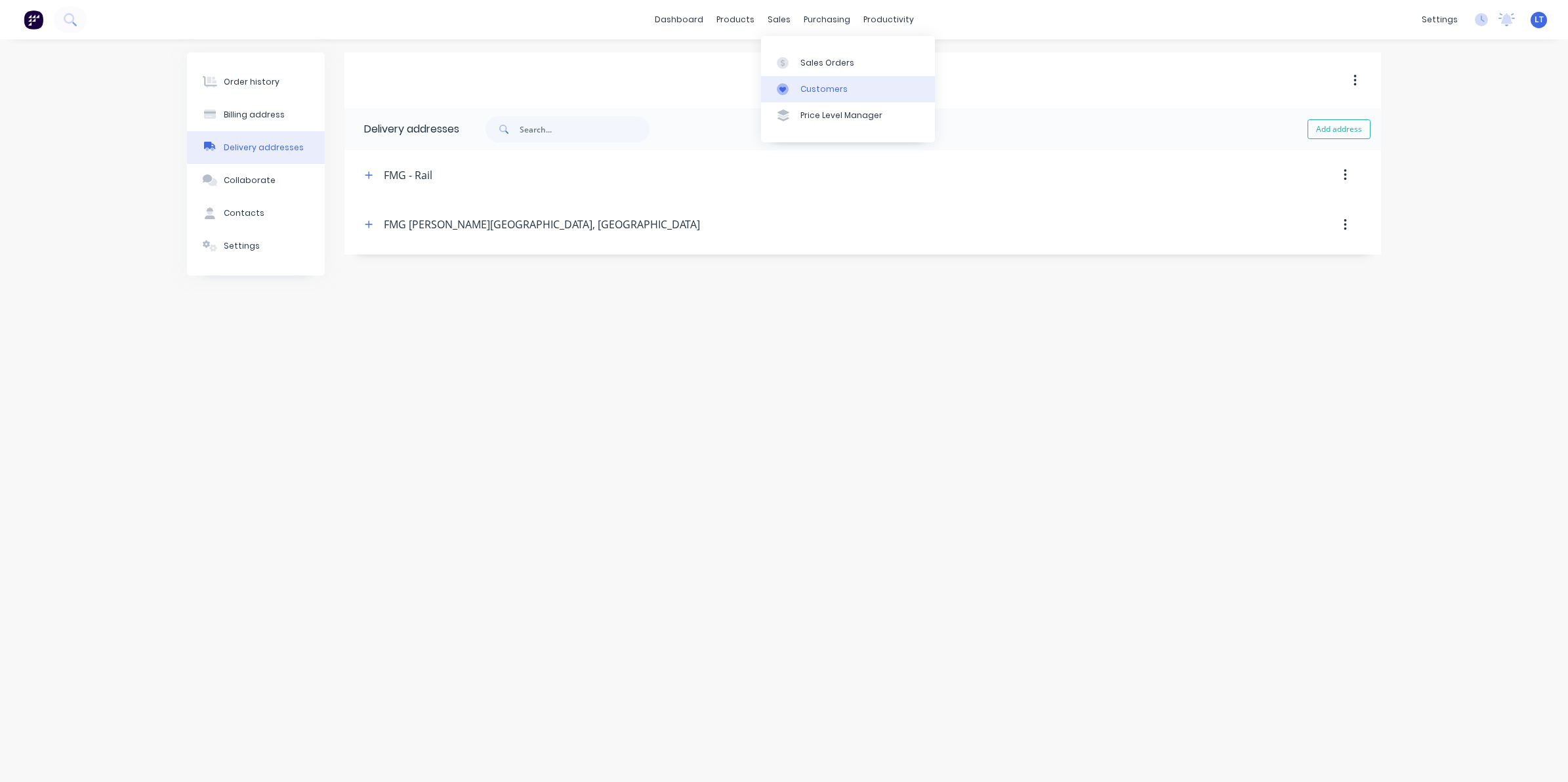
click at [823, 91] on div "Customers" at bounding box center [823, 89] width 47 height 12
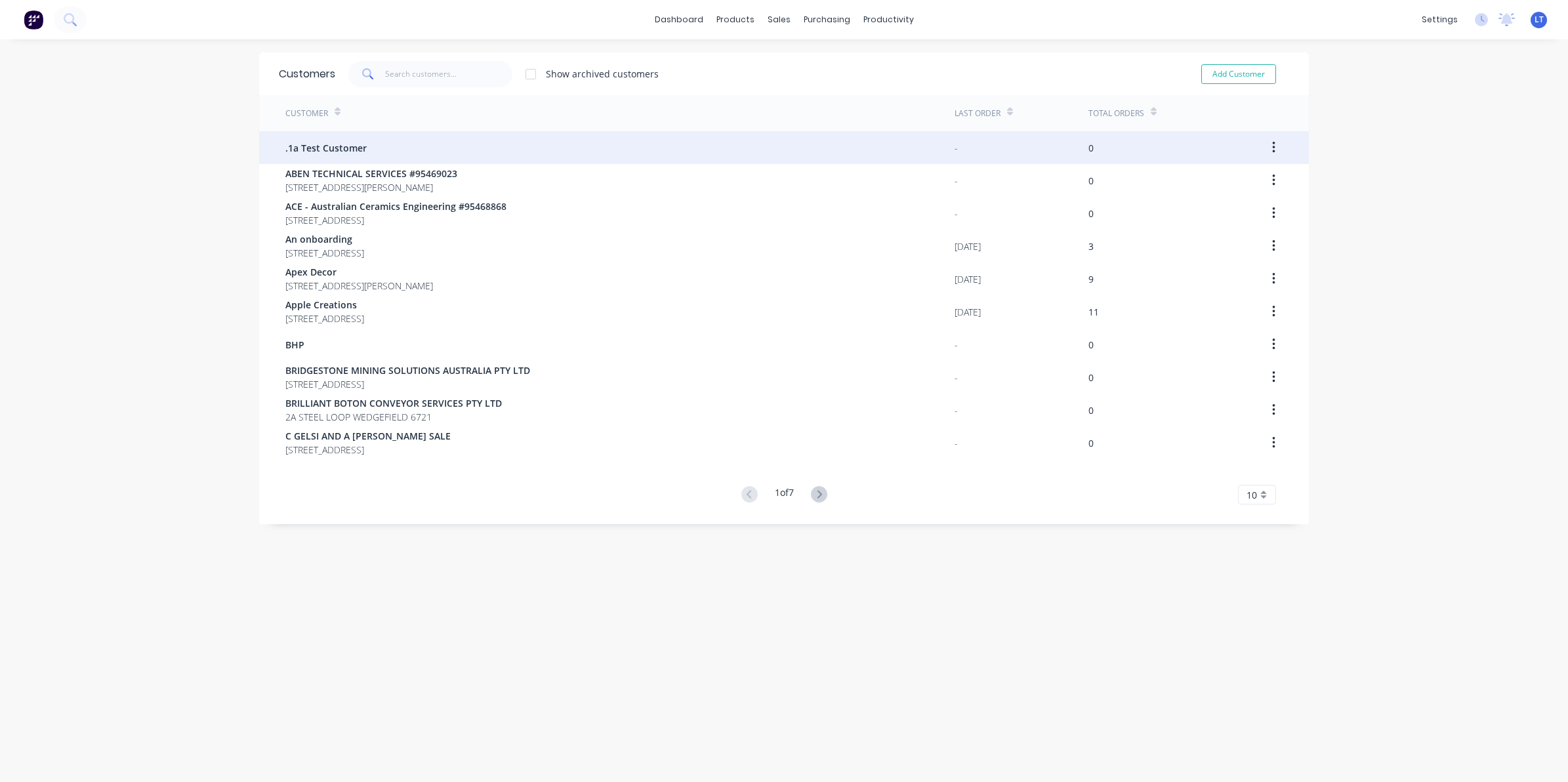
click at [1272, 148] on icon "button" at bounding box center [1274, 147] width 3 height 14
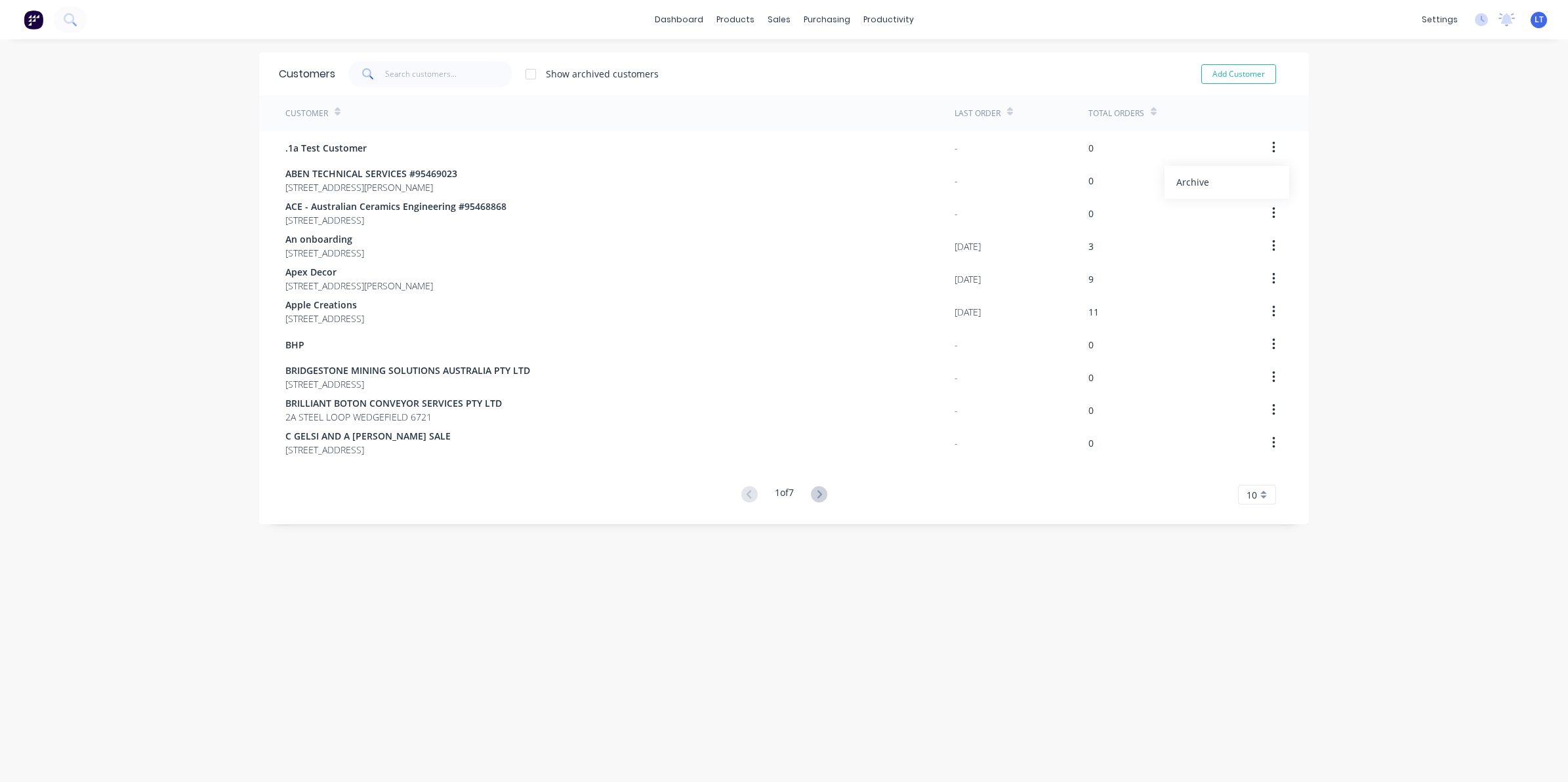
click at [1385, 155] on div "dashboard products sales purchasing productivity dashboard products Product Cat…" at bounding box center [784, 391] width 1568 height 782
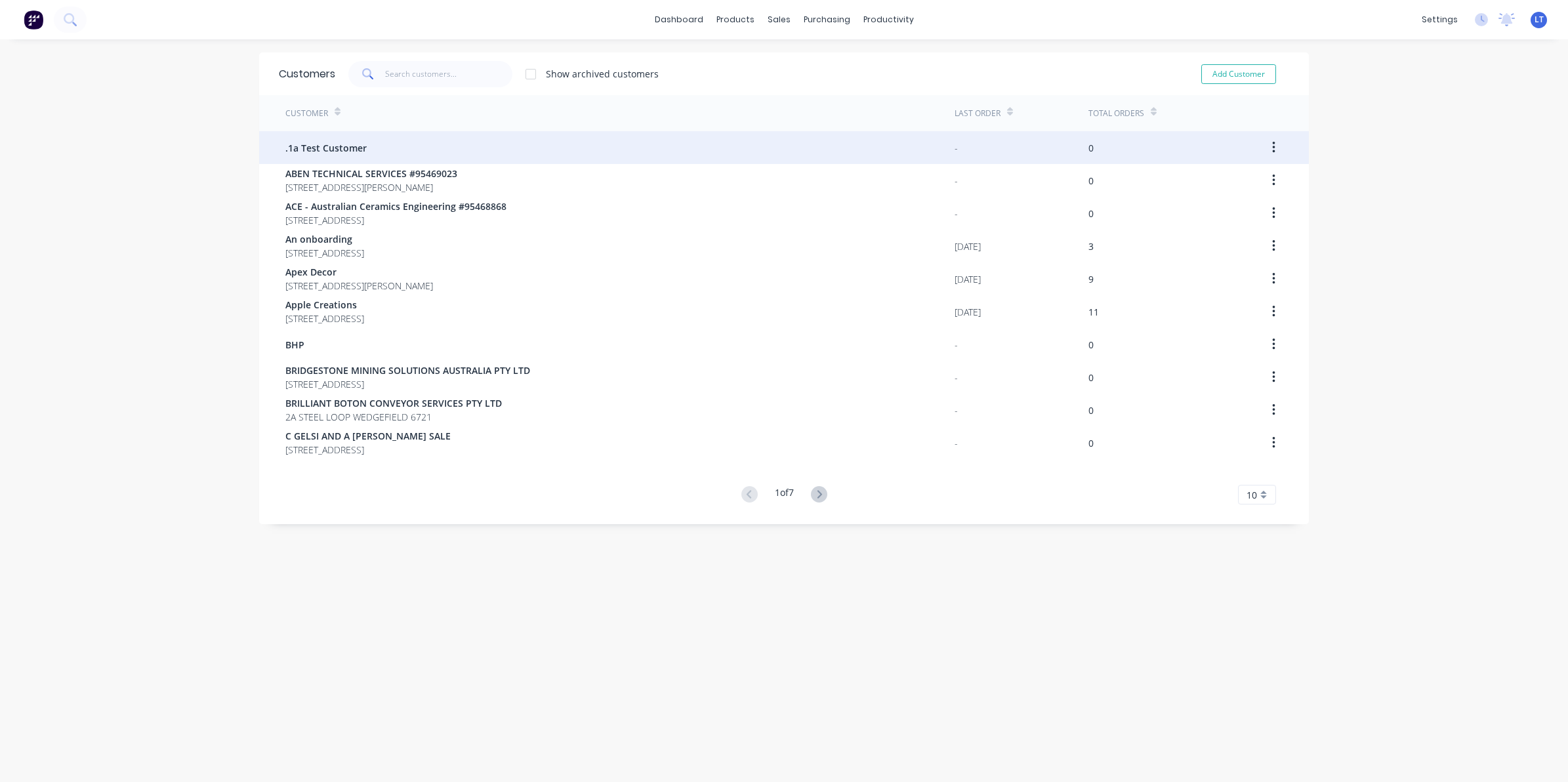
click at [1264, 145] on button "button" at bounding box center [1273, 147] width 31 height 23
click at [1248, 171] on button "Archive" at bounding box center [1226, 183] width 125 height 27
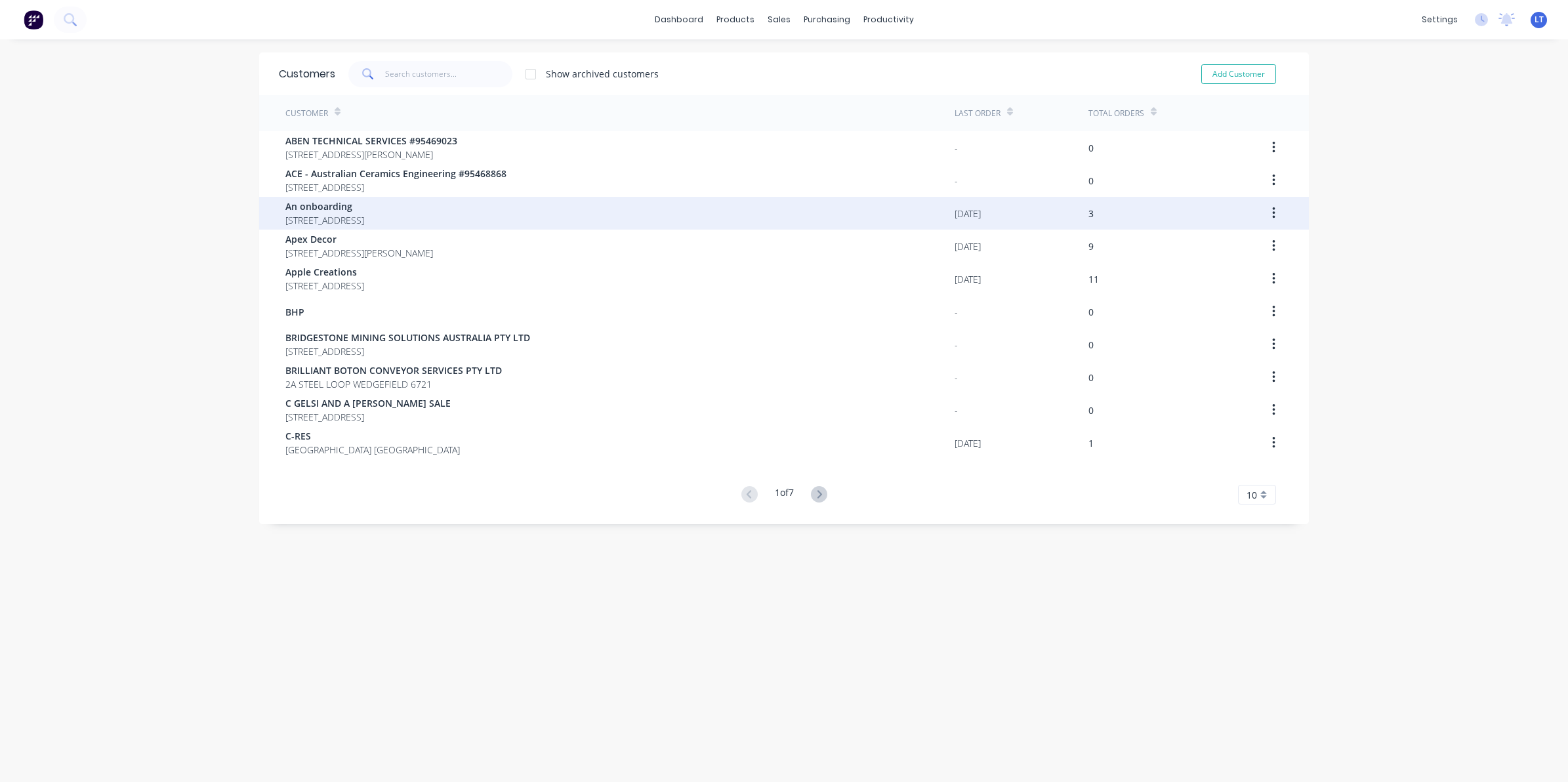
click at [1272, 211] on icon "button" at bounding box center [1274, 213] width 3 height 14
click at [1226, 247] on div "Archive" at bounding box center [1227, 248] width 101 height 19
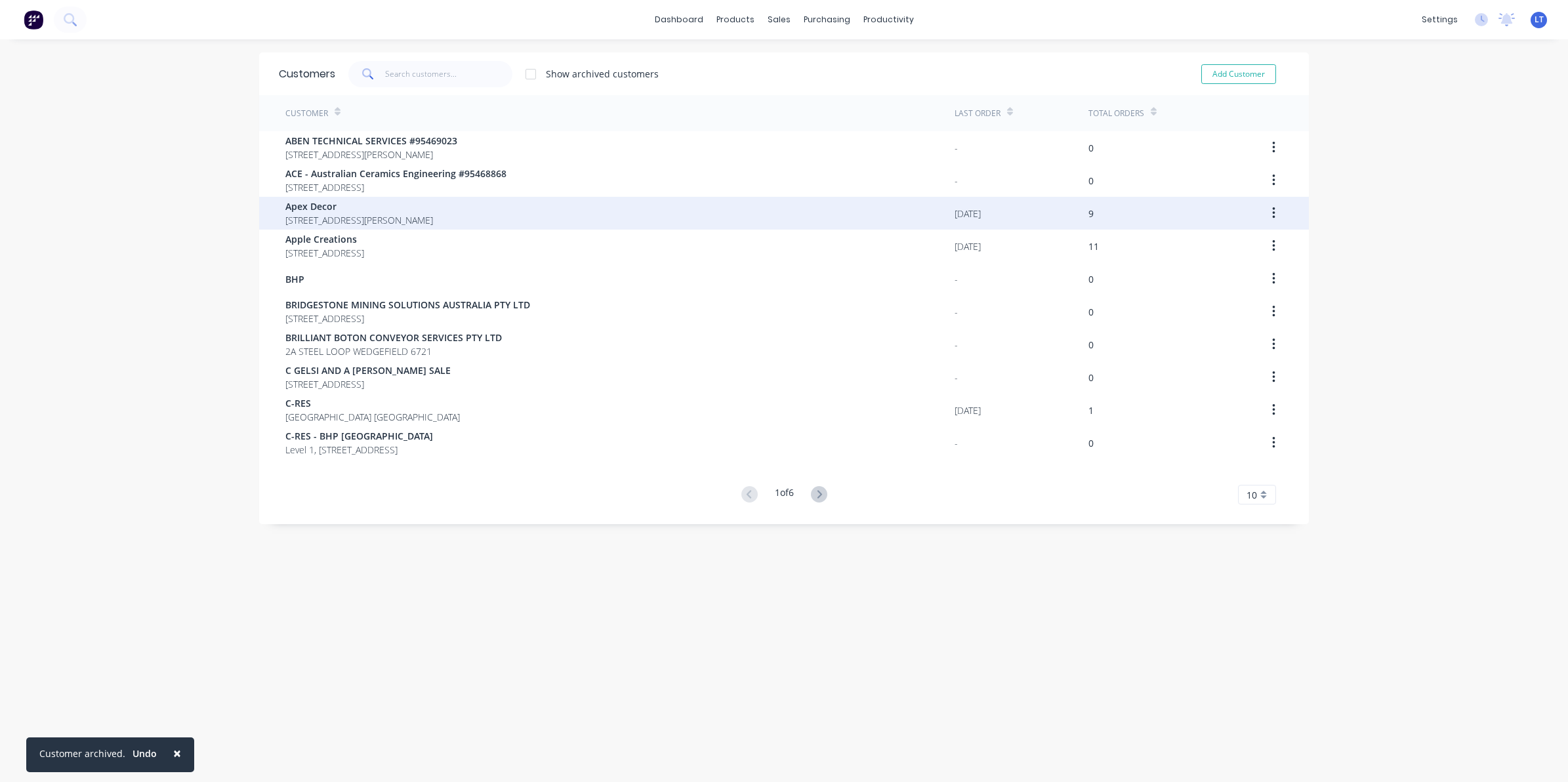
click at [1273, 214] on button "button" at bounding box center [1273, 213] width 31 height 23
click at [1220, 247] on div "Archive" at bounding box center [1227, 248] width 101 height 19
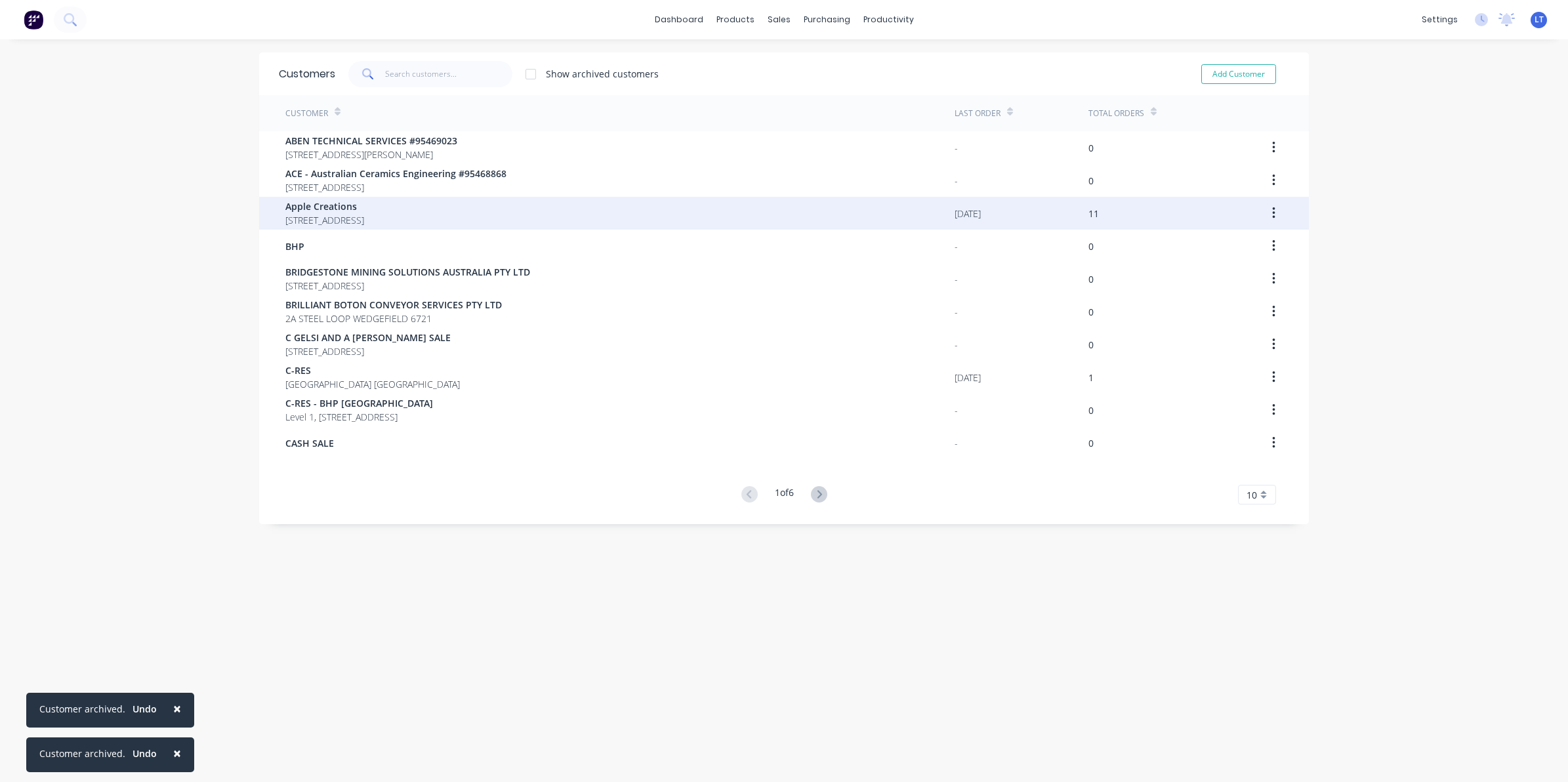
click at [1272, 219] on icon "button" at bounding box center [1274, 213] width 3 height 14
click at [1245, 244] on div "Archive" at bounding box center [1227, 248] width 101 height 19
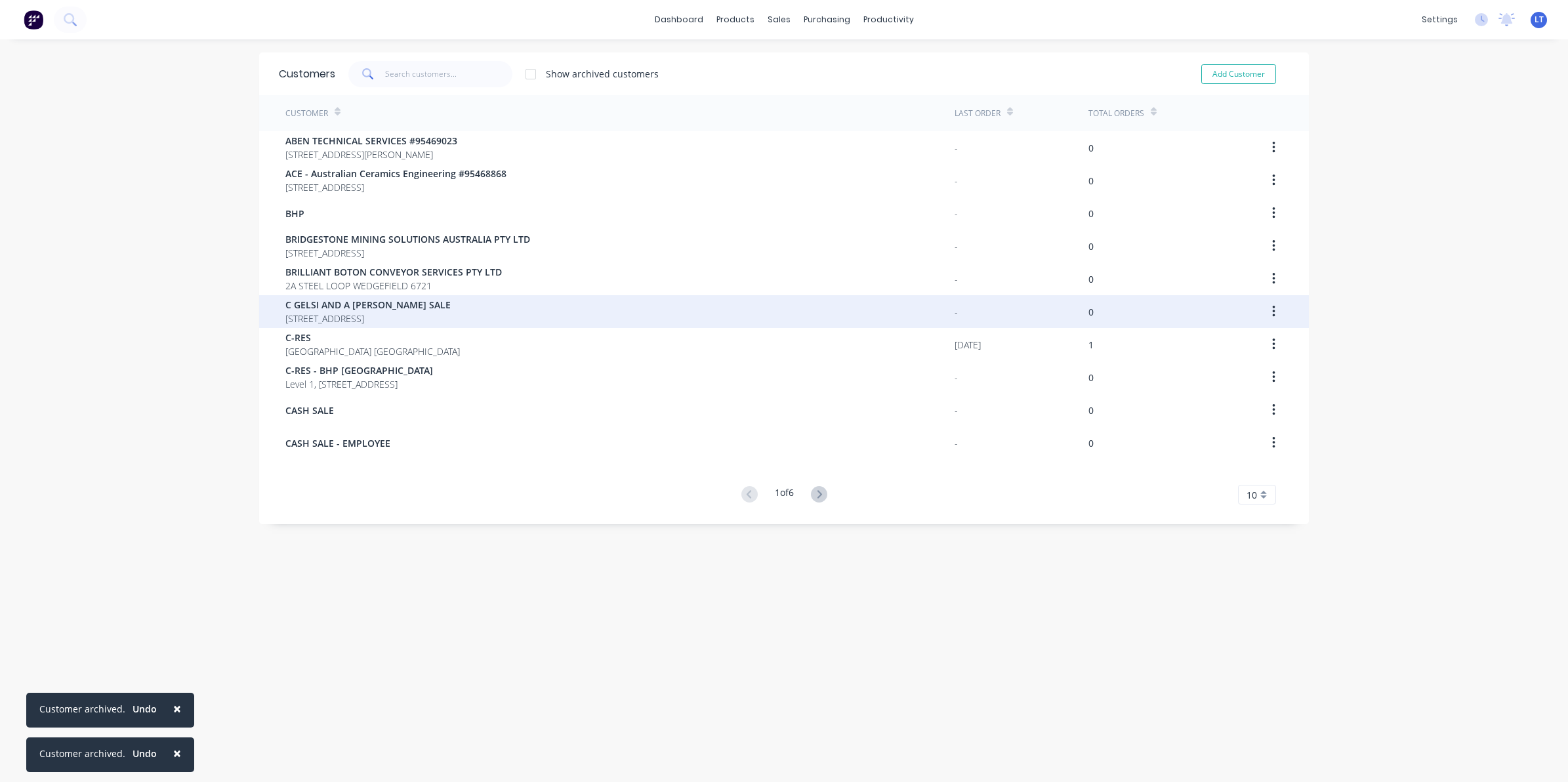
click at [1271, 307] on button "button" at bounding box center [1273, 312] width 31 height 23
click at [1261, 312] on button "button" at bounding box center [1273, 312] width 31 height 23
click at [1241, 343] on div "Archive" at bounding box center [1227, 346] width 101 height 19
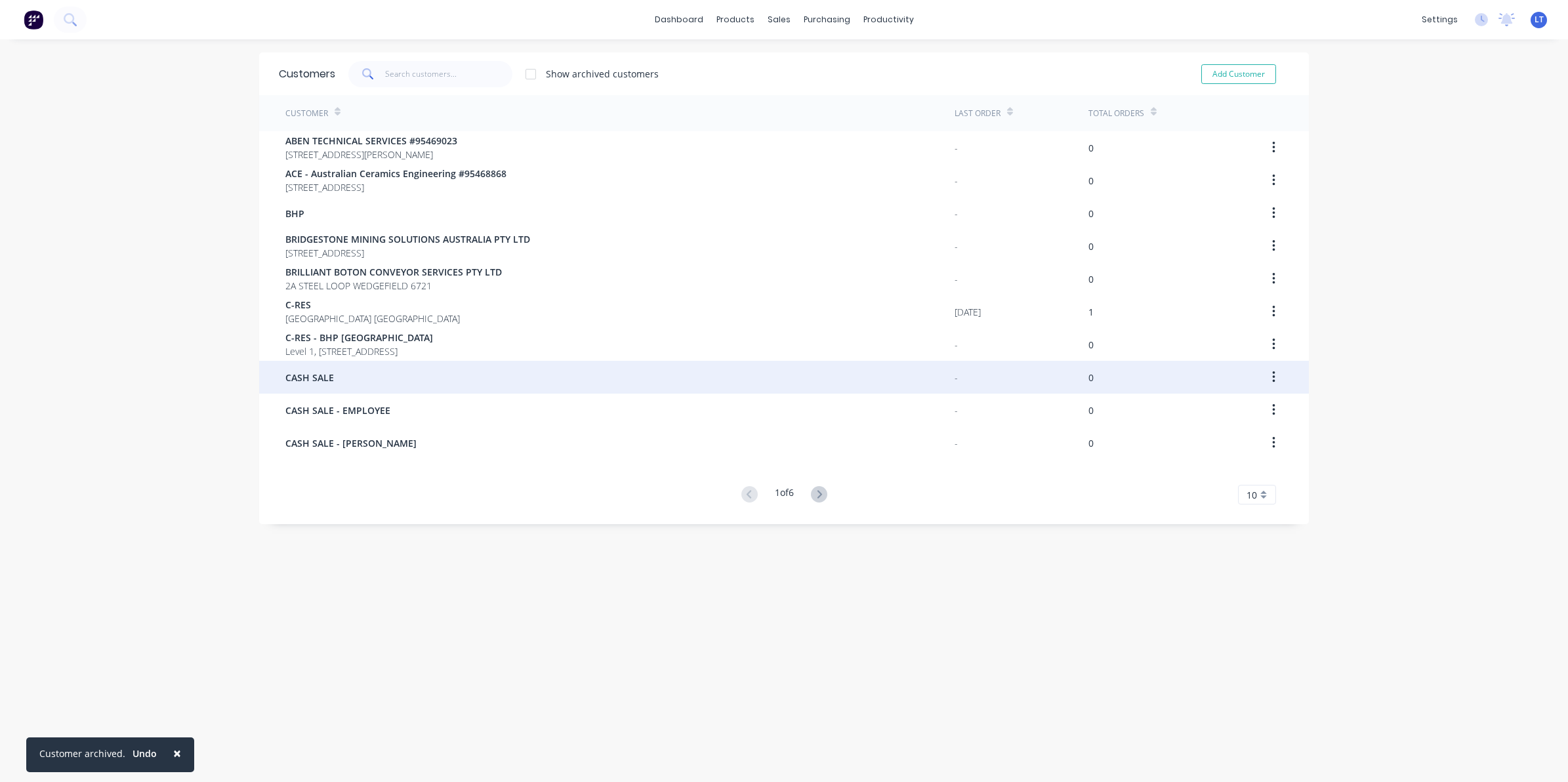
scroll to position [27, 0]
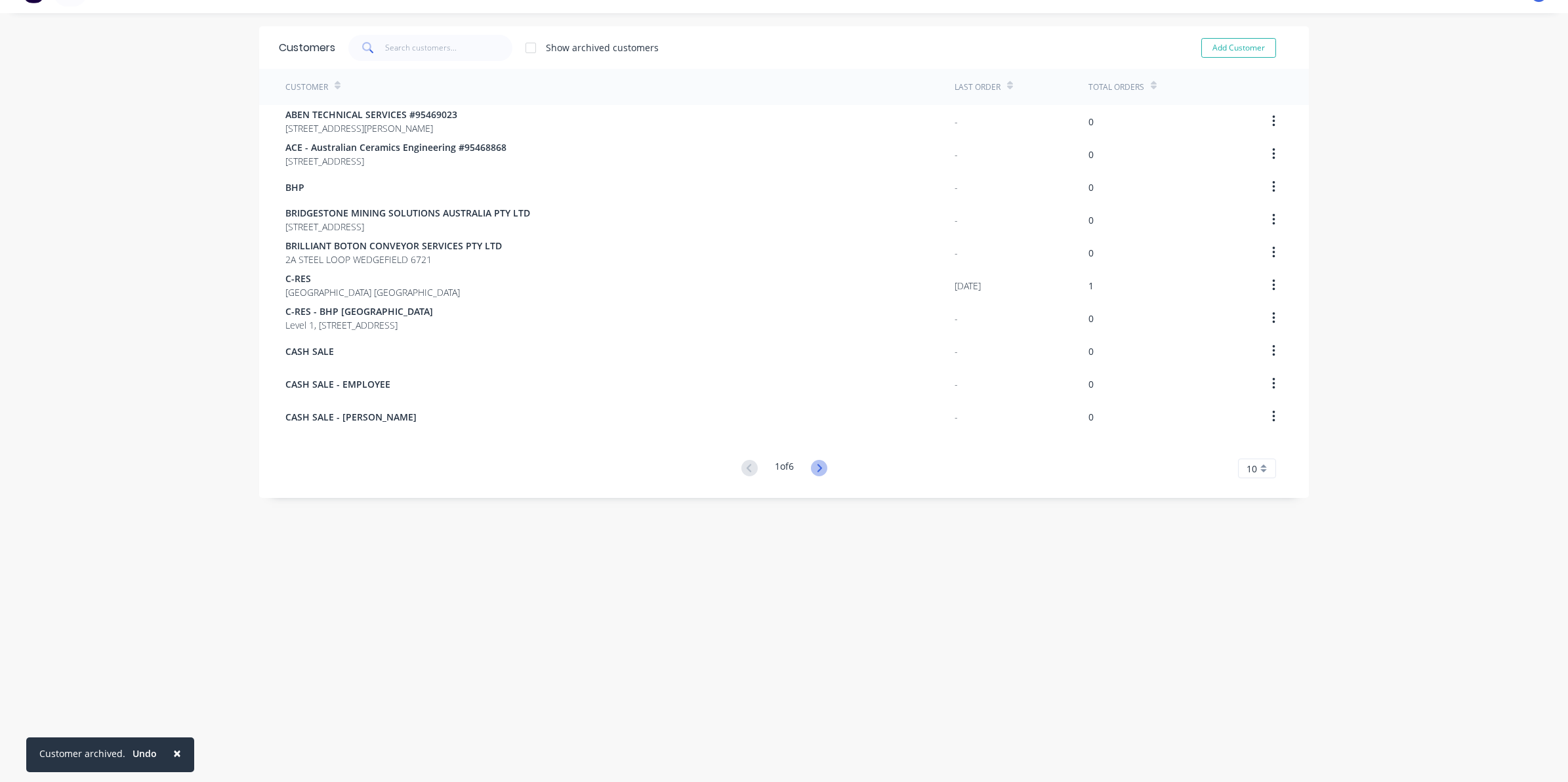
click at [817, 467] on icon at bounding box center [819, 467] width 5 height 7
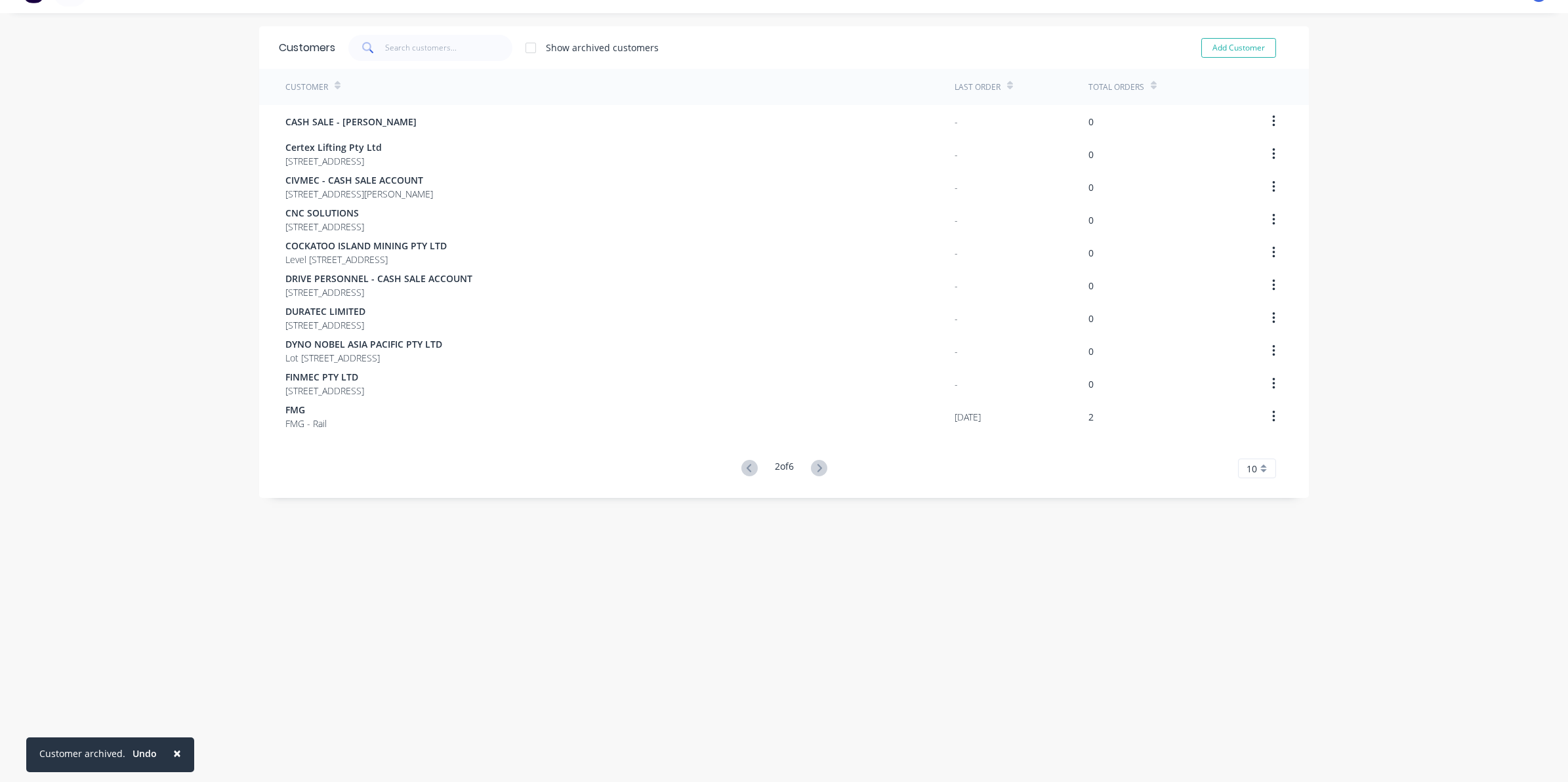
scroll to position [0, 0]
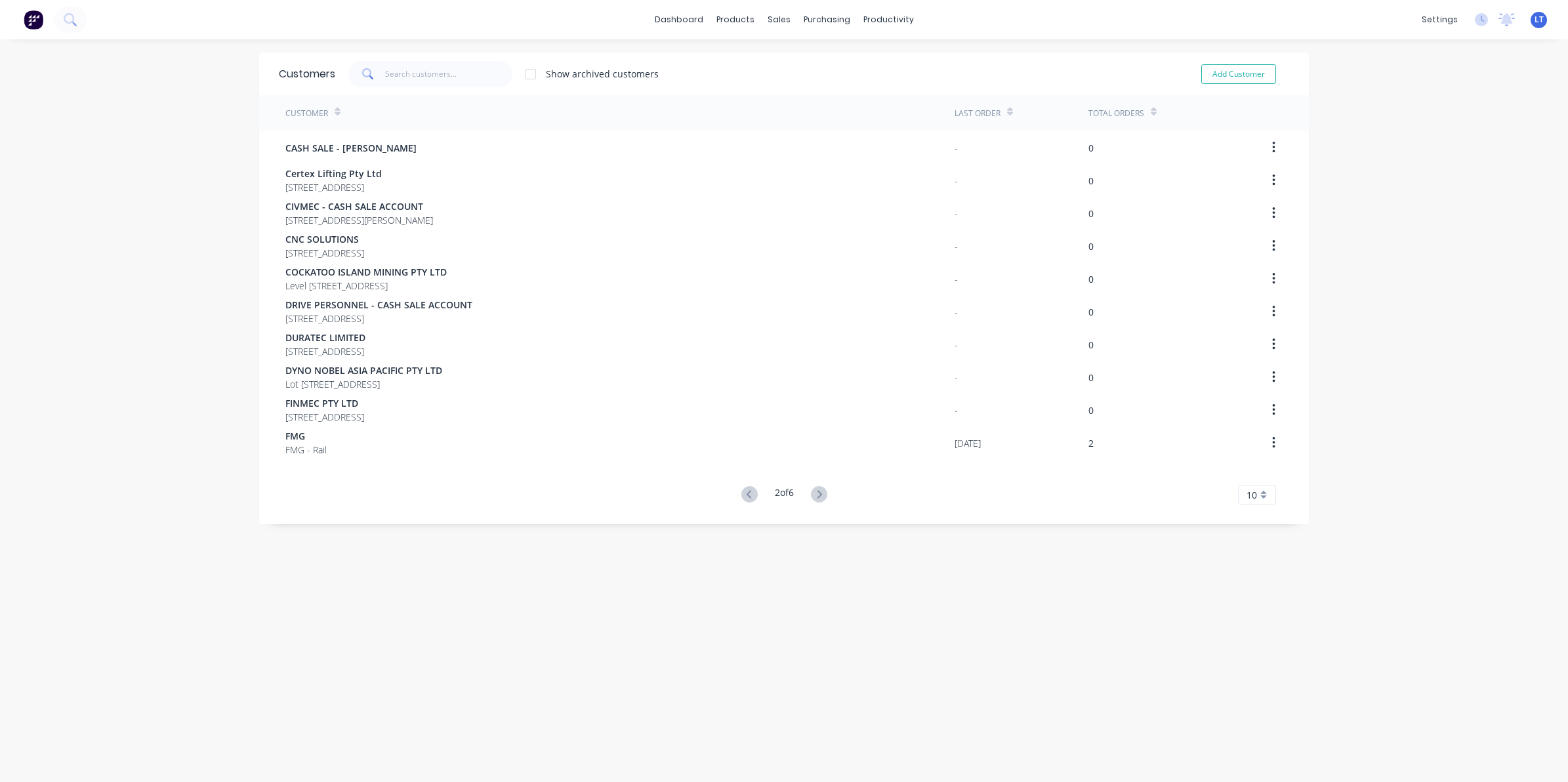
click at [1251, 489] on span "10" at bounding box center [1251, 494] width 11 height 14
click at [1247, 637] on div "30" at bounding box center [1257, 636] width 37 height 23
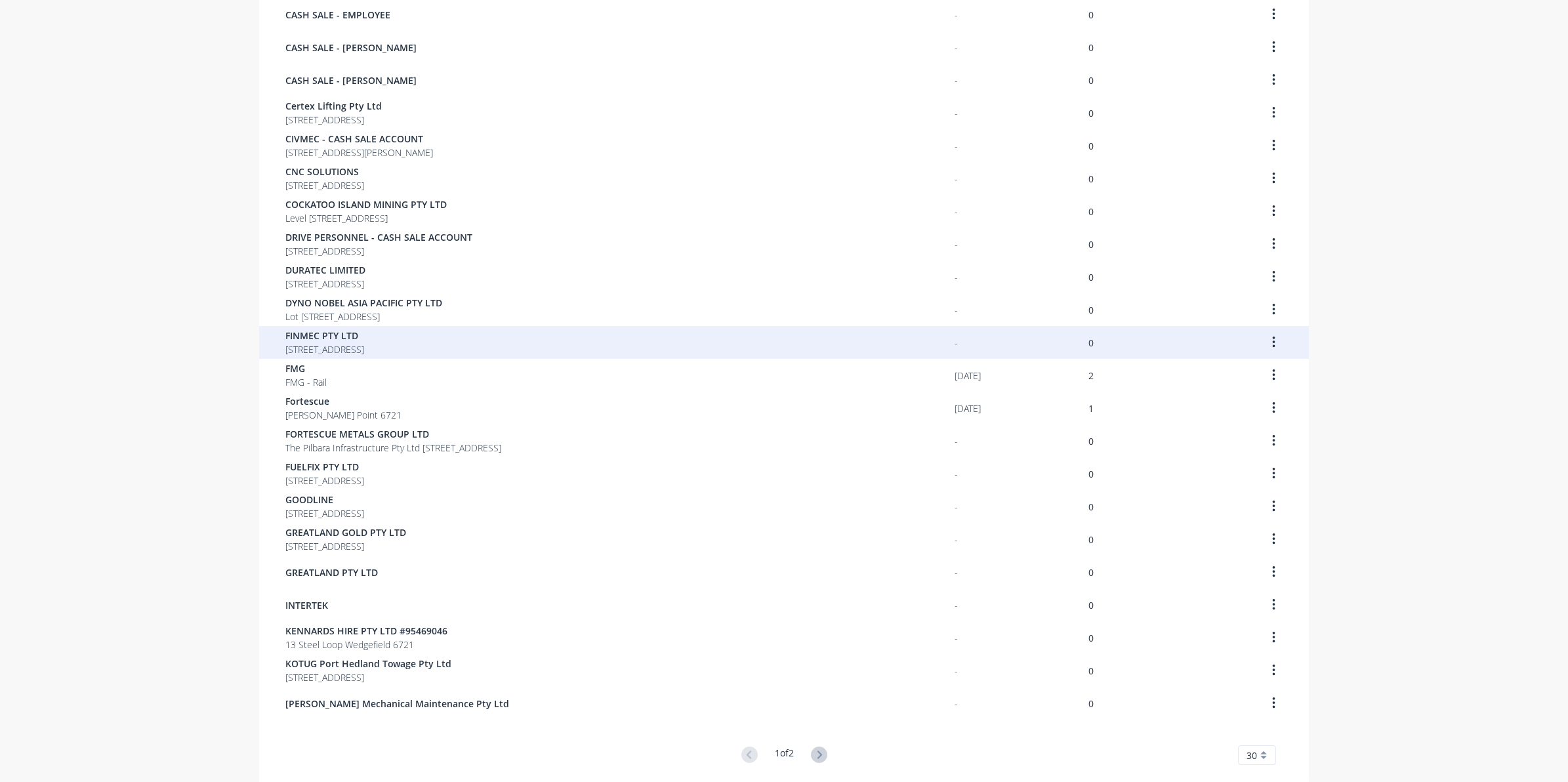
scroll to position [382, 0]
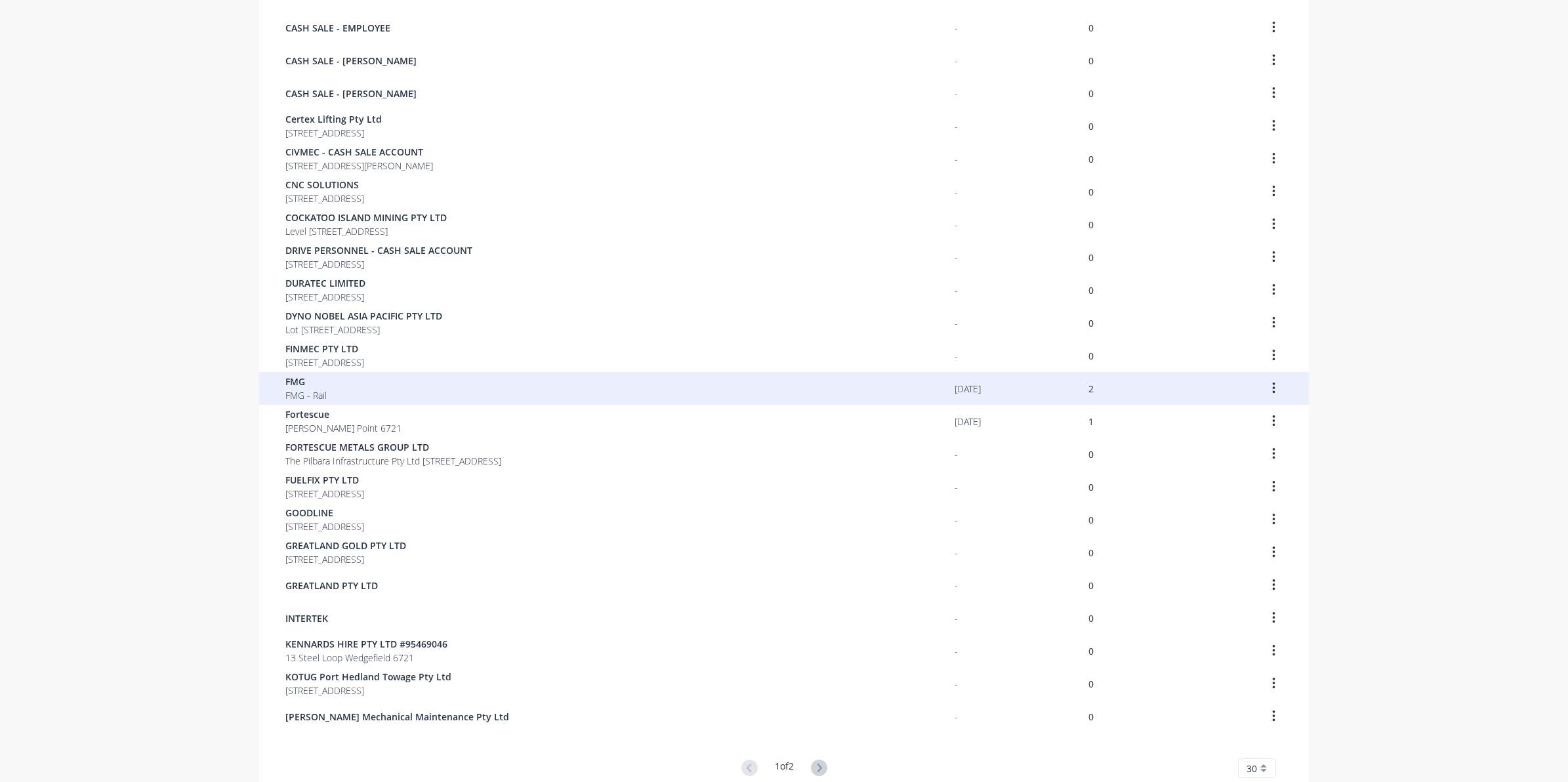
click at [1272, 391] on icon "button" at bounding box center [1274, 388] width 3 height 14
click at [1245, 416] on div "Archive" at bounding box center [1227, 422] width 101 height 19
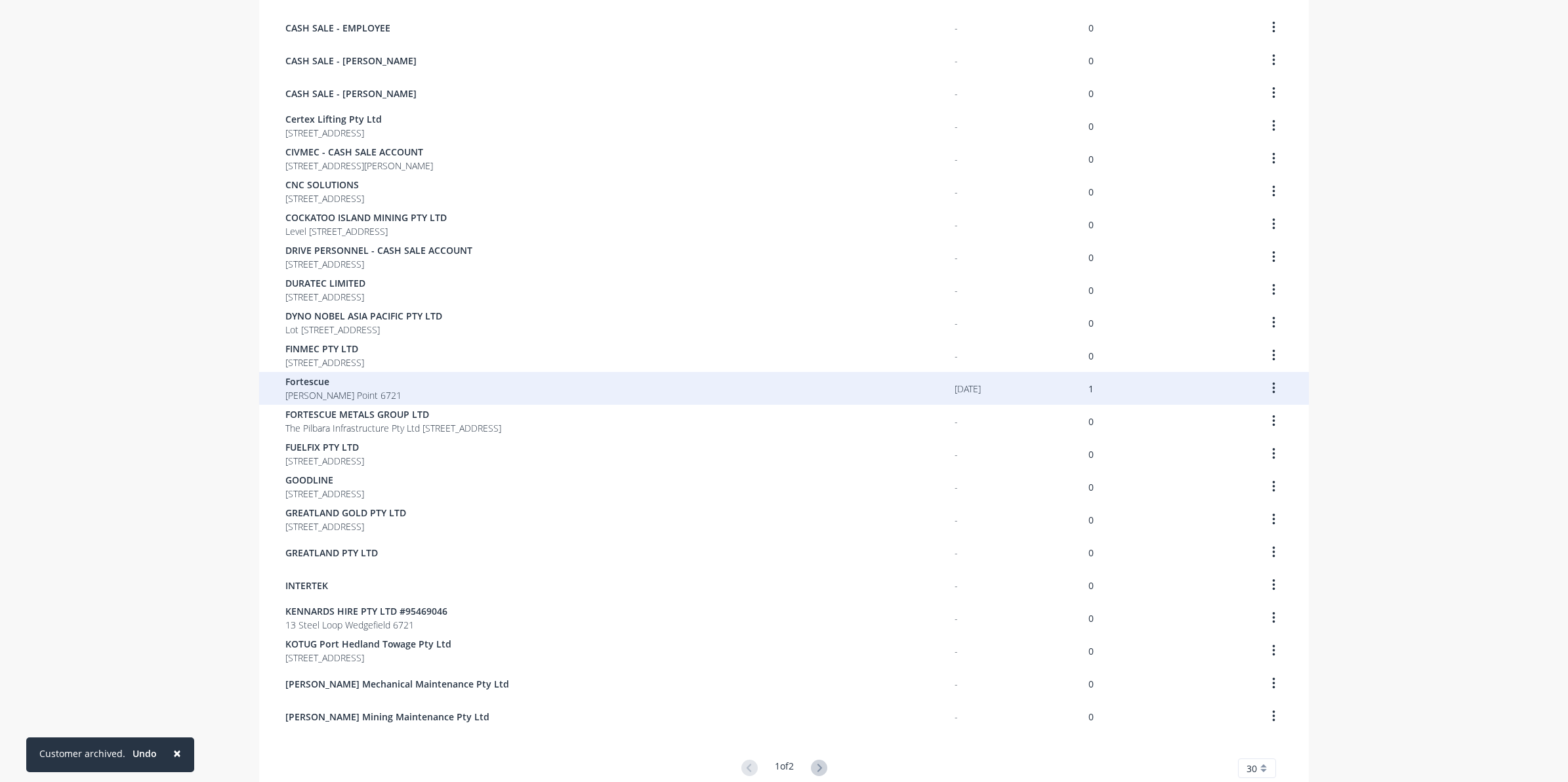
click at [1271, 387] on button "button" at bounding box center [1273, 388] width 31 height 23
click at [1257, 414] on div "Archive" at bounding box center [1227, 422] width 101 height 19
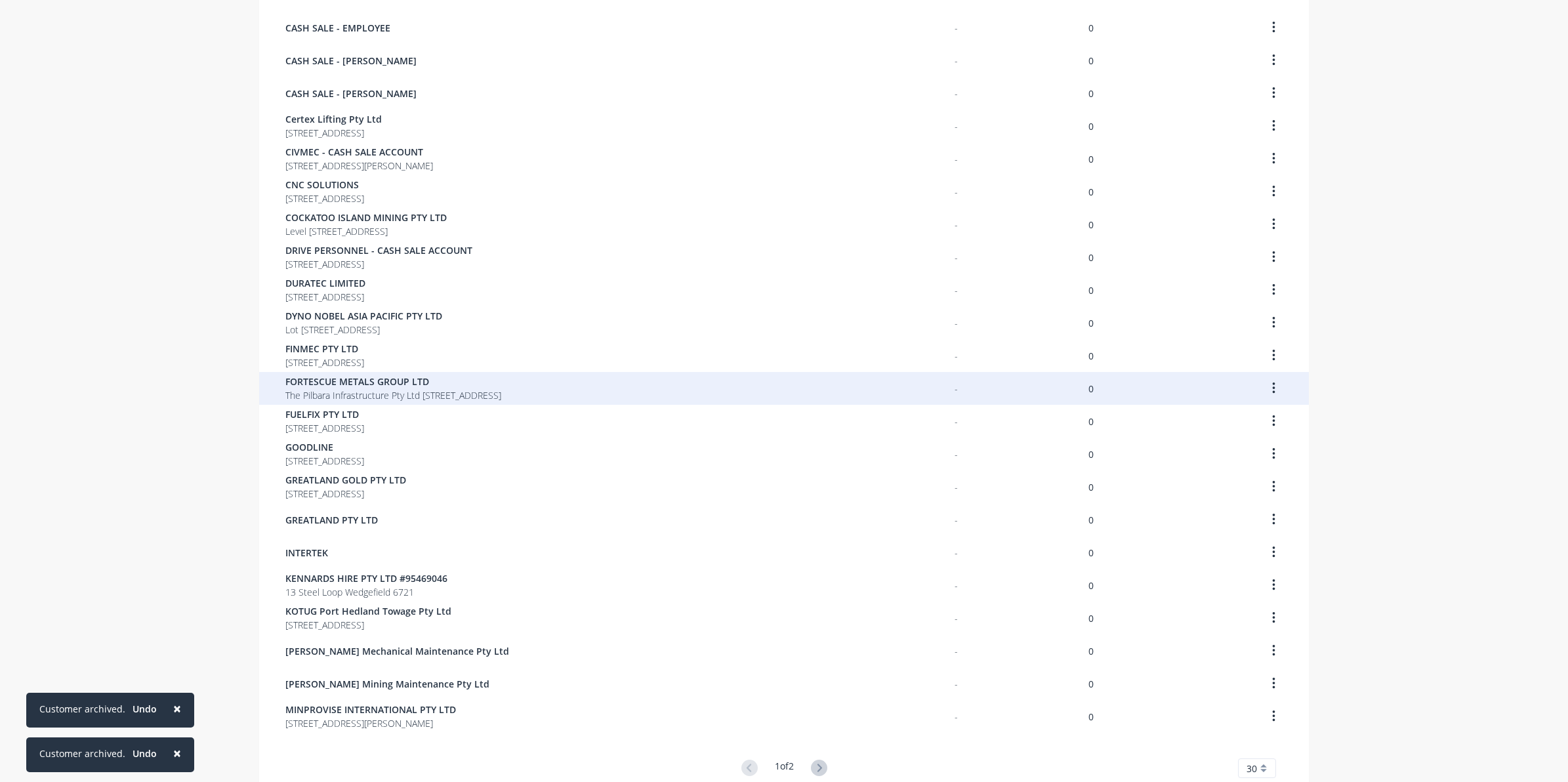
click at [412, 382] on span "FORTESCUE METALS GROUP LTD" at bounding box center [393, 381] width 216 height 14
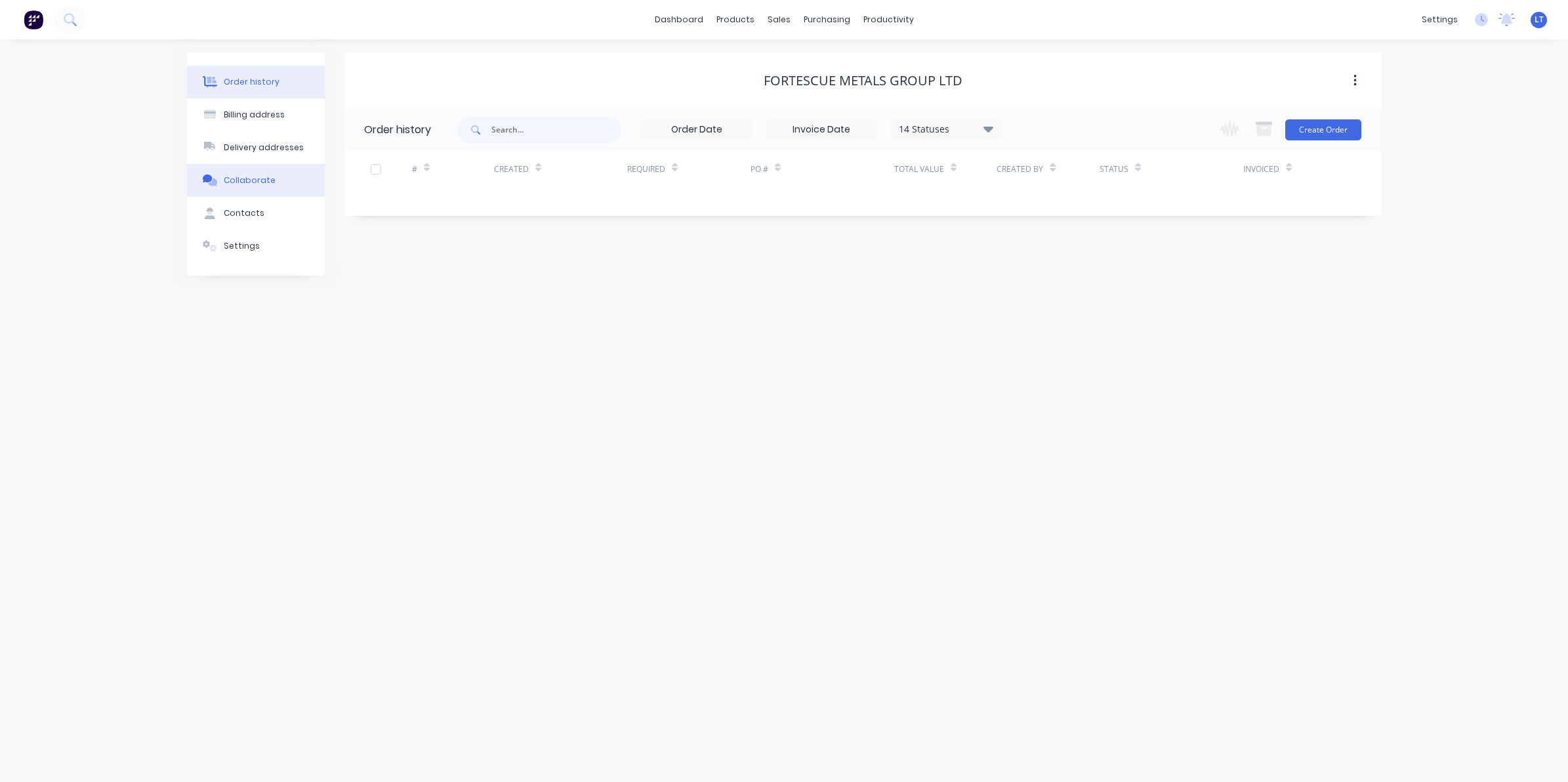
click at [264, 189] on button "Collaborate" at bounding box center [256, 180] width 138 height 32
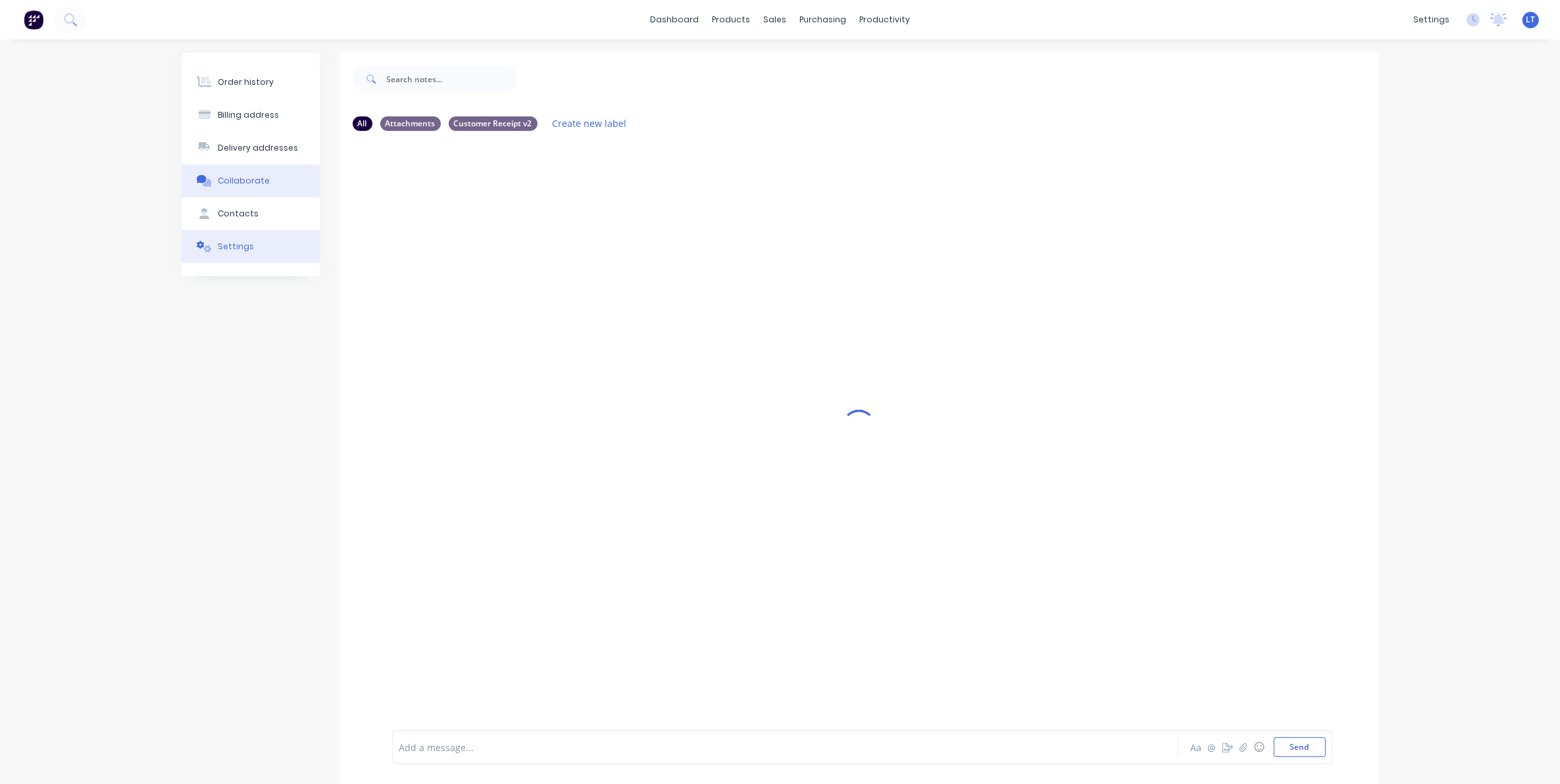
click at [258, 252] on button "Settings" at bounding box center [251, 246] width 138 height 32
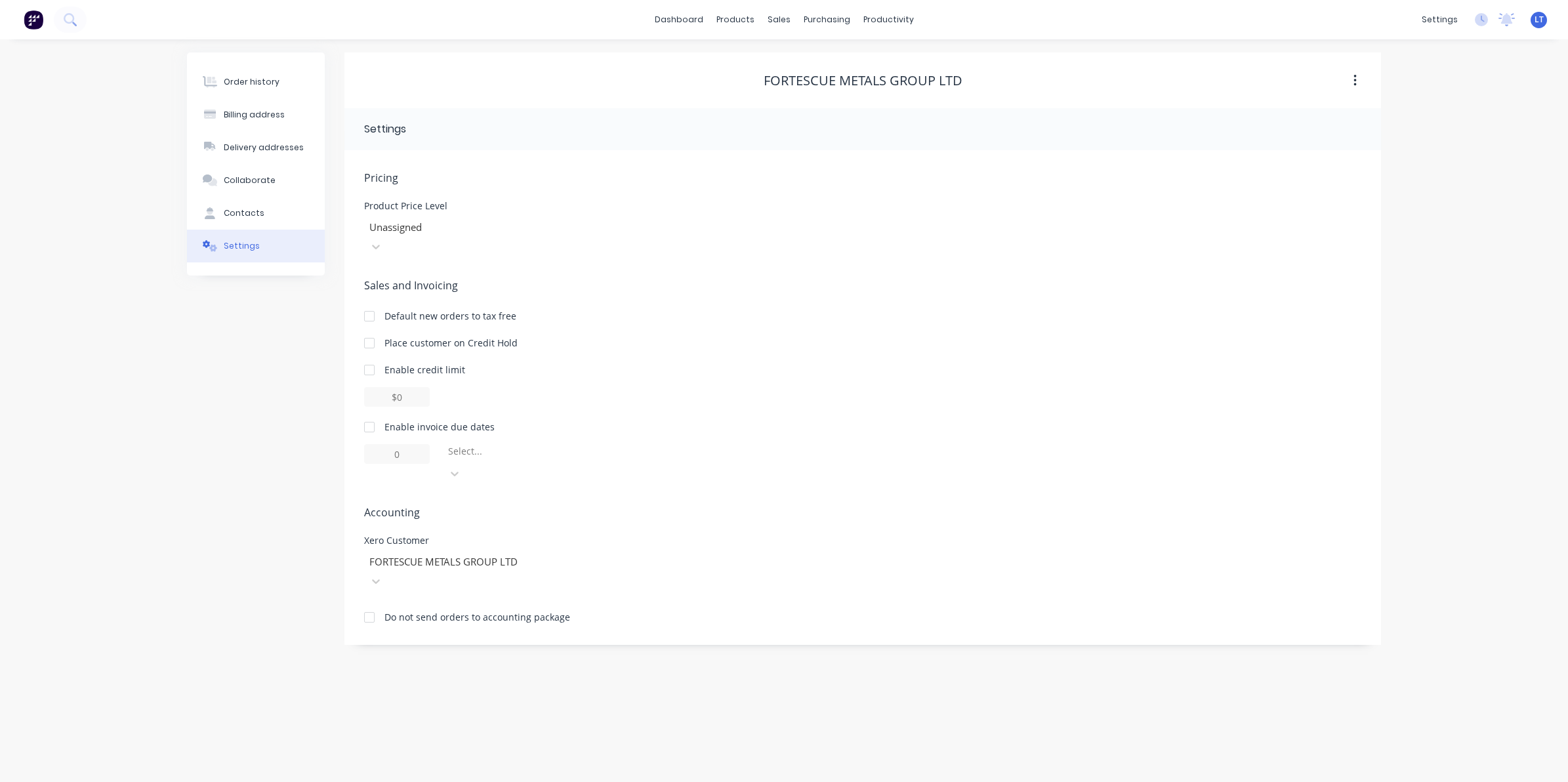
click at [406, 420] on div "Enable invoice due dates" at bounding box center [440, 426] width 111 height 14
click at [375, 414] on div at bounding box center [370, 427] width 27 height 27
click at [388, 444] on input "1" at bounding box center [396, 454] width 66 height 20
drag, startPoint x: 392, startPoint y: 435, endPoint x: 301, endPoint y: 430, distance: 91.1
click at [301, 430] on div "Order history Billing address Delivery addresses Collaborate Contacts Settings …" at bounding box center [784, 348] width 1194 height 593
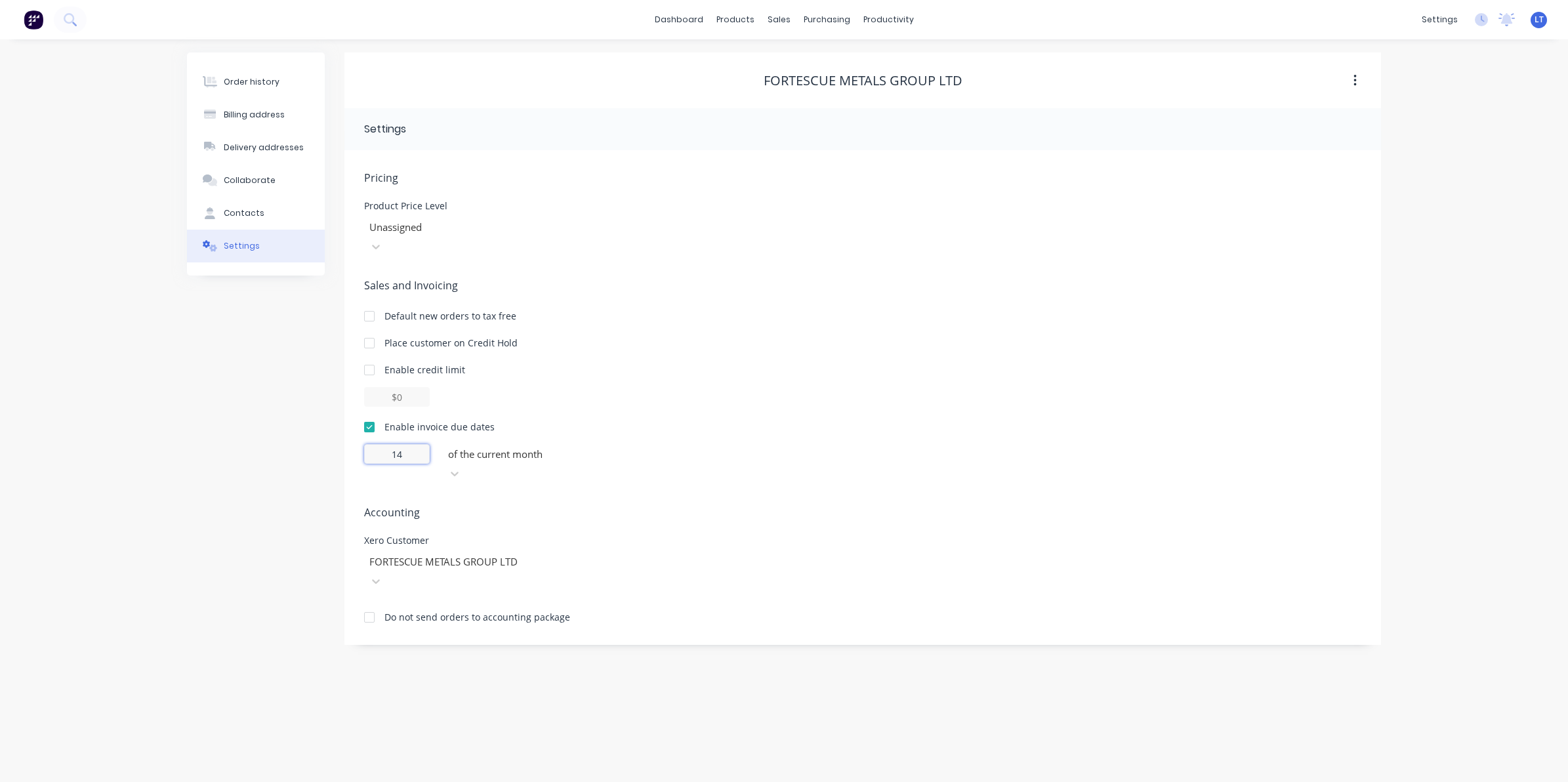
type input "14"
click at [525, 446] on div at bounding box center [541, 455] width 189 height 17
click at [768, 391] on div "Sales and Invoicing Default new orders to tax free Place customer on Credit Hol…" at bounding box center [863, 381] width 997 height 206
click at [264, 184] on div "Collaborate" at bounding box center [249, 180] width 52 height 12
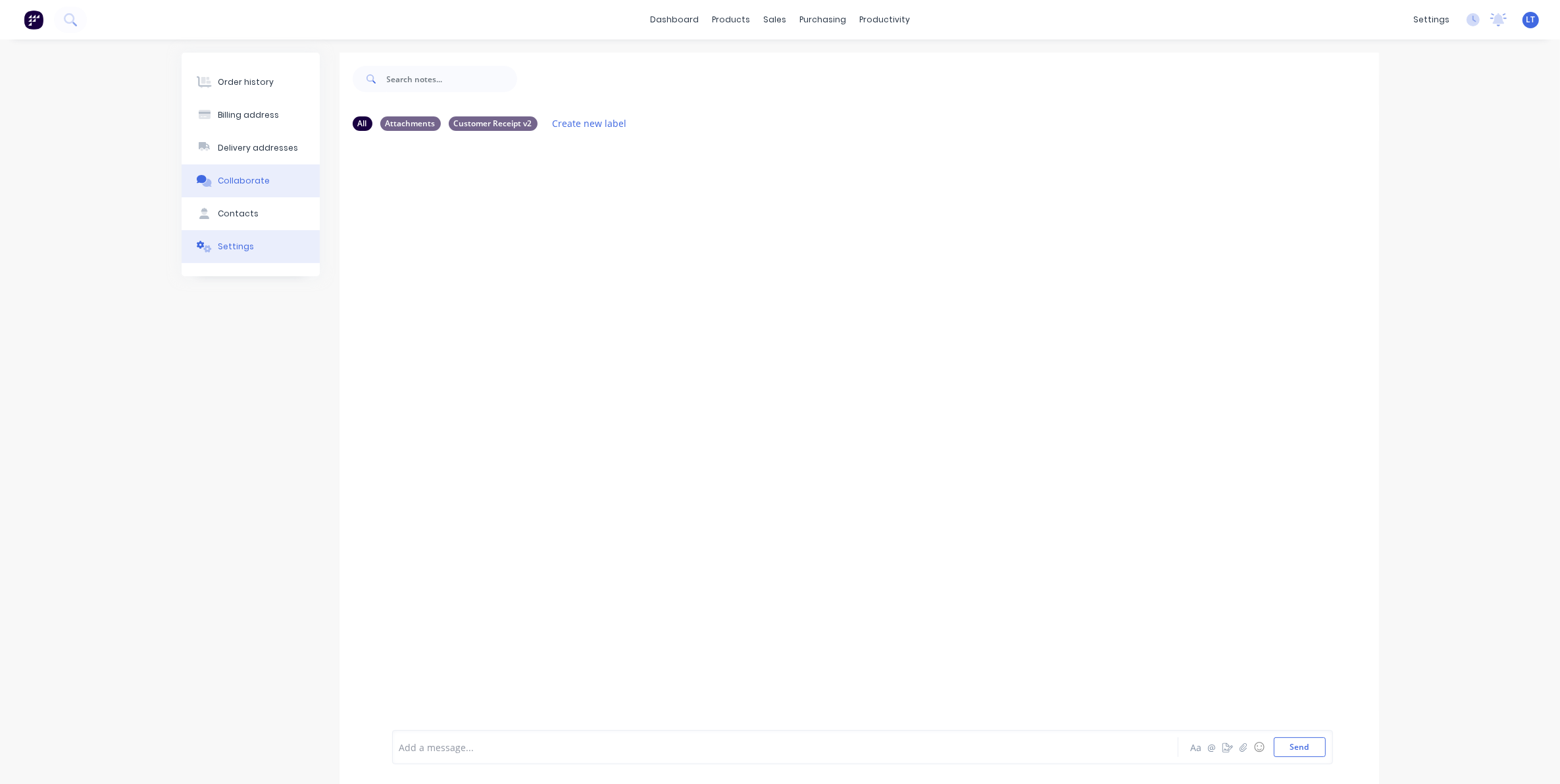
click at [254, 250] on button "Settings" at bounding box center [251, 246] width 138 height 32
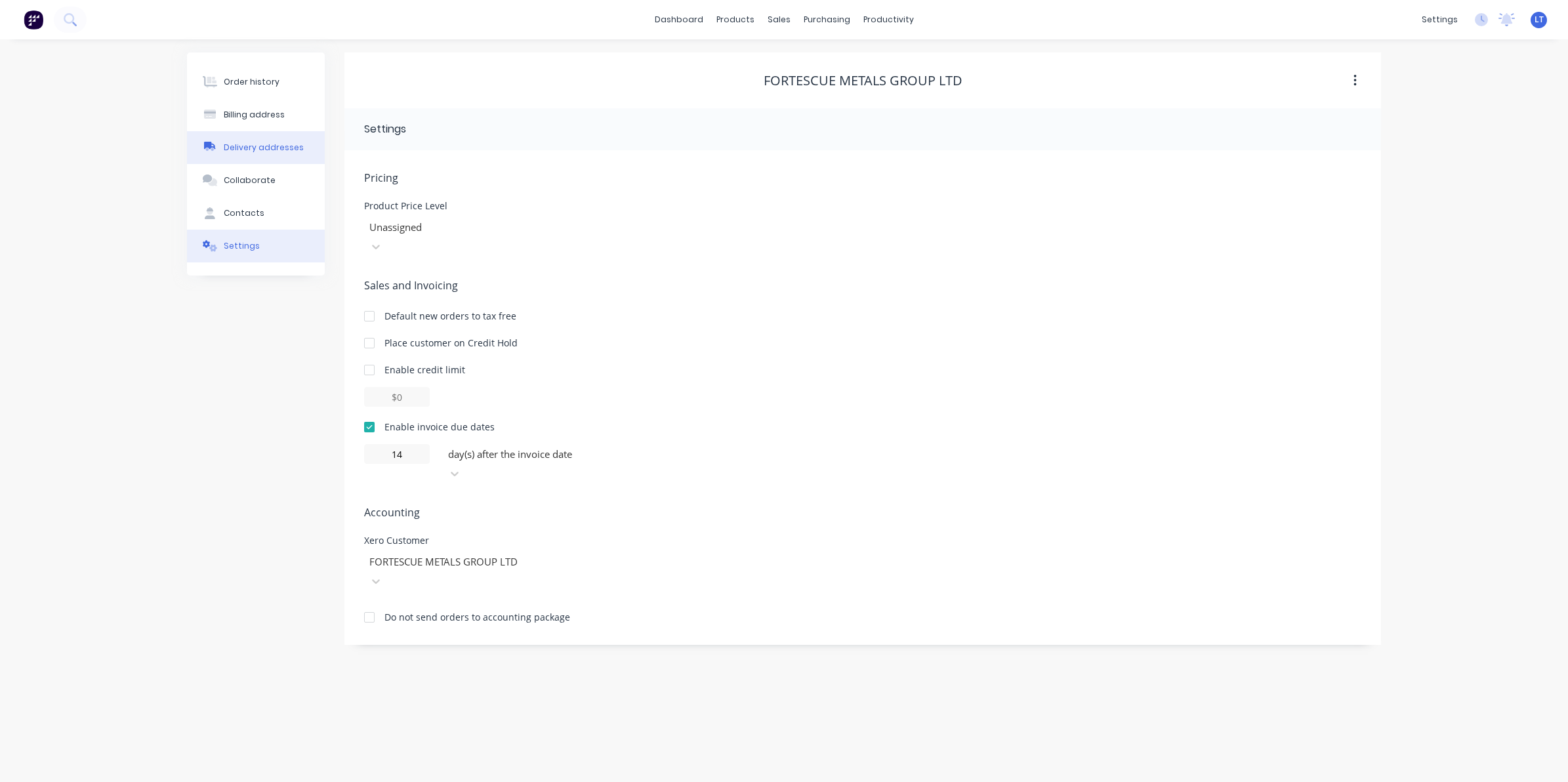
click at [258, 142] on div "Delivery addresses" at bounding box center [263, 148] width 80 height 12
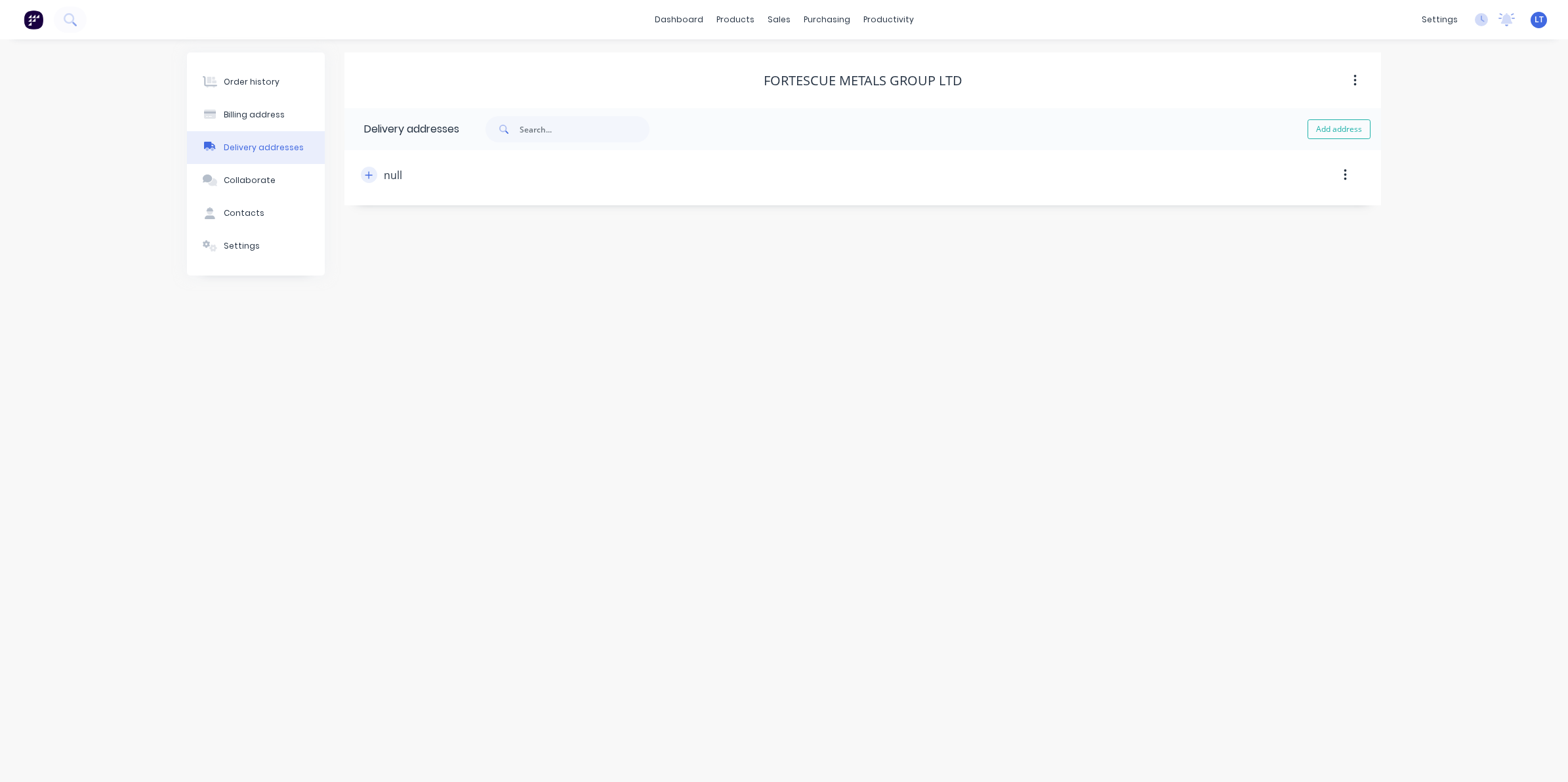
click at [369, 180] on icon "button" at bounding box center [368, 175] width 7 height 9
click at [391, 171] on div "null" at bounding box center [393, 175] width 18 height 16
click at [416, 219] on input "text" at bounding box center [481, 226] width 214 height 20
type input "FMG [PERSON_NAME] Point"
click at [1423, 175] on div "Order history Billing address Delivery addresses Collaborate Contacts Settings …" at bounding box center [784, 411] width 1568 height 743
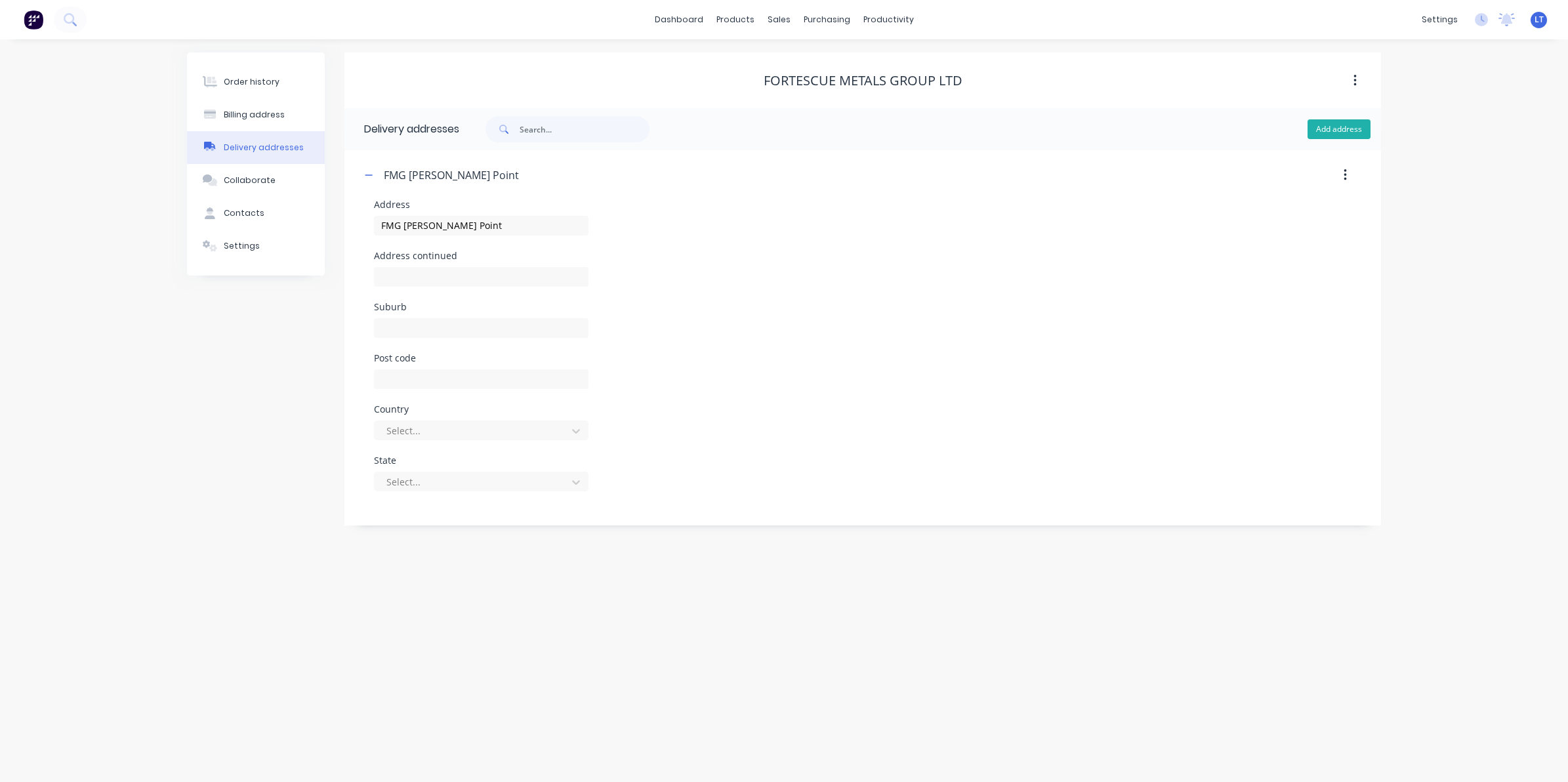
click at [1339, 128] on button "Add address" at bounding box center [1339, 130] width 63 height 20
click at [435, 229] on input "text" at bounding box center [481, 226] width 214 height 20
type input "FMG Rail"
click at [376, 176] on button "button" at bounding box center [369, 175] width 17 height 17
click at [597, 317] on div "Order history Billing address Delivery addresses Collaborate Contacts Settings …" at bounding box center [784, 411] width 1568 height 743
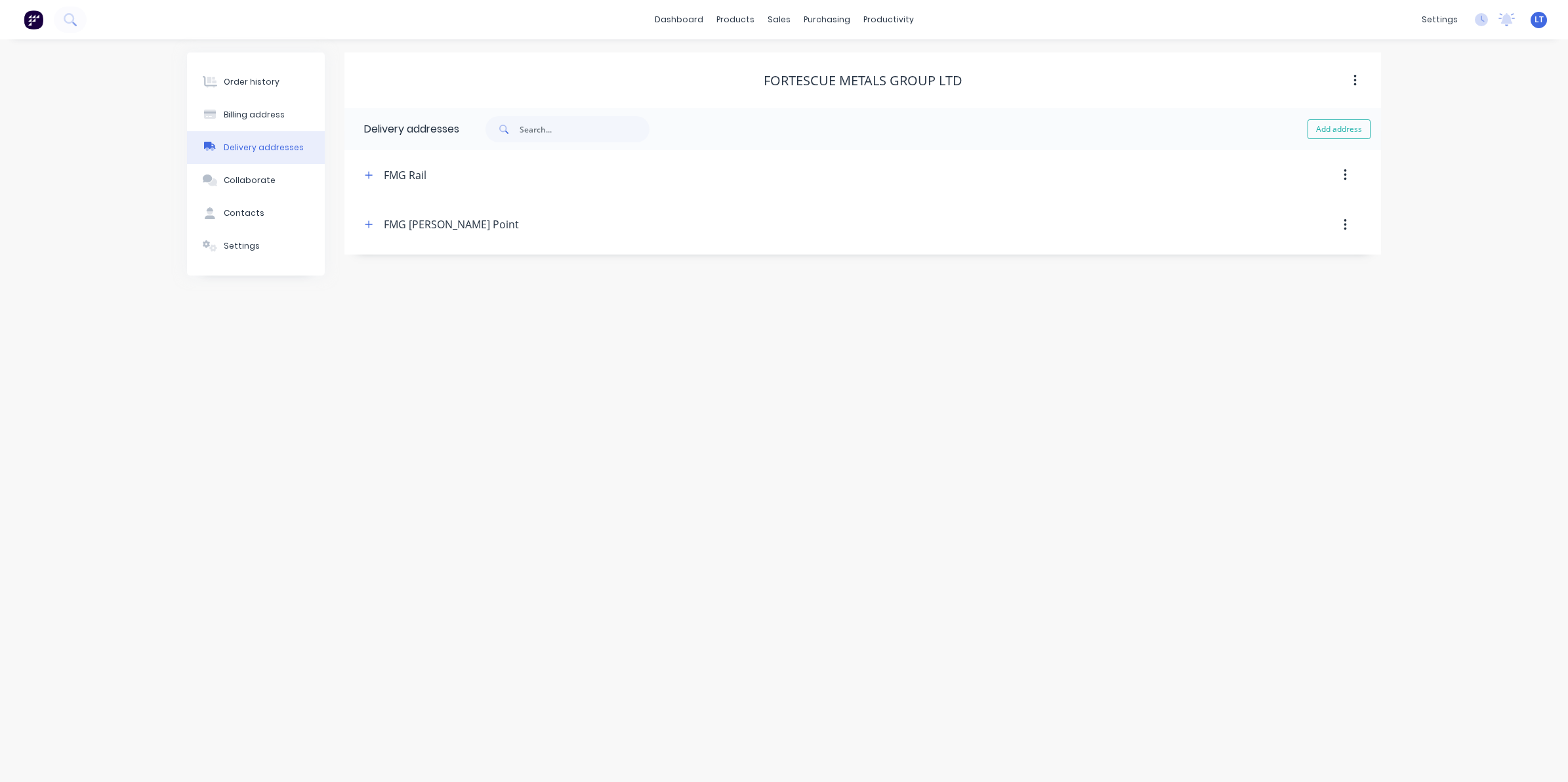
click at [488, 317] on div "Order history Billing address Delivery addresses Collaborate Contacts Settings …" at bounding box center [784, 411] width 1568 height 743
click at [254, 116] on div "Billing address" at bounding box center [253, 115] width 61 height 12
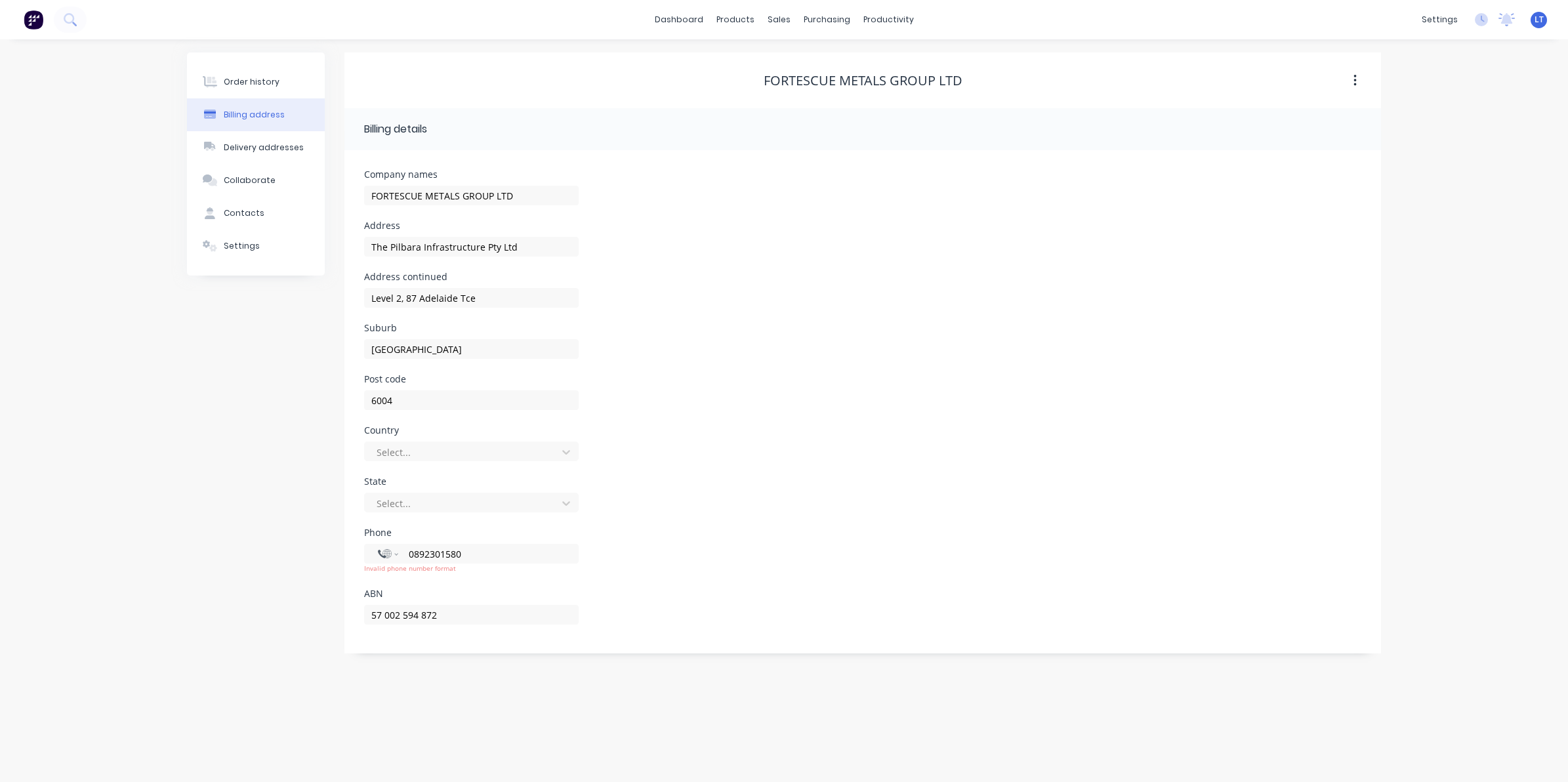
click at [674, 263] on div "Address The Pilbara Infrastructure Pty Ltd" at bounding box center [863, 247] width 997 height 52
drag, startPoint x: 674, startPoint y: 263, endPoint x: 655, endPoint y: 240, distance: 29.8
drag, startPoint x: 655, startPoint y: 240, endPoint x: 637, endPoint y: 218, distance: 28.4
click at [637, 218] on div "Company names FORTESCUE METALS GROUP LTD" at bounding box center [863, 195] width 997 height 52
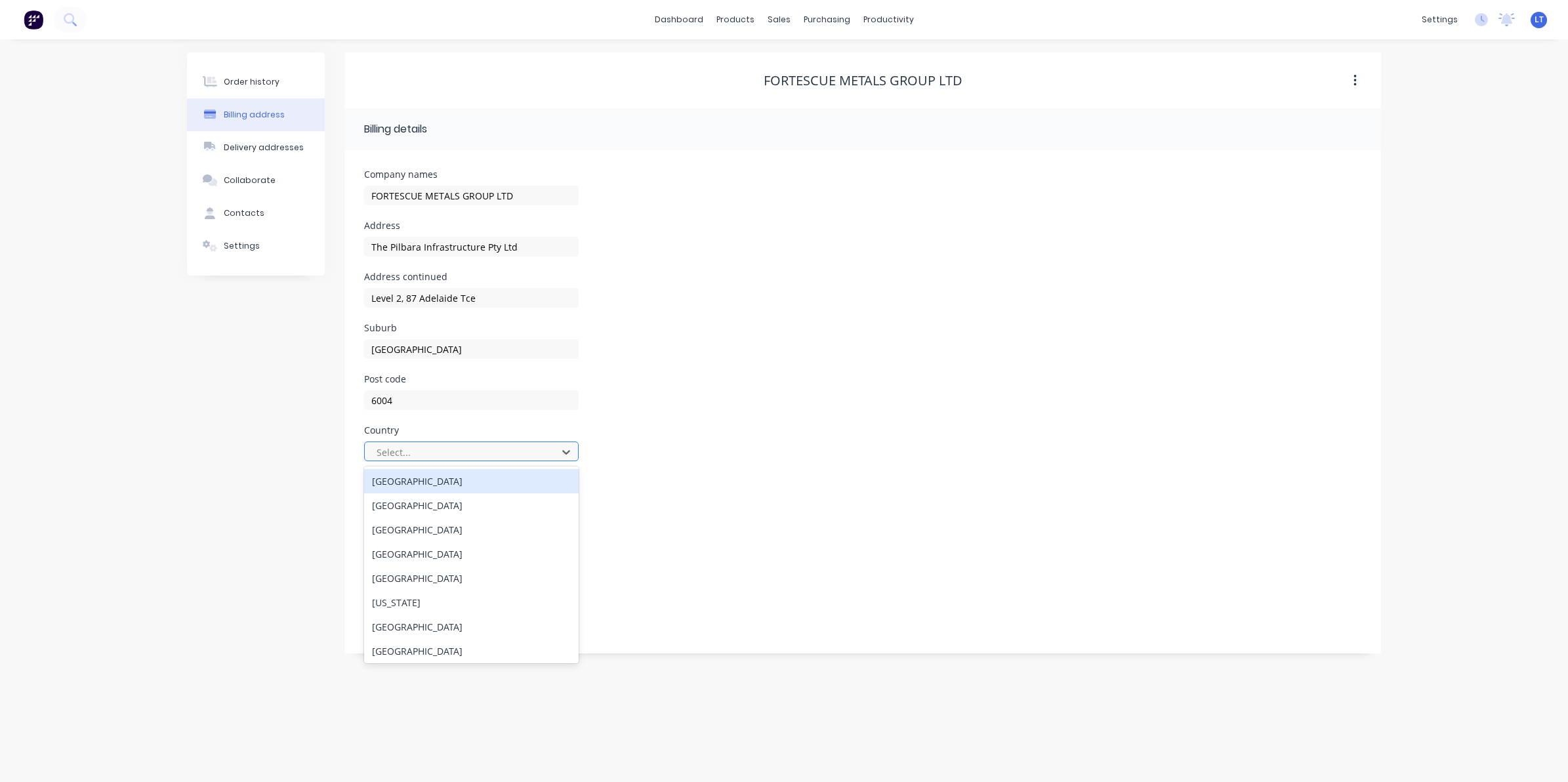
click at [504, 457] on div at bounding box center [463, 452] width 175 height 17
type input "austra"
click at [456, 481] on div "[GEOGRAPHIC_DATA]" at bounding box center [471, 480] width 214 height 24
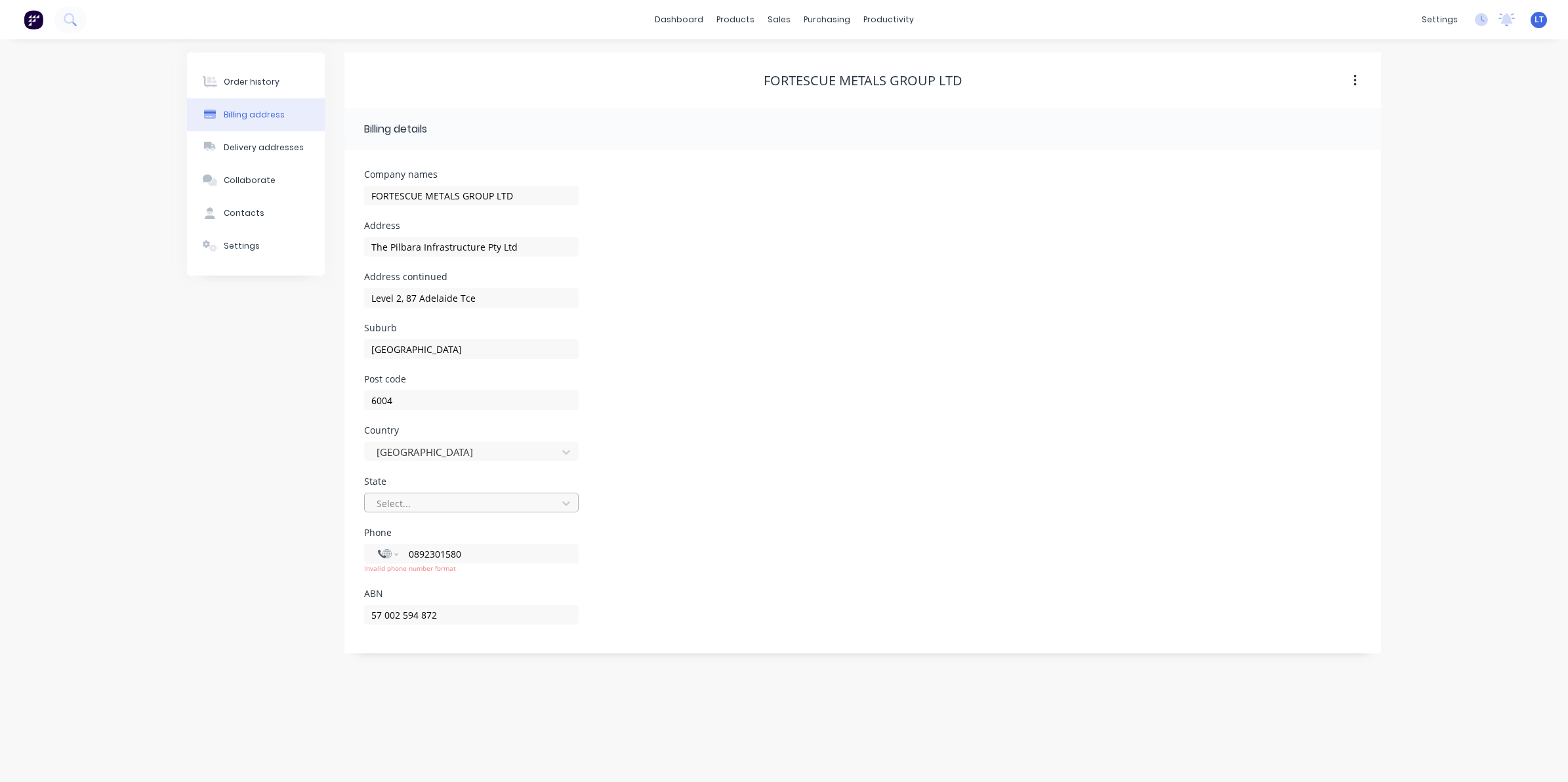
click at [545, 506] on div at bounding box center [463, 504] width 175 height 17
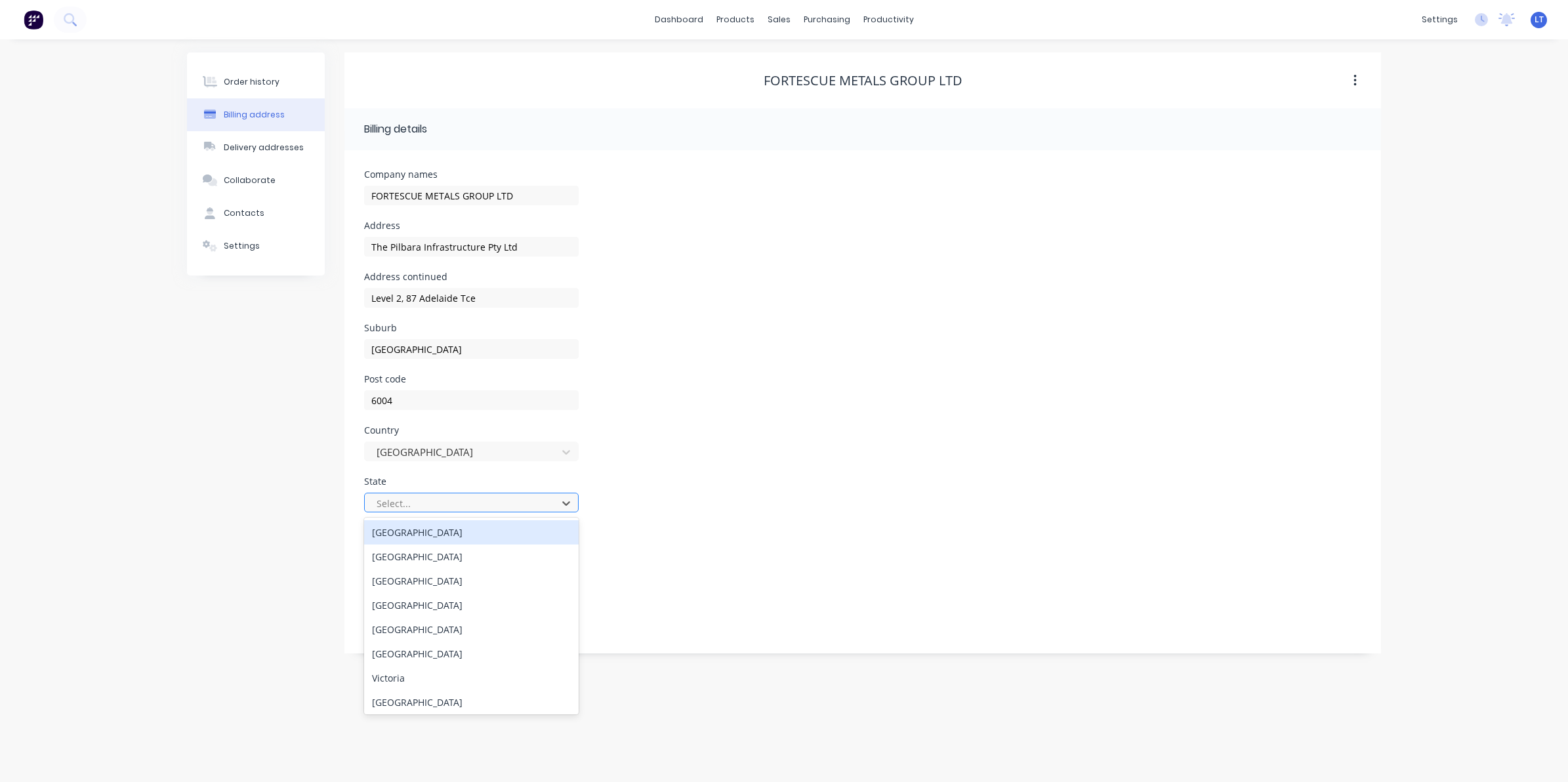
type input "w"
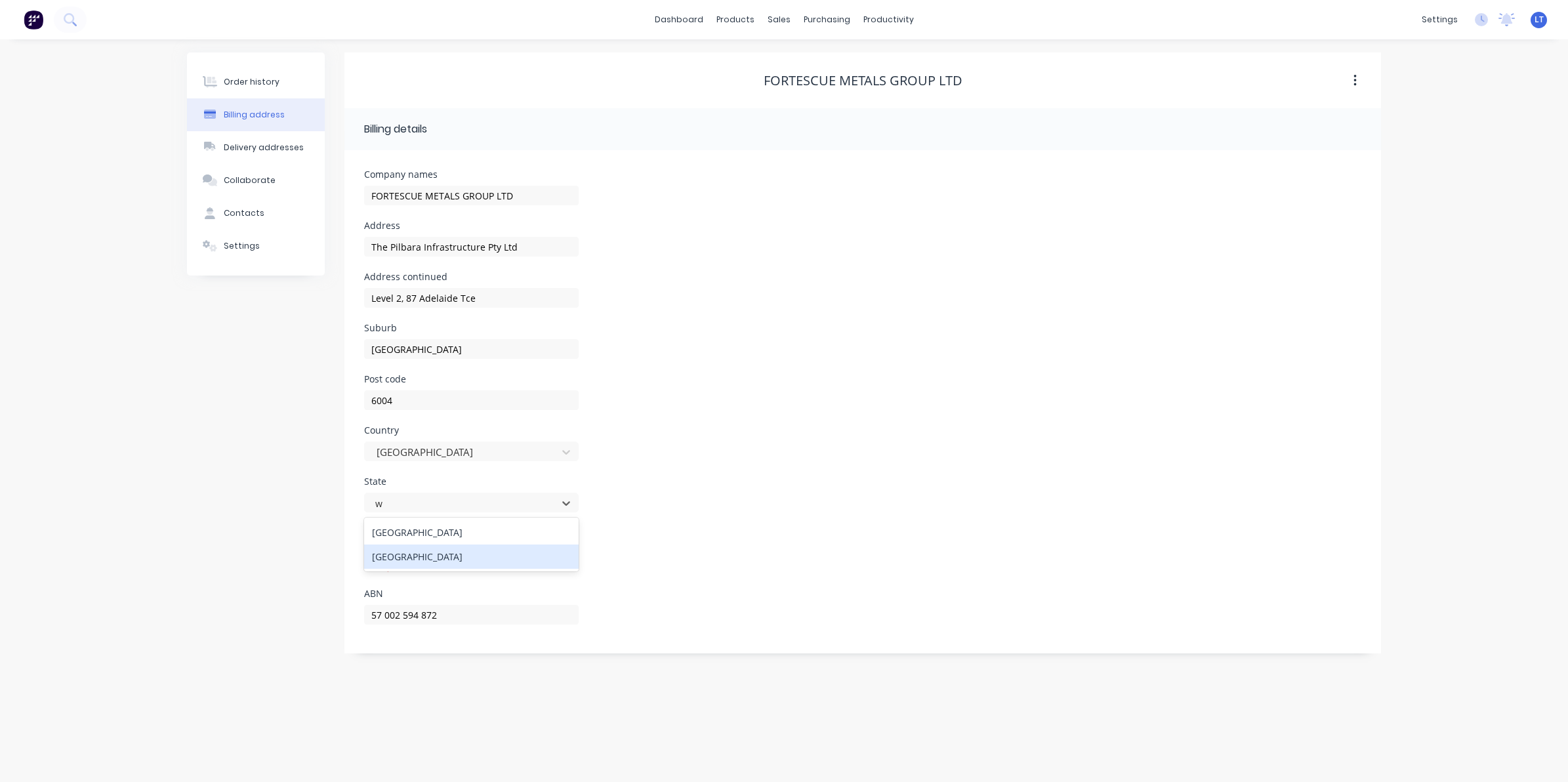
click at [484, 544] on div "[GEOGRAPHIC_DATA]" at bounding box center [471, 556] width 214 height 24
click at [656, 514] on div "State Western Australia" at bounding box center [863, 503] width 997 height 52
click at [700, 467] on div "Country Australia" at bounding box center [863, 451] width 997 height 52
drag, startPoint x: 693, startPoint y: 467, endPoint x: 653, endPoint y: 461, distance: 40.4
drag, startPoint x: 653, startPoint y: 461, endPoint x: 641, endPoint y: 461, distance: 12.0
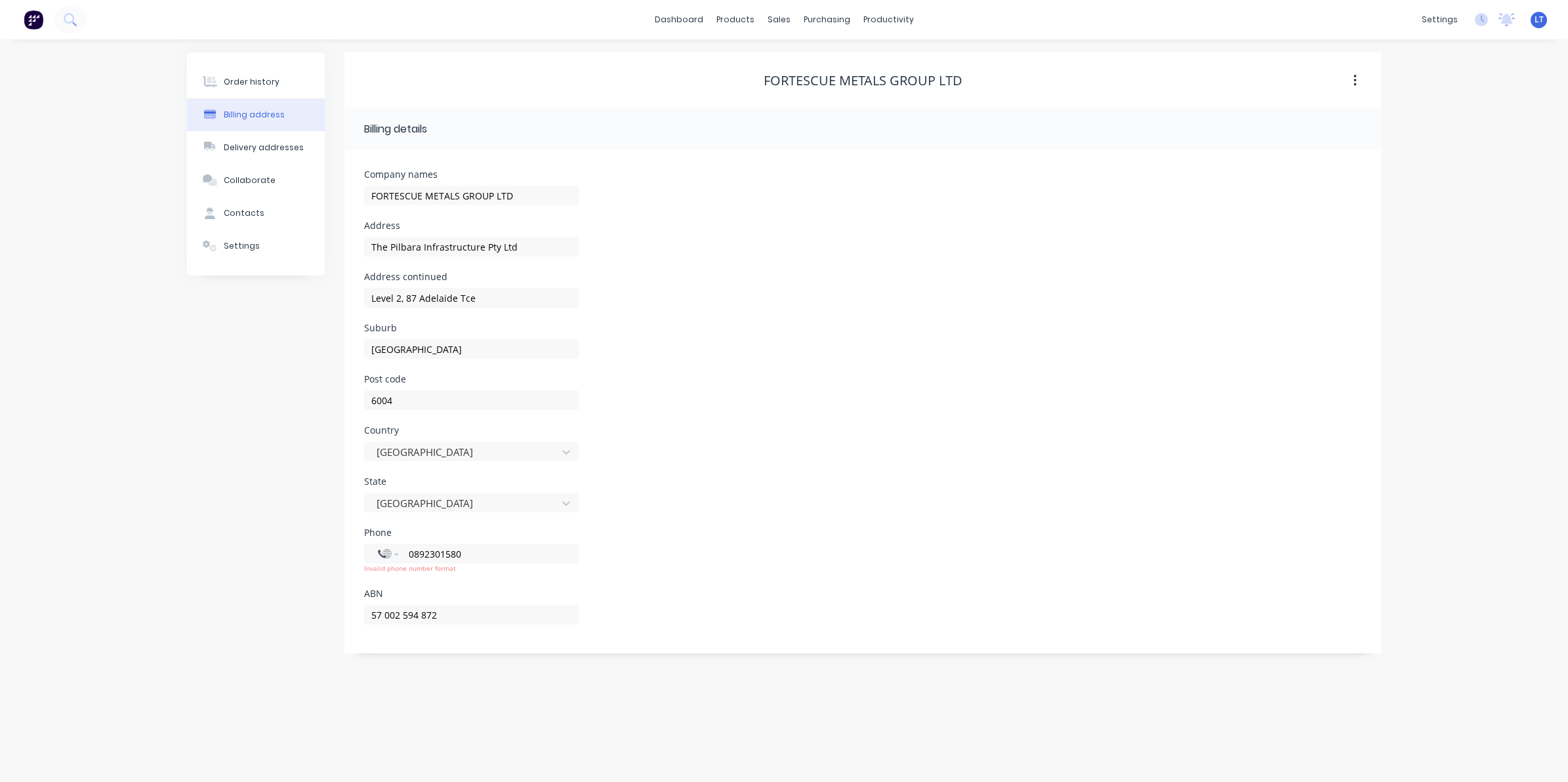
click at [641, 461] on div "Country Australia" at bounding box center [863, 451] width 997 height 52
click at [386, 555] on select "International Afghanistan Åland Islands Albania Algeria American Samoa Andorra …" at bounding box center [388, 553] width 20 height 18
click at [465, 558] on input "0892301580" at bounding box center [485, 554] width 157 height 15
drag, startPoint x: 488, startPoint y: 558, endPoint x: 401, endPoint y: 564, distance: 87.2
click at [401, 564] on div "International Afghanistan Åland Islands Albania Algeria American Samoa Andorra …" at bounding box center [471, 558] width 214 height 30
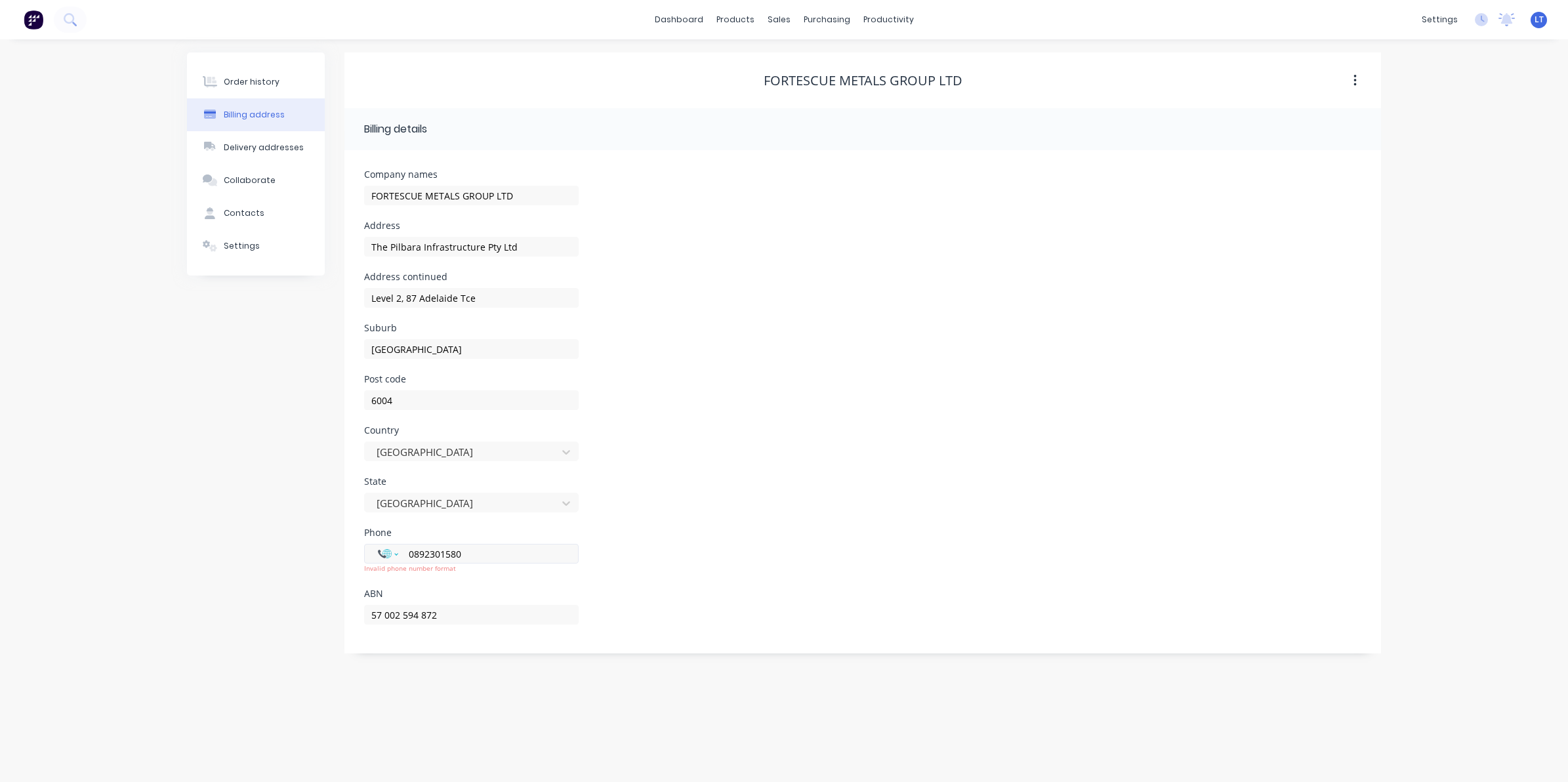
click at [391, 551] on select "International Afghanistan Åland Islands Albania Algeria American Samoa Andorra …" at bounding box center [388, 553] width 20 height 18
select select "AU"
click at [378, 544] on select "International Afghanistan Åland Islands Albania Algeria American Samoa Andorra …" at bounding box center [388, 553] width 20 height 18
type input "(08) 9230 1580"
click at [664, 556] on div "Phone International Afghanistan Åland Islands Albania Algeria American Samoa An…" at bounding box center [863, 554] width 997 height 52
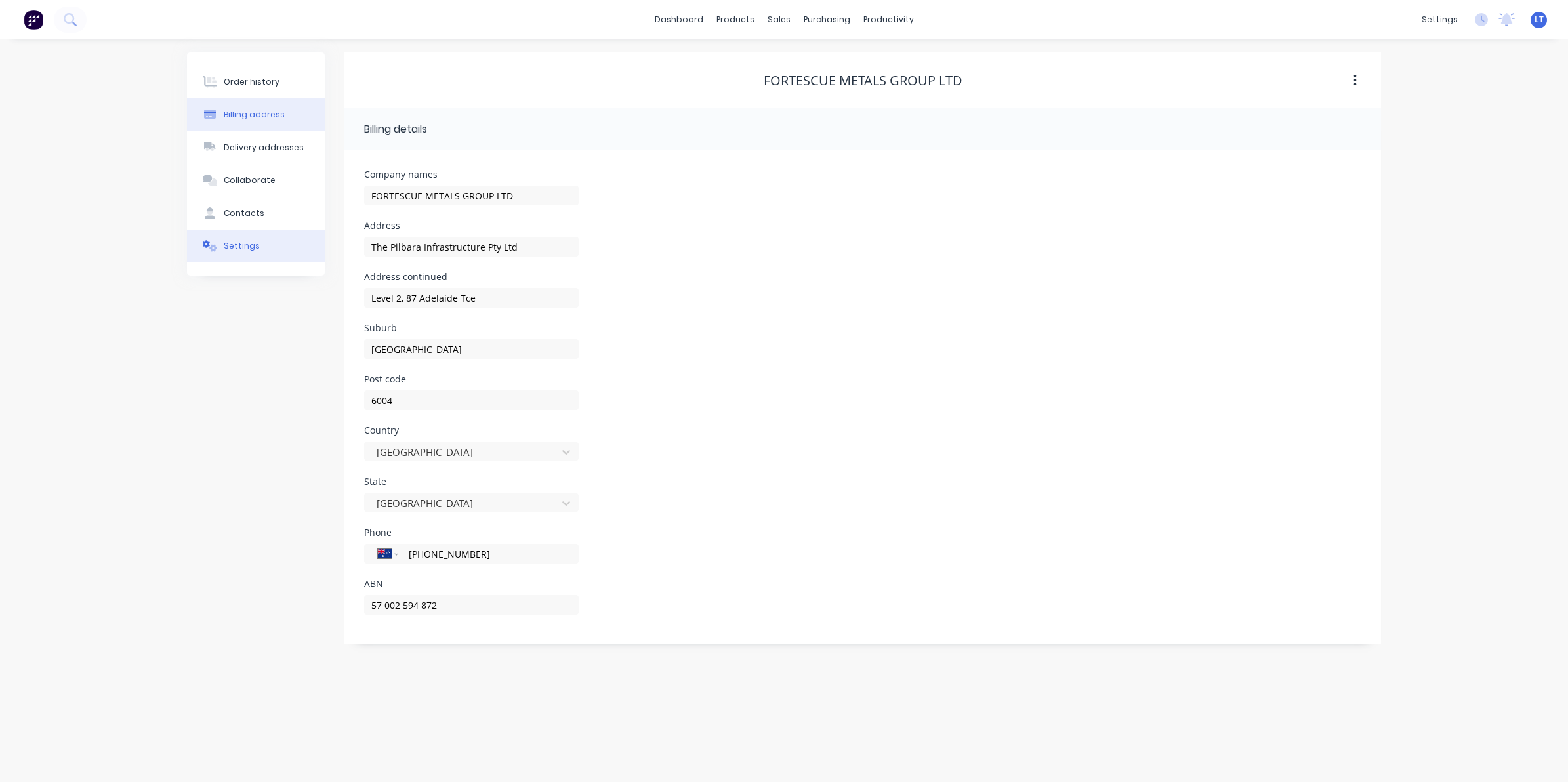
click at [268, 246] on button "Settings" at bounding box center [256, 245] width 138 height 32
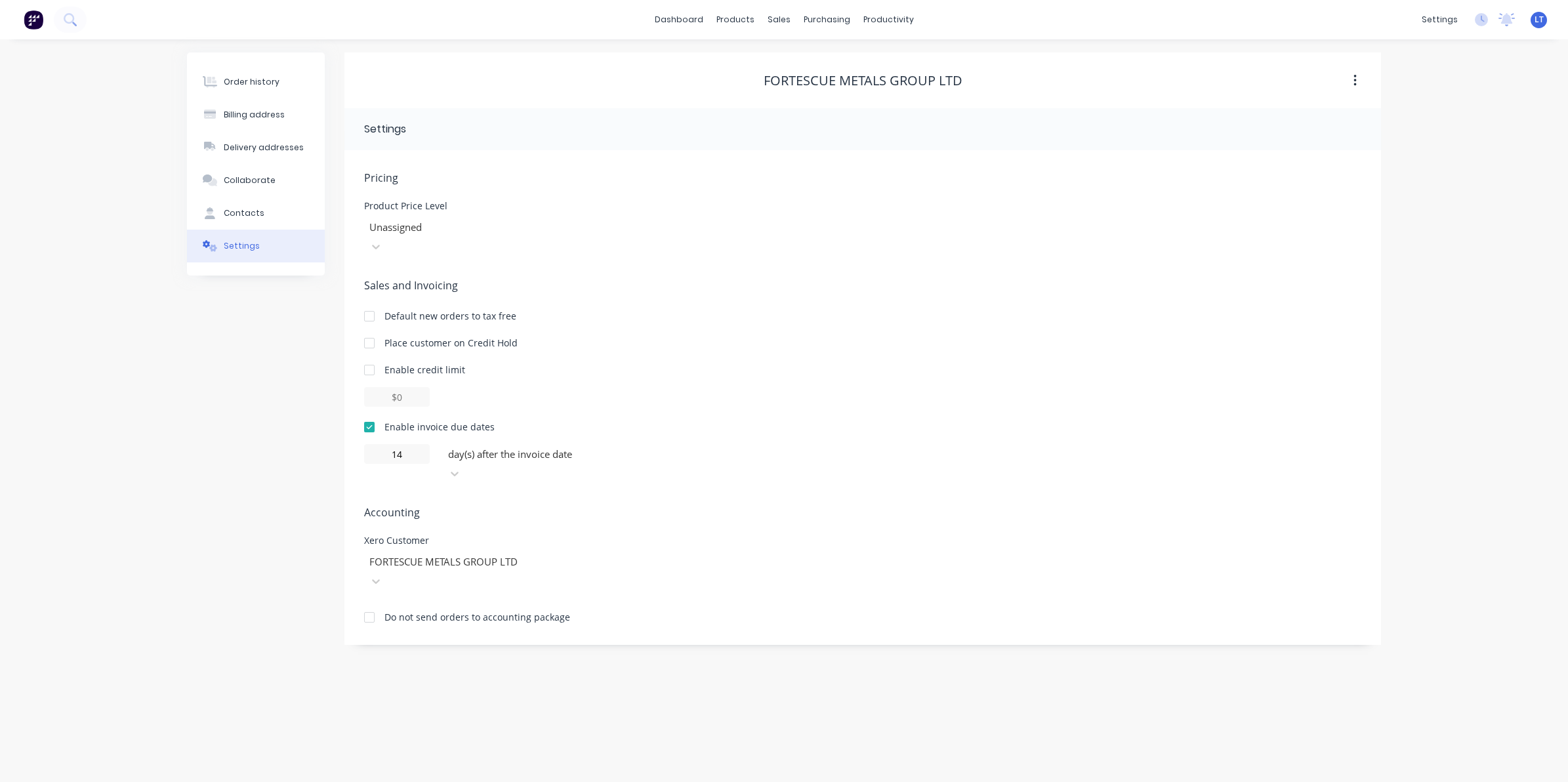
click at [751, 304] on div "Sales and Invoicing Default new orders to tax free Place customer on Credit Hol…" at bounding box center [863, 381] width 997 height 206
drag, startPoint x: 751, startPoint y: 304, endPoint x: 710, endPoint y: 296, distance: 41.8
drag, startPoint x: 710, startPoint y: 296, endPoint x: 657, endPoint y: 291, distance: 53.2
click at [657, 309] on div "Default new orders to tax free" at bounding box center [863, 316] width 997 height 14
click at [269, 90] on button "Order history" at bounding box center [256, 81] width 138 height 32
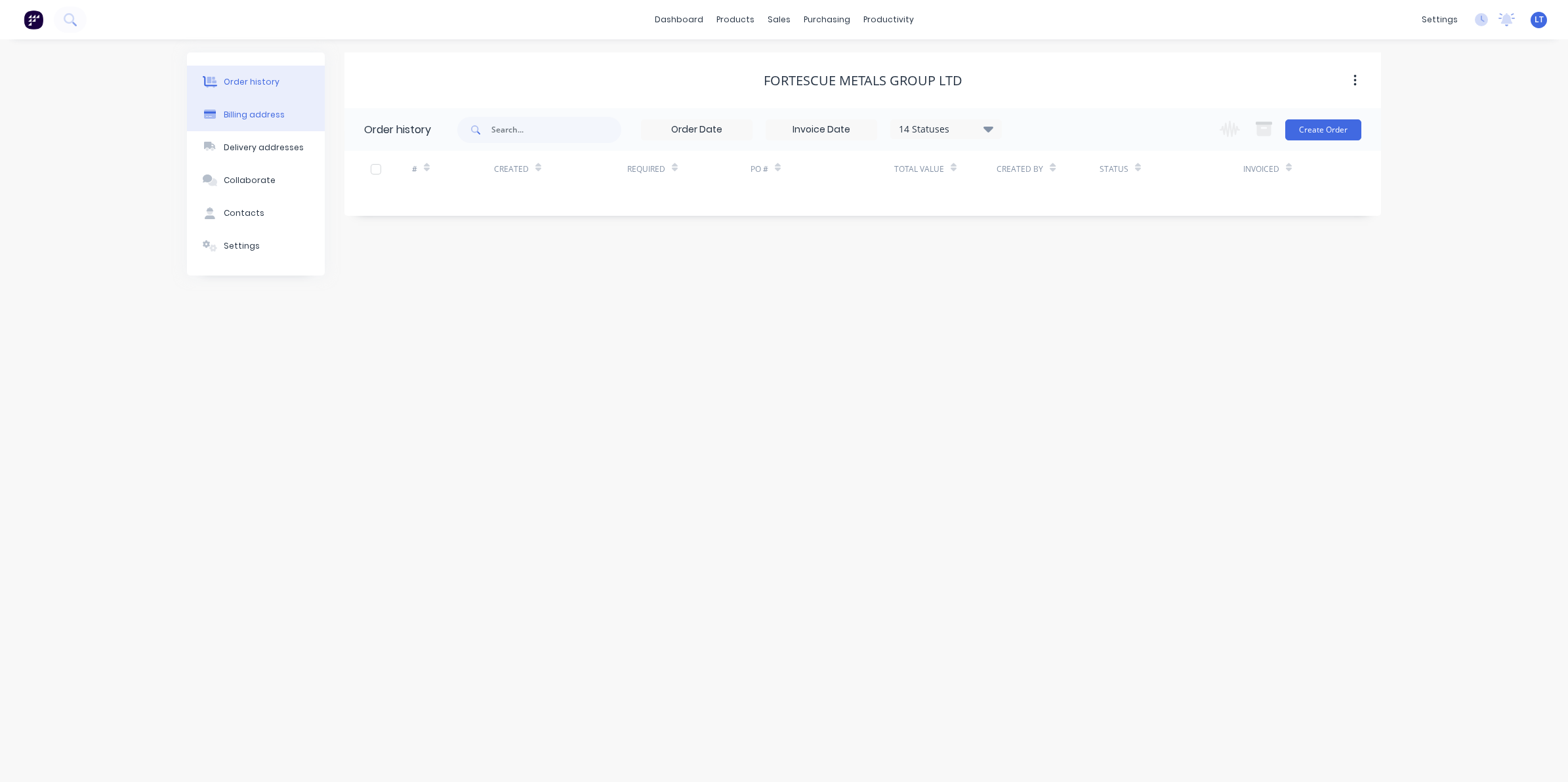
click at [270, 125] on button "Billing address" at bounding box center [256, 114] width 138 height 32
select select "AU"
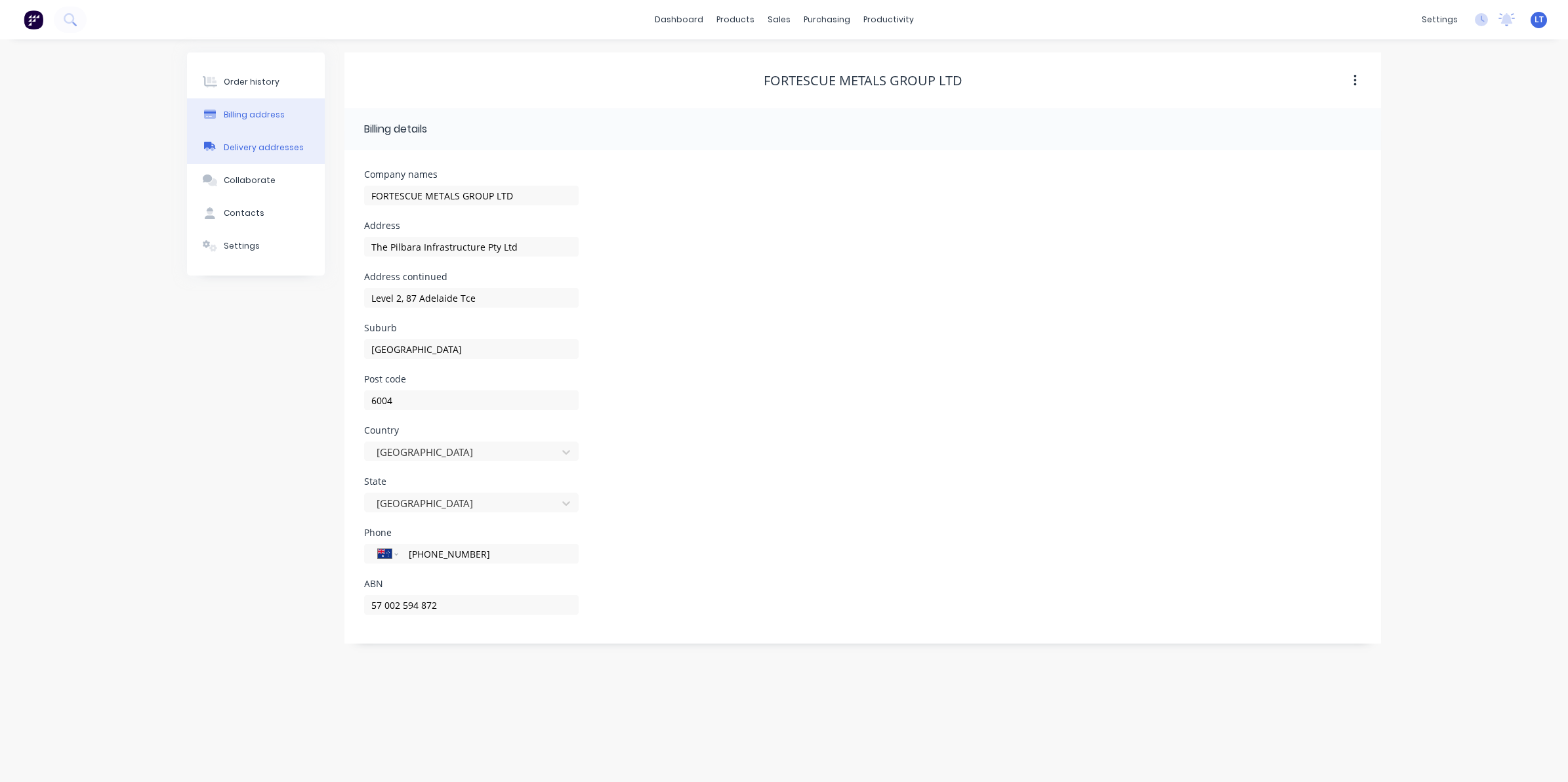
click at [280, 145] on div "Delivery addresses" at bounding box center [263, 148] width 80 height 12
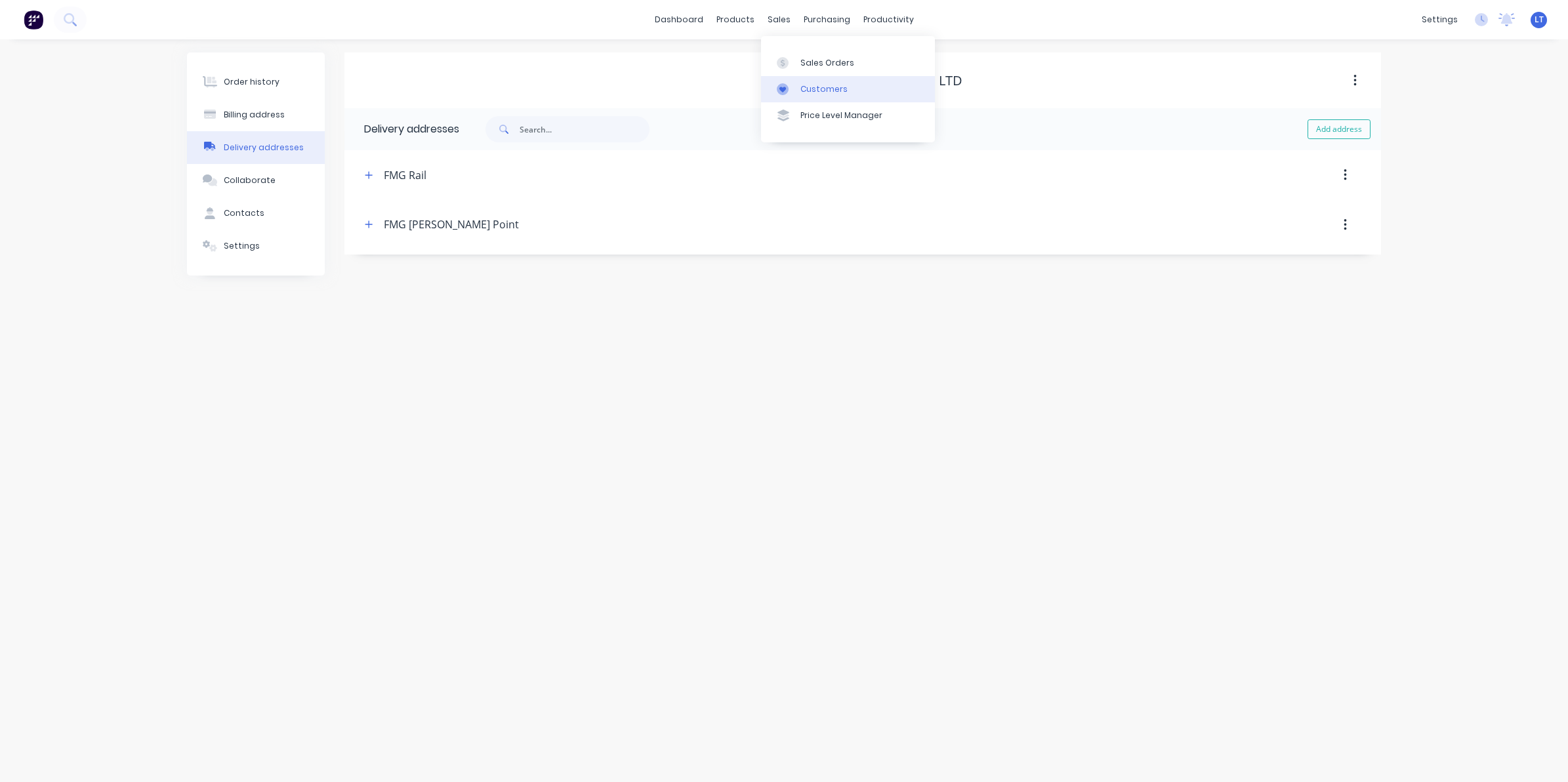
click at [811, 94] on div "Customers" at bounding box center [823, 89] width 47 height 12
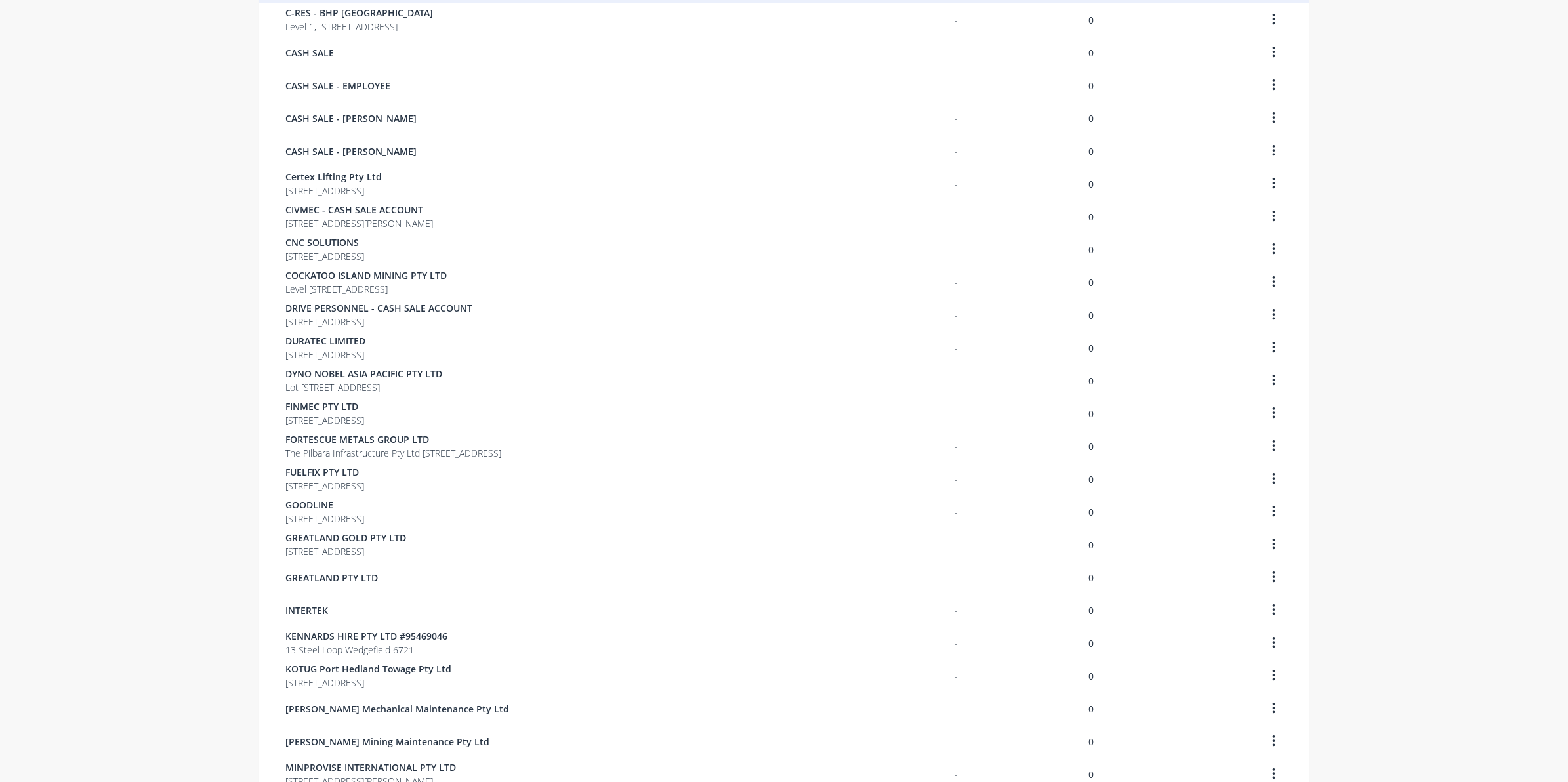
scroll to position [444, 0]
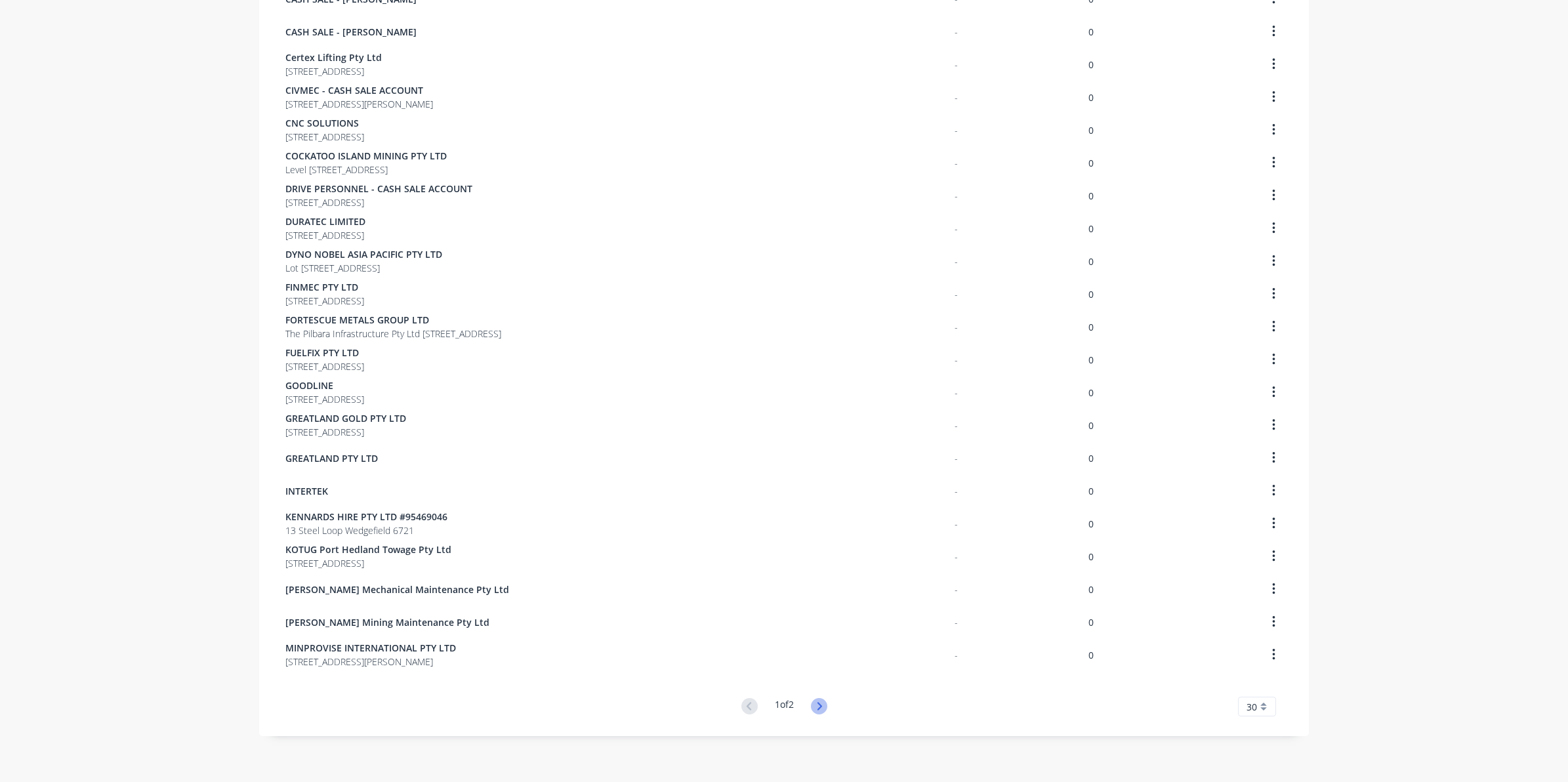
click at [812, 701] on icon at bounding box center [819, 706] width 17 height 17
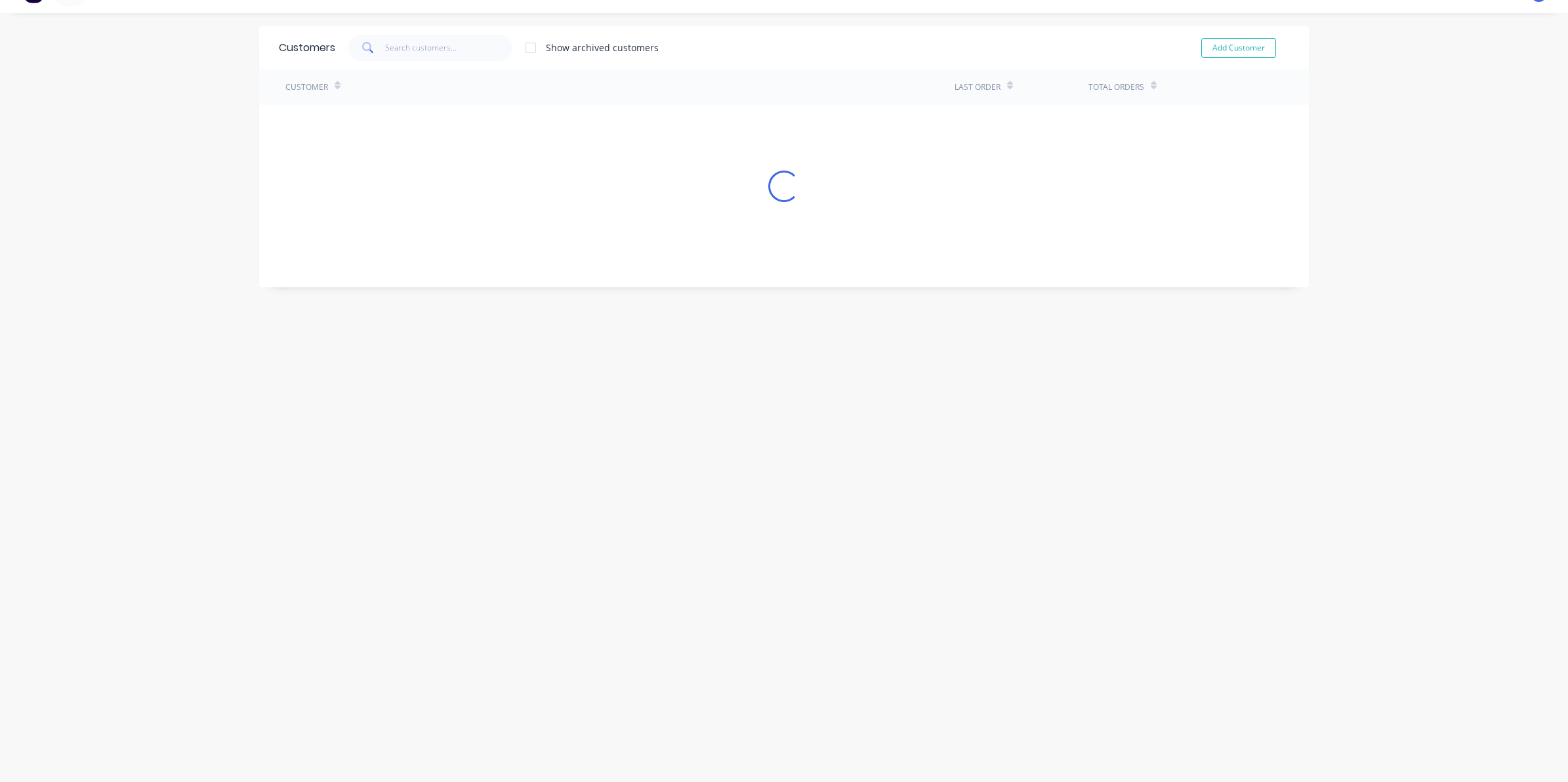
scroll to position [0, 0]
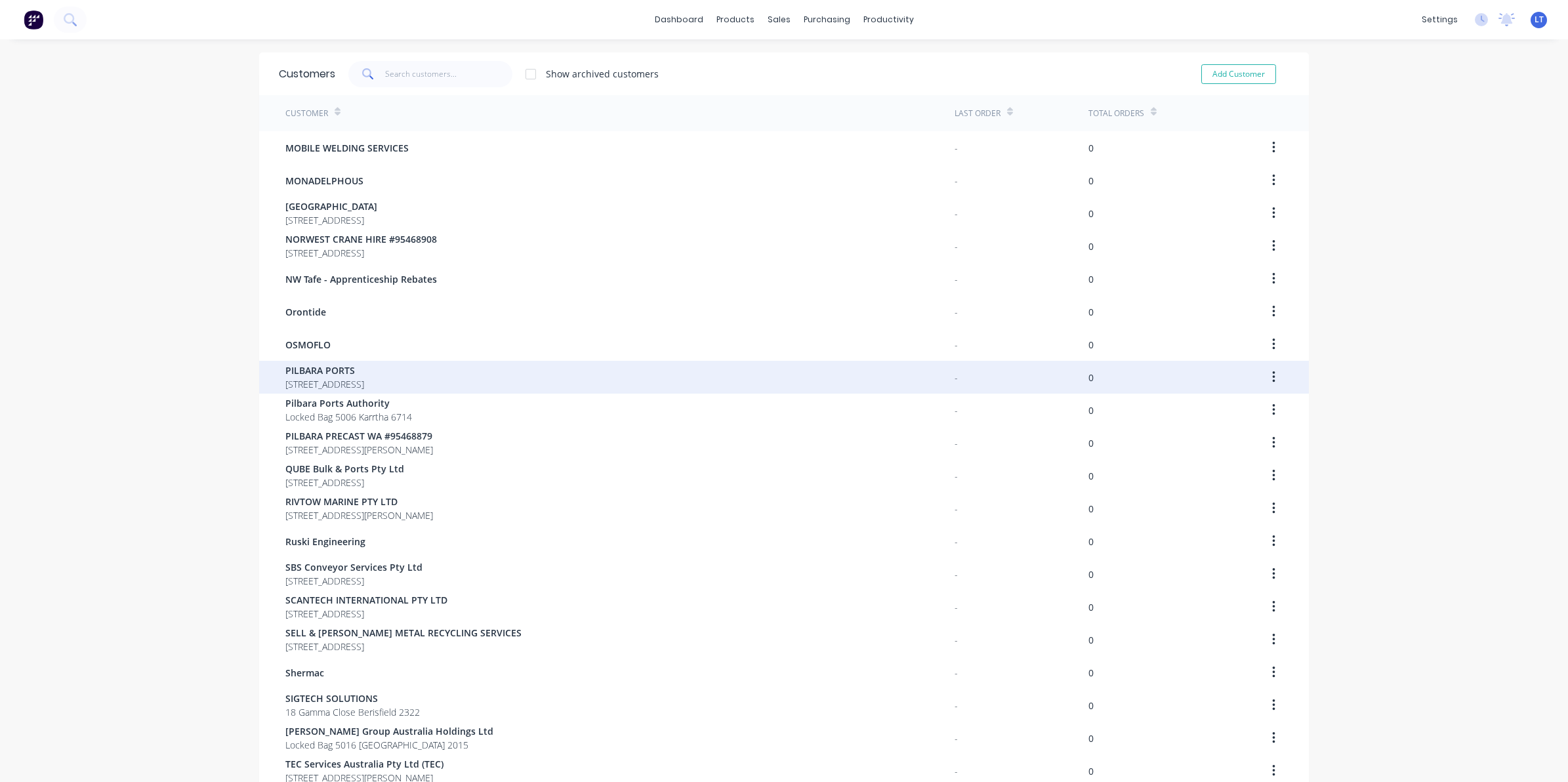
click at [1272, 376] on icon "button" at bounding box center [1273, 377] width 2 height 12
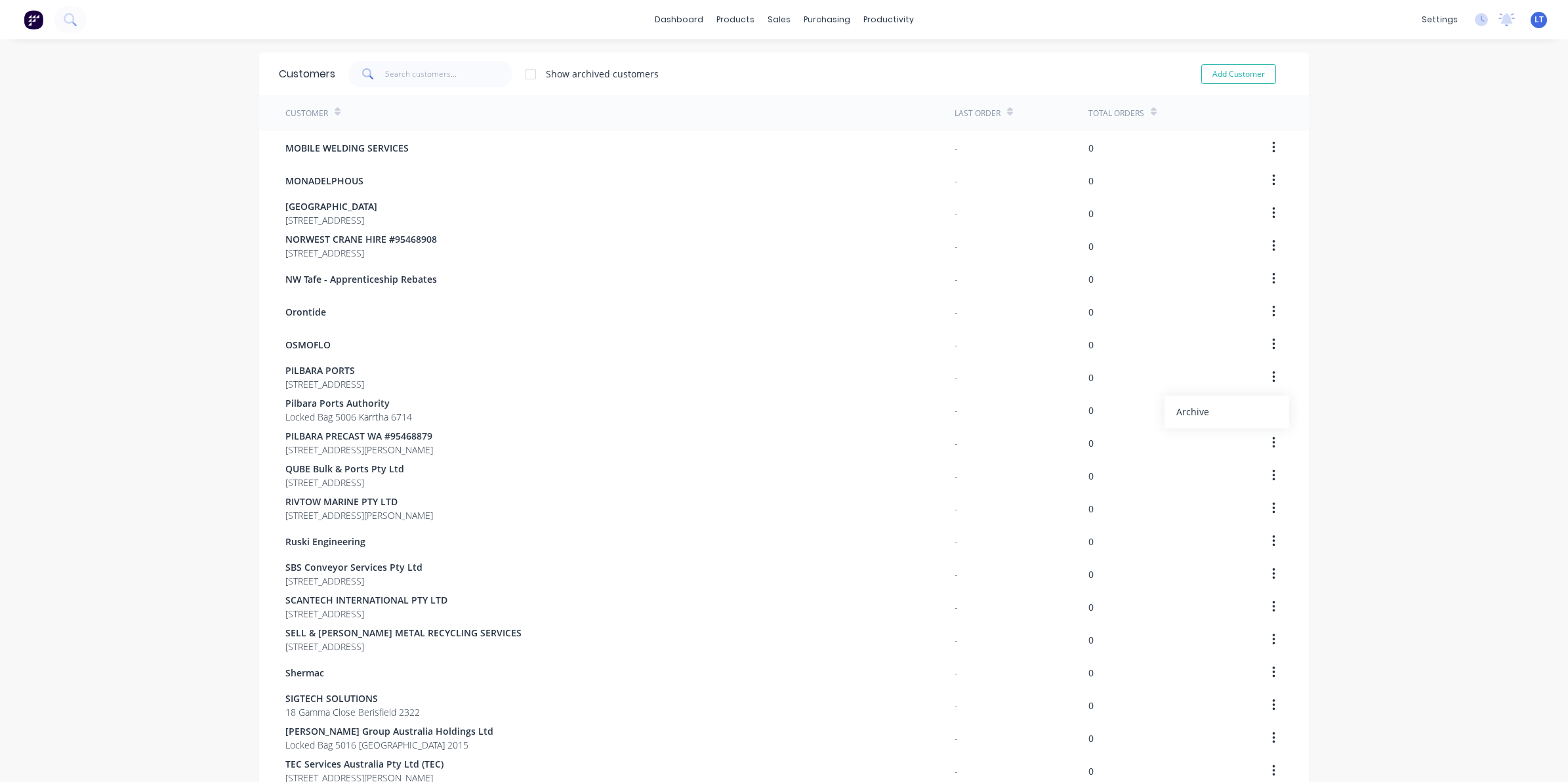
click at [1349, 363] on div "dashboard products sales purchasing productivity dashboard products Product Cat…" at bounding box center [784, 391] width 1568 height 782
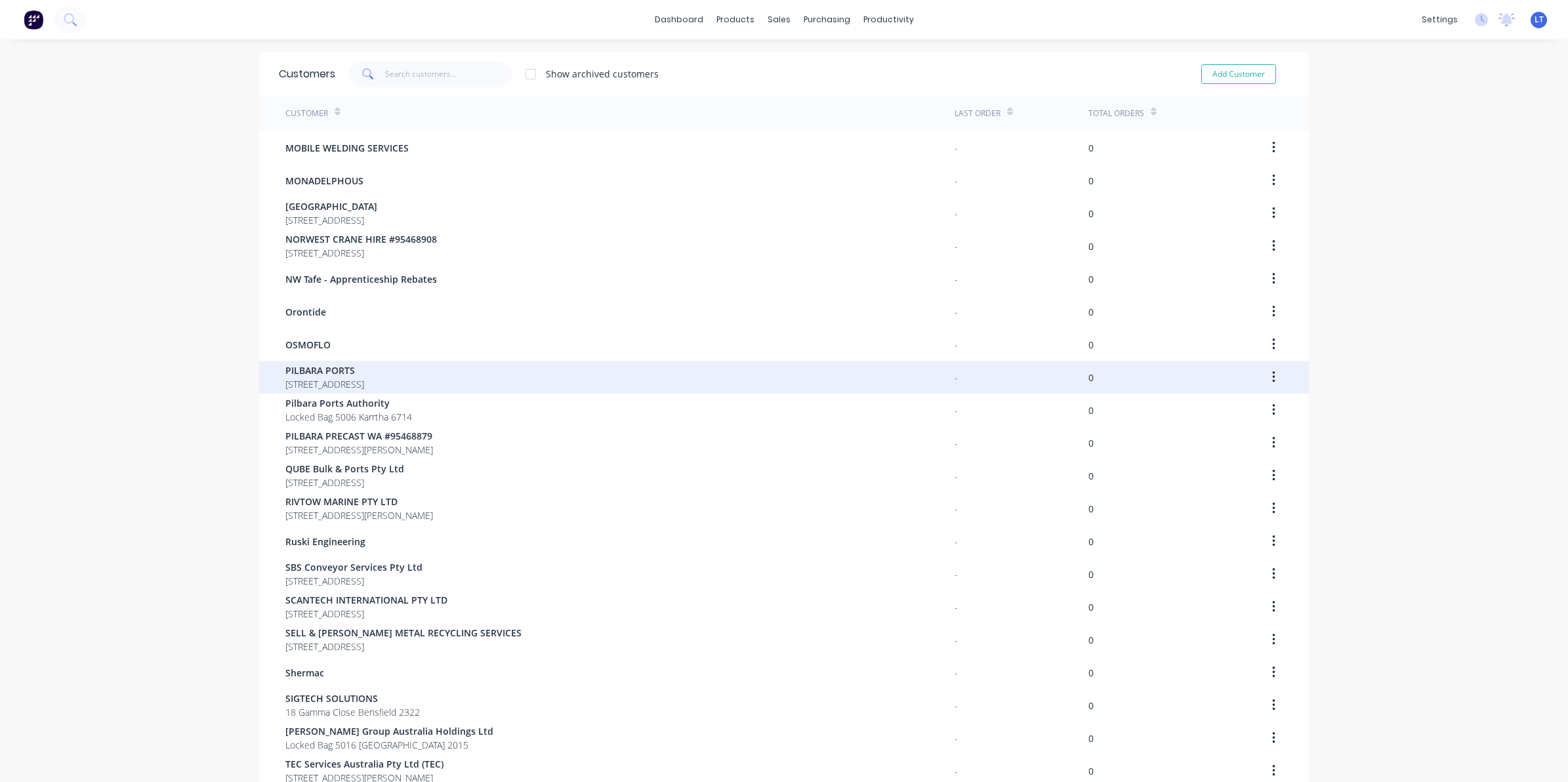
click at [364, 368] on span "PILBARA PORTS" at bounding box center [324, 370] width 79 height 14
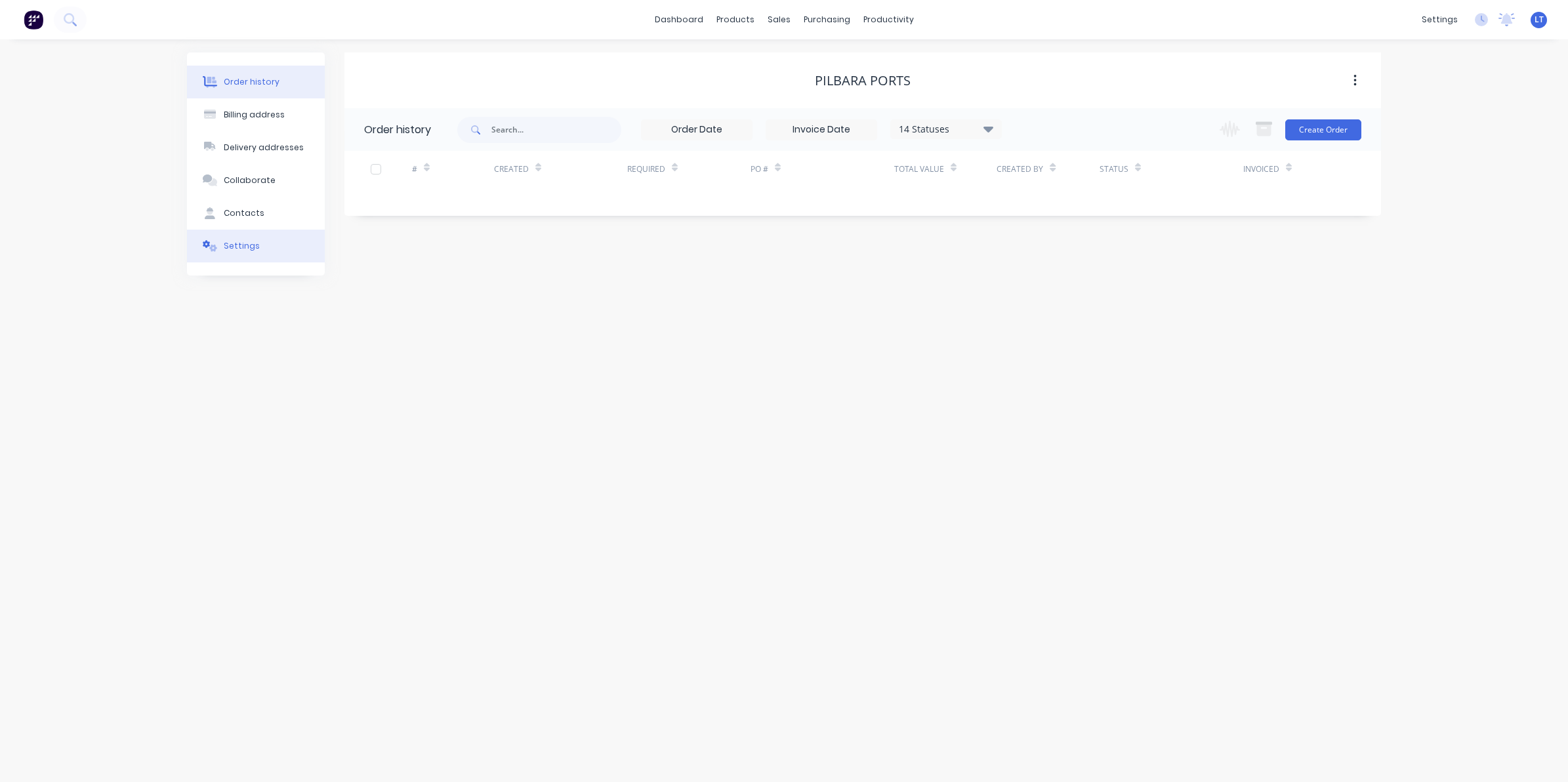
click at [260, 244] on button "Settings" at bounding box center [256, 245] width 138 height 32
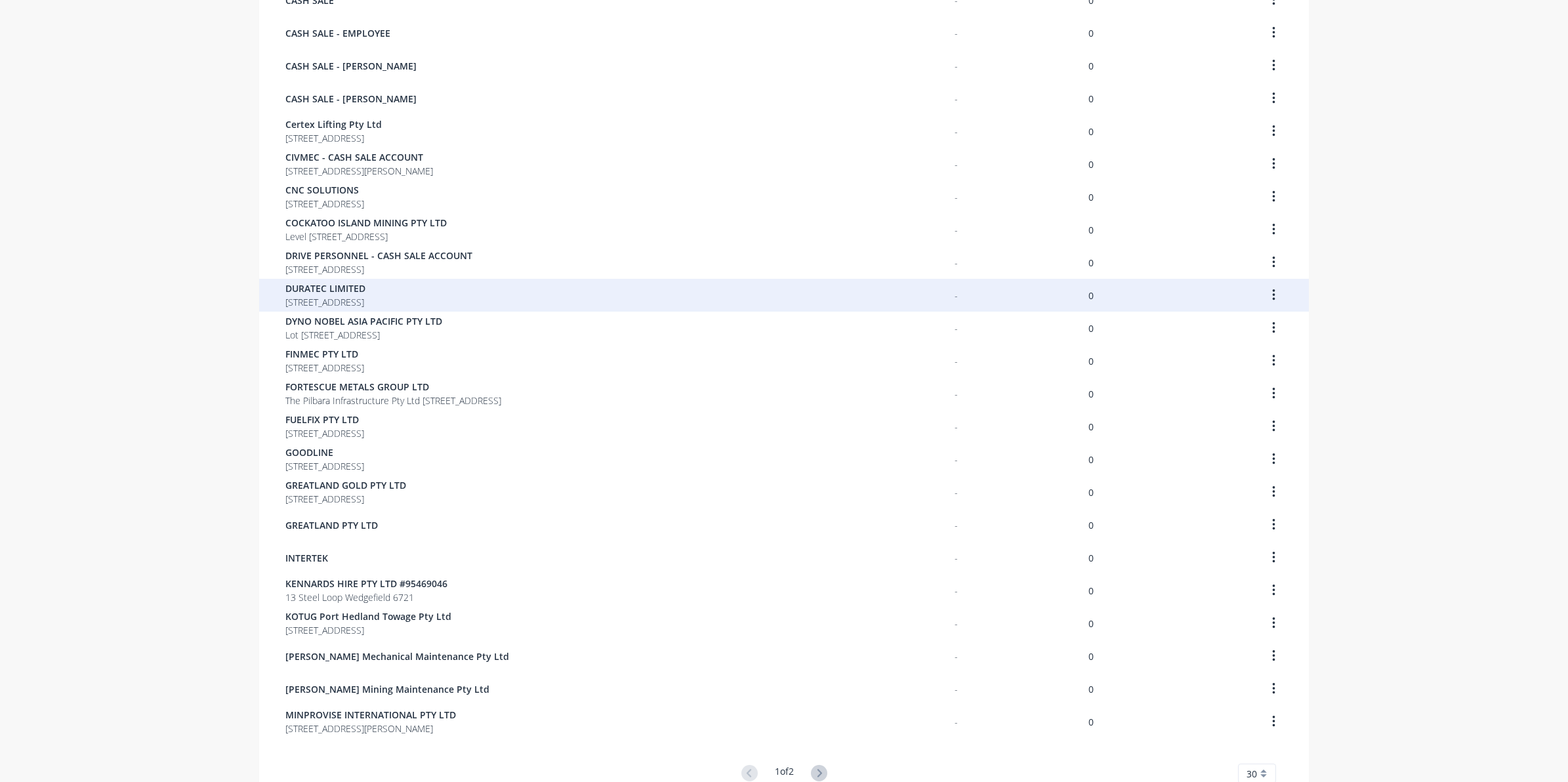
scroll to position [444, 0]
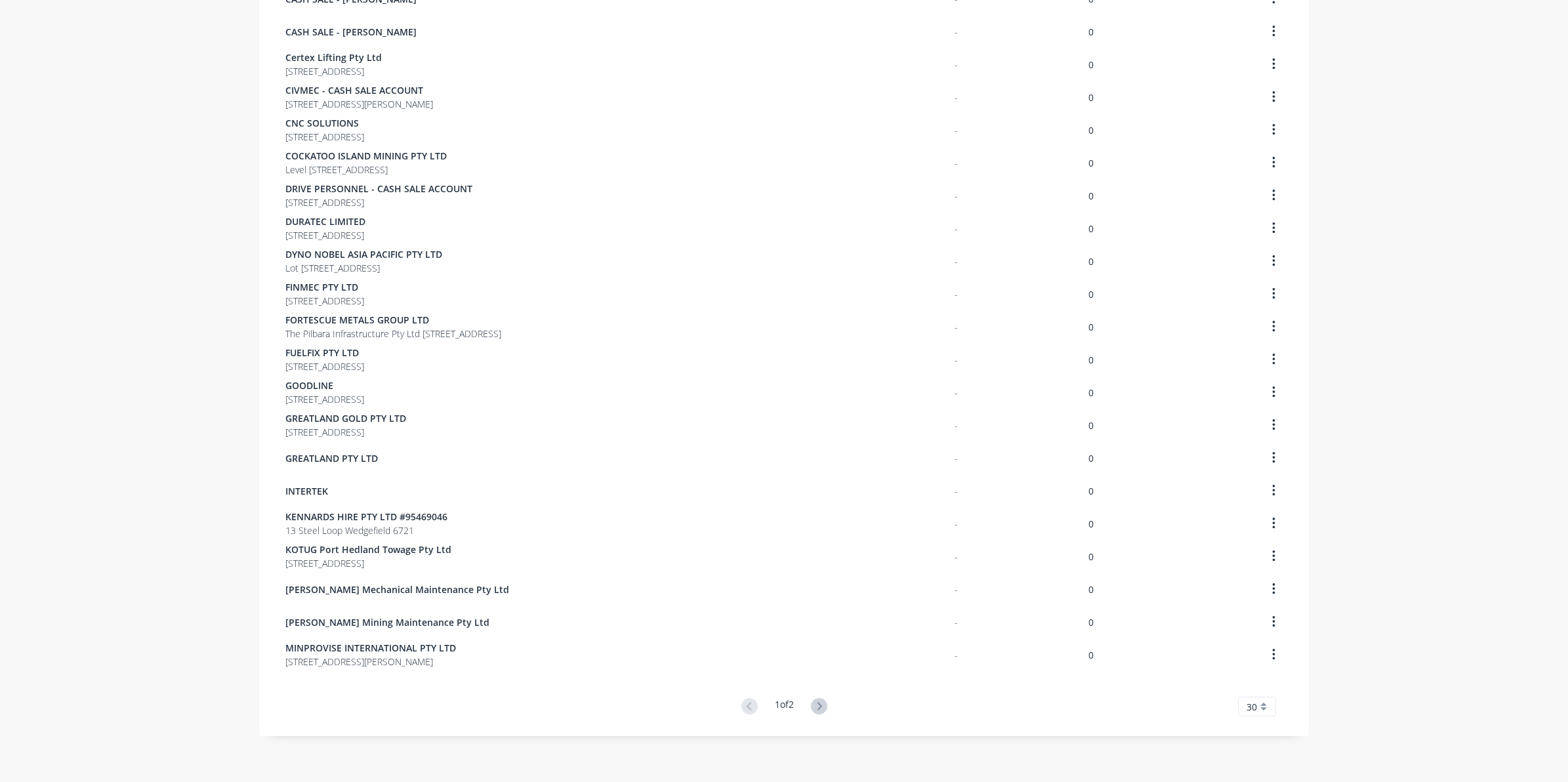
click at [821, 716] on button at bounding box center [818, 706] width 24 height 19
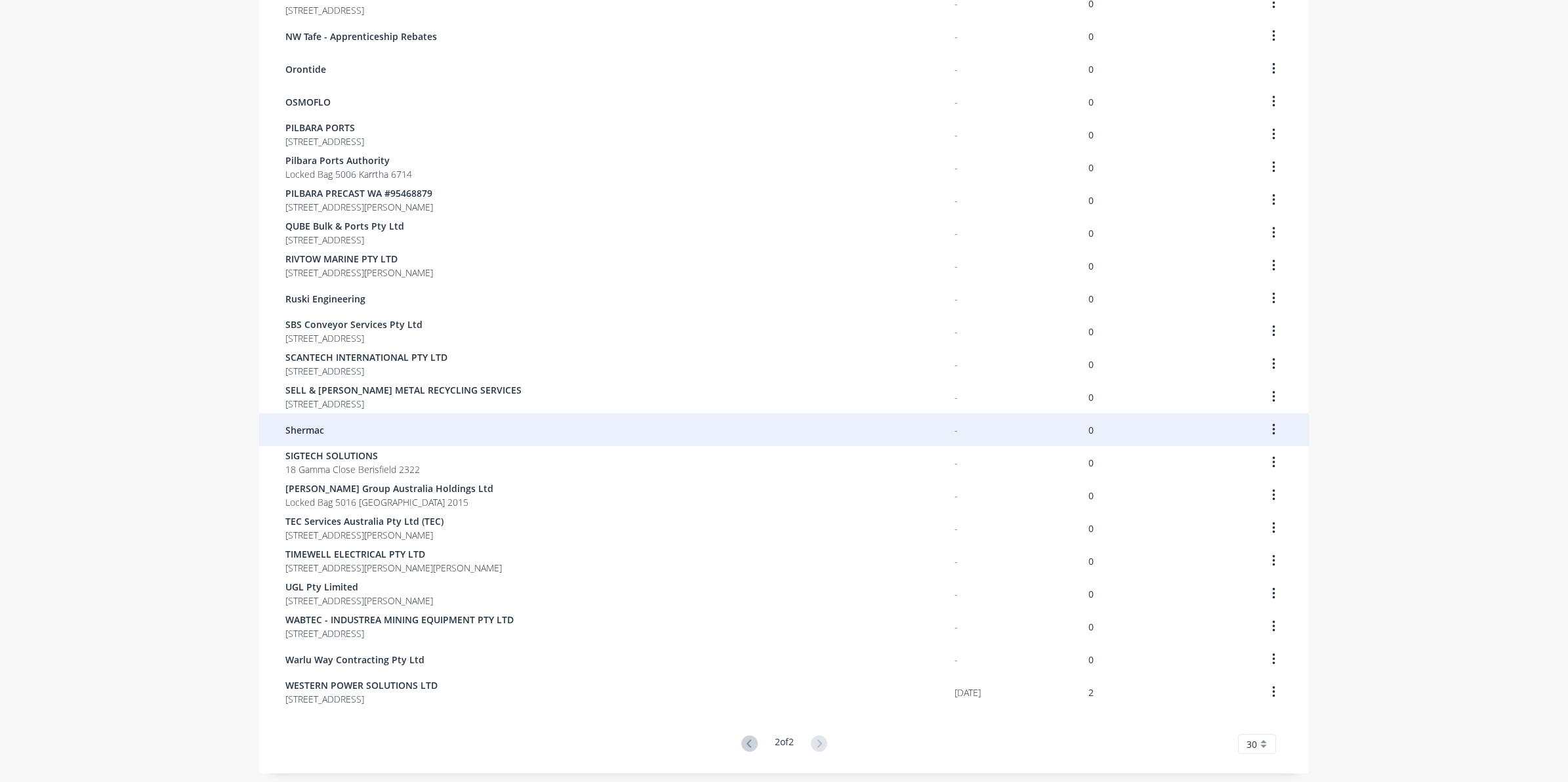
scroll to position [280, 0]
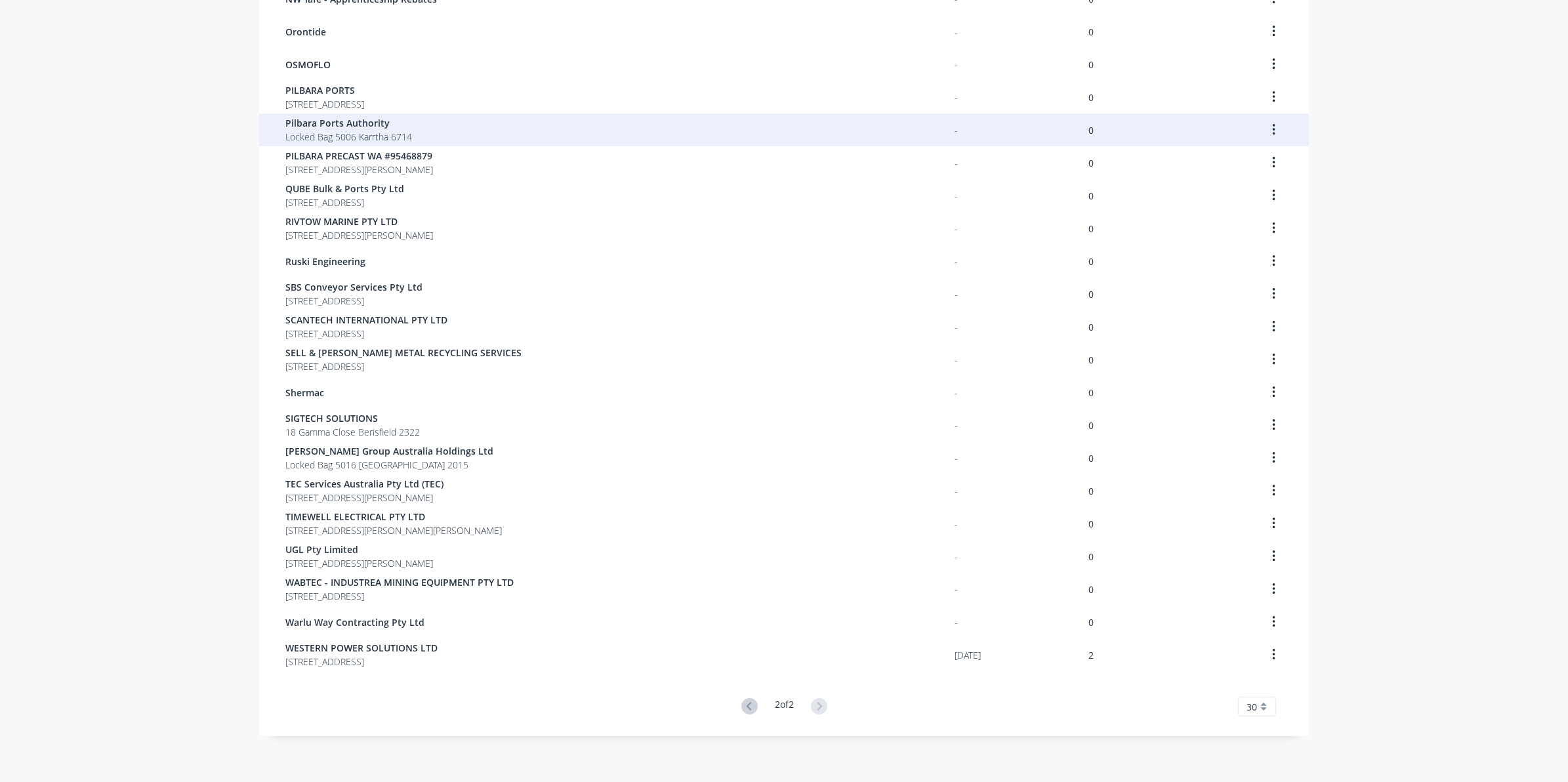
click at [817, 135] on div "Pilbara Ports Authority Locked Bag 5006 Karrtha 6714" at bounding box center [619, 130] width 669 height 32
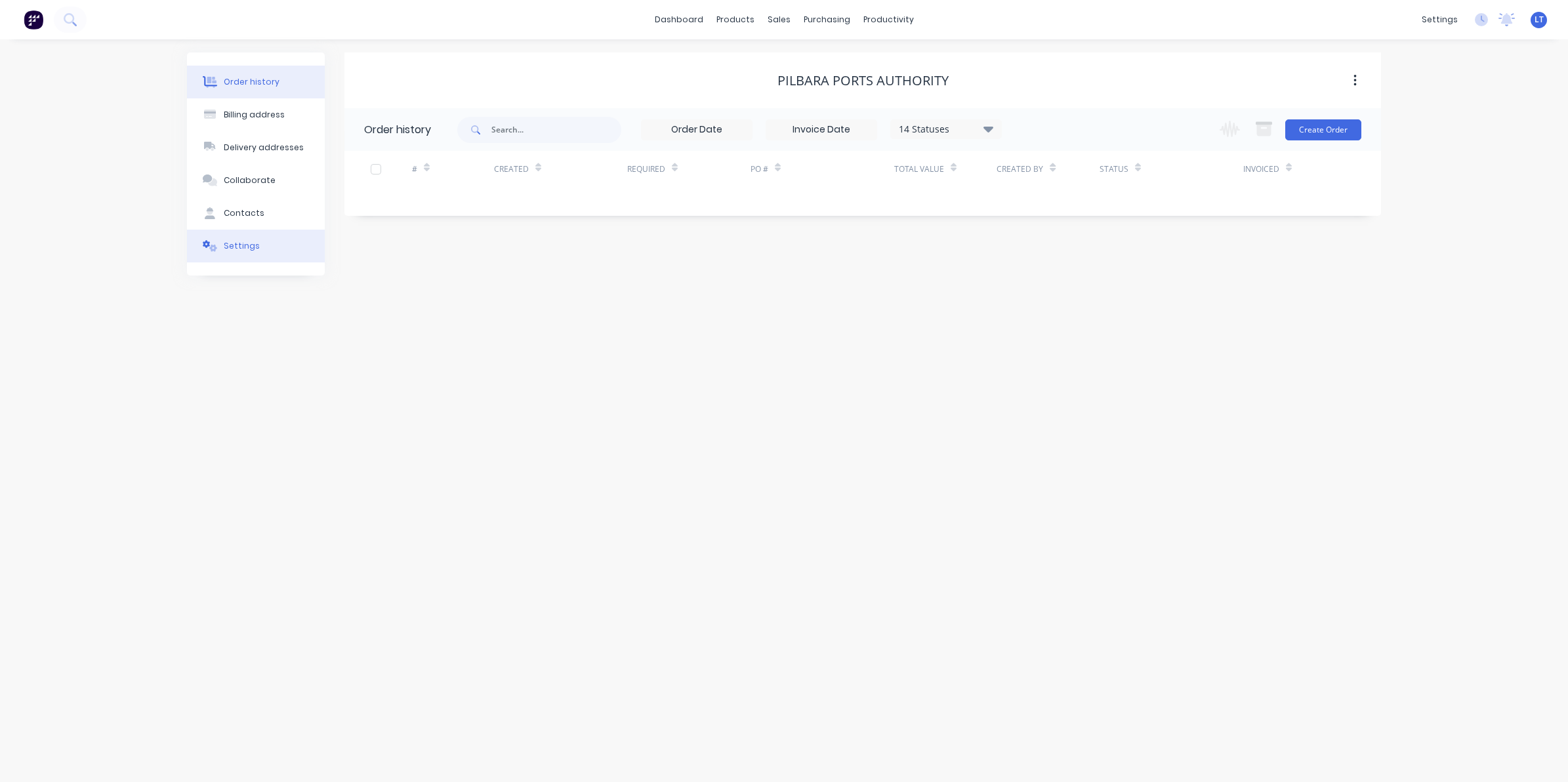
click at [233, 240] on div "Settings" at bounding box center [241, 246] width 36 height 12
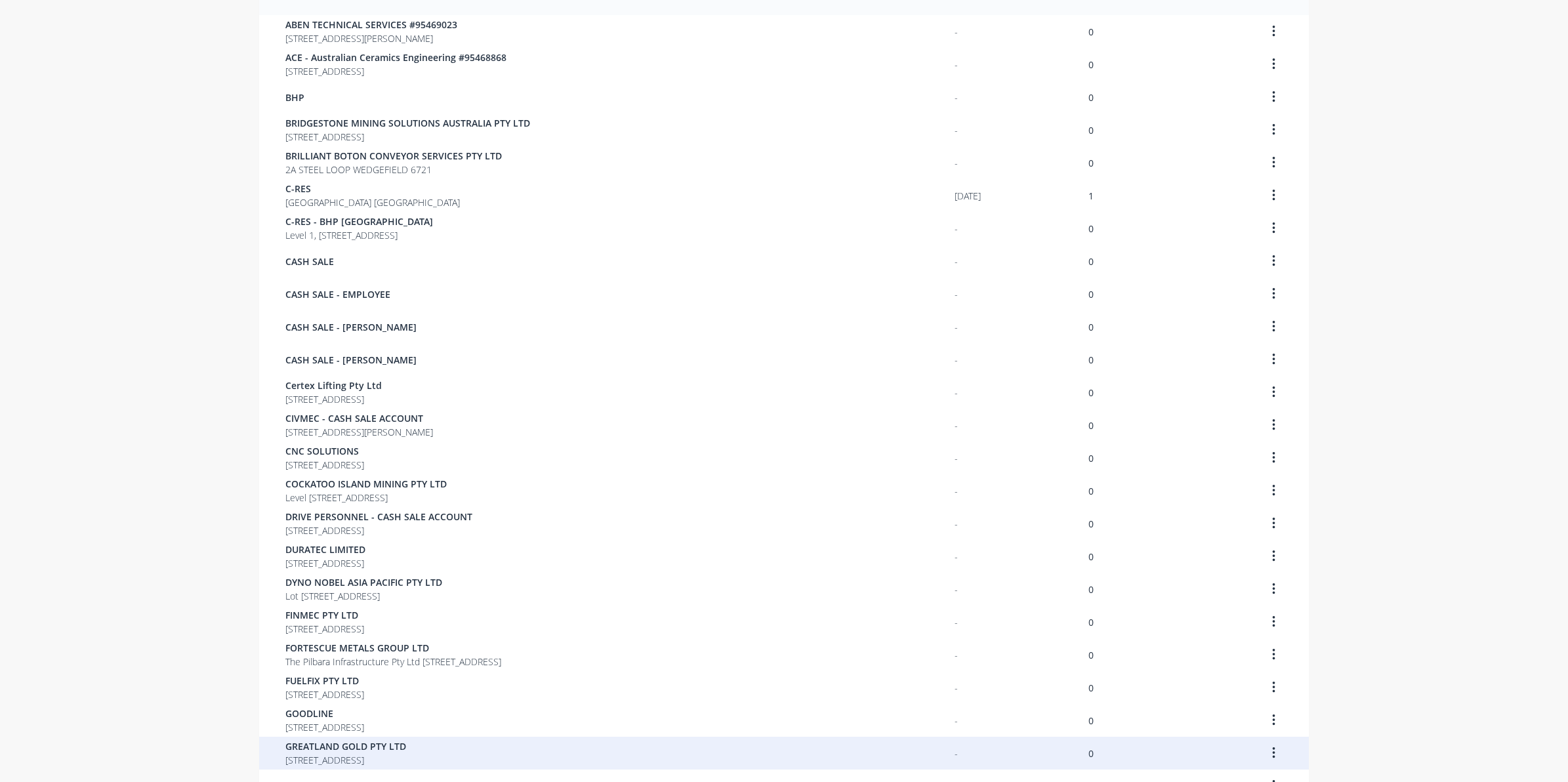
scroll to position [444, 0]
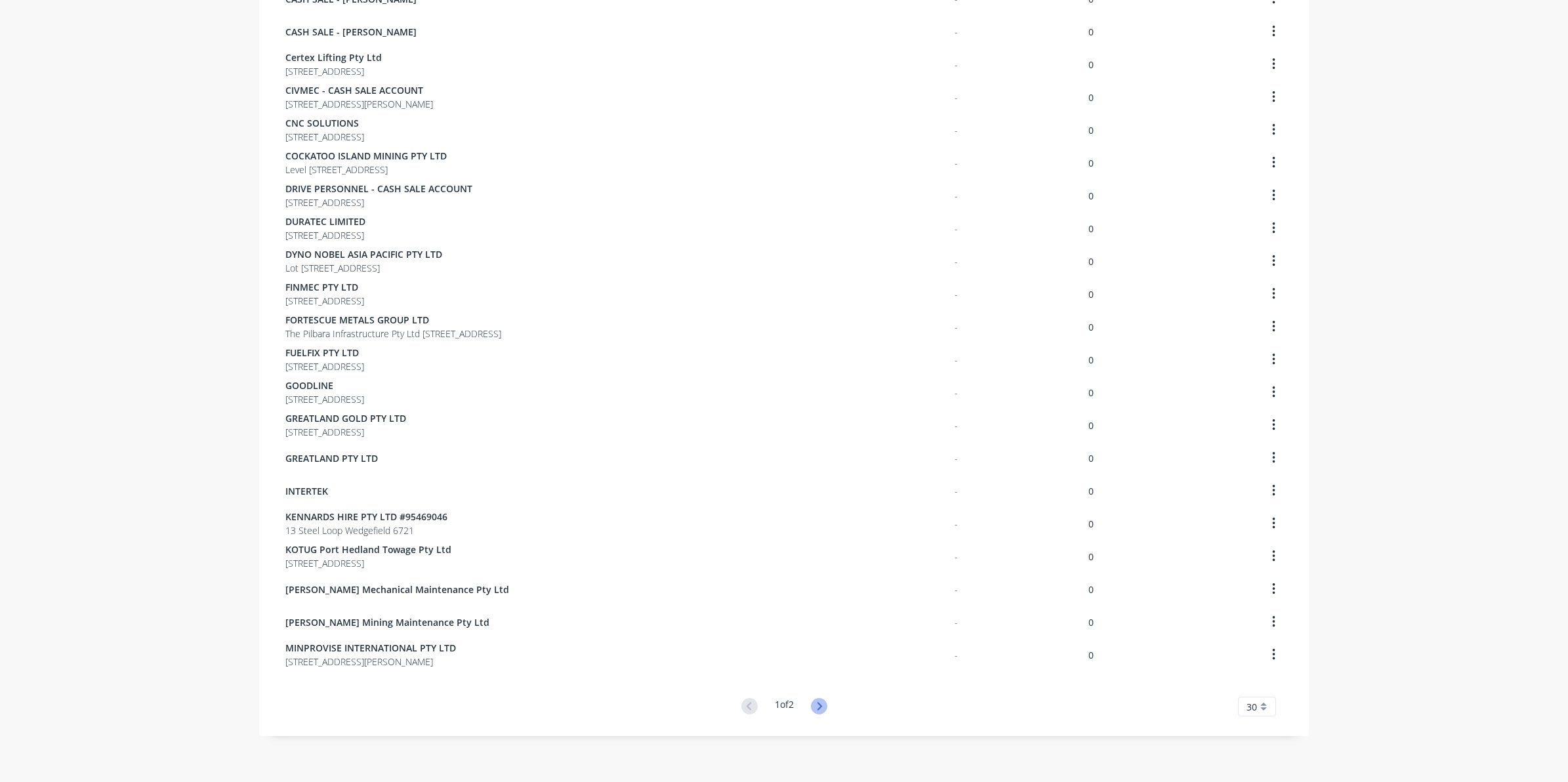
click at [817, 703] on icon at bounding box center [819, 706] width 5 height 7
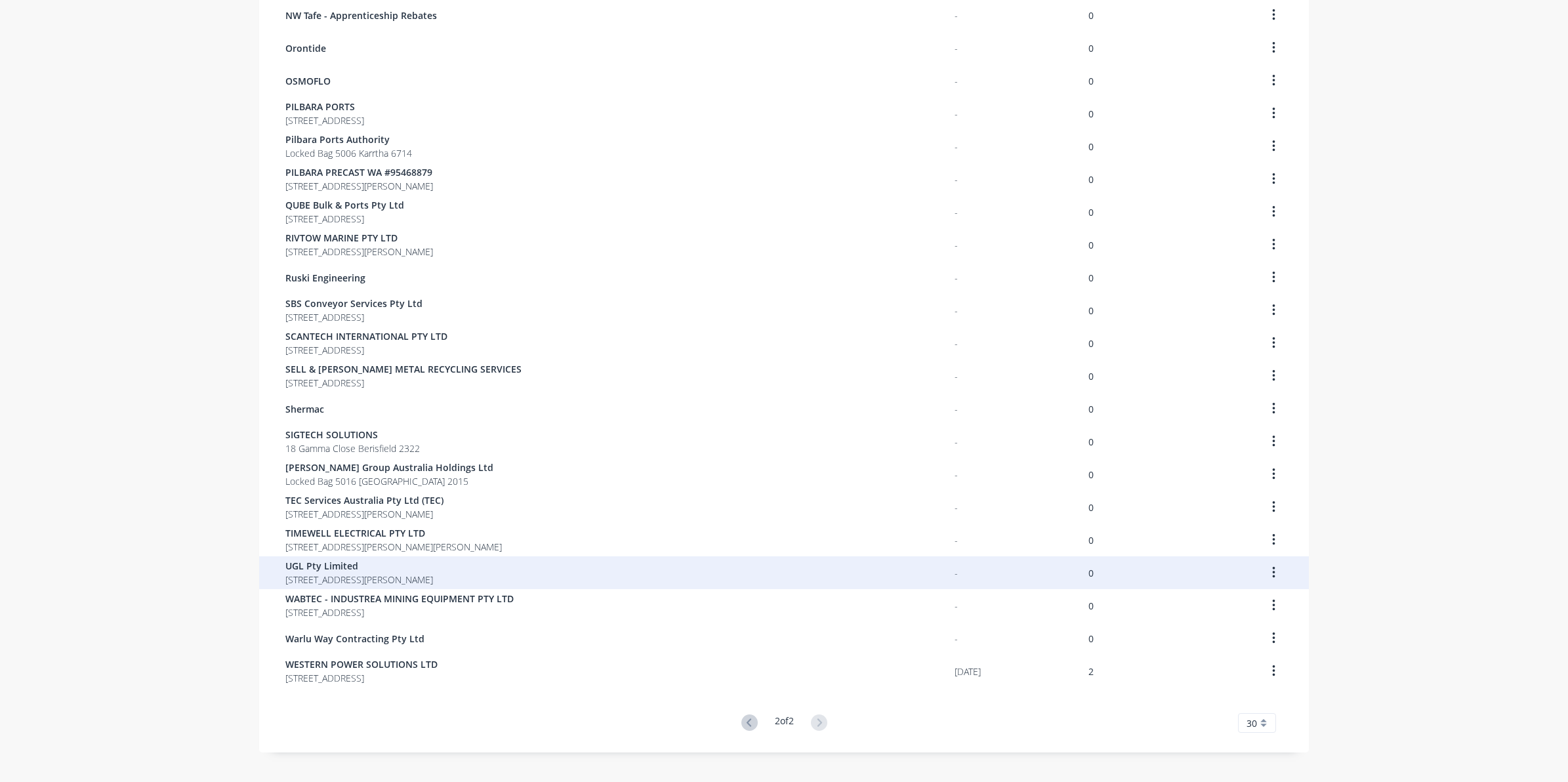
scroll to position [280, 0]
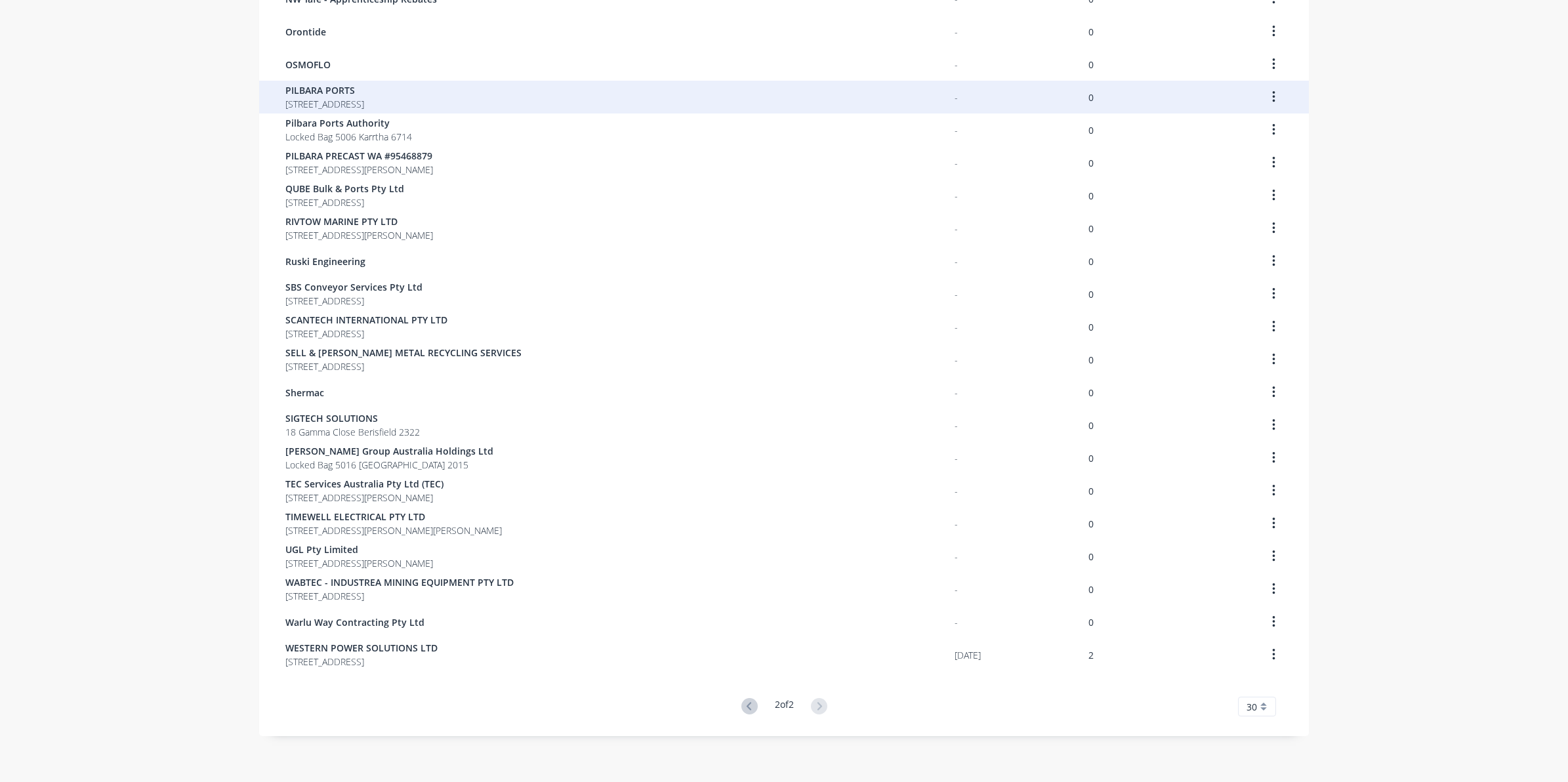
click at [364, 101] on span "PO Box 2 PORT HEDLAND 6721" at bounding box center [324, 104] width 79 height 14
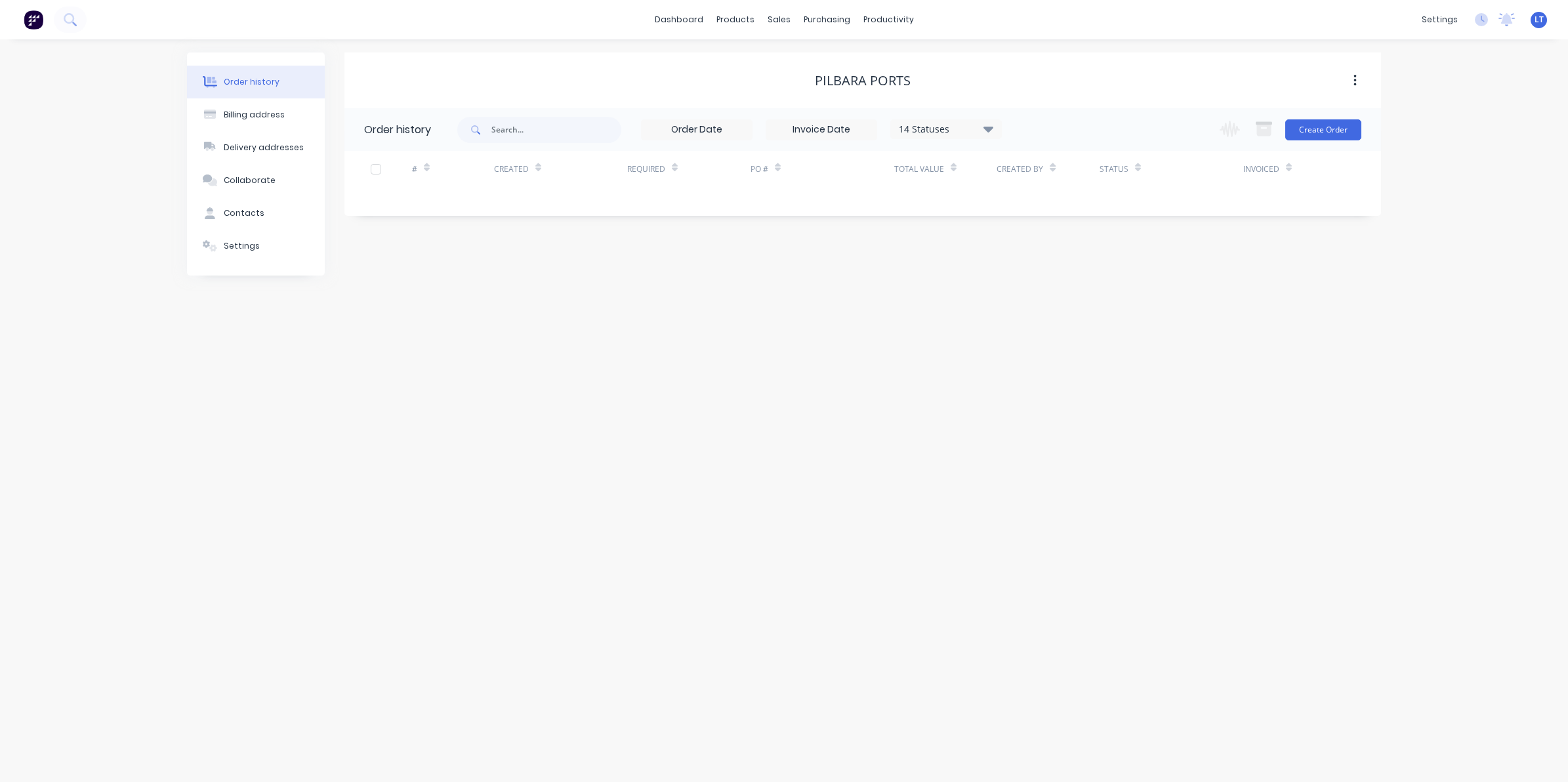
drag, startPoint x: 650, startPoint y: 273, endPoint x: 419, endPoint y: 263, distance: 231.2
click at [513, 269] on div "PILBARA PORTS Order history 14 Statuses Invoice Status Invoiced Not Invoiced Pa…" at bounding box center [862, 164] width 1036 height 223
click at [283, 253] on button "Settings" at bounding box center [256, 245] width 138 height 32
